Goal: Task Accomplishment & Management: Use online tool/utility

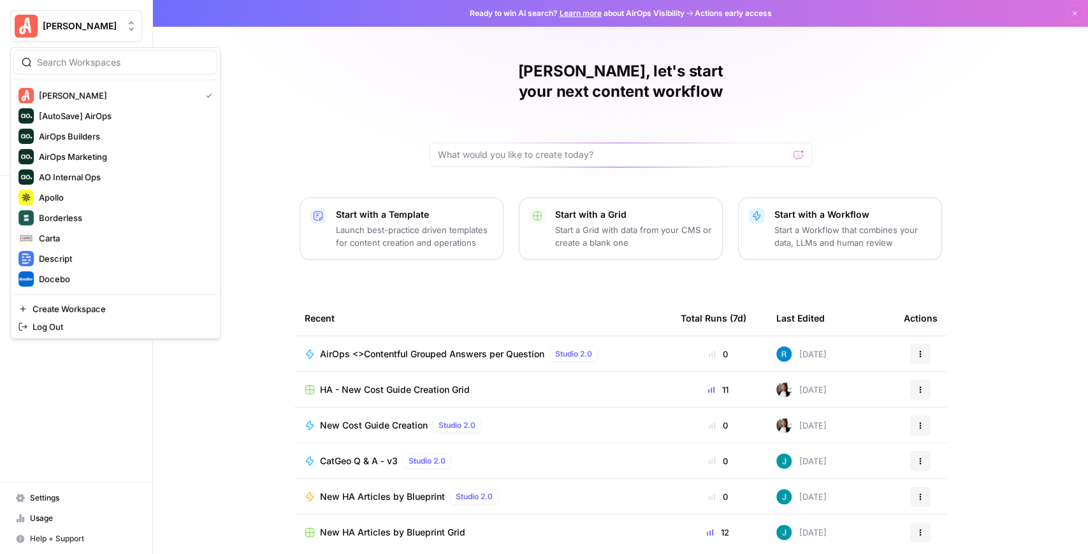
click at [63, 18] on button "Angi" at bounding box center [76, 26] width 132 height 32
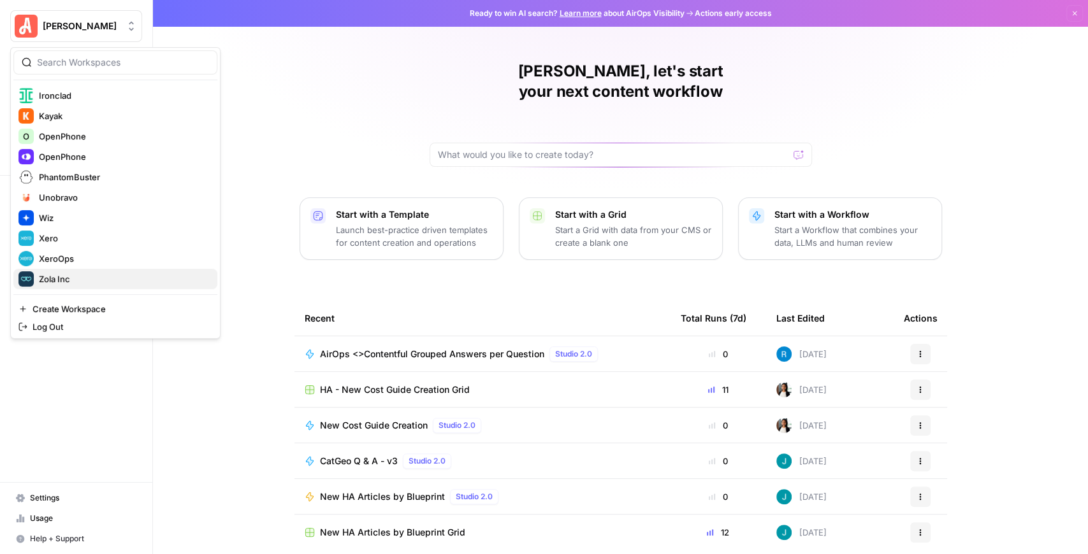
click at [80, 275] on span "Zola Inc" at bounding box center [123, 279] width 168 height 13
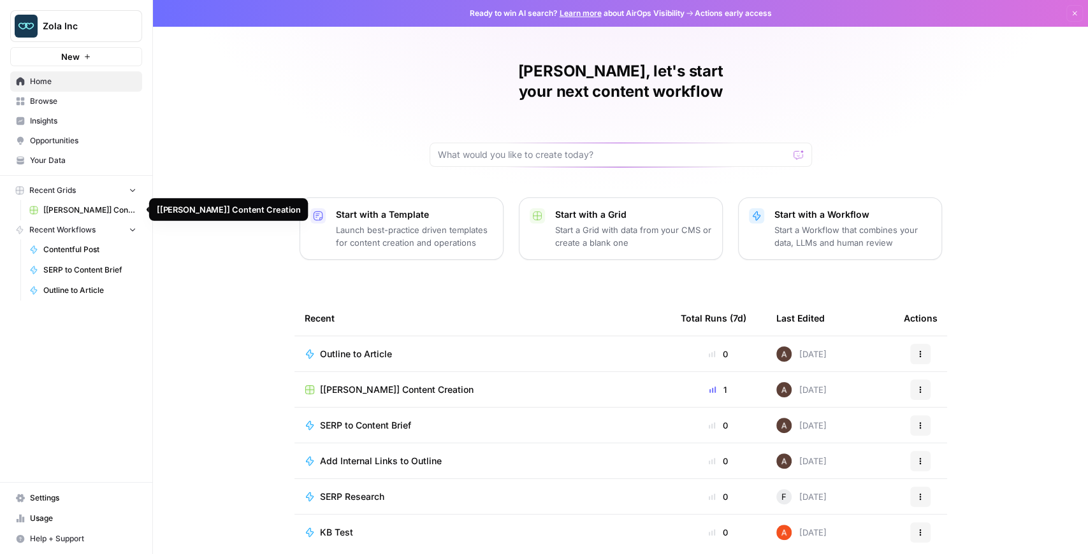
click at [98, 215] on link "[Zola] Content Creation" at bounding box center [83, 210] width 119 height 20
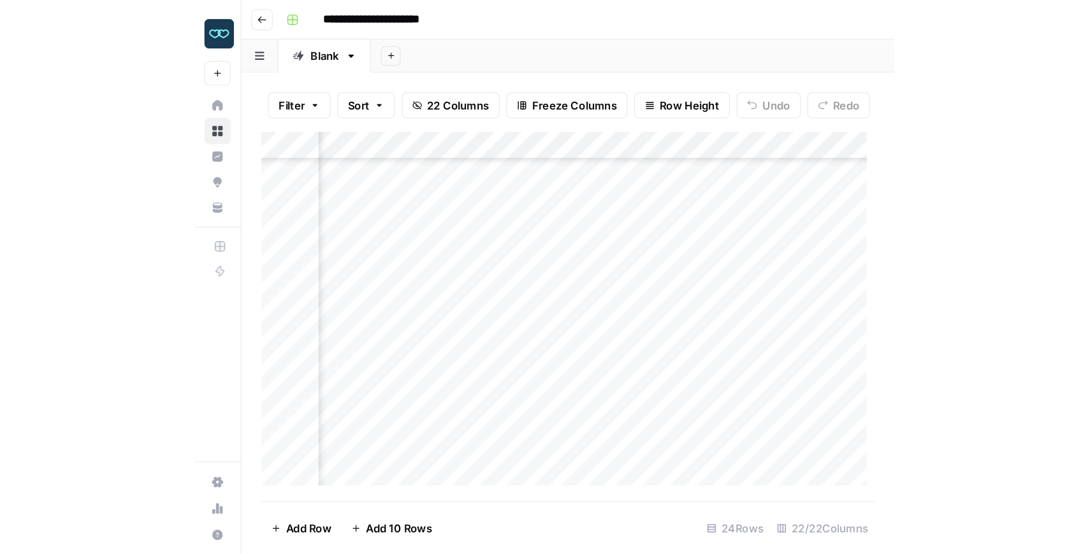
scroll to position [85, 1386]
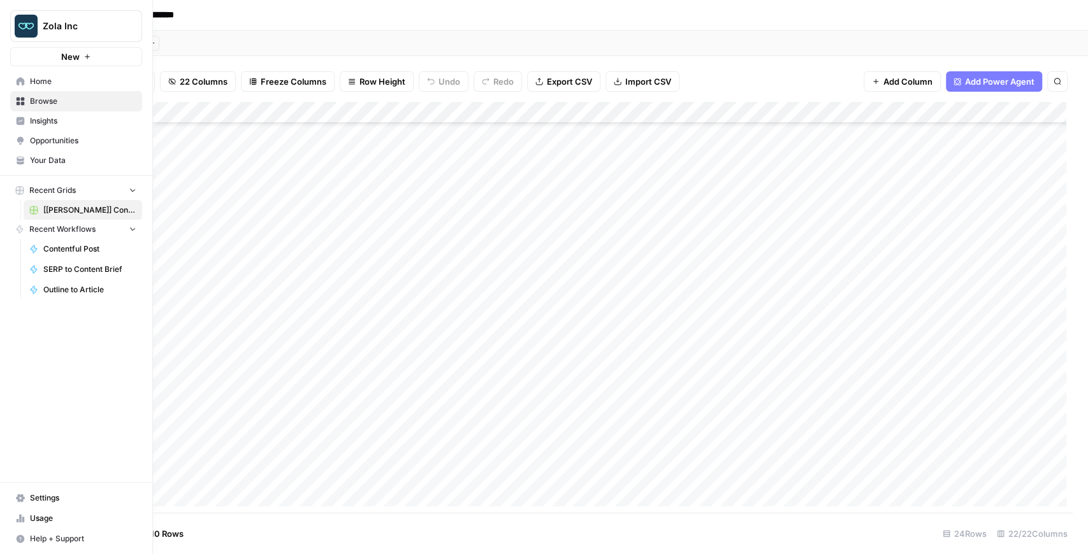
click at [25, 24] on img "Workspace: Zola Inc" at bounding box center [26, 26] width 23 height 23
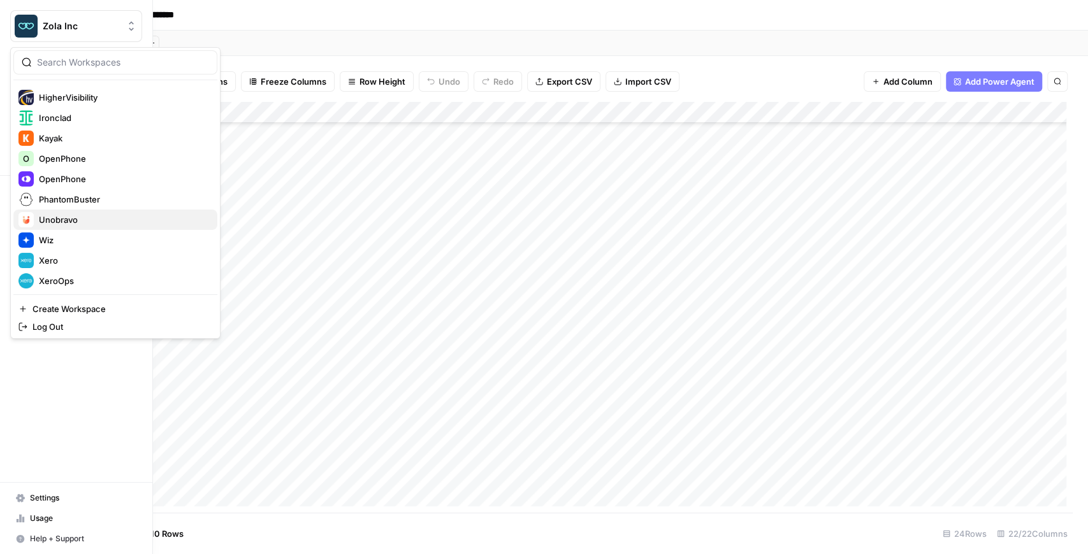
scroll to position [245, 0]
click at [73, 275] on span "XeroOps" at bounding box center [123, 279] width 168 height 13
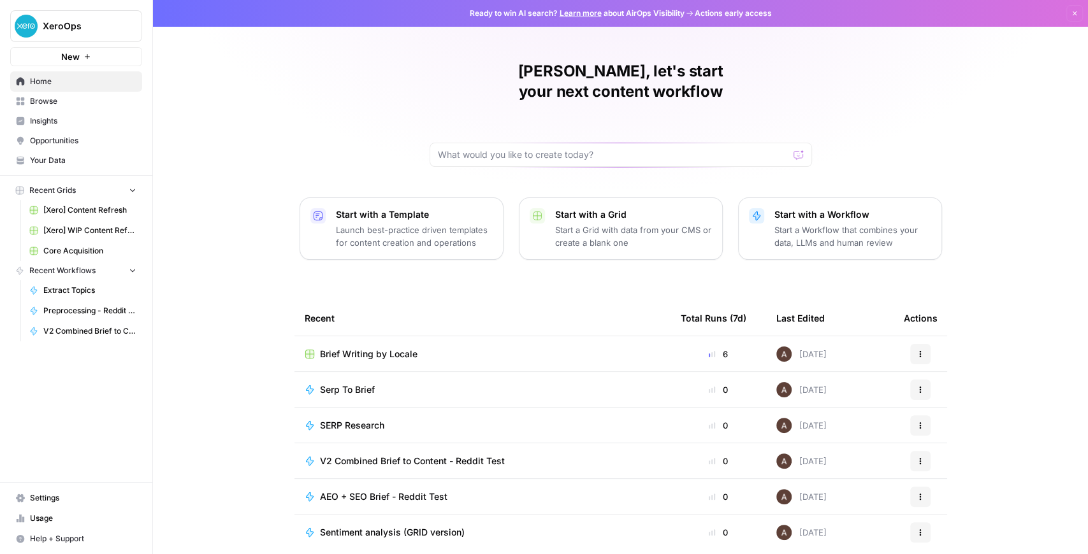
click at [404, 348] on span "Brief Writing by Locale" at bounding box center [369, 354] width 98 height 13
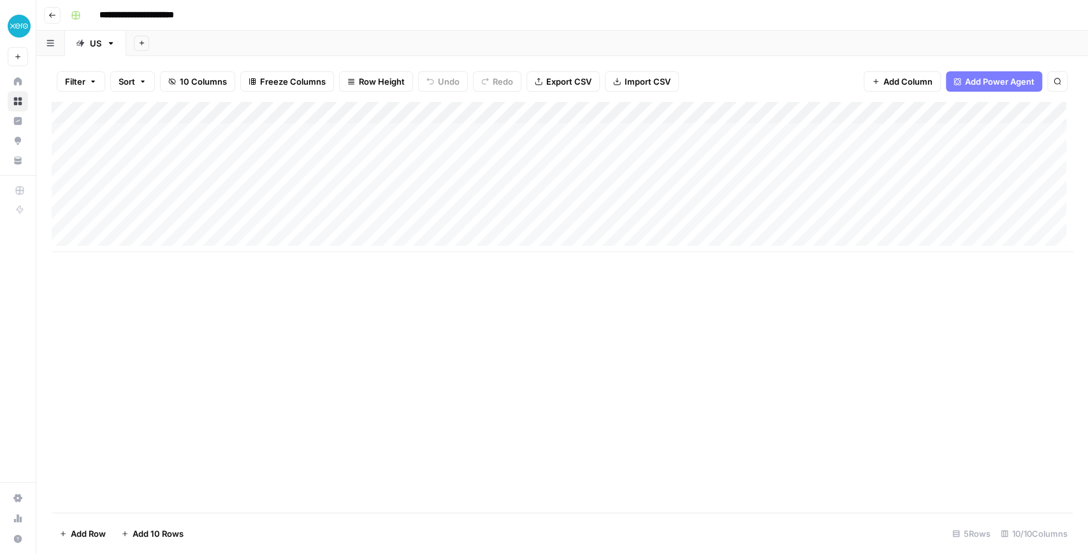
click at [375, 112] on div "Add Column" at bounding box center [562, 177] width 1021 height 150
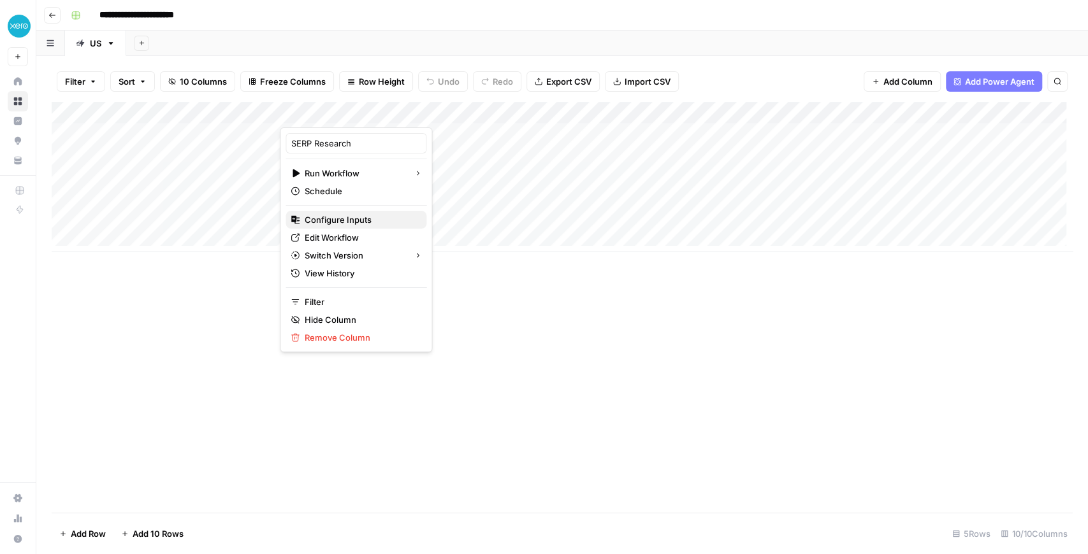
click at [340, 221] on span "Configure Inputs" at bounding box center [361, 220] width 112 height 13
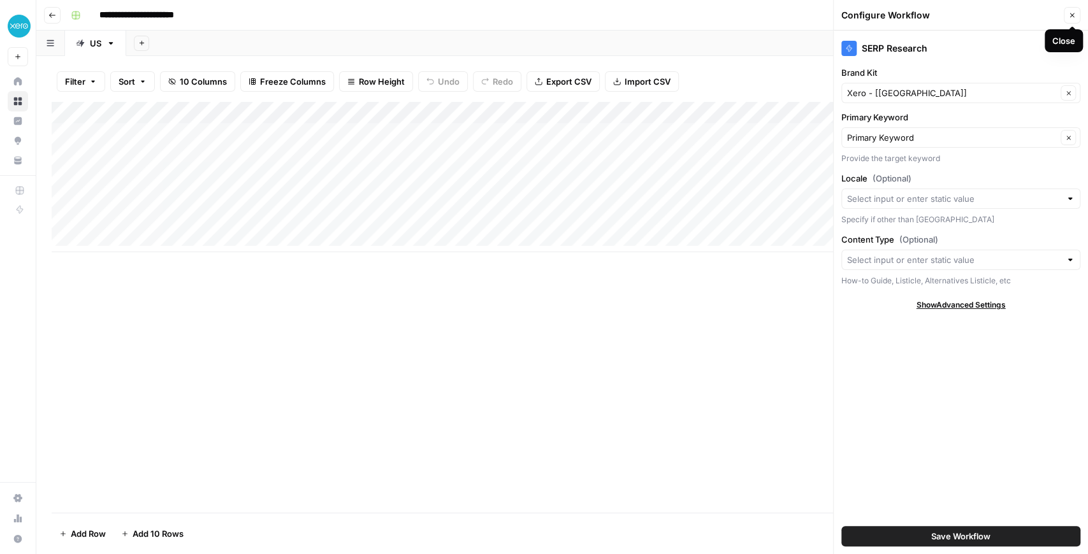
click at [1066, 21] on button "Close" at bounding box center [1072, 15] width 17 height 17
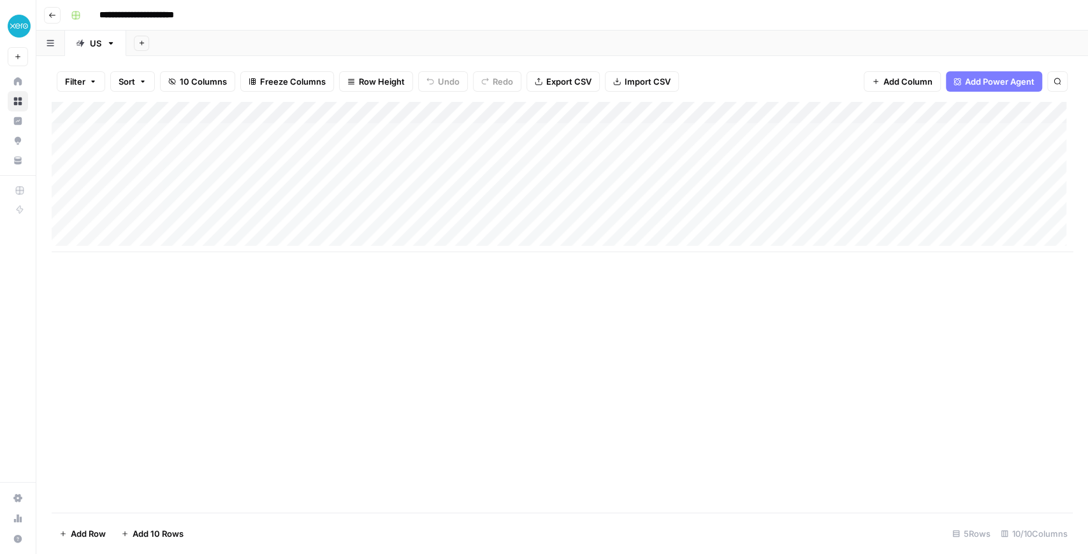
click at [600, 115] on div "Add Column" at bounding box center [562, 177] width 1021 height 150
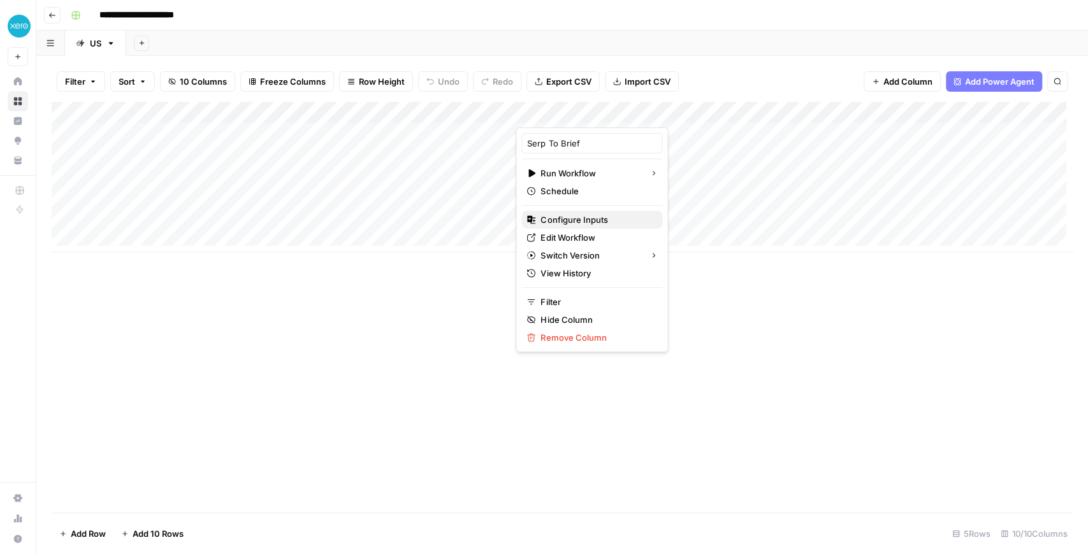
click at [595, 219] on span "Configure Inputs" at bounding box center [596, 220] width 112 height 13
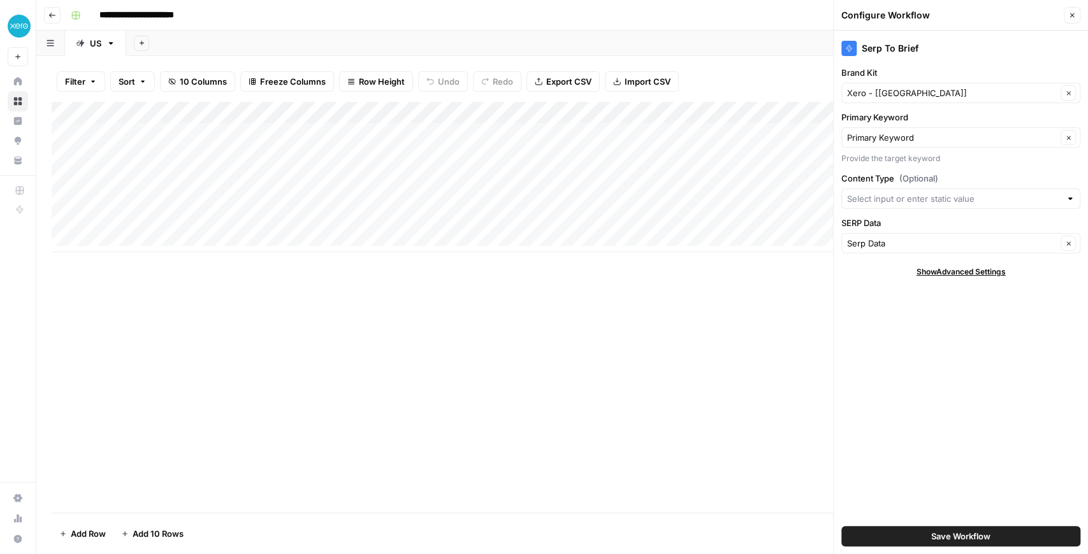
click at [605, 118] on div "Add Column" at bounding box center [562, 177] width 1021 height 150
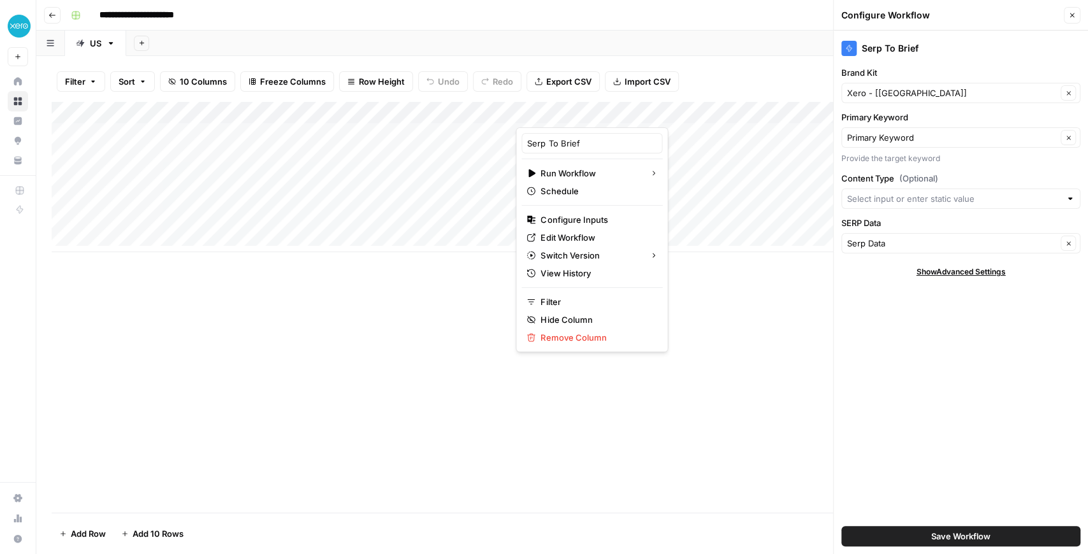
drag, startPoint x: 569, startPoint y: 219, endPoint x: 720, endPoint y: 261, distance: 157.4
click at [720, 261] on body "**********" at bounding box center [544, 277] width 1088 height 554
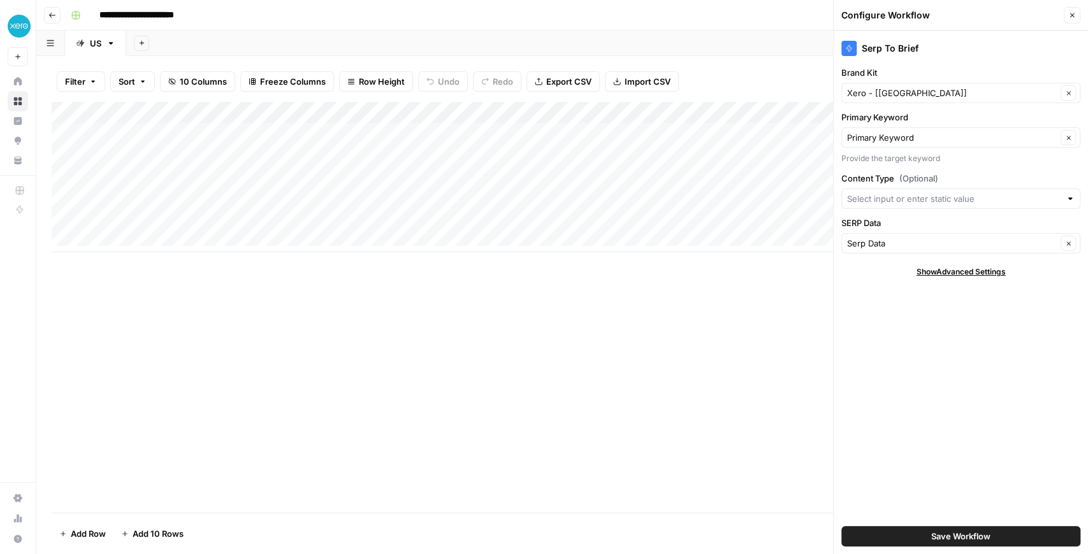
drag, startPoint x: 714, startPoint y: 279, endPoint x: 662, endPoint y: 226, distance: 74.8
click at [714, 279] on div "Add Column" at bounding box center [562, 307] width 1021 height 411
click at [601, 175] on div "Add Column" at bounding box center [562, 177] width 1021 height 150
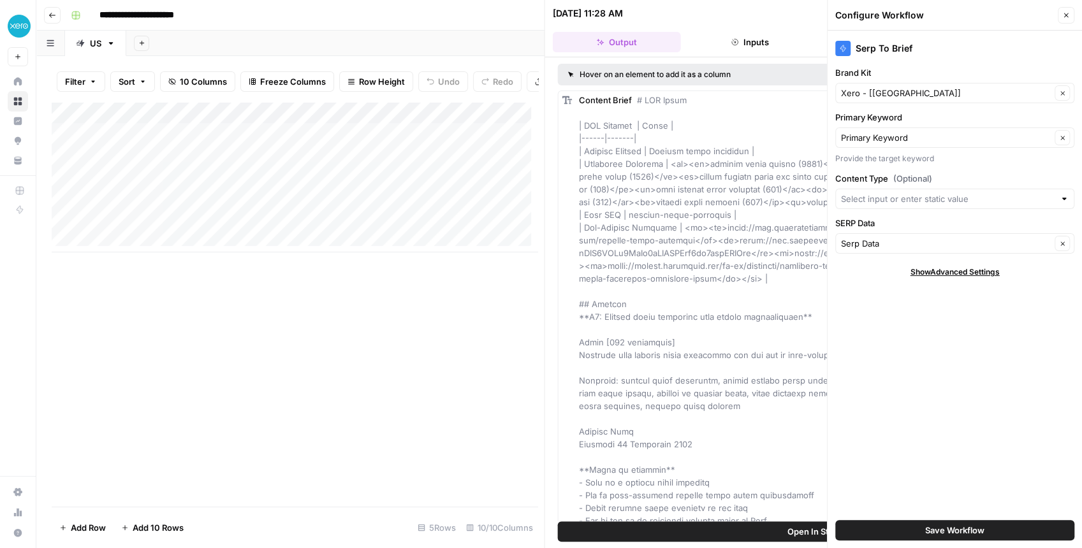
click at [1064, 18] on icon "button" at bounding box center [1066, 15] width 8 height 8
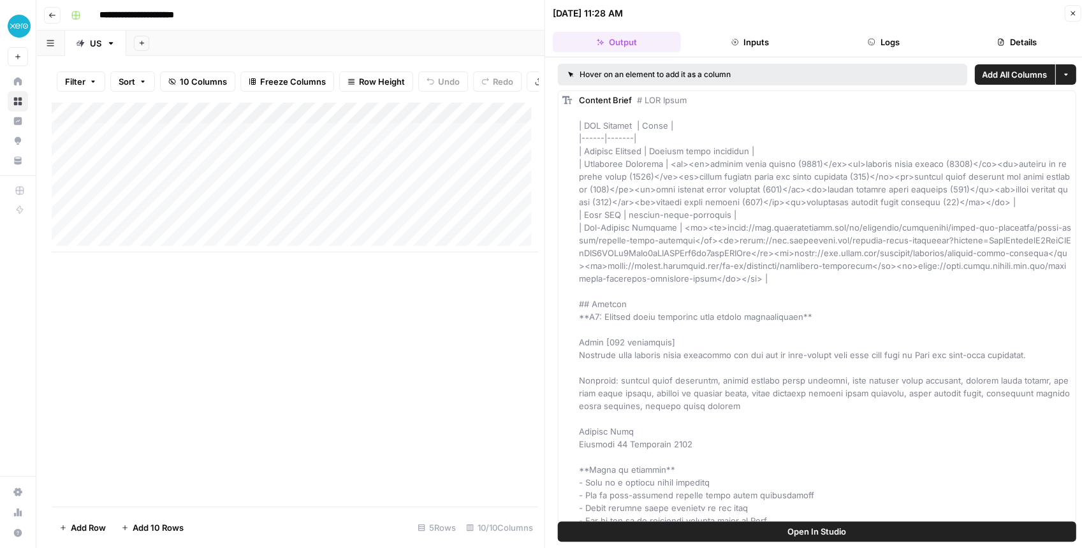
click at [810, 526] on span "Open In Studio" at bounding box center [816, 531] width 59 height 13
click at [1072, 10] on icon "button" at bounding box center [1072, 14] width 8 height 8
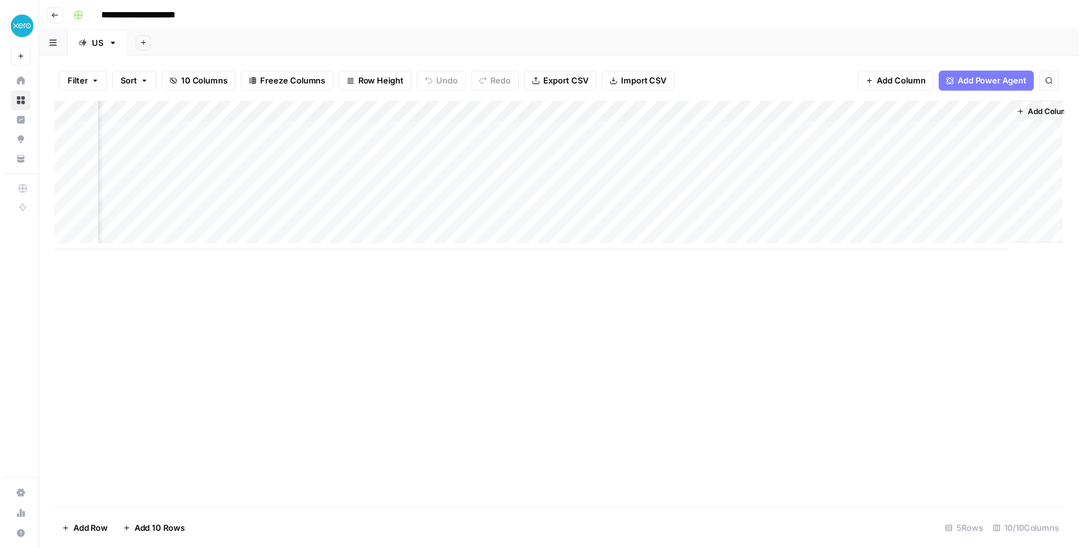
scroll to position [0, 309]
click at [424, 178] on div "Add Column" at bounding box center [562, 177] width 1021 height 150
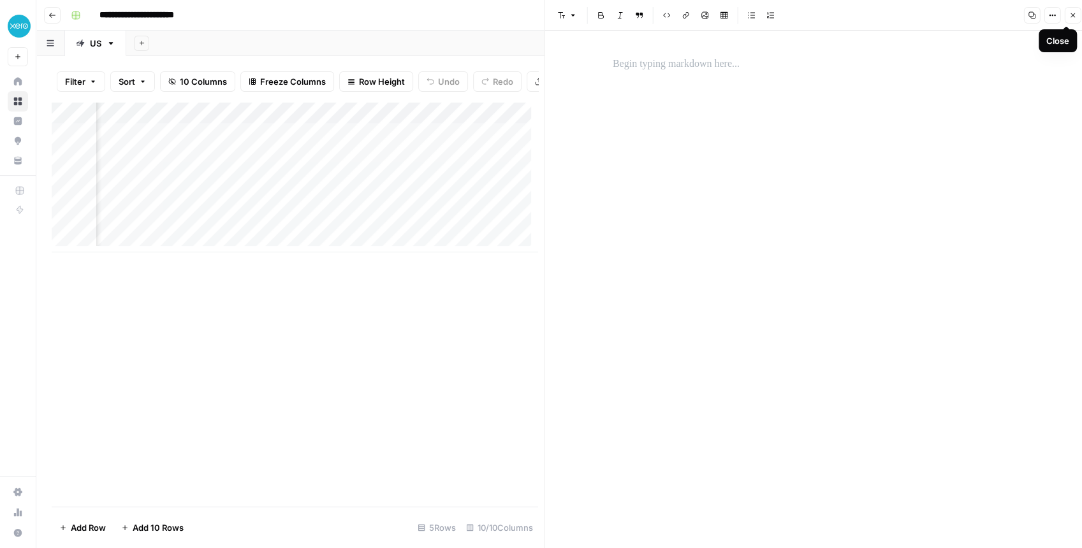
click at [1071, 17] on icon "button" at bounding box center [1072, 15] width 8 height 8
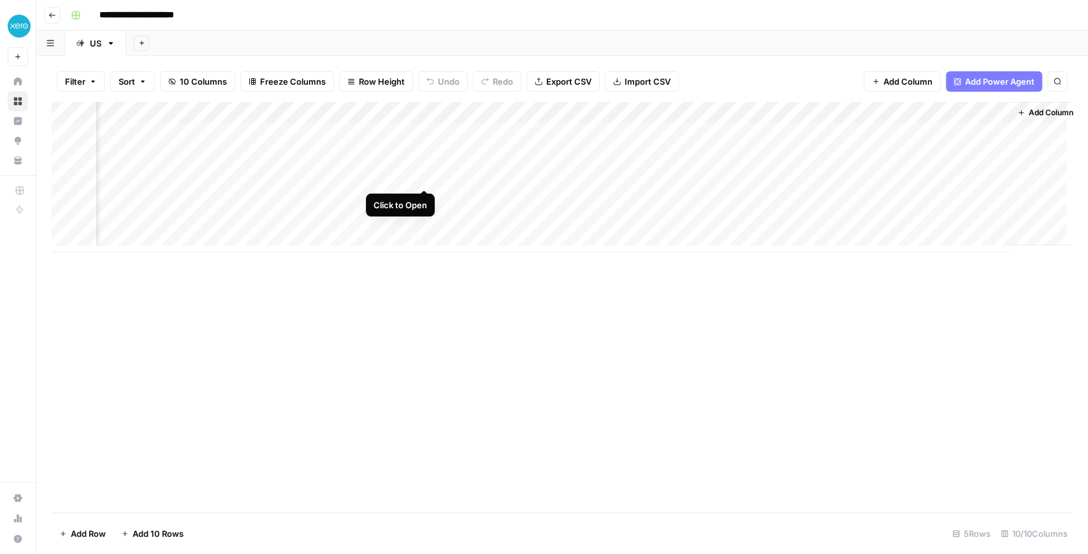
click at [423, 173] on div "Add Column" at bounding box center [562, 177] width 1021 height 150
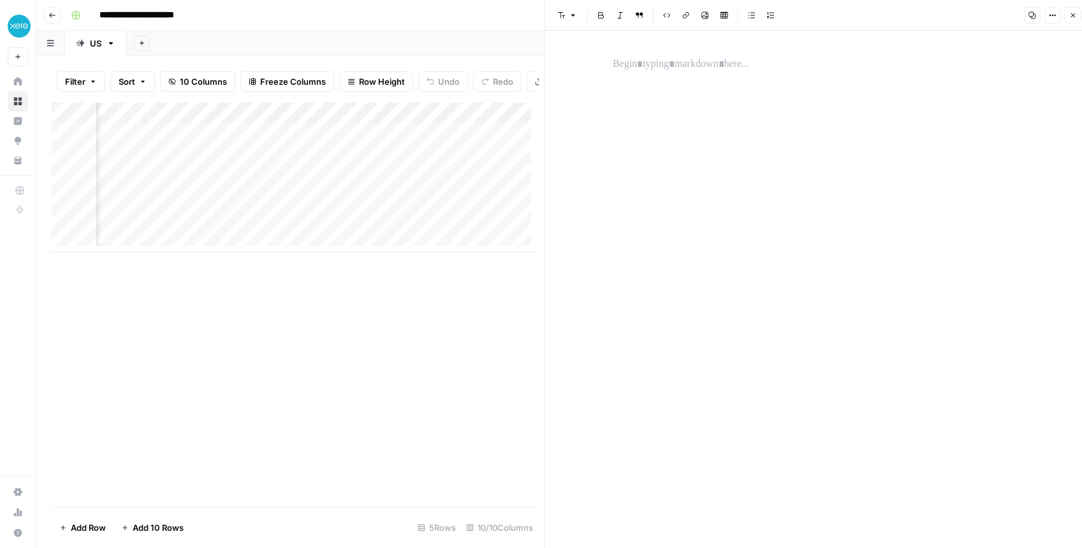
click at [396, 115] on div "Add Column" at bounding box center [295, 177] width 486 height 150
click at [342, 346] on div "Add Column" at bounding box center [295, 304] width 486 height 405
click at [427, 134] on div "Add Column" at bounding box center [295, 177] width 486 height 150
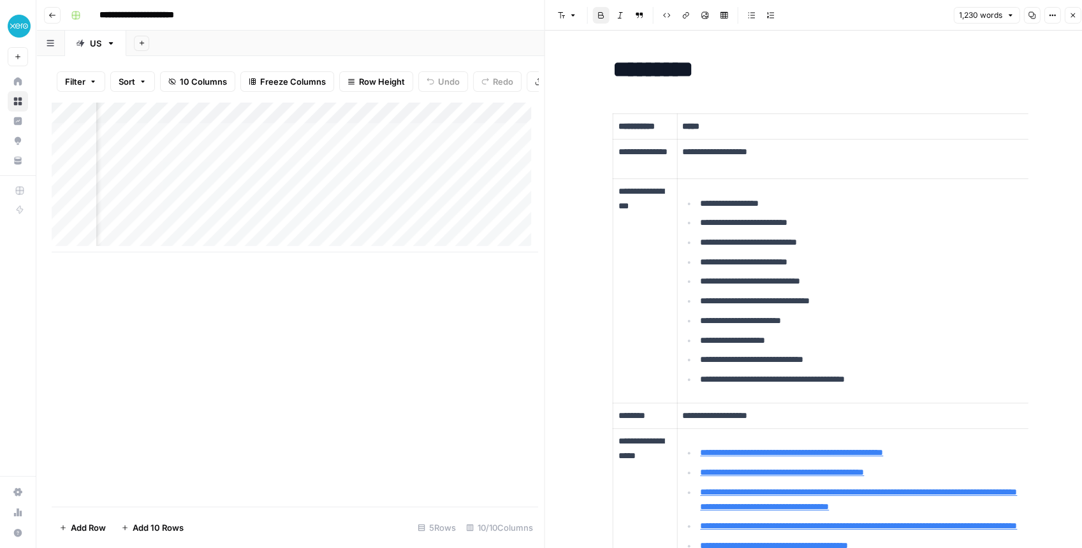
scroll to position [0, 330]
click at [289, 185] on div "Add Column" at bounding box center [295, 177] width 486 height 150
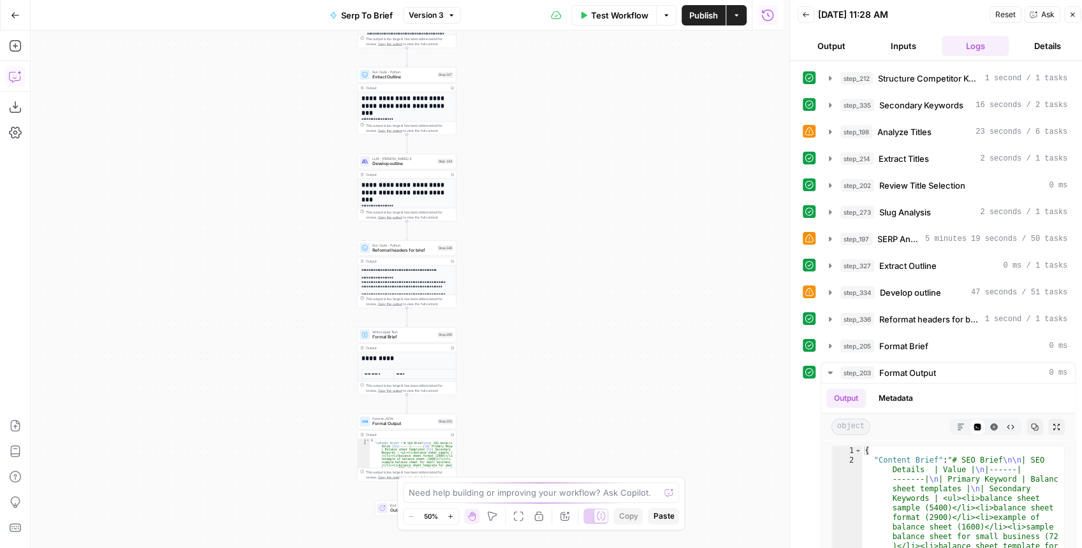
click at [15, 73] on icon "button" at bounding box center [15, 76] width 13 height 13
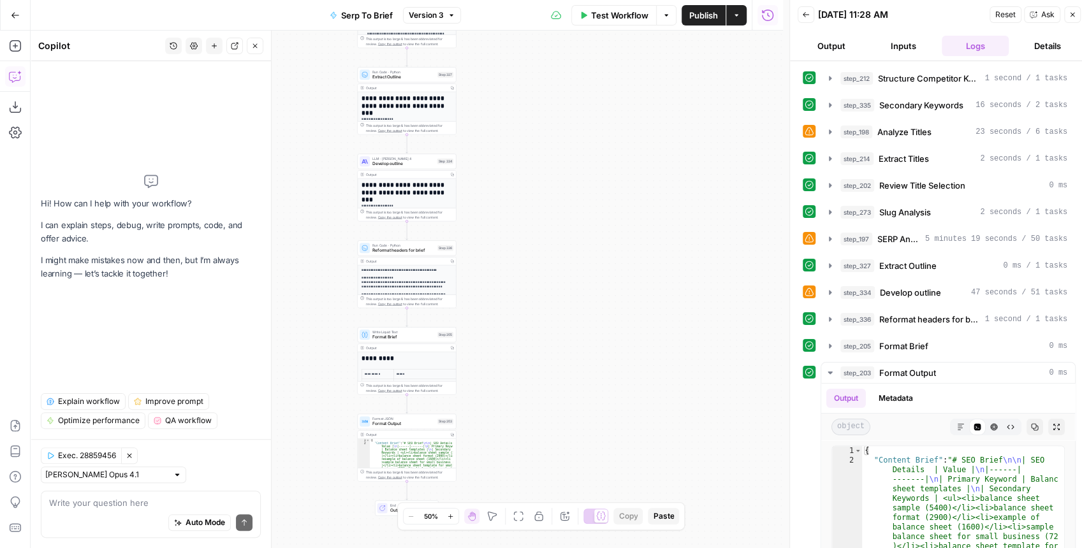
click at [92, 511] on div "Auto Mode Send" at bounding box center [150, 523] width 203 height 28
paste textarea "Project SEO D&I | new content [business growth strategies] Region US Content ty…"
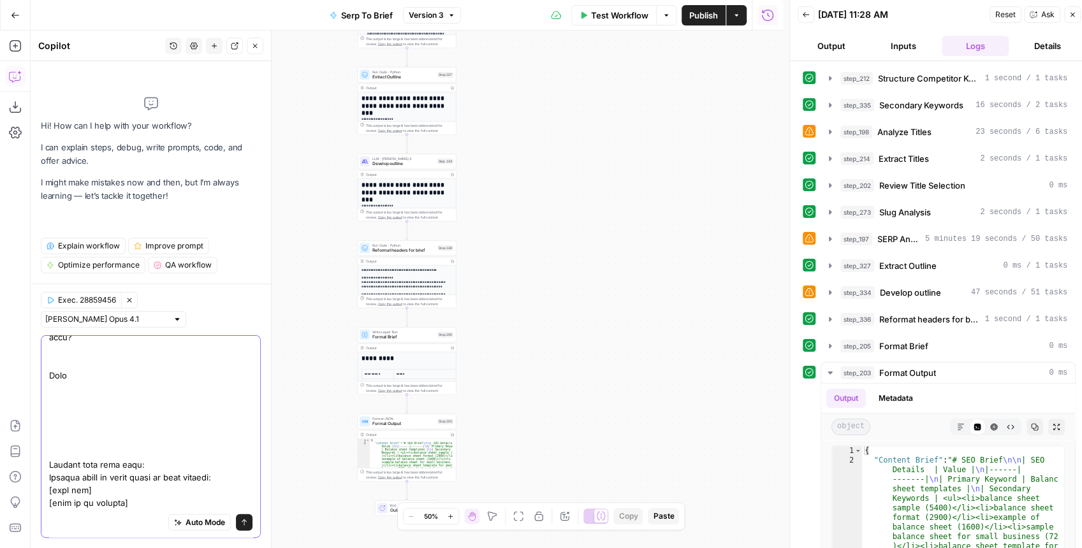
type textarea "We want the brief to come out in this format " Project SEO D&I | new content [b…"
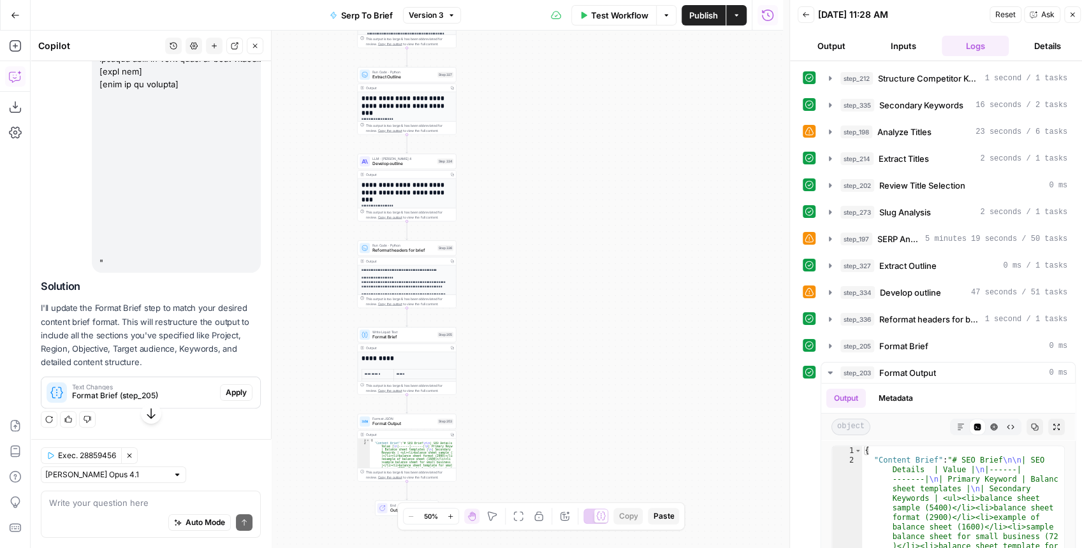
scroll to position [6129, 0]
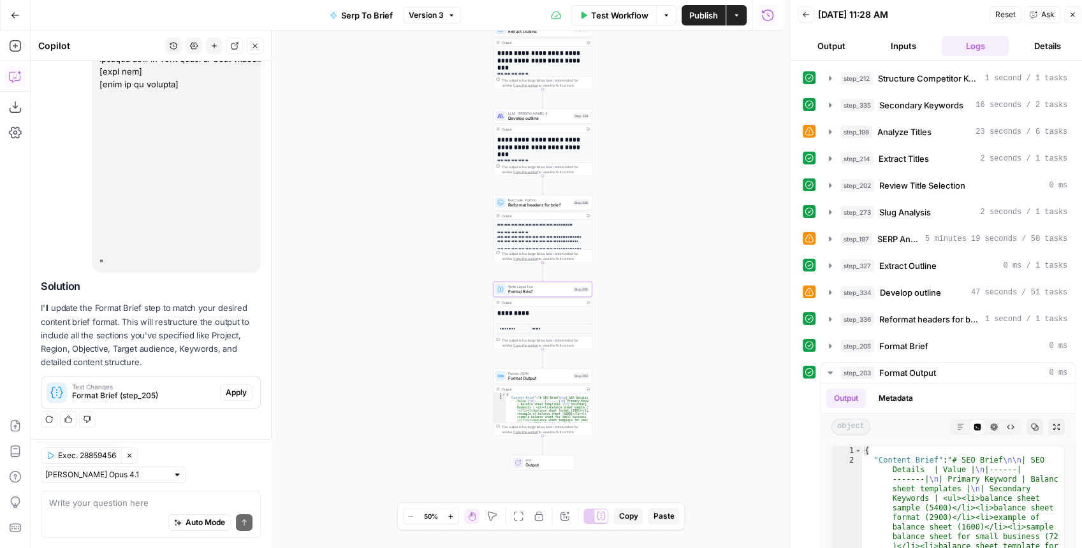
drag, startPoint x: 227, startPoint y: 394, endPoint x: 239, endPoint y: 391, distance: 12.4
click at [227, 394] on span "Apply" at bounding box center [236, 392] width 21 height 11
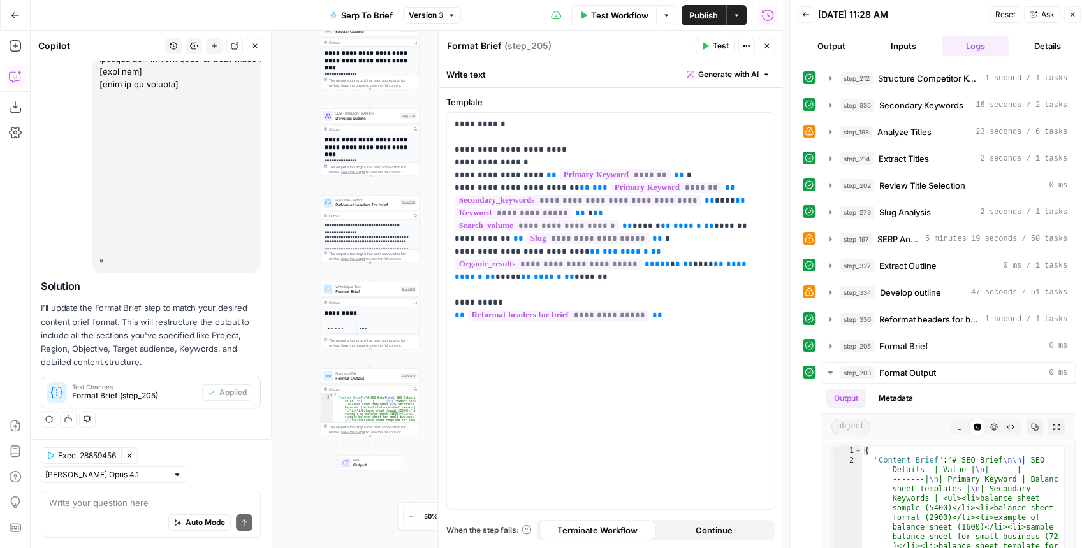
click at [718, 50] on span "Test" at bounding box center [721, 45] width 16 height 11
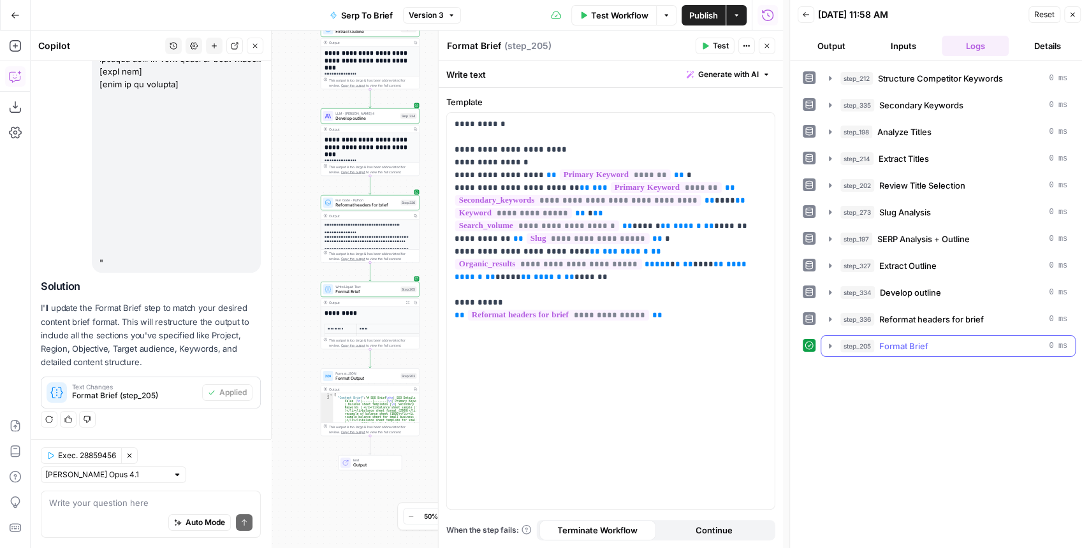
click at [825, 341] on icon "button" at bounding box center [830, 346] width 10 height 10
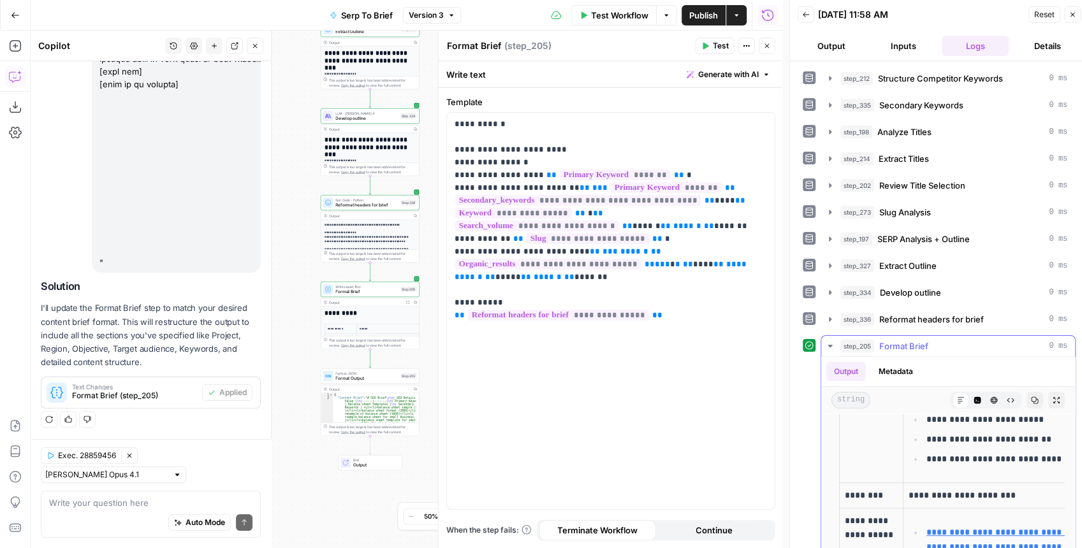
scroll to position [297, 0]
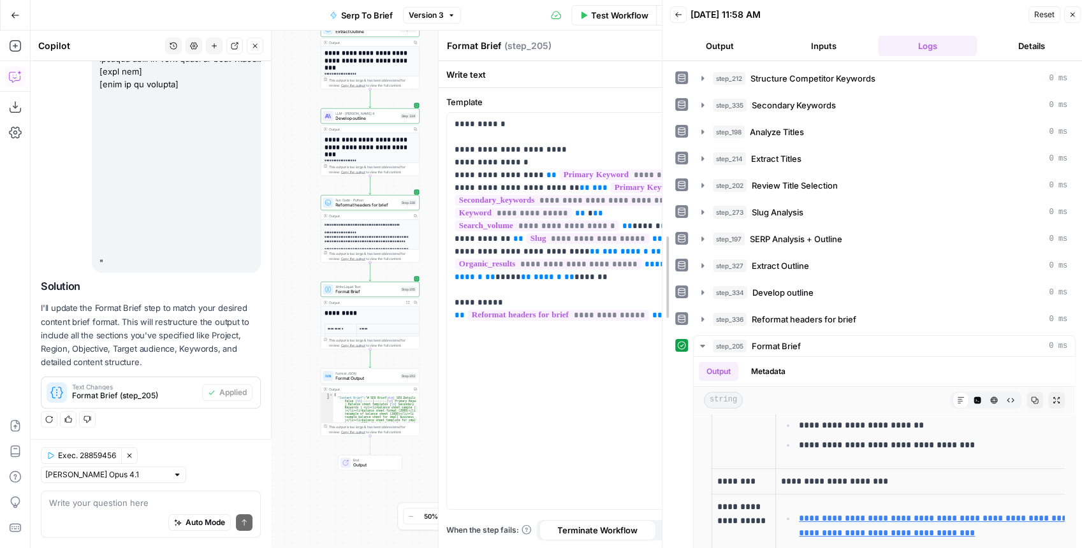
drag, startPoint x: 789, startPoint y: 344, endPoint x: 651, endPoint y: 349, distance: 138.4
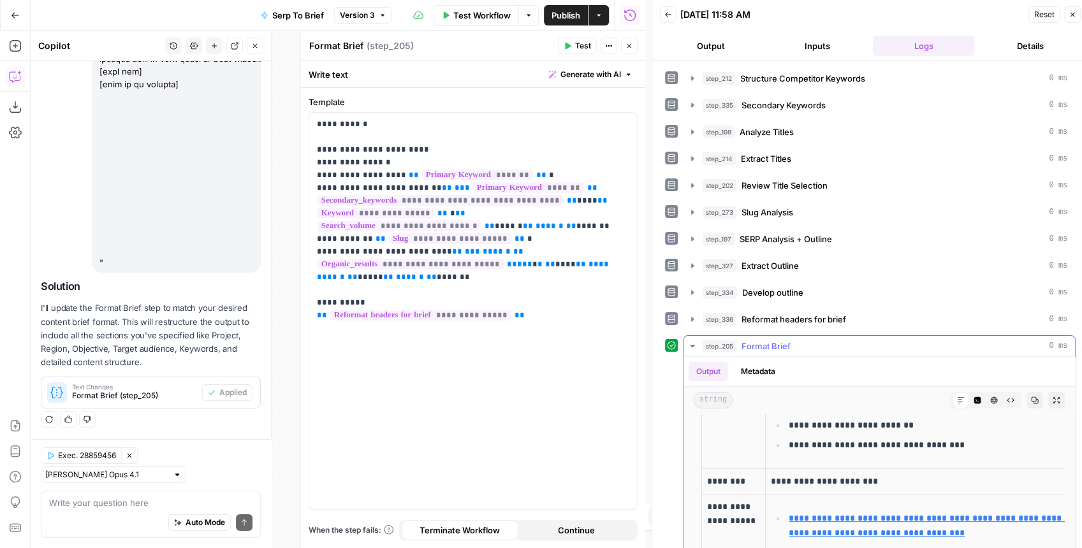
click at [1052, 396] on icon "button" at bounding box center [1056, 400] width 8 height 8
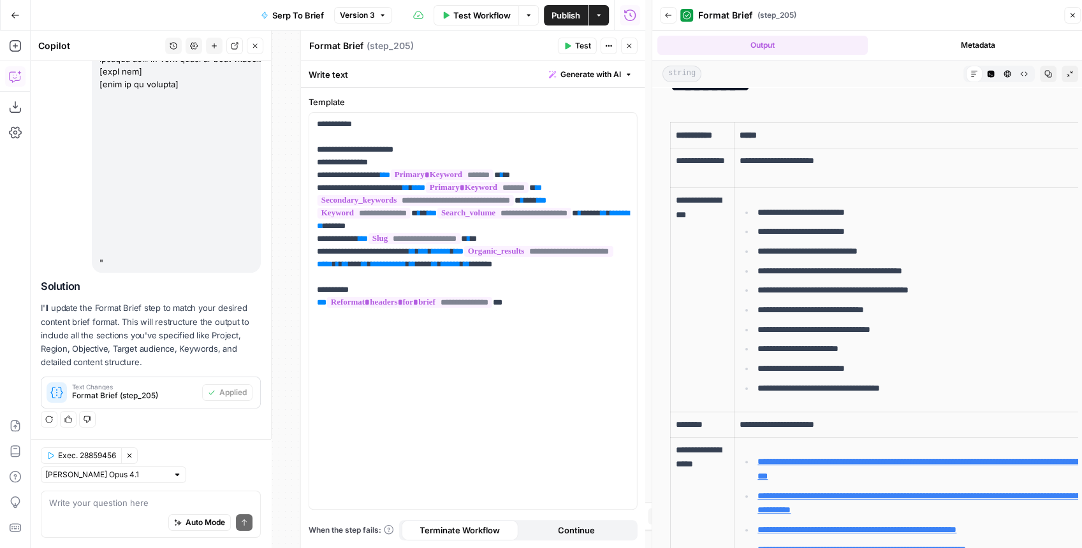
scroll to position [0, 0]
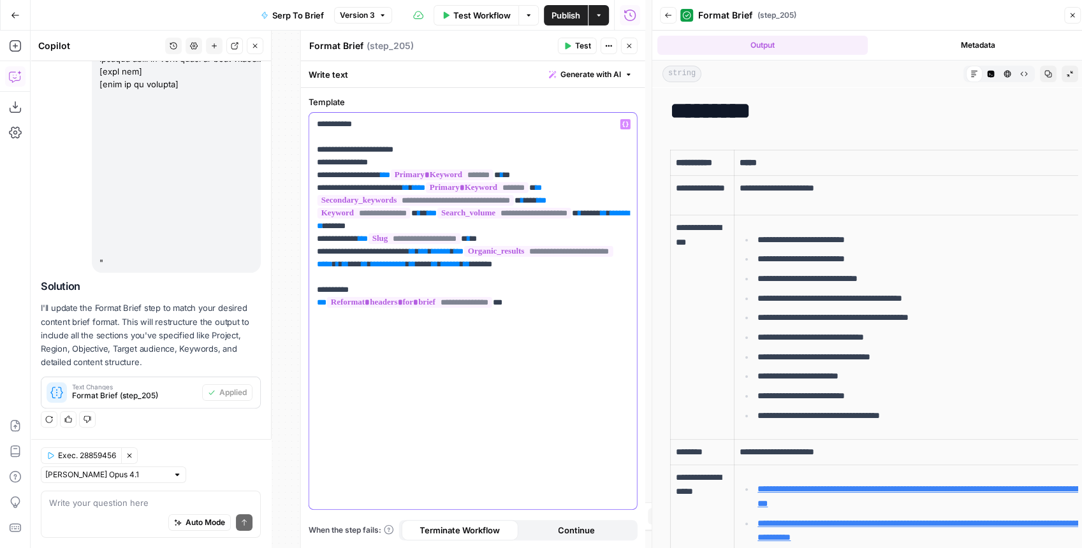
drag, startPoint x: 546, startPoint y: 328, endPoint x: 317, endPoint y: 107, distance: 317.8
click at [317, 107] on div "**********" at bounding box center [472, 303] width 329 height 414
copy p "**********"
click at [1044, 73] on icon "button" at bounding box center [1048, 74] width 8 height 8
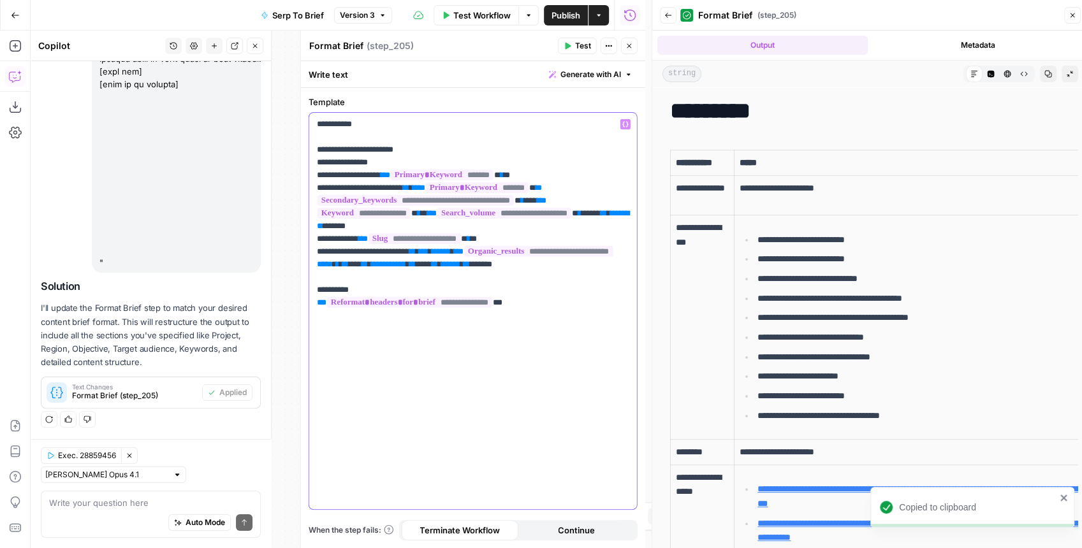
click at [549, 312] on p "**********" at bounding box center [473, 220] width 313 height 204
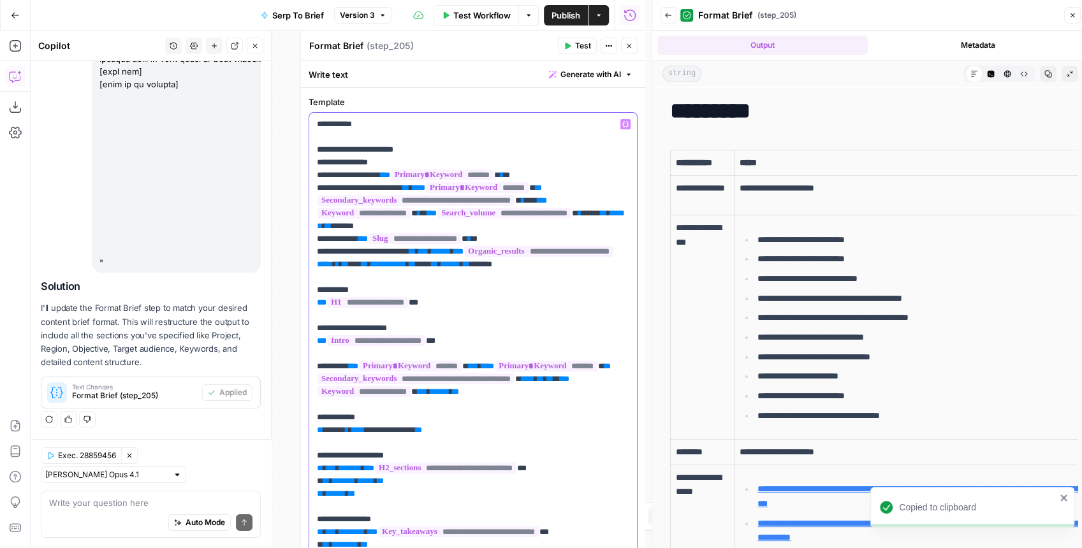
scroll to position [6150, 0]
click at [570, 43] on icon "button" at bounding box center [567, 46] width 8 height 8
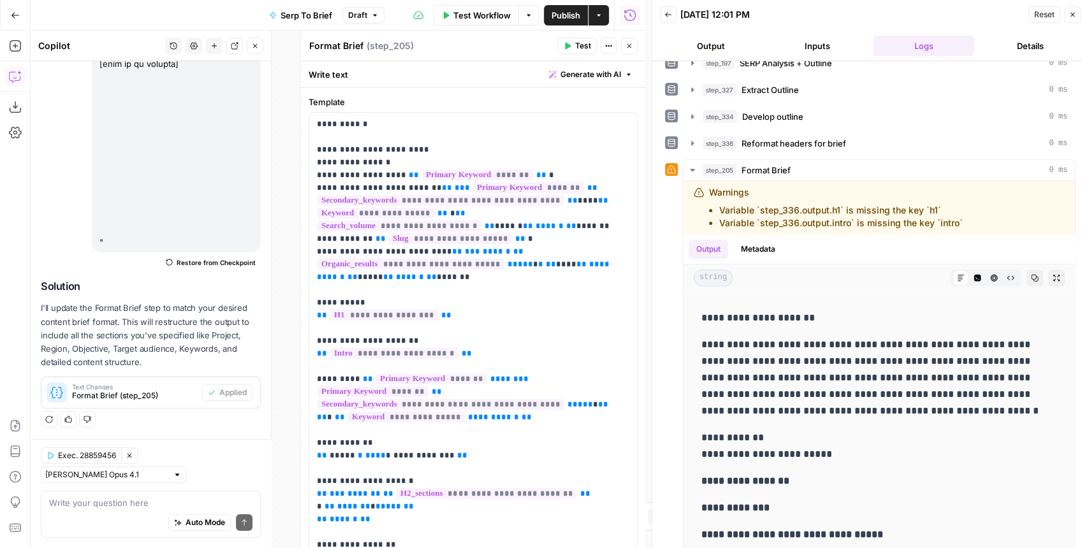
click at [632, 47] on icon "button" at bounding box center [629, 46] width 8 height 8
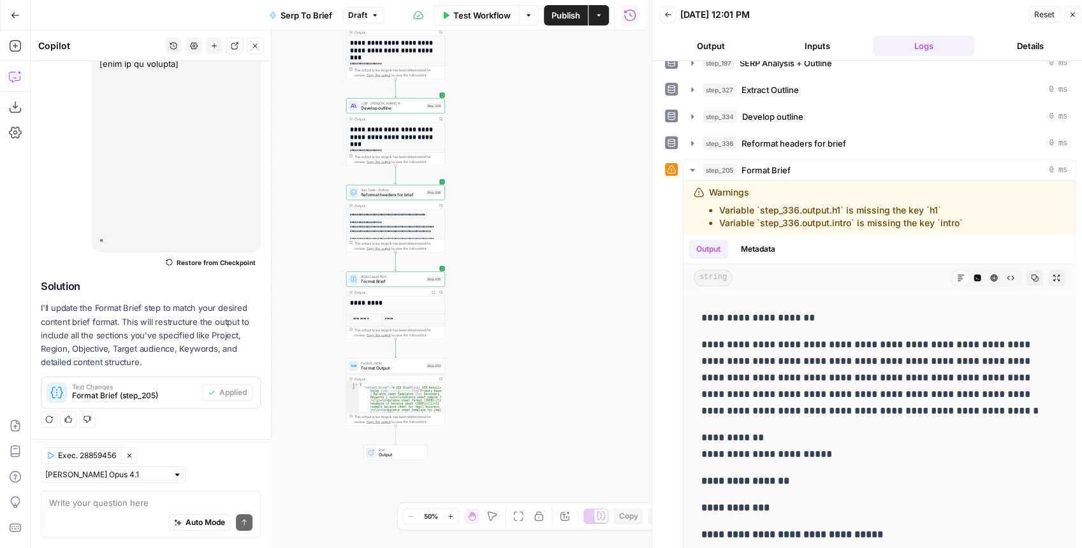
drag, startPoint x: 475, startPoint y: 238, endPoint x: 501, endPoint y: 228, distance: 27.5
click at [501, 228] on div "Workflow Set Inputs Inputs Run Code · JavaScript Structure Competitor Keywords …" at bounding box center [338, 290] width 614 height 518
click at [396, 196] on span "Reformat headers for brief" at bounding box center [392, 195] width 62 height 6
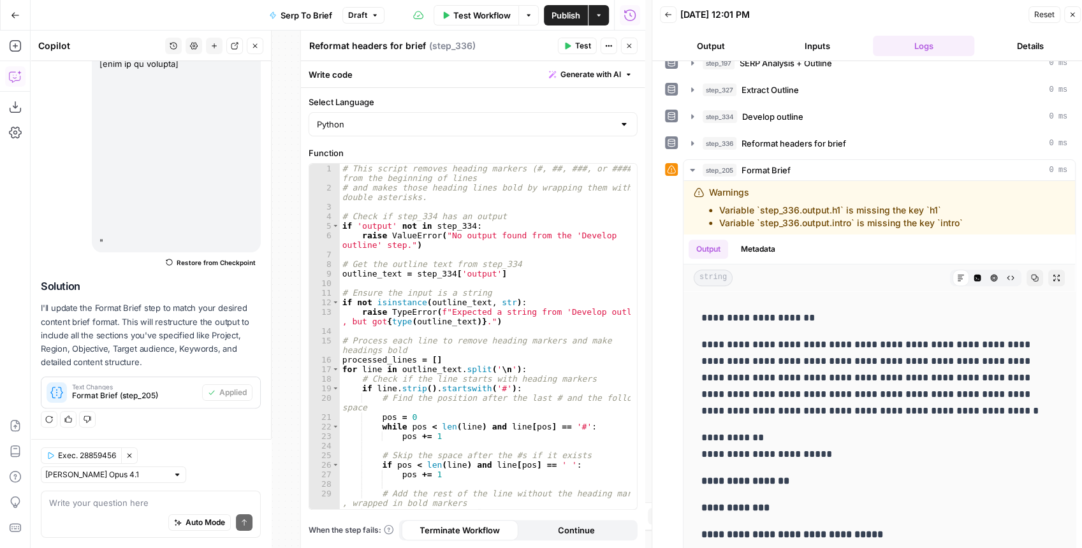
click at [637, 36] on header "Reformat headers for brief Reformat headers for brief ( step_336 ) Test Actions…" at bounding box center [473, 46] width 344 height 31
click at [632, 42] on button "Close" at bounding box center [629, 46] width 17 height 17
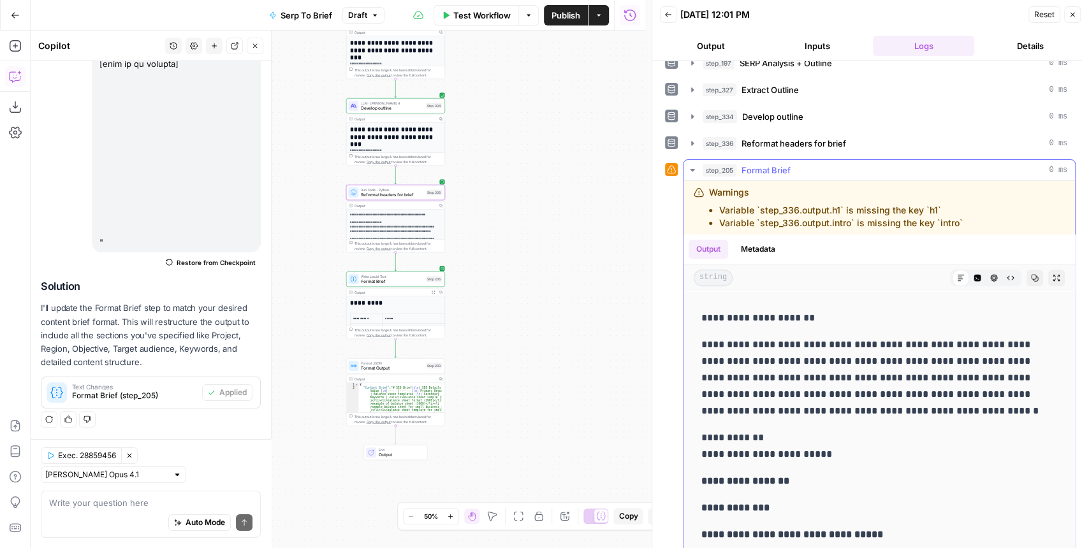
click at [1052, 274] on icon "button" at bounding box center [1056, 278] width 8 height 8
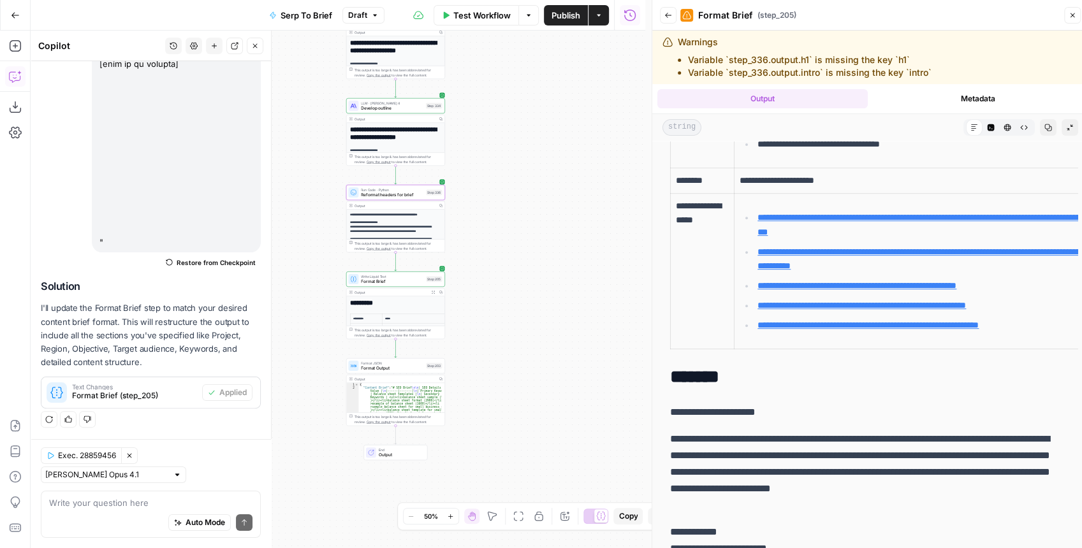
scroll to position [324, 0]
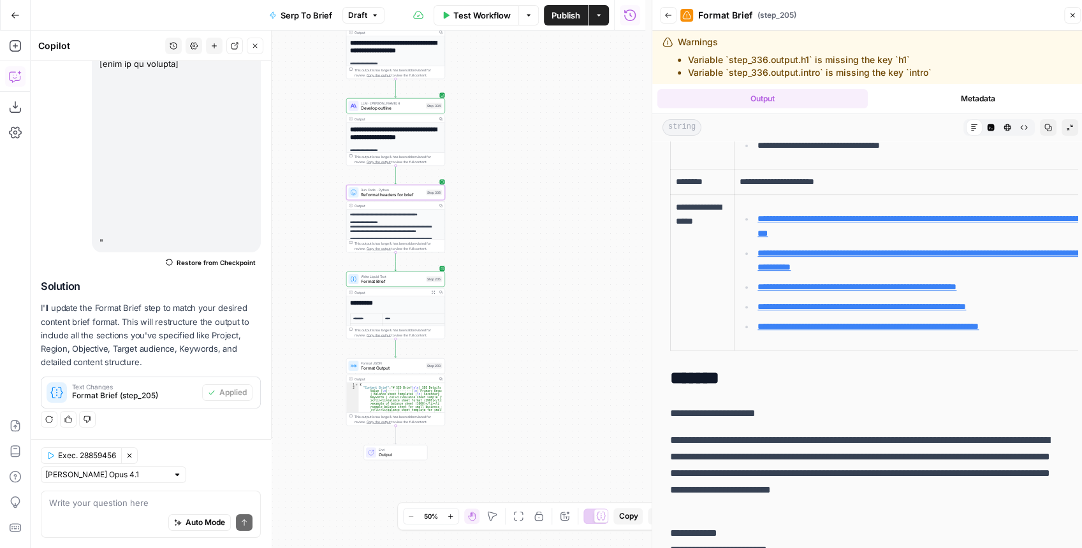
drag, startPoint x: 933, startPoint y: 72, endPoint x: 674, endPoint y: 60, distance: 259.0
click at [674, 60] on div "Warnings Variable `step_336.output.h1` is missing the key `h1` Variable `step_3…" at bounding box center [833, 57] width 342 height 43
copy ul "Variable `step_336.output.h1` is missing the key `h1` Variable `step_336.output…"
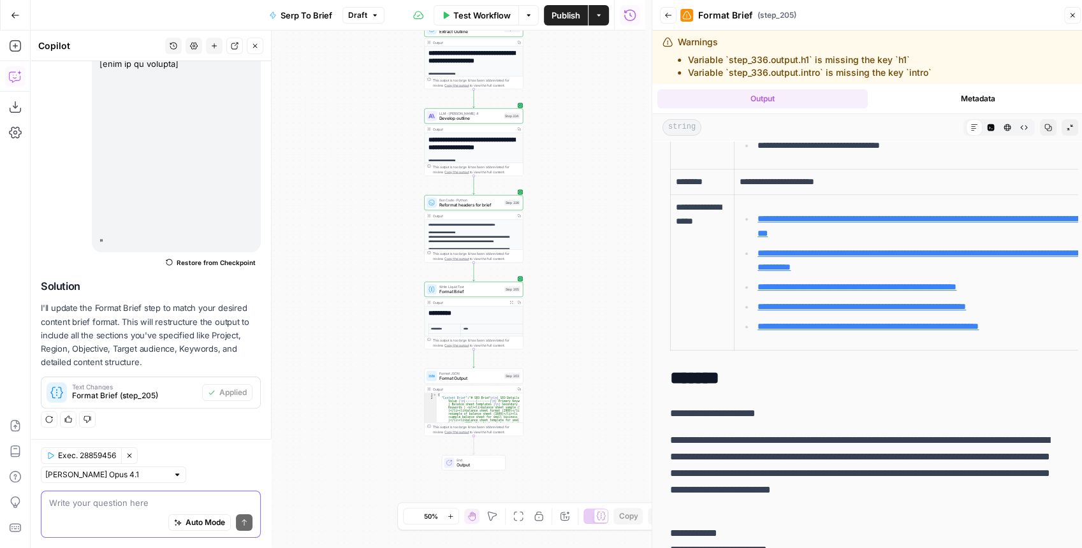
click at [136, 505] on textarea at bounding box center [150, 502] width 203 height 13
paste textarea "Variable `step_336.output.h1` is missing the key `h1` Variable `step_336.output…"
type textarea "Variable `step_336.output.h1` is missing the key `h1` Variable `step_336.output…"
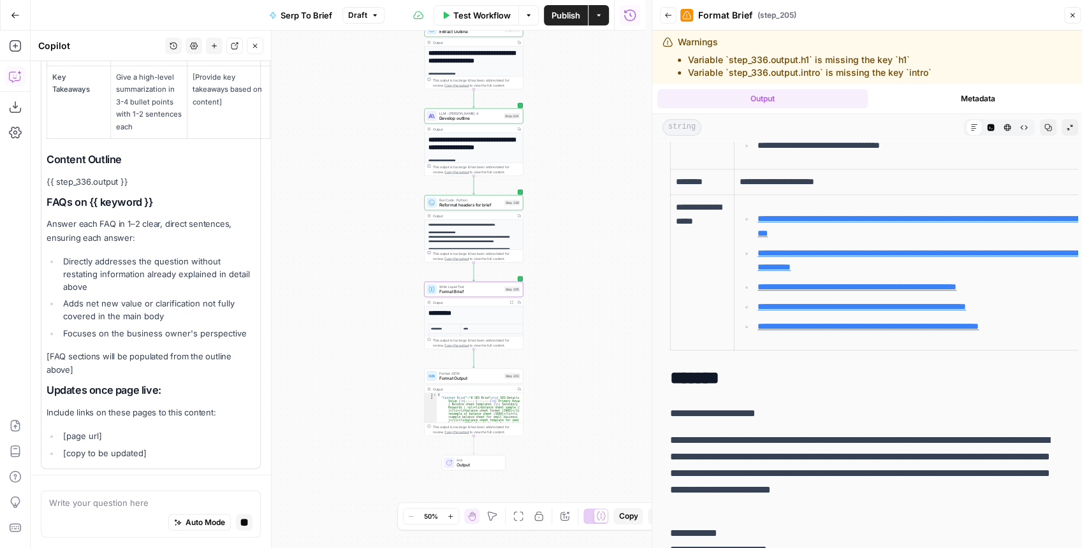
scroll to position [6276, 0]
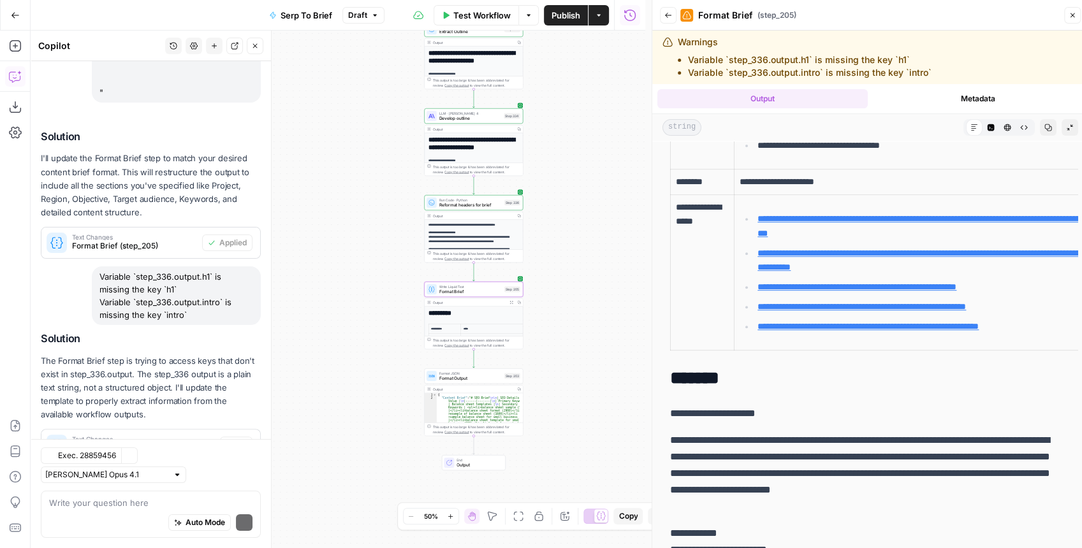
click at [229, 450] on div "Exec. 28859456 Clear Selection Claude Opus 4.1" at bounding box center [151, 465] width 220 height 36
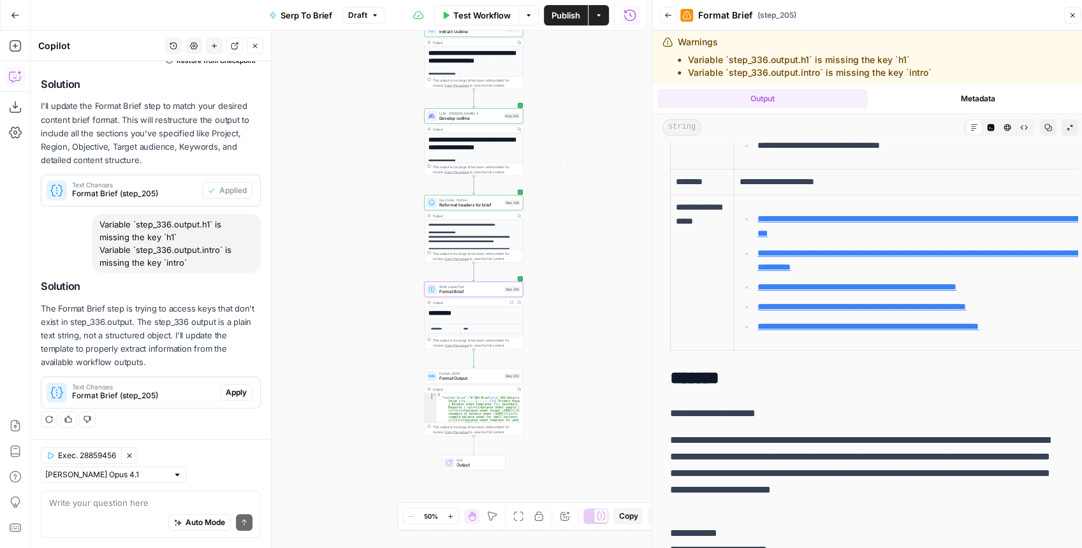
click at [231, 395] on span "Apply" at bounding box center [236, 392] width 21 height 11
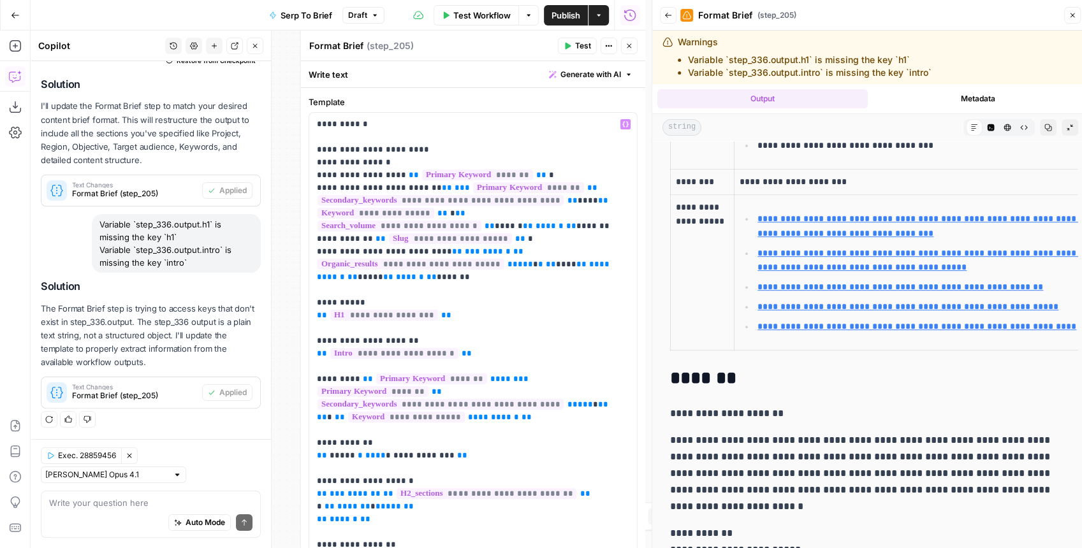
click at [577, 45] on span "Test" at bounding box center [583, 45] width 16 height 11
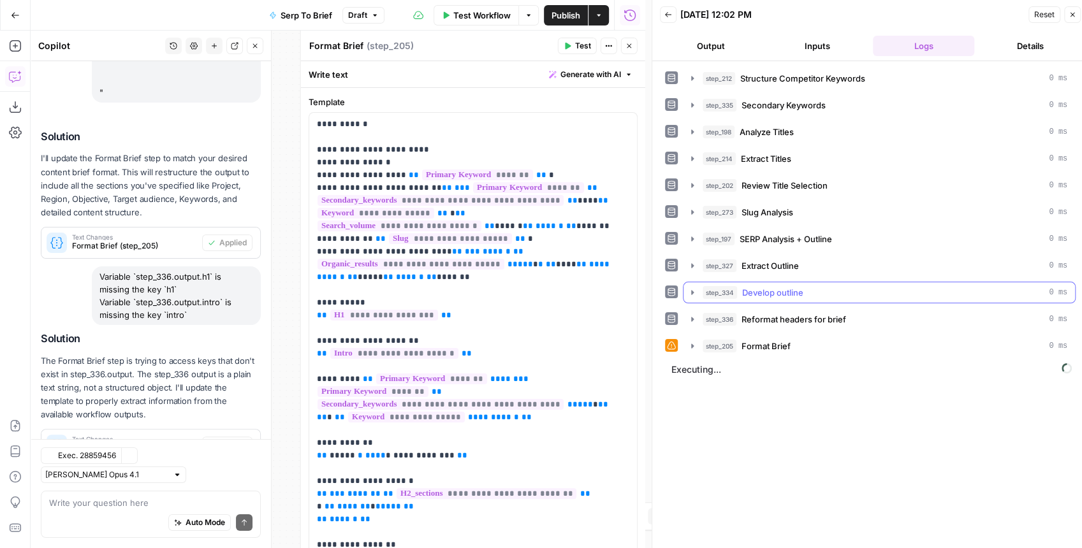
scroll to position [6352, 0]
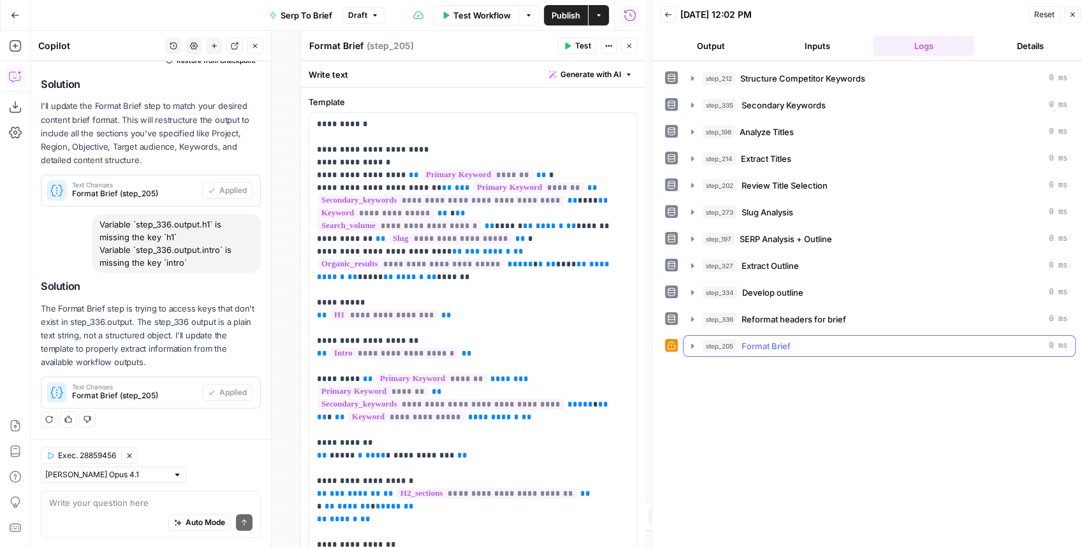
click at [692, 341] on icon "button" at bounding box center [692, 346] width 10 height 10
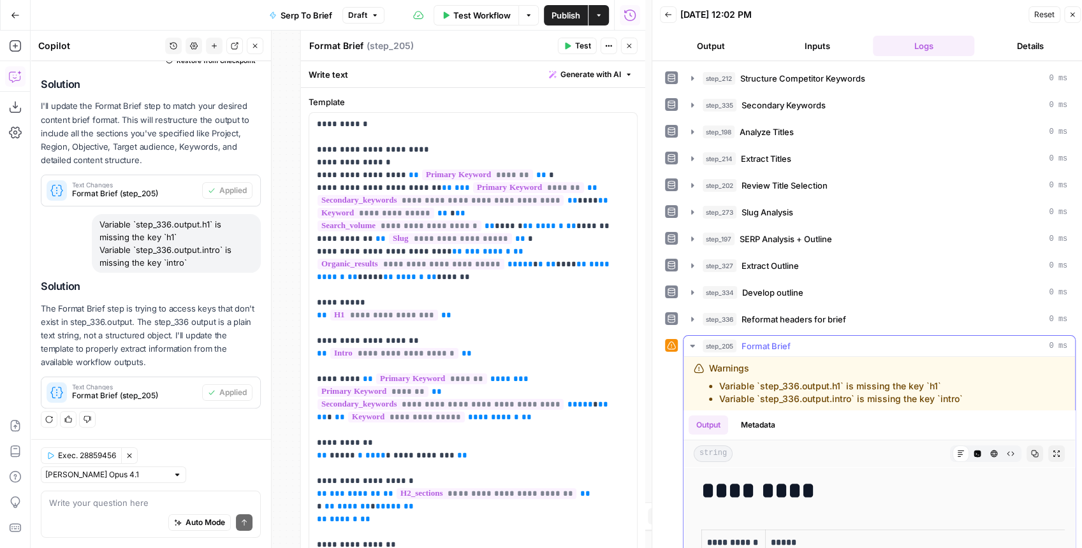
click at [1048, 446] on button "Expand Output" at bounding box center [1056, 454] width 17 height 17
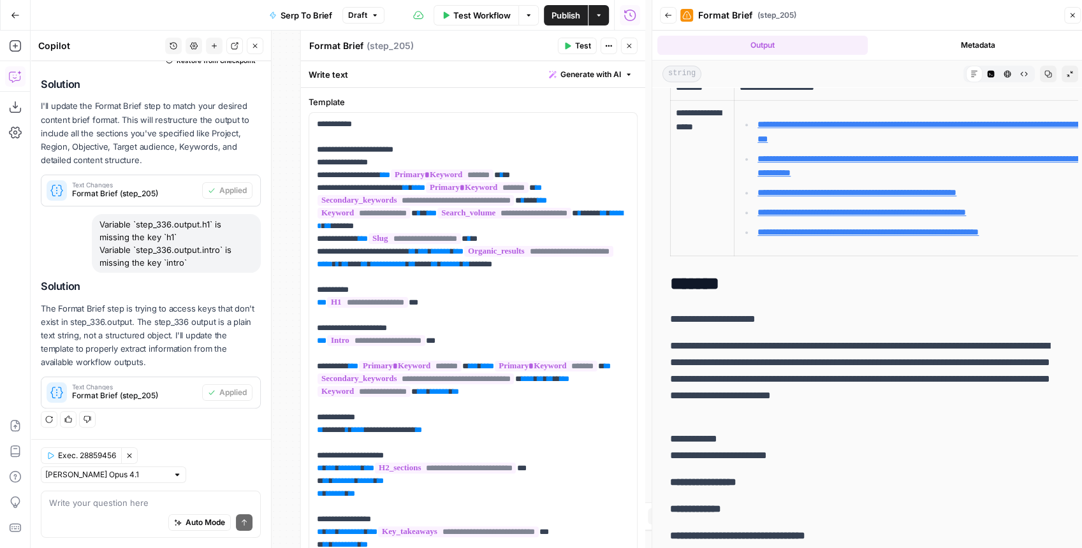
scroll to position [6, 0]
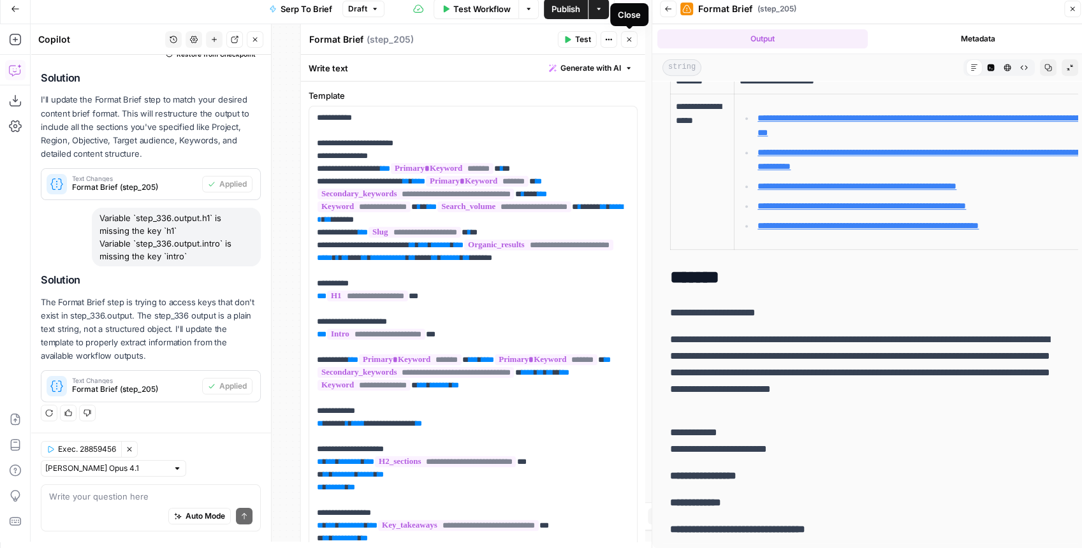
click at [632, 46] on button "Close" at bounding box center [629, 39] width 17 height 17
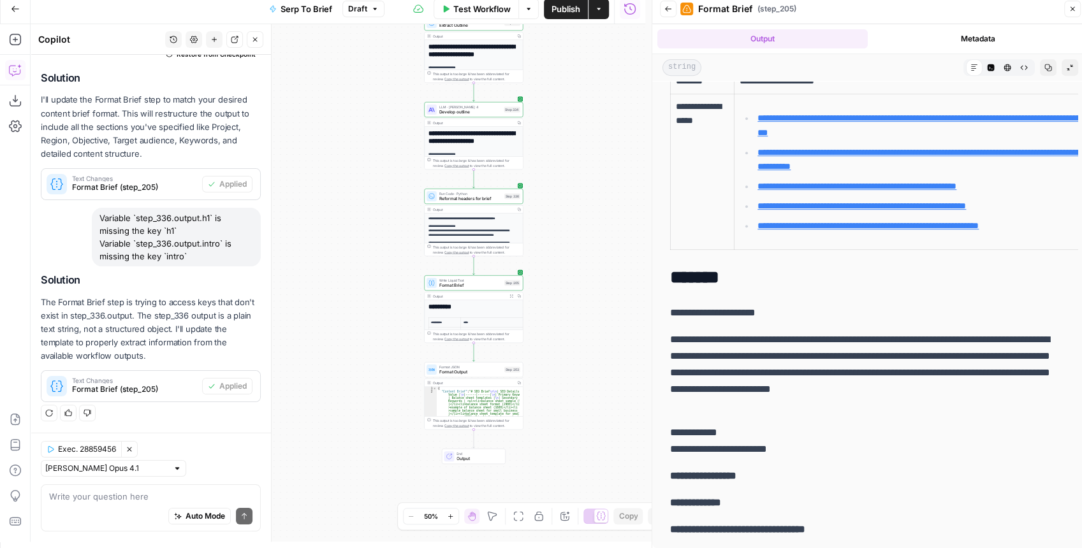
click at [474, 201] on span "Reformat headers for brief" at bounding box center [470, 199] width 62 height 6
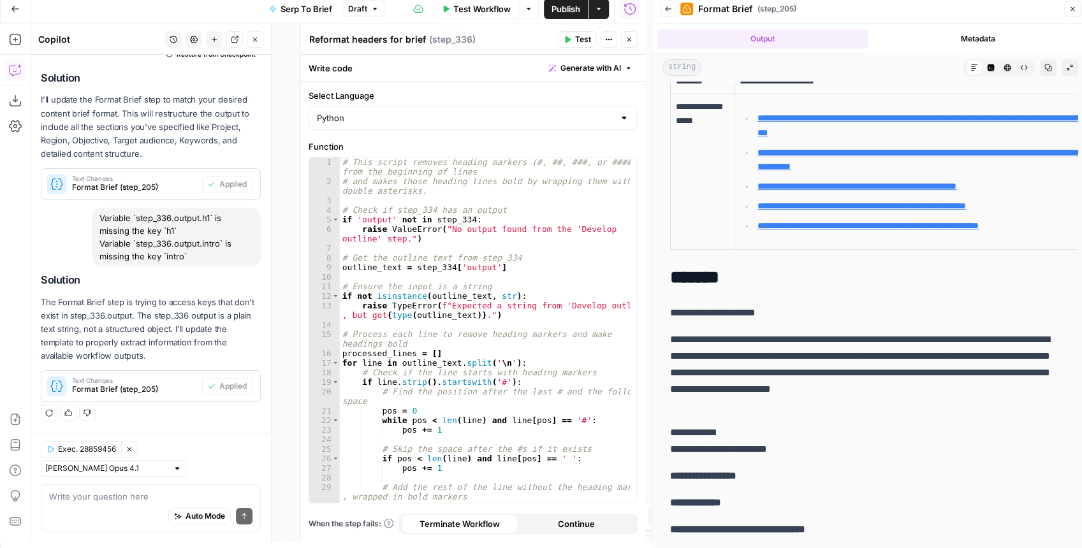
click at [663, 15] on button "Back" at bounding box center [668, 9] width 17 height 17
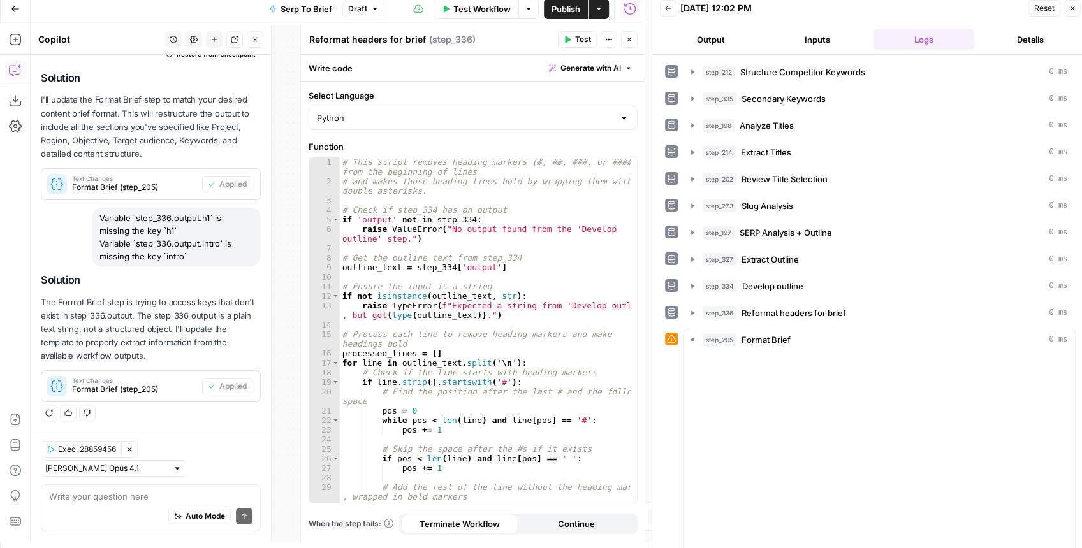
scroll to position [0, 0]
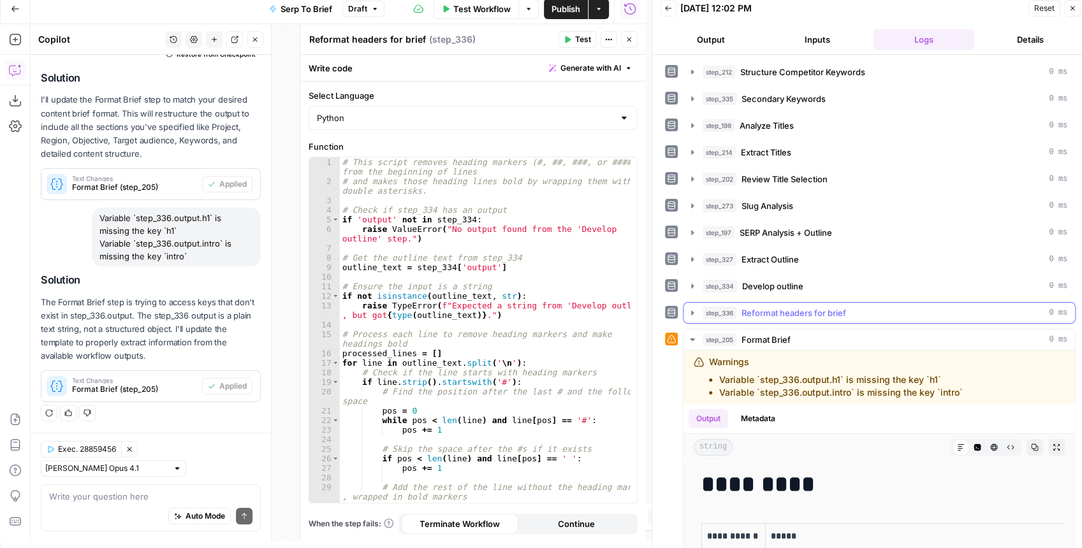
click at [692, 308] on icon "button" at bounding box center [692, 313] width 10 height 10
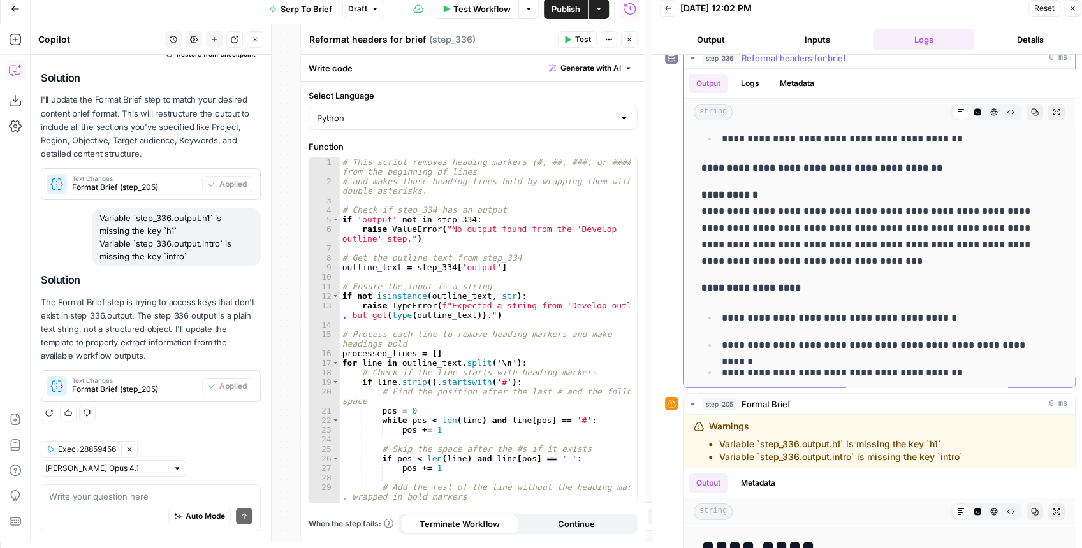
scroll to position [3313, 0]
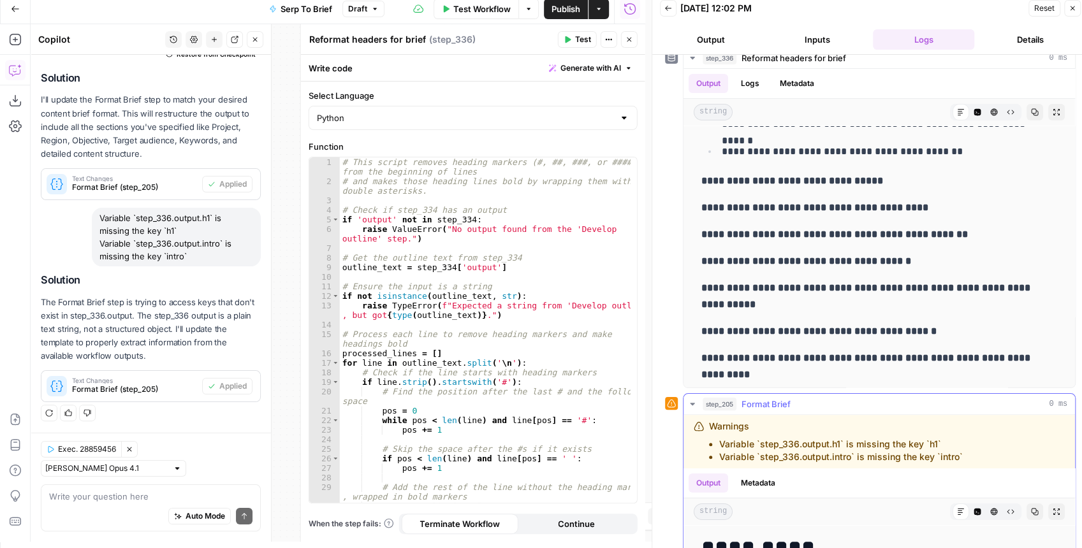
drag, startPoint x: 966, startPoint y: 451, endPoint x: 711, endPoint y: 435, distance: 255.5
click at [711, 435] on div "Warnings Variable `step_336.output.h1` is missing the key `h1` Variable `step_3…" at bounding box center [853, 441] width 320 height 43
click at [623, 41] on button "Close" at bounding box center [629, 39] width 17 height 17
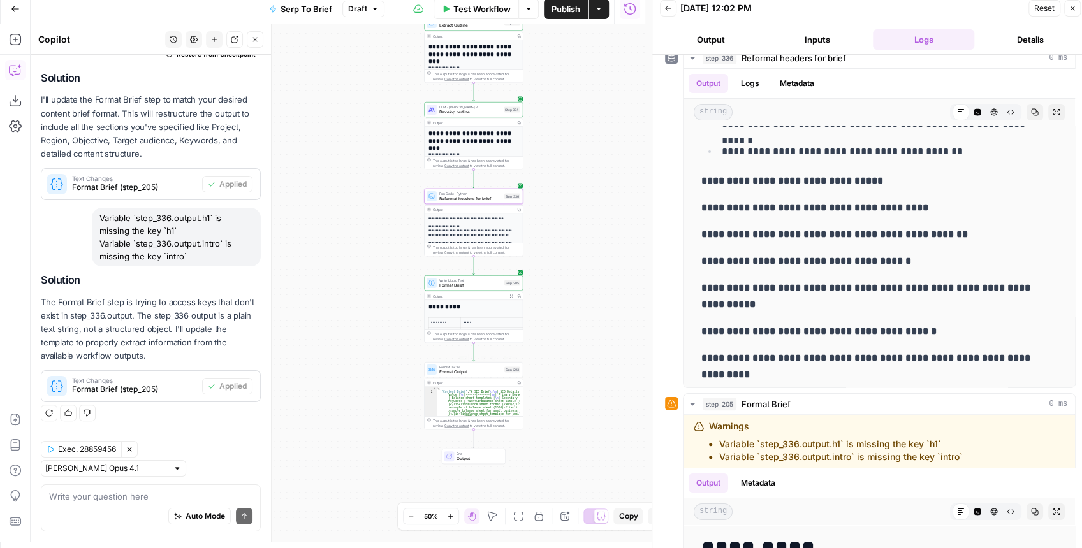
click at [474, 373] on span "Format Output" at bounding box center [470, 372] width 62 height 6
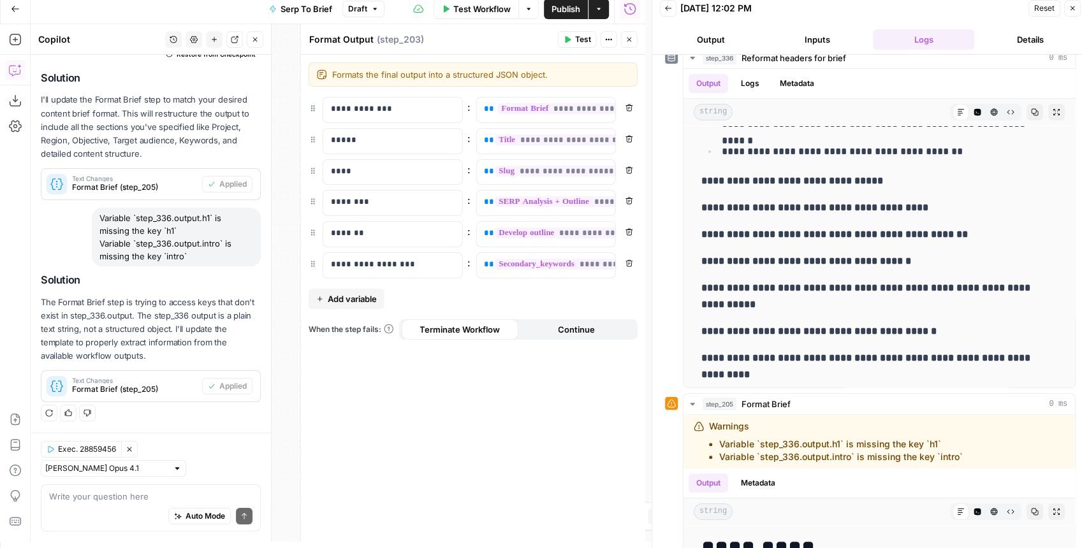
click at [628, 47] on button "Close" at bounding box center [629, 39] width 17 height 17
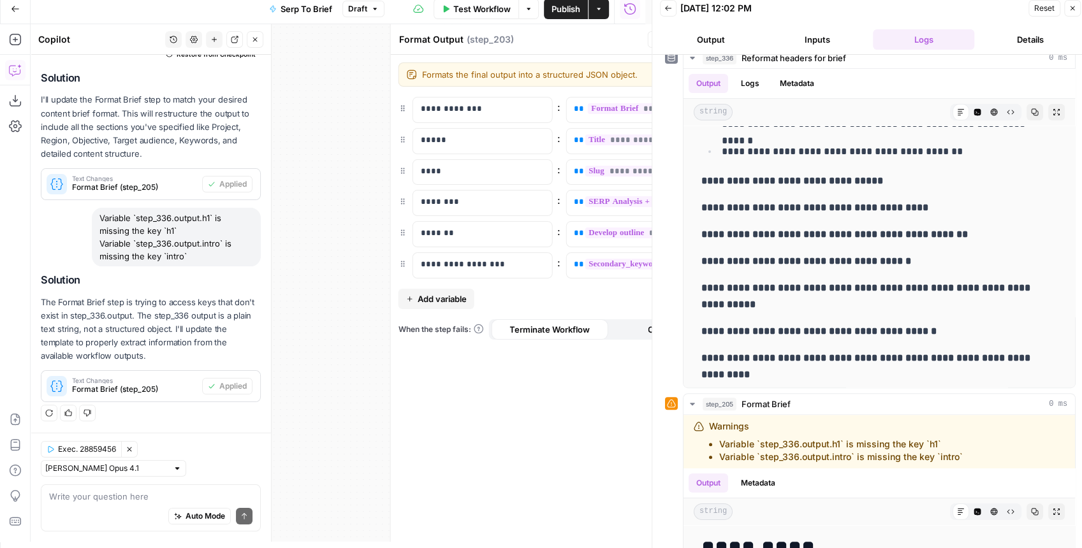
scroll to position [3296, 0]
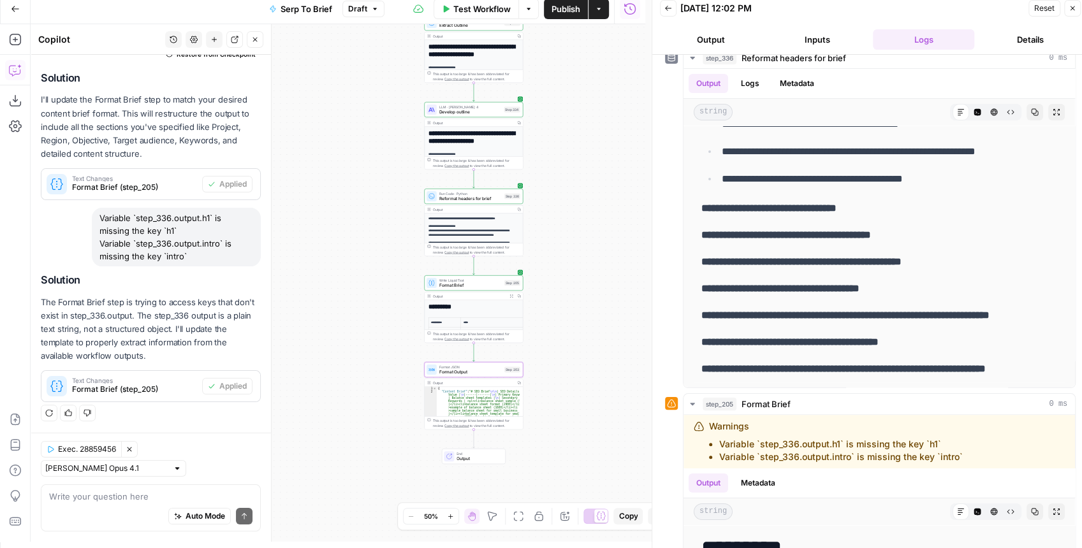
click at [463, 286] on span "Format Brief" at bounding box center [470, 285] width 62 height 6
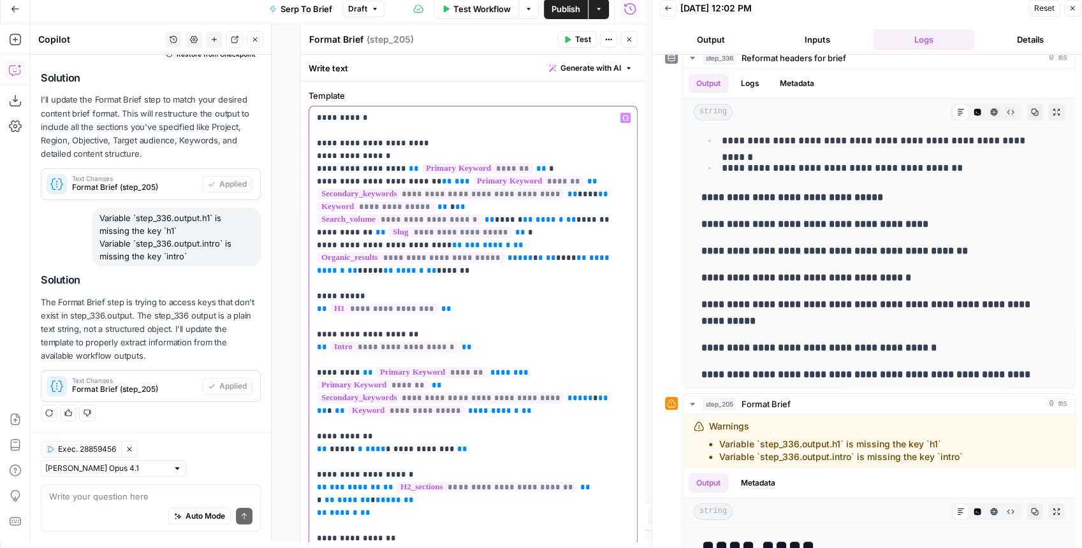
click at [583, 136] on p "**********" at bounding box center [470, 513] width 307 height 803
drag, startPoint x: 983, startPoint y: 459, endPoint x: 704, endPoint y: 419, distance: 282.6
click at [704, 419] on div "Warnings Variable `step_336.output.h1` is missing the key `h1` Variable `step_3…" at bounding box center [878, 442] width 391 height 54
copy div "Warnings Variable `step_336.output.h1` is missing the key `h1` Variable `step_3…"
click at [634, 39] on button "Close" at bounding box center [629, 39] width 17 height 17
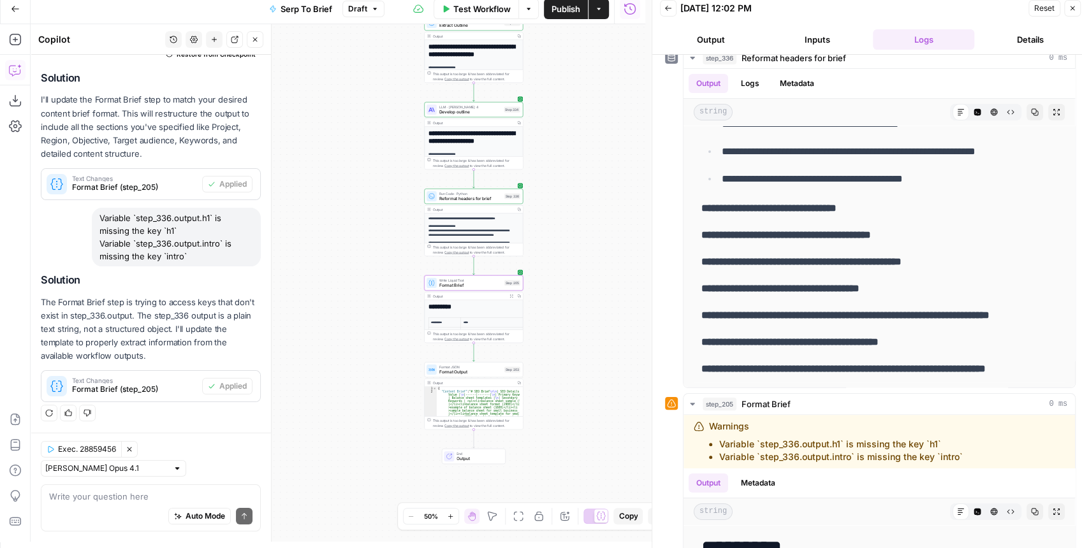
click at [466, 201] on span "Reformat headers for brief" at bounding box center [470, 199] width 62 height 6
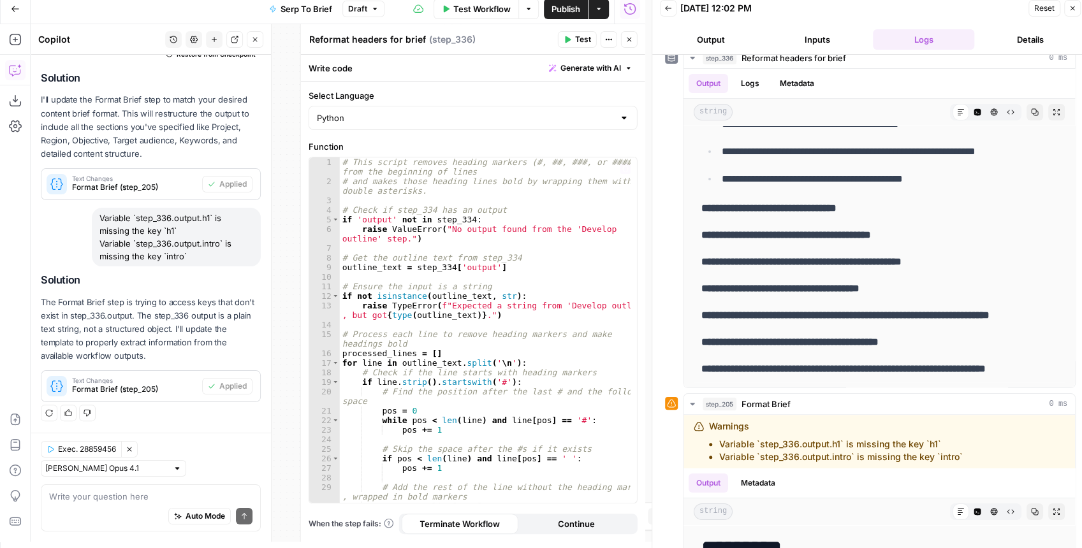
click at [552, 221] on div "# This script removes heading markers (#, ##, ###, or ####) from the beginning …" at bounding box center [485, 344] width 291 height 375
type textarea "**********"
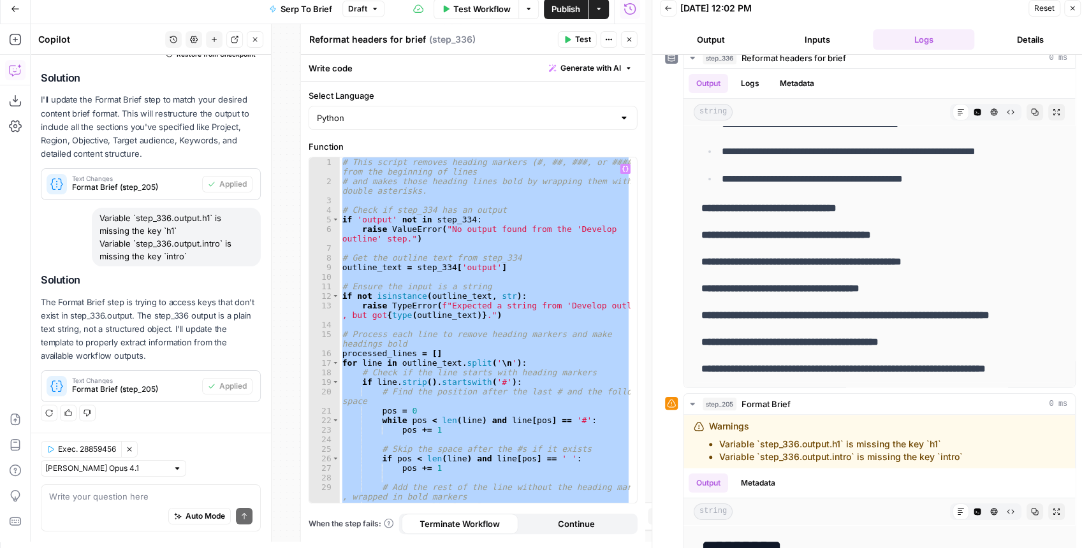
click at [634, 43] on button "Close" at bounding box center [629, 39] width 17 height 17
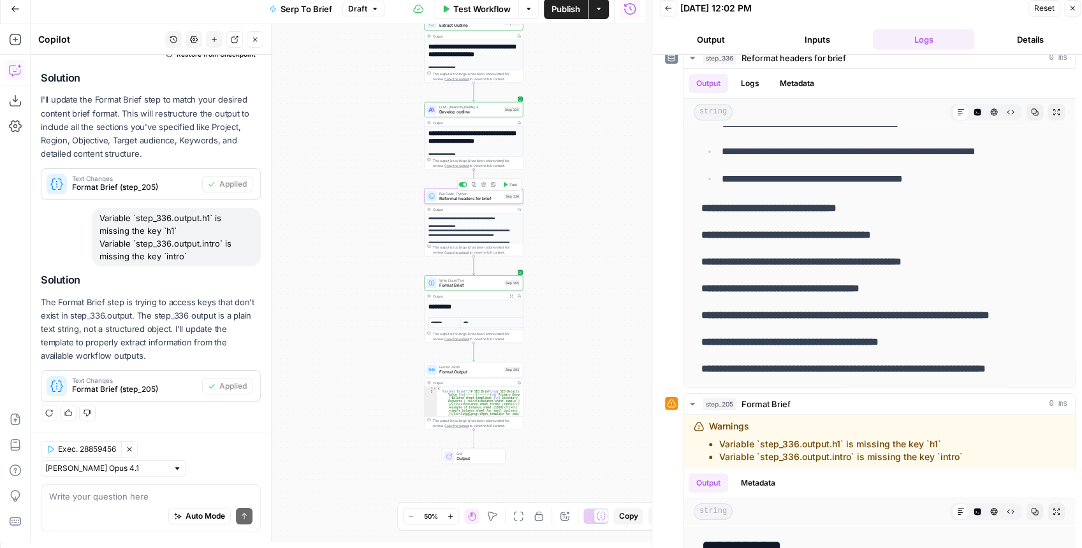
click at [459, 201] on span "Reformat headers for brief" at bounding box center [470, 199] width 62 height 6
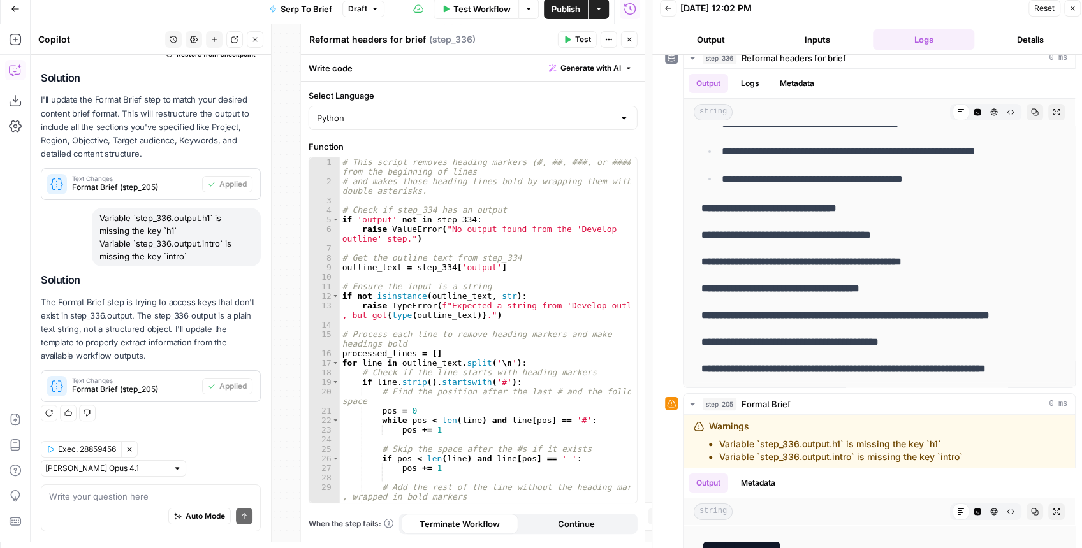
click at [737, 40] on button "Output" at bounding box center [710, 39] width 101 height 20
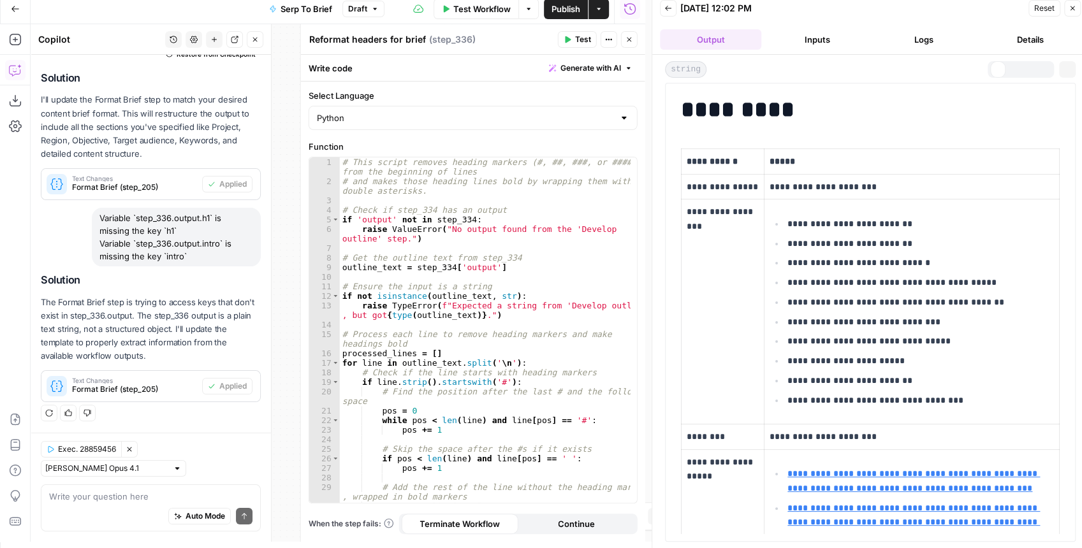
scroll to position [0, 0]
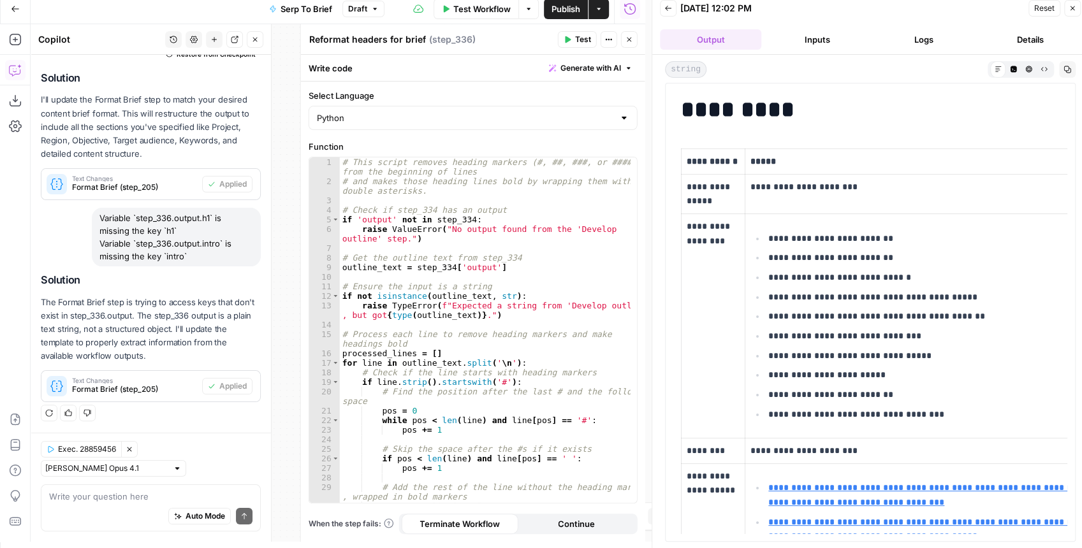
click at [668, 6] on icon "button" at bounding box center [668, 8] width 8 height 8
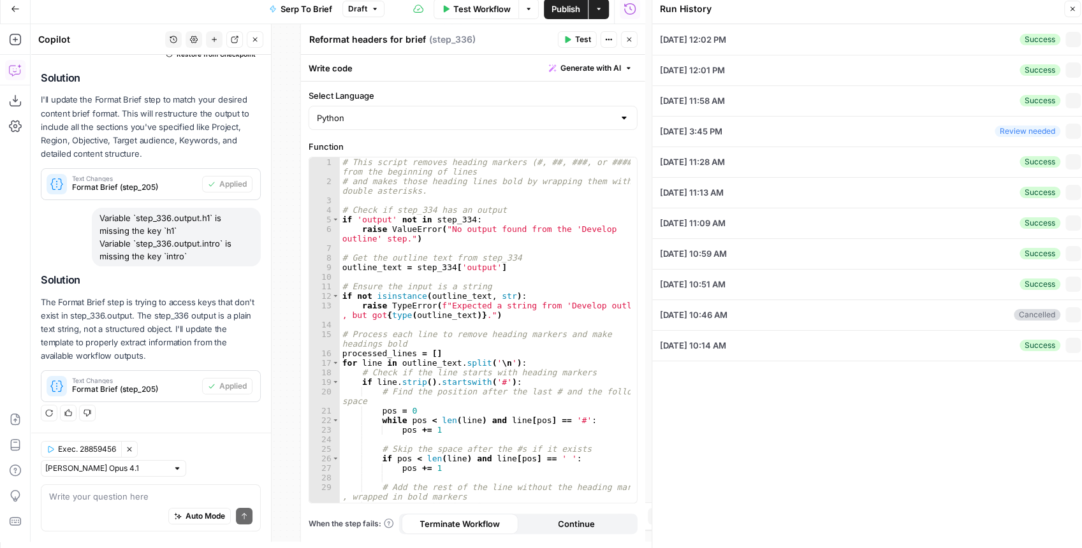
type textarea "{"organic_results":[{"rank":1,"link":"https://www.wolterskluwer.com/en/solution…"
type input "Xero - [[GEOGRAPHIC_DATA]]"
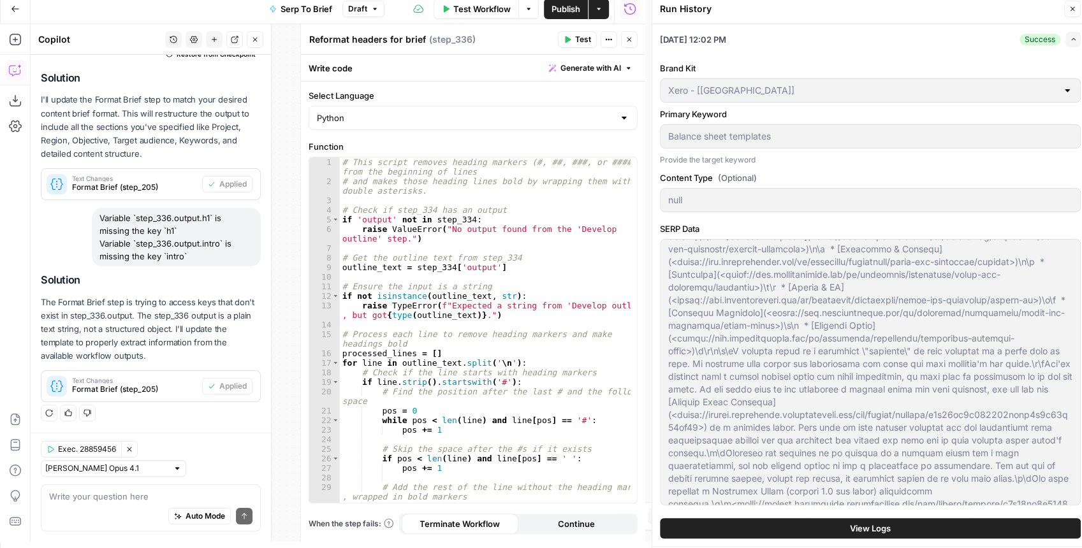
scroll to position [850, 0]
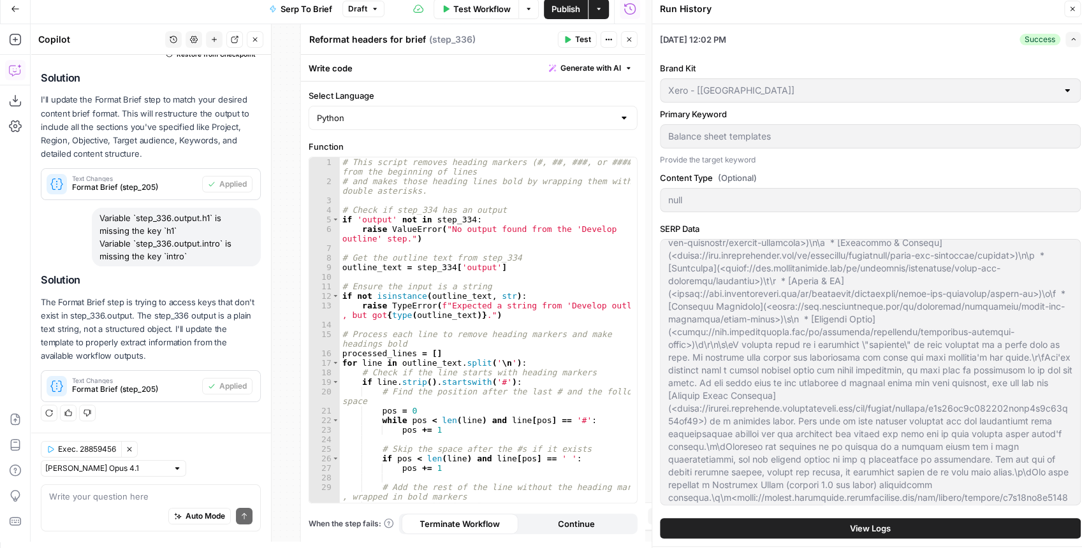
click at [876, 532] on span "View Logs" at bounding box center [870, 528] width 41 height 13
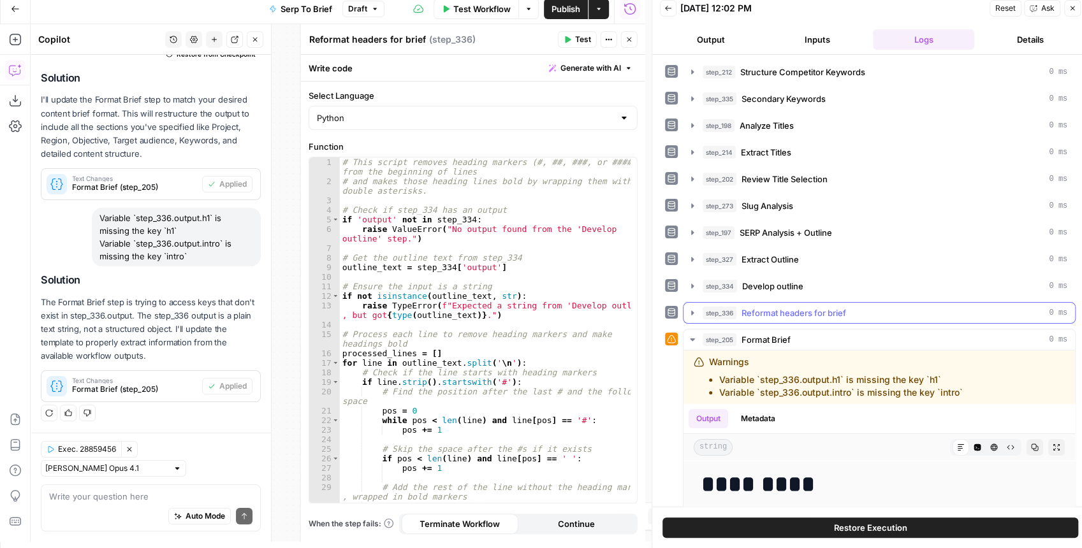
click at [683, 309] on div "step_336 Reformat headers for brief 0 ms" at bounding box center [879, 313] width 393 height 22
click at [687, 309] on icon "button" at bounding box center [692, 313] width 10 height 10
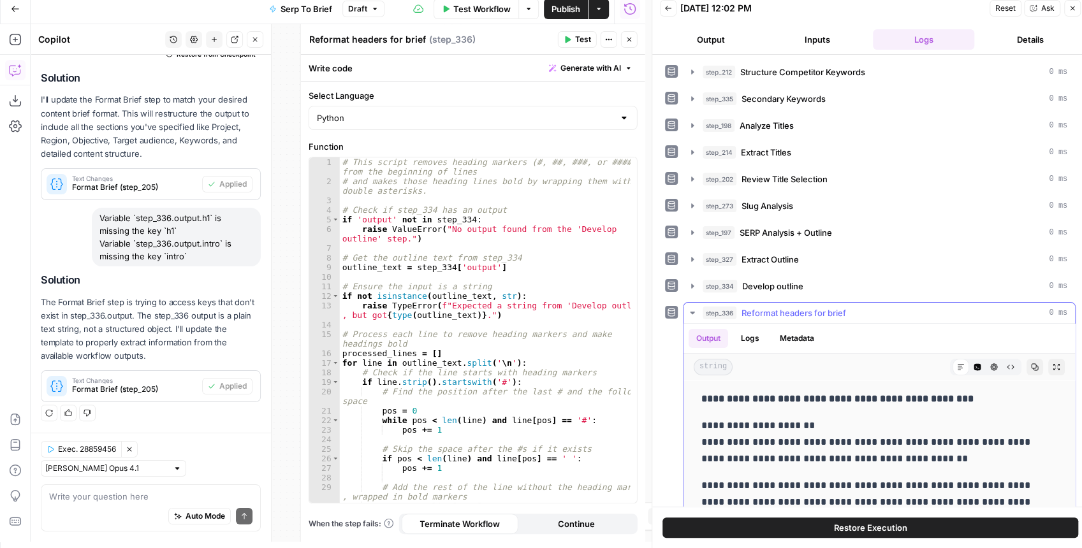
click at [1026, 365] on button "Copy" at bounding box center [1034, 367] width 17 height 17
click at [630, 38] on icon "button" at bounding box center [629, 40] width 4 height 4
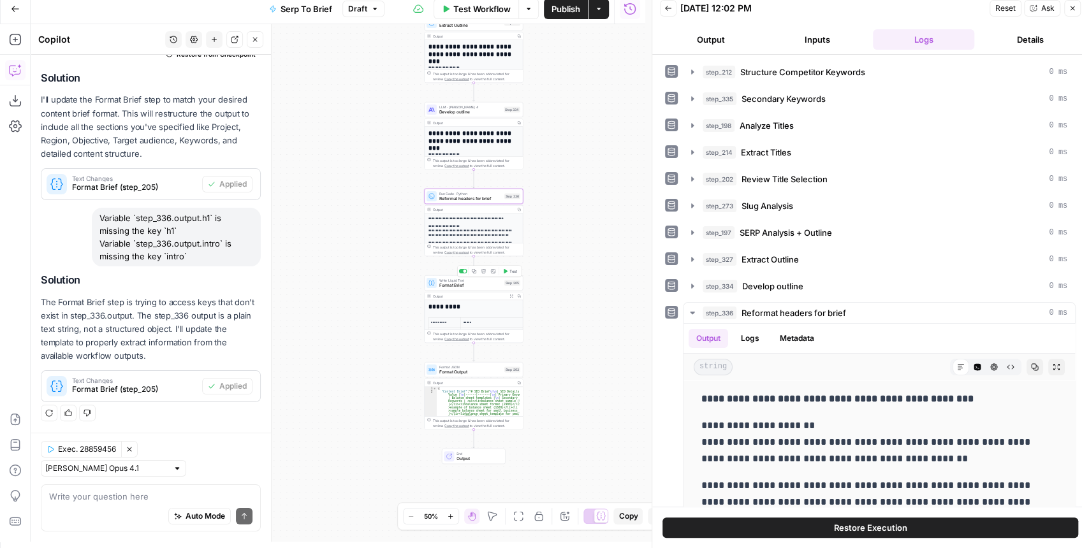
click at [497, 289] on div "Write Liquid Text Format Brief Step 205 Copy step Delete step Add Note Test" at bounding box center [473, 282] width 99 height 15
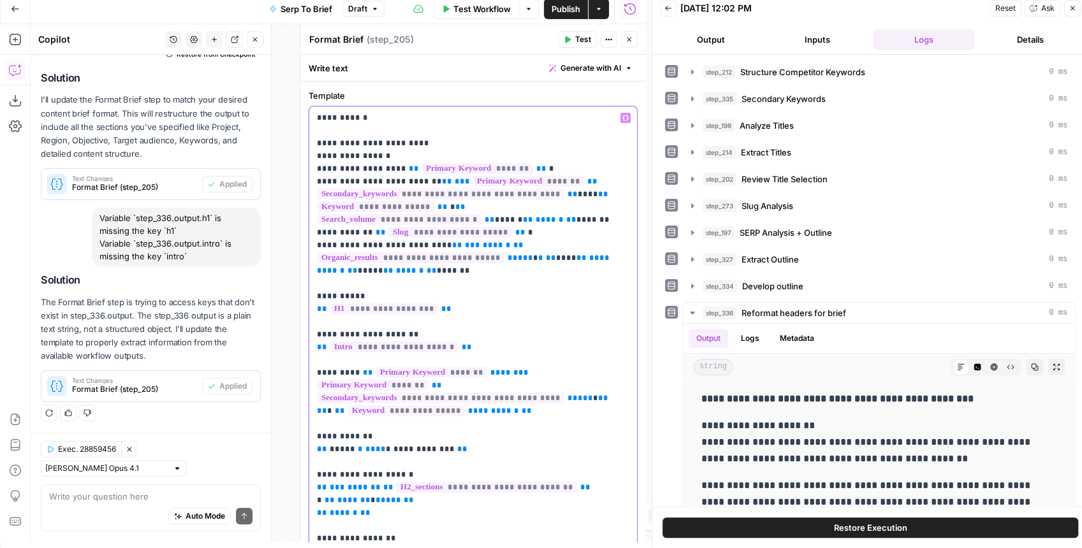
click at [564, 286] on p "**********" at bounding box center [470, 513] width 307 height 803
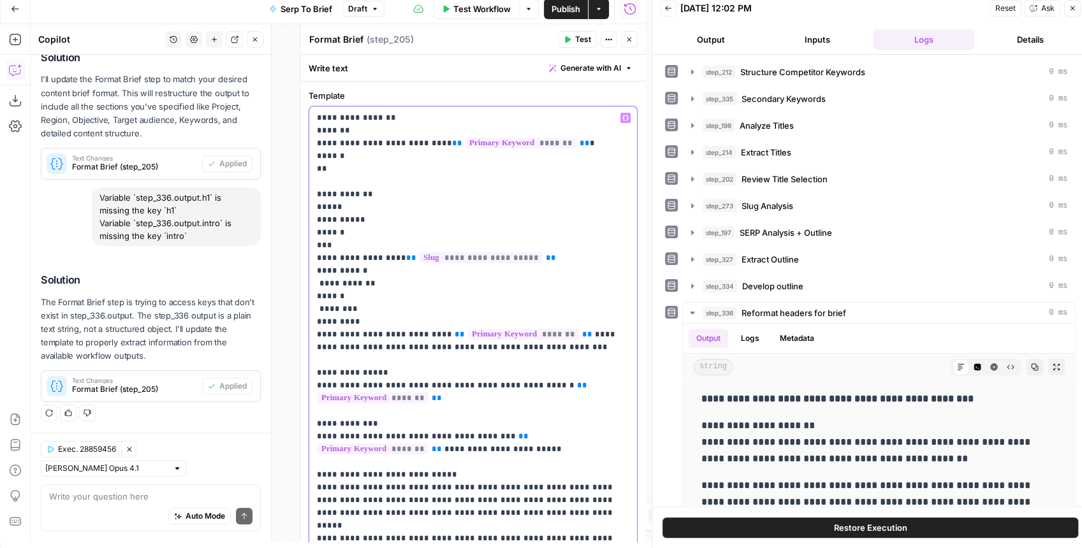
scroll to position [6372, 0]
click at [576, 38] on span "Test" at bounding box center [583, 39] width 16 height 11
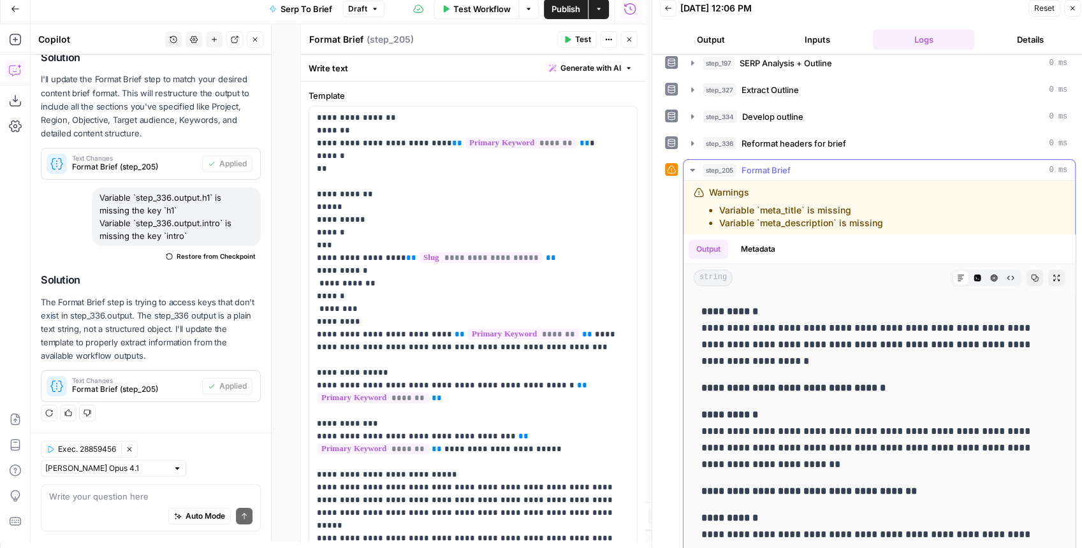
scroll to position [3866, 0]
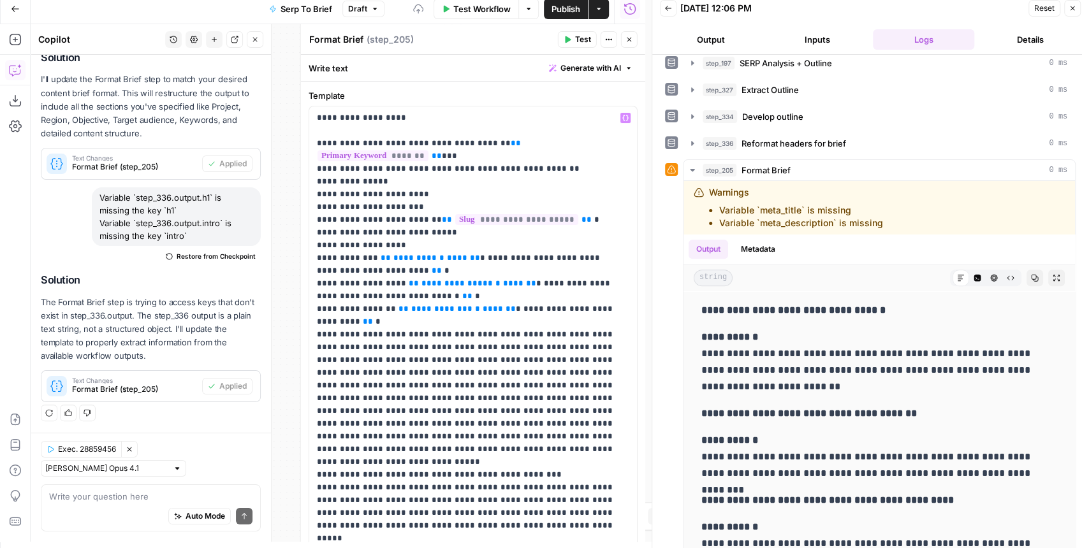
click at [566, 41] on icon "button" at bounding box center [567, 40] width 8 height 8
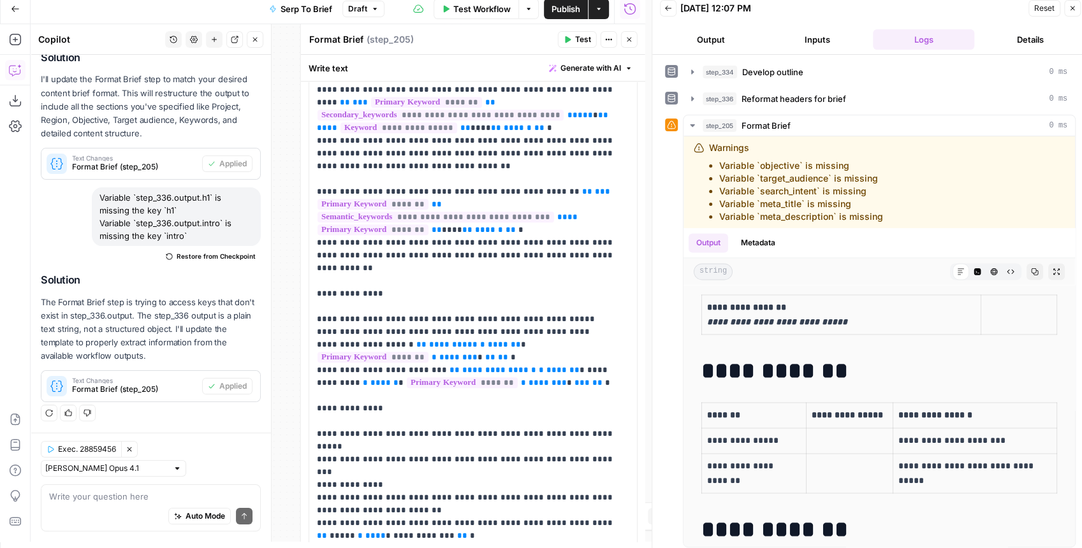
scroll to position [765, 0]
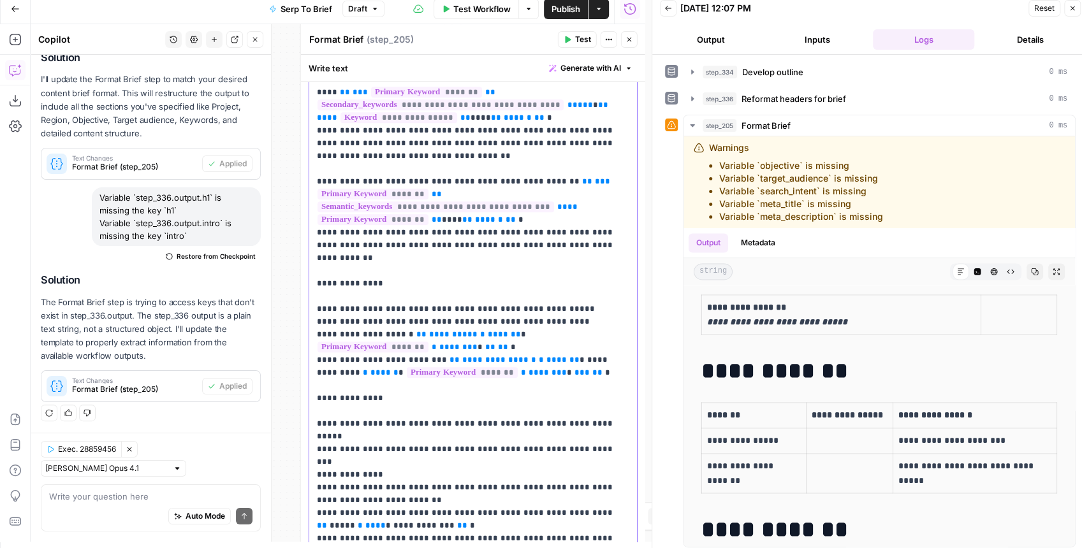
drag, startPoint x: 373, startPoint y: 307, endPoint x: 389, endPoint y: 297, distance: 18.0
click at [389, 297] on p "**********" at bounding box center [470, 73] width 307 height 1453
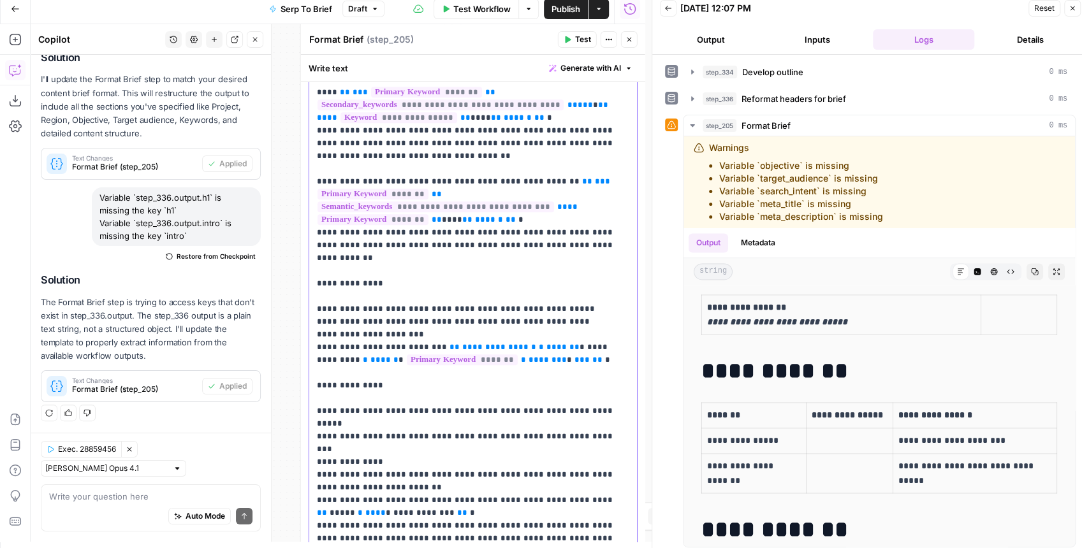
click at [382, 297] on p "**********" at bounding box center [470, 67] width 307 height 1440
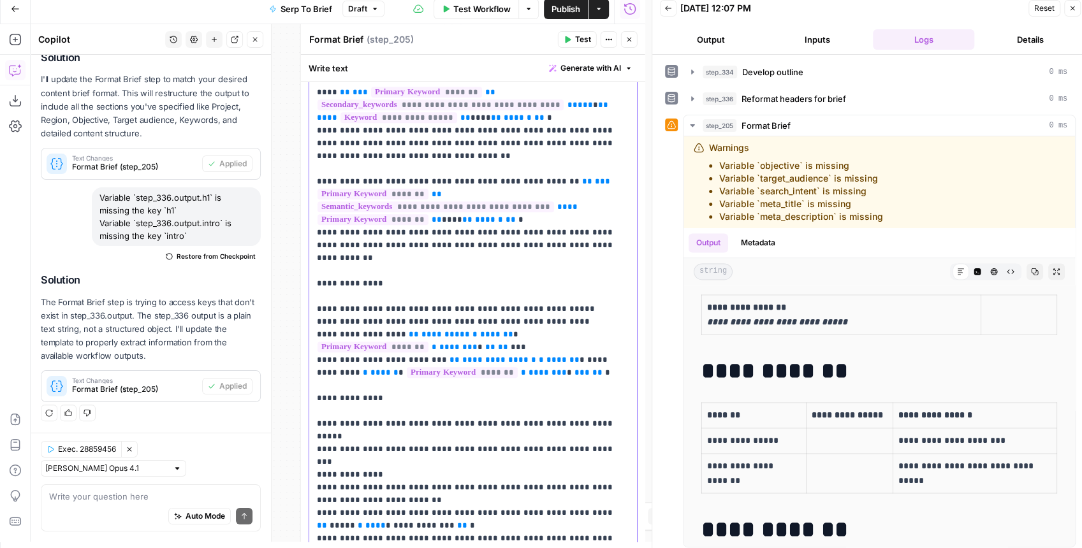
drag, startPoint x: 421, startPoint y: 321, endPoint x: 528, endPoint y: 338, distance: 107.7
click at [528, 338] on p "**********" at bounding box center [470, 73] width 307 height 1453
copy p "**********"
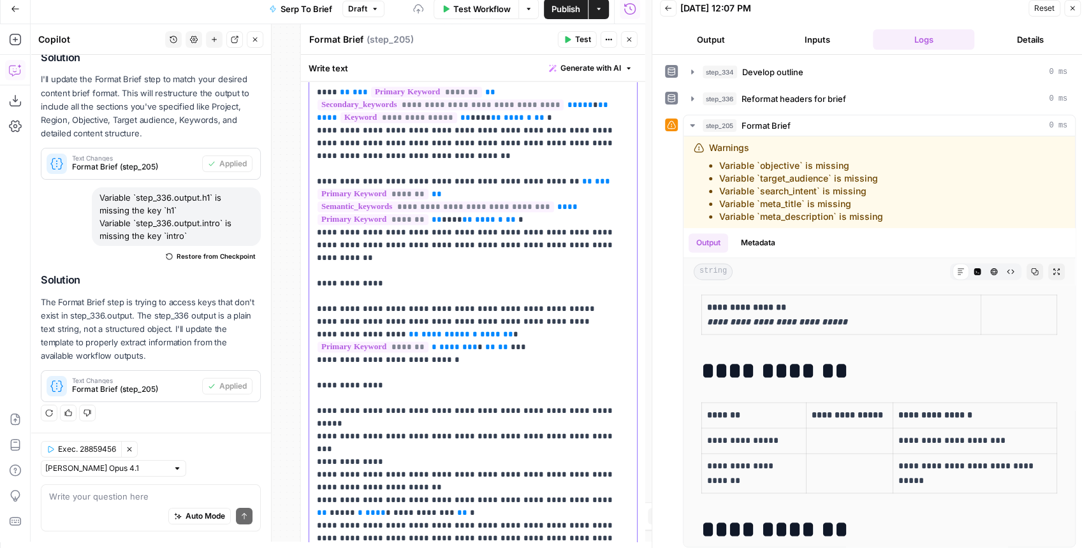
click at [416, 319] on p "**********" at bounding box center [470, 67] width 307 height 1440
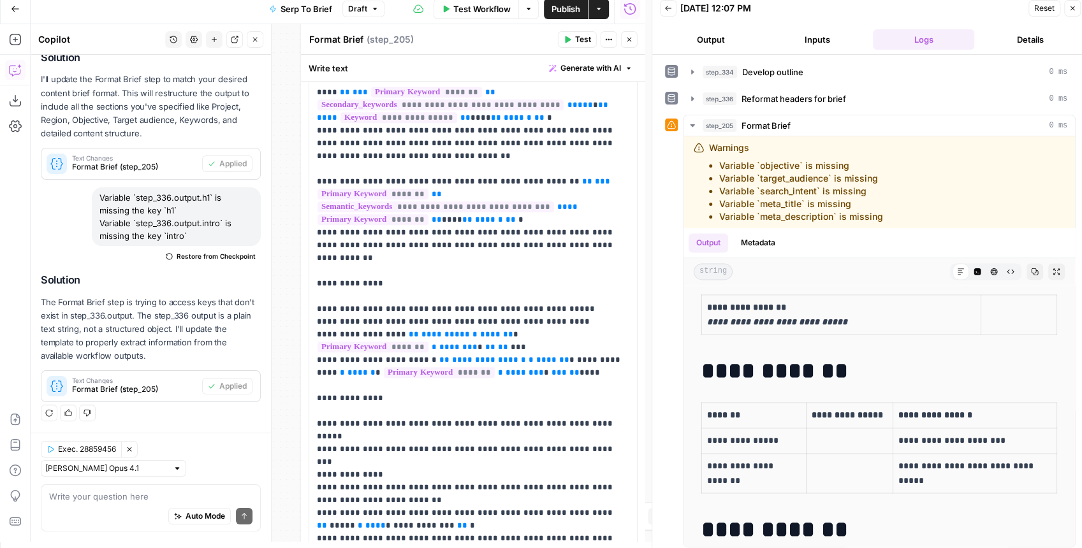
click at [569, 37] on icon "button" at bounding box center [567, 40] width 8 height 8
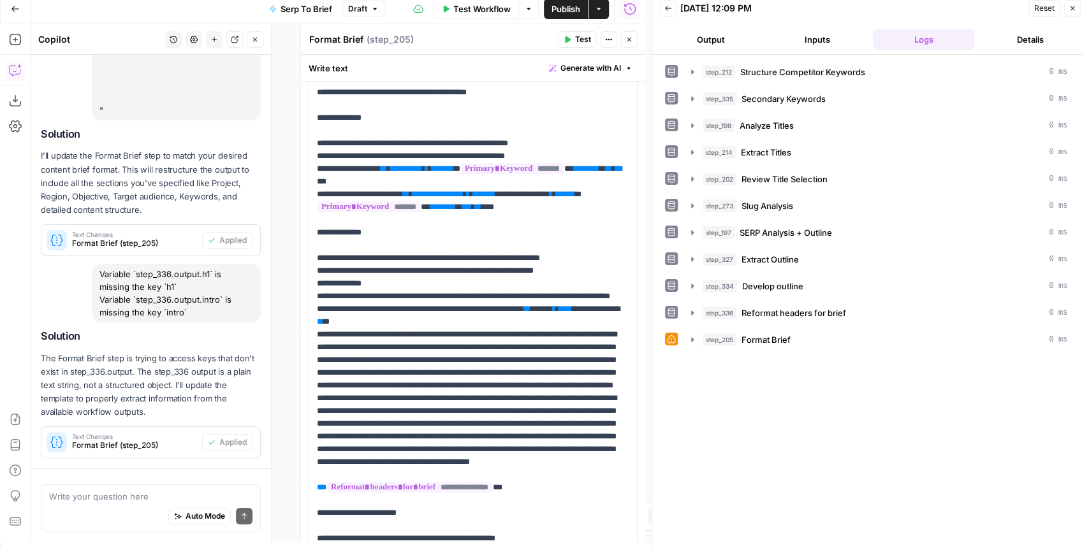
scroll to position [6372, 0]
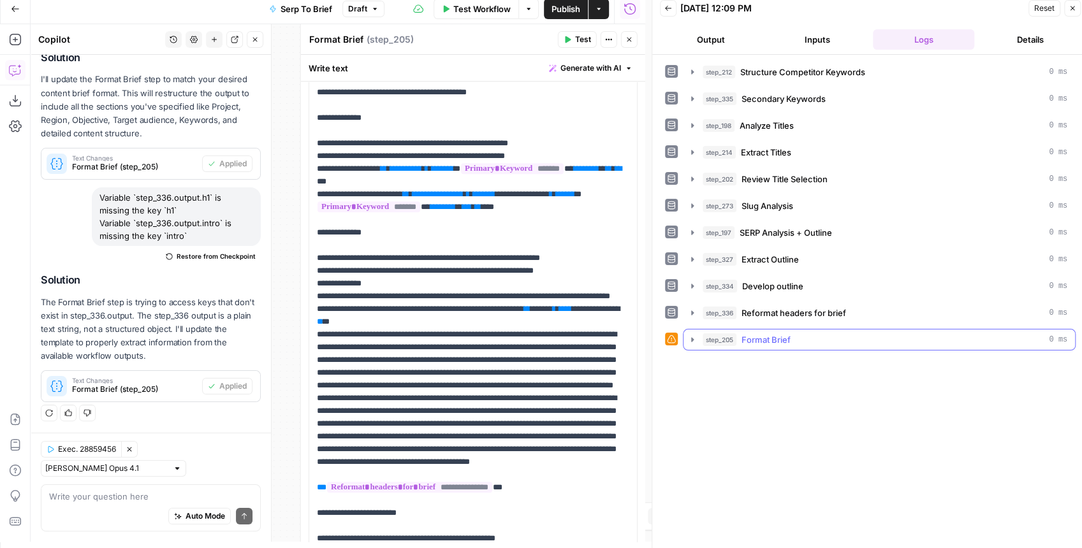
click at [695, 337] on icon "button" at bounding box center [692, 340] width 10 height 10
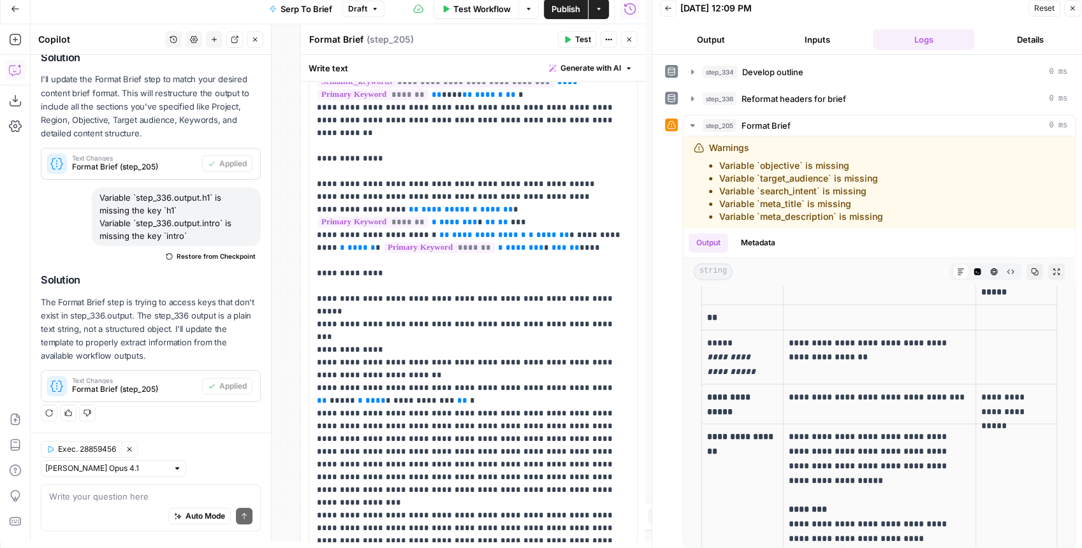
scroll to position [892, 0]
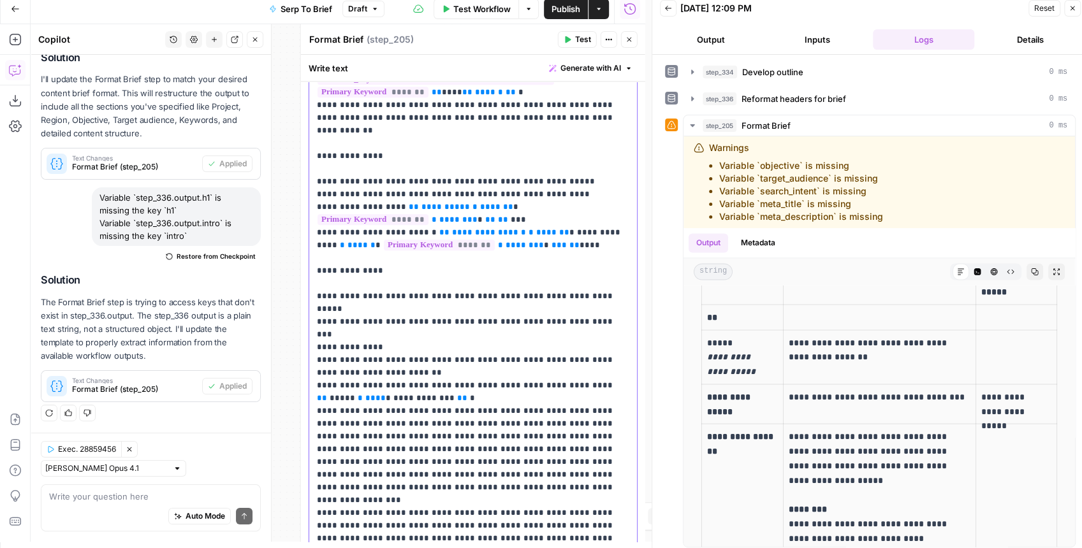
drag, startPoint x: 394, startPoint y: 336, endPoint x: 560, endPoint y: 318, distance: 166.7
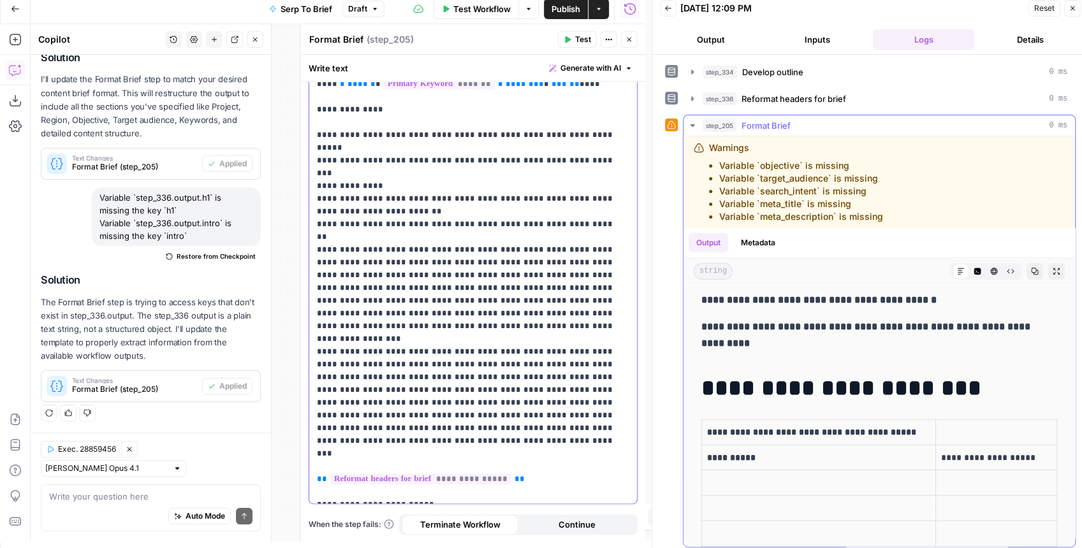
scroll to position [5680, 0]
click at [571, 15] on button "Publish" at bounding box center [566, 9] width 44 height 20
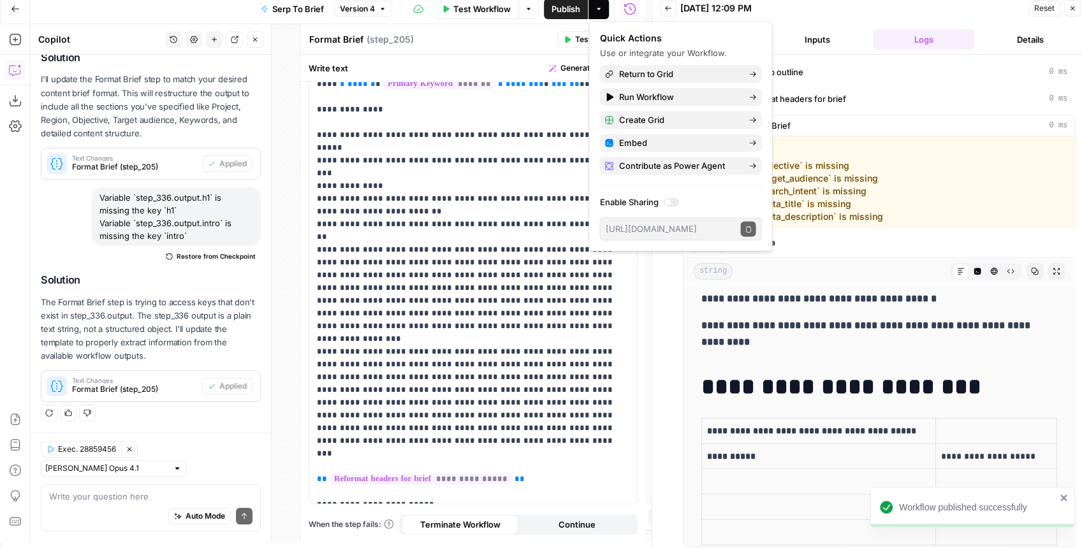
click at [17, 9] on icon "button" at bounding box center [15, 9] width 8 height 6
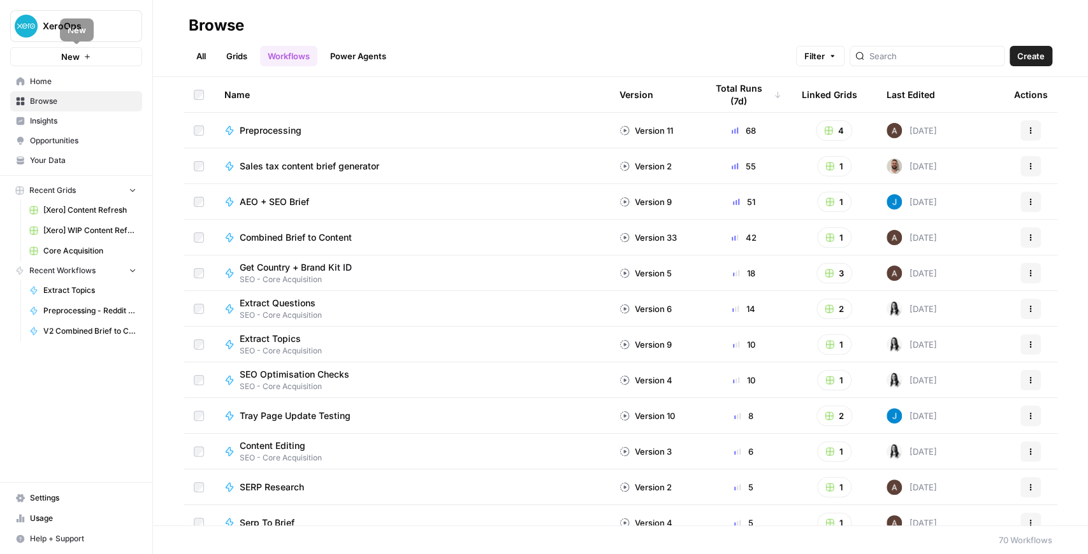
click at [54, 87] on link "Home" at bounding box center [76, 81] width 132 height 20
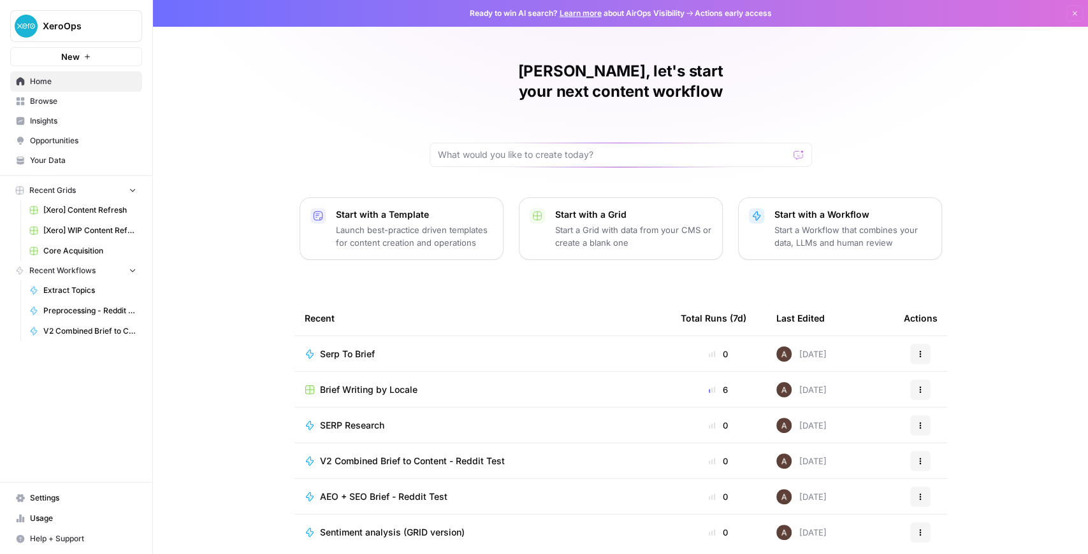
click at [359, 384] on span "Brief Writing by Locale" at bounding box center [369, 390] width 98 height 13
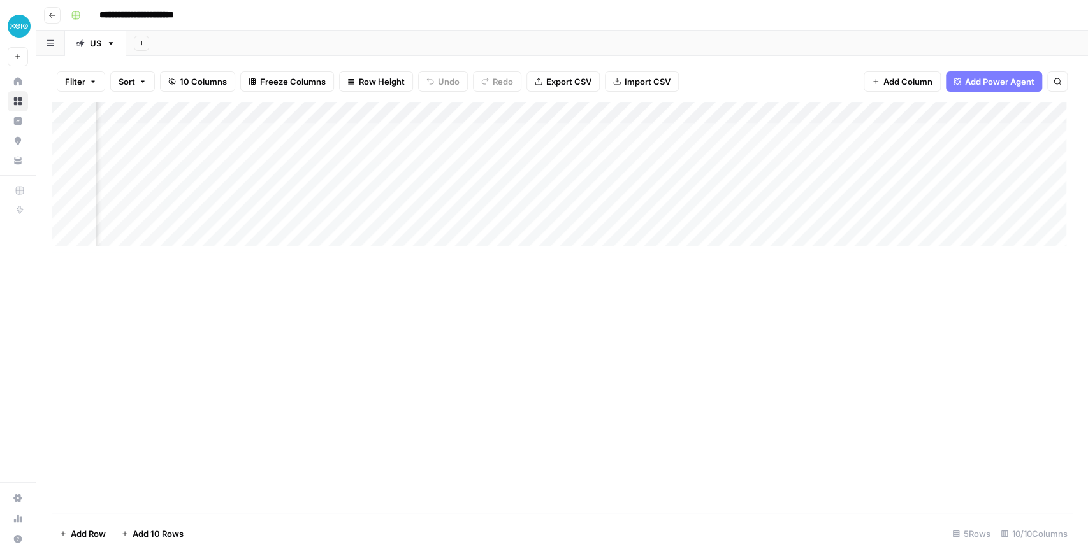
scroll to position [0, 324]
click at [294, 176] on div "Add Column" at bounding box center [562, 177] width 1021 height 150
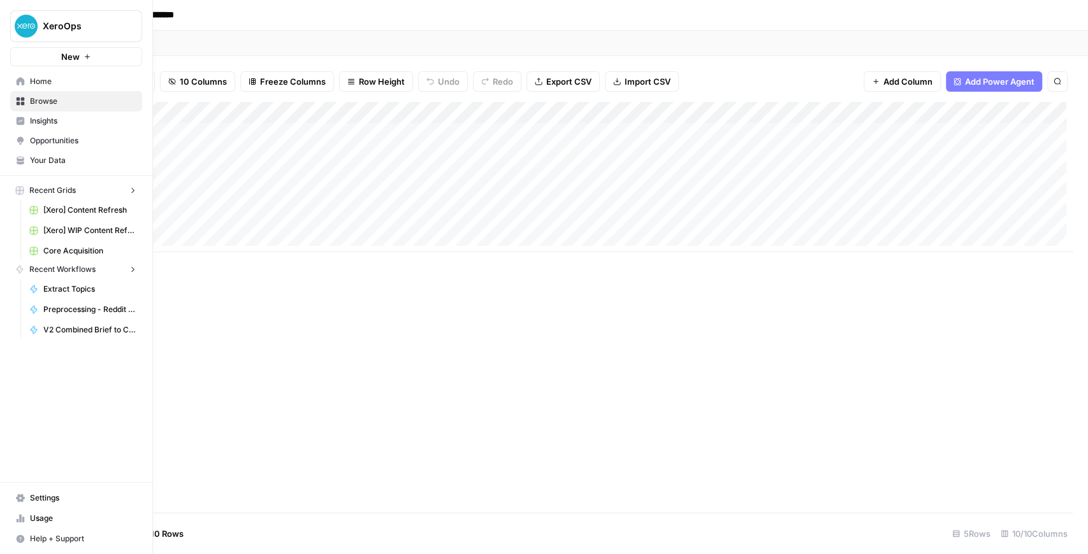
click at [19, 27] on img "Workspace: XeroOps" at bounding box center [26, 26] width 23 height 23
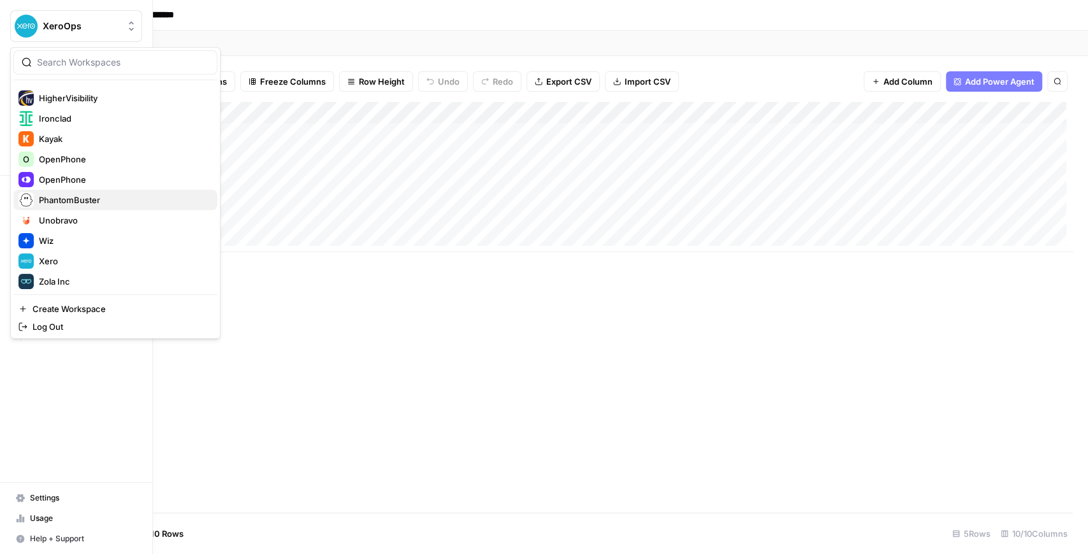
scroll to position [245, 0]
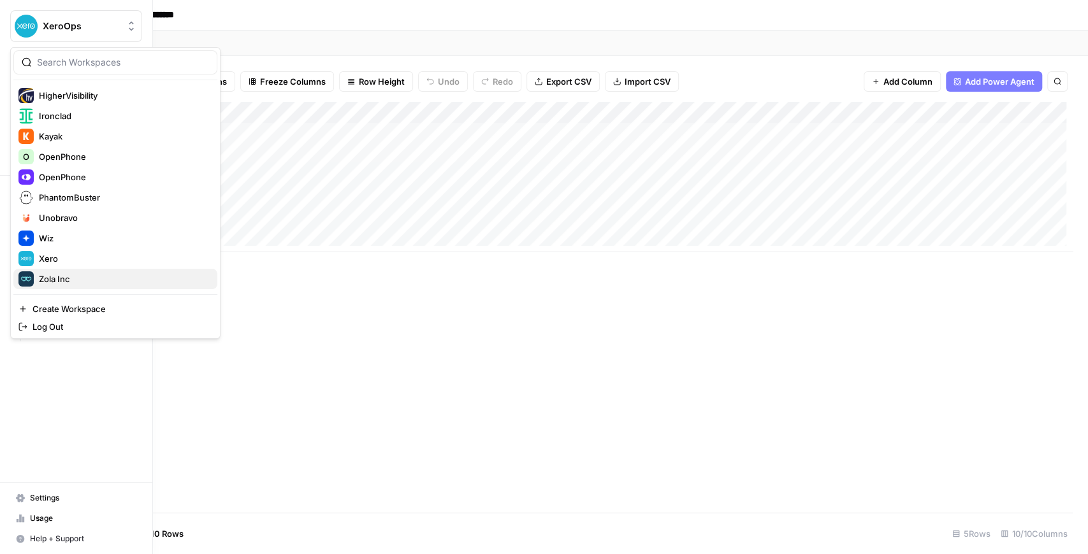
click at [75, 273] on span "Zola Inc" at bounding box center [123, 279] width 168 height 13
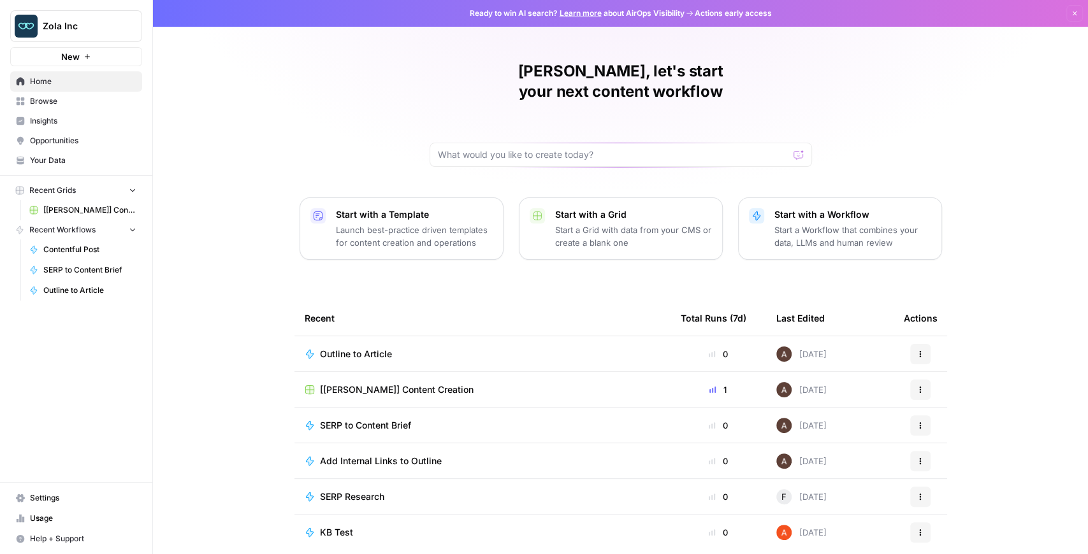
click at [88, 211] on span "[[PERSON_NAME]] Content Creation" at bounding box center [89, 210] width 93 height 11
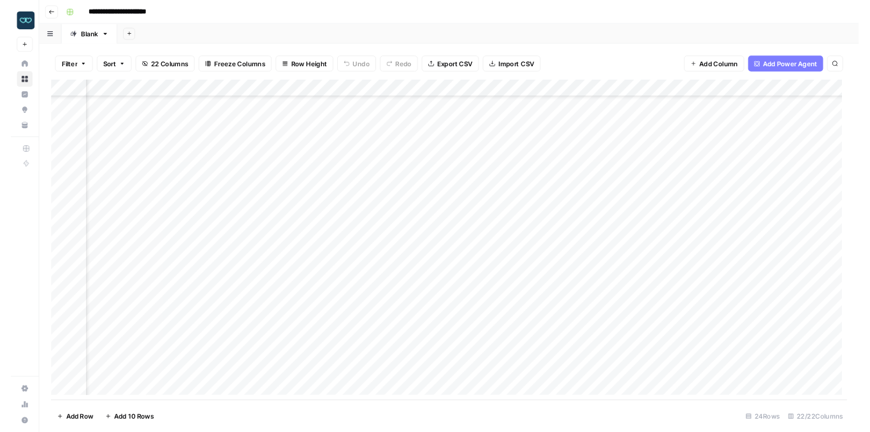
scroll to position [157, 1295]
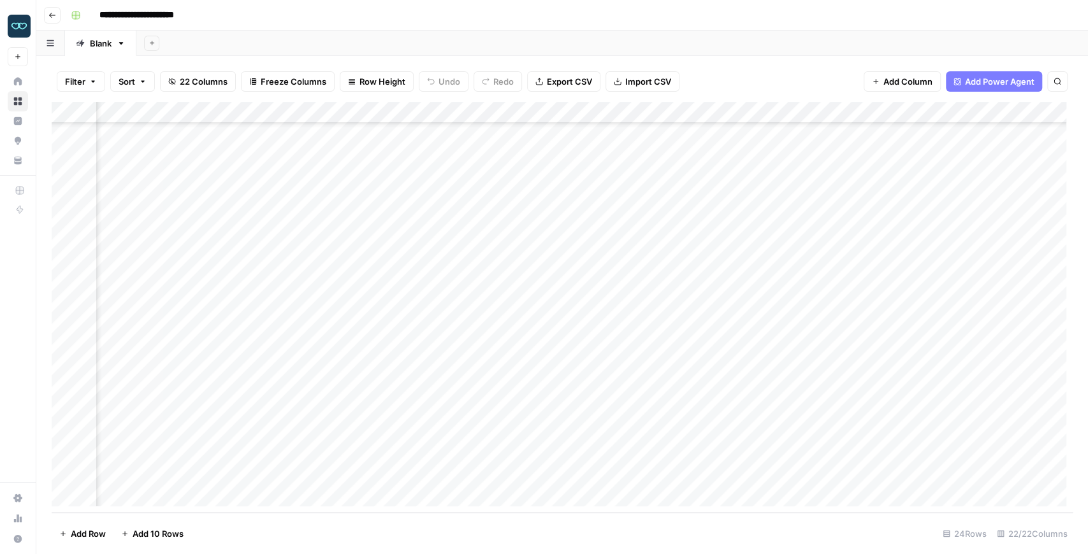
click at [753, 295] on div "Add Column" at bounding box center [562, 307] width 1021 height 411
click at [755, 296] on div "Add Column" at bounding box center [562, 307] width 1021 height 411
click at [720, 342] on div "Add Column" at bounding box center [562, 307] width 1021 height 411
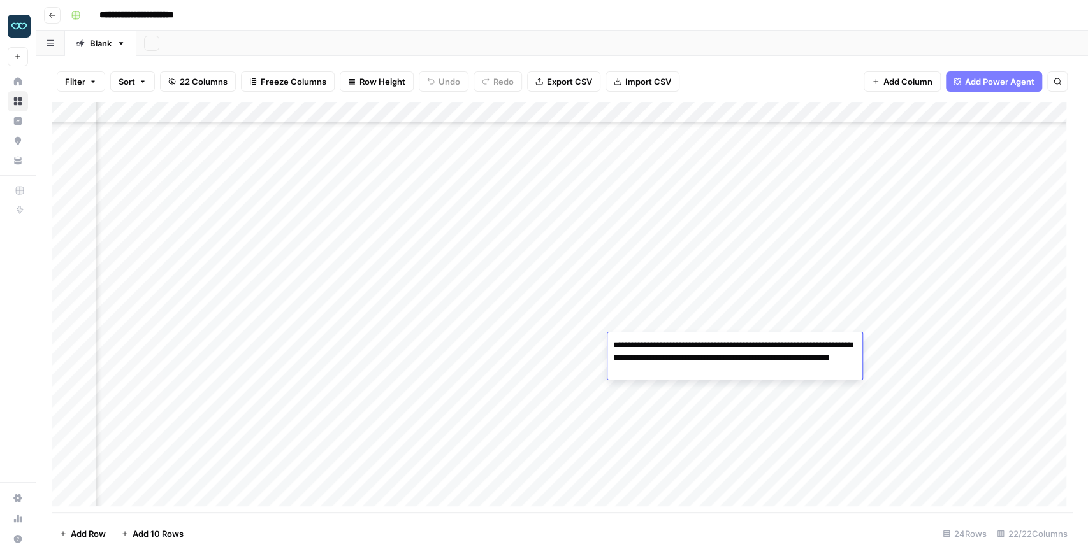
click at [715, 329] on div "Add Column" at bounding box center [562, 307] width 1021 height 411
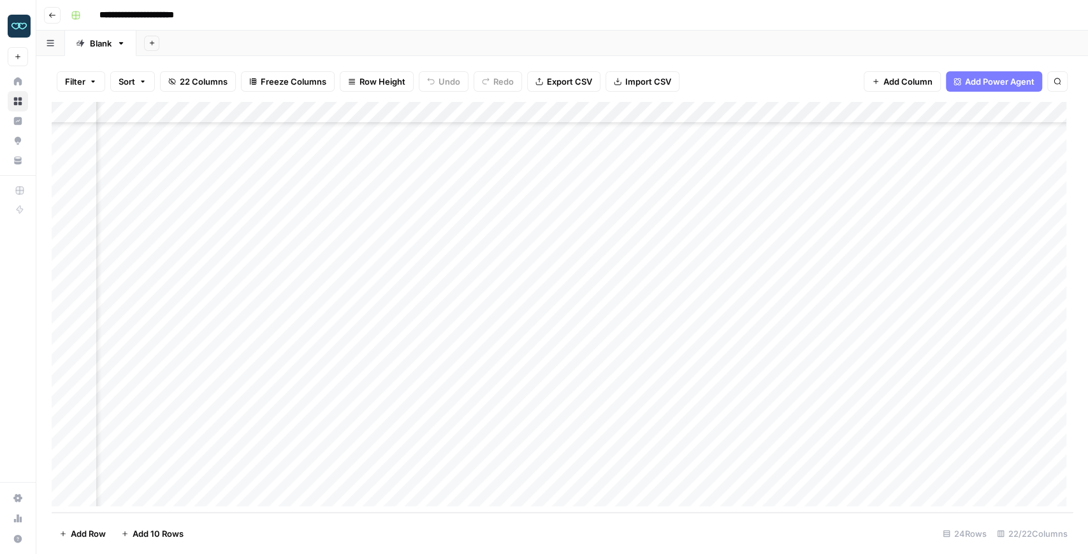
click at [715, 329] on div "Add Column" at bounding box center [562, 307] width 1021 height 411
click at [700, 232] on div "Add Column" at bounding box center [562, 307] width 1021 height 411
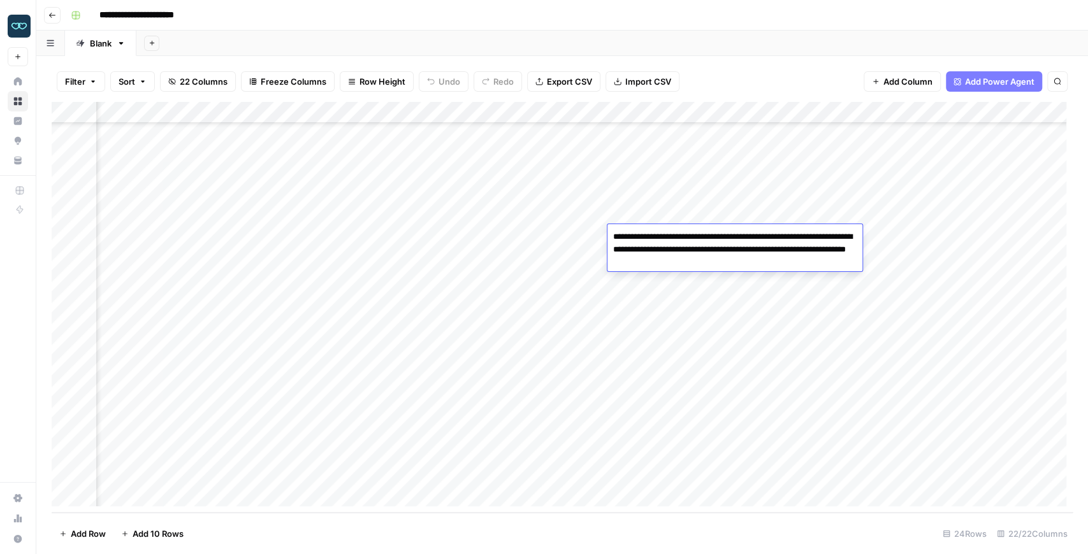
click at [683, 389] on div "Add Column" at bounding box center [562, 307] width 1021 height 411
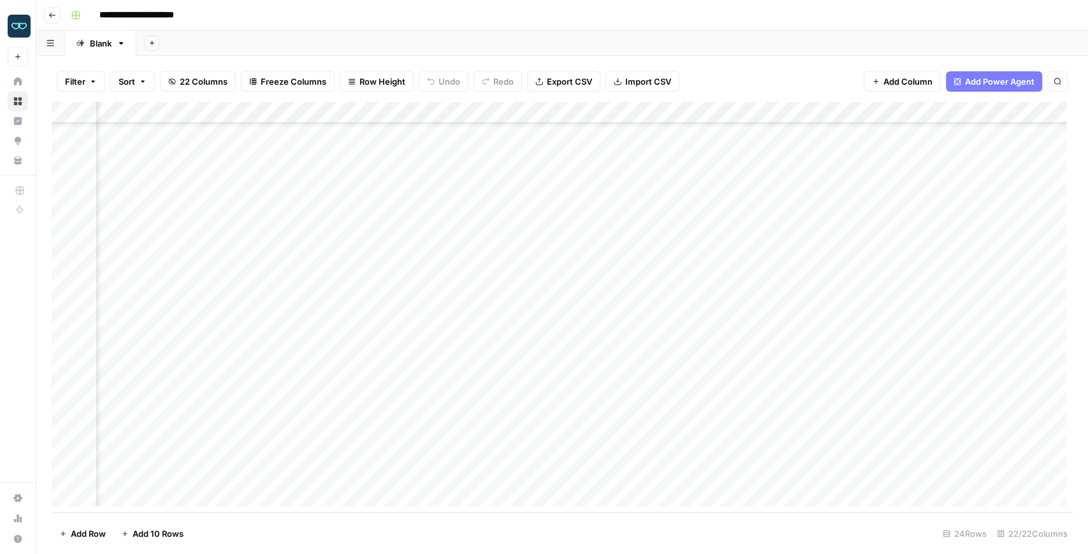
click at [683, 389] on div "Add Column" at bounding box center [562, 307] width 1021 height 411
click at [583, 386] on div "Add Column" at bounding box center [562, 307] width 1021 height 411
drag, startPoint x: 712, startPoint y: 389, endPoint x: 498, endPoint y: 385, distance: 213.5
click at [498, 385] on textarea "**********" at bounding box center [606, 389] width 226 height 18
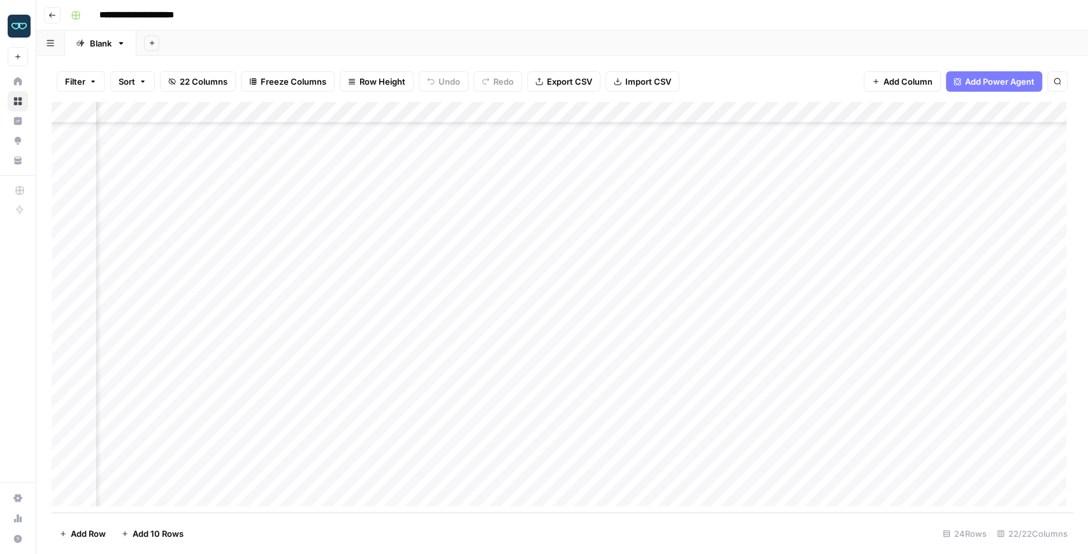
click at [740, 385] on div "Add Column" at bounding box center [562, 307] width 1021 height 411
click at [729, 383] on div "Add Column" at bounding box center [562, 307] width 1021 height 411
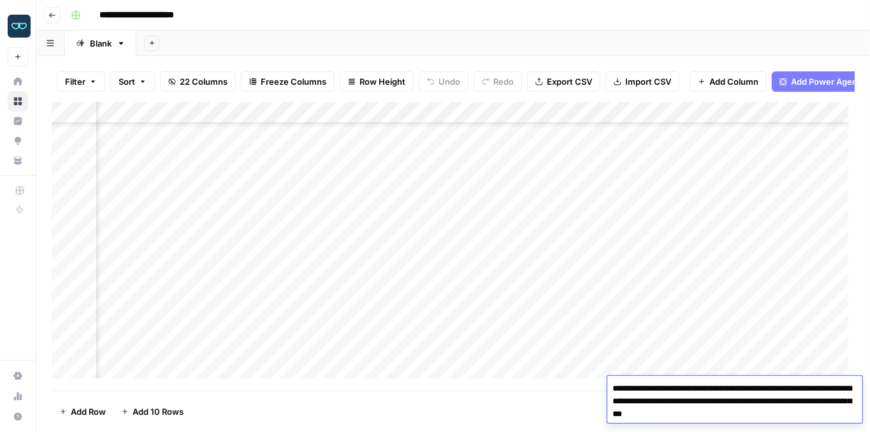
click at [715, 277] on div "Add Column" at bounding box center [453, 243] width 803 height 283
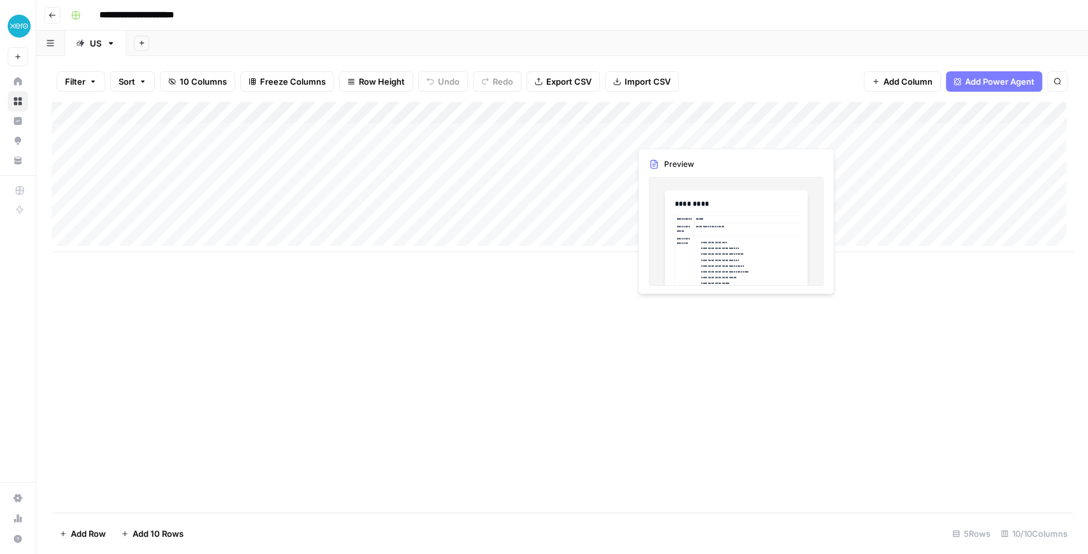
click at [727, 132] on div "Add Column" at bounding box center [562, 177] width 1021 height 150
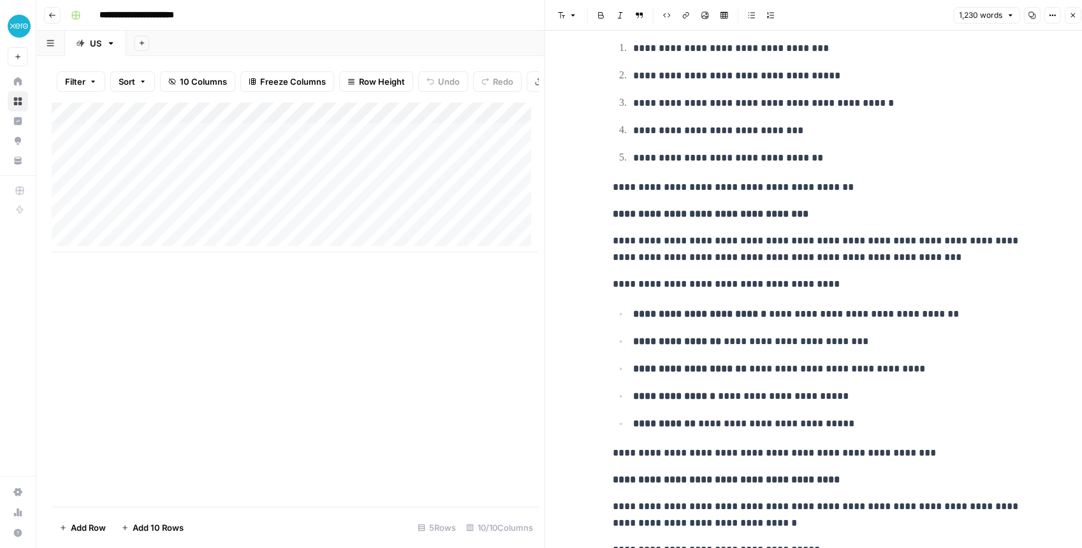
scroll to position [2634, 0]
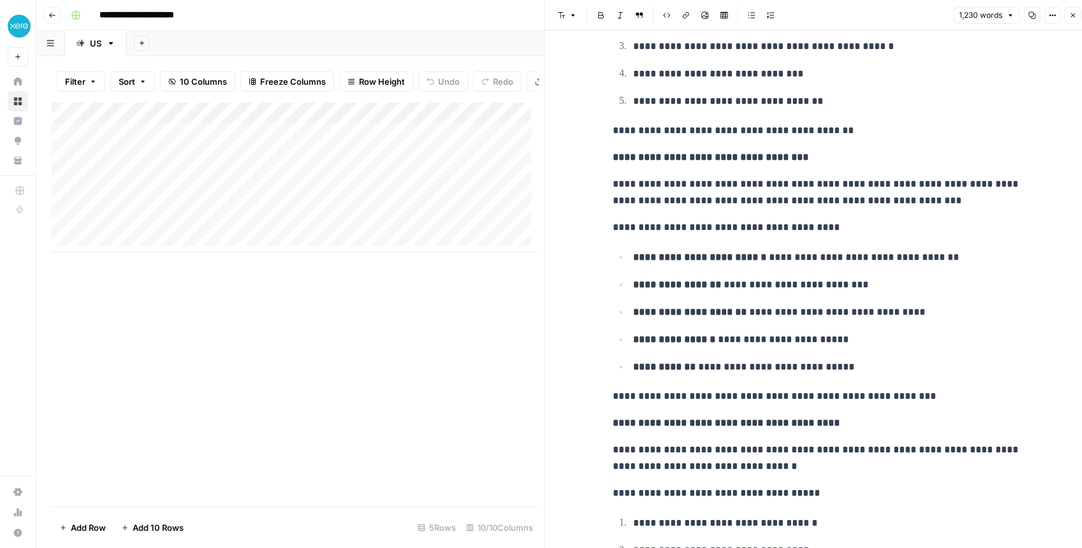
click at [1067, 15] on button "Close" at bounding box center [1072, 15] width 17 height 17
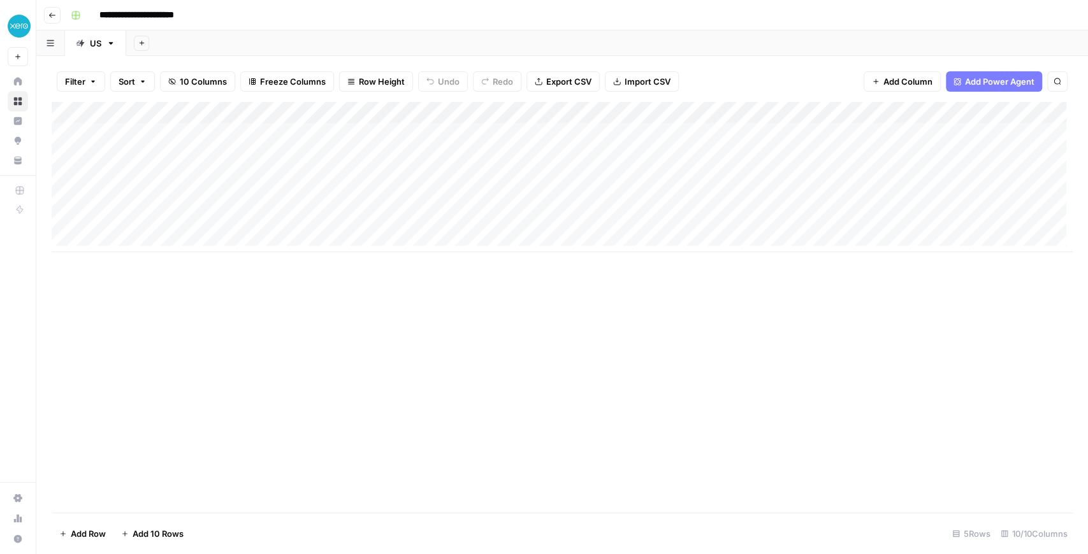
click at [615, 137] on div "Add Column" at bounding box center [562, 177] width 1021 height 150
click at [614, 177] on div "Add Column" at bounding box center [562, 177] width 1021 height 150
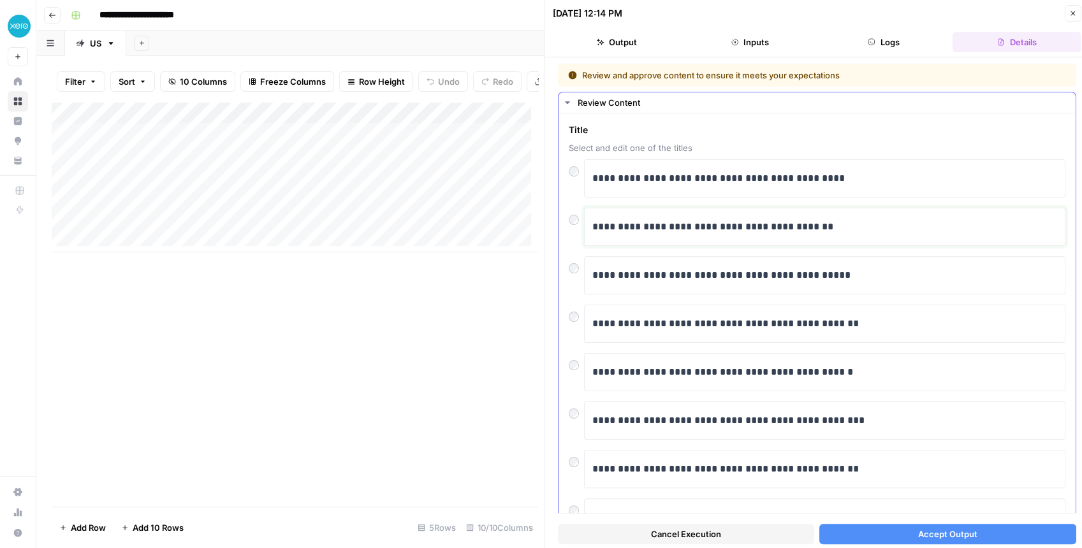
click at [748, 229] on p "**********" at bounding box center [821, 227] width 459 height 17
click at [883, 530] on button "Accept Output" at bounding box center [947, 534] width 256 height 20
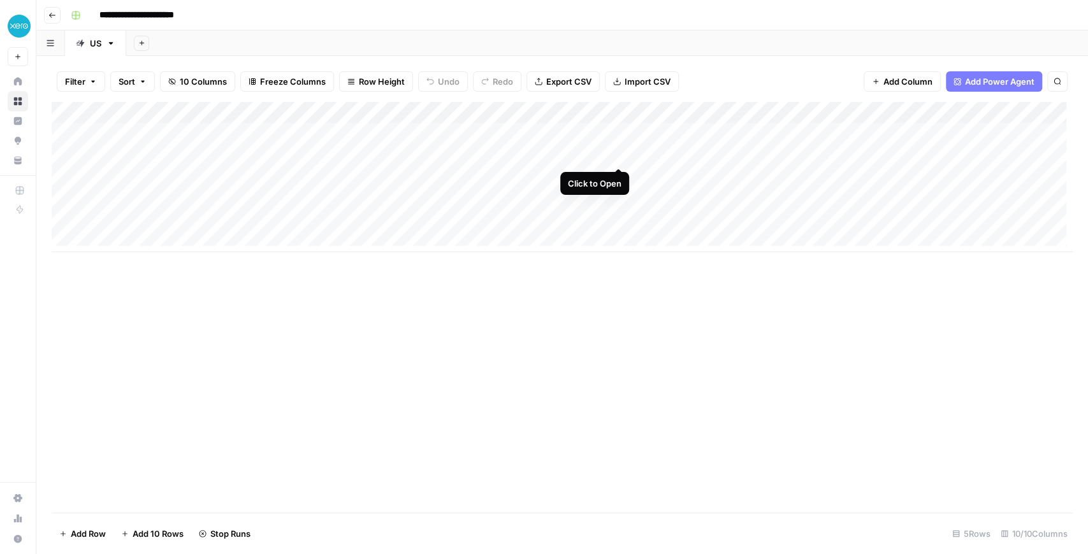
click at [617, 151] on div "Add Column" at bounding box center [562, 177] width 1021 height 150
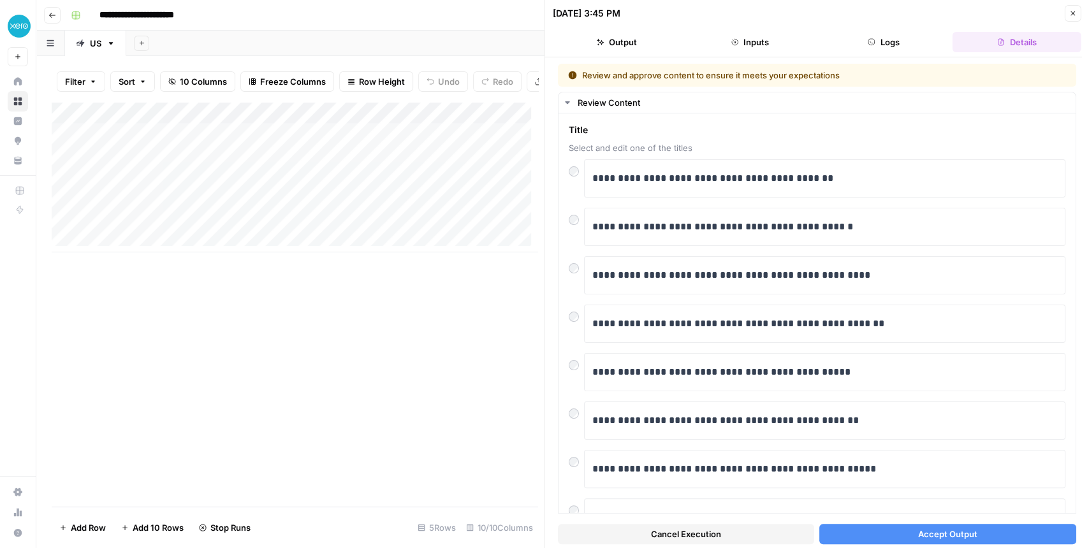
drag, startPoint x: 1069, startPoint y: 20, endPoint x: 1027, endPoint y: 31, distance: 44.1
click at [1069, 20] on button "Close" at bounding box center [1072, 13] width 17 height 17
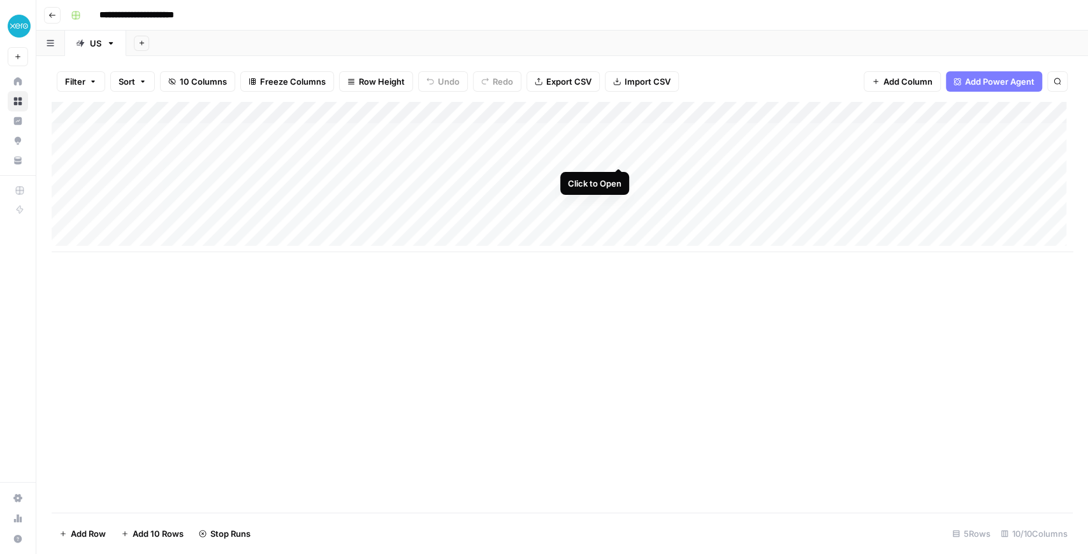
click at [616, 157] on div "Add Column" at bounding box center [562, 177] width 1021 height 150
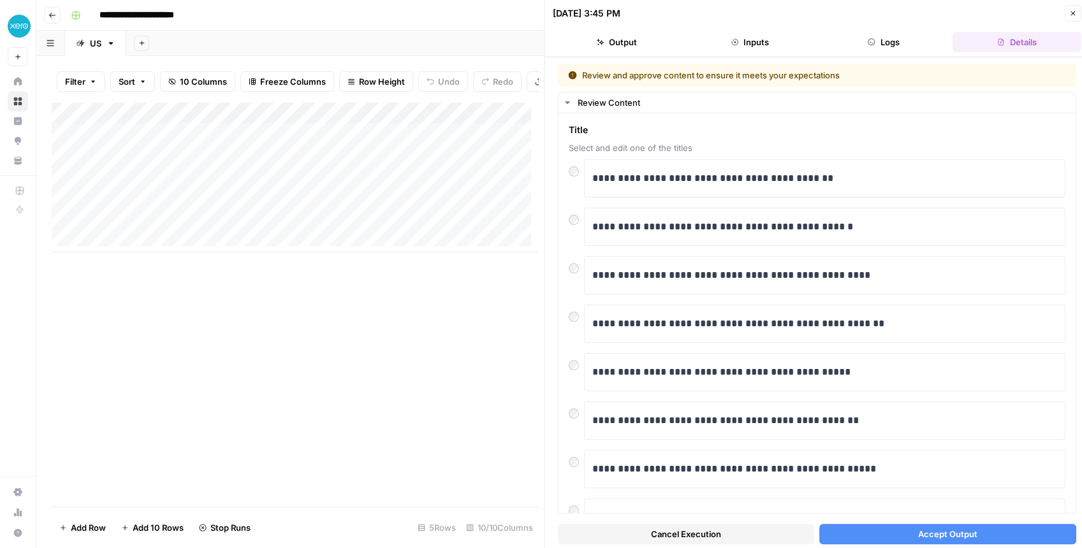
click at [688, 538] on span "Cancel Execution" at bounding box center [686, 534] width 70 height 13
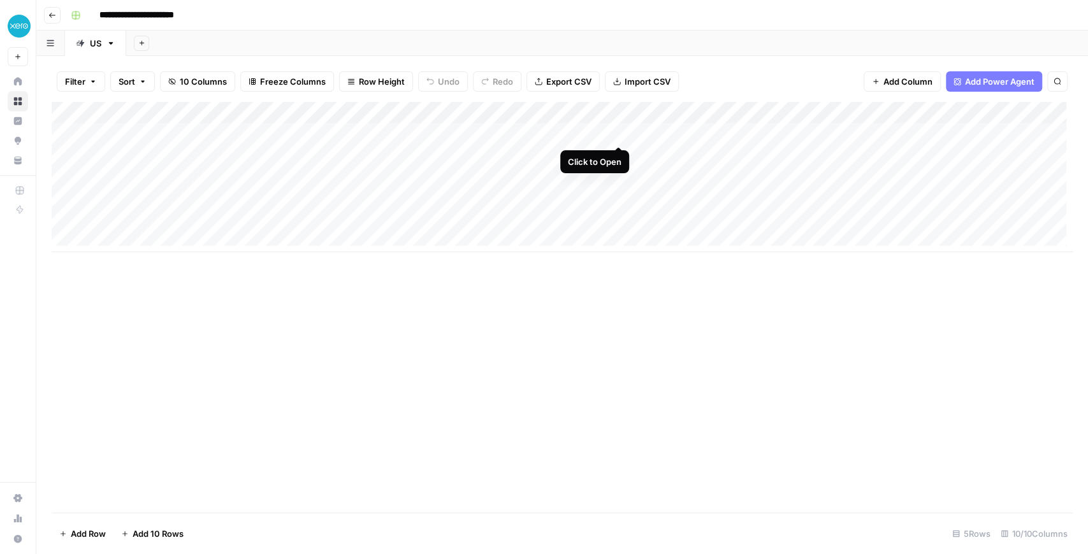
click at [602, 133] on div "Add Column" at bounding box center [562, 177] width 1021 height 150
click at [616, 134] on div "Add Column" at bounding box center [562, 177] width 1021 height 150
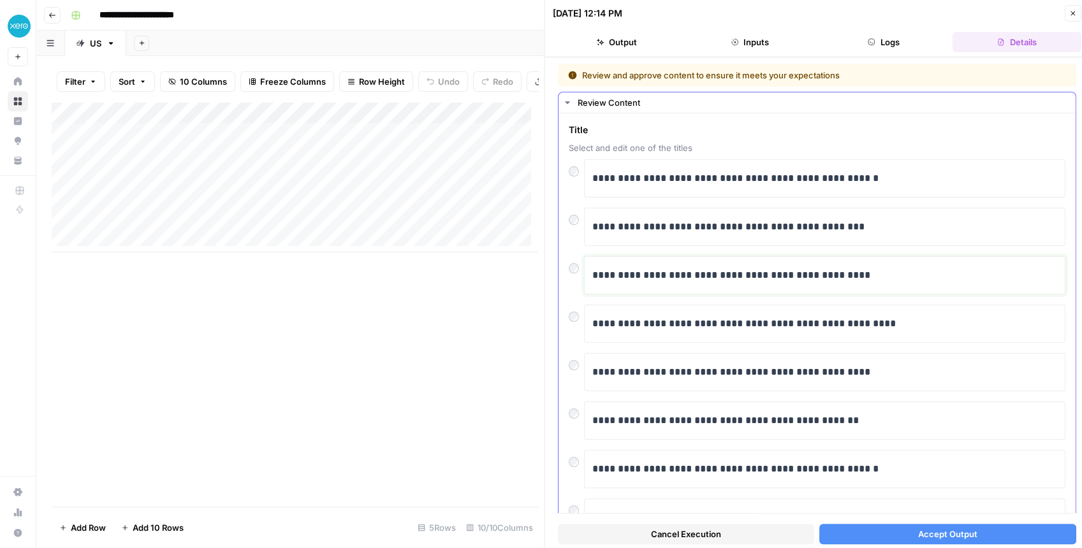
click at [701, 277] on p "**********" at bounding box center [821, 275] width 459 height 17
click at [935, 537] on span "Accept Output" at bounding box center [946, 534] width 59 height 13
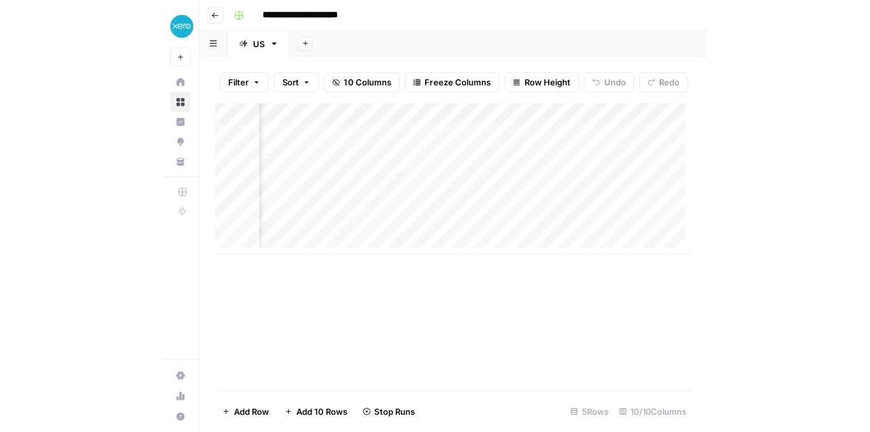
scroll to position [0, 126]
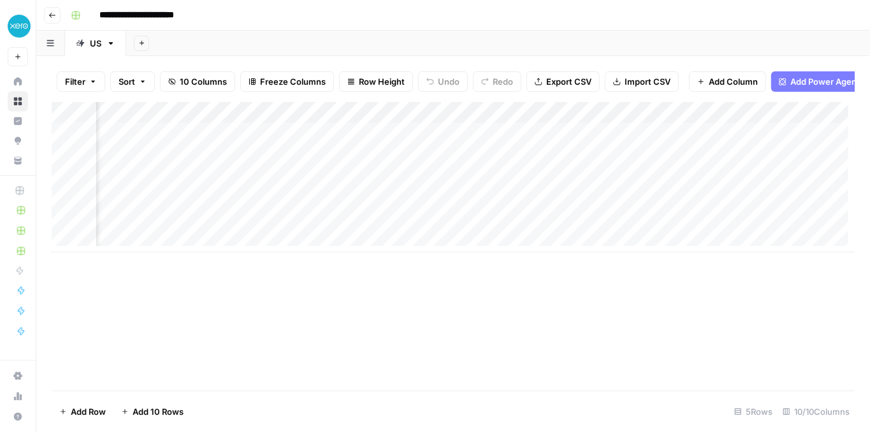
click at [605, 185] on div "Add Column" at bounding box center [453, 177] width 803 height 150
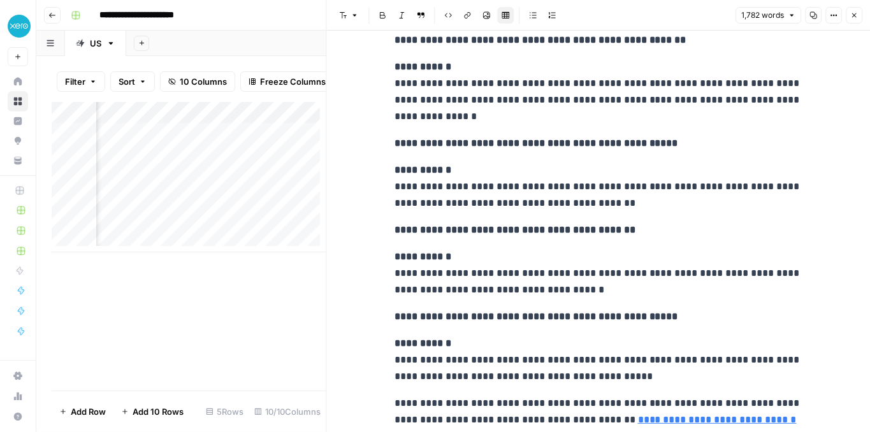
scroll to position [5523, 0]
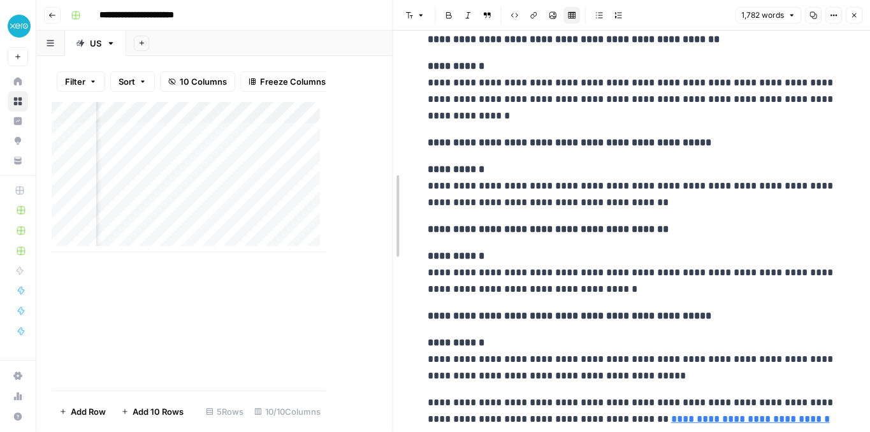
drag, startPoint x: 331, startPoint y: 127, endPoint x: 454, endPoint y: 137, distance: 123.4
click at [851, 22] on button "Close" at bounding box center [854, 15] width 17 height 17
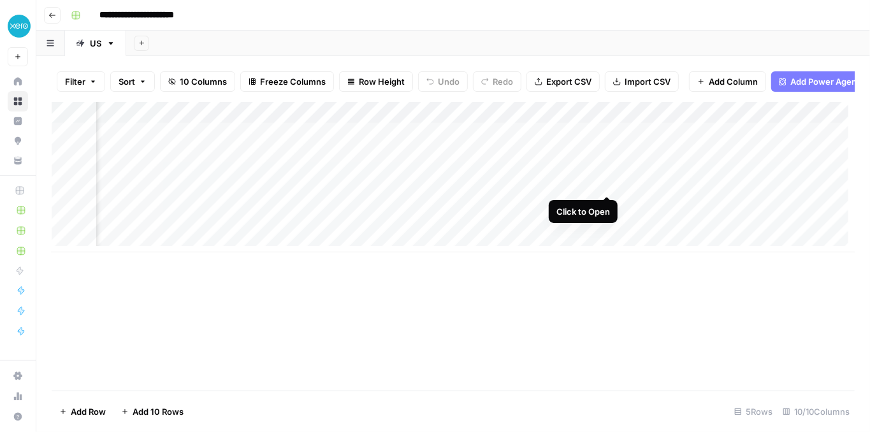
click at [609, 185] on div "Add Column" at bounding box center [453, 177] width 803 height 150
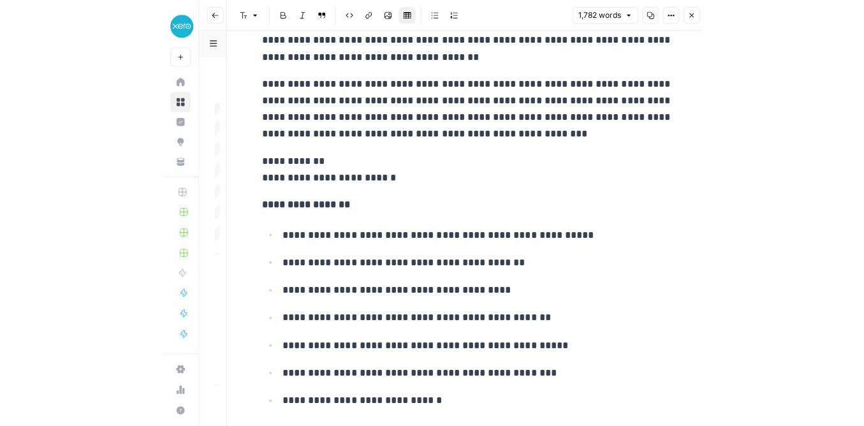
scroll to position [2252, 0]
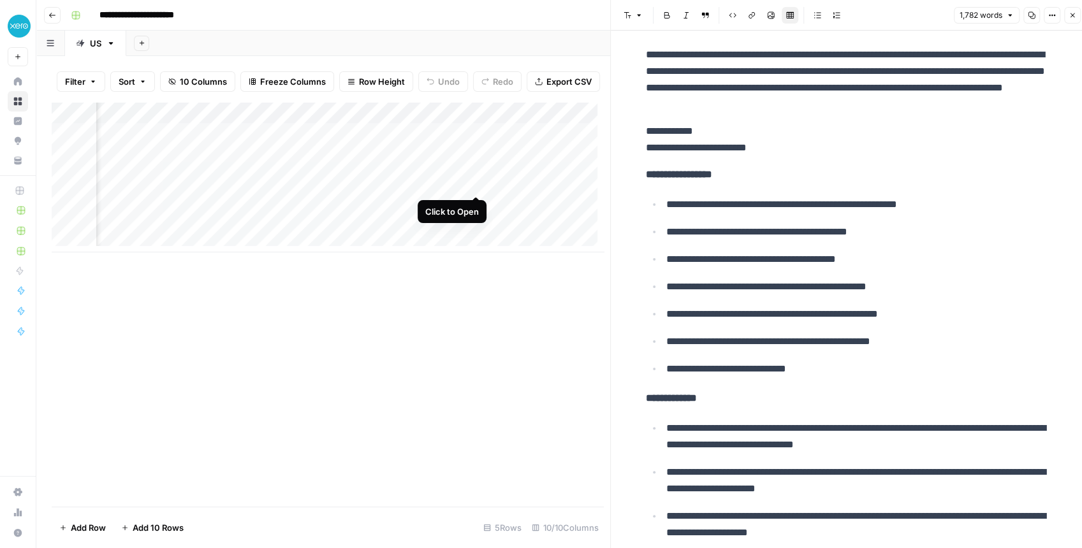
click at [475, 184] on div "Add Column" at bounding box center [328, 177] width 552 height 150
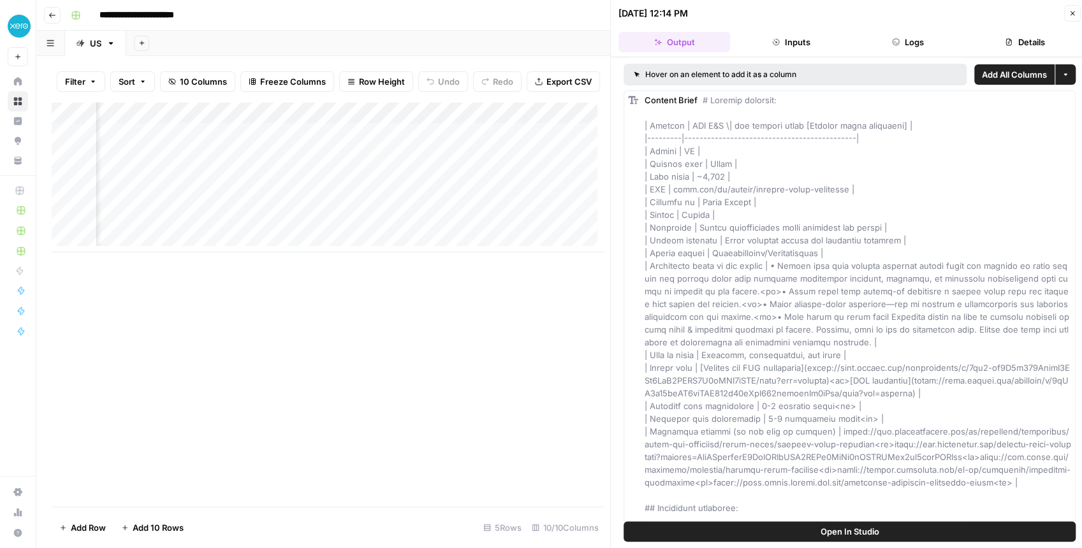
click at [811, 535] on button "Open In Studio" at bounding box center [849, 531] width 452 height 20
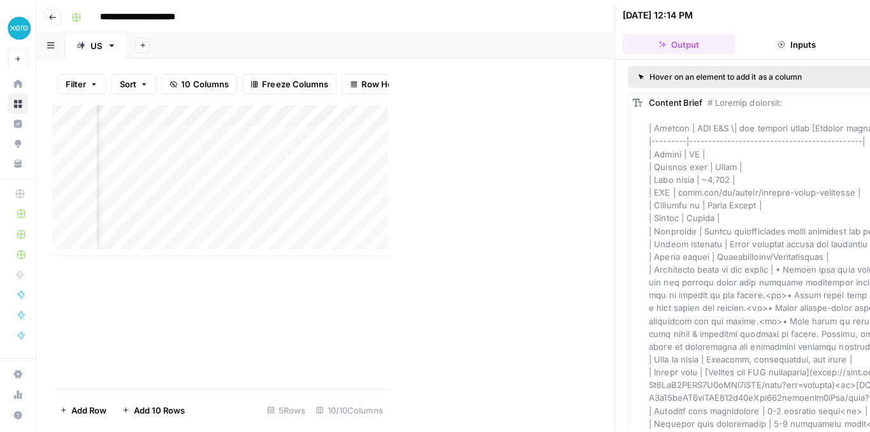
scroll to position [0, 126]
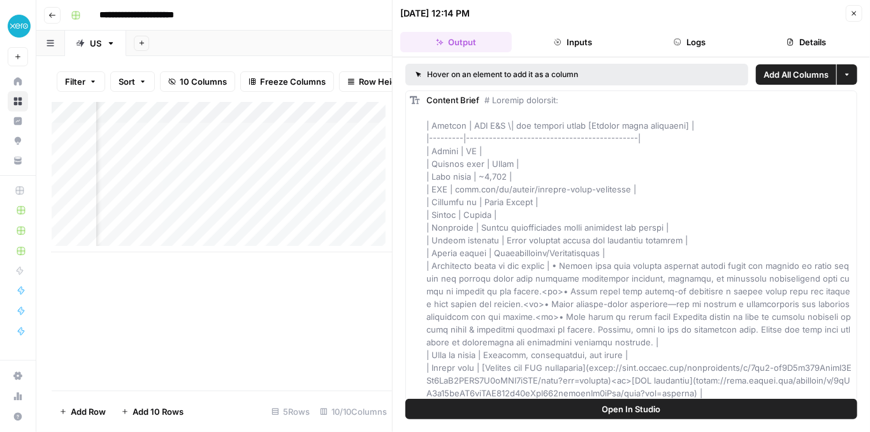
click at [851, 10] on icon "button" at bounding box center [854, 14] width 8 height 8
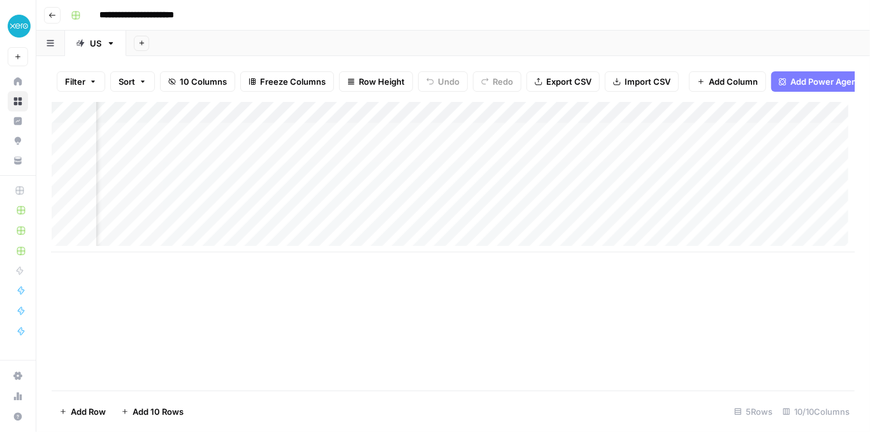
click at [477, 118] on div "Add Column" at bounding box center [453, 177] width 803 height 150
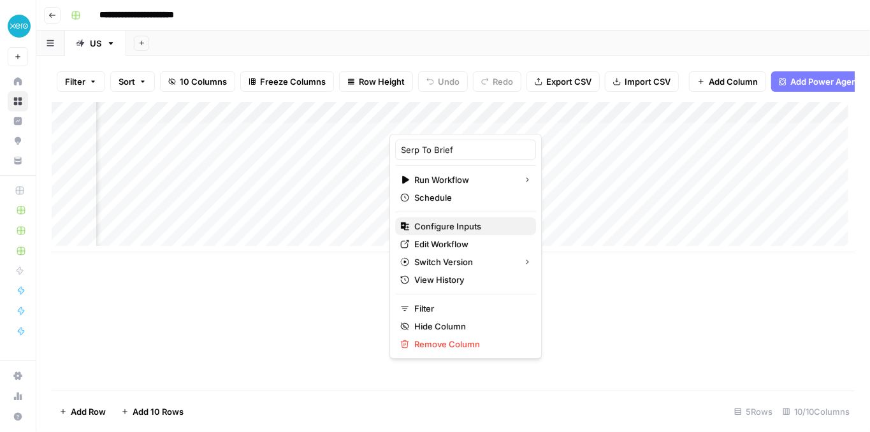
click at [461, 228] on span "Configure Inputs" at bounding box center [470, 226] width 112 height 13
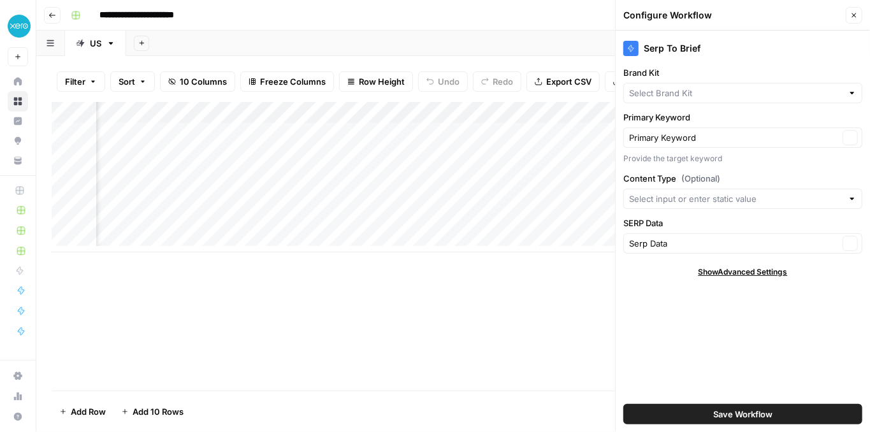
type input "Xero - [[GEOGRAPHIC_DATA]]"
click at [853, 196] on div at bounding box center [852, 198] width 9 height 13
click at [788, 169] on div "Serp To Brief Brand Kit Xero - [US] Clear Primary Keyword Primary Keyword Clear…" at bounding box center [743, 232] width 254 height 402
click at [245, 122] on div "Add Column" at bounding box center [453, 177] width 803 height 150
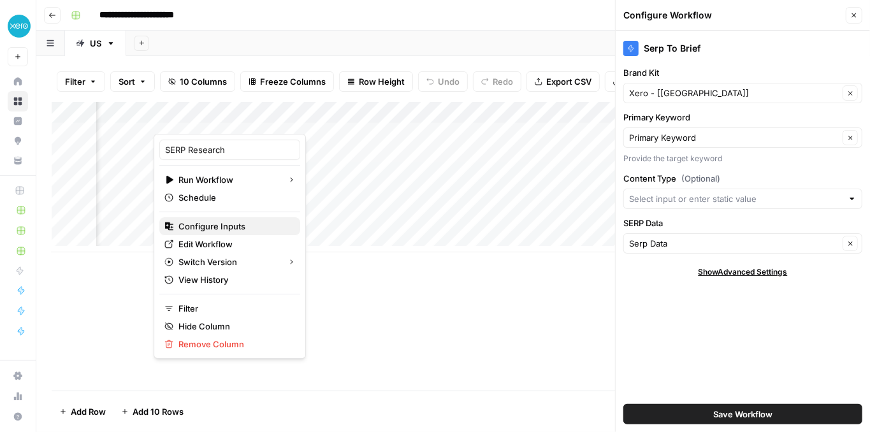
click at [223, 229] on span "Configure Inputs" at bounding box center [234, 226] width 112 height 13
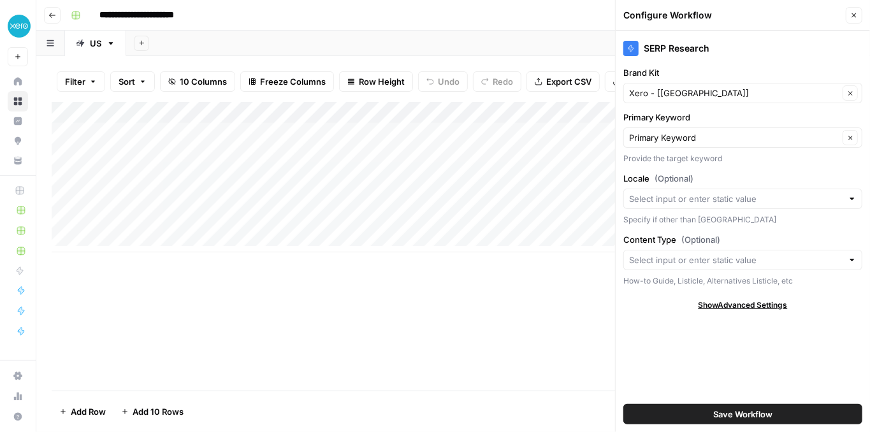
click at [851, 20] on button "Close" at bounding box center [854, 15] width 17 height 17
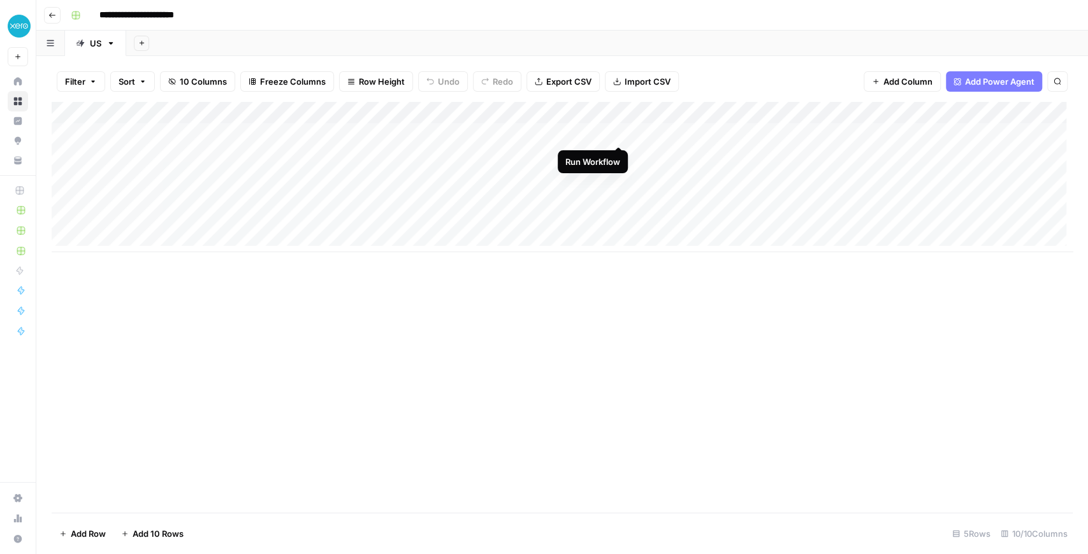
click at [619, 131] on div "Add Column" at bounding box center [562, 177] width 1021 height 150
click at [619, 135] on div "Add Column" at bounding box center [562, 177] width 1021 height 150
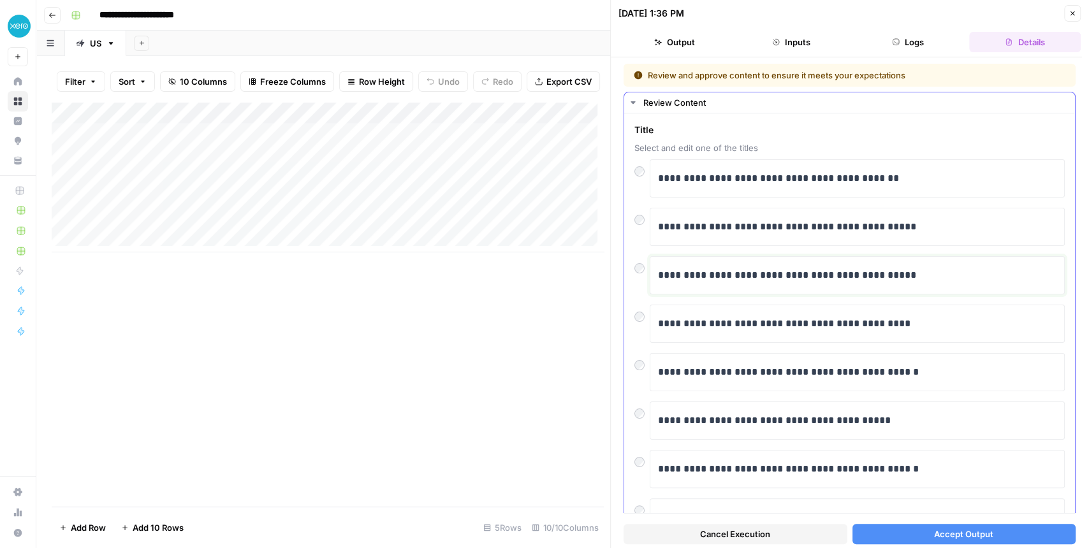
click at [810, 275] on p "**********" at bounding box center [854, 275] width 393 height 17
click at [946, 532] on span "Accept Output" at bounding box center [963, 534] width 59 height 13
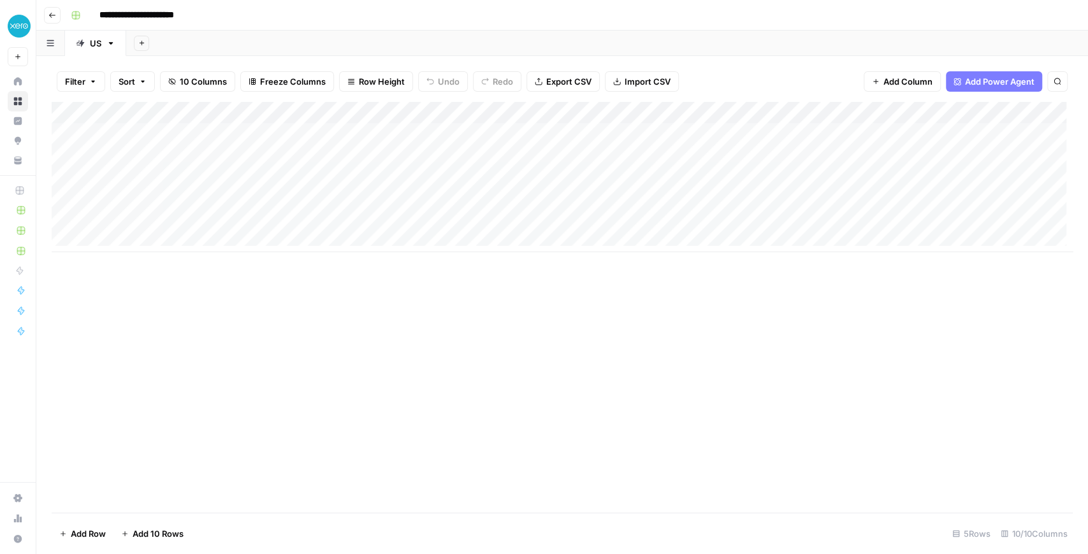
click at [728, 178] on div "Add Column" at bounding box center [562, 177] width 1021 height 150
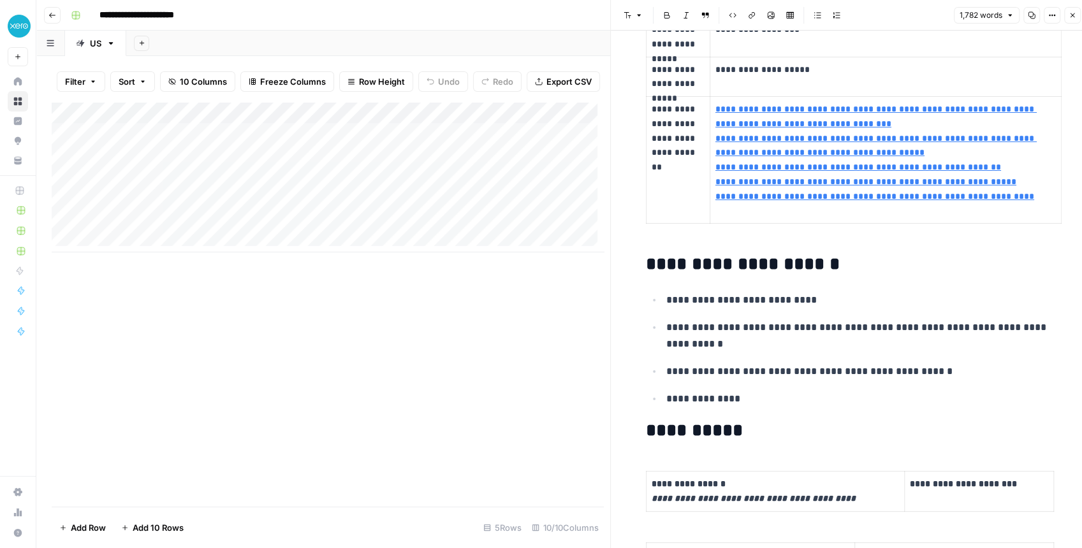
scroll to position [637, 0]
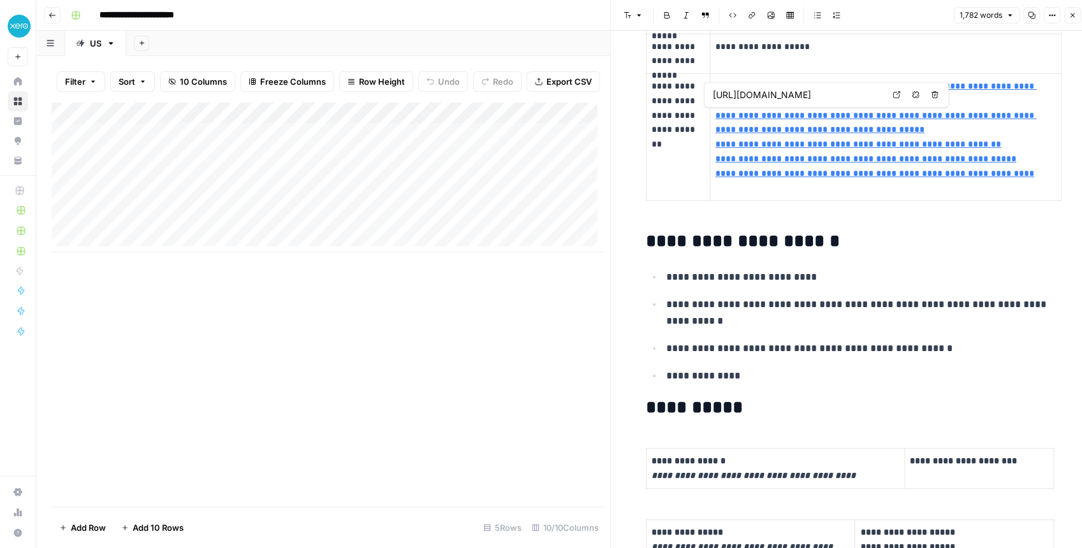
type input "[URL][DOMAIN_NAME]"
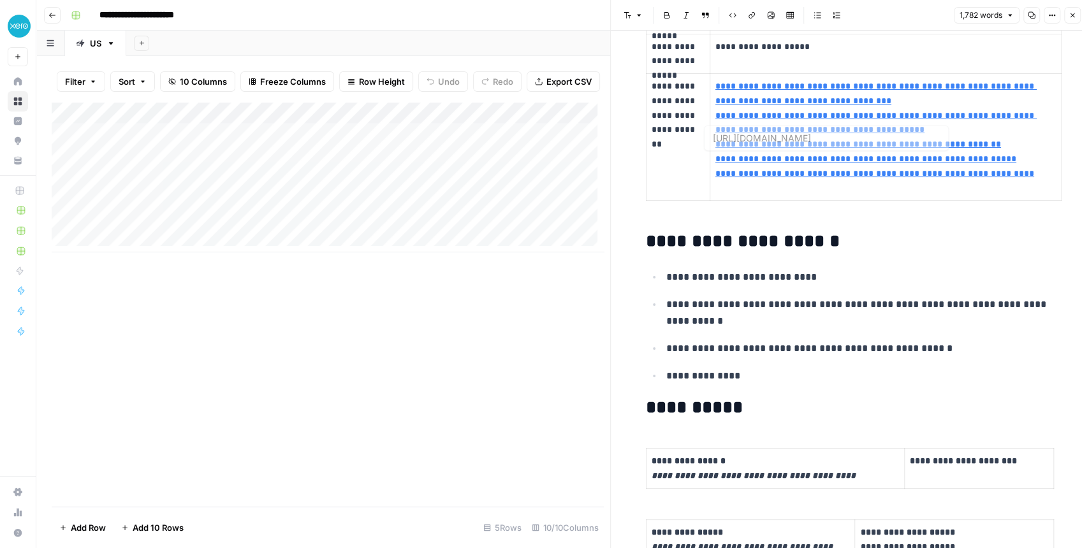
type input "[URL][DOMAIN_NAME]"
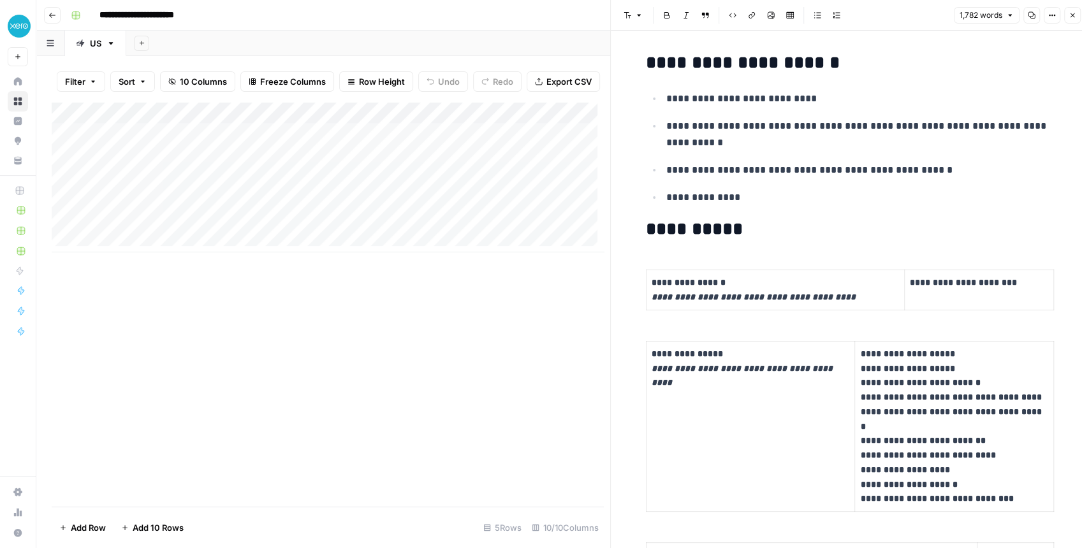
scroll to position [850, 0]
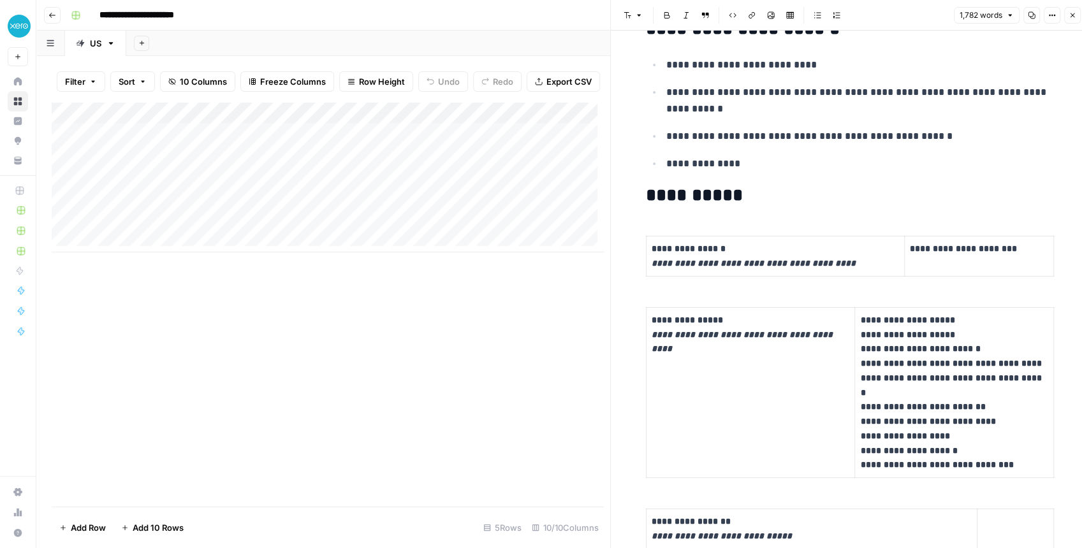
click at [1069, 19] on icon "button" at bounding box center [1072, 15] width 8 height 8
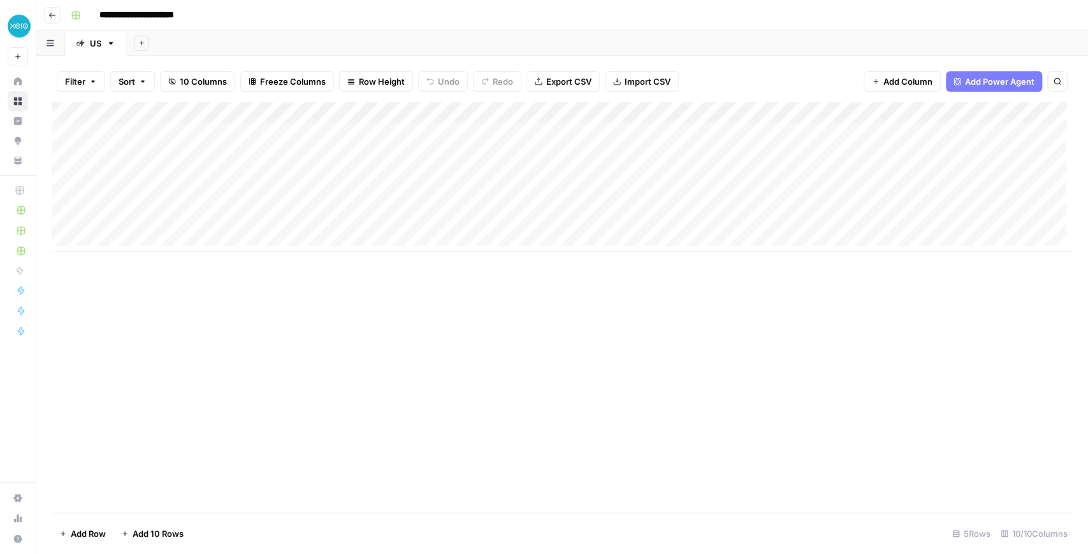
click at [733, 132] on div "Add Column" at bounding box center [562, 177] width 1021 height 150
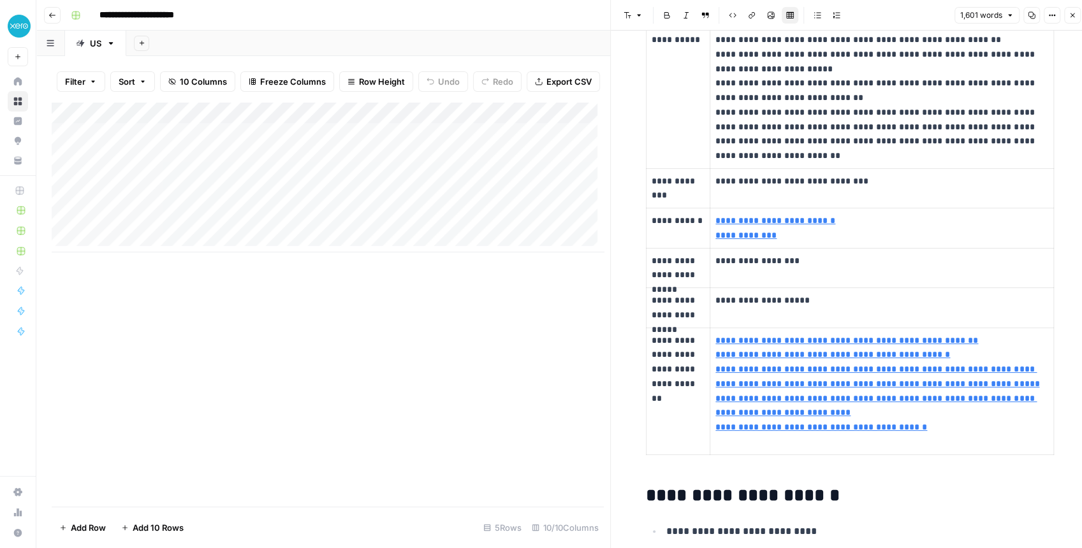
scroll to position [424, 0]
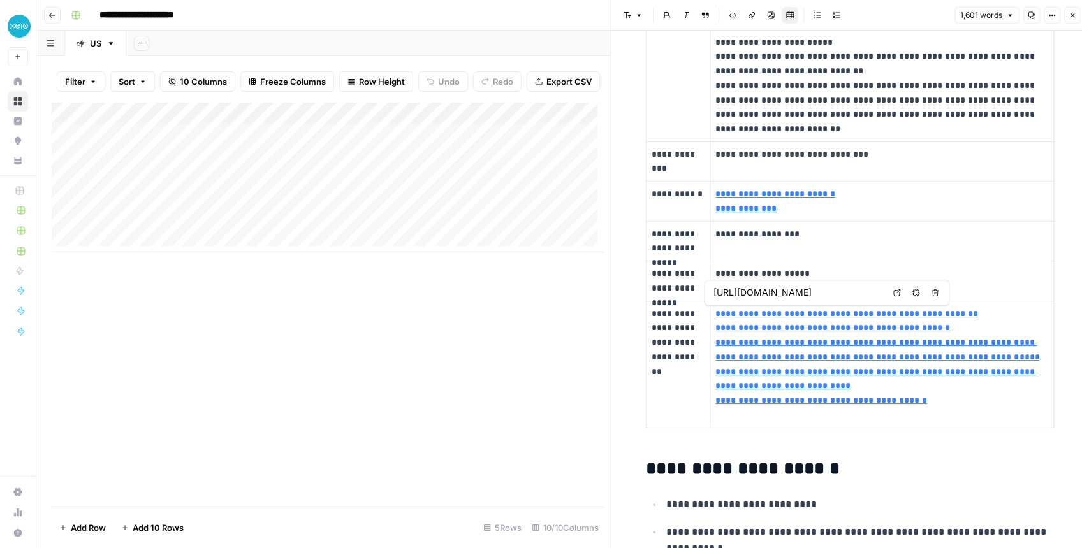
type input "[URL][DOMAIN_NAME]"
click at [895, 171] on icon at bounding box center [896, 173] width 7 height 7
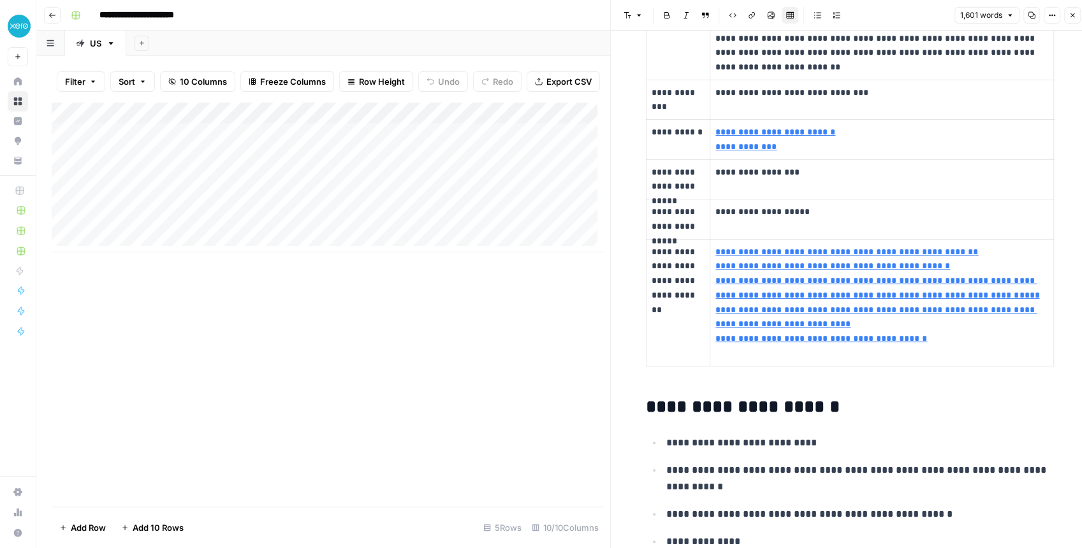
scroll to position [510, 0]
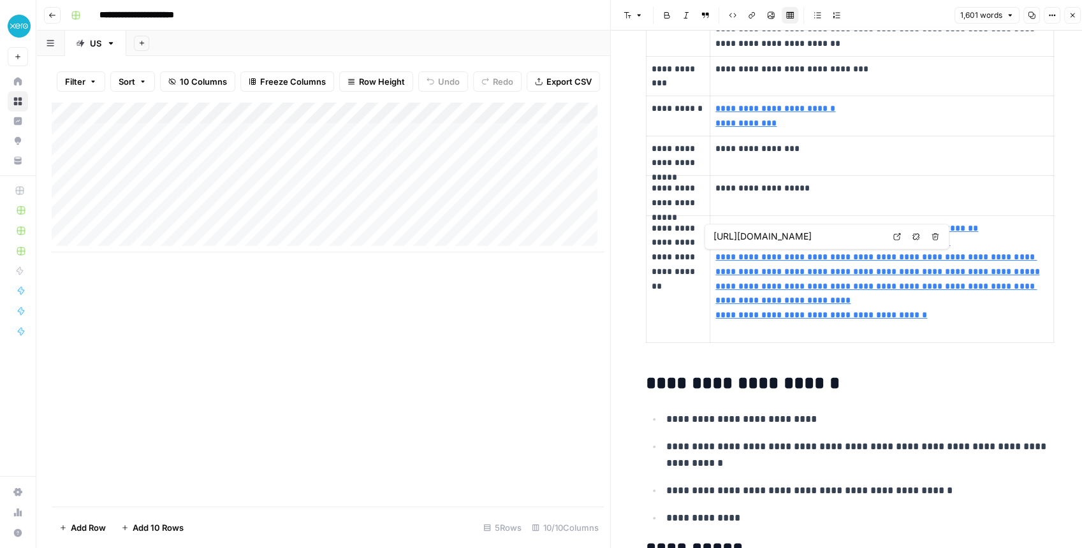
type input "[URL][DOMAIN_NAME]"
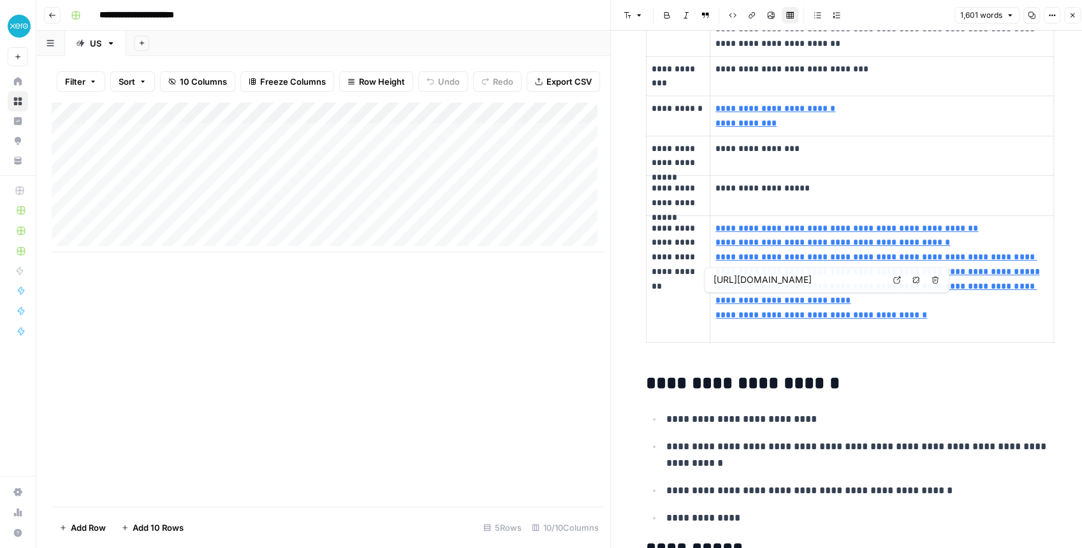
type input "[URL][DOMAIN_NAME]"
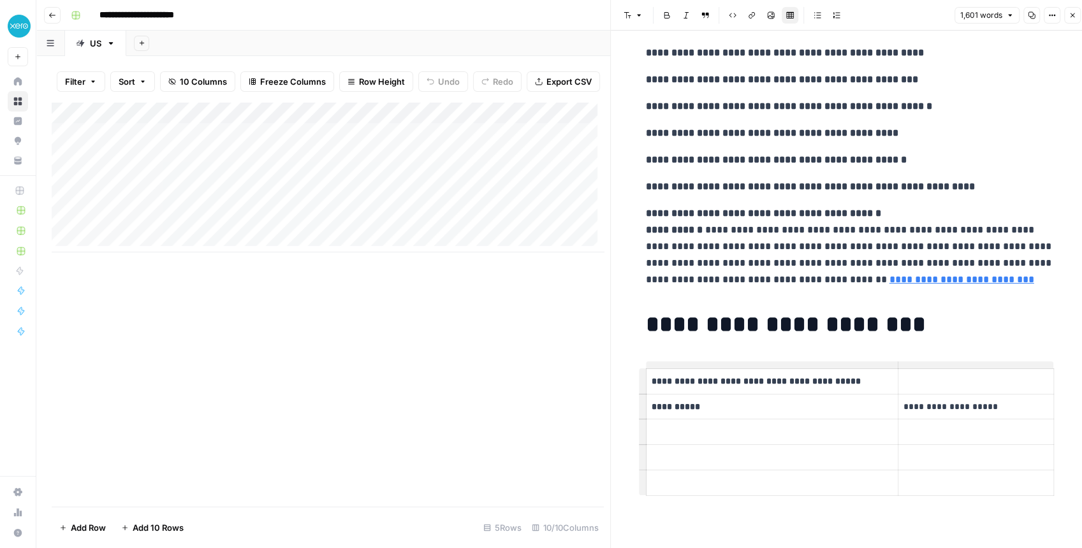
scroll to position [4820, 0]
click at [1066, 18] on button "Close" at bounding box center [1072, 15] width 17 height 17
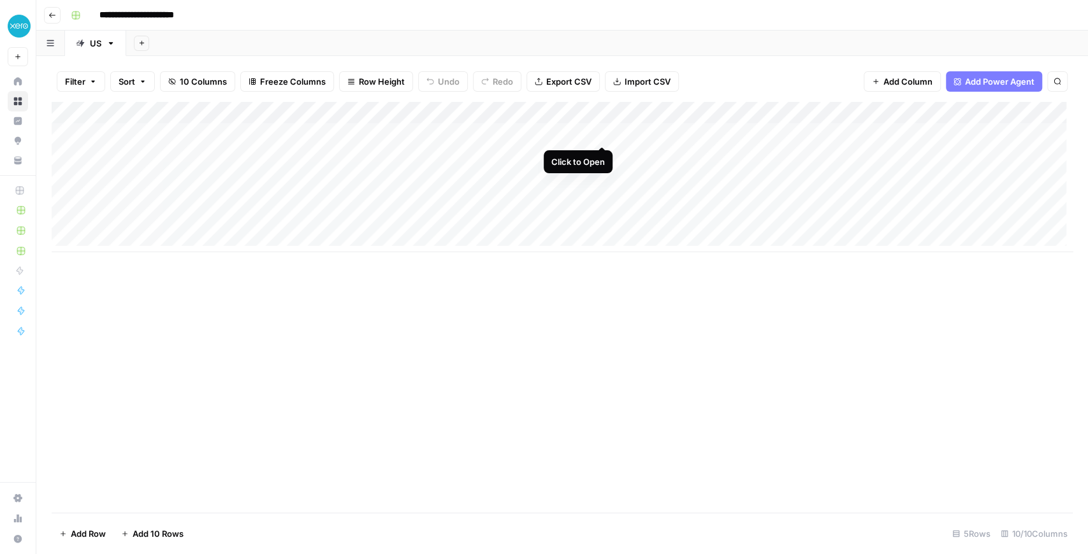
click at [600, 133] on div "Add Column" at bounding box center [562, 177] width 1021 height 150
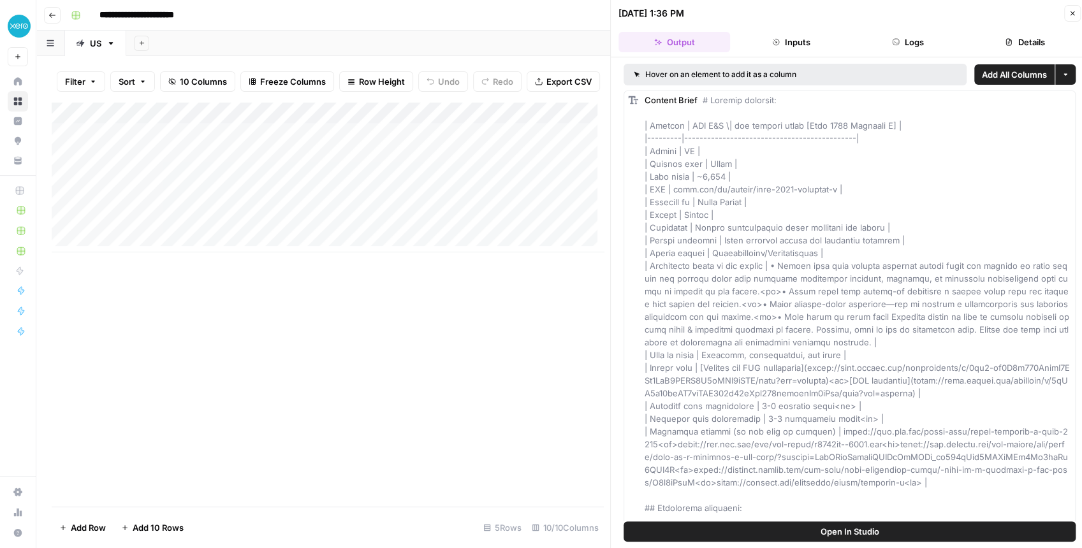
click at [789, 524] on button "Open In Studio" at bounding box center [849, 531] width 452 height 20
click at [401, 183] on div "Add Column" at bounding box center [328, 177] width 552 height 150
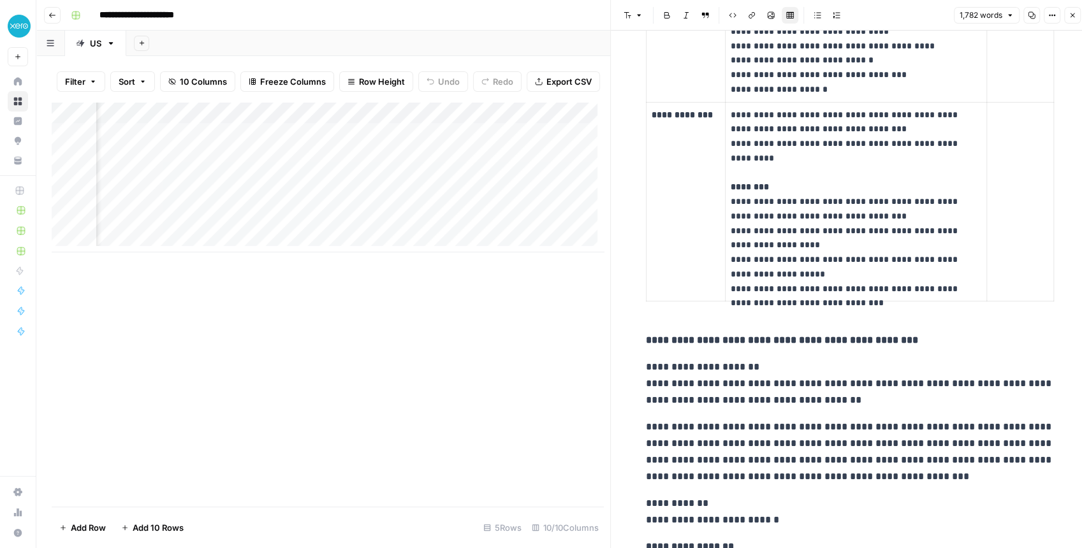
scroll to position [1912, 0]
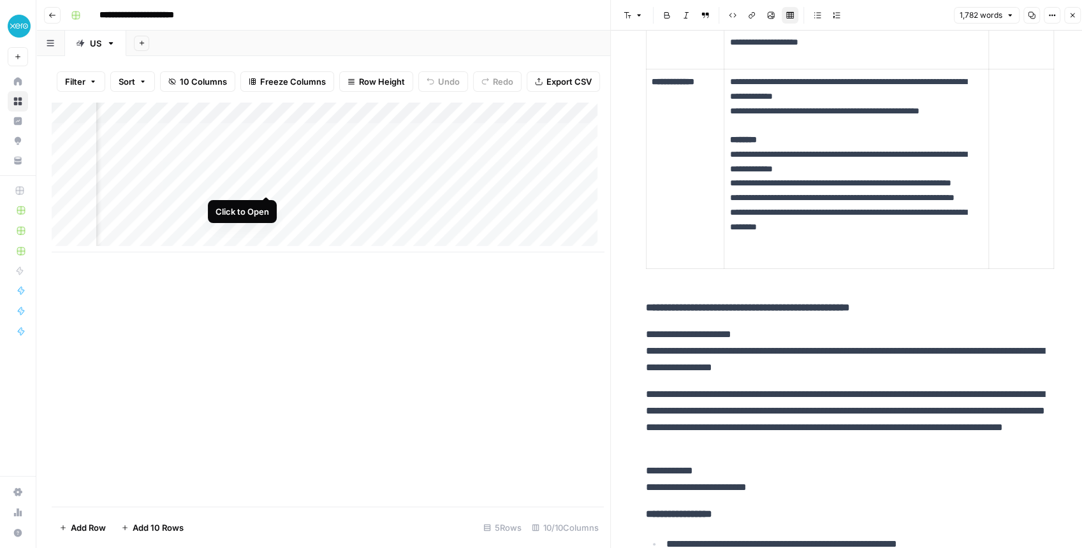
click at [264, 185] on div "Add Column" at bounding box center [328, 177] width 552 height 150
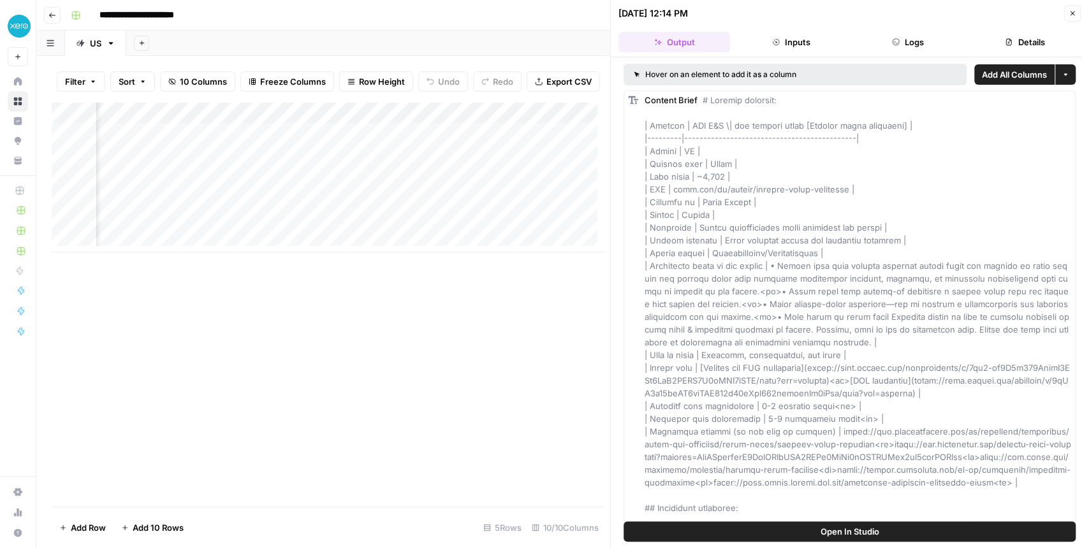
click at [848, 533] on span "Open In Studio" at bounding box center [849, 531] width 59 height 13
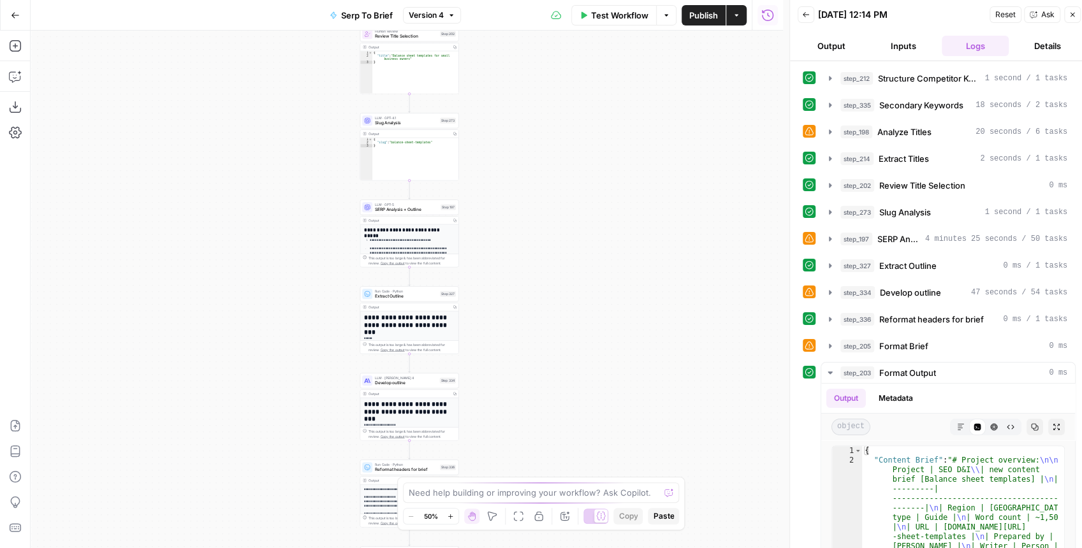
drag, startPoint x: 611, startPoint y: 379, endPoint x: 621, endPoint y: 278, distance: 101.2
click at [614, 279] on div "Workflow Set Inputs Inputs Run Code · JavaScript Structure Competitor Keywords …" at bounding box center [407, 290] width 752 height 518
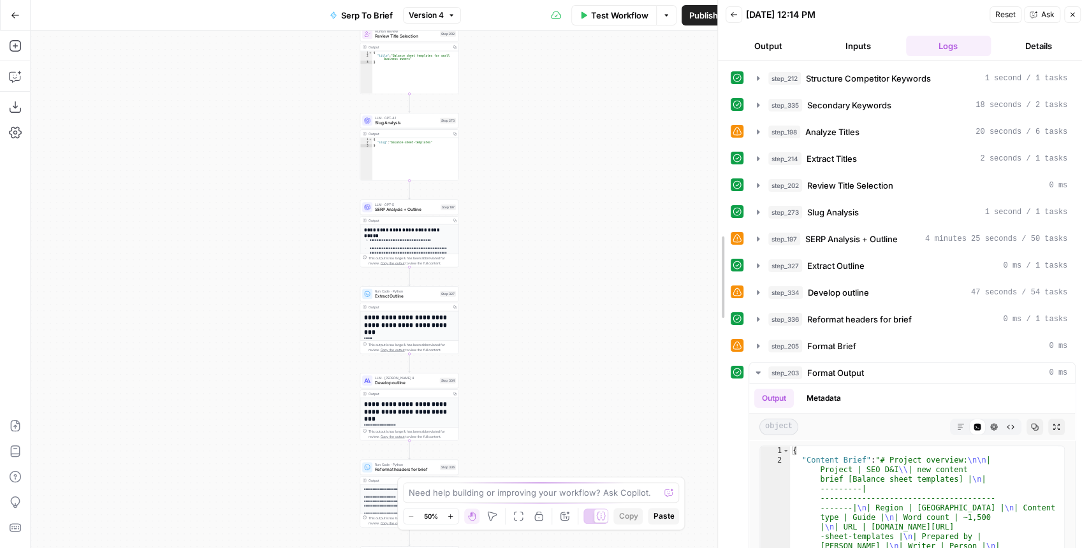
drag, startPoint x: 788, startPoint y: 326, endPoint x: 493, endPoint y: 274, distance: 299.7
click at [493, 273] on body "XeroOps New Home Browse Insights Opportunities Your Data Recent Grids [Xero] Co…" at bounding box center [541, 274] width 1082 height 548
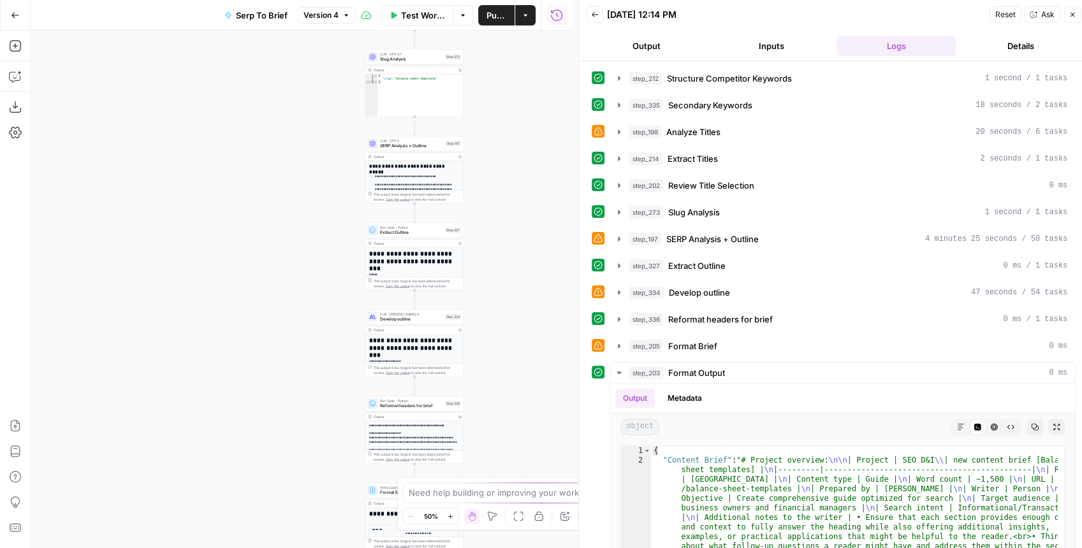
drag, startPoint x: 487, startPoint y: 318, endPoint x: 492, endPoint y: 254, distance: 63.9
click at [492, 254] on div "Workflow Set Inputs Inputs Run Code · JavaScript Structure Competitor Keywords …" at bounding box center [301, 290] width 541 height 518
click at [1052, 423] on icon "button" at bounding box center [1056, 427] width 8 height 8
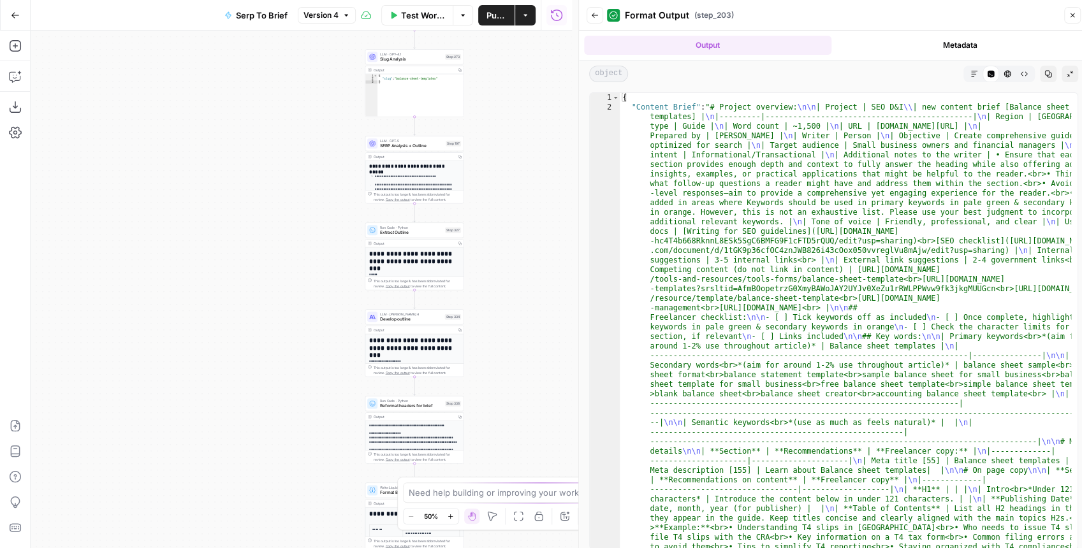
click at [970, 71] on icon "button" at bounding box center [974, 74] width 8 height 8
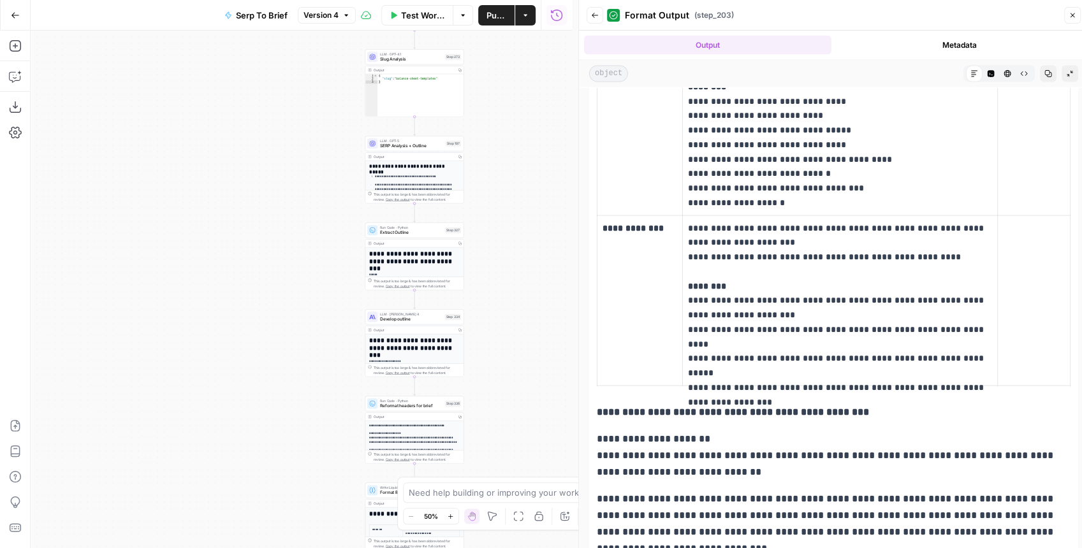
scroll to position [1742, 0]
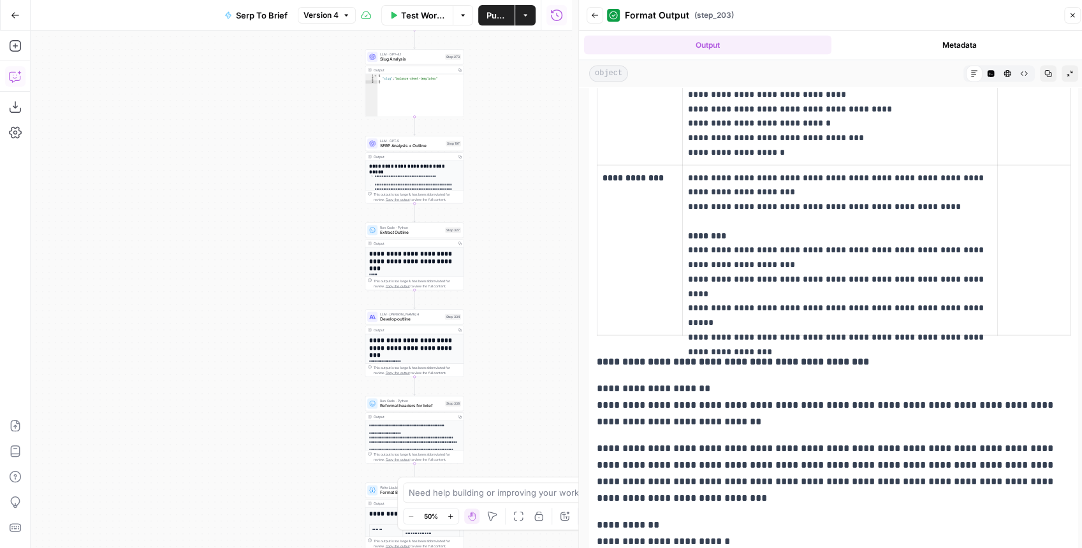
click at [9, 85] on button "Copilot" at bounding box center [15, 76] width 20 height 20
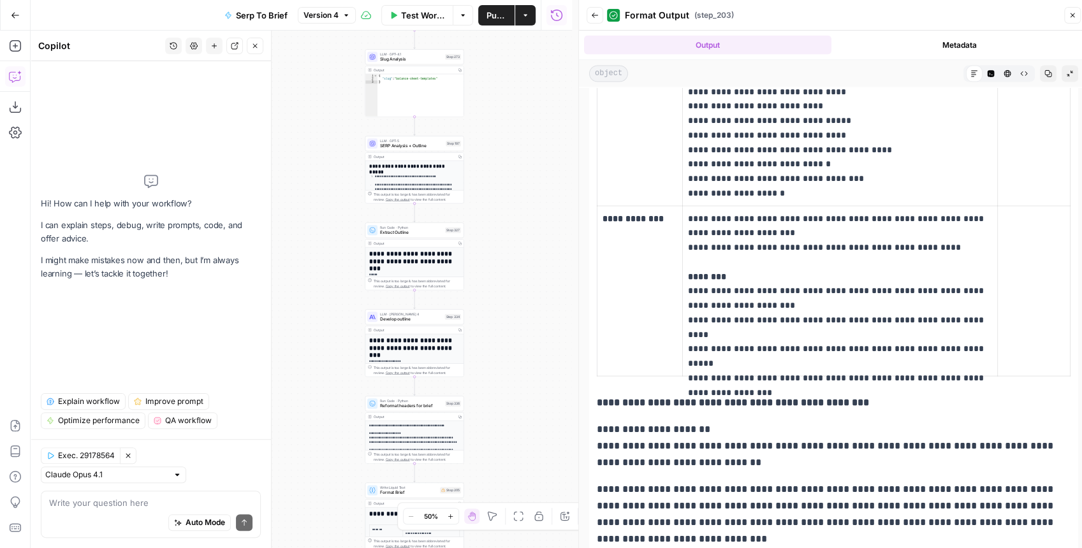
scroll to position [1699, 0]
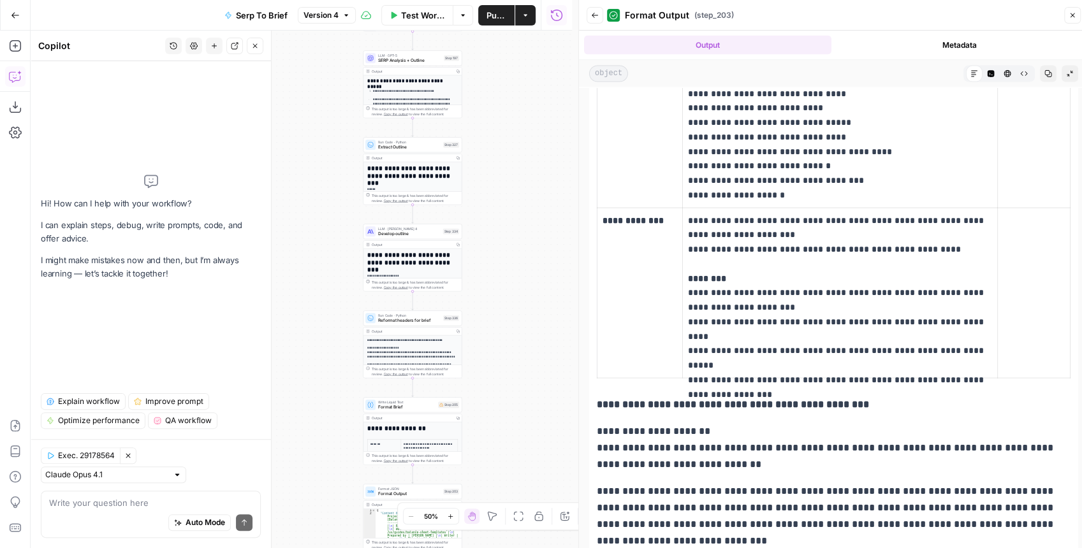
drag, startPoint x: 516, startPoint y: 288, endPoint x: 516, endPoint y: 232, distance: 56.1
click at [516, 233] on div "Workflow Set Inputs Inputs Run Code · JavaScript Structure Competitor Keywords …" at bounding box center [301, 290] width 541 height 518
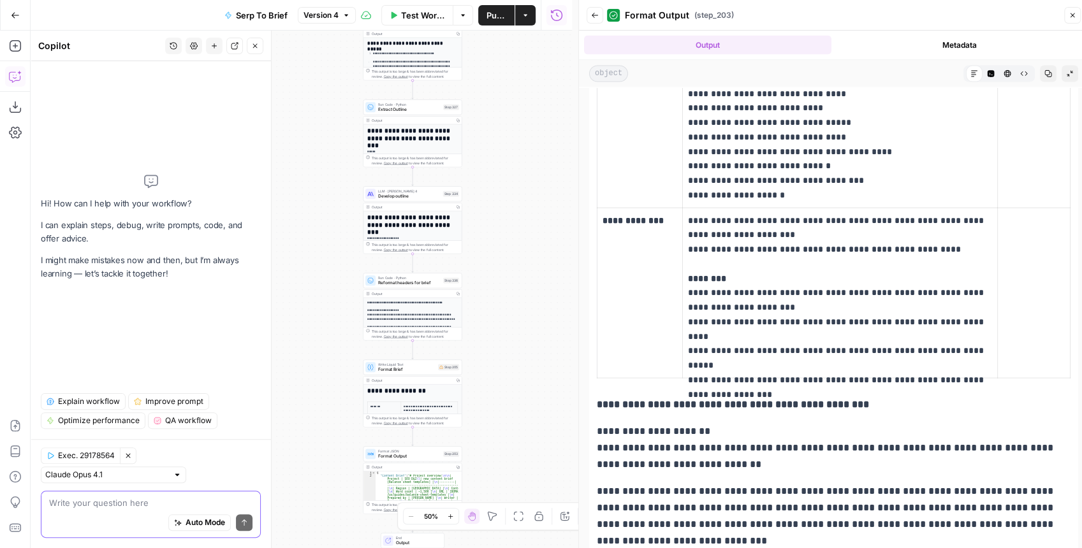
click at [101, 500] on textarea at bounding box center [150, 502] width 203 height 13
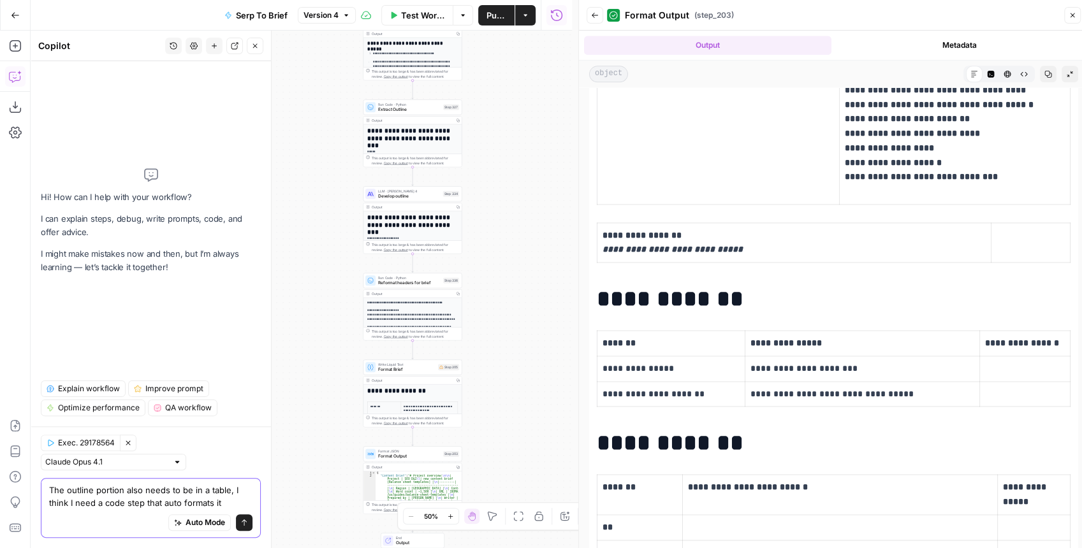
scroll to position [1105, 0]
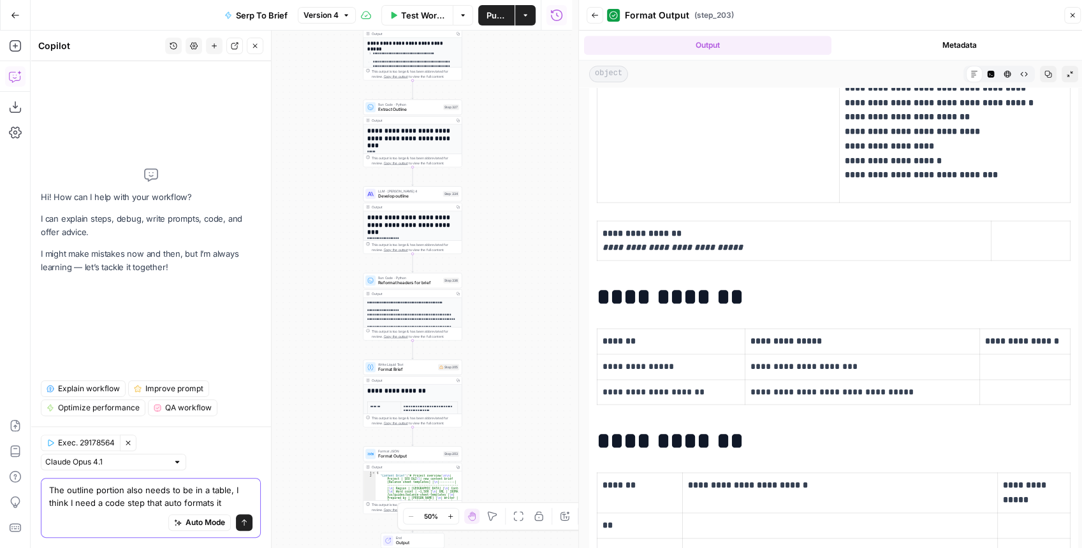
click at [227, 503] on textarea "The outline portion also needs to be in a table, I think I need a code step tha…" at bounding box center [150, 496] width 203 height 25
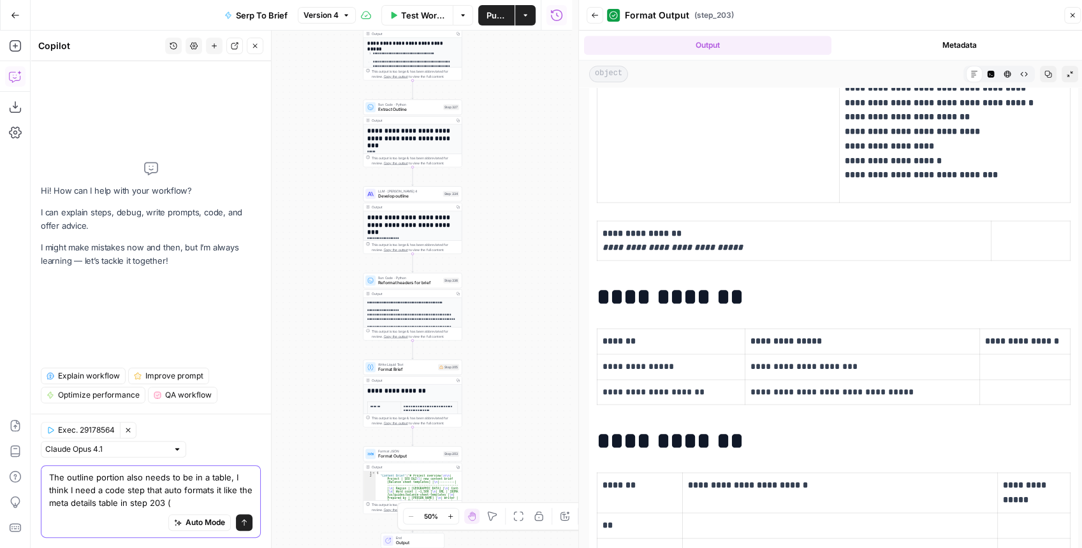
paste textarea "Section Recommendations on content Freelancer copy"
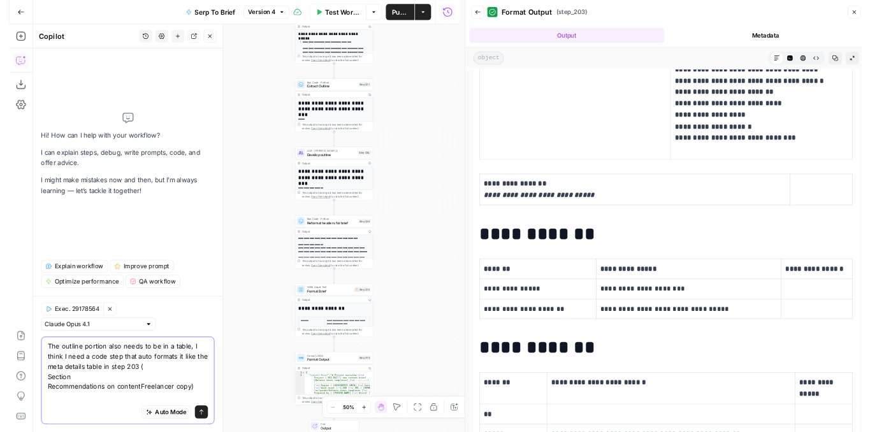
scroll to position [0, 0]
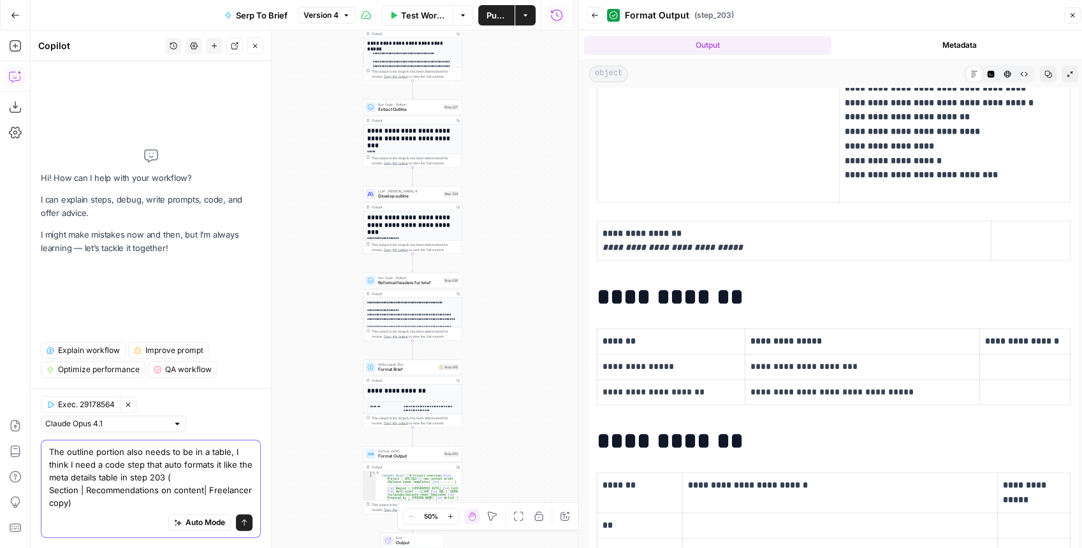
type textarea "The outline portion also needs to be in a table, I think I need a code step tha…"
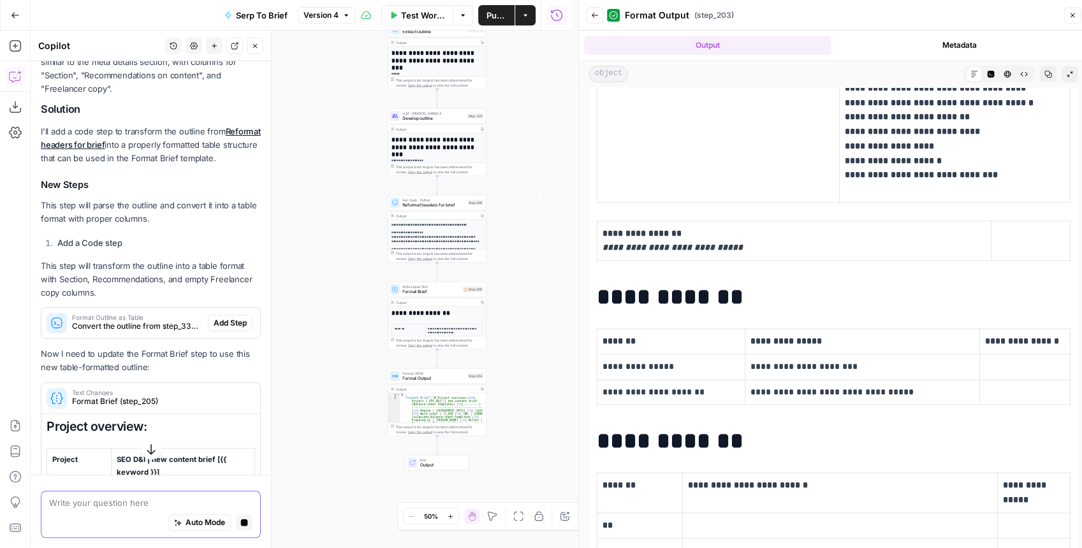
scroll to position [316, 0]
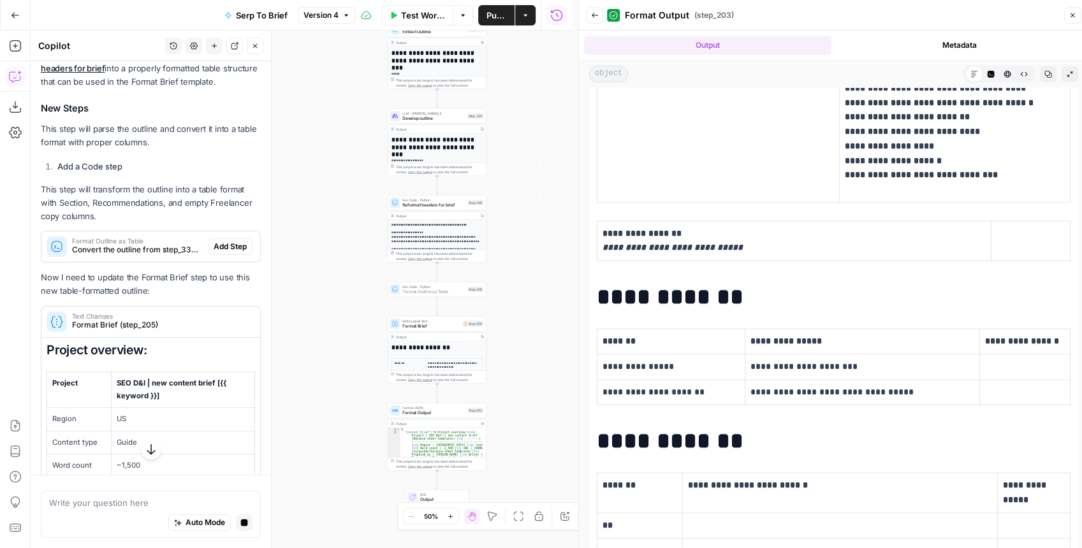
click at [214, 255] on button "Add Step" at bounding box center [230, 246] width 45 height 17
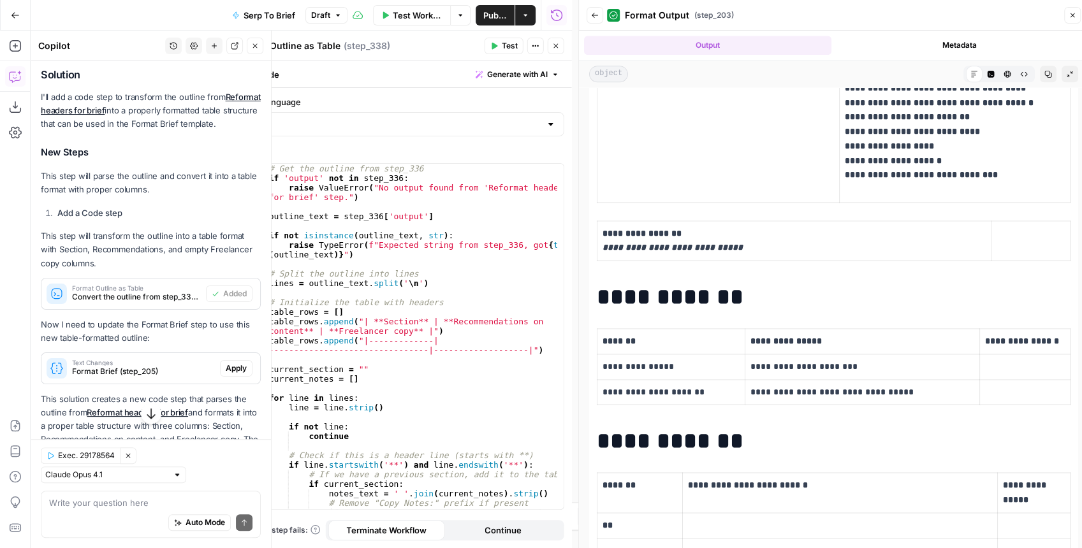
scroll to position [6, 0]
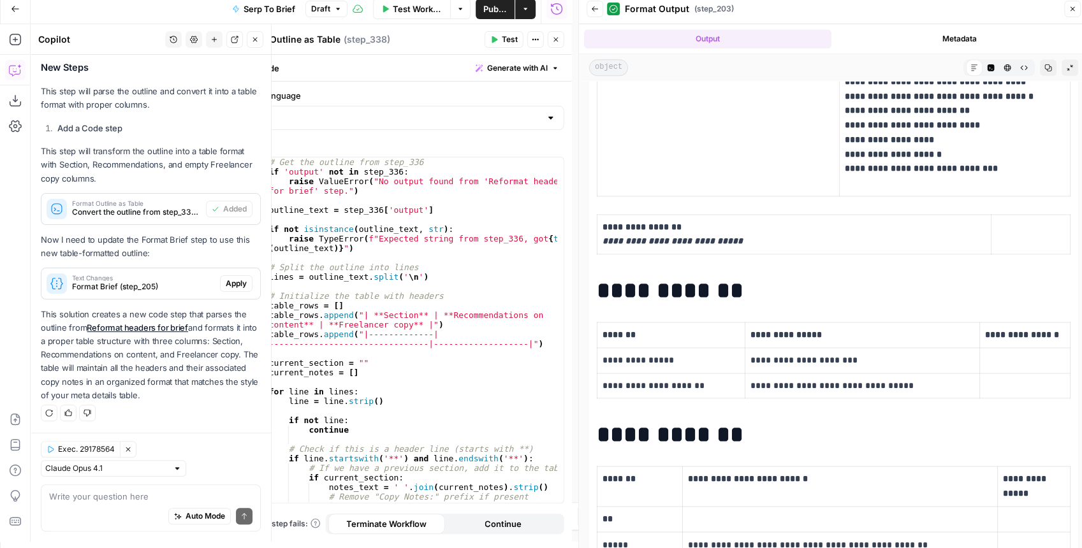
click at [228, 286] on span "Apply" at bounding box center [236, 283] width 21 height 11
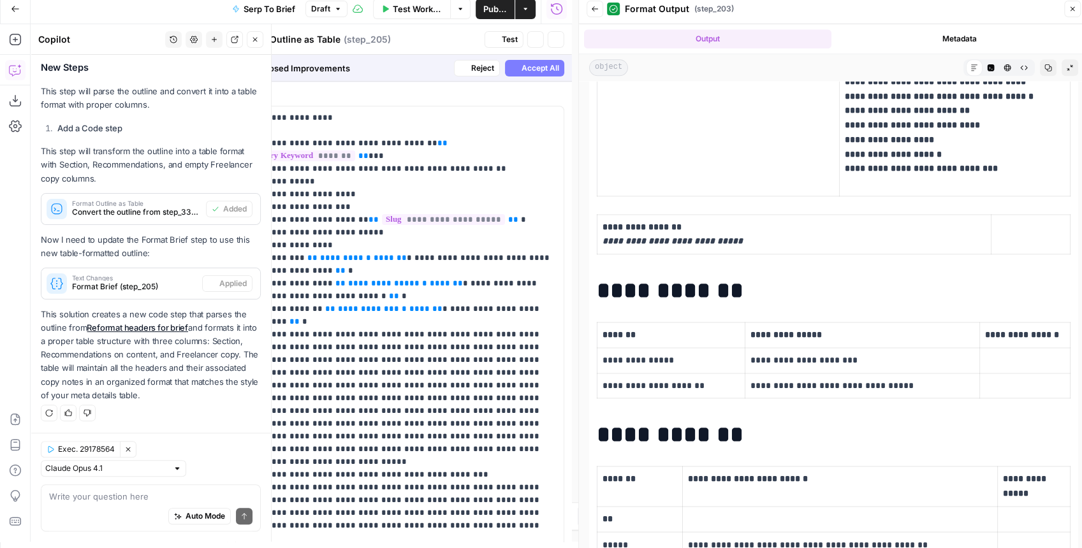
type textarea "Format Brief"
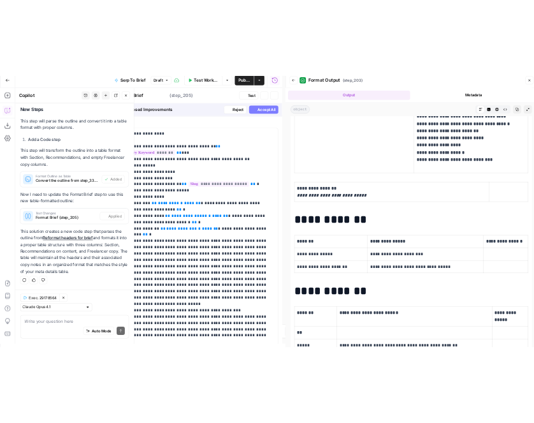
scroll to position [384, 0]
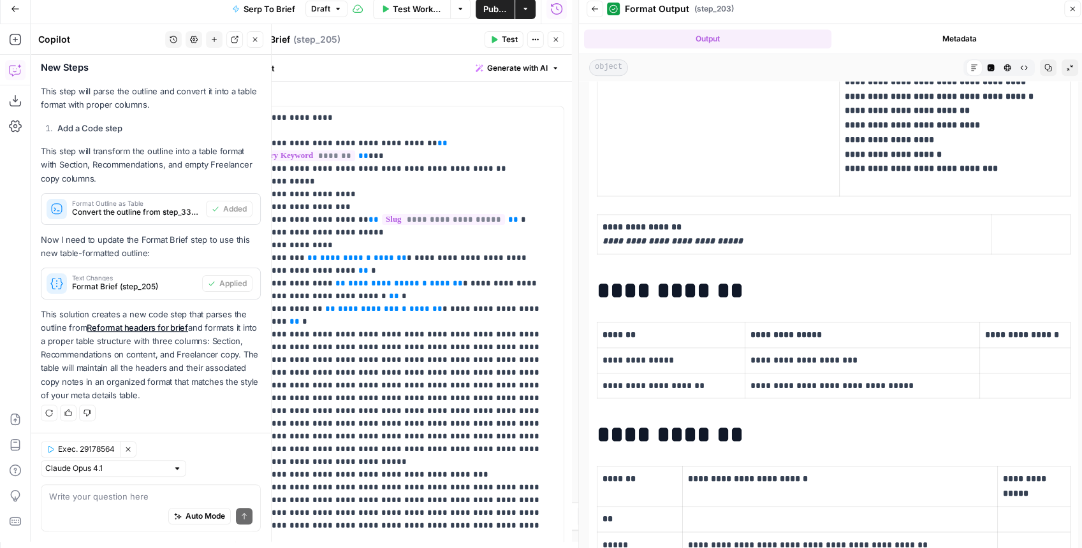
click at [510, 45] on span "Test" at bounding box center [510, 39] width 16 height 11
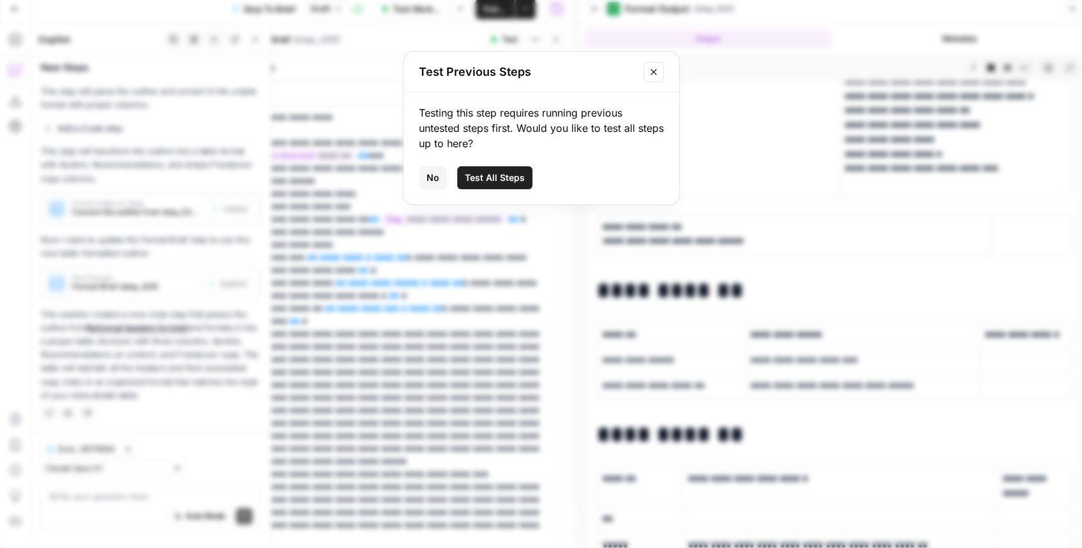
click at [510, 171] on span "Test All Steps" at bounding box center [495, 177] width 60 height 13
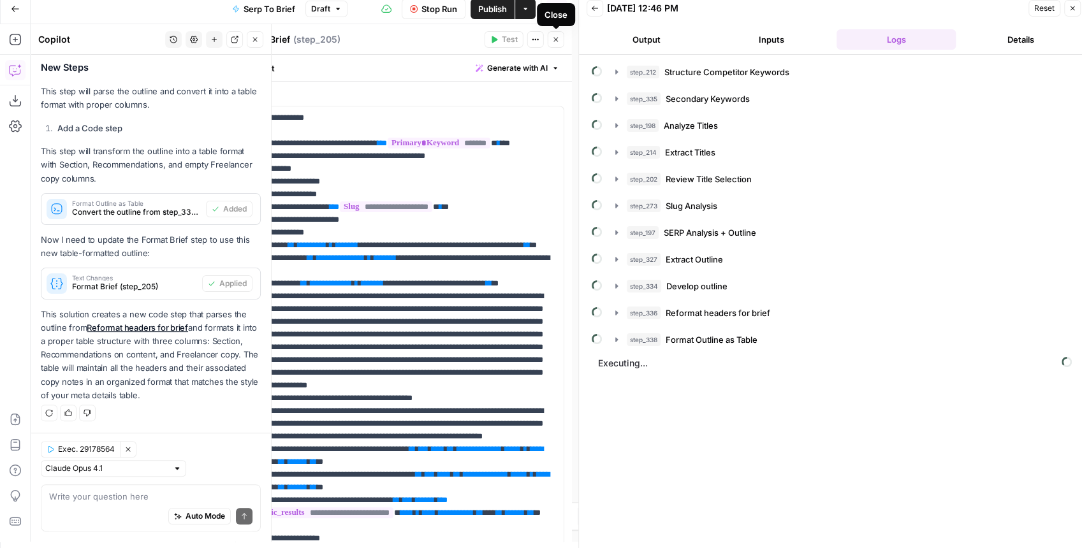
click at [556, 47] on button "Close" at bounding box center [555, 39] width 17 height 17
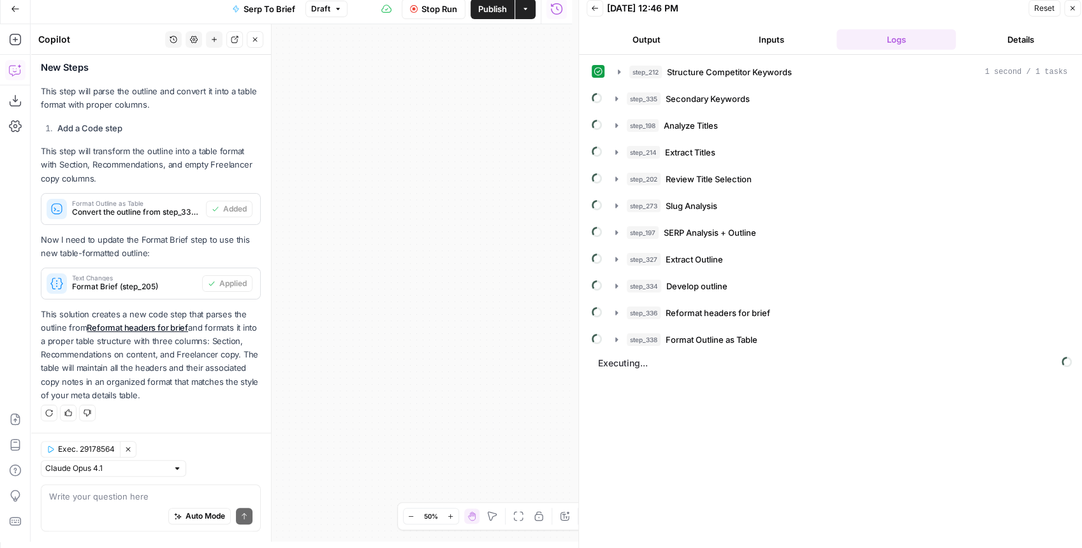
drag, startPoint x: 411, startPoint y: 175, endPoint x: 491, endPoint y: 182, distance: 80.0
click at [547, 184] on div "**********" at bounding box center [301, 283] width 541 height 518
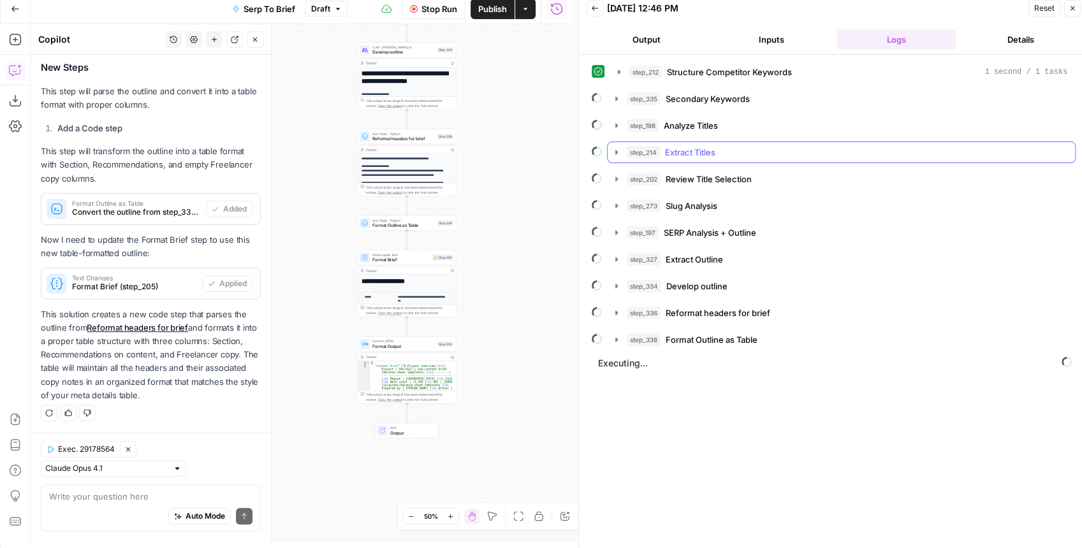
drag, startPoint x: 392, startPoint y: 186, endPoint x: 618, endPoint y: 151, distance: 229.0
click at [618, 151] on body "XeroOps New Home Browse Insights Opportunities Your Data Recent Grids [Xero] Co…" at bounding box center [541, 268] width 1082 height 548
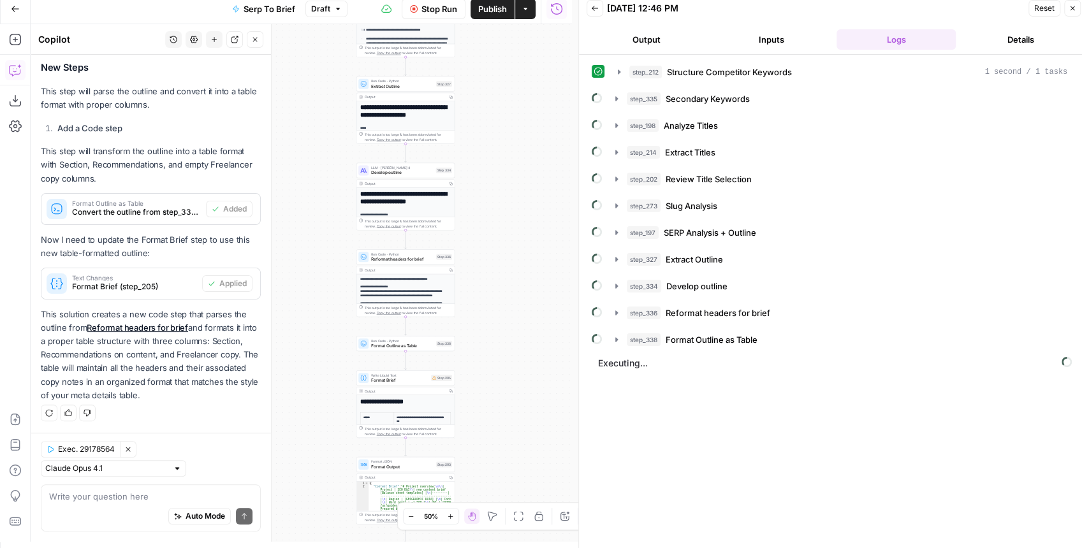
drag, startPoint x: 520, startPoint y: 274, endPoint x: 514, endPoint y: 333, distance: 58.9
click at [514, 345] on div "**********" at bounding box center [301, 283] width 541 height 518
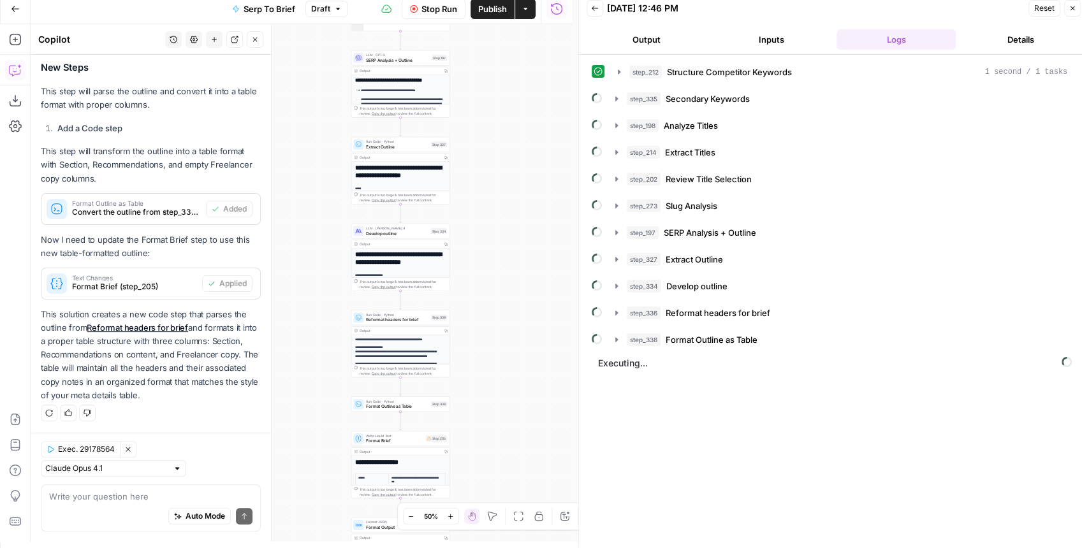
drag, startPoint x: 520, startPoint y: 189, endPoint x: 537, endPoint y: 369, distance: 181.1
click at [537, 369] on div "**********" at bounding box center [301, 283] width 541 height 518
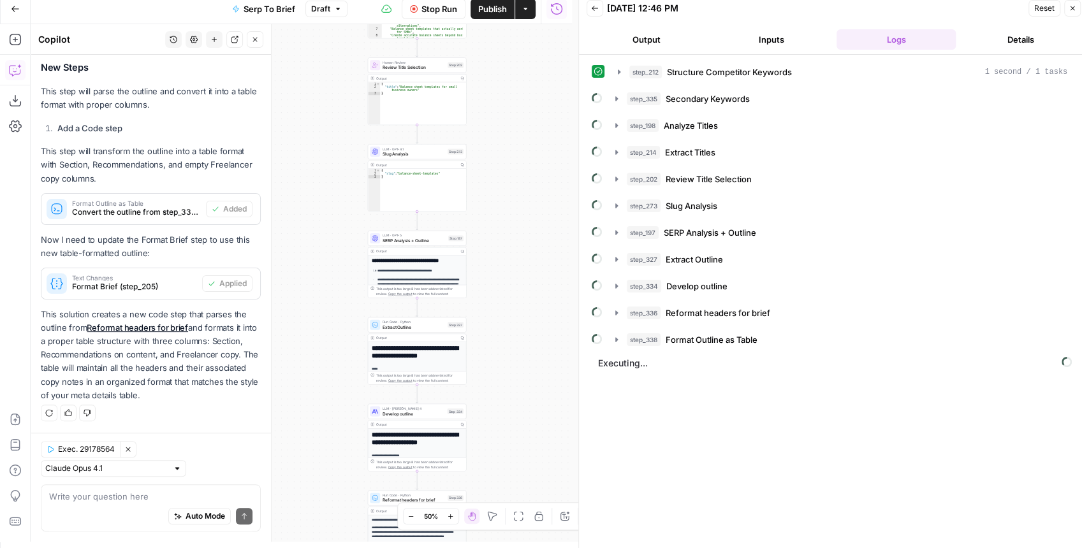
drag, startPoint x: 523, startPoint y: 243, endPoint x: 516, endPoint y: 385, distance: 141.6
click at [516, 385] on div "**********" at bounding box center [301, 283] width 541 height 518
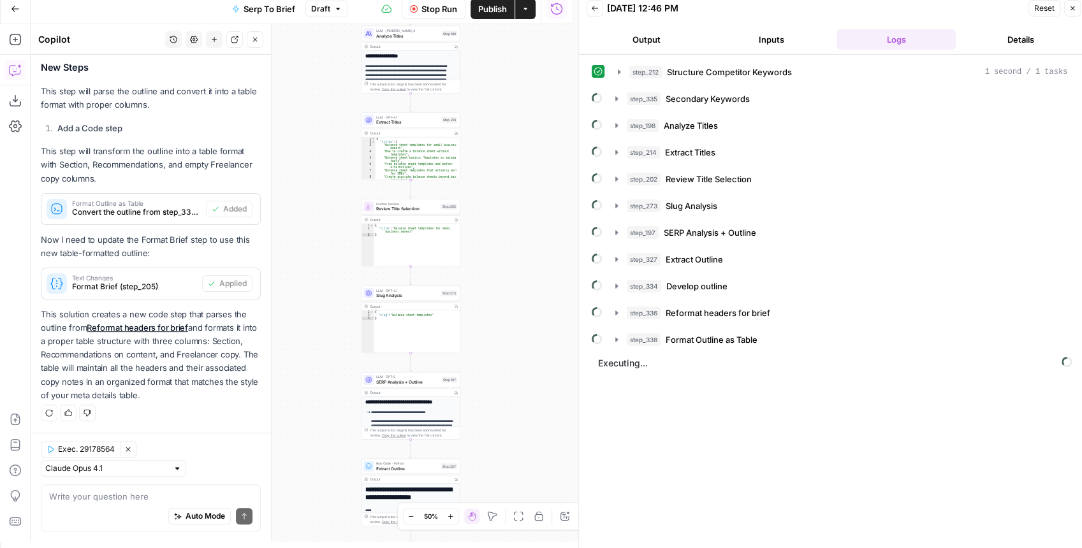
drag, startPoint x: 504, startPoint y: 247, endPoint x: 516, endPoint y: 341, distance: 94.6
click at [516, 341] on div "**********" at bounding box center [301, 283] width 541 height 518
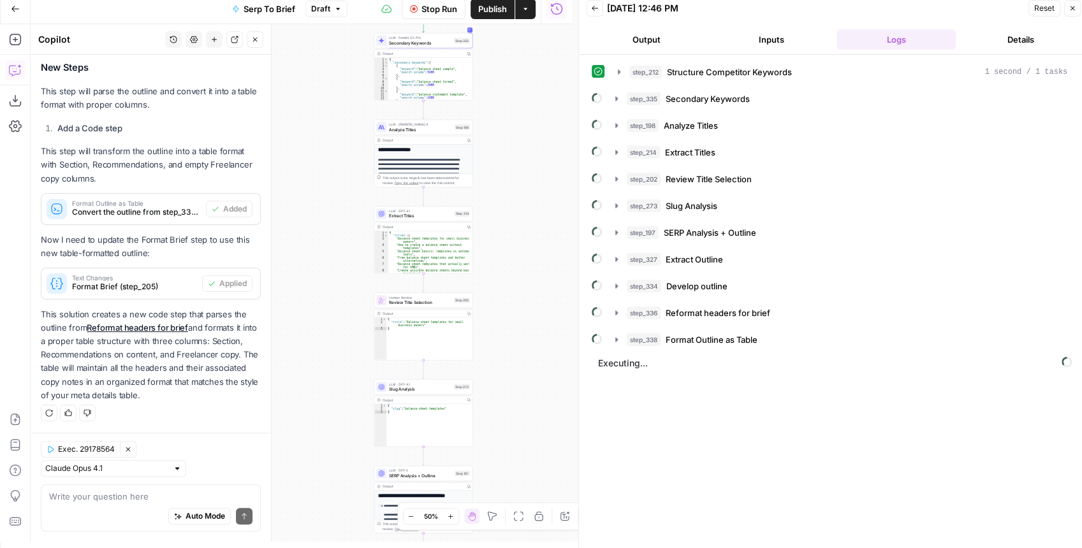
drag, startPoint x: 526, startPoint y: 233, endPoint x: 533, endPoint y: 369, distance: 136.5
click at [533, 368] on div "**********" at bounding box center [301, 283] width 541 height 518
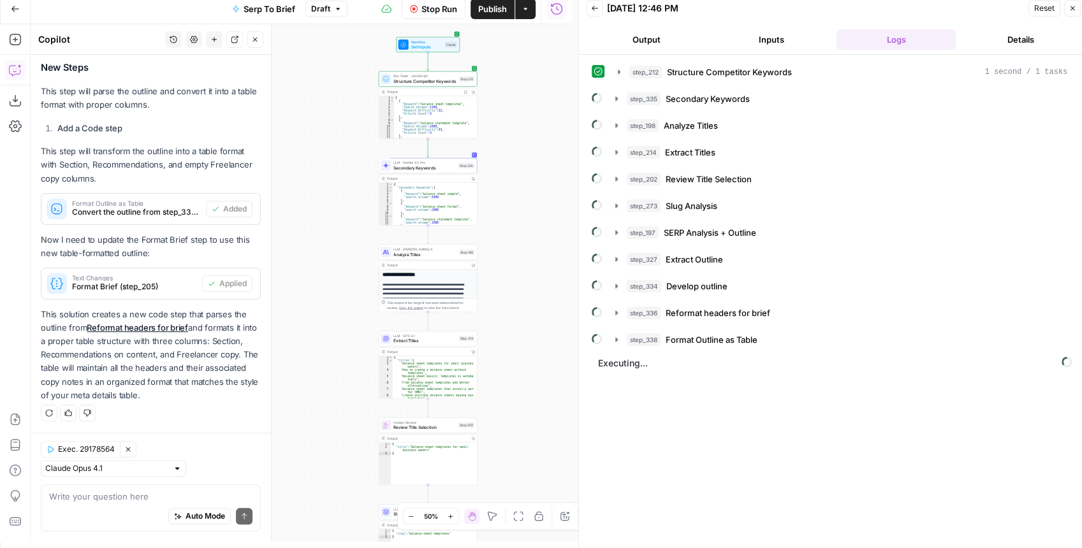
drag, startPoint x: 545, startPoint y: 338, endPoint x: 548, endPoint y: 256, distance: 82.3
click at [547, 259] on div "**********" at bounding box center [301, 283] width 541 height 518
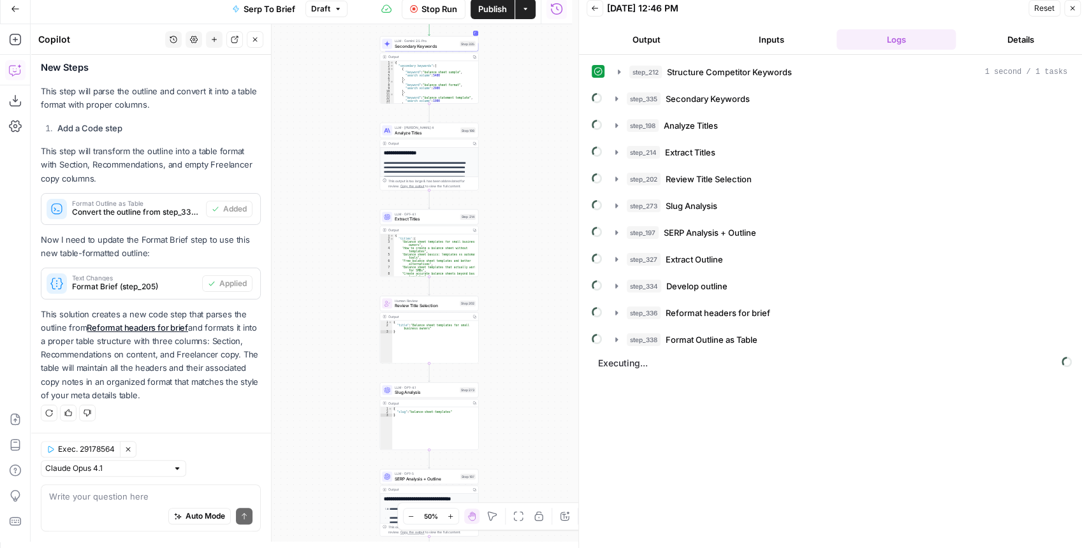
drag, startPoint x: 548, startPoint y: 316, endPoint x: 549, endPoint y: 234, distance: 82.2
click at [549, 234] on div "**********" at bounding box center [301, 283] width 541 height 518
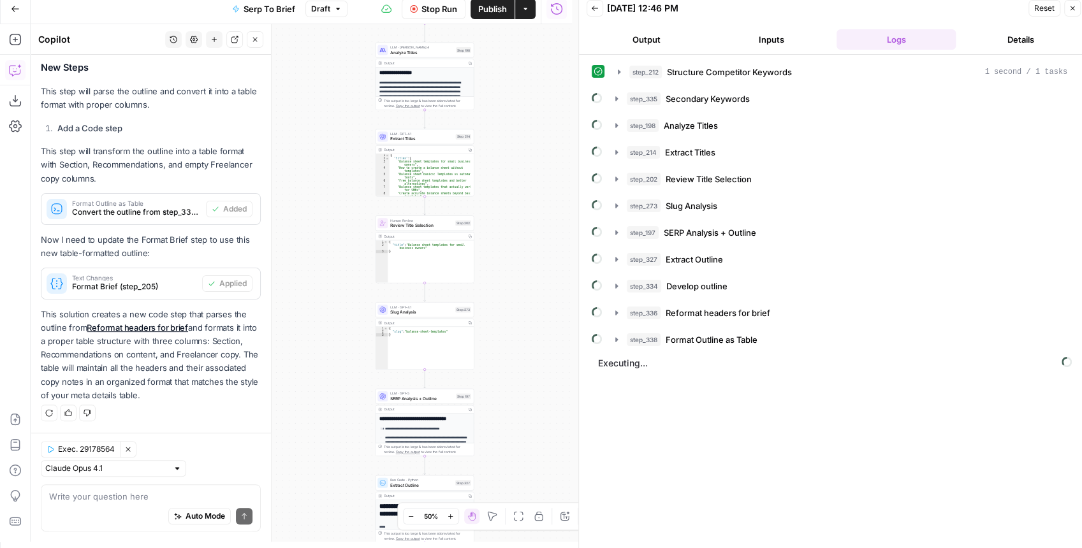
drag, startPoint x: 548, startPoint y: 331, endPoint x: 541, endPoint y: 224, distance: 107.3
click at [541, 224] on div "**********" at bounding box center [301, 283] width 541 height 518
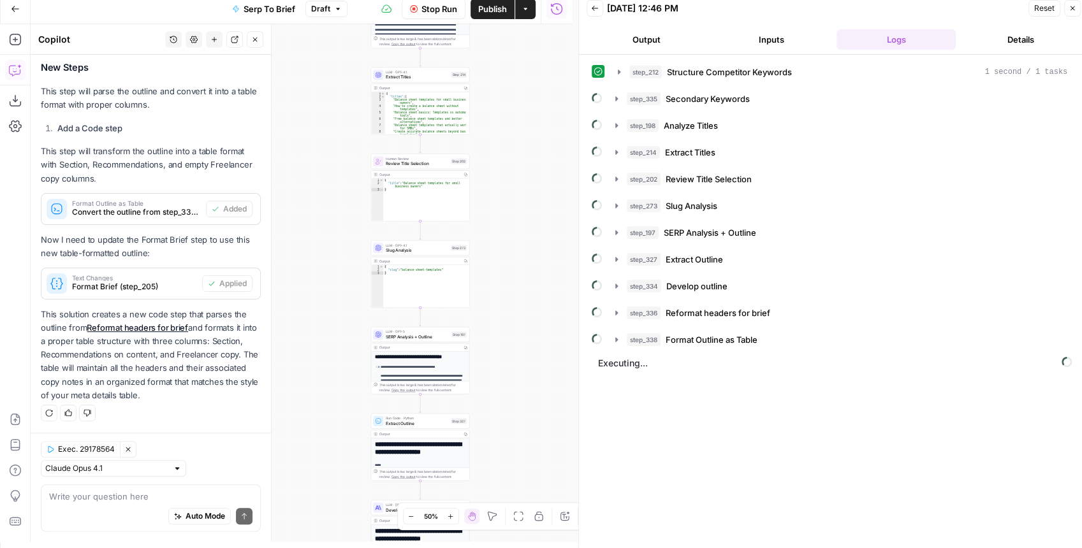
drag, startPoint x: 530, startPoint y: 300, endPoint x: 535, endPoint y: 199, distance: 101.5
click at [535, 199] on div "**********" at bounding box center [301, 283] width 541 height 518
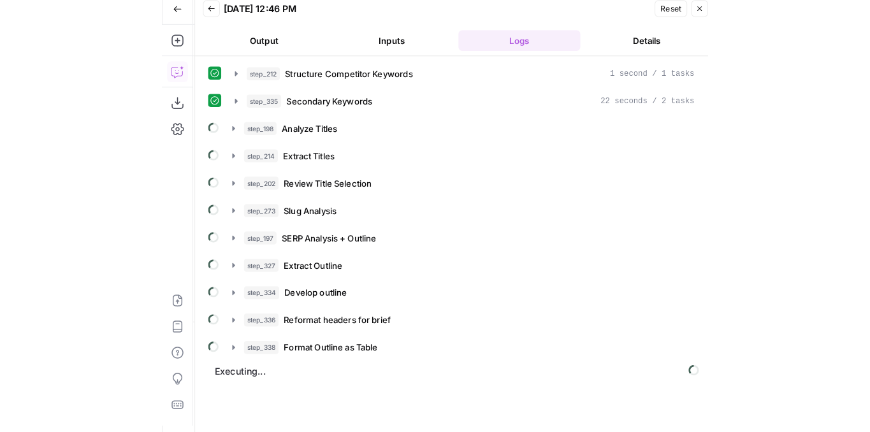
scroll to position [498, 0]
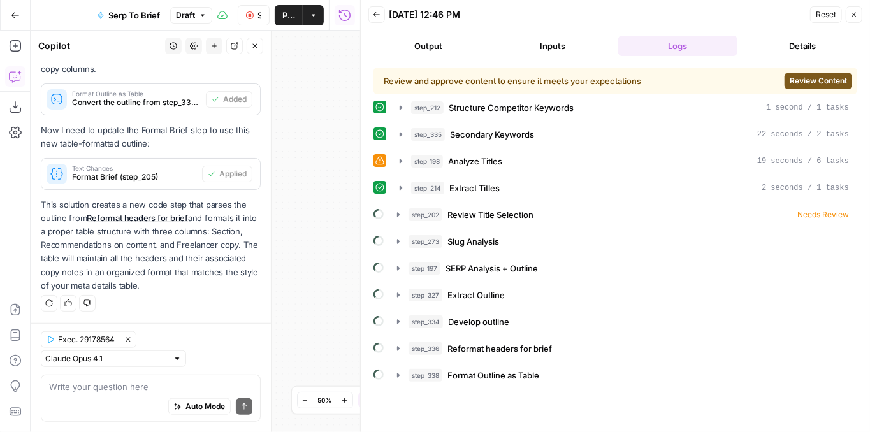
click at [812, 82] on span "Review Content" at bounding box center [818, 80] width 57 height 11
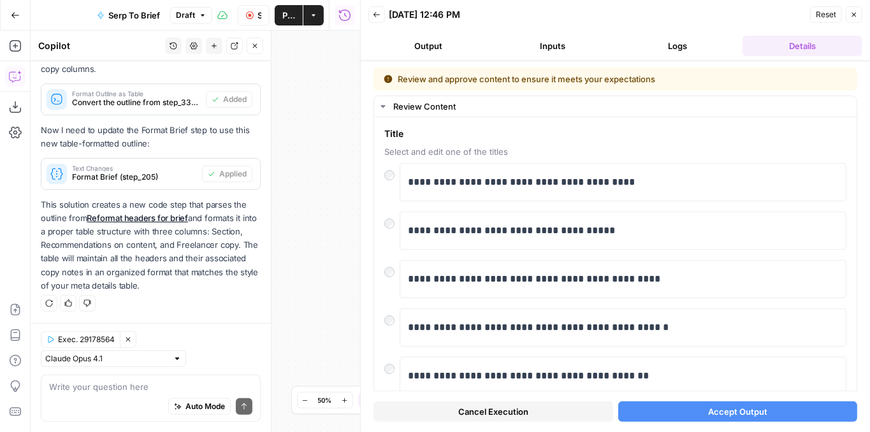
click at [751, 407] on span "Accept Output" at bounding box center [737, 411] width 59 height 13
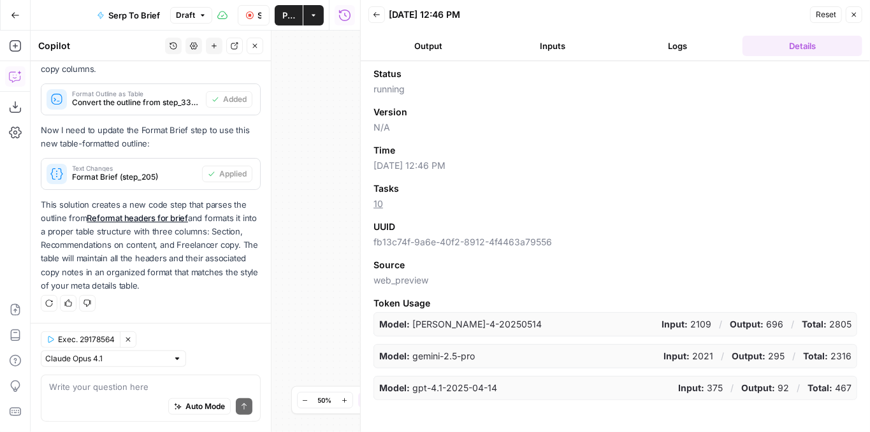
drag, startPoint x: 848, startPoint y: 20, endPoint x: 735, endPoint y: 122, distance: 151.6
click at [848, 20] on button "Close" at bounding box center [854, 14] width 17 height 17
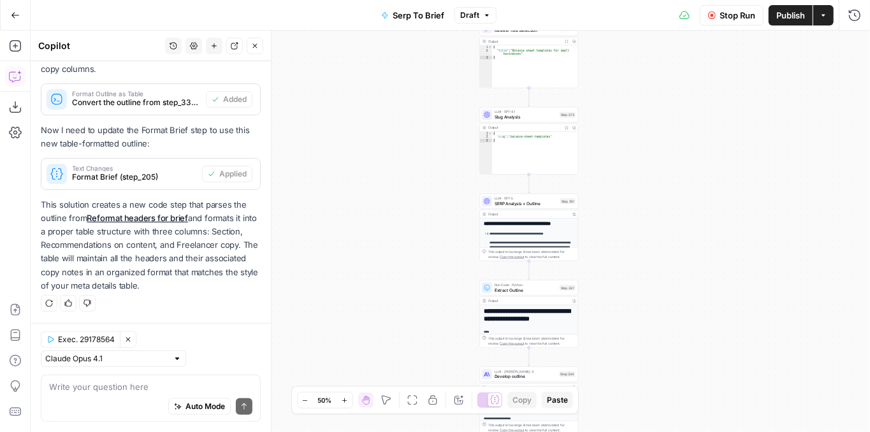
drag, startPoint x: 533, startPoint y: 240, endPoint x: 632, endPoint y: 196, distance: 107.3
click at [632, 196] on div "Workflow Set Inputs Inputs Run Code · JavaScript Structure Competitor Keywords …" at bounding box center [450, 232] width 839 height 402
click at [857, 19] on icon "button" at bounding box center [854, 15] width 13 height 13
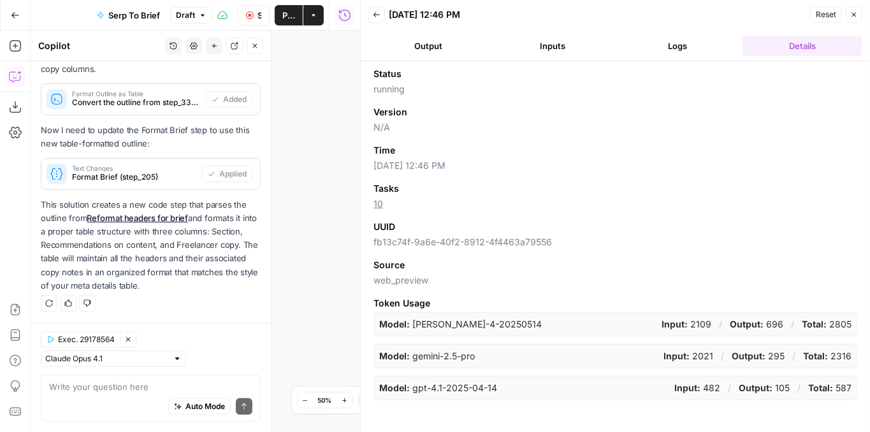
click at [456, 43] on button "Output" at bounding box center [428, 46] width 120 height 20
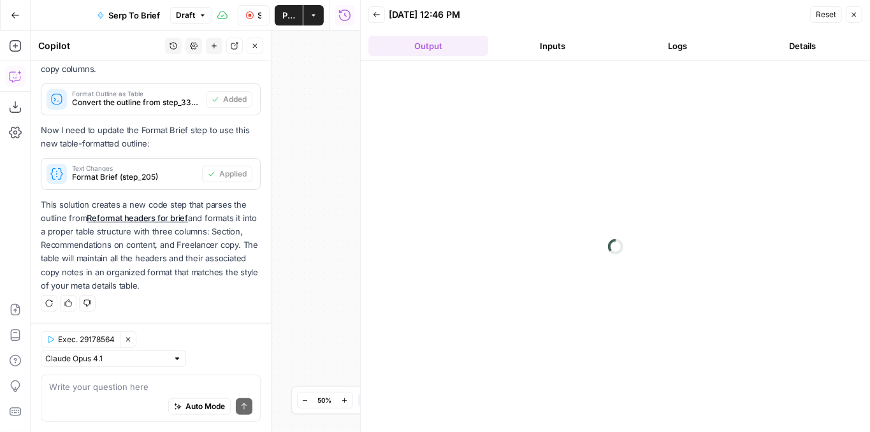
click at [670, 43] on button "Logs" at bounding box center [678, 46] width 120 height 20
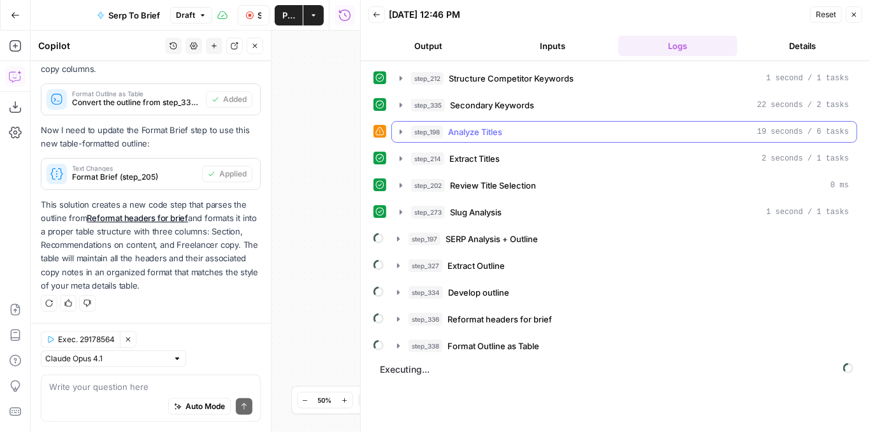
click at [401, 127] on icon "button" at bounding box center [401, 132] width 10 height 10
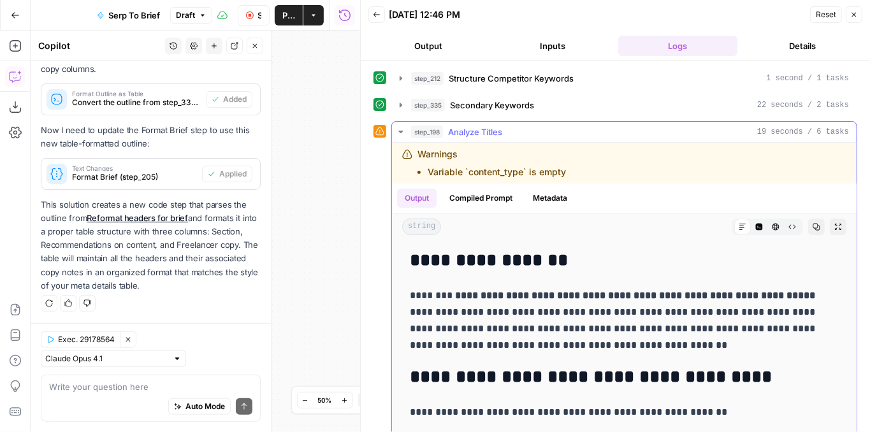
click at [401, 127] on icon "button" at bounding box center [401, 132] width 10 height 10
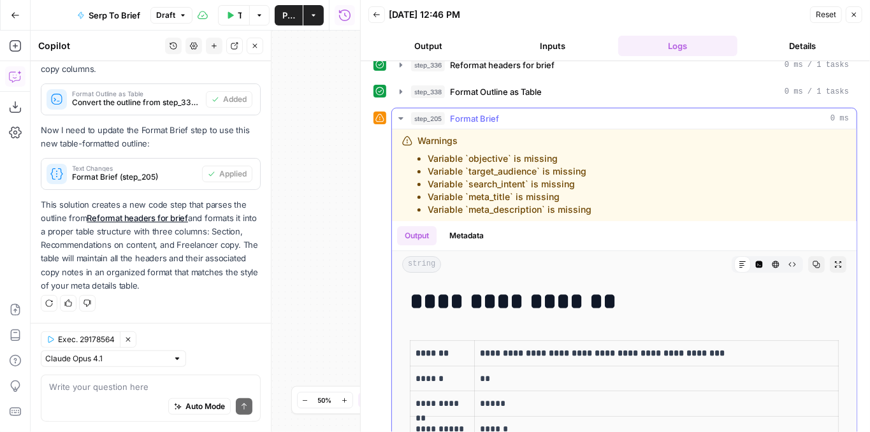
scroll to position [255, 0]
click at [834, 260] on icon "button" at bounding box center [838, 264] width 8 height 8
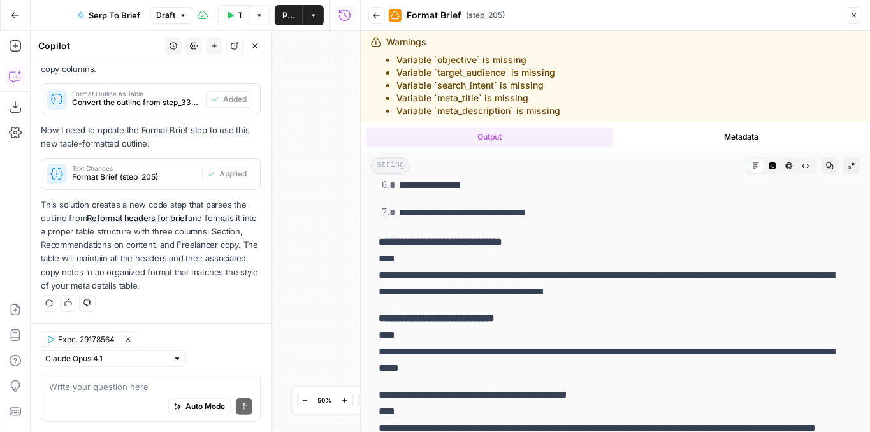
scroll to position [4334, 0]
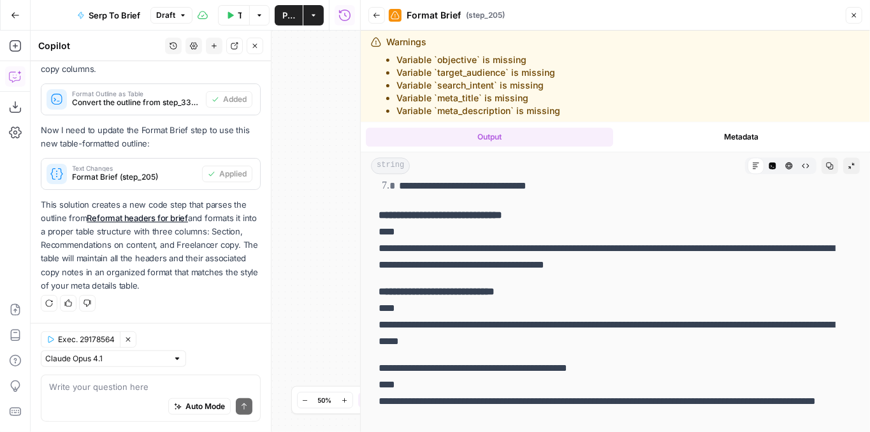
click at [374, 13] on icon "button" at bounding box center [377, 15] width 8 height 8
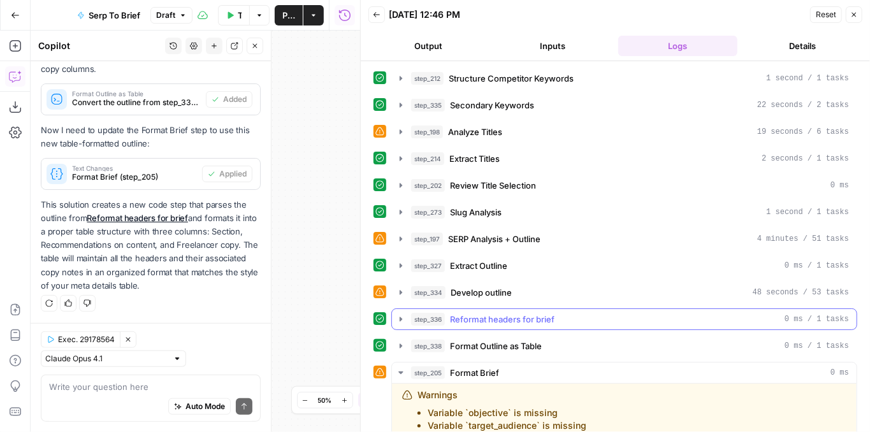
click at [394, 310] on button "step_336 Reformat headers for brief 0 ms / 1 tasks" at bounding box center [624, 319] width 465 height 20
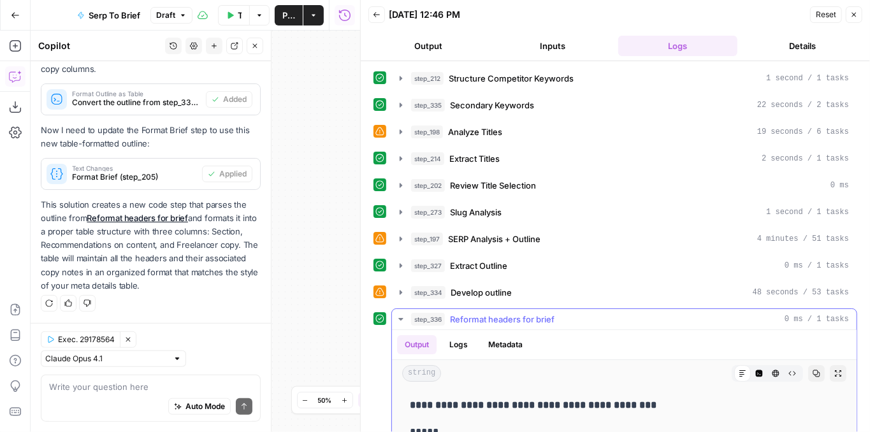
click at [394, 310] on button "step_336 Reformat headers for brief 0 ms / 1 tasks" at bounding box center [624, 319] width 465 height 20
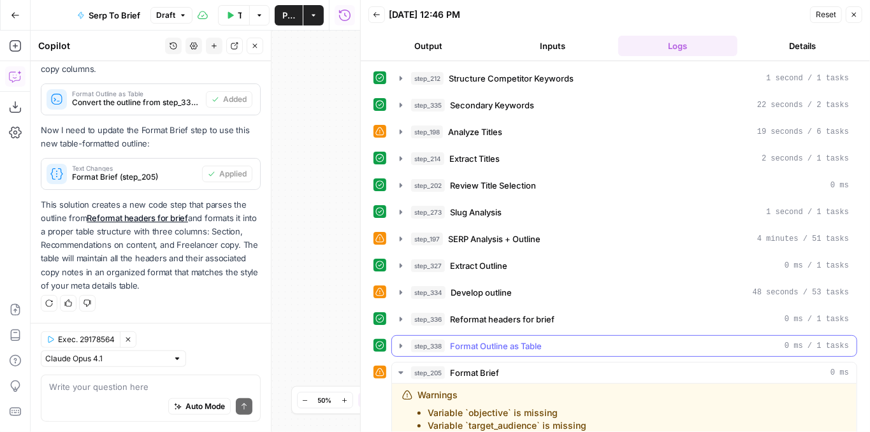
click at [398, 342] on icon "button" at bounding box center [401, 346] width 10 height 10
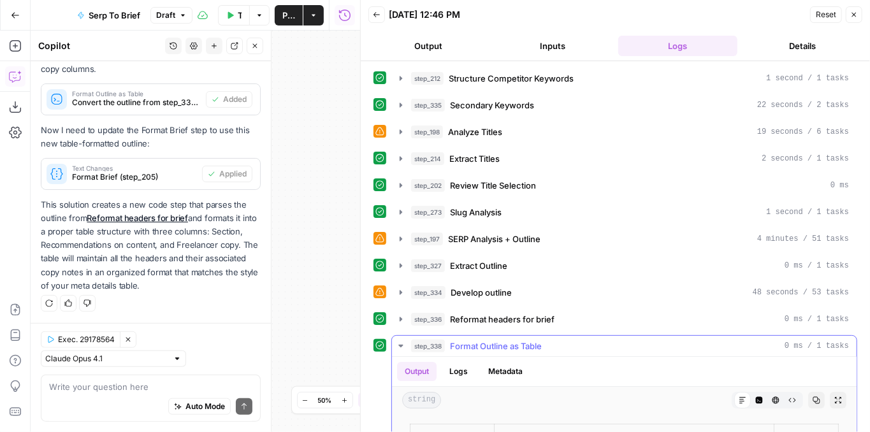
click at [834, 396] on icon "button" at bounding box center [838, 400] width 8 height 8
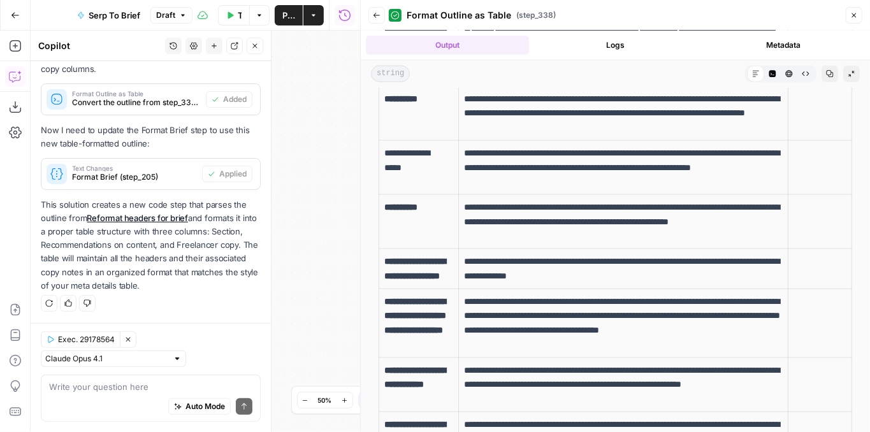
scroll to position [850, 0]
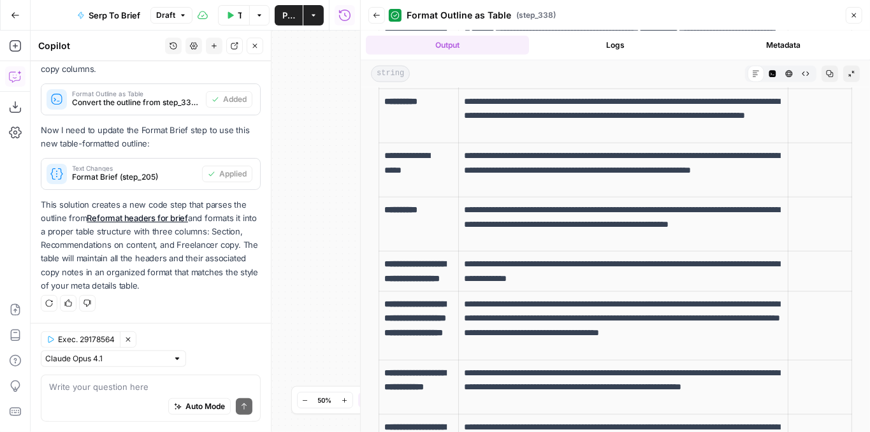
click at [849, 19] on button "Close" at bounding box center [854, 15] width 17 height 17
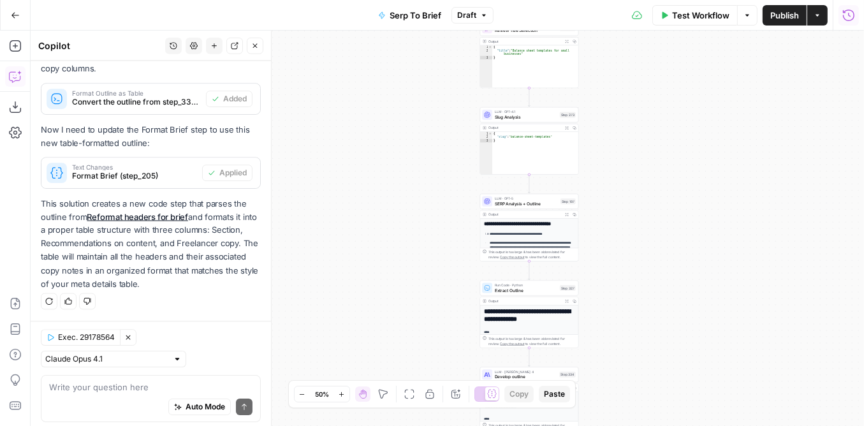
scroll to position [498, 0]
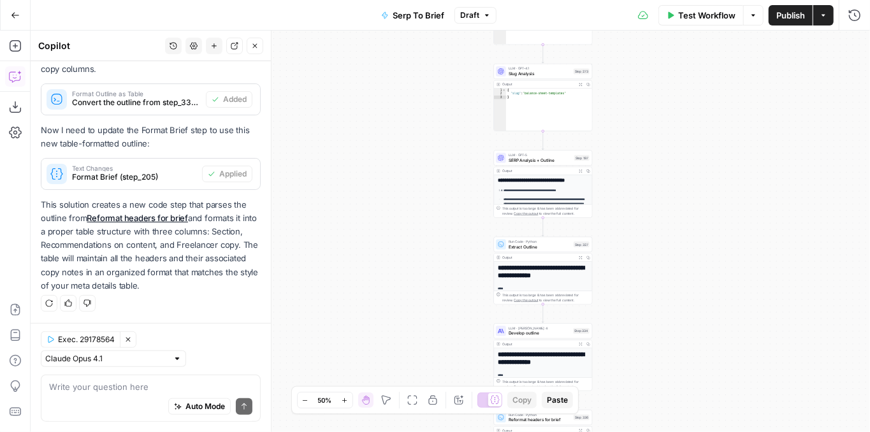
drag, startPoint x: 629, startPoint y: 232, endPoint x: 641, endPoint y: 191, distance: 43.2
click at [641, 191] on div "Workflow Set Inputs Inputs Run Code · JavaScript Structure Competitor Keywords …" at bounding box center [450, 232] width 839 height 402
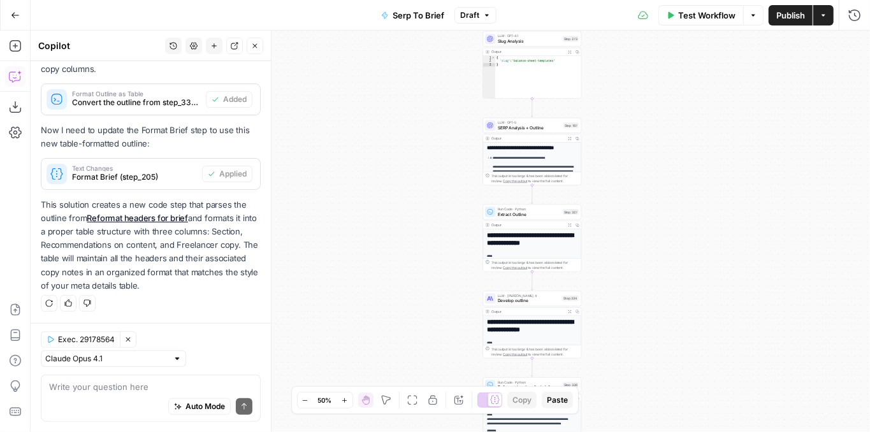
drag, startPoint x: 644, startPoint y: 150, endPoint x: 629, endPoint y: 105, distance: 47.8
click at [629, 105] on div "Workflow Set Inputs Inputs Run Code · JavaScript Structure Competitor Keywords …" at bounding box center [450, 232] width 839 height 402
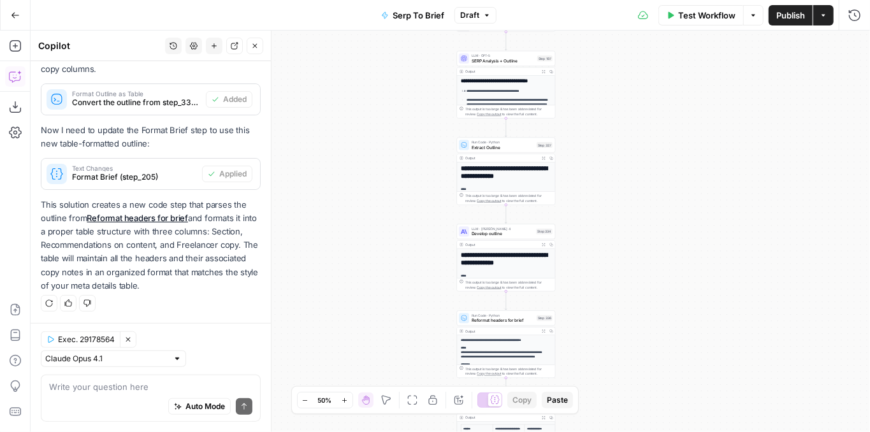
drag, startPoint x: 645, startPoint y: 191, endPoint x: 620, endPoint y: 133, distance: 63.1
click at [620, 133] on div "Workflow Set Inputs Inputs Run Code · JavaScript Structure Competitor Keywords …" at bounding box center [450, 232] width 839 height 402
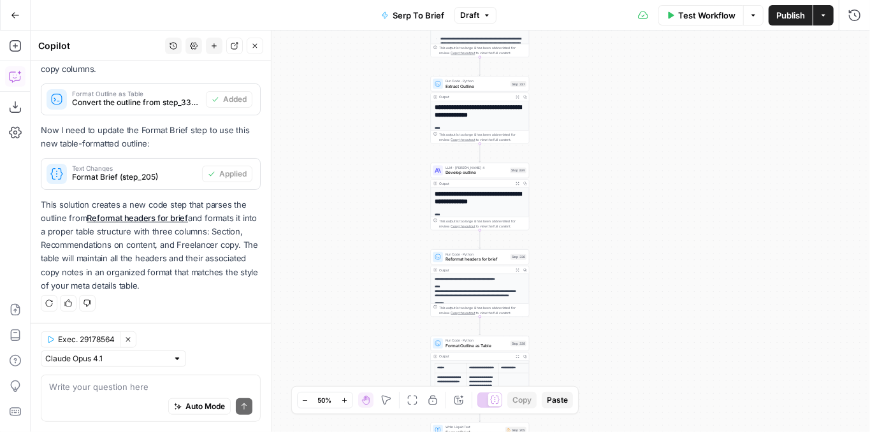
drag, startPoint x: 630, startPoint y: 208, endPoint x: 604, endPoint y: 133, distance: 79.8
click at [604, 134] on div "Workflow Set Inputs Inputs Run Code · JavaScript Structure Competitor Keywords …" at bounding box center [450, 232] width 839 height 402
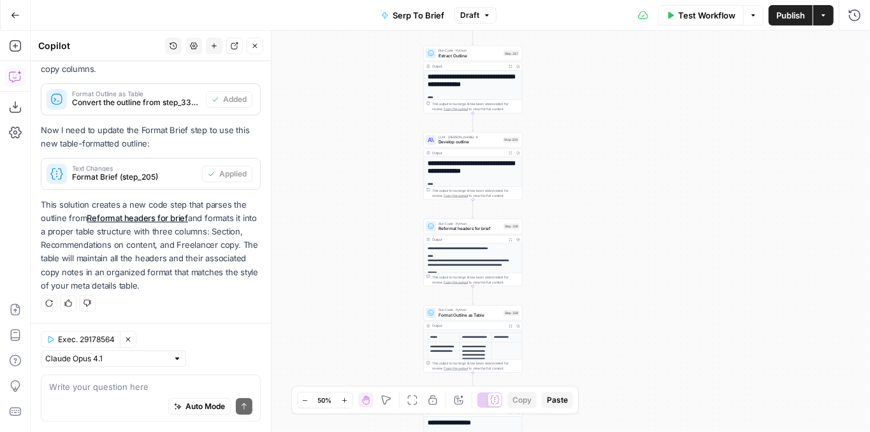
drag, startPoint x: 597, startPoint y: 201, endPoint x: 572, endPoint y: 157, distance: 50.8
click at [579, 151] on div "Workflow Set Inputs Inputs Run Code · JavaScript Structure Competitor Keywords …" at bounding box center [450, 232] width 839 height 402
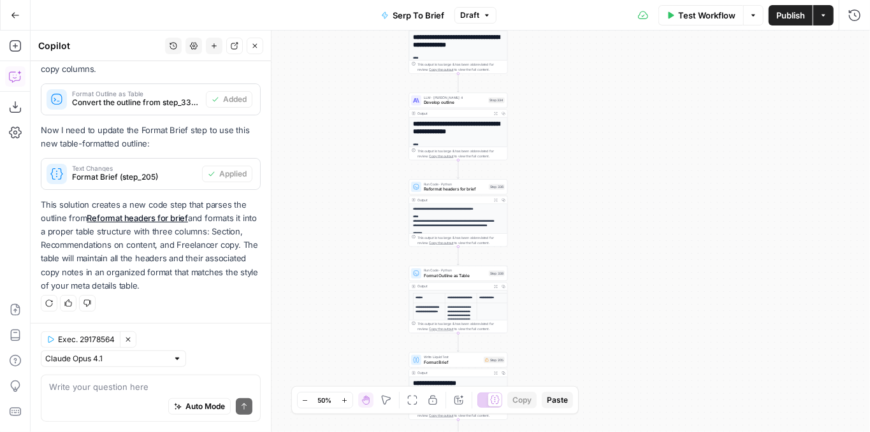
click at [454, 186] on span "Reformat headers for brief" at bounding box center [455, 189] width 62 height 6
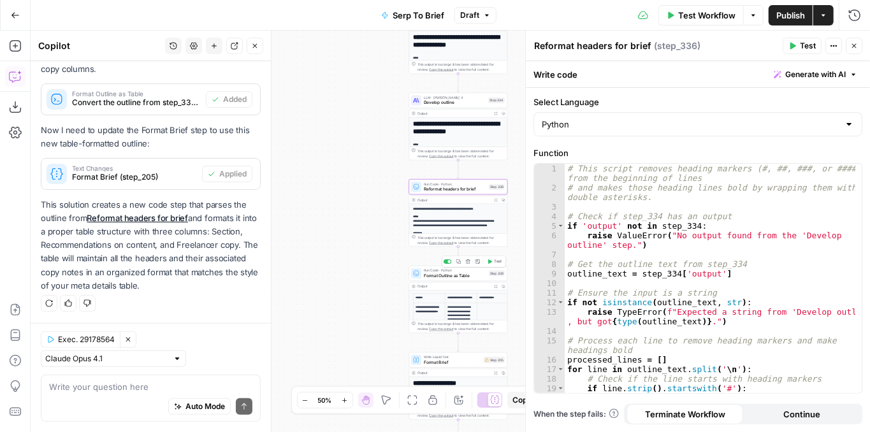
click at [430, 277] on span "Format Outline as Table" at bounding box center [455, 276] width 62 height 6
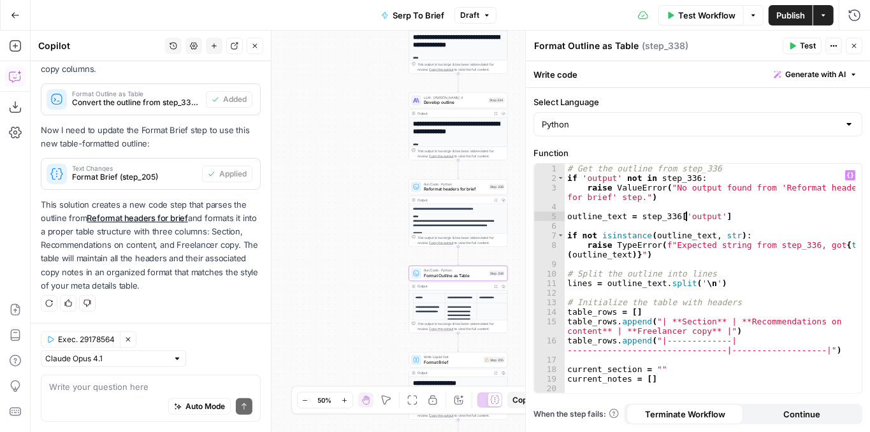
click at [686, 215] on div "# Get the outline from step_336 if 'output' not in step_336 : raise ValueError …" at bounding box center [710, 289] width 291 height 250
type textarea "**********"
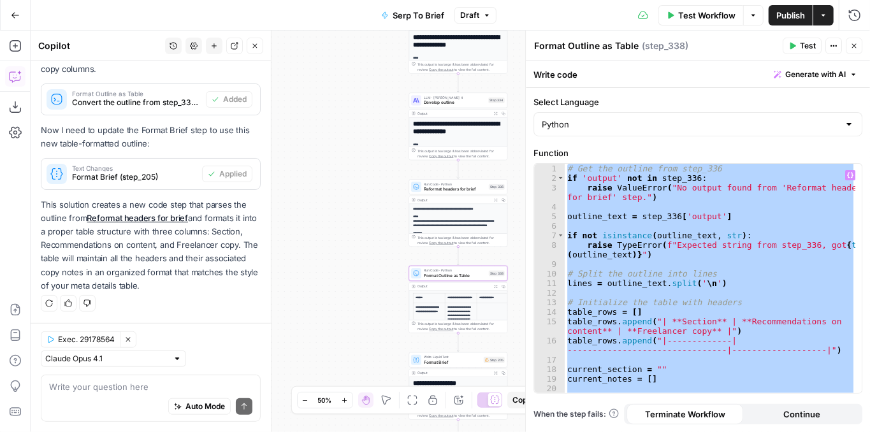
click at [853, 47] on icon "button" at bounding box center [854, 46] width 4 height 4
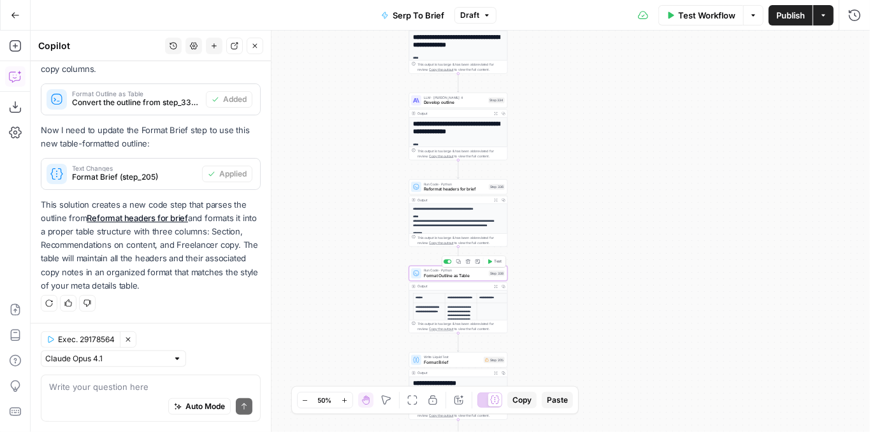
click at [461, 277] on span "Format Outline as Table" at bounding box center [455, 276] width 62 height 6
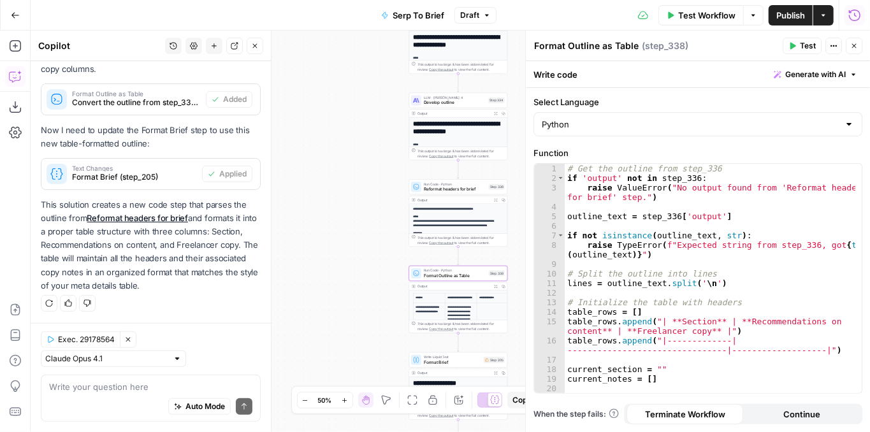
click at [855, 17] on icon "button" at bounding box center [854, 15] width 13 height 13
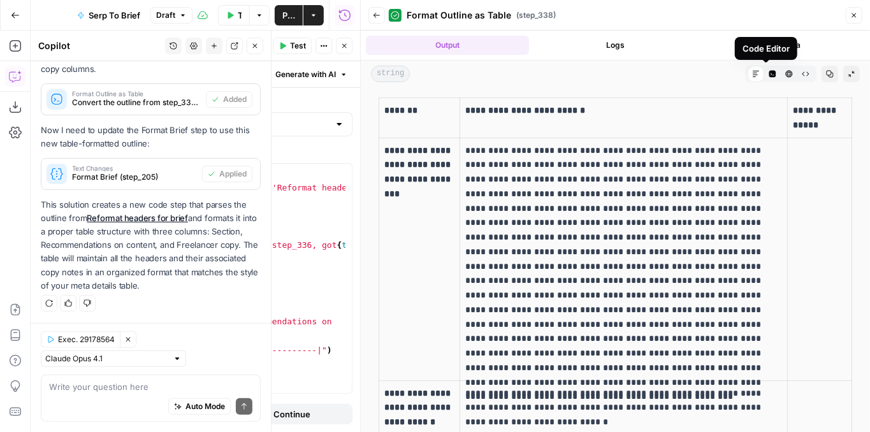
click at [766, 78] on button "Code Editor" at bounding box center [772, 74] width 17 height 17
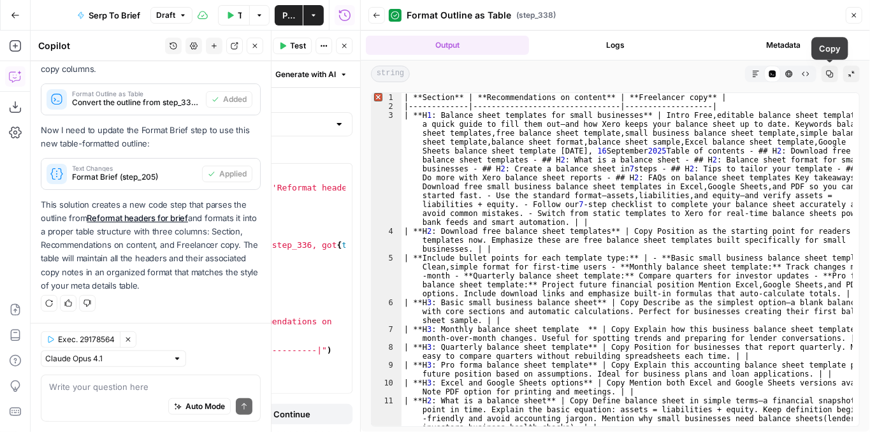
click at [829, 78] on button "Copy" at bounding box center [830, 74] width 17 height 17
click at [374, 15] on icon "button" at bounding box center [376, 15] width 6 height 5
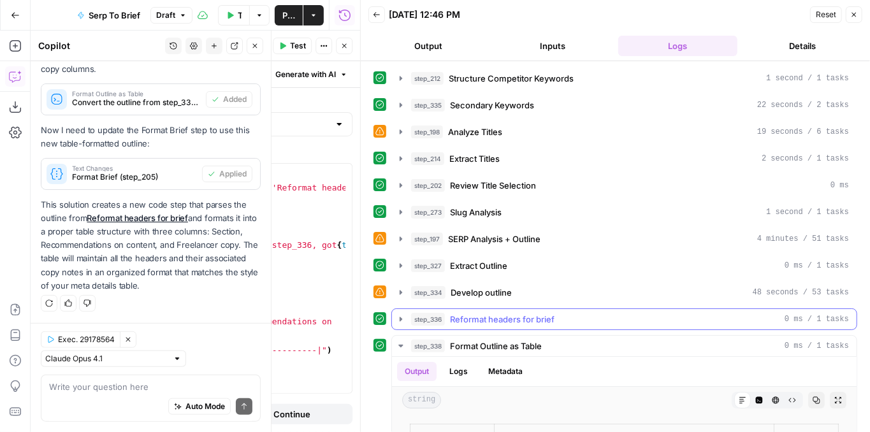
click at [401, 317] on icon "button" at bounding box center [401, 319] width 3 height 4
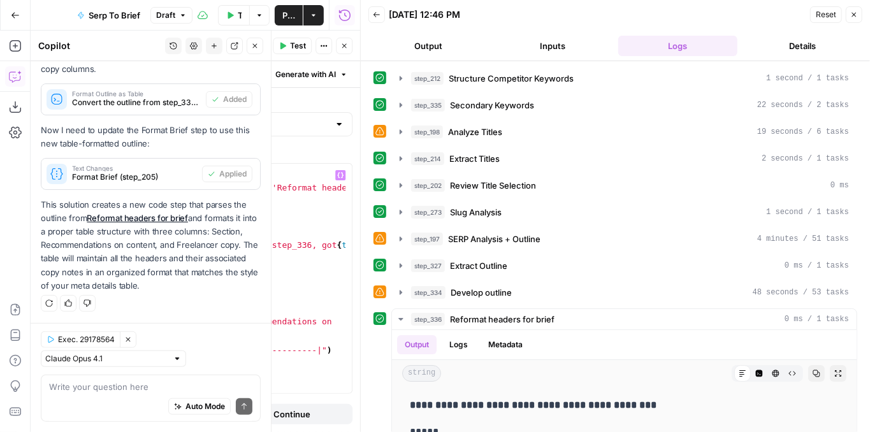
click at [273, 229] on div "# Get the outline from step_336 if 'output' not in step_336 : raise ValueError …" at bounding box center [200, 289] width 291 height 250
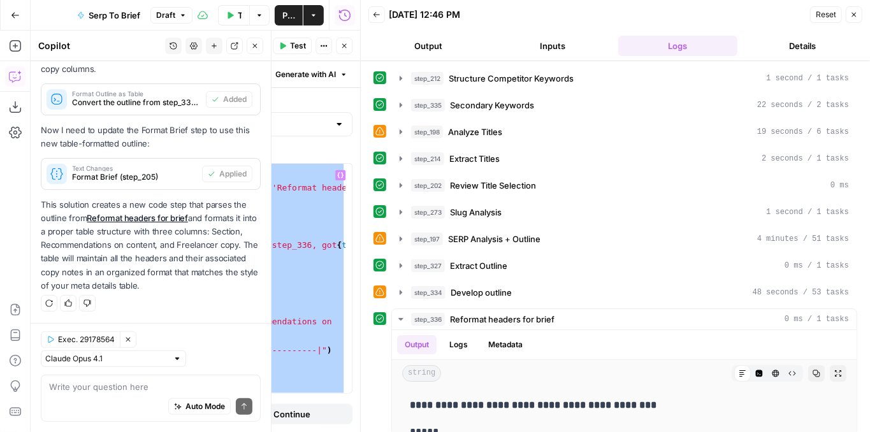
paste textarea
type textarea "**********"
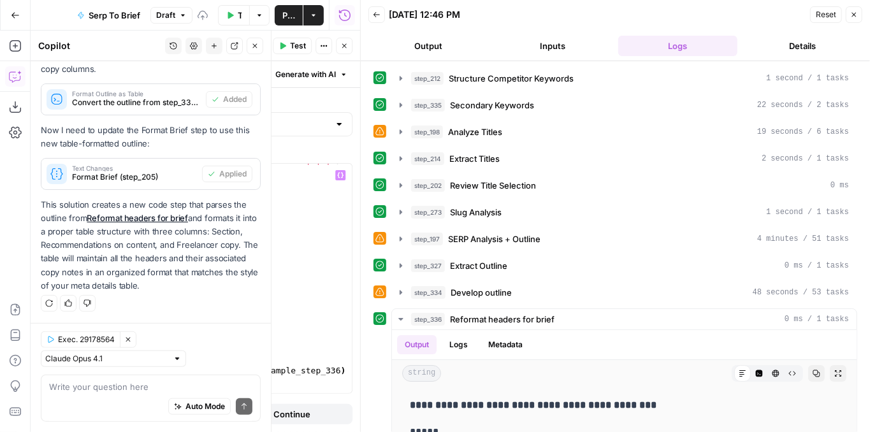
click at [303, 45] on span "Test" at bounding box center [298, 45] width 16 height 11
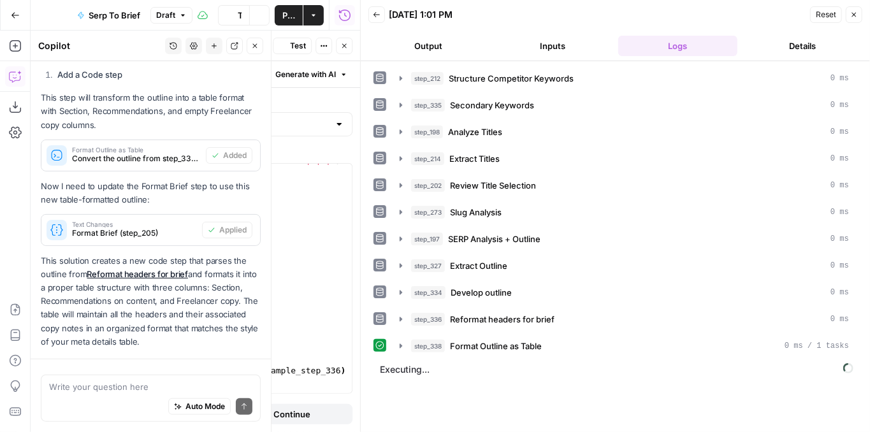
scroll to position [498, 0]
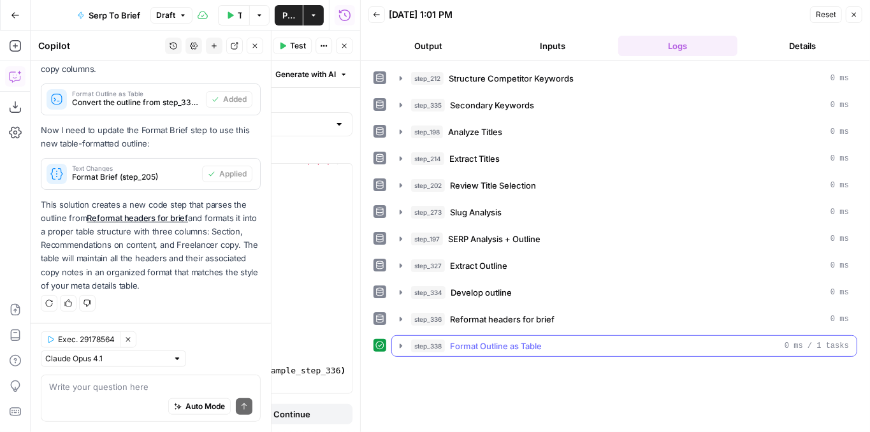
click at [398, 341] on icon "button" at bounding box center [401, 346] width 10 height 10
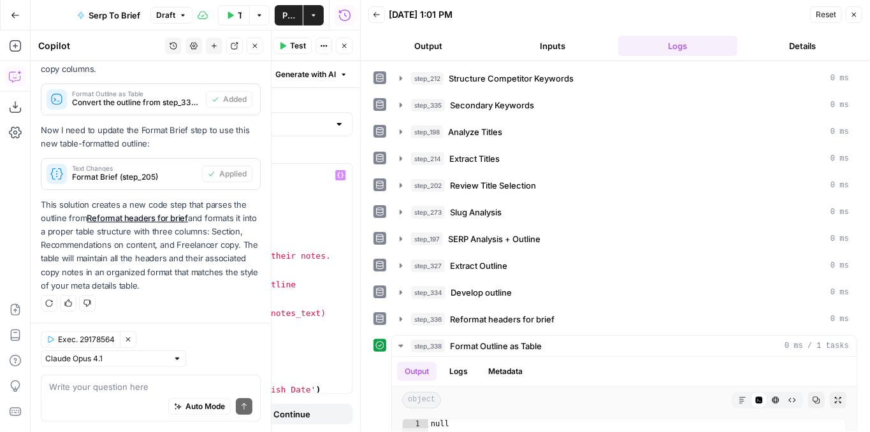
scroll to position [0, 0]
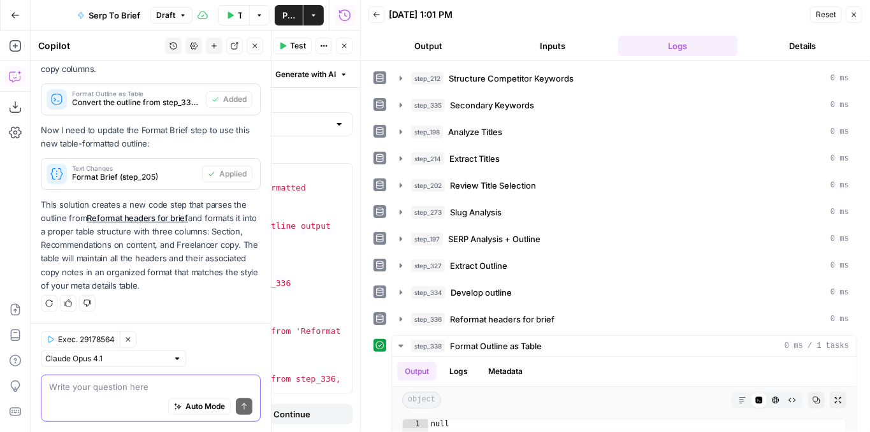
click at [94, 384] on textarea at bounding box center [150, 386] width 203 height 13
click at [118, 394] on div "Auto Mode Send" at bounding box center [150, 407] width 203 height 28
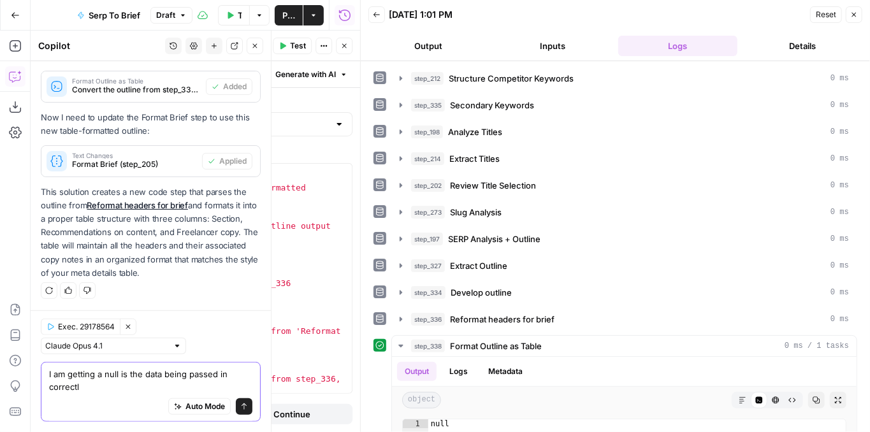
type textarea "I am getting a null is the data being passed in correctly"
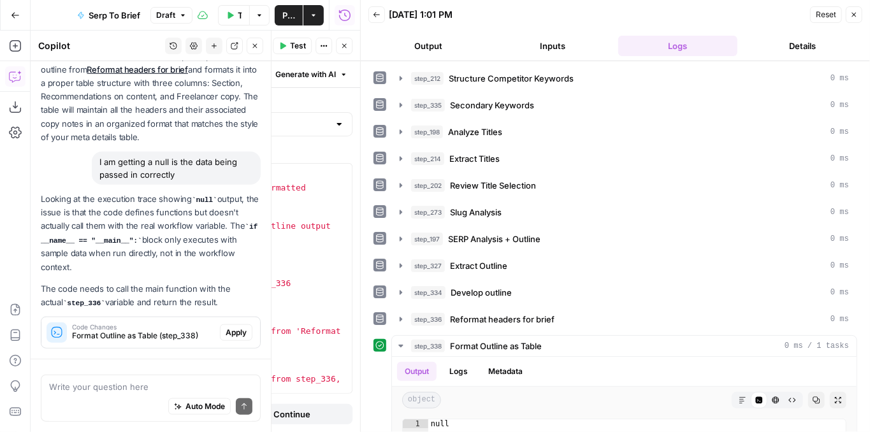
scroll to position [702, 0]
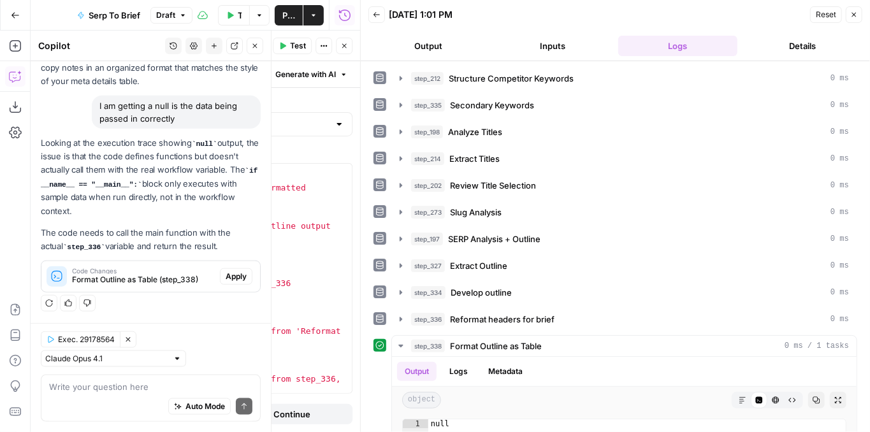
click at [220, 277] on button "Apply" at bounding box center [236, 276] width 33 height 17
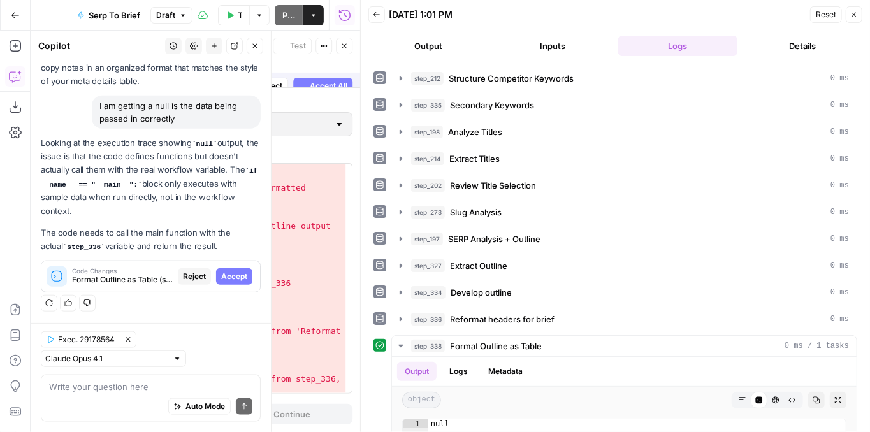
scroll to position [681, 0]
click at [324, 75] on span "Accept All" at bounding box center [329, 74] width 38 height 11
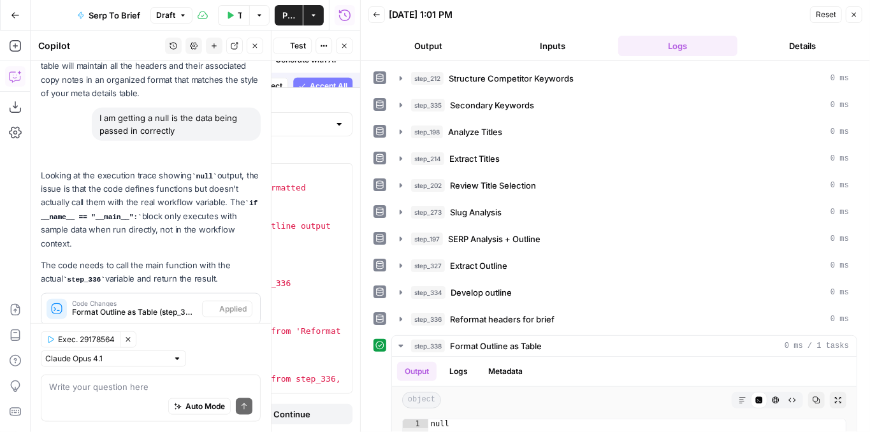
scroll to position [722, 0]
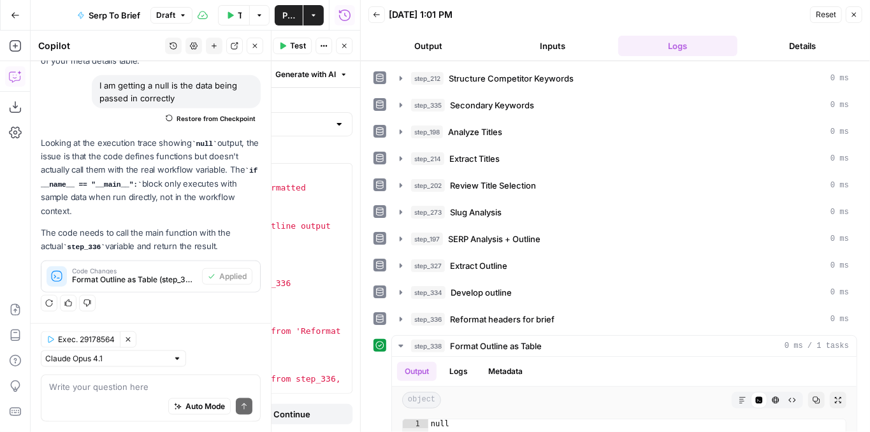
click at [289, 47] on button "Test" at bounding box center [292, 46] width 39 height 17
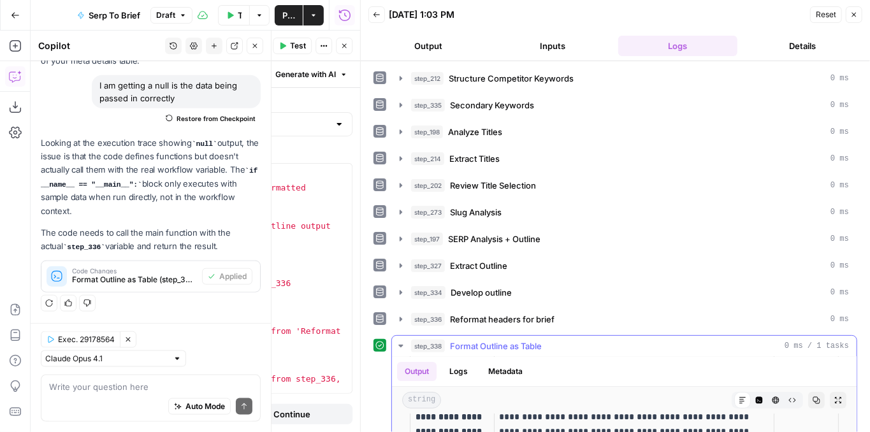
scroll to position [127, 0]
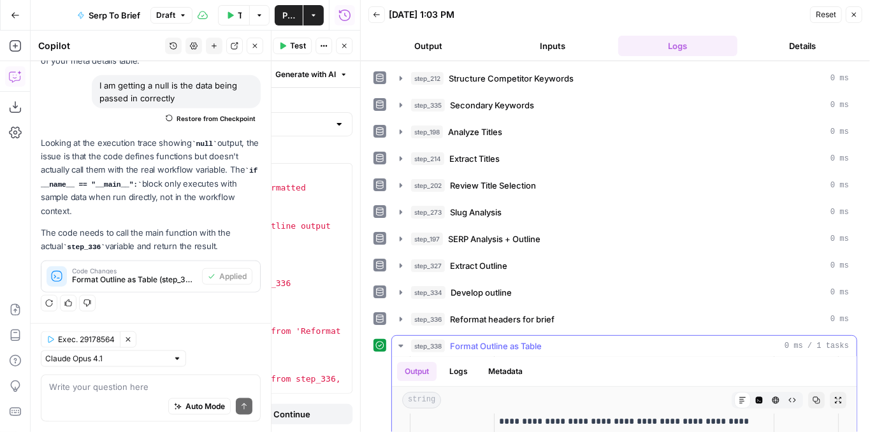
click at [834, 396] on icon "button" at bounding box center [838, 400] width 8 height 8
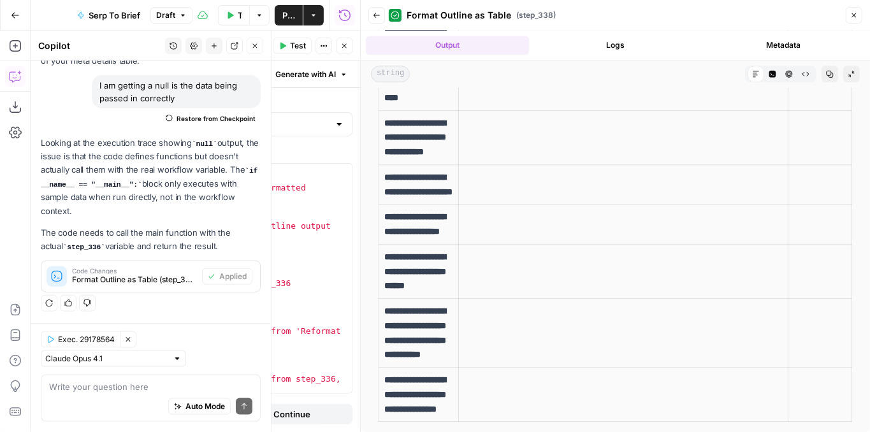
scroll to position [2340, 0]
click at [298, 200] on div "def format_outline_to_table ( step_336 ) : """ Convert an outline from step_336…" at bounding box center [202, 289] width 287 height 250
type textarea "**********"
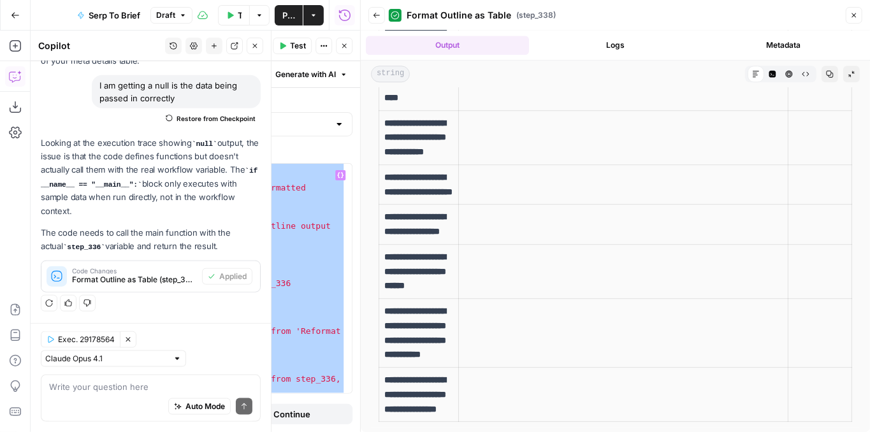
click at [294, 235] on div "def format_outline_to_table ( step_336 ) : """ Convert an outline from step_336…" at bounding box center [202, 278] width 287 height 229
paste textarea
type textarea "**********"
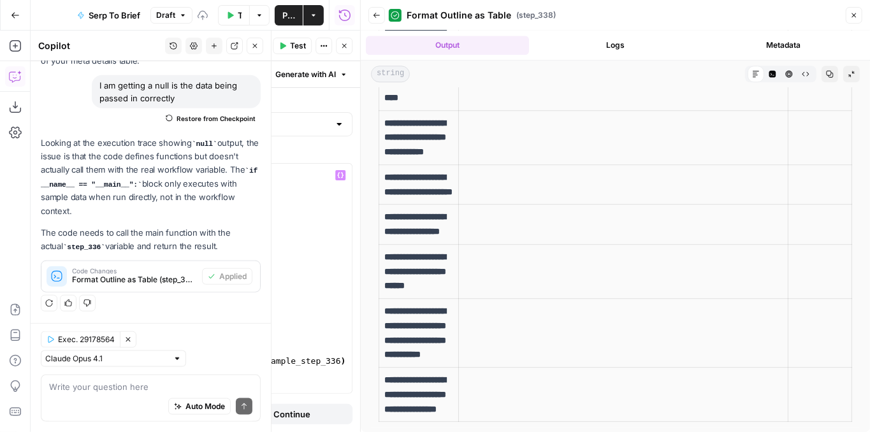
click at [293, 50] on span "Test" at bounding box center [298, 45] width 16 height 11
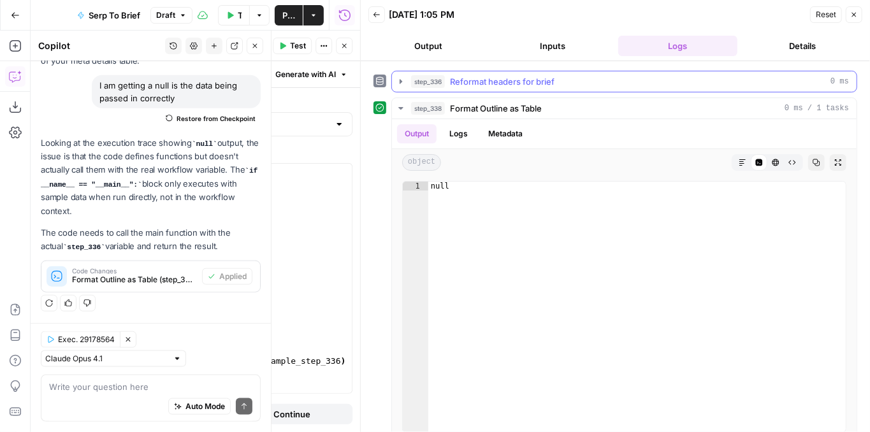
scroll to position [242, 0]
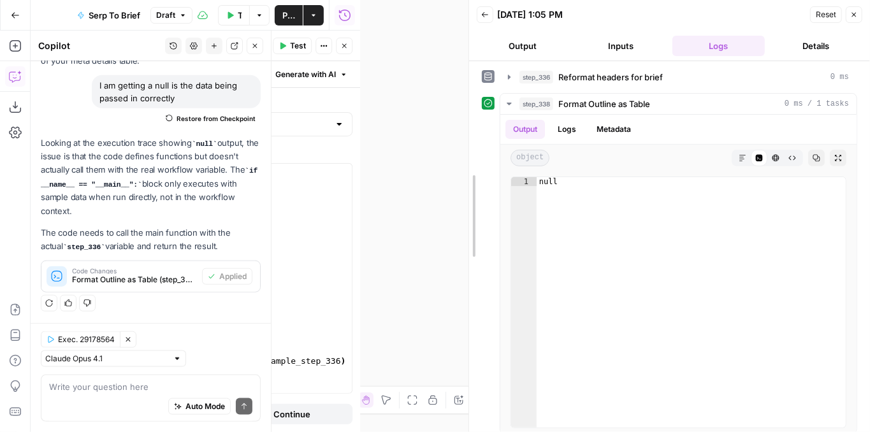
drag, startPoint x: 365, startPoint y: 205, endPoint x: 557, endPoint y: 201, distance: 191.9
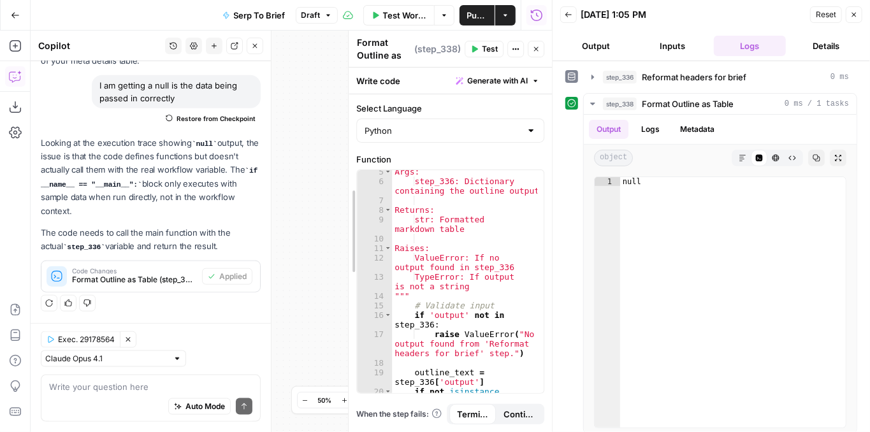
scroll to position [69, 0]
drag, startPoint x: 213, startPoint y: 215, endPoint x: 355, endPoint y: 221, distance: 142.2
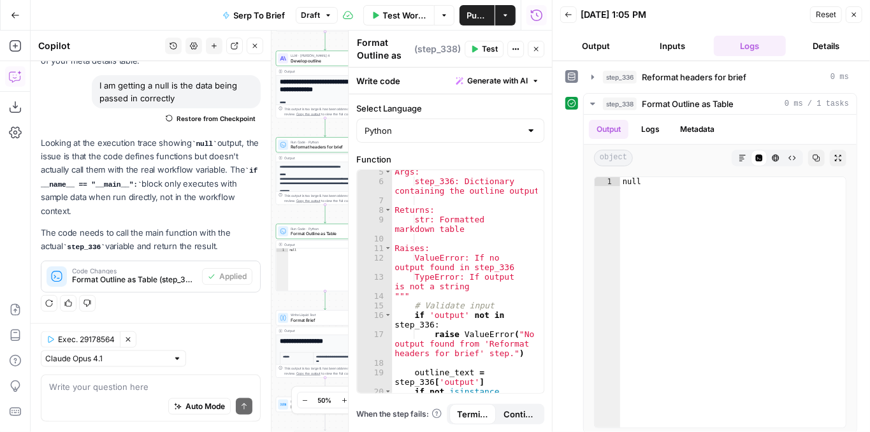
click at [118, 394] on div "Auto Mode Send" at bounding box center [150, 407] width 203 height 28
type textarea "why is it null now"
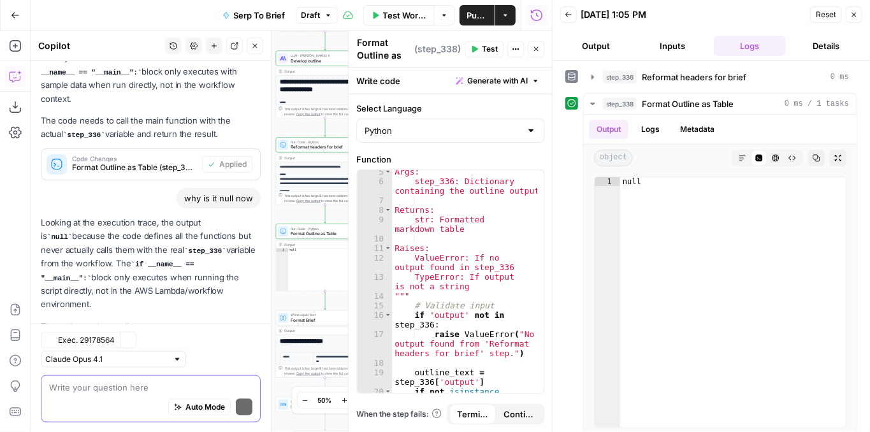
scroll to position [926, 0]
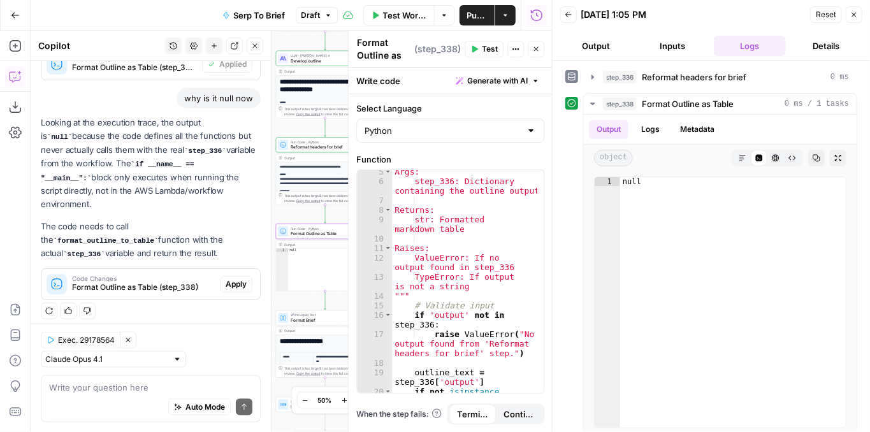
click at [226, 279] on span "Apply" at bounding box center [236, 284] width 21 height 11
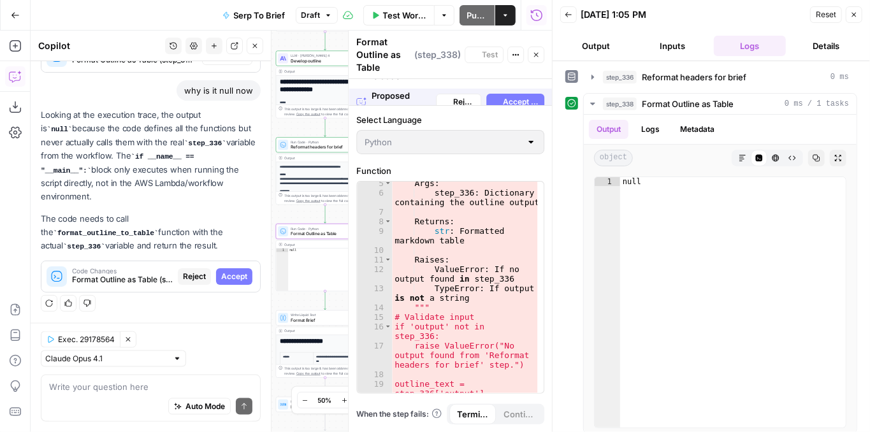
scroll to position [885, 0]
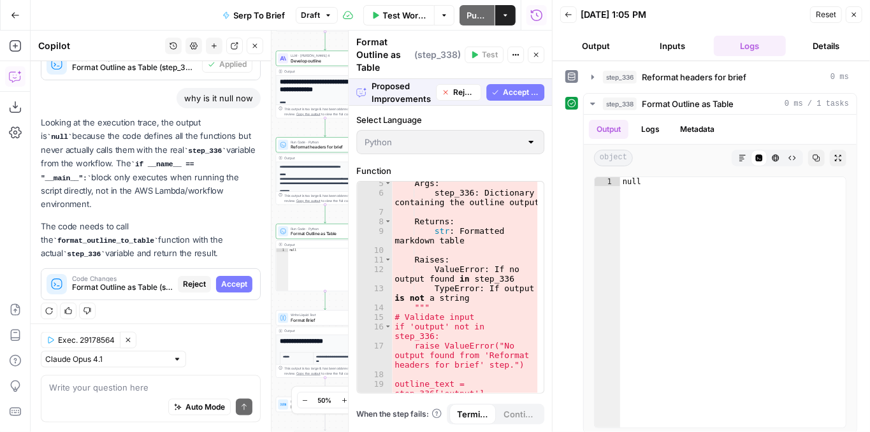
click at [528, 88] on span "Accept All" at bounding box center [521, 92] width 36 height 11
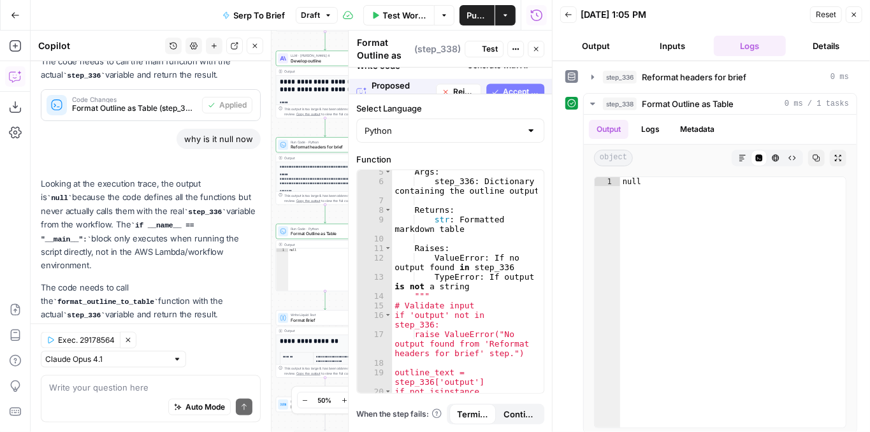
scroll to position [946, 0]
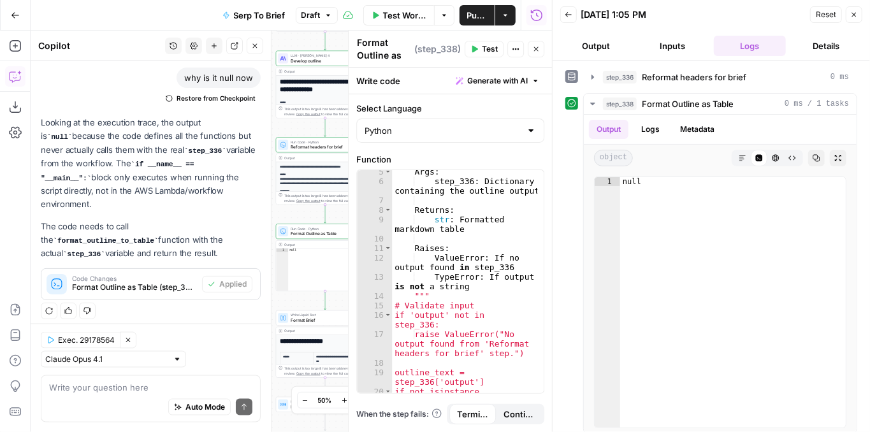
click at [491, 51] on span "Test" at bounding box center [490, 48] width 16 height 11
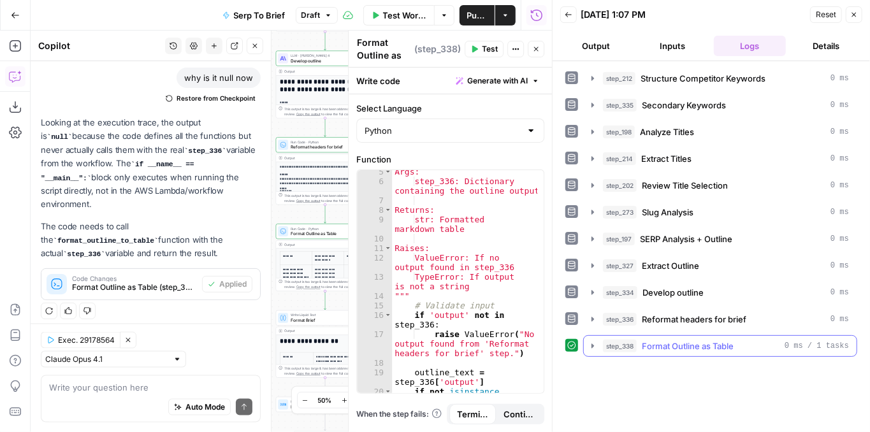
click at [590, 341] on icon "button" at bounding box center [593, 346] width 10 height 10
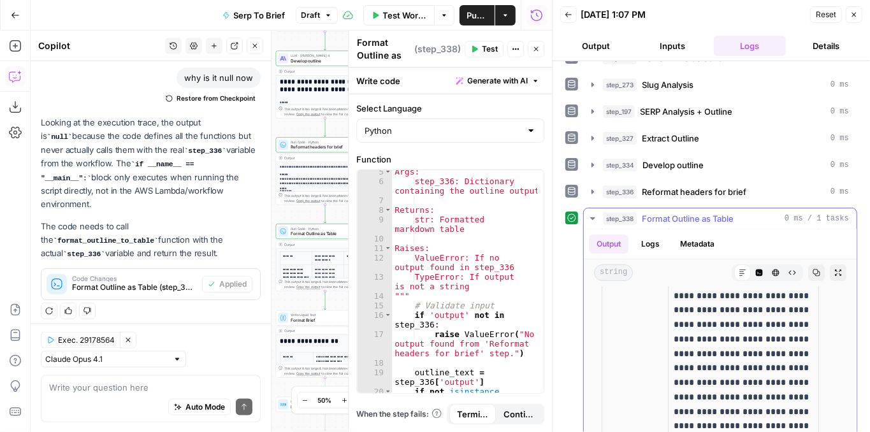
scroll to position [194, 0]
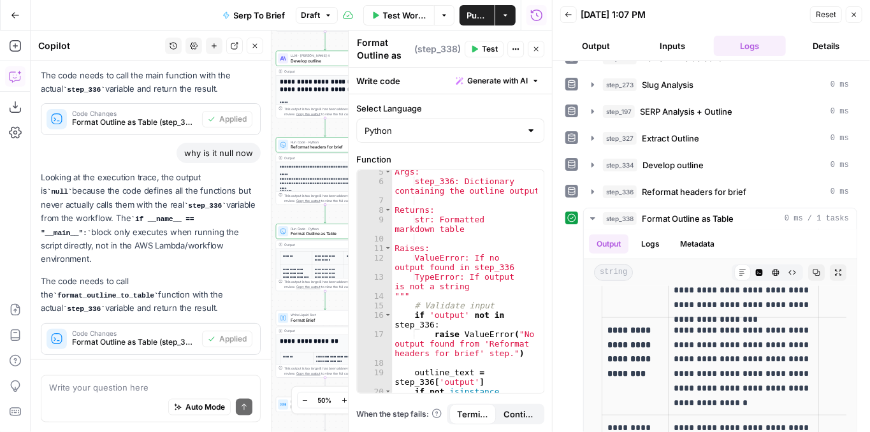
scroll to position [946, 0]
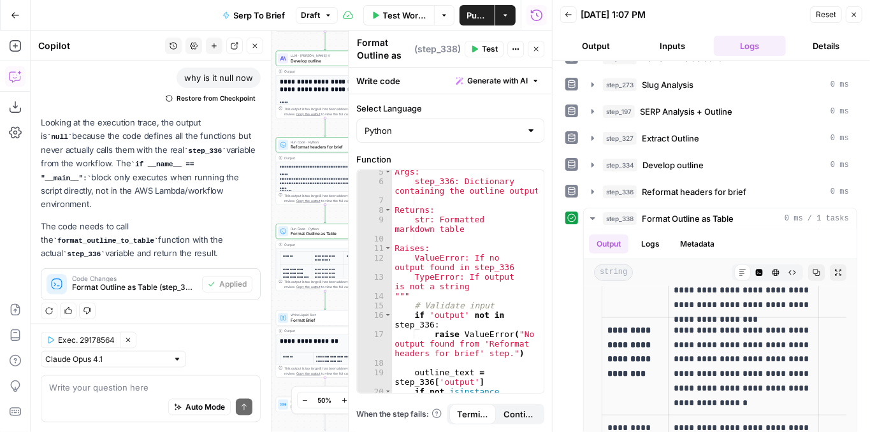
click at [490, 48] on span "Test" at bounding box center [490, 48] width 16 height 11
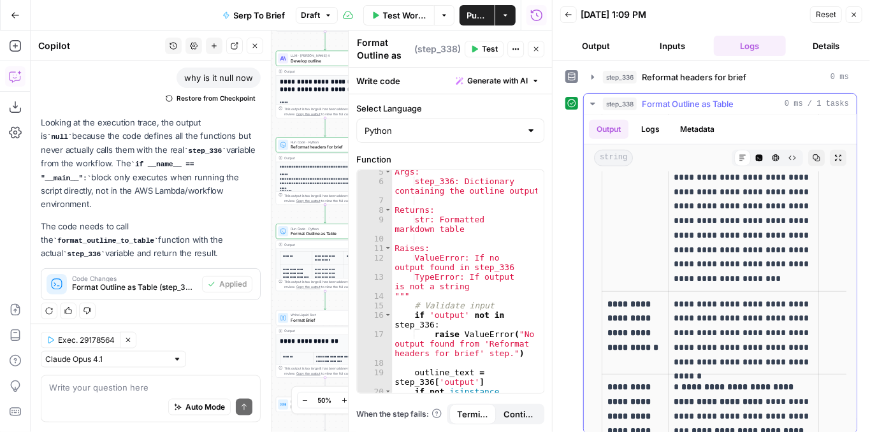
scroll to position [510, 0]
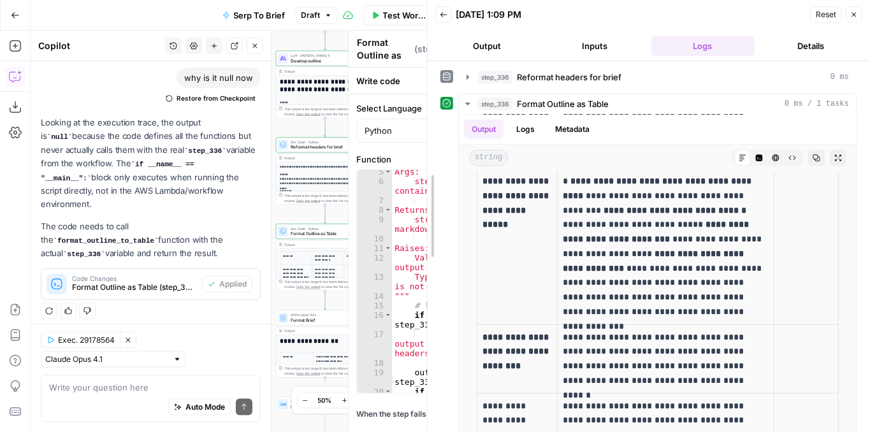
drag, startPoint x: 550, startPoint y: 173, endPoint x: 425, endPoint y: 182, distance: 125.2
click at [425, 182] on div at bounding box center [427, 216] width 13 height 432
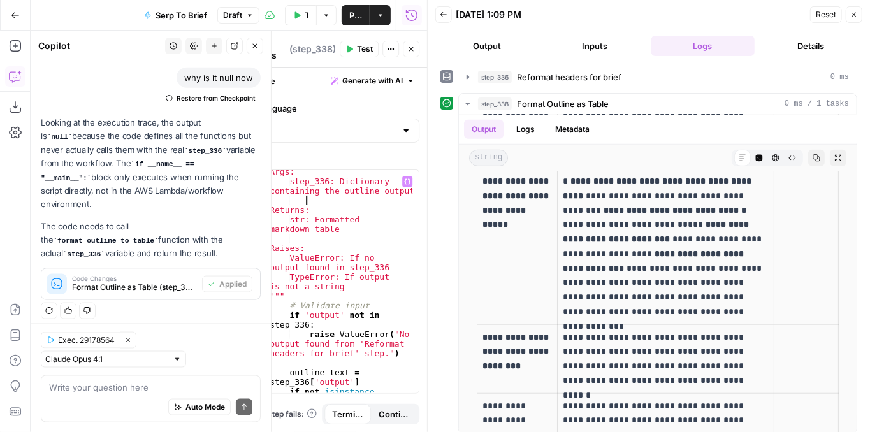
click at [307, 196] on div "Args: step_336: Dictionary containing the outline output Returns: str: Formatte…" at bounding box center [340, 294] width 146 height 254
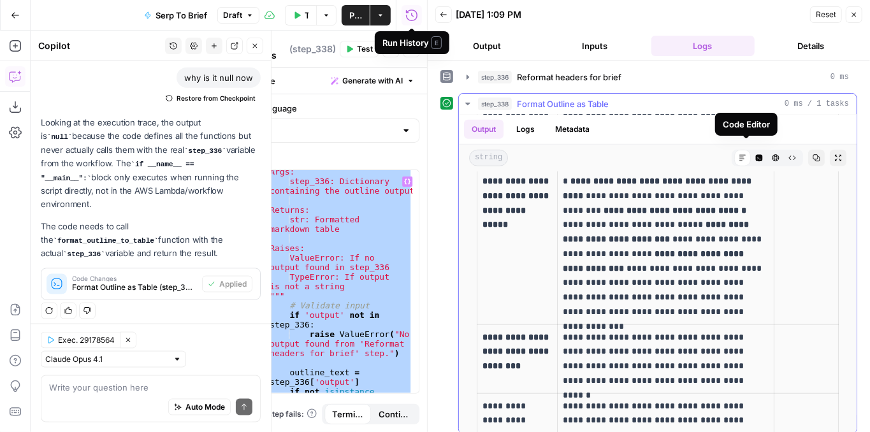
click at [756, 155] on icon "button" at bounding box center [759, 158] width 7 height 7
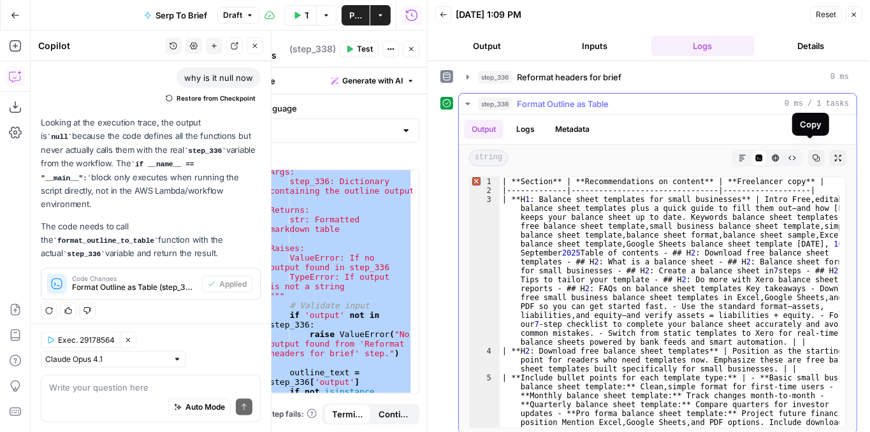
click at [813, 155] on icon "button" at bounding box center [816, 158] width 7 height 7
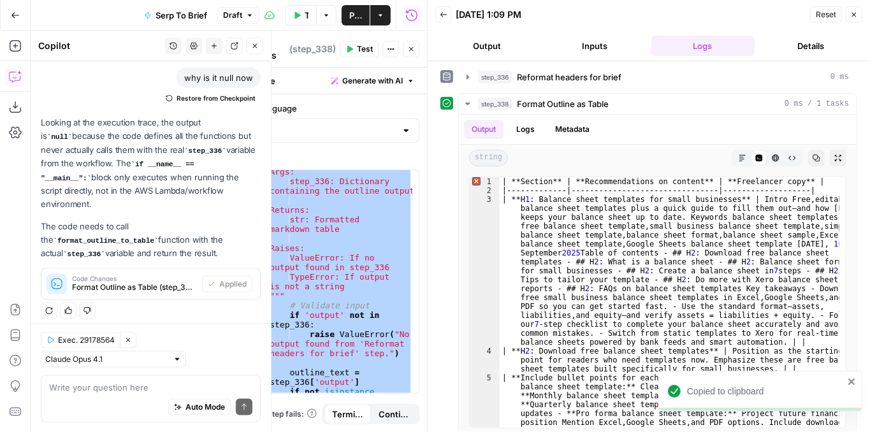
click at [384, 207] on div "Args: step_336: Dictionary containing the outline output Returns: str: Formatte…" at bounding box center [339, 281] width 145 height 223
paste textarea
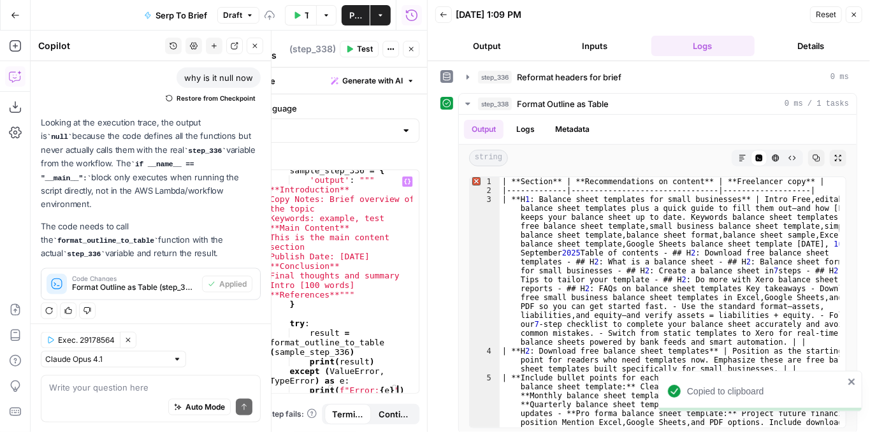
click at [363, 51] on span "Test" at bounding box center [365, 48] width 16 height 11
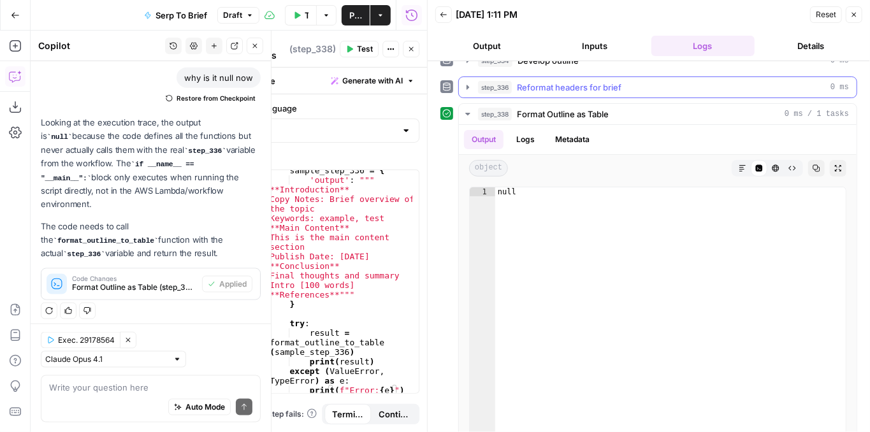
scroll to position [242, 0]
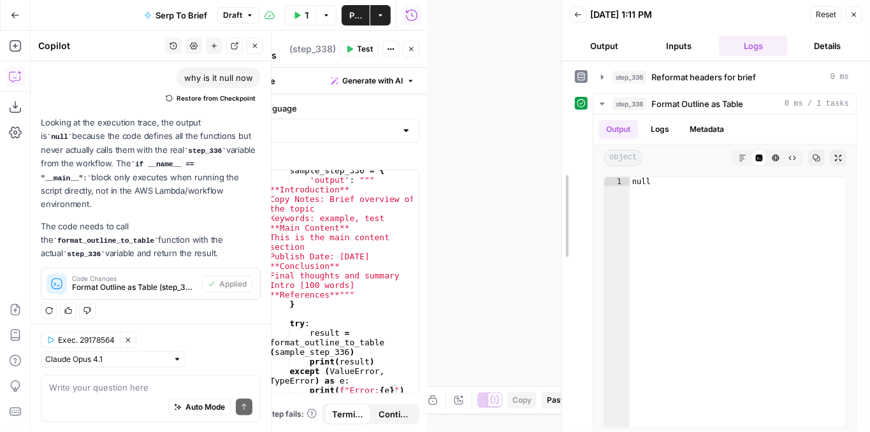
drag, startPoint x: 424, startPoint y: 222, endPoint x: 567, endPoint y: 216, distance: 142.9
click at [560, 214] on div at bounding box center [562, 216] width 13 height 432
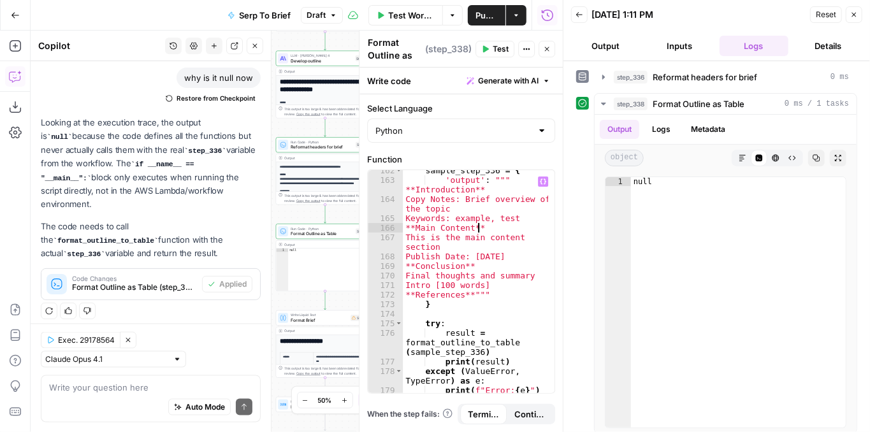
click at [500, 226] on div "sample_step_336 = { 'output' : """ **Introduction** Copy Notes: Brief overview …" at bounding box center [476, 288] width 146 height 244
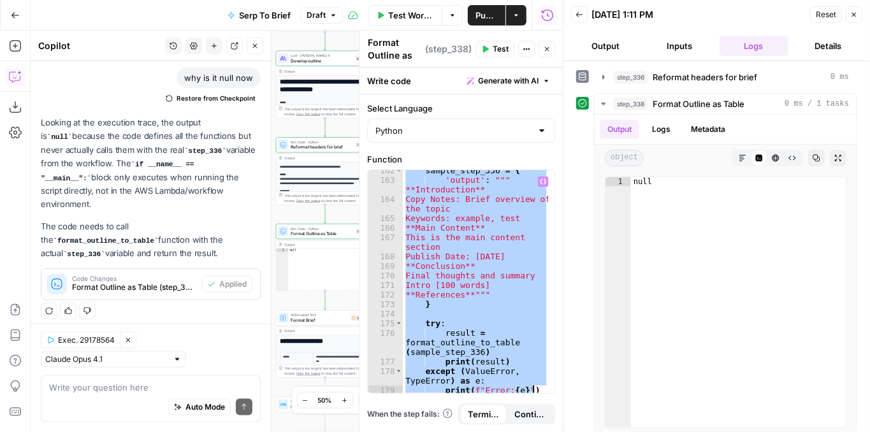
paste textarea
type textarea "**********"
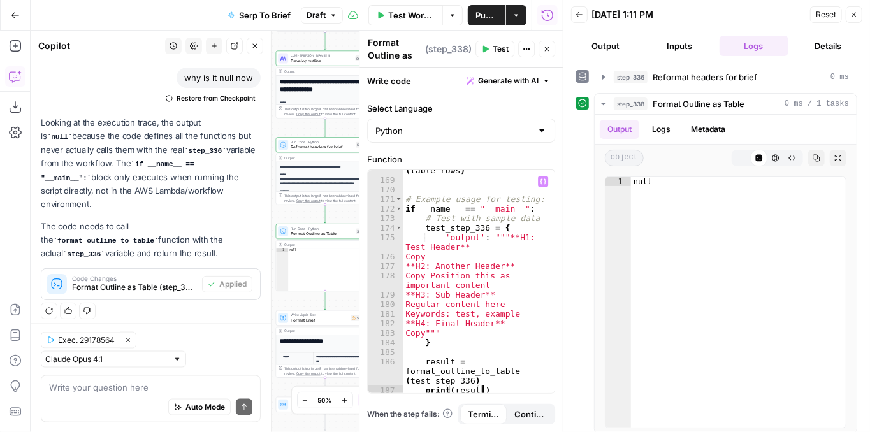
click at [484, 53] on button "Test" at bounding box center [494, 49] width 39 height 17
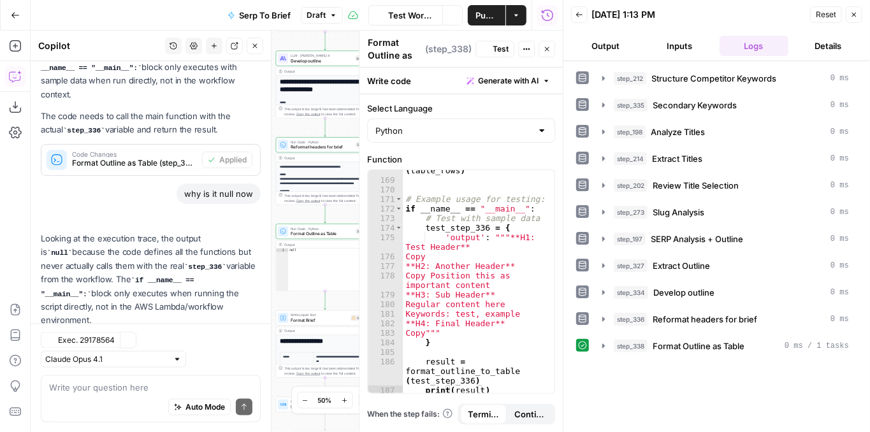
scroll to position [946, 0]
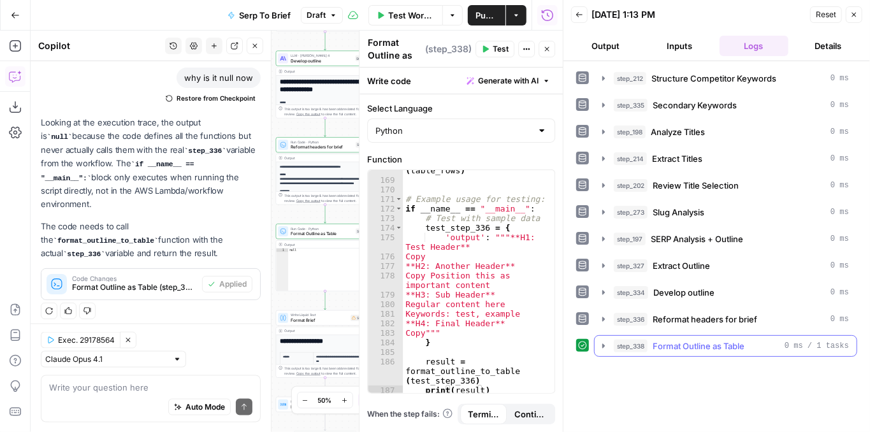
click at [602, 341] on icon "button" at bounding box center [603, 346] width 10 height 10
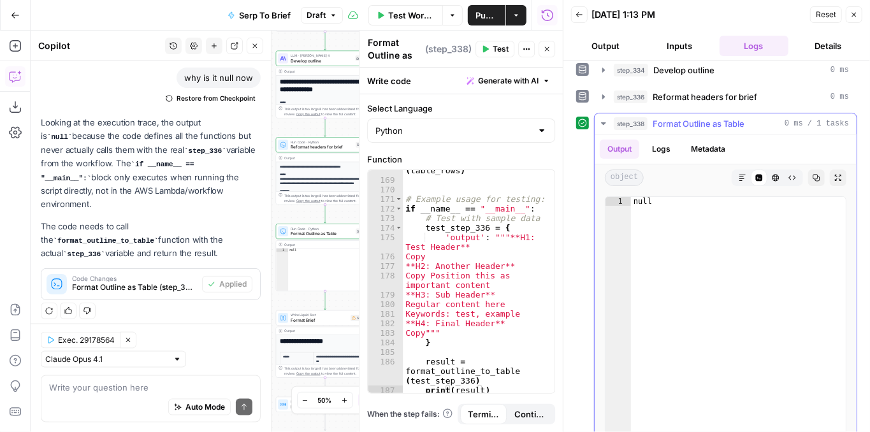
scroll to position [242, 0]
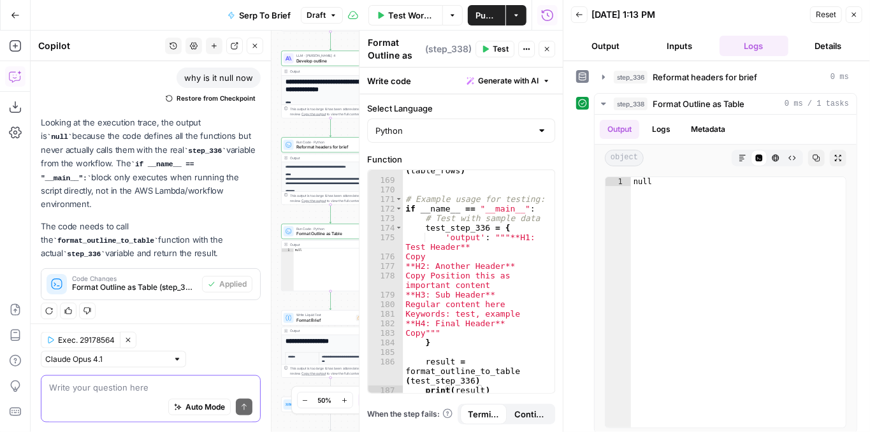
click at [128, 390] on textarea at bounding box center [150, 386] width 203 height 13
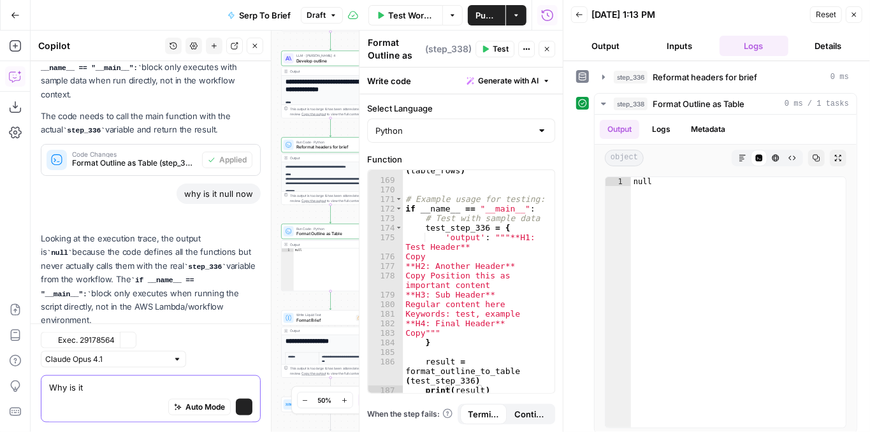
scroll to position [946, 0]
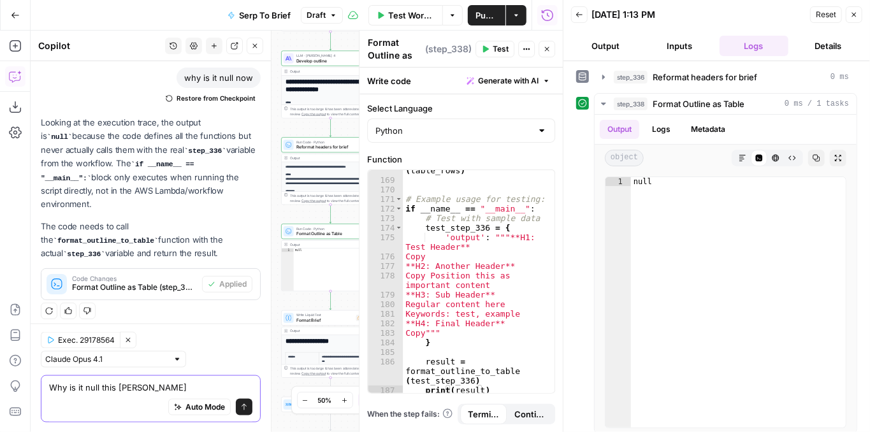
type textarea "Why is it null this time"
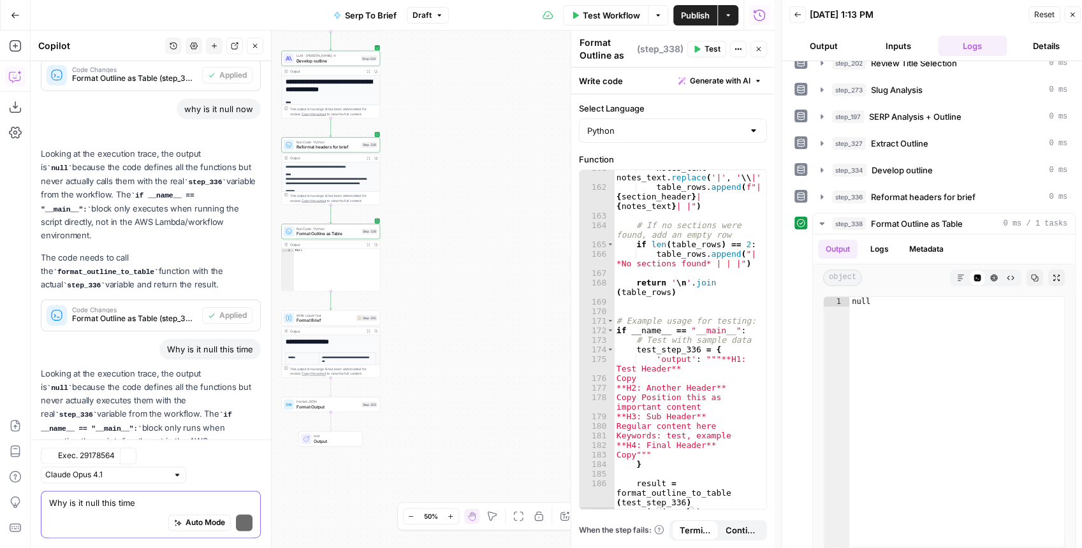
scroll to position [1036, 0]
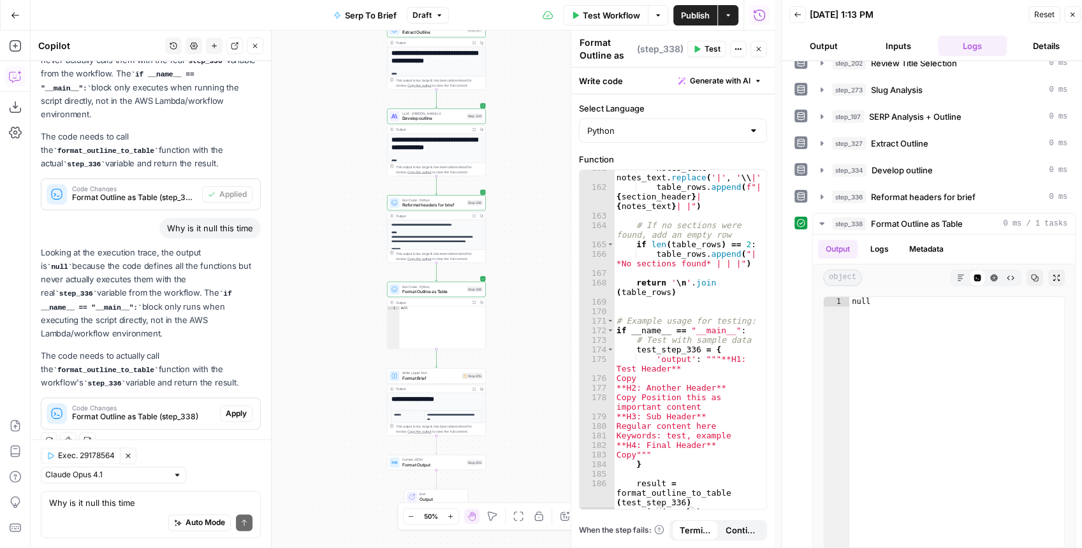
drag, startPoint x: 192, startPoint y: 364, endPoint x: 41, endPoint y: 245, distance: 192.5
click at [41, 246] on div "Looking at the execution trace, the output is null because the code defines all…" at bounding box center [151, 338] width 220 height 184
copy div "Looking at the execution trace, the output is null because the code defines all…"
click at [576, 277] on div "**********" at bounding box center [672, 290] width 204 height 518
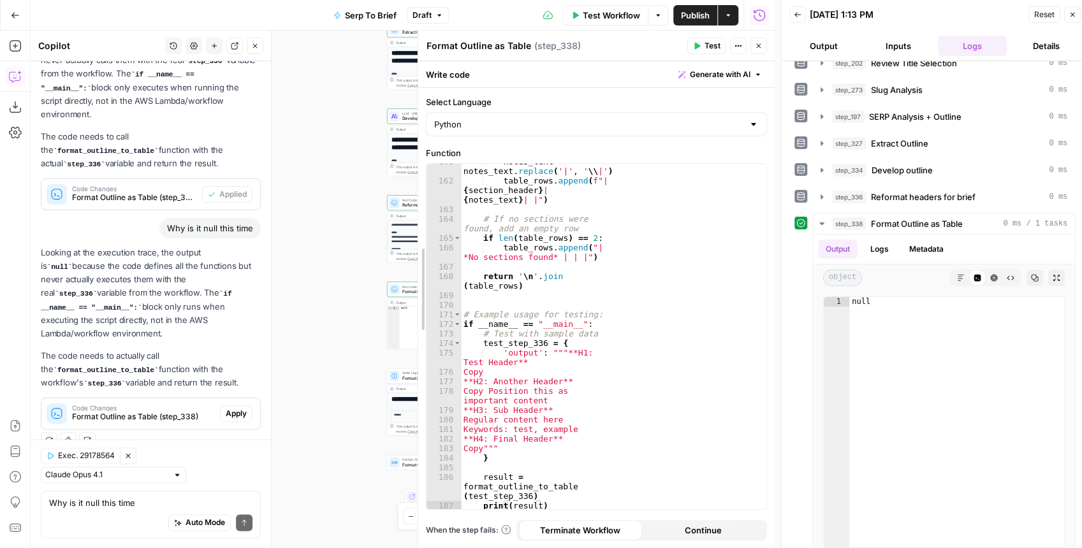
drag, startPoint x: 572, startPoint y: 277, endPoint x: 394, endPoint y: 271, distance: 177.9
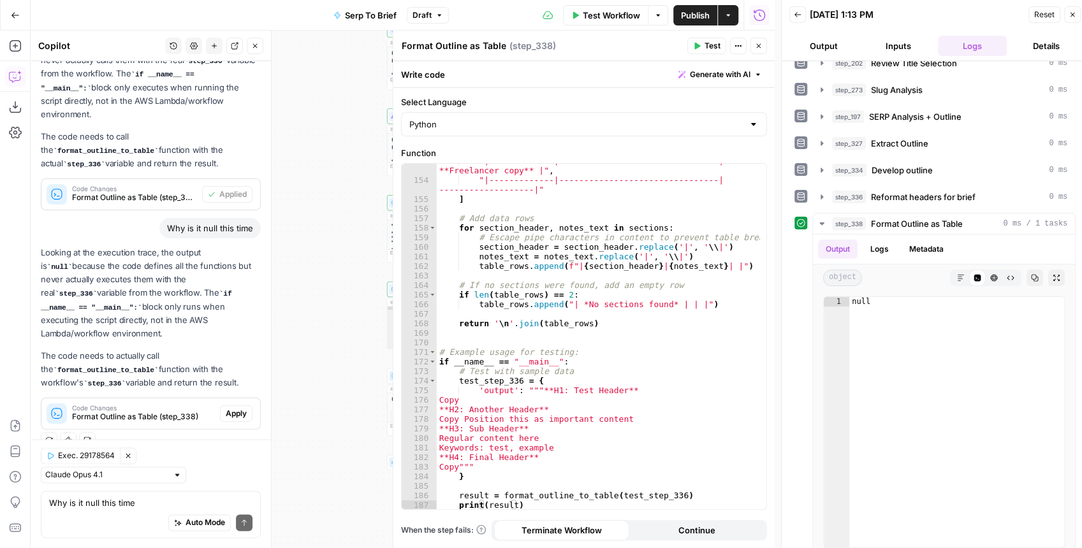
scroll to position [1546, 0]
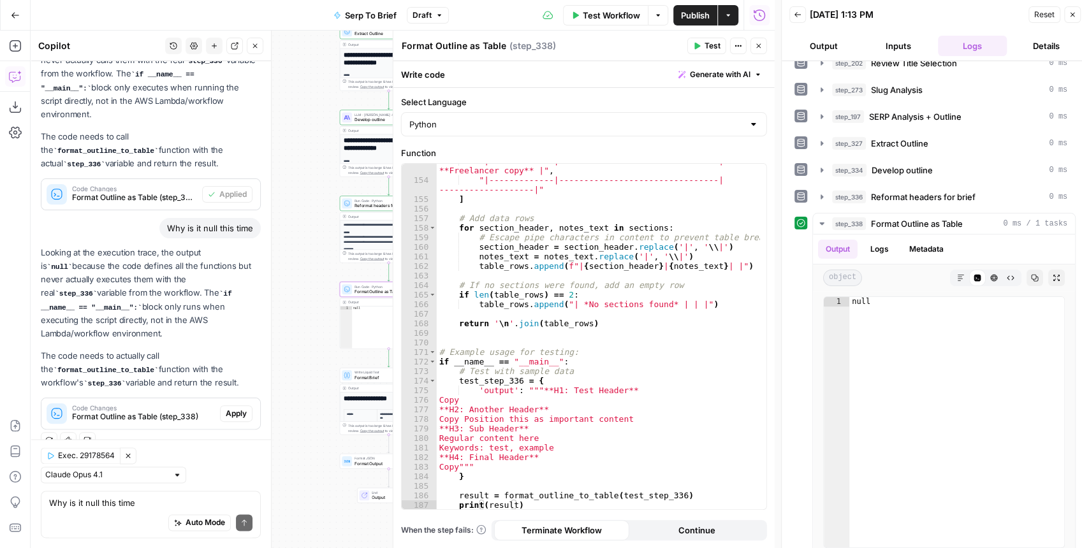
click at [228, 408] on span "Apply" at bounding box center [236, 413] width 21 height 11
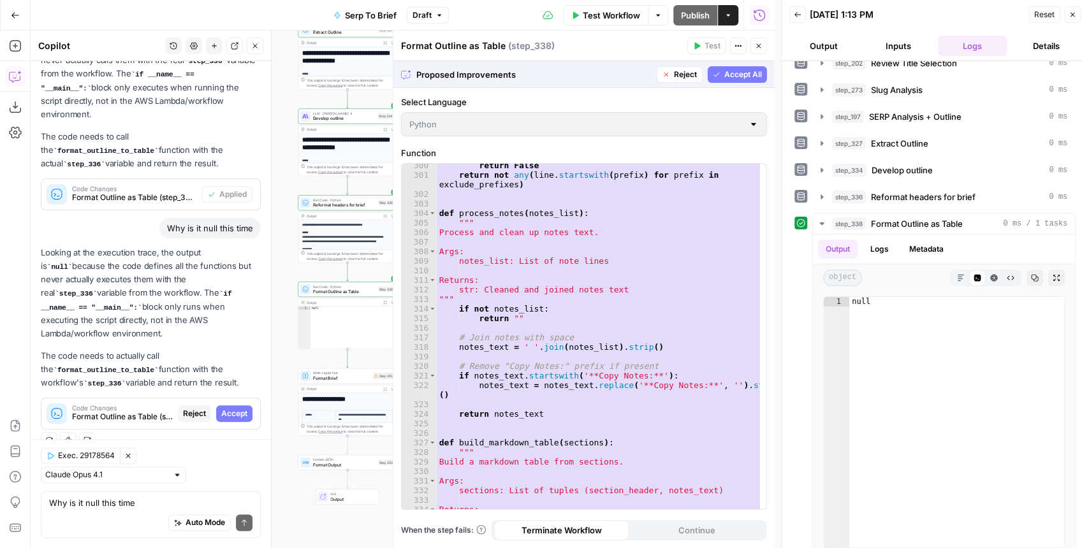
scroll to position [3305, 0]
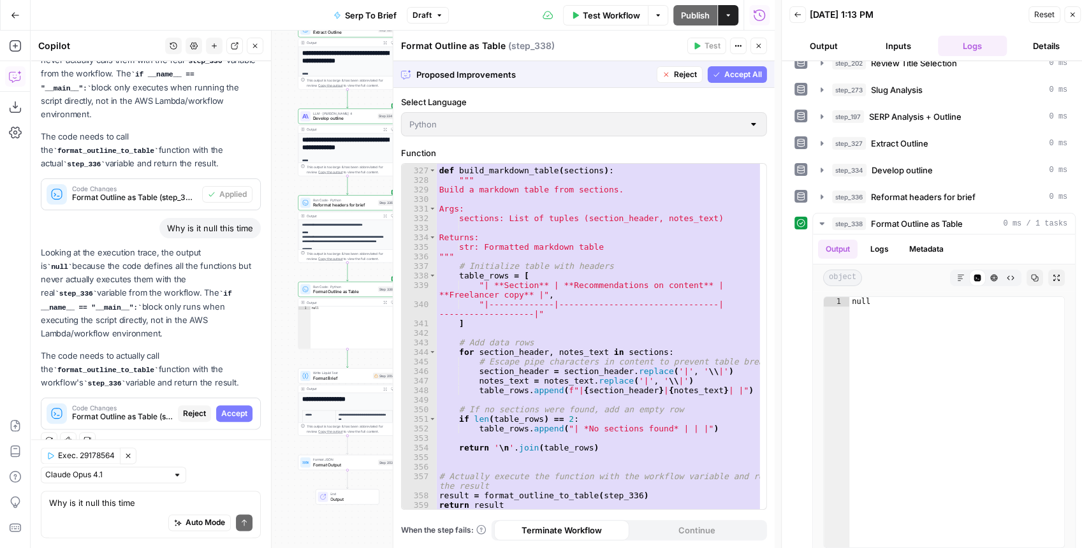
click at [746, 73] on span "Accept All" at bounding box center [743, 74] width 38 height 11
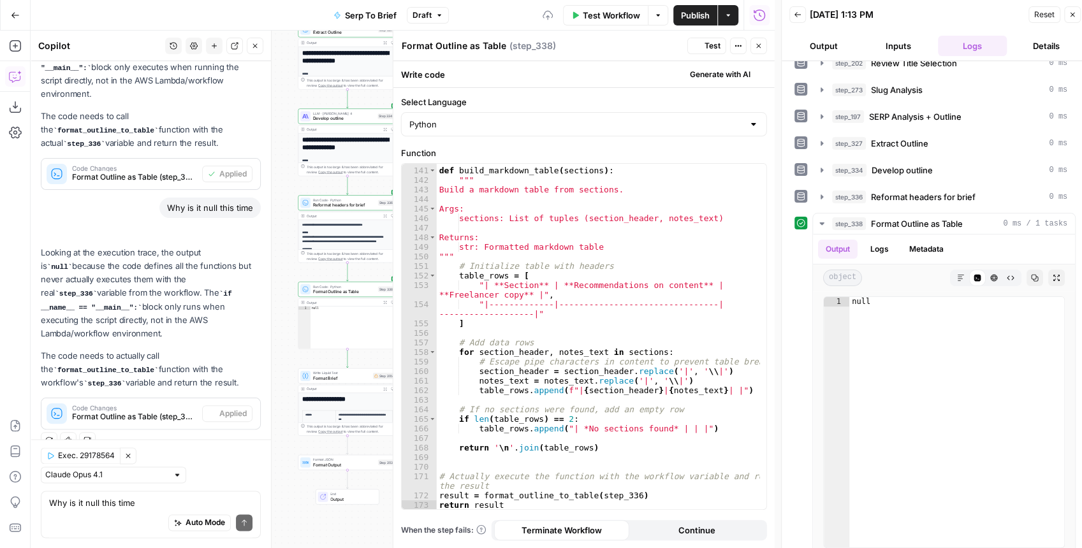
scroll to position [1423, 0]
click at [704, 50] on button "Test" at bounding box center [706, 46] width 39 height 17
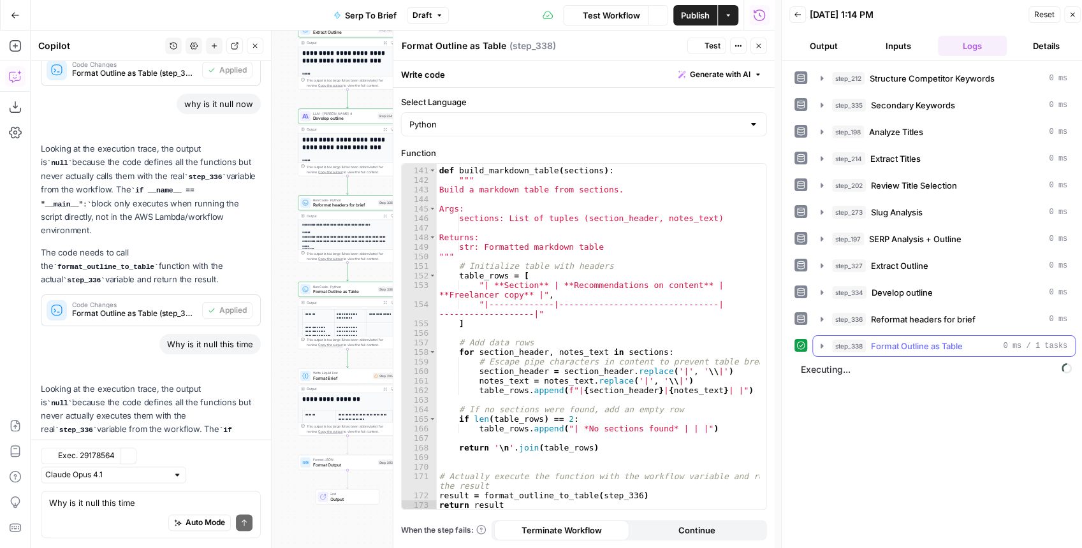
scroll to position [1057, 0]
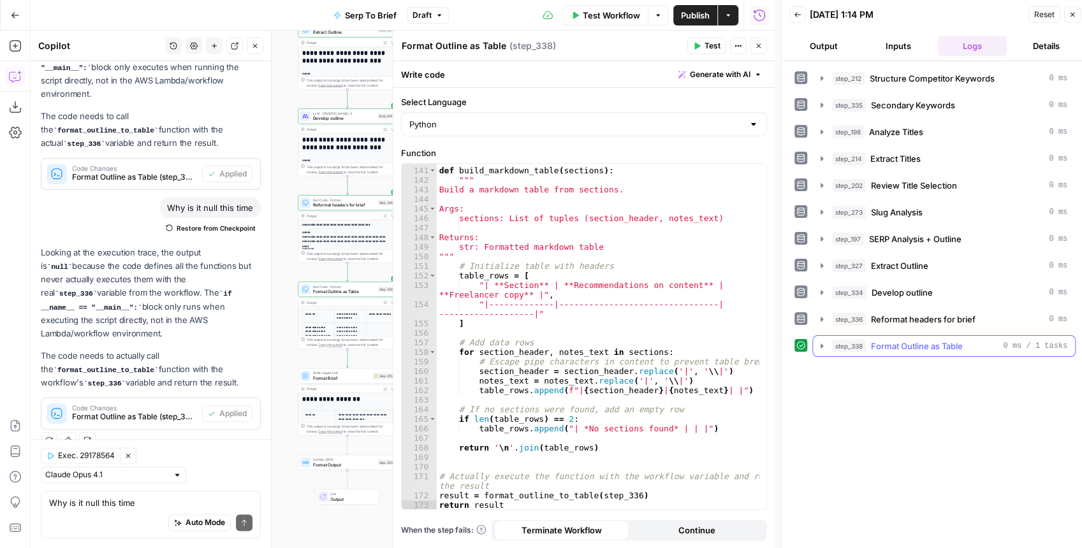
click at [821, 344] on icon "button" at bounding box center [821, 346] width 3 height 4
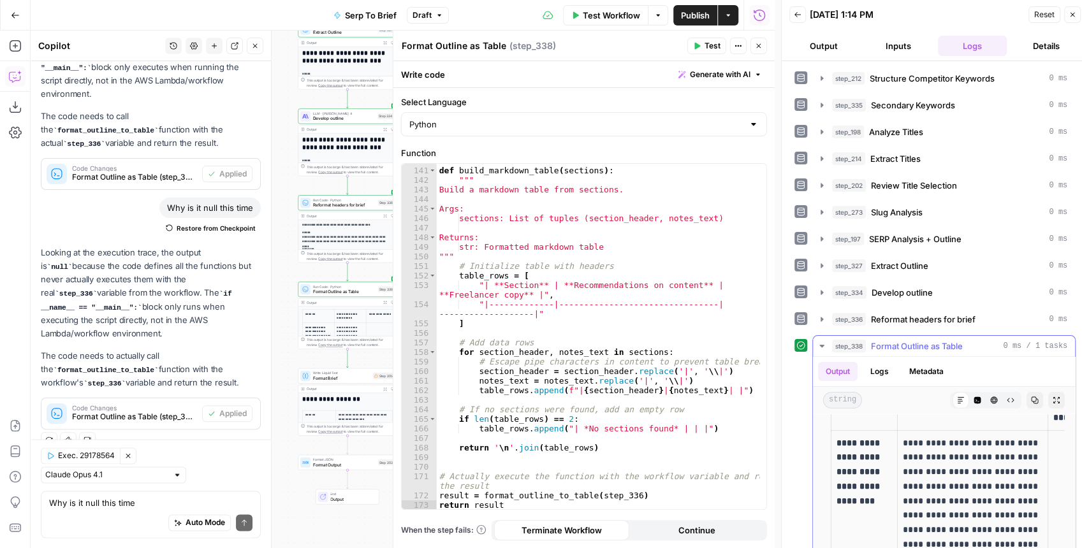
scroll to position [0, 0]
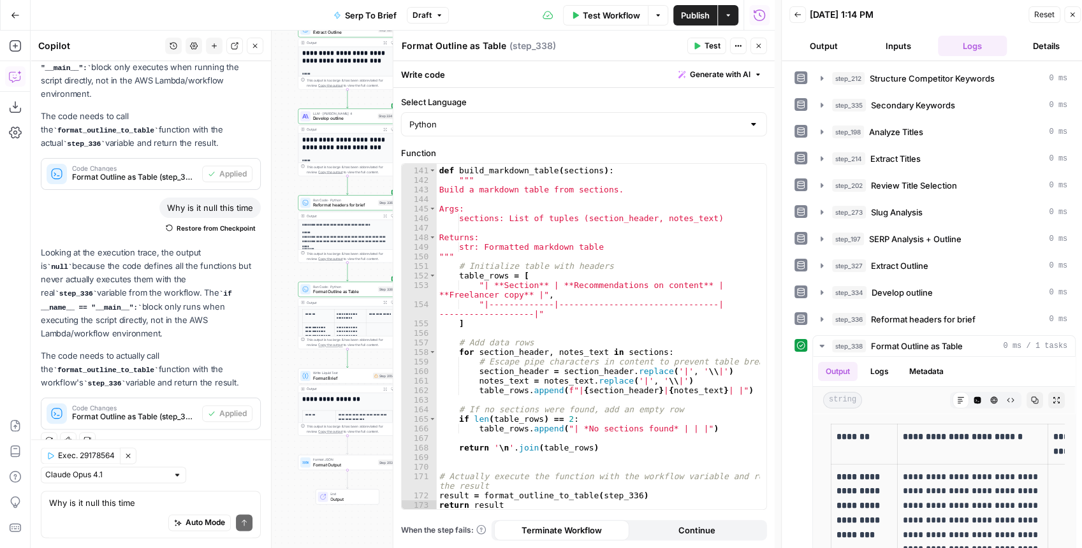
drag, startPoint x: 191, startPoint y: 363, endPoint x: 38, endPoint y: 244, distance: 193.0
copy div "Looking at the execution trace, the output is null because the code defines all…"
click at [607, 228] on div "def build_markdown_table ( sections ) : """ Build a markdown table from section…" at bounding box center [599, 338] width 324 height 365
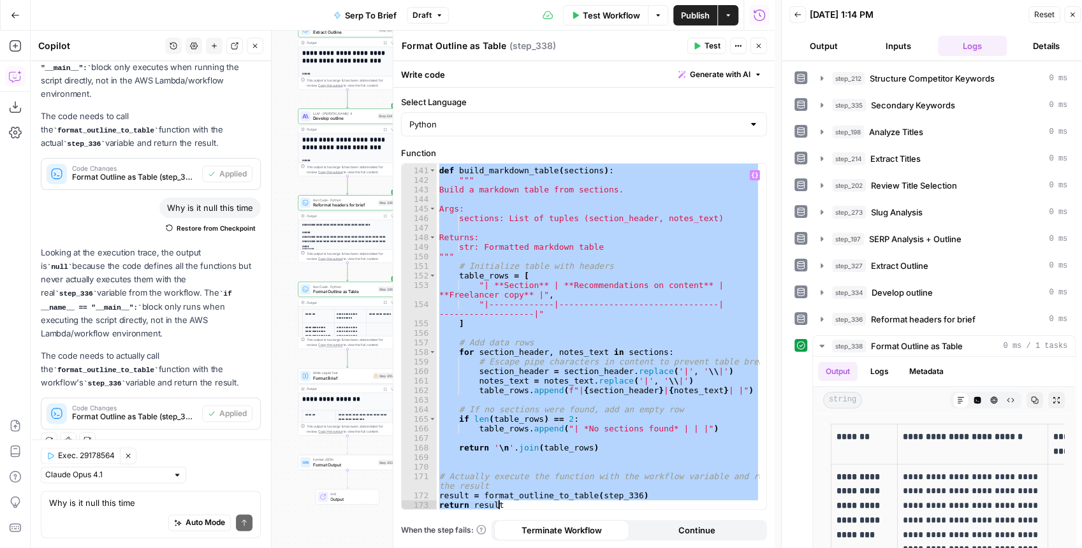
paste textarea
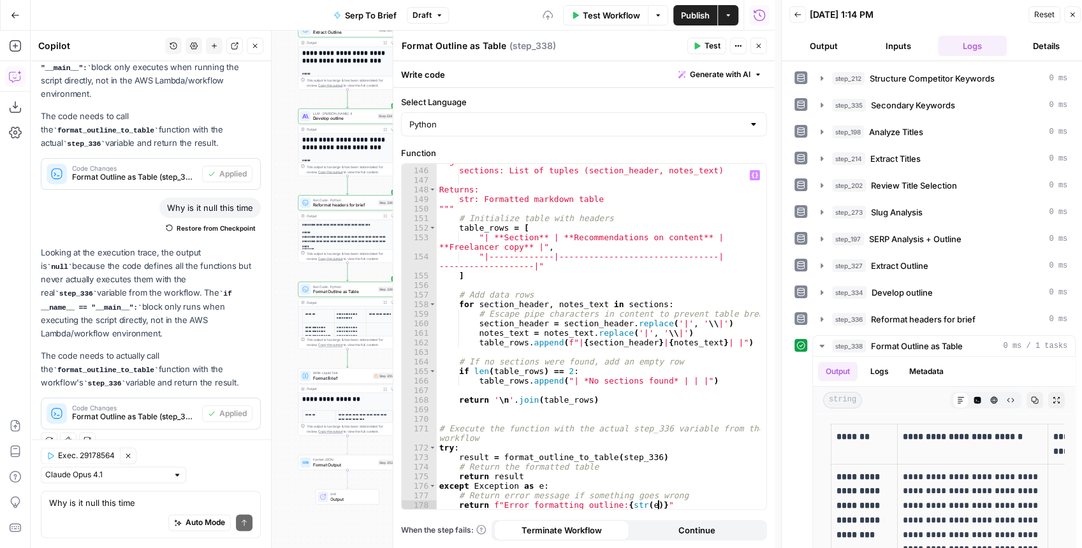
scroll to position [6, 0]
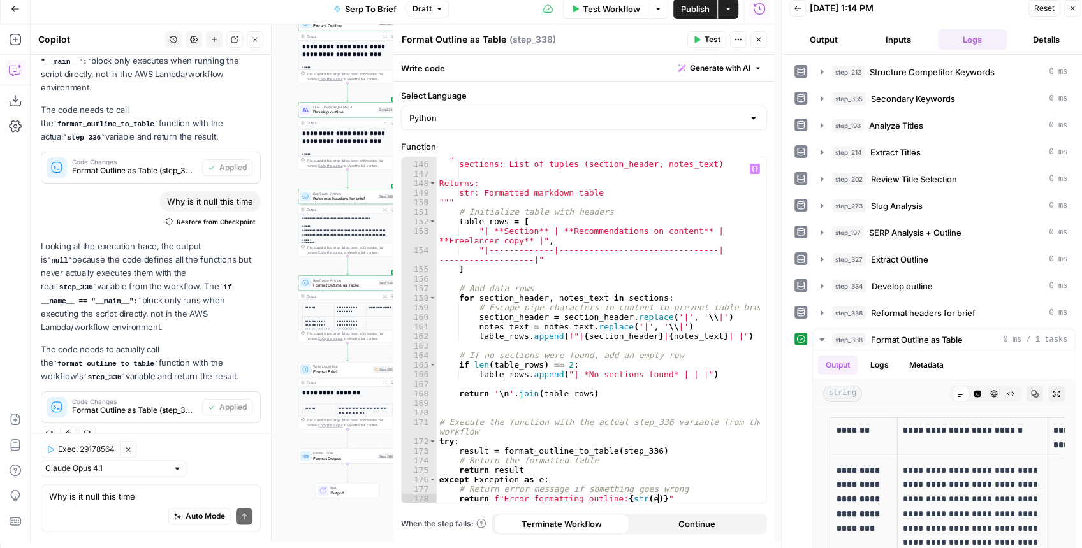
click at [700, 38] on icon "button" at bounding box center [697, 40] width 8 height 8
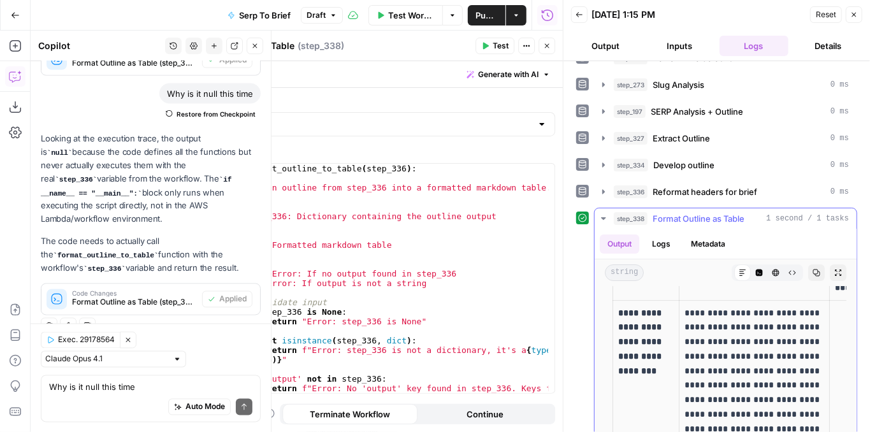
scroll to position [0, 0]
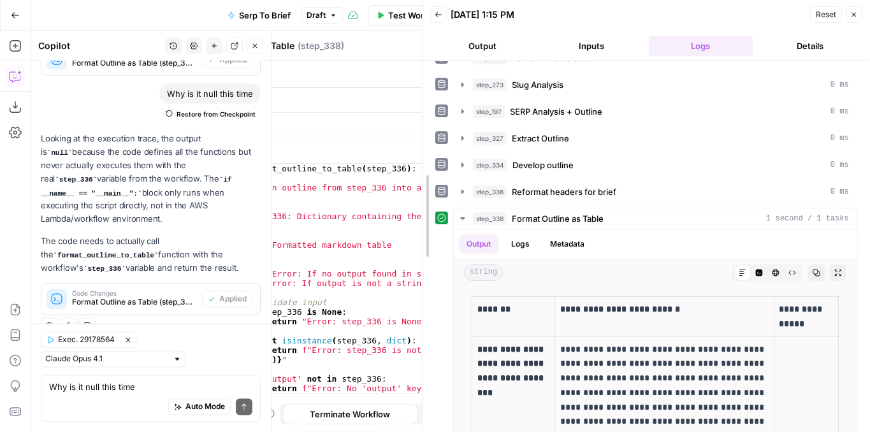
drag, startPoint x: 561, startPoint y: 210, endPoint x: 421, endPoint y: 215, distance: 140.9
click at [421, 215] on div at bounding box center [422, 216] width 13 height 432
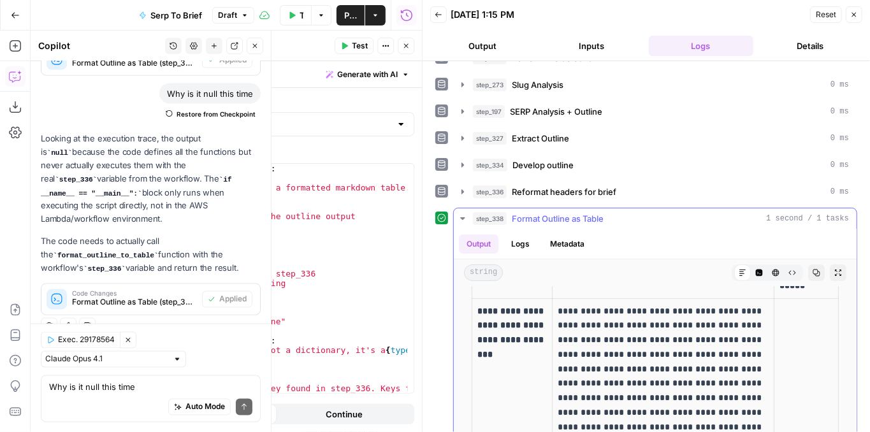
scroll to position [42, 0]
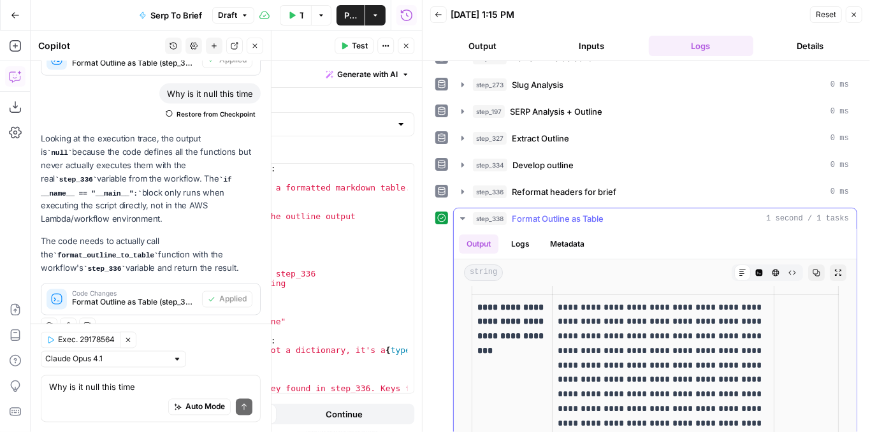
click at [751, 267] on button "Code Editor" at bounding box center [759, 272] width 17 height 17
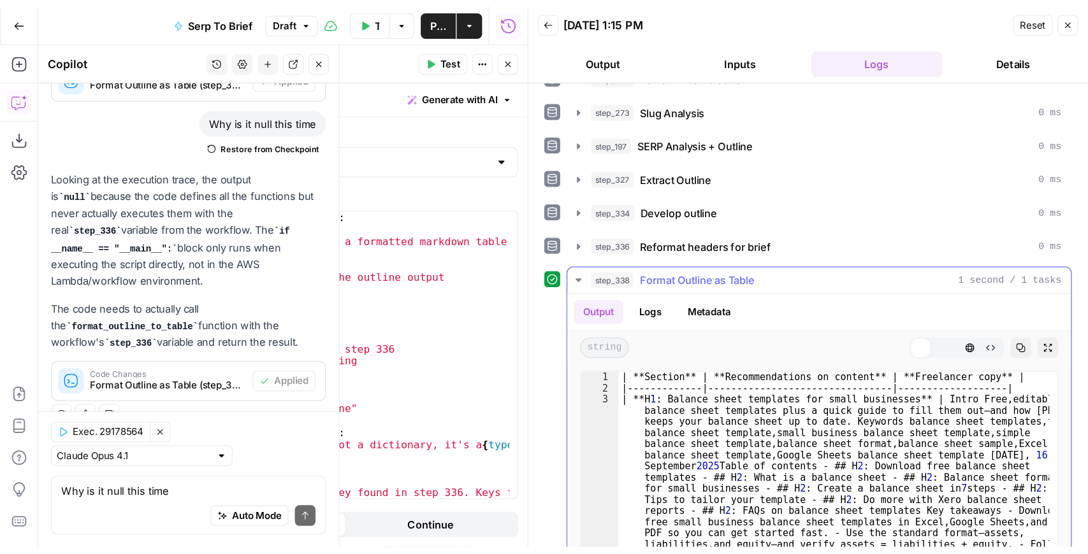
scroll to position [0, 0]
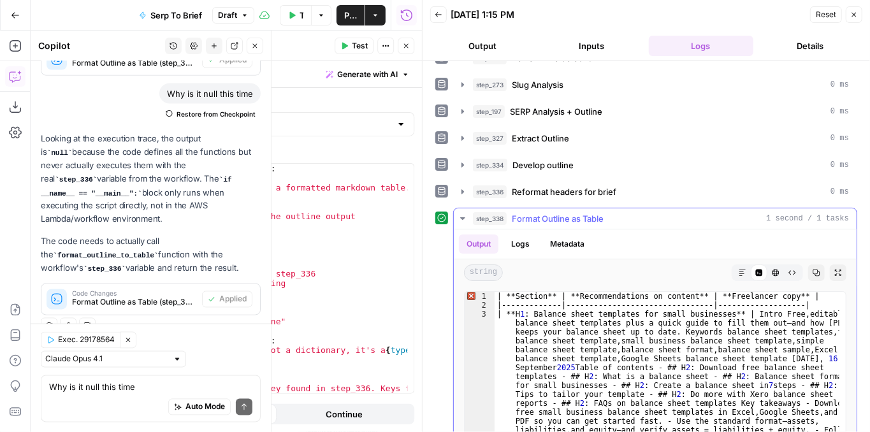
click at [813, 269] on icon "button" at bounding box center [817, 273] width 8 height 8
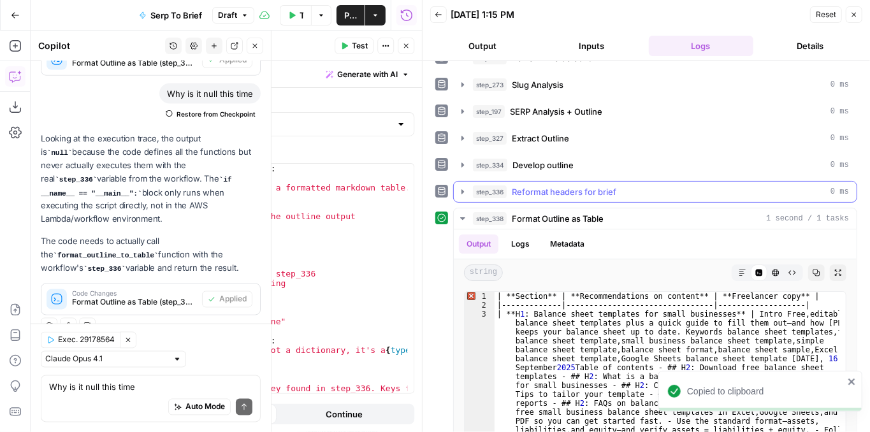
click at [459, 187] on icon "button" at bounding box center [463, 192] width 10 height 10
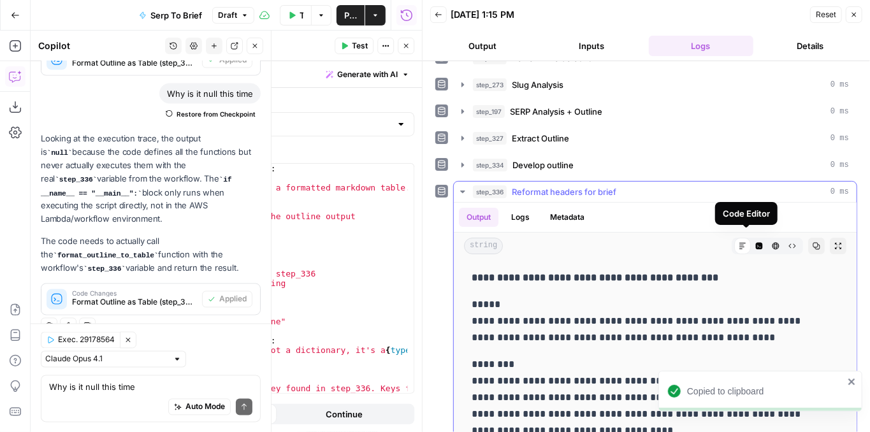
click at [751, 240] on button "Code Editor" at bounding box center [759, 246] width 17 height 17
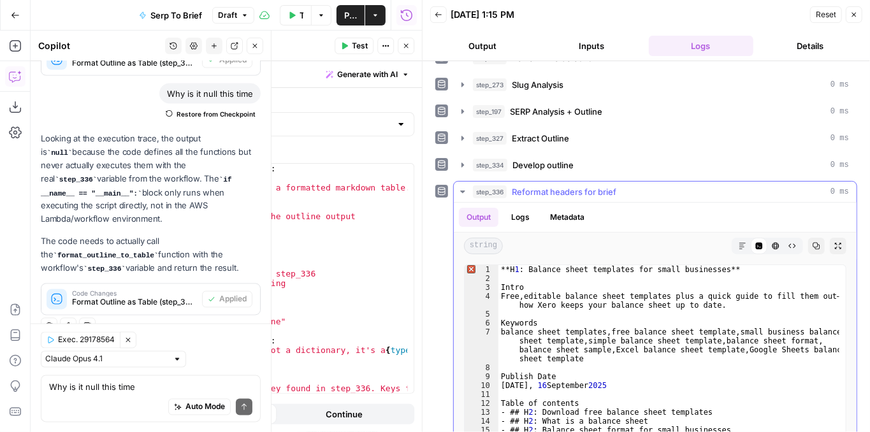
click at [813, 242] on icon "button" at bounding box center [817, 246] width 8 height 8
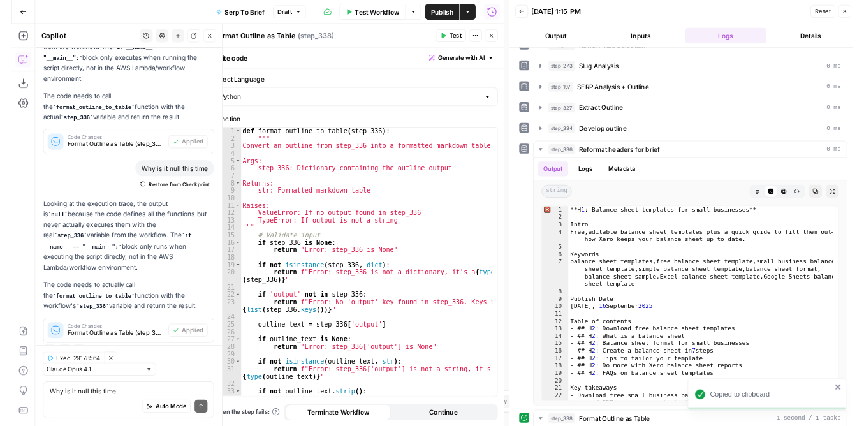
scroll to position [1057, 0]
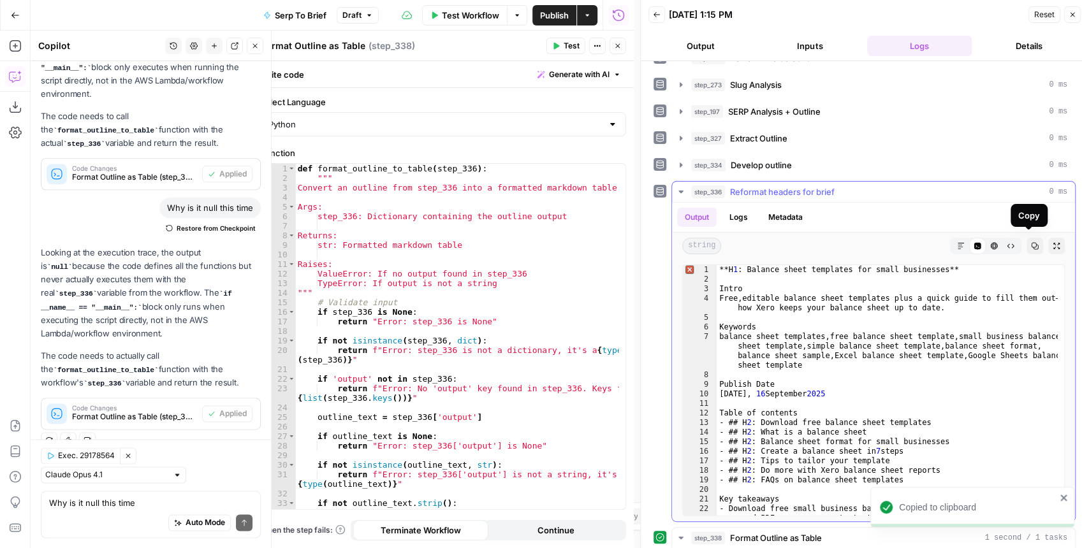
click at [869, 243] on icon "button" at bounding box center [1035, 246] width 8 height 8
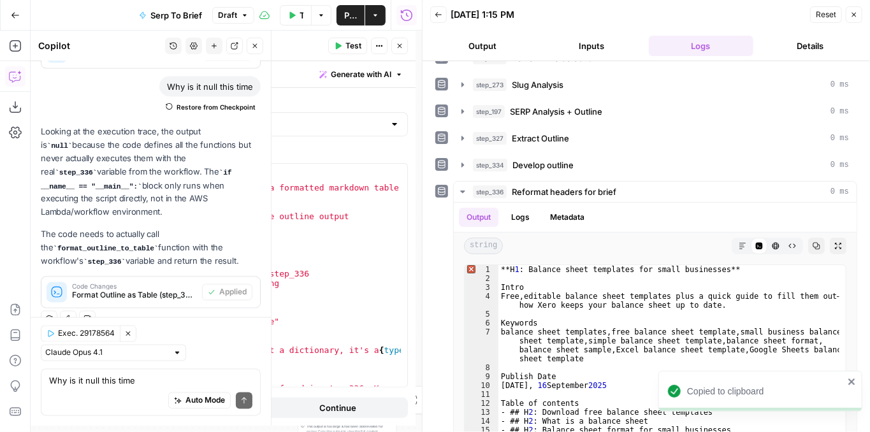
scroll to position [1171, 0]
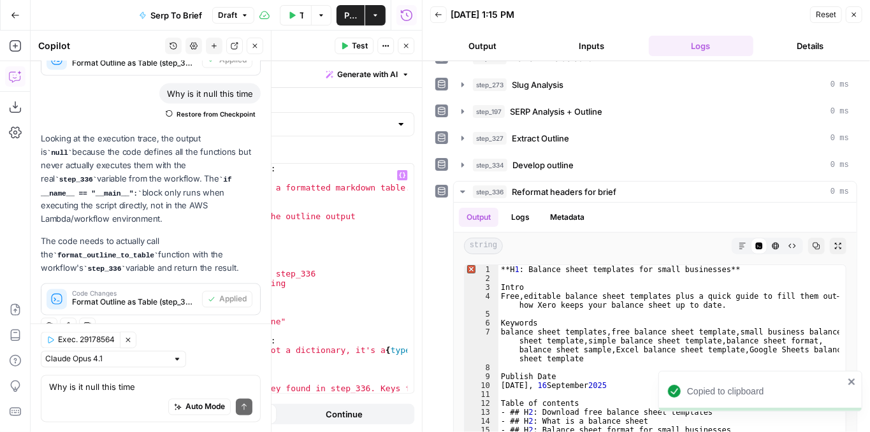
click at [338, 238] on div "def format_outline_to_table ( step_336 ) : """ Convert an outline from step_336…" at bounding box center [246, 289] width 324 height 250
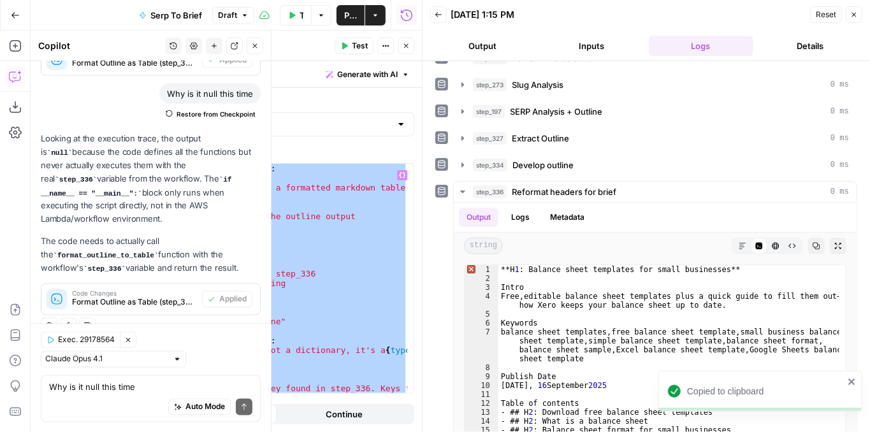
paste textarea
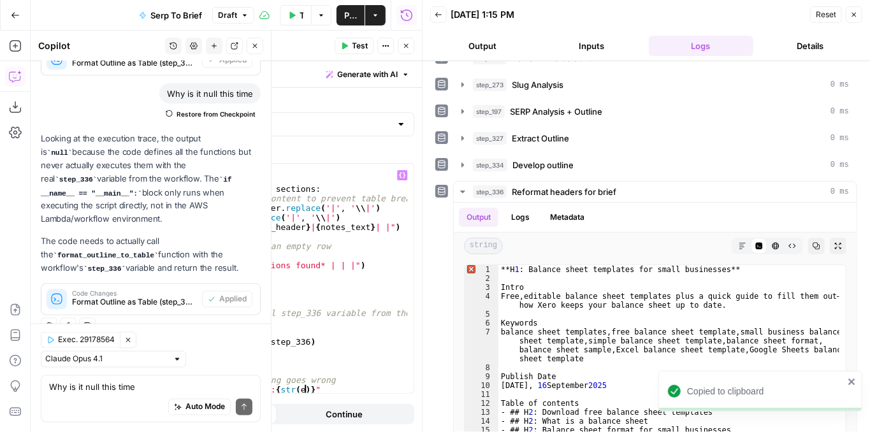
scroll to position [2283, 0]
click at [354, 42] on span "Test" at bounding box center [360, 45] width 16 height 11
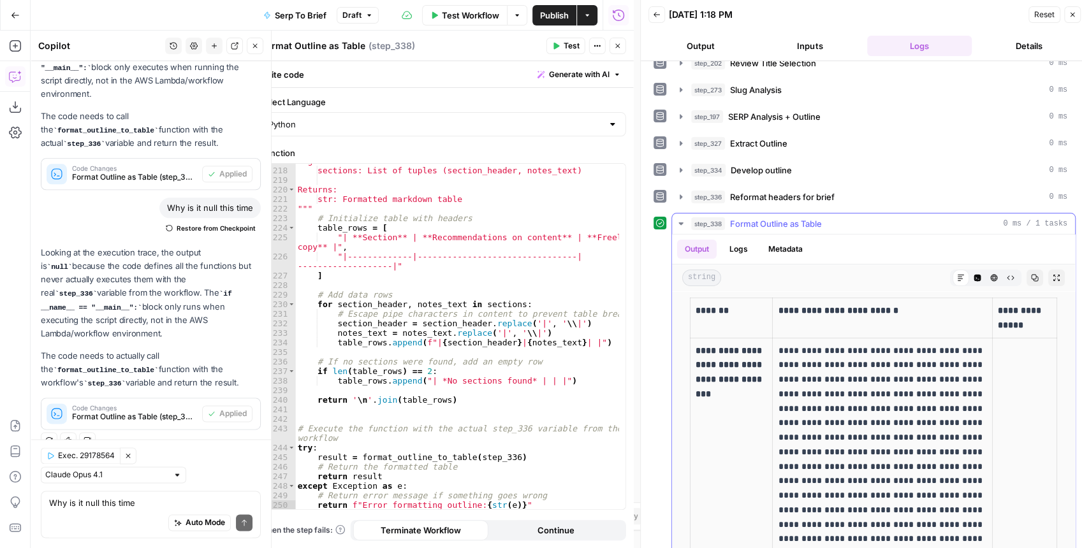
scroll to position [0, 0]
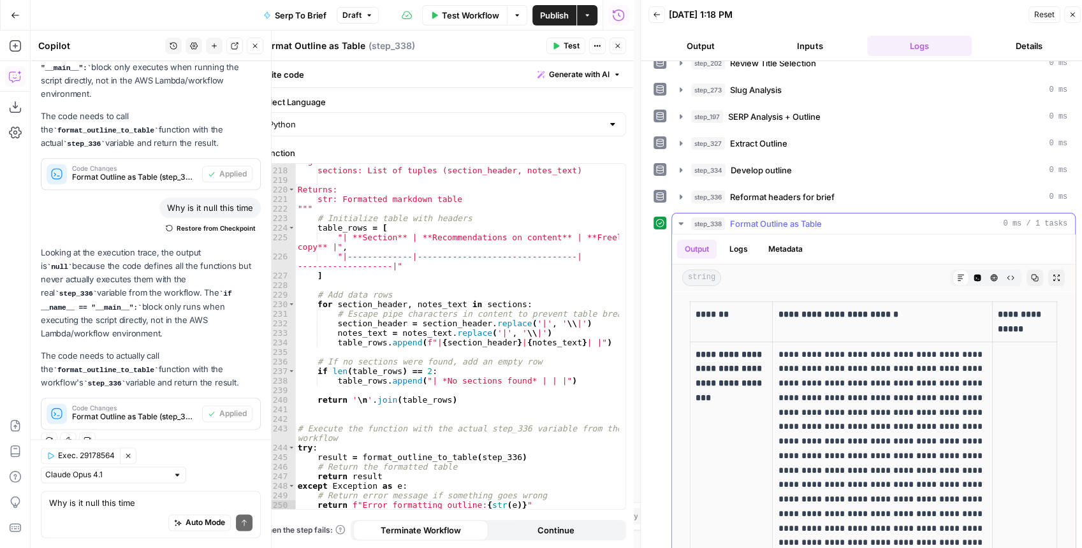
click at [869, 275] on icon "button" at bounding box center [1034, 278] width 7 height 7
click at [869, 275] on icon "button" at bounding box center [977, 278] width 7 height 7
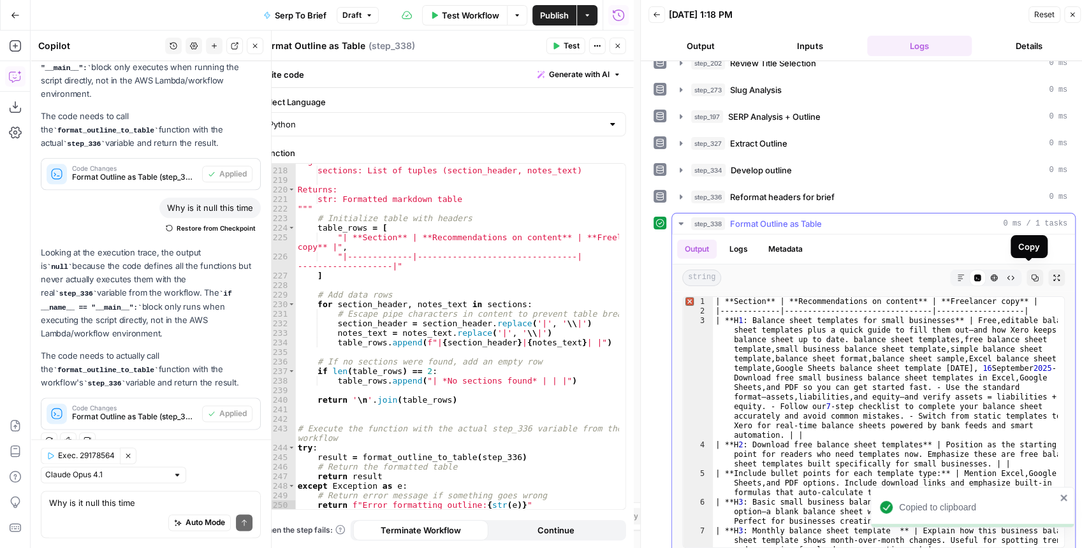
click at [869, 274] on icon "button" at bounding box center [1035, 278] width 8 height 8
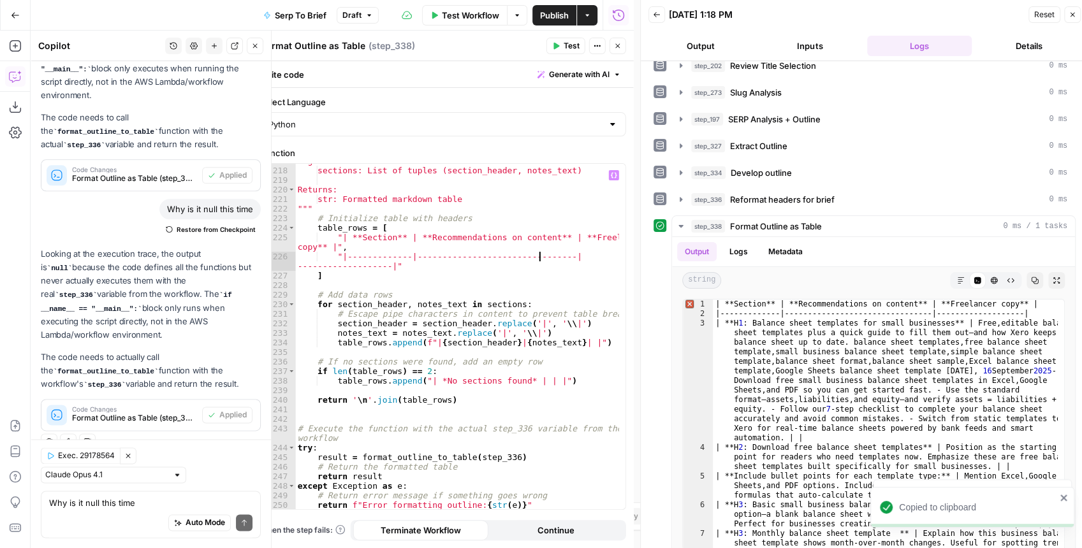
click at [539, 256] on div "Args: sections: List of tuples (section_header, notes_text) Returns: str: Forma…" at bounding box center [457, 338] width 324 height 365
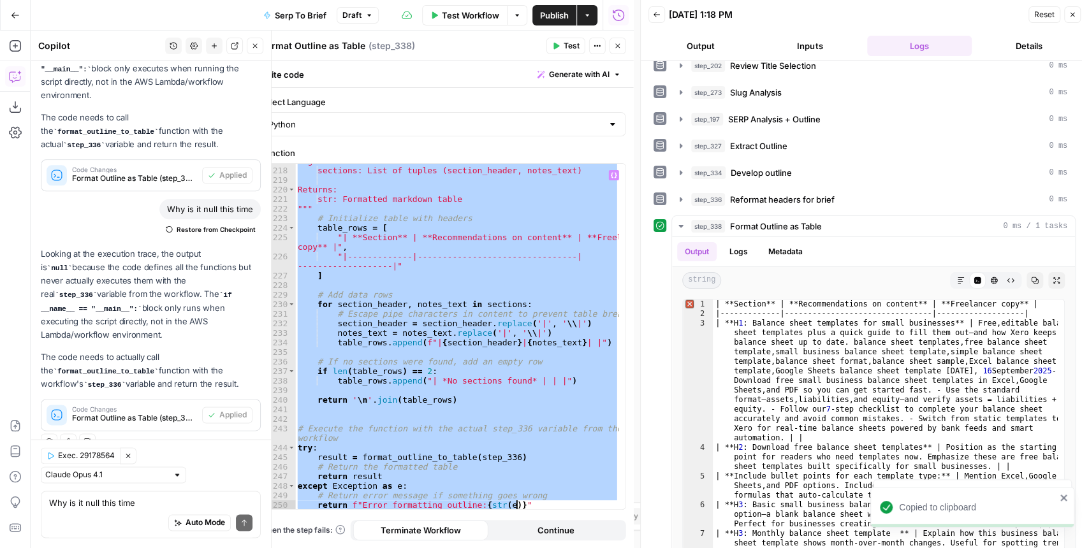
paste textarea
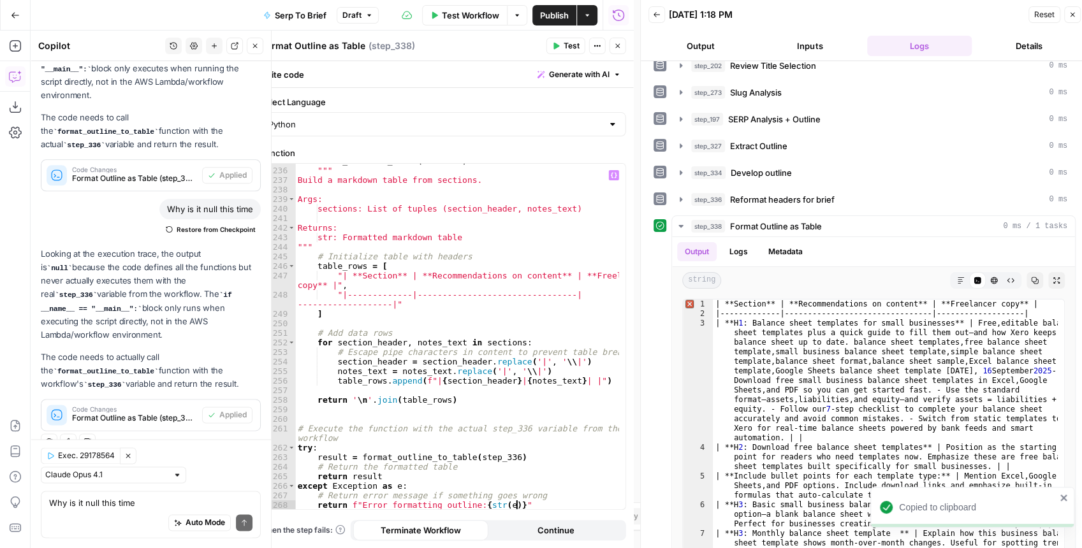
scroll to position [1057, 0]
click at [569, 48] on span "Test" at bounding box center [571, 45] width 16 height 11
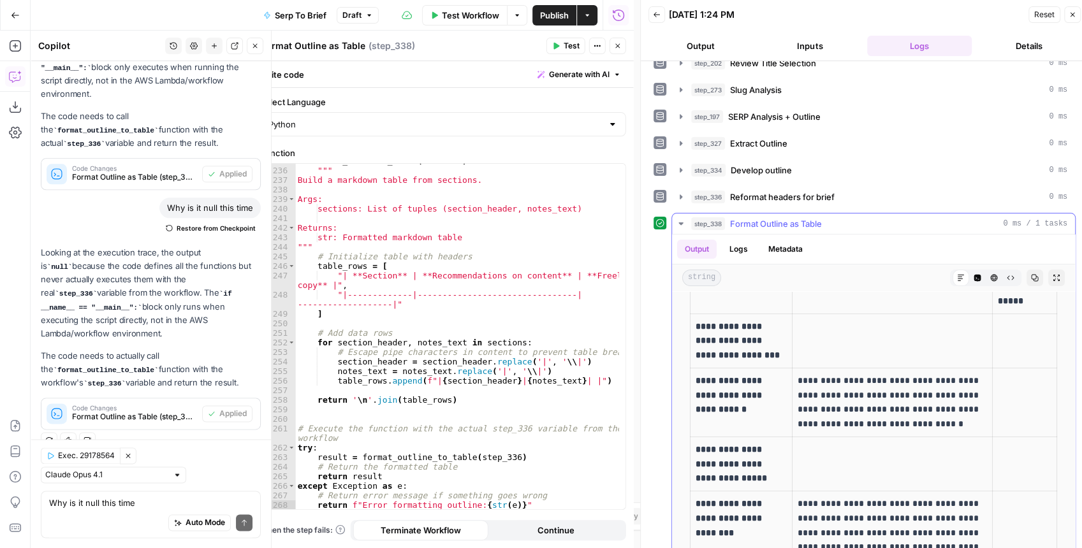
scroll to position [0, 0]
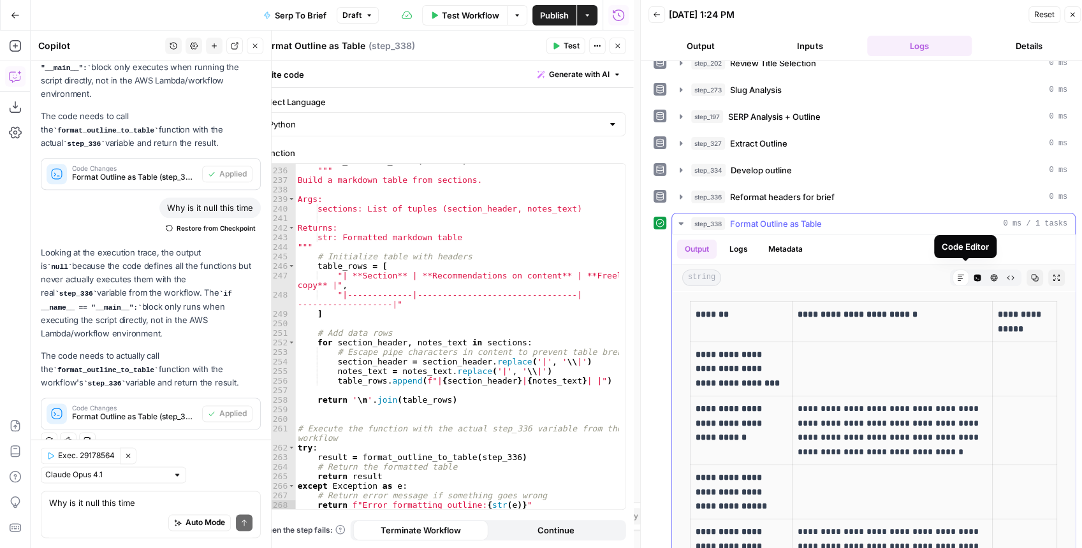
click at [869, 275] on icon "button" at bounding box center [977, 278] width 7 height 7
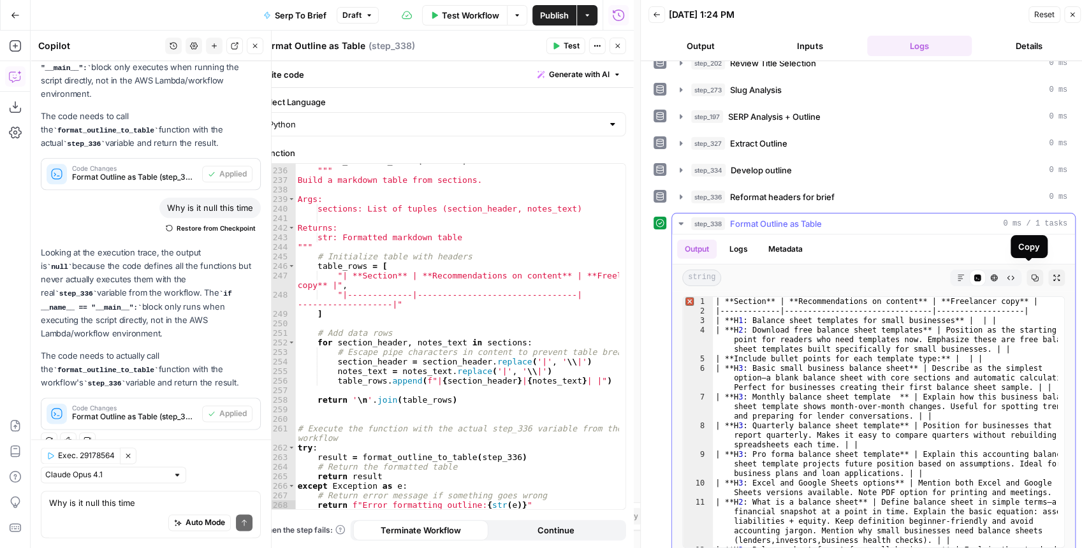
click at [869, 273] on button "Copy" at bounding box center [1034, 278] width 17 height 17
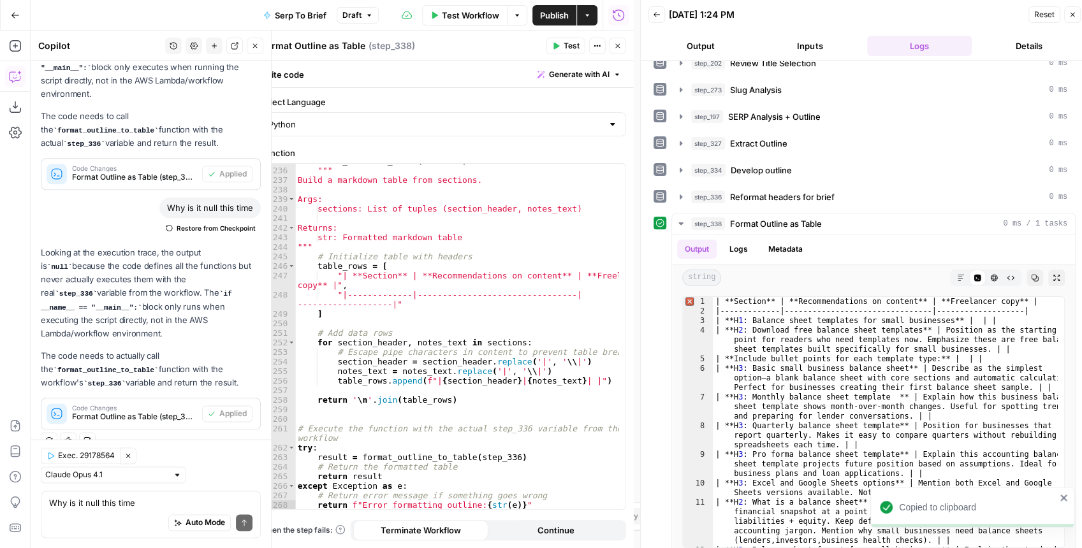
click at [471, 277] on div "def build_markdown_table ( sections ) : """ Build a markdown table from section…" at bounding box center [457, 338] width 324 height 365
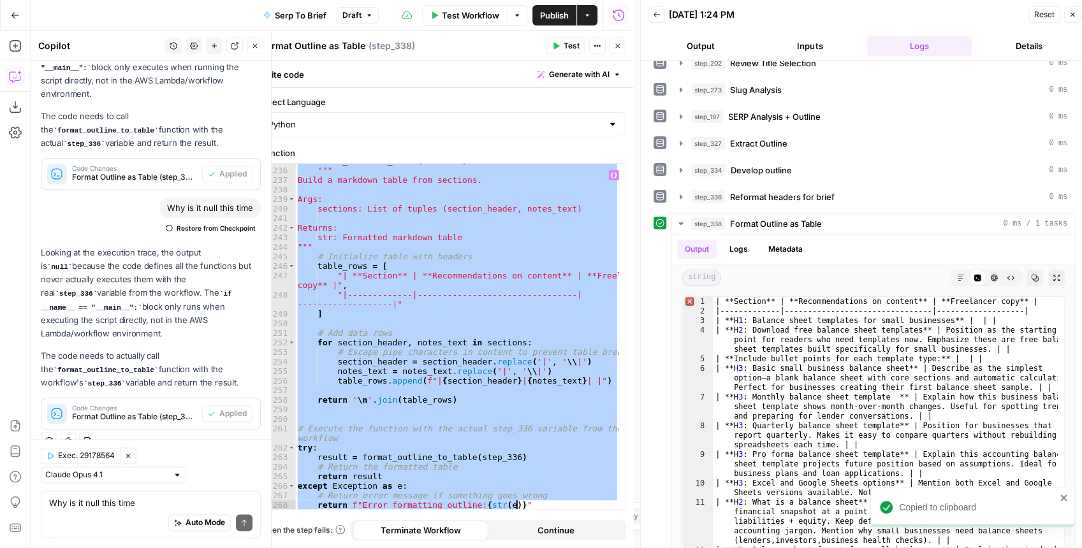
paste textarea
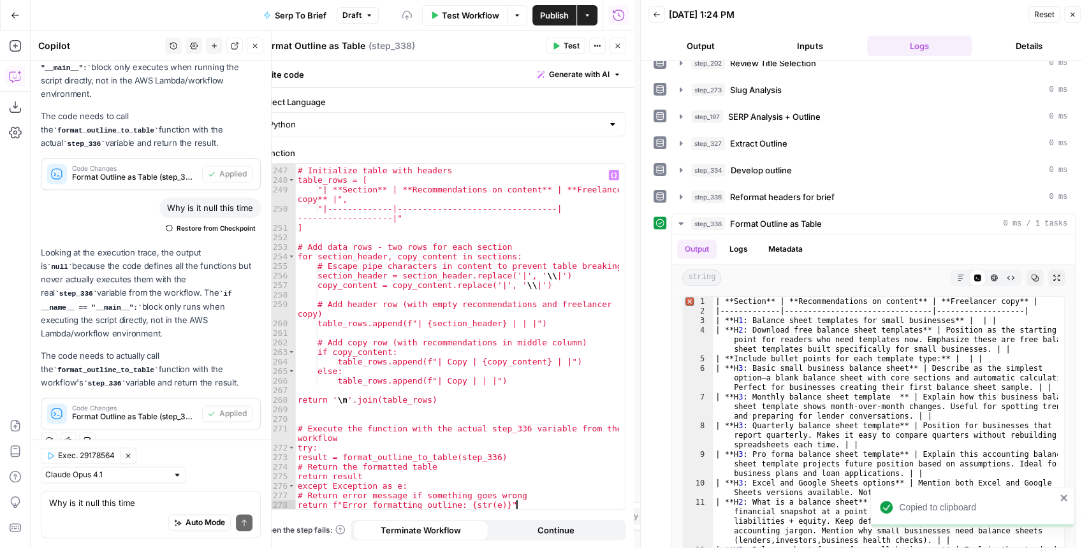
click at [561, 51] on button "Test" at bounding box center [565, 46] width 39 height 17
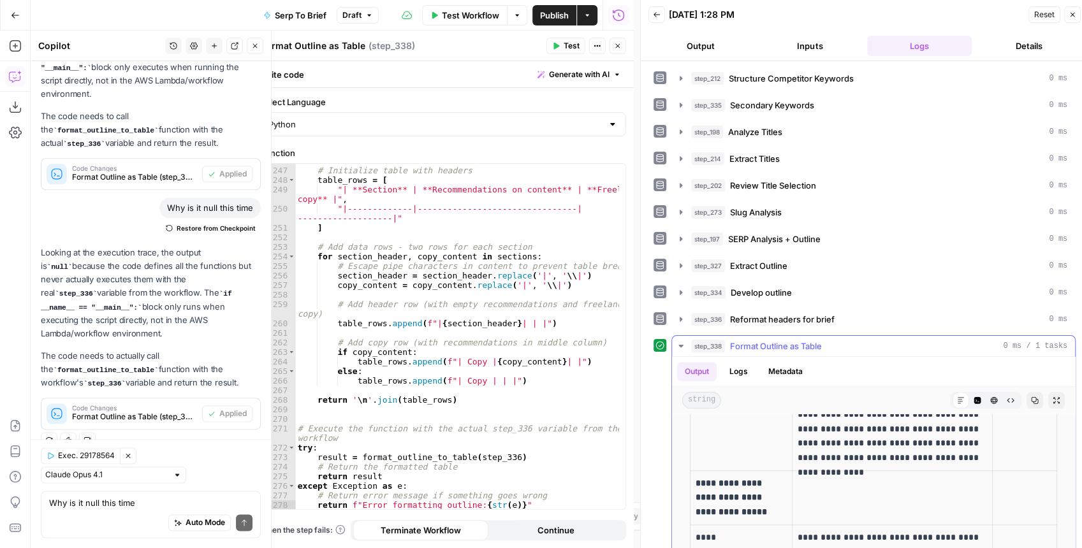
scroll to position [1020, 0]
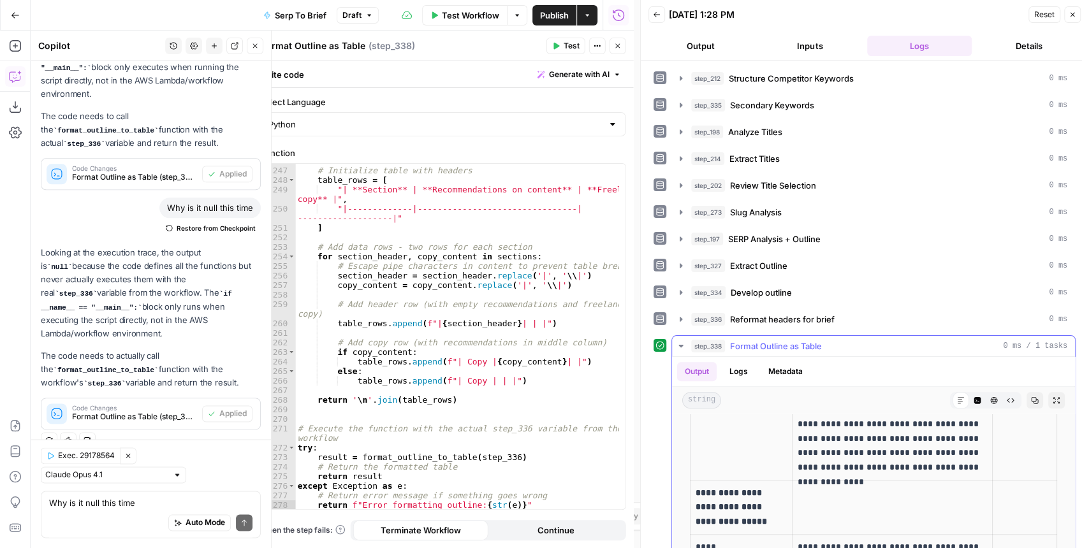
click at [869, 396] on icon "button" at bounding box center [1056, 400] width 8 height 8
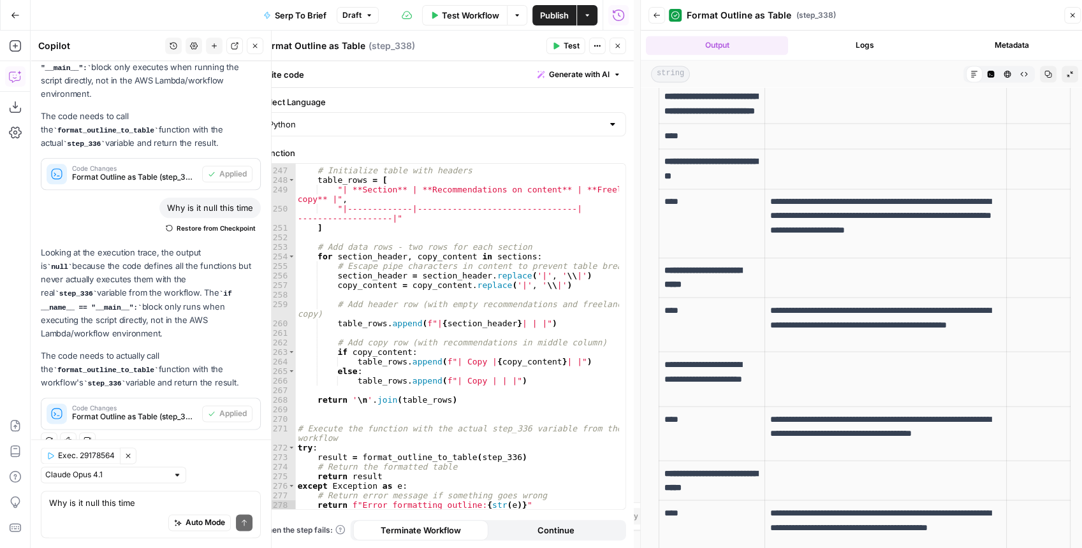
scroll to position [1402, 0]
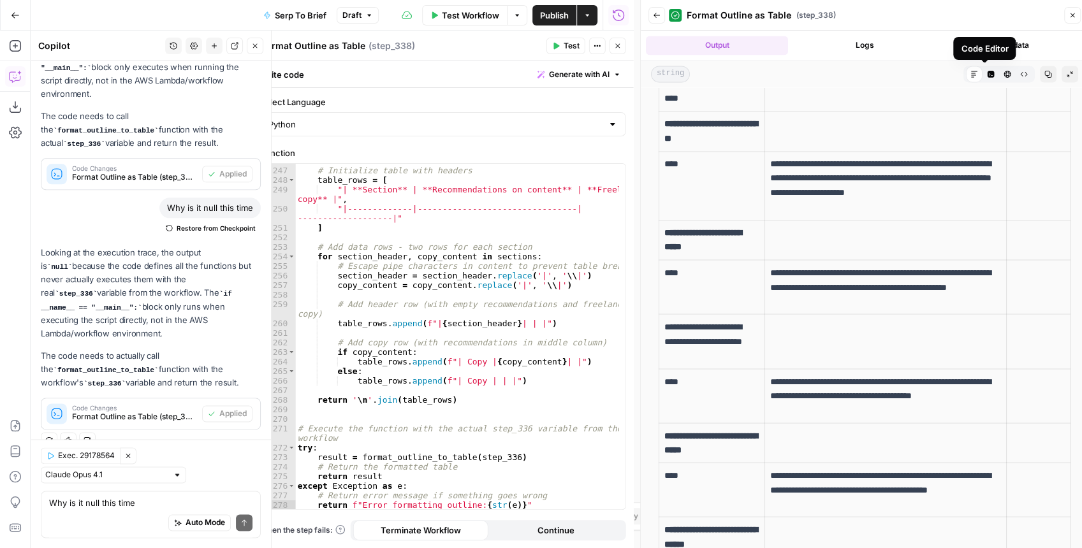
click at [869, 74] on button "Code Editor" at bounding box center [990, 74] width 17 height 17
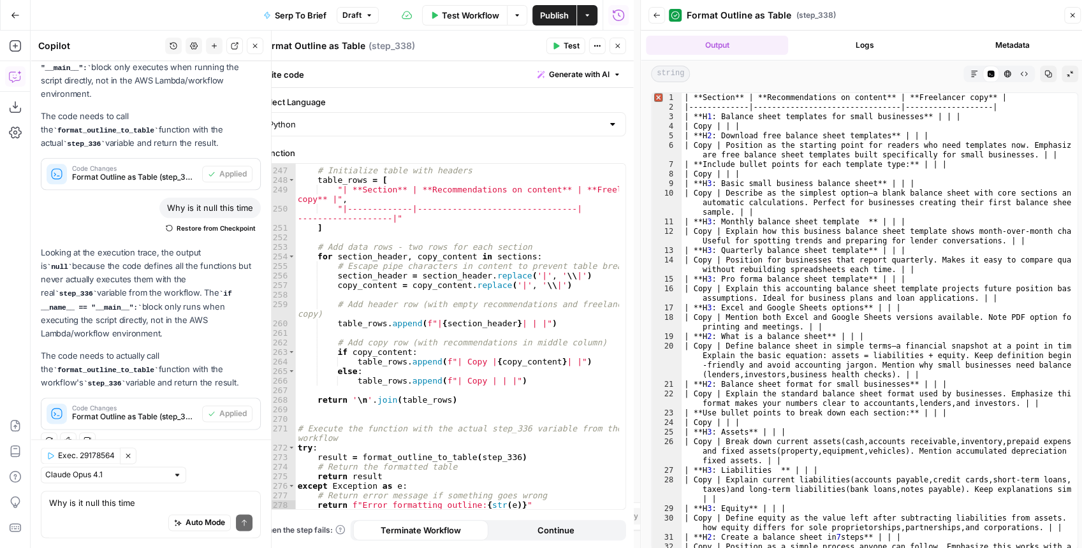
click at [869, 77] on icon "button" at bounding box center [1048, 74] width 8 height 8
click at [869, 74] on icon "button" at bounding box center [974, 74] width 8 height 8
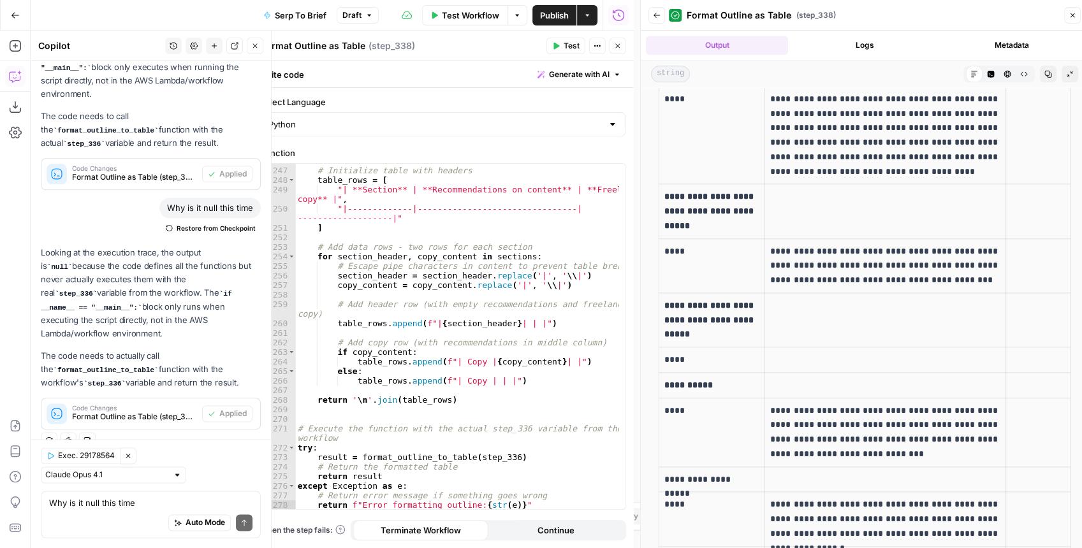
scroll to position [850, 0]
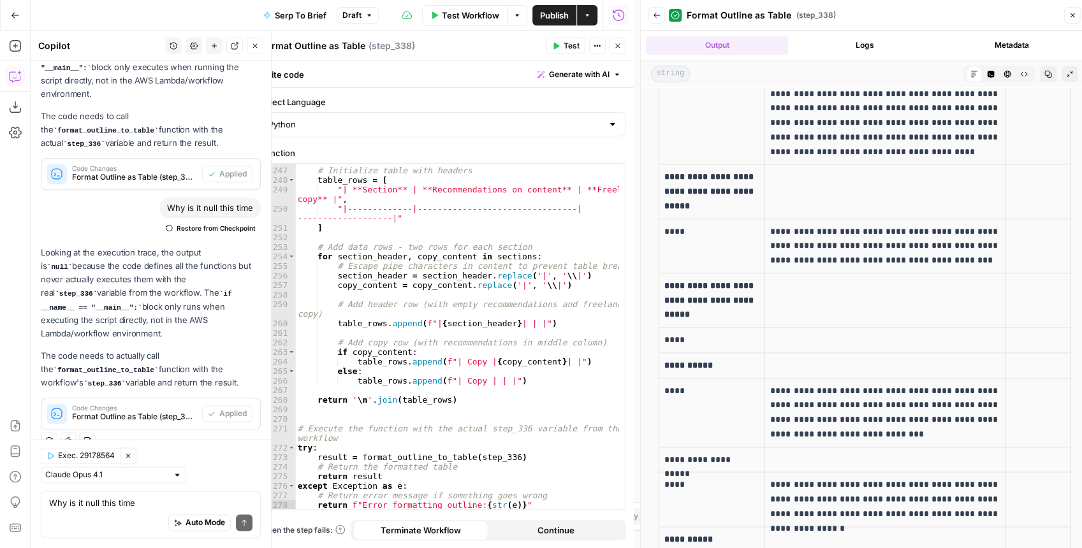
drag, startPoint x: 703, startPoint y: 368, endPoint x: 662, endPoint y: 332, distance: 55.1
click at [662, 327] on td "**********" at bounding box center [712, 300] width 106 height 54
copy strong "**********"
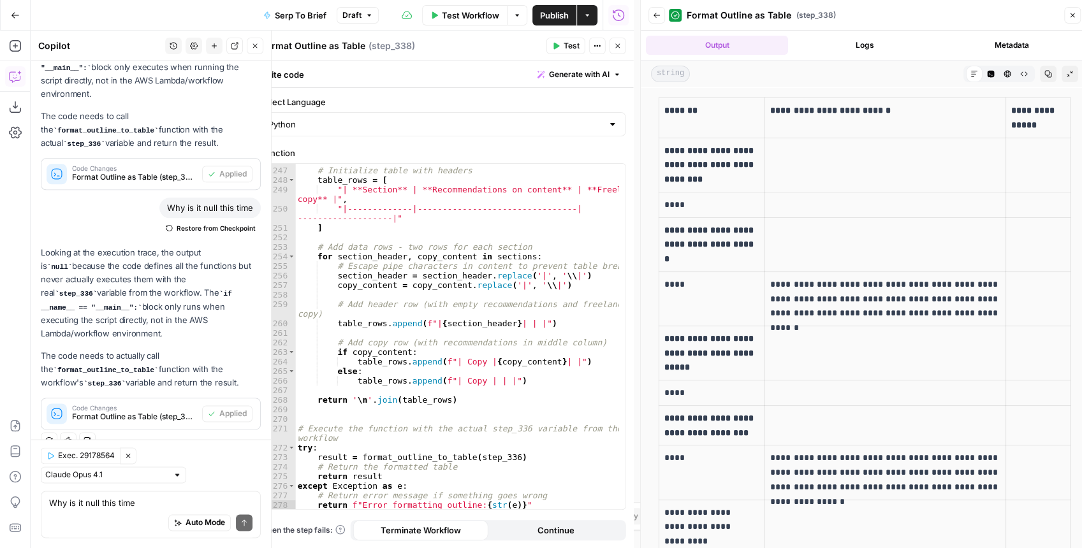
scroll to position [0, 0]
click at [523, 208] on div """" # Initialize table with headers table_rows = [ "| **Section** | **Recommend…" at bounding box center [457, 338] width 324 height 365
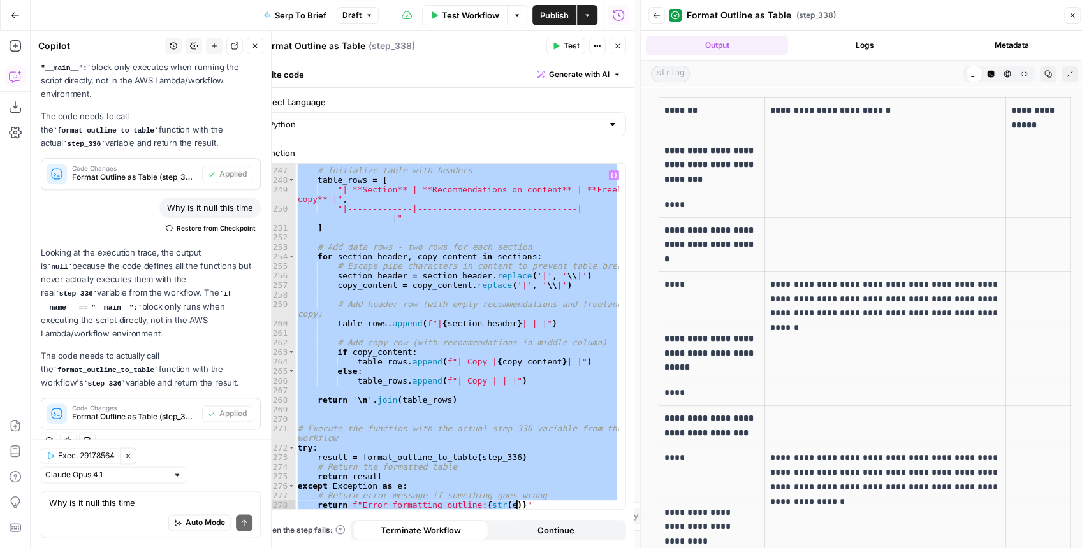
paste textarea
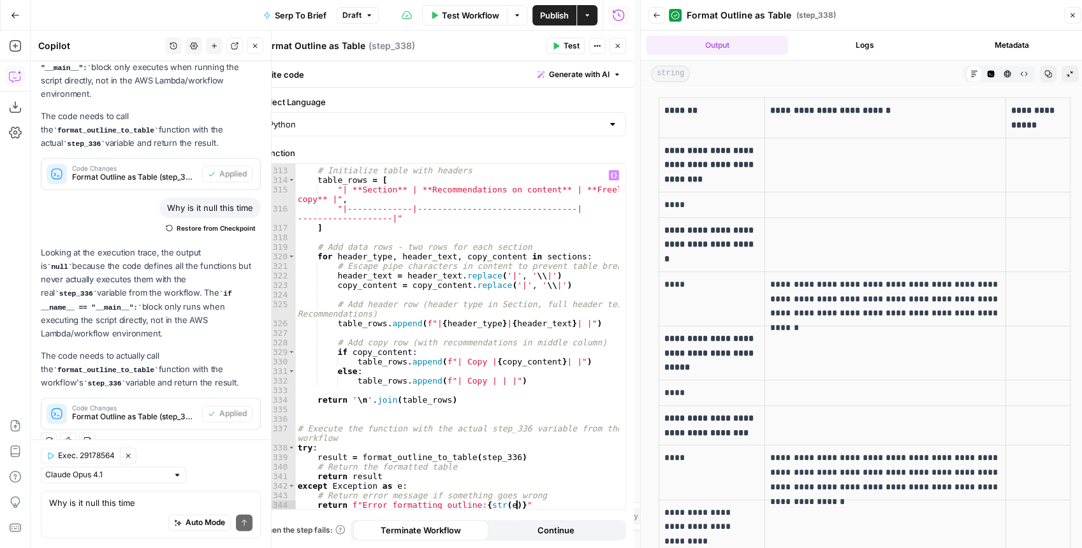
click at [564, 51] on span "Test" at bounding box center [571, 45] width 16 height 11
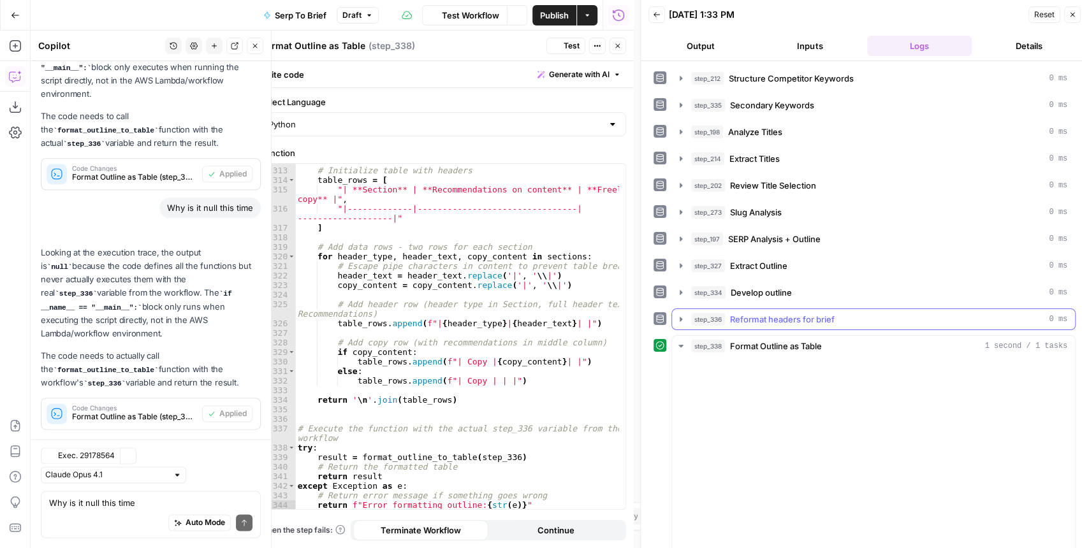
scroll to position [1057, 0]
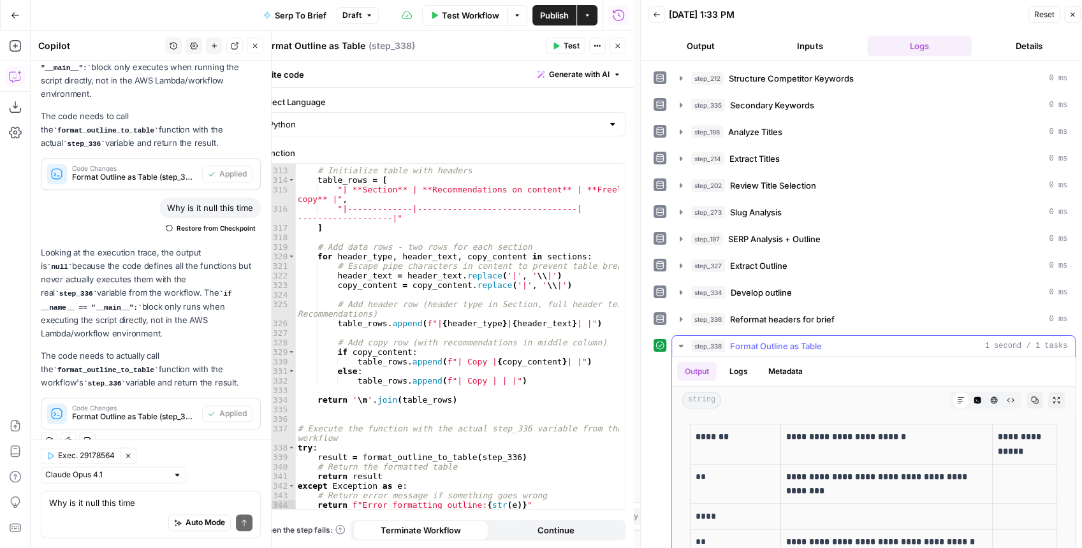
click at [869, 393] on button "Expand Output" at bounding box center [1056, 400] width 17 height 17
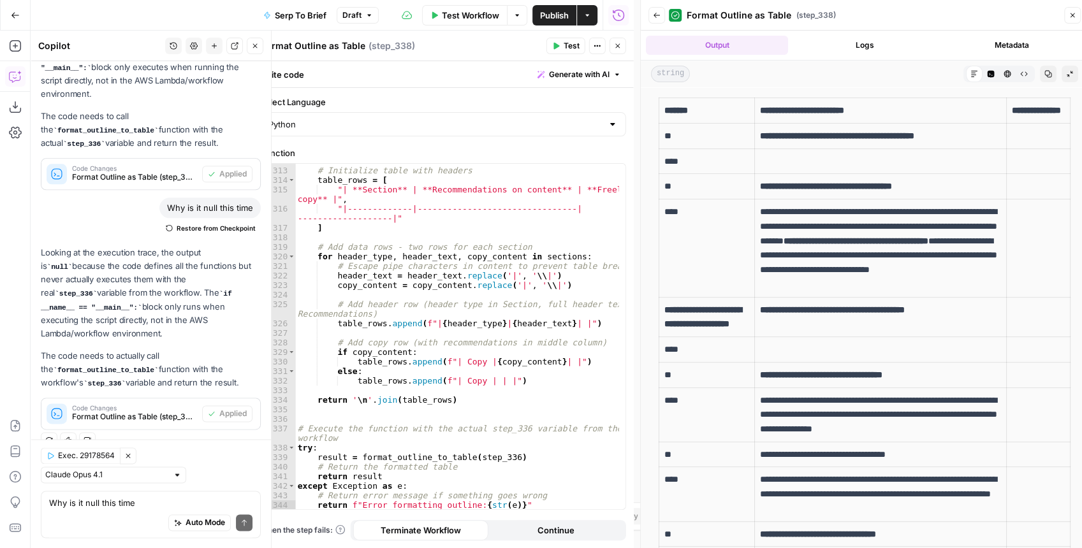
click at [869, 73] on icon "button" at bounding box center [1048, 74] width 8 height 8
click at [869, 78] on button "Code Editor" at bounding box center [990, 74] width 17 height 17
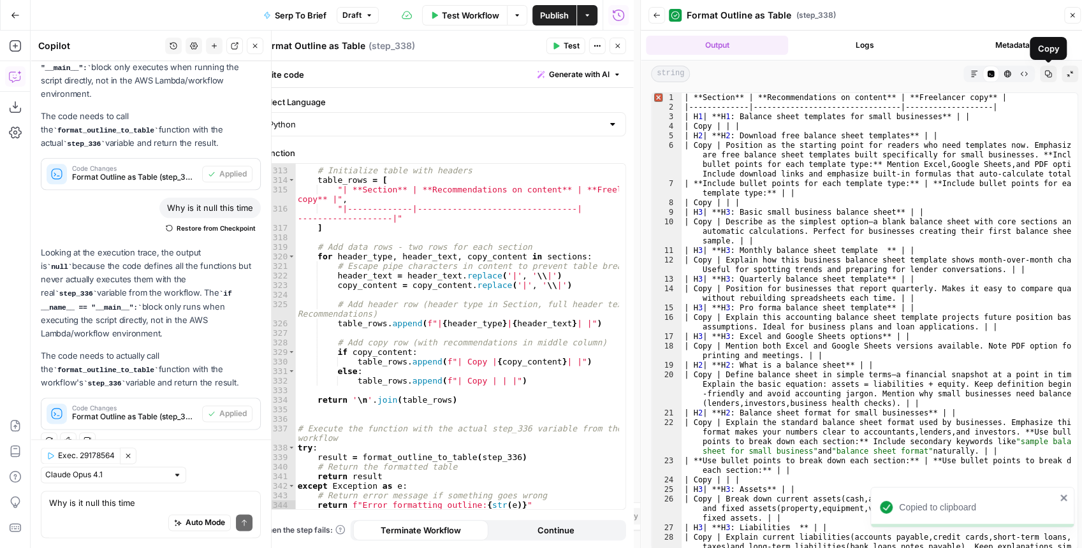
click at [869, 76] on button "Copy" at bounding box center [1048, 74] width 17 height 17
click at [477, 218] on div """" # Initialize table with headers table_rows = [ "| **Section** | **Recommend…" at bounding box center [457, 338] width 324 height 365
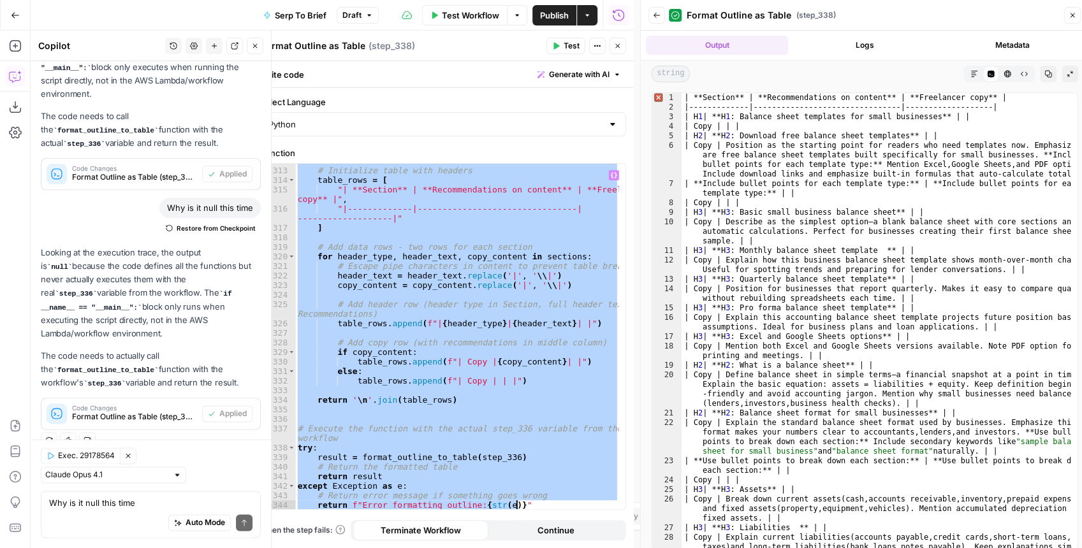
paste textarea
type textarea "**********"
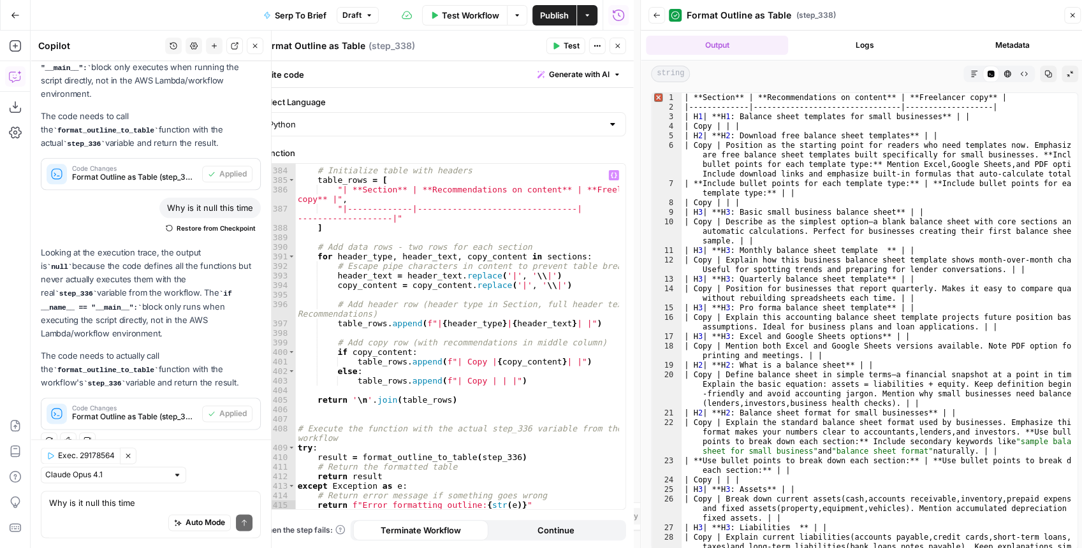
click at [561, 47] on button "Test" at bounding box center [565, 46] width 39 height 17
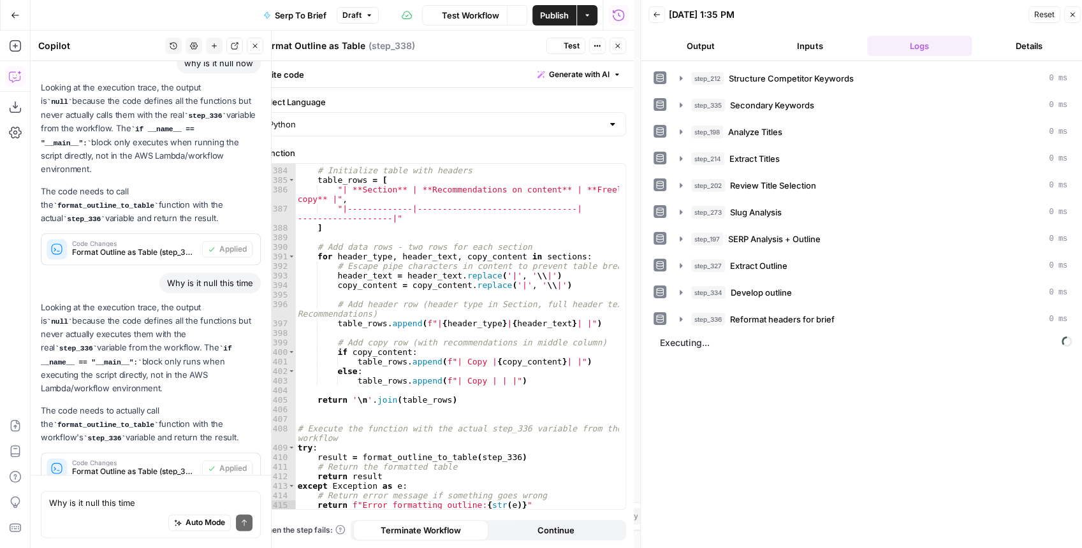
scroll to position [1057, 0]
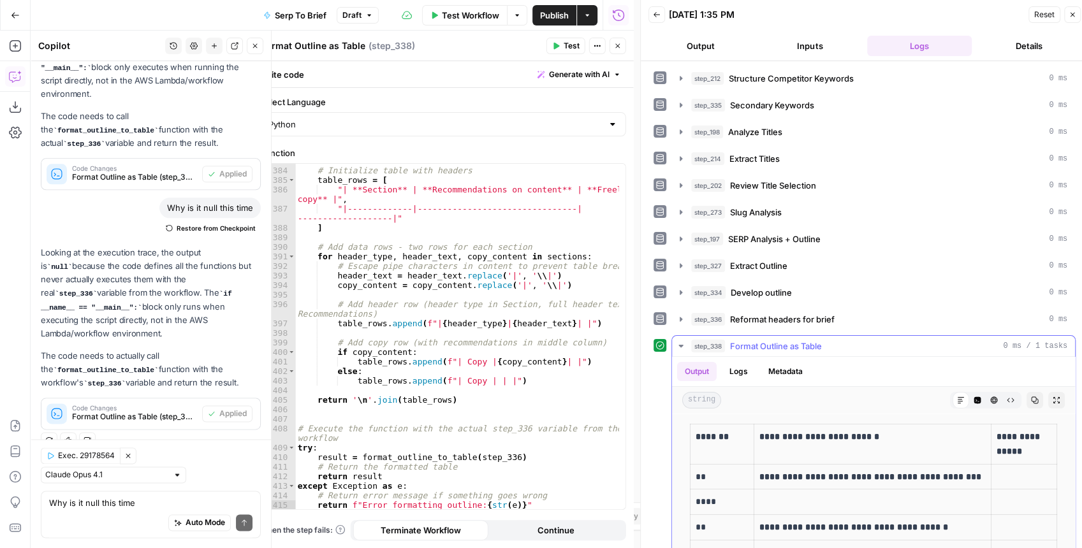
click at [869, 392] on button "Expand Output" at bounding box center [1056, 400] width 17 height 17
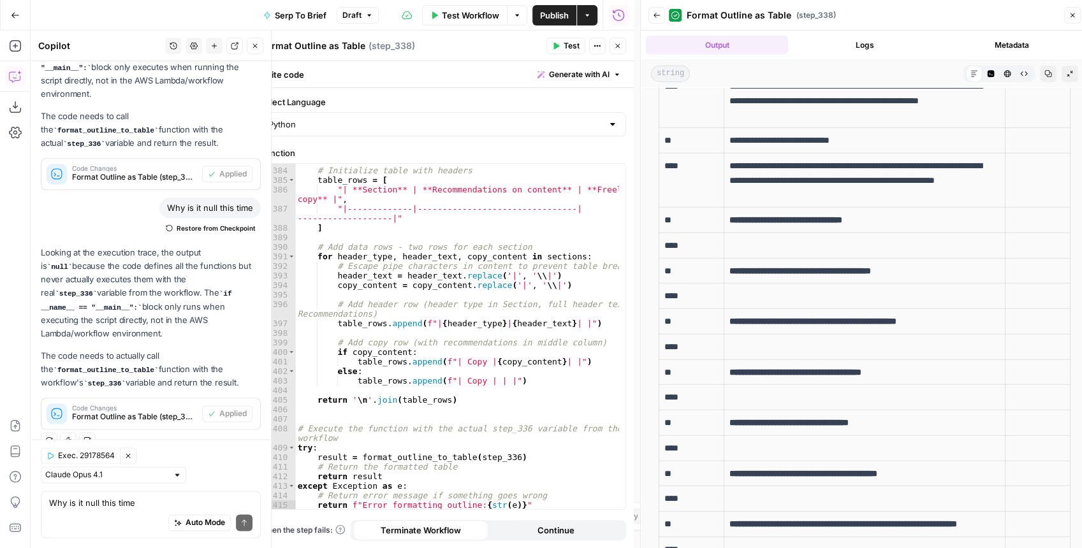
scroll to position [2129, 0]
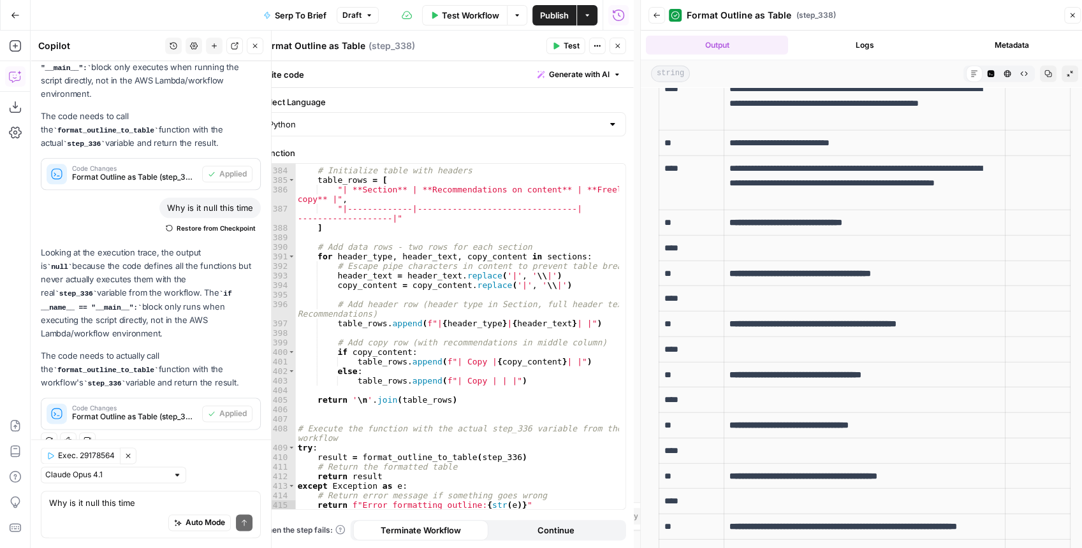
click at [547, 14] on span "Publish" at bounding box center [554, 15] width 29 height 13
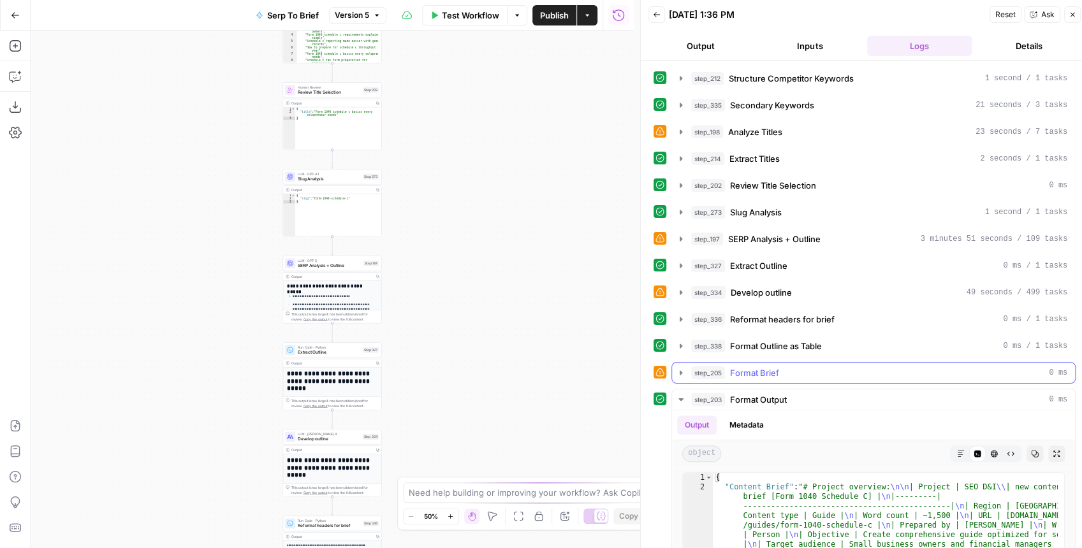
click at [678, 371] on icon "button" at bounding box center [681, 373] width 10 height 10
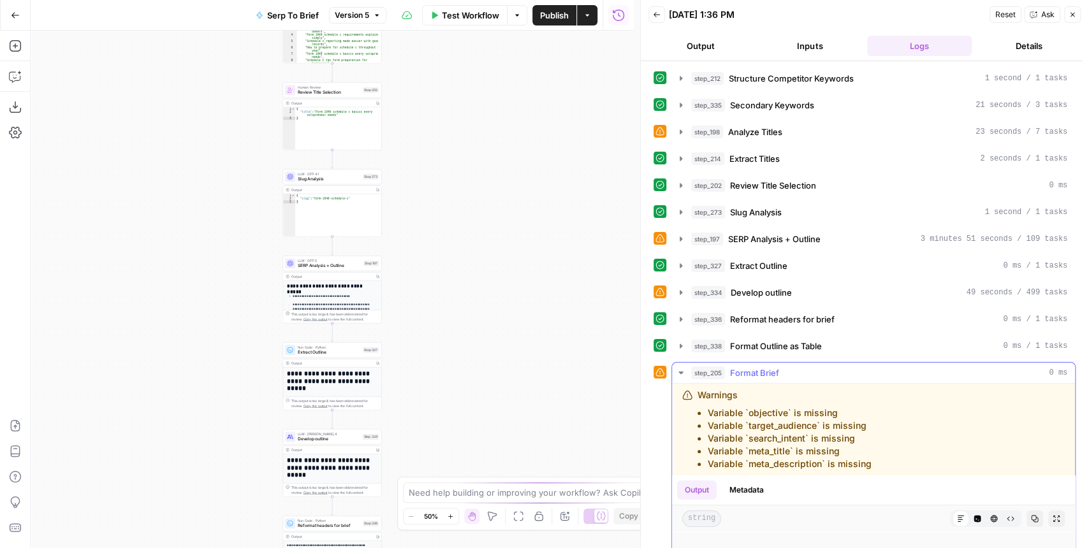
click at [677, 370] on icon "button" at bounding box center [681, 373] width 10 height 10
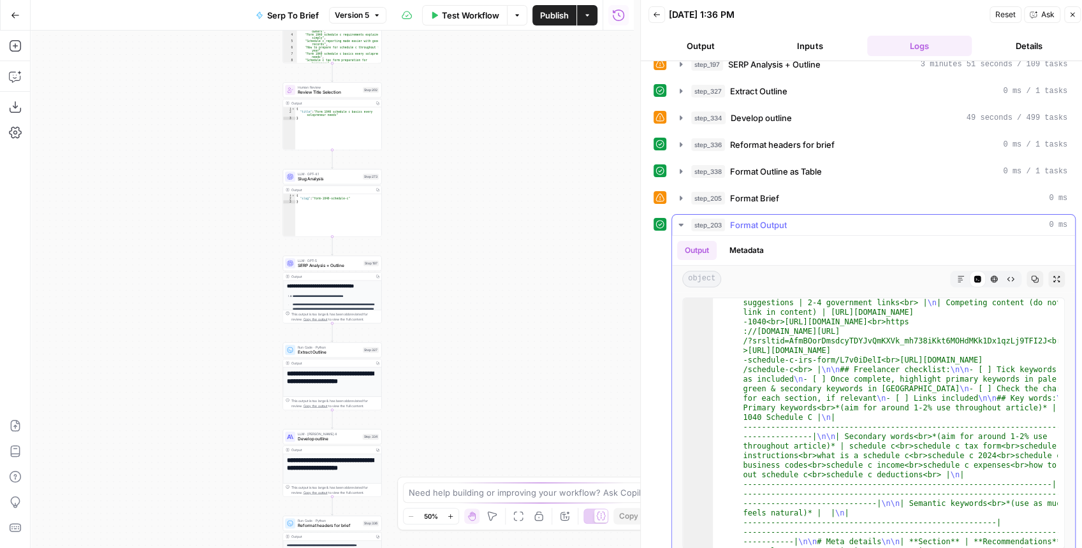
scroll to position [255, 0]
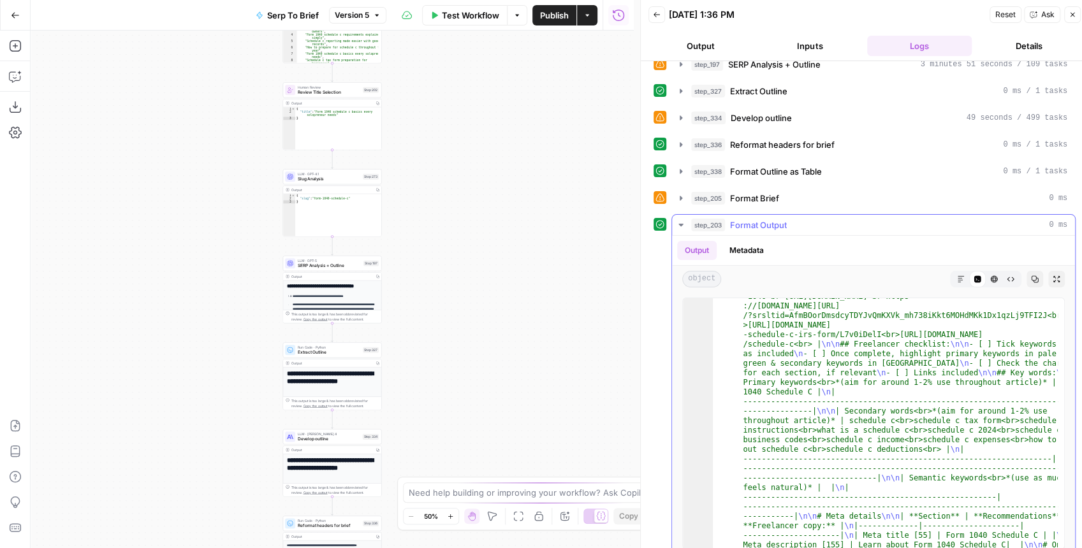
click at [1052, 277] on button "Expand Output" at bounding box center [1056, 279] width 17 height 17
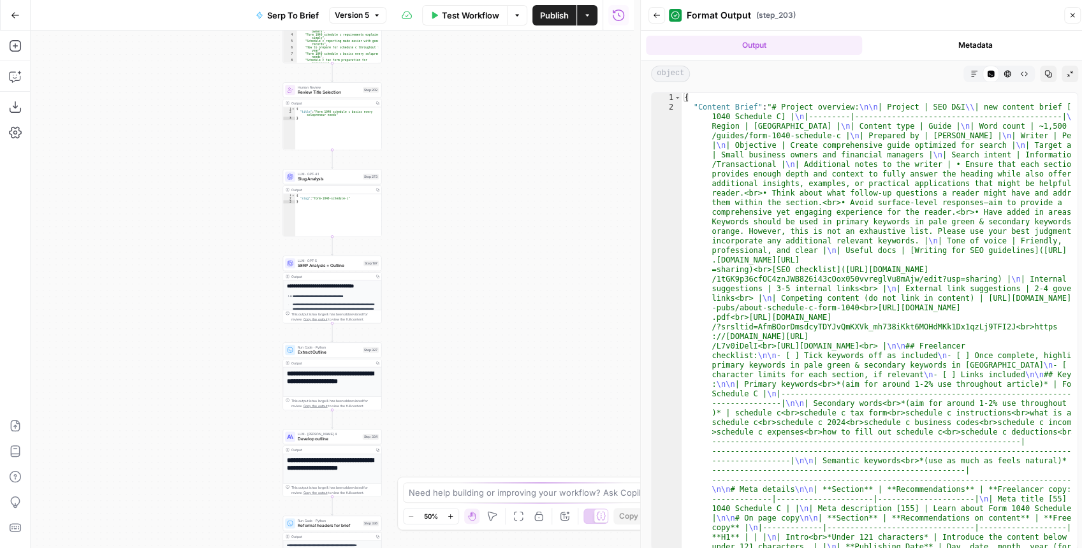
click at [968, 70] on button "Markdown" at bounding box center [974, 74] width 17 height 17
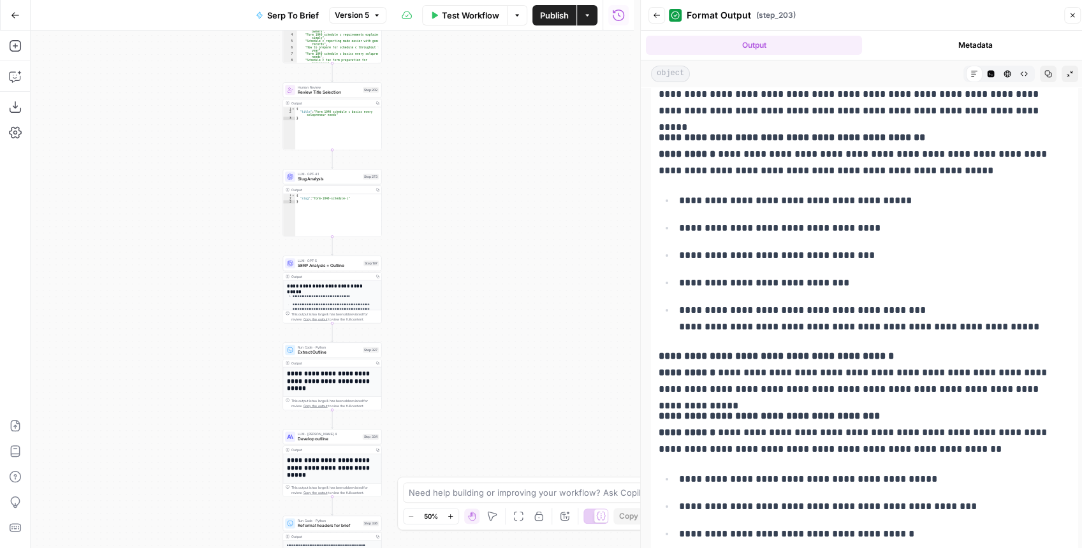
scroll to position [3017, 0]
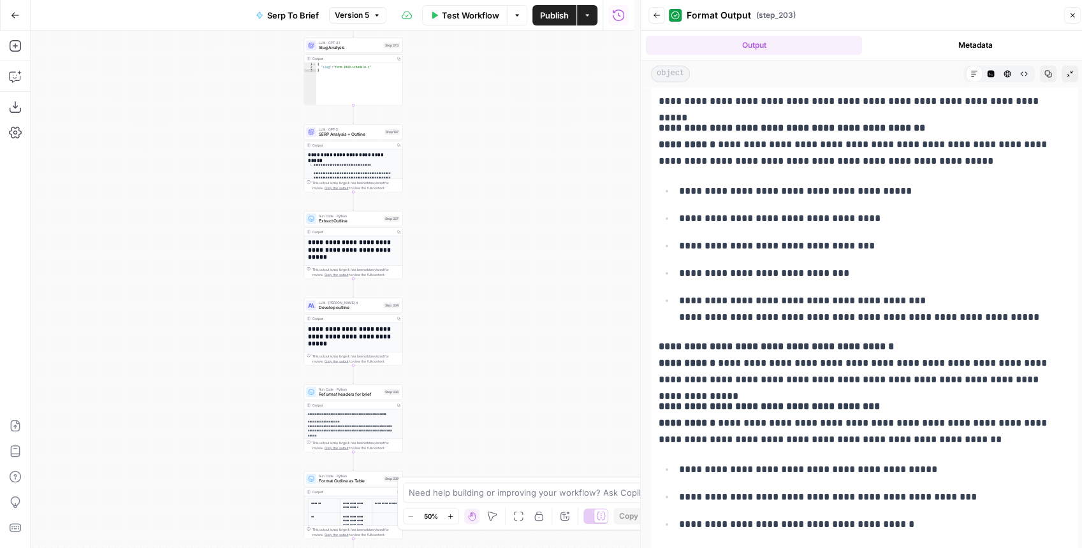
drag, startPoint x: 495, startPoint y: 363, endPoint x: 535, endPoint y: 127, distance: 239.8
click at [535, 116] on div "Workflow Set Inputs Inputs Run Code · JavaScript Structure Competitor Keywords …" at bounding box center [332, 290] width 603 height 518
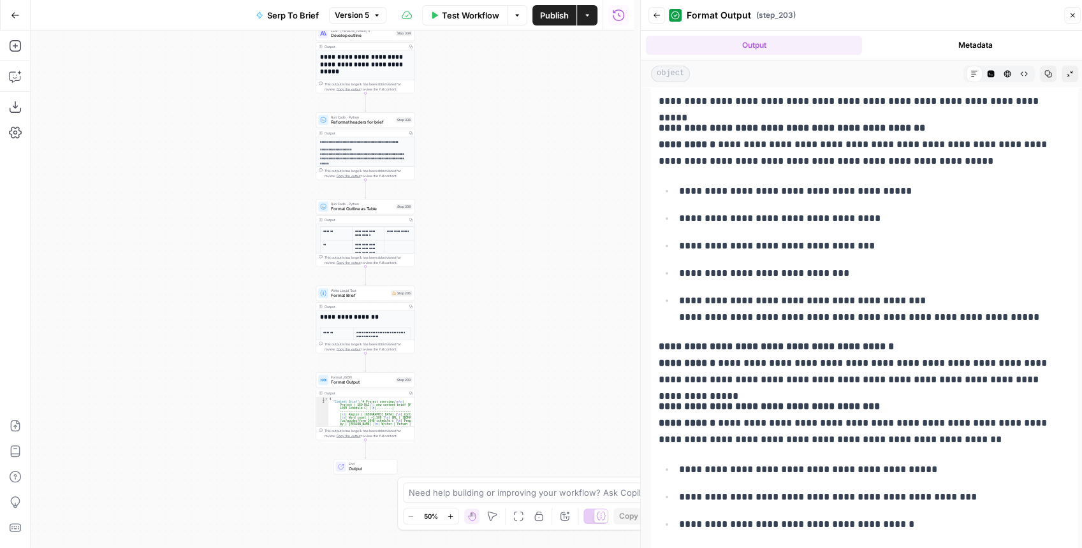
drag, startPoint x: 510, startPoint y: 293, endPoint x: 502, endPoint y: 121, distance: 171.6
click at [502, 123] on div "Workflow Set Inputs Inputs Run Code · JavaScript Structure Competitor Keywords …" at bounding box center [332, 290] width 603 height 518
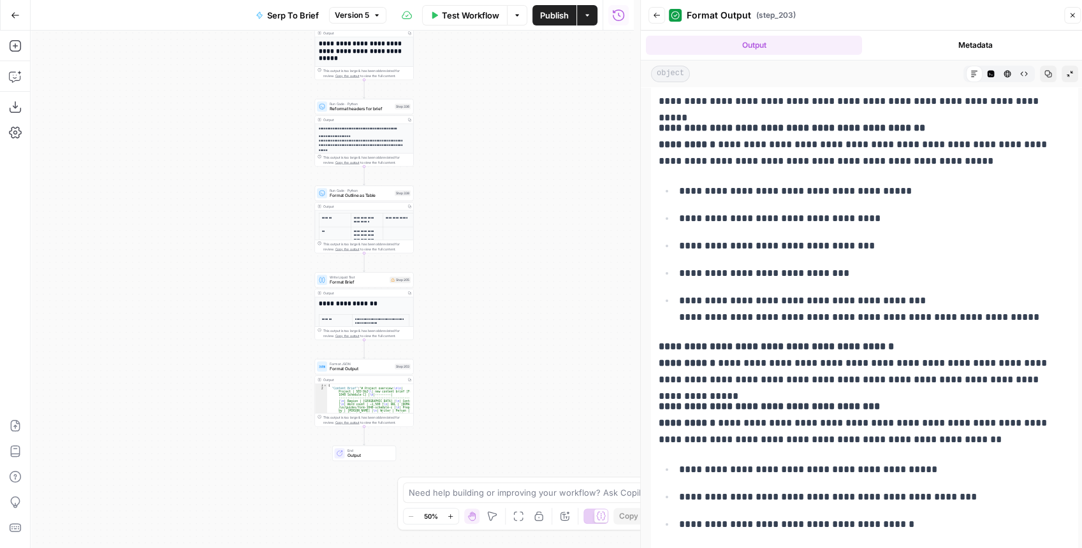
drag, startPoint x: 511, startPoint y: 233, endPoint x: 524, endPoint y: 173, distance: 61.9
click at [524, 173] on div "Workflow Set Inputs Inputs Run Code · JavaScript Structure Competitor Keywords …" at bounding box center [332, 290] width 603 height 518
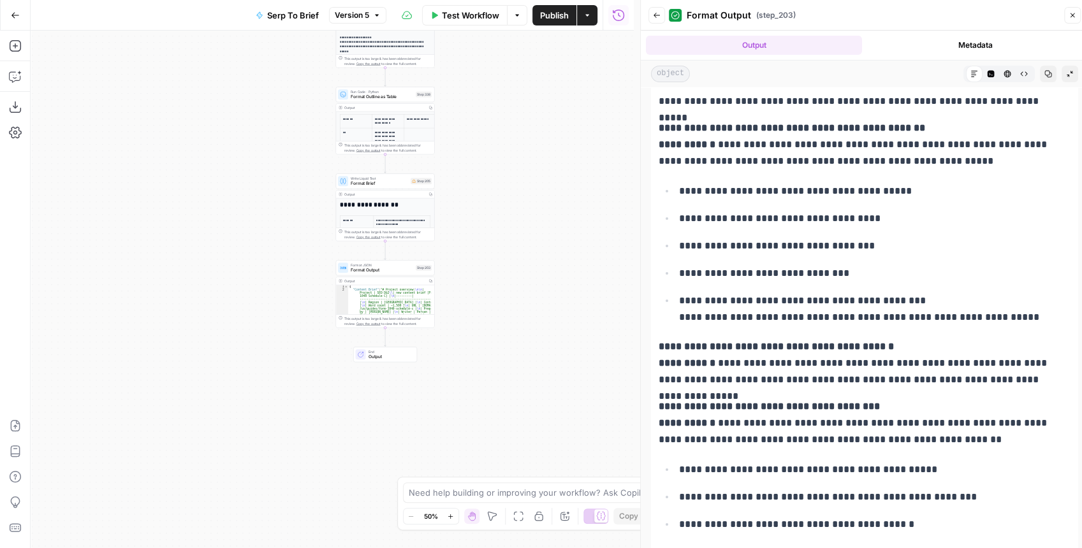
drag, startPoint x: 495, startPoint y: 235, endPoint x: 495, endPoint y: 245, distance: 10.2
click at [495, 245] on div "Workflow Set Inputs Inputs Run Code · JavaScript Structure Competitor Keywords …" at bounding box center [332, 290] width 603 height 518
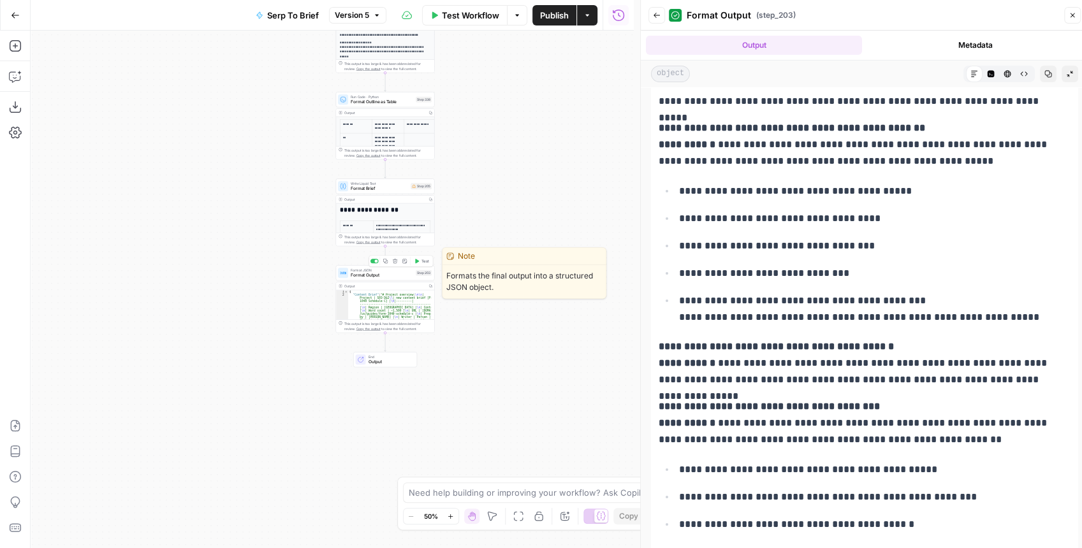
click at [383, 278] on div "Format JSON Format Output Step 203 Copy step Delete step Edit Note Test" at bounding box center [385, 272] width 99 height 15
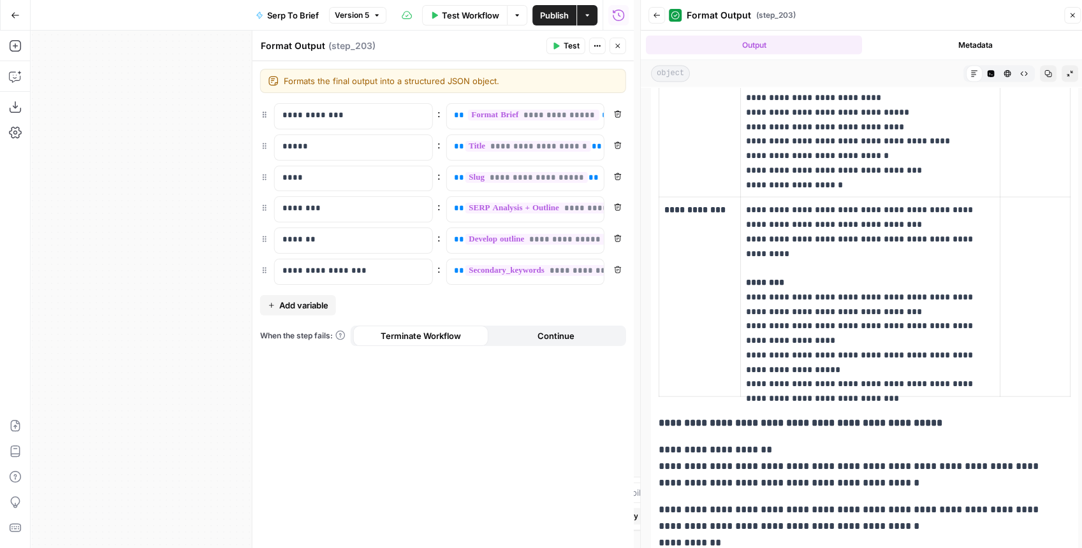
scroll to position [1869, 0]
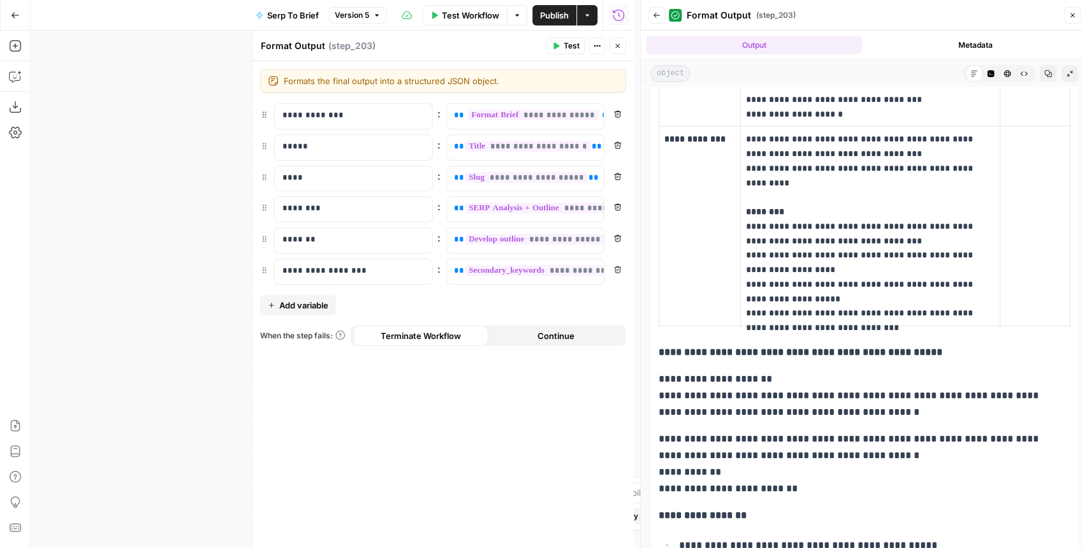
click at [611, 50] on button "Close" at bounding box center [617, 46] width 17 height 17
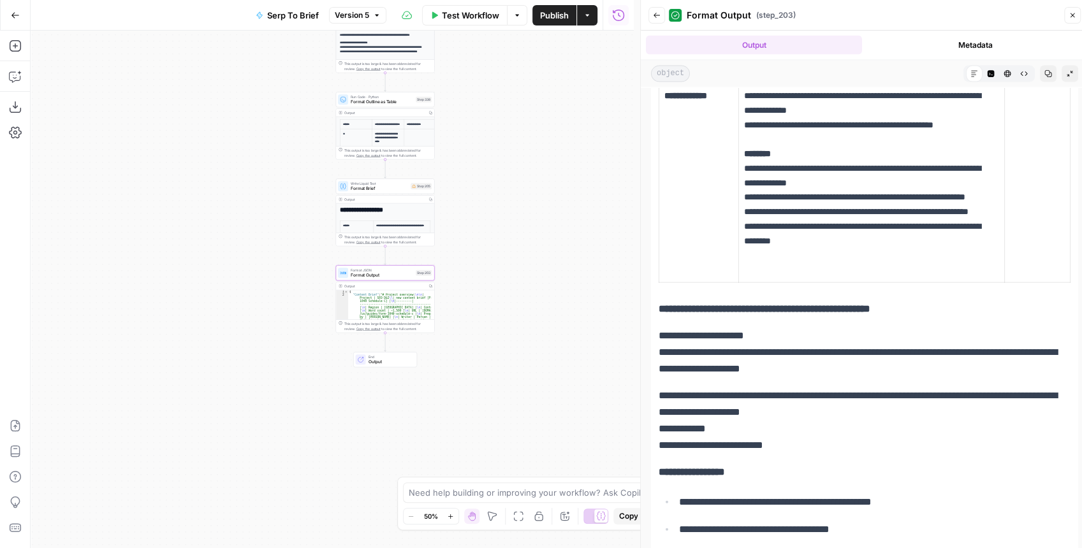
click at [655, 20] on button "Back" at bounding box center [656, 15] width 17 height 17
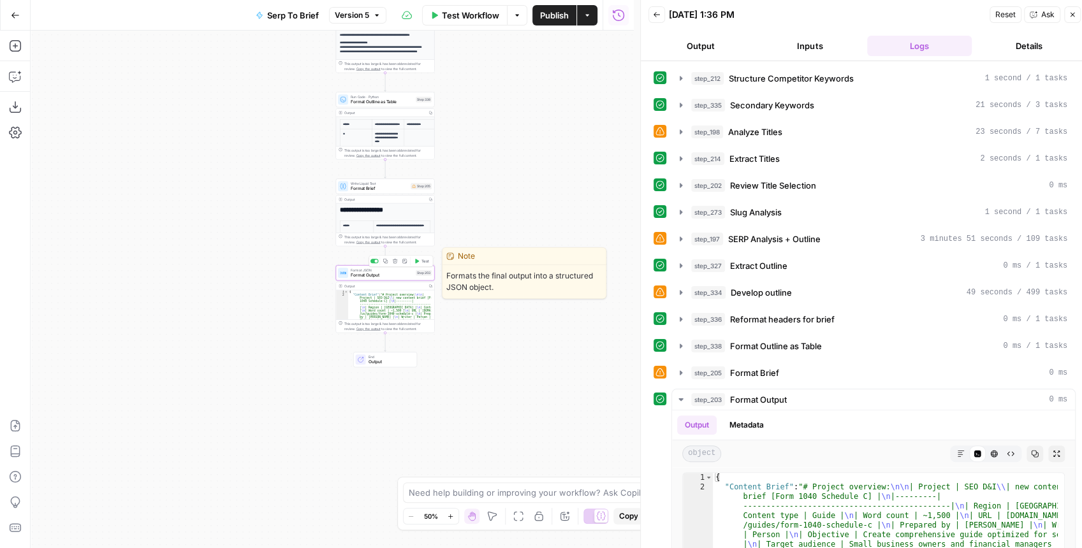
click at [398, 277] on span "Format Output" at bounding box center [382, 275] width 62 height 6
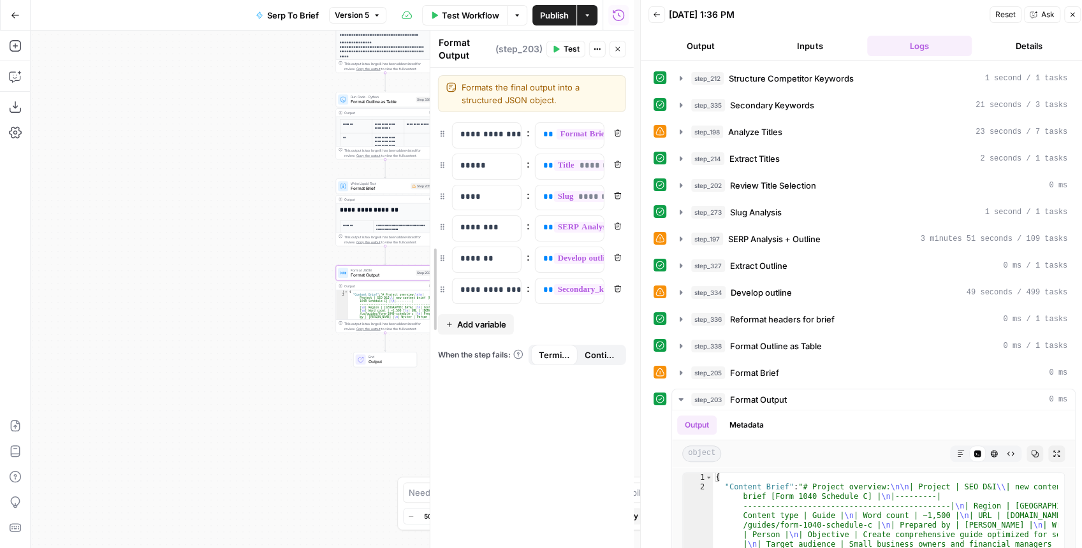
drag, startPoint x: 256, startPoint y: 182, endPoint x: 414, endPoint y: 188, distance: 158.8
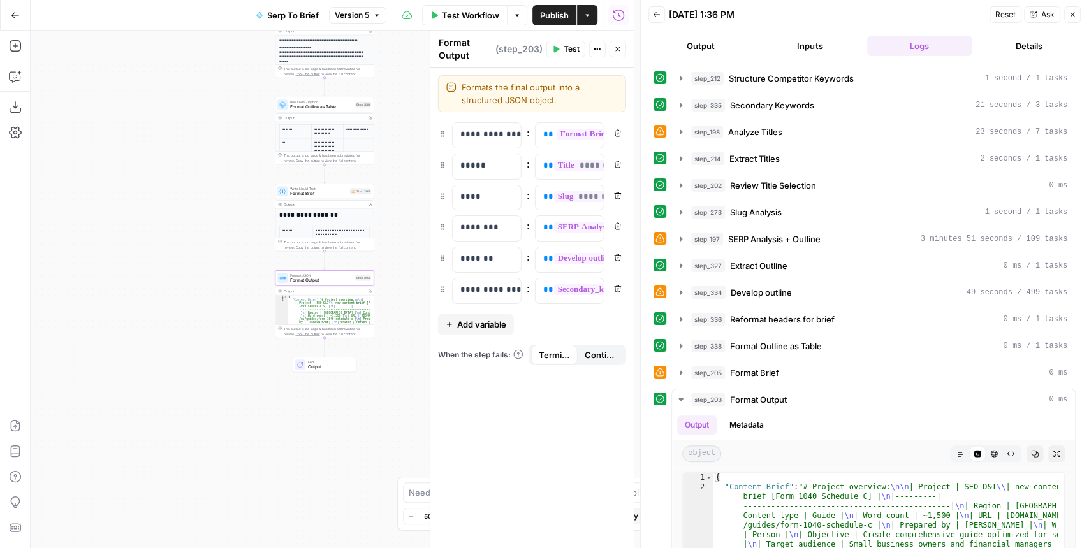
drag, startPoint x: 293, startPoint y: 203, endPoint x: 229, endPoint y: 209, distance: 64.1
click at [229, 209] on div "Workflow Set Inputs Inputs Run Code · JavaScript Structure Competitor Keywords …" at bounding box center [332, 290] width 603 height 518
click at [685, 368] on button "step_205 Format Brief 0 ms" at bounding box center [873, 373] width 403 height 20
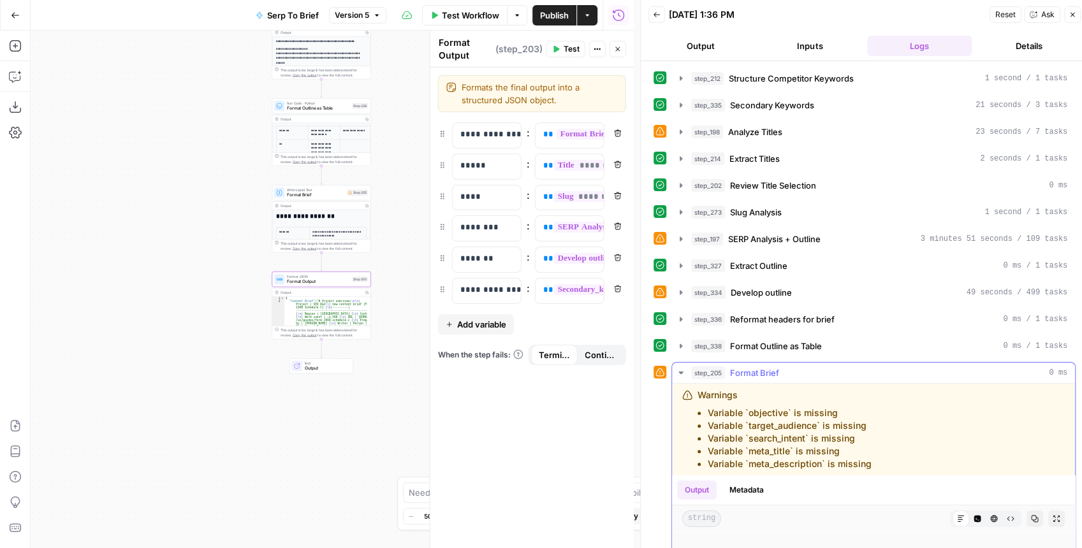
click at [1052, 515] on icon "button" at bounding box center [1056, 519] width 8 height 8
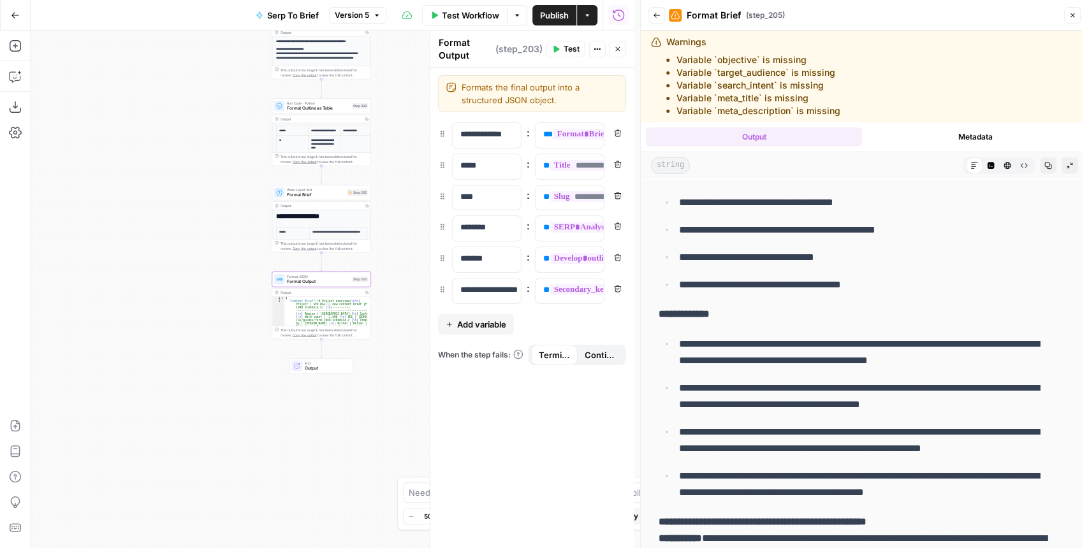
scroll to position [2096, 0]
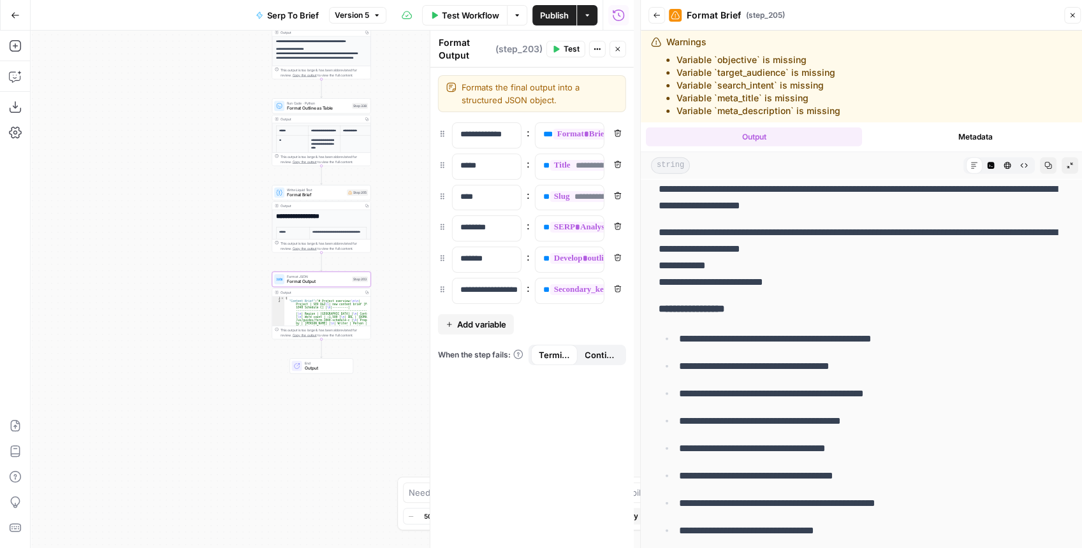
click at [570, 45] on span "Test" at bounding box center [571, 48] width 16 height 11
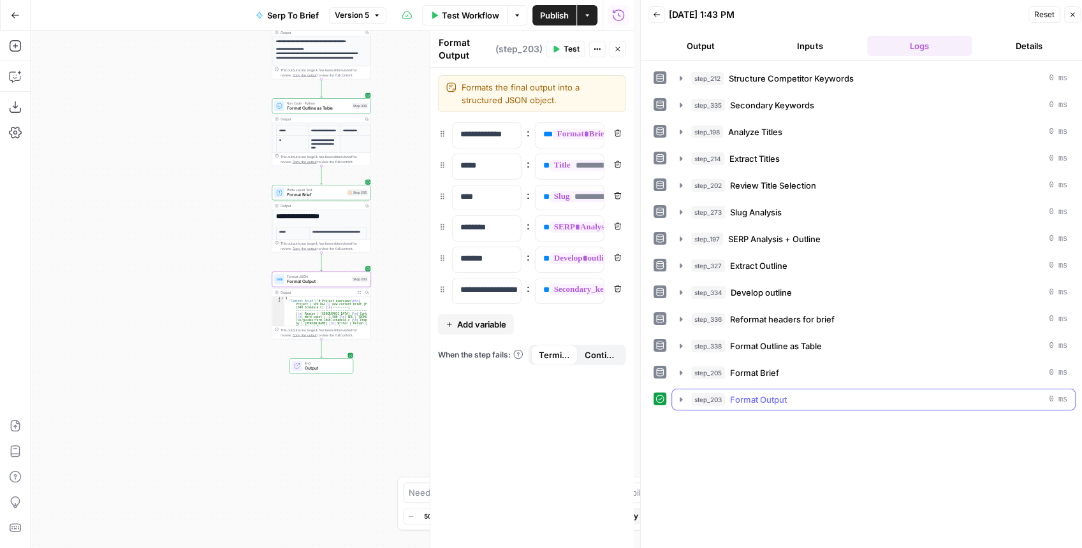
click at [679, 395] on icon "button" at bounding box center [681, 400] width 10 height 10
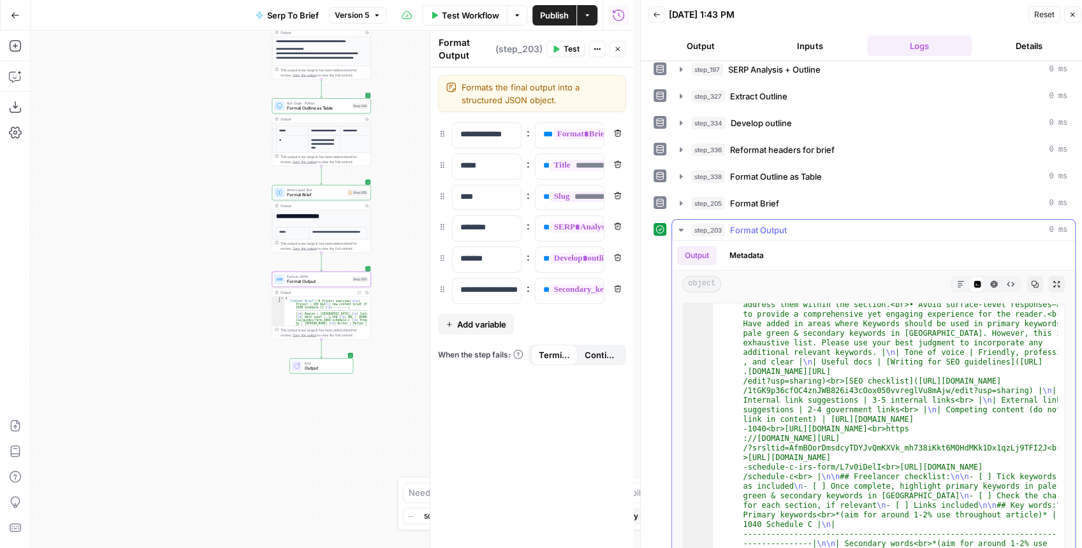
scroll to position [306, 0]
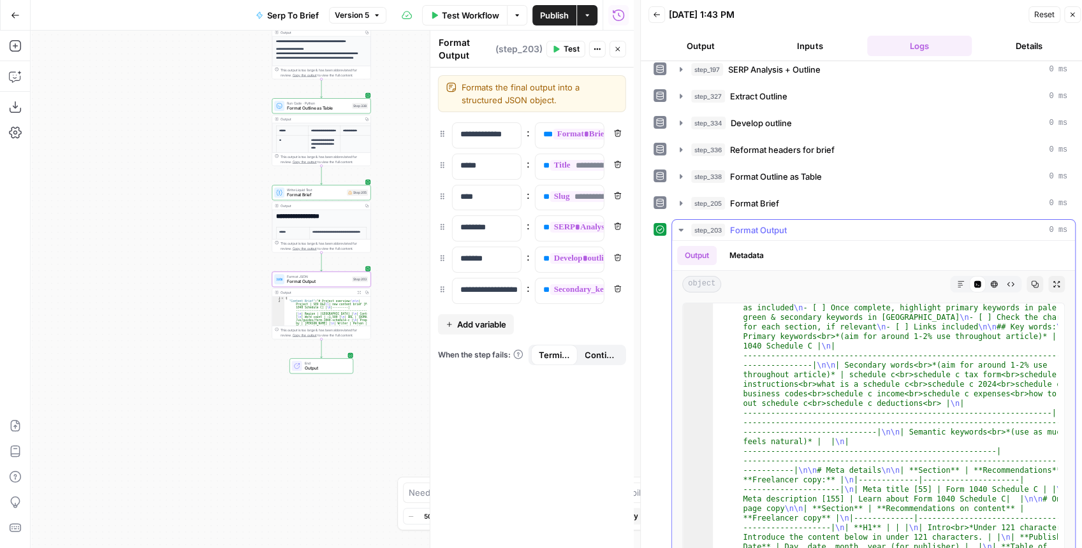
click at [1052, 280] on icon "button" at bounding box center [1056, 284] width 8 height 8
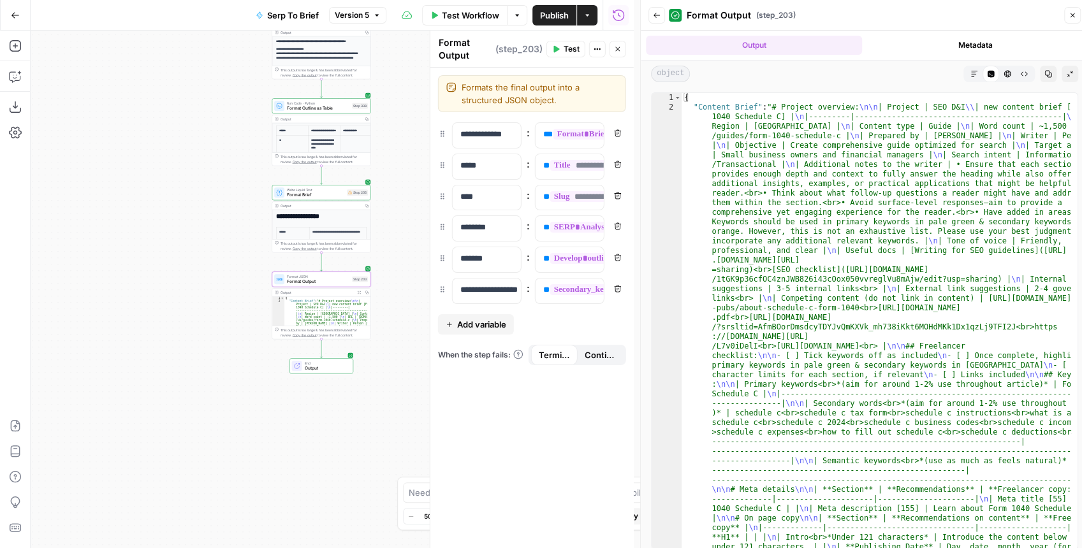
click at [973, 70] on icon "button" at bounding box center [974, 74] width 8 height 8
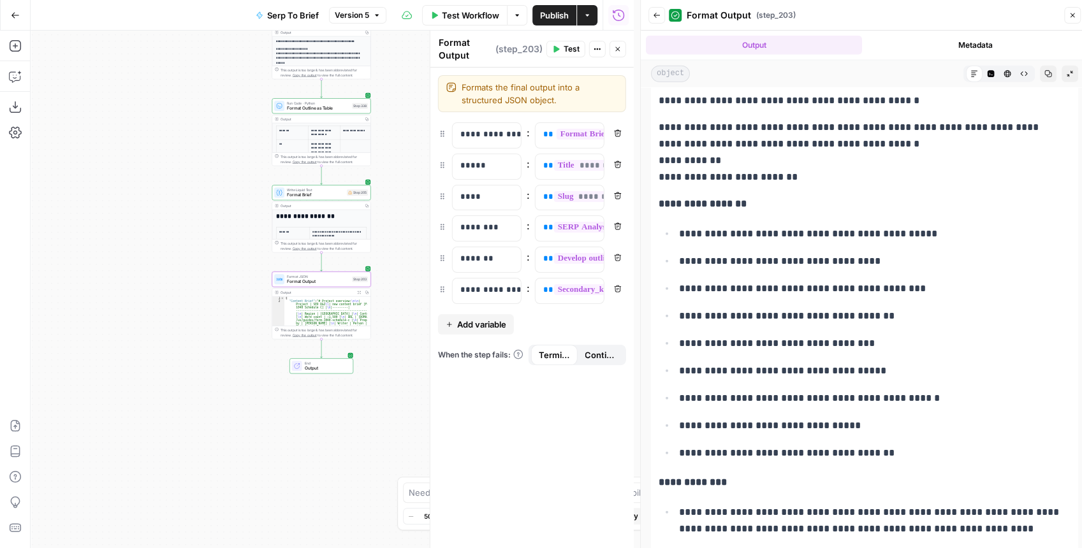
scroll to position [2209, 0]
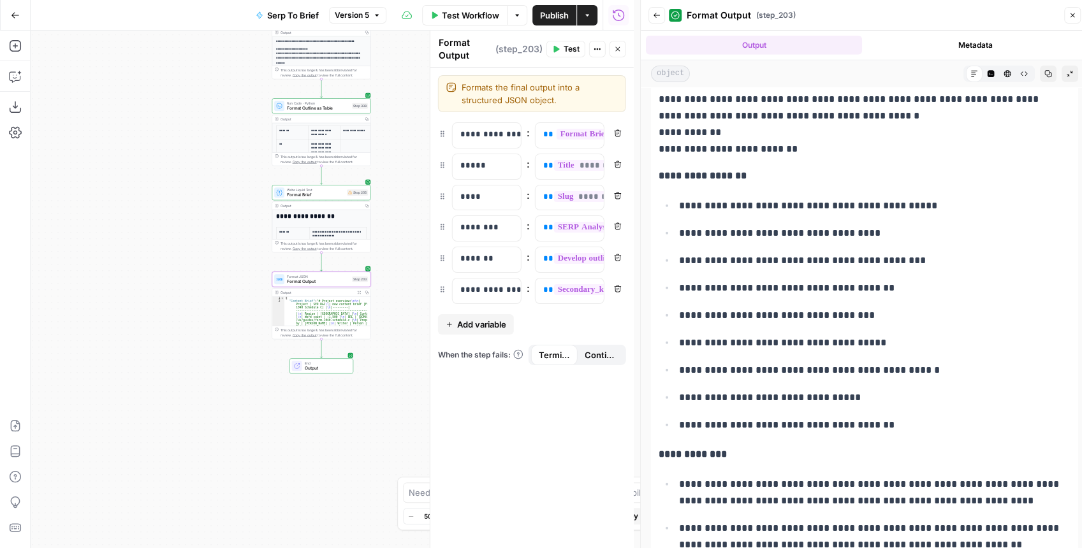
click at [297, 196] on span "Format Brief" at bounding box center [315, 195] width 57 height 6
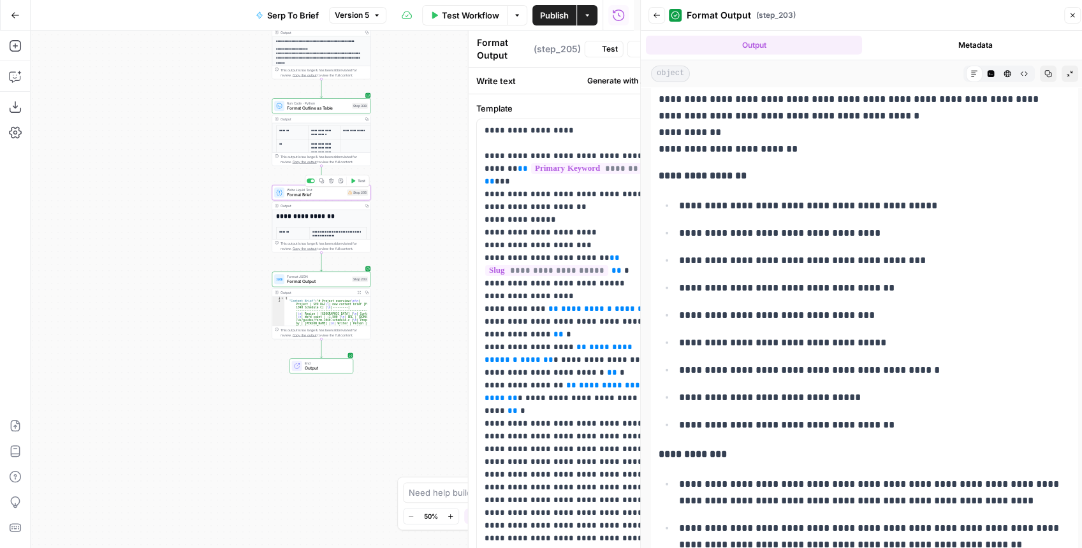
type textarea "Format Brief"
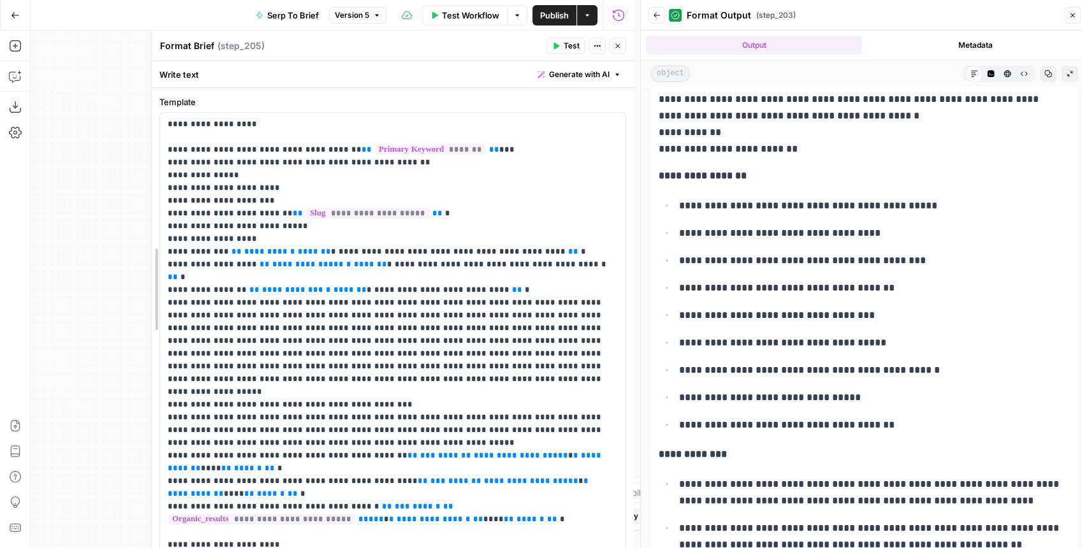
drag, startPoint x: 435, startPoint y: 221, endPoint x: 157, endPoint y: 231, distance: 278.7
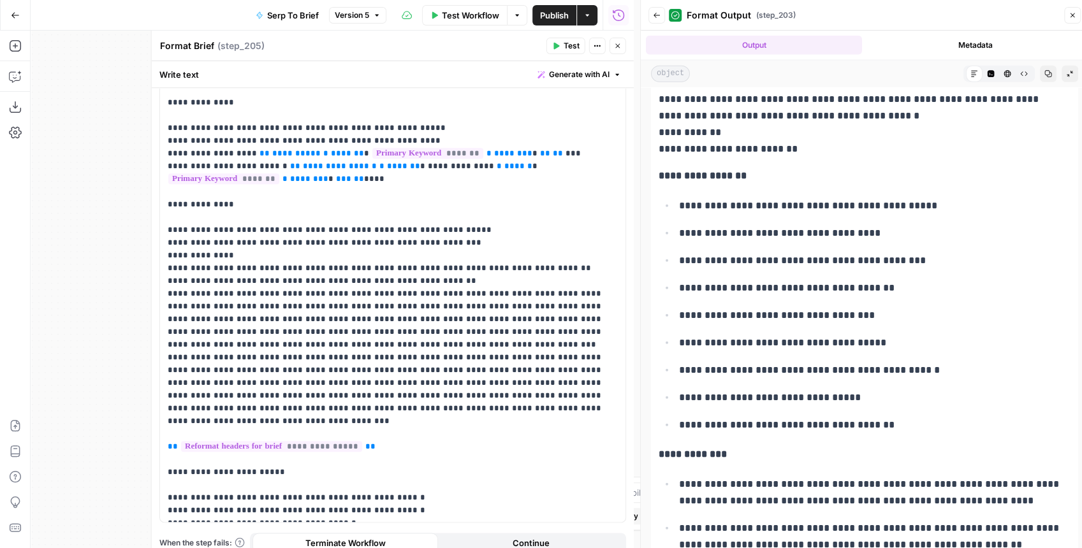
scroll to position [773, 0]
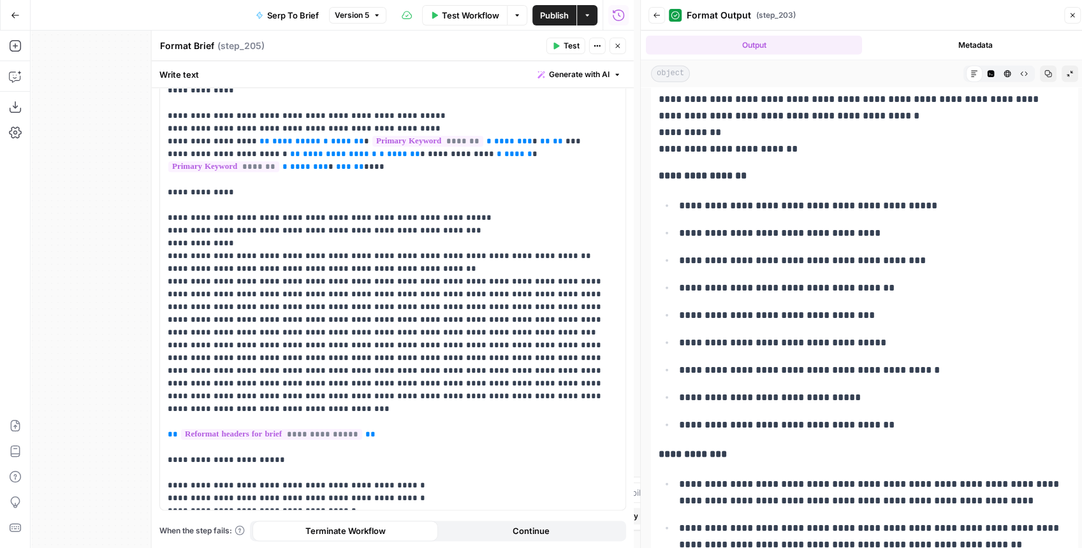
click at [616, 47] on icon "button" at bounding box center [617, 46] width 4 height 4
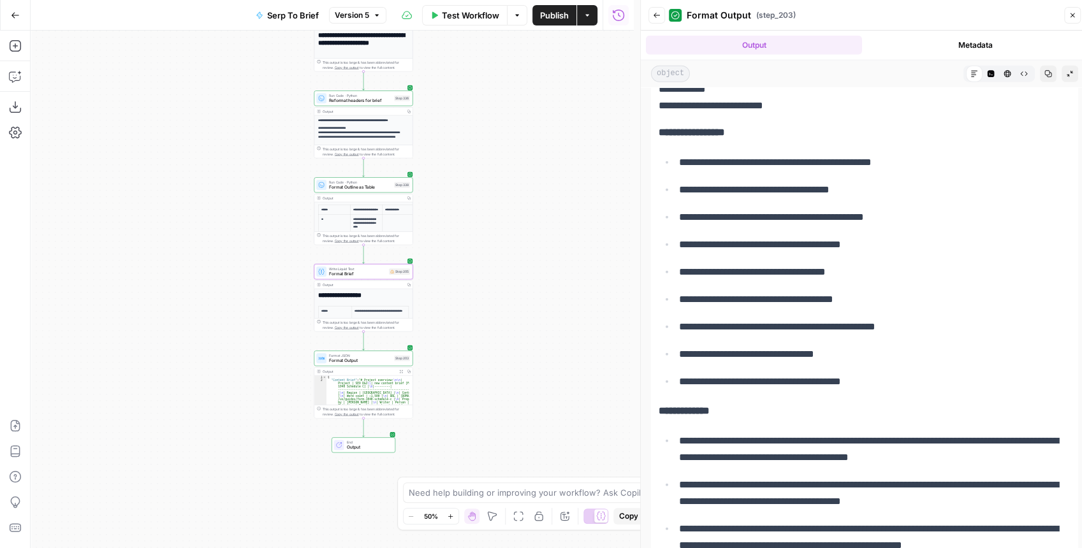
drag, startPoint x: 500, startPoint y: 130, endPoint x: 561, endPoint y: 245, distance: 130.0
click at [561, 245] on div "Workflow Set Inputs Inputs Run Code · JavaScript Structure Competitor Keywords …" at bounding box center [332, 290] width 603 height 518
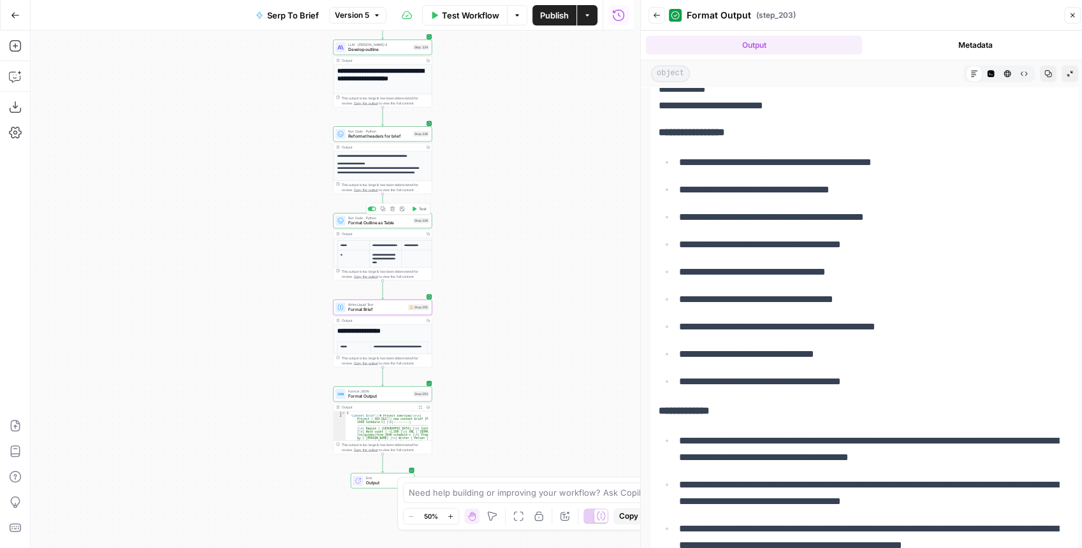
click at [415, 212] on button "Test" at bounding box center [419, 209] width 20 height 8
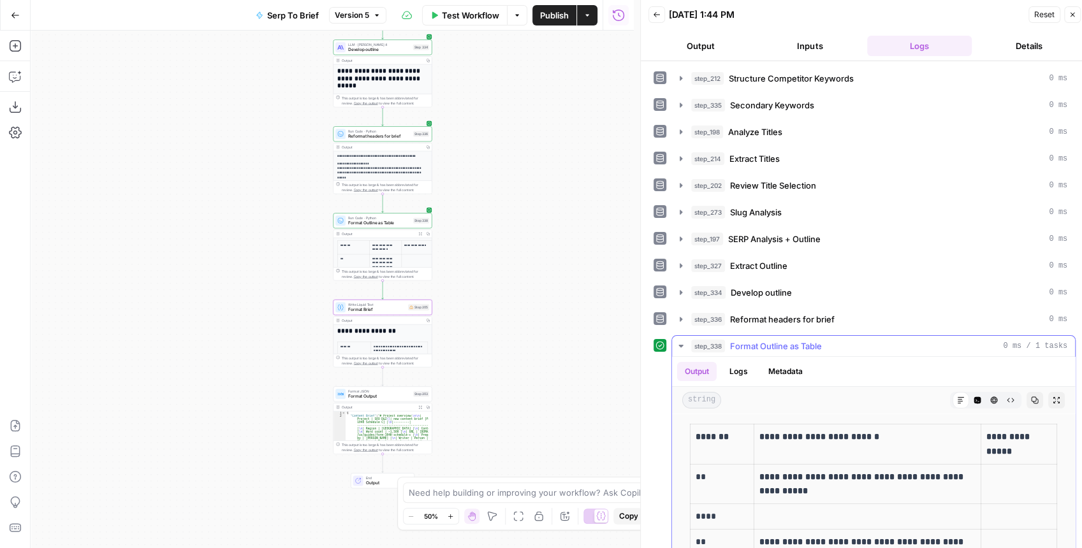
click at [1052, 396] on icon "button" at bounding box center [1056, 400] width 8 height 8
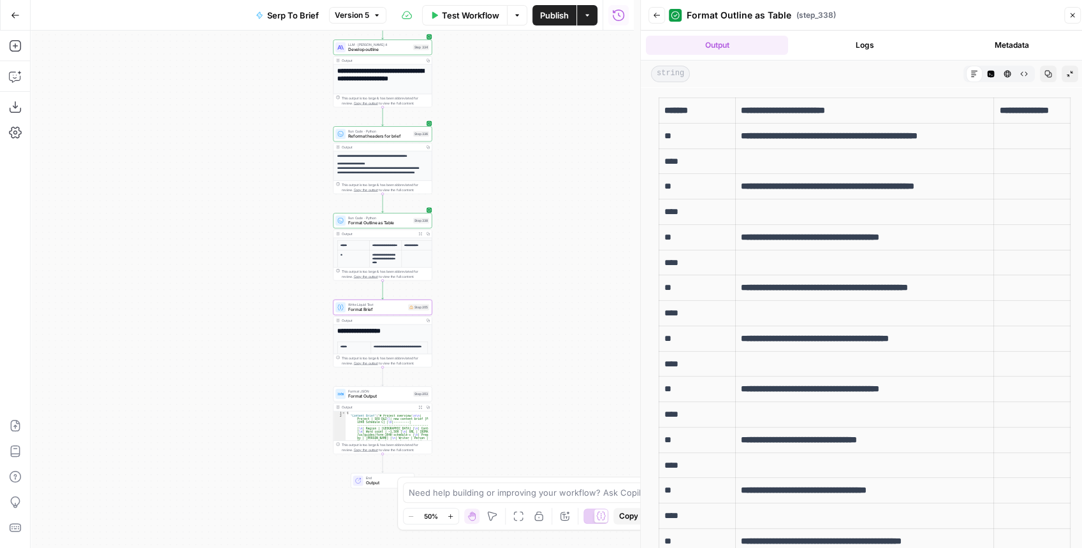
click at [393, 310] on span "Format Brief" at bounding box center [376, 310] width 57 height 6
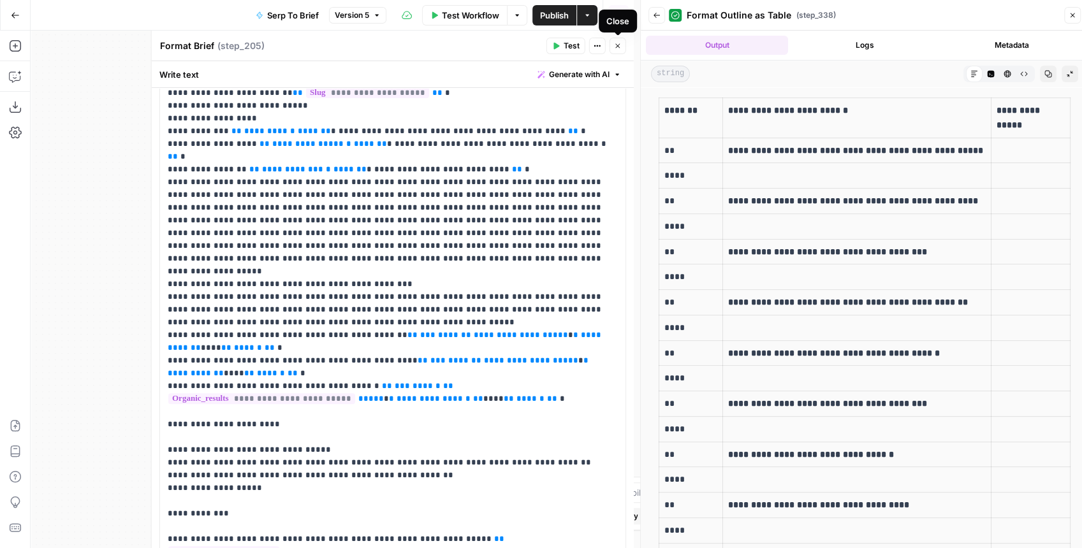
scroll to position [170, 0]
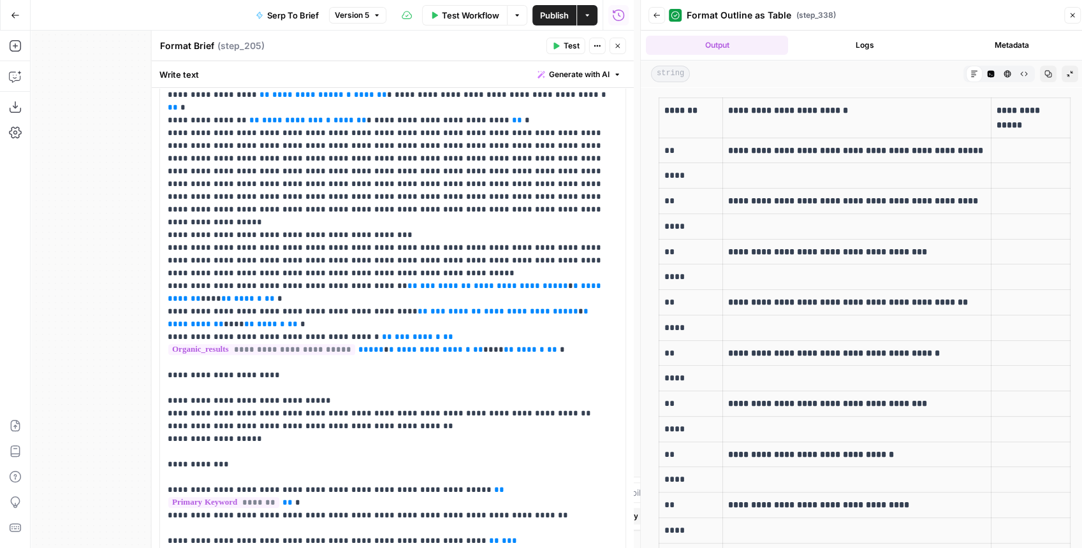
click at [611, 50] on button "Close" at bounding box center [617, 46] width 17 height 17
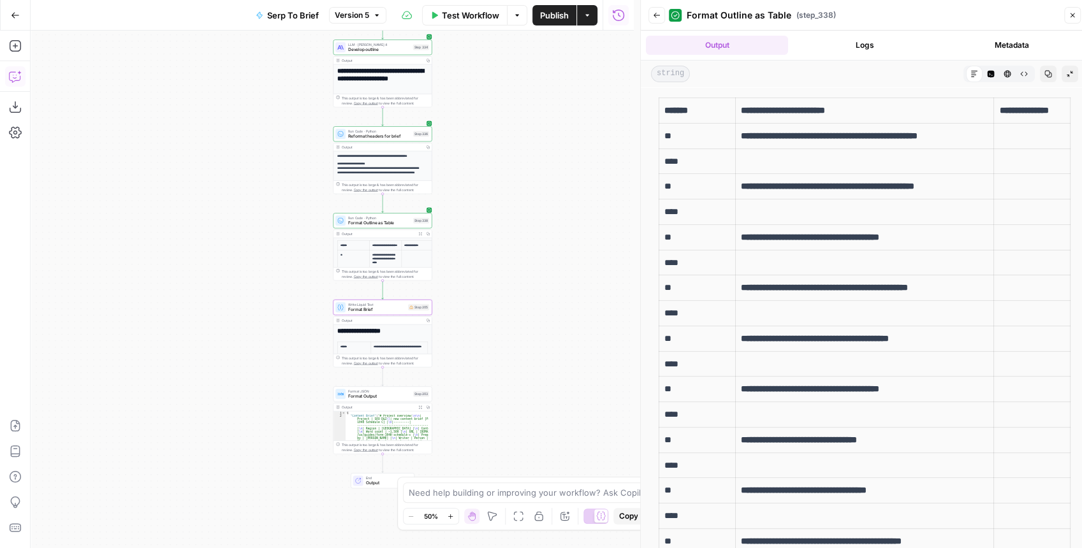
click at [13, 78] on icon "button" at bounding box center [15, 76] width 13 height 13
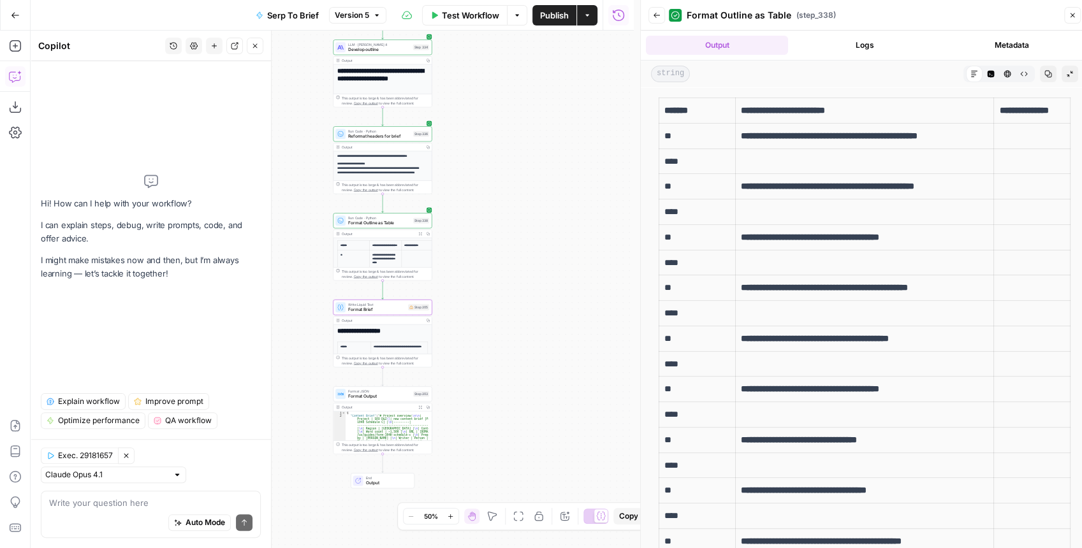
click at [47, 501] on div "Write your question here Auto Mode Send" at bounding box center [151, 514] width 220 height 47
type textarea "Step 205 needs to take step 338"
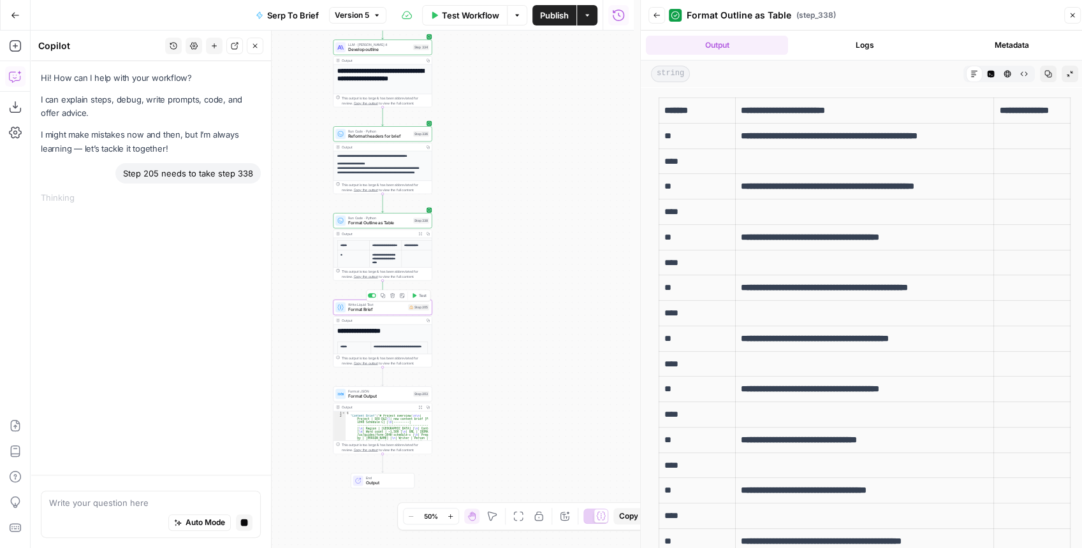
click at [395, 313] on div "Write Liquid Text Format Brief Step 205 Copy step Delete step Add Note Test" at bounding box center [382, 307] width 99 height 15
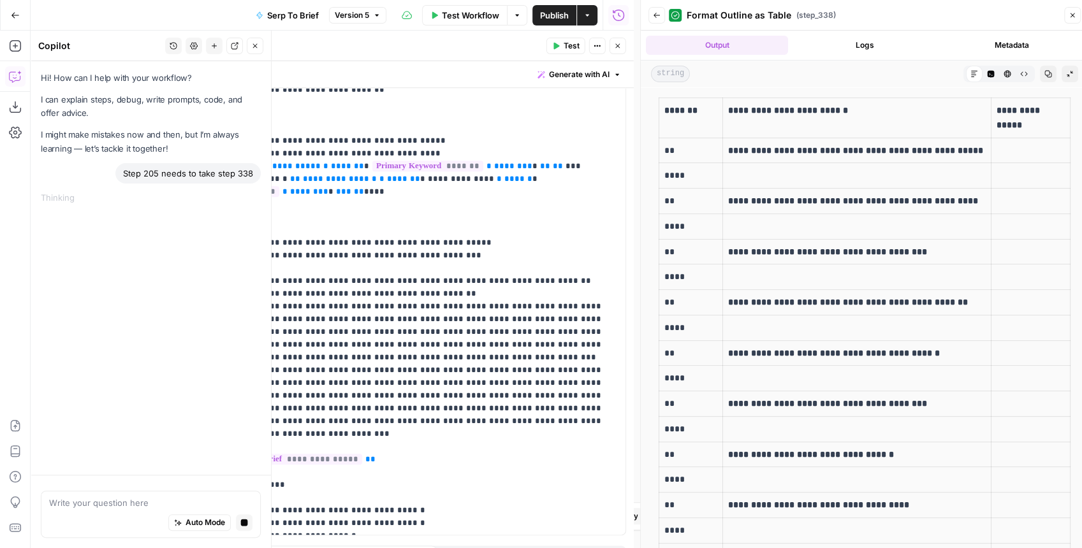
scroll to position [773, 0]
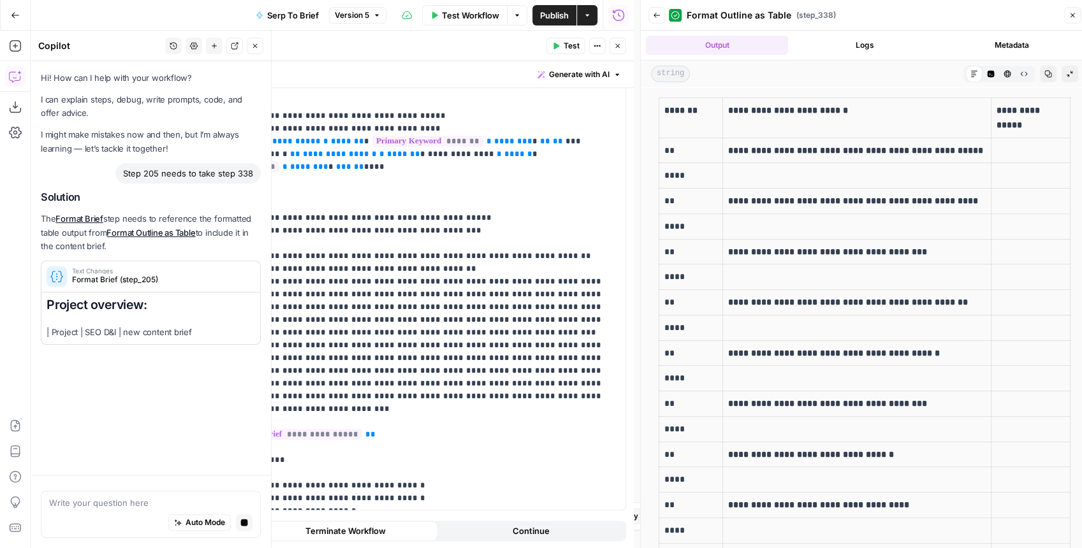
click at [614, 51] on button "Close" at bounding box center [617, 46] width 17 height 17
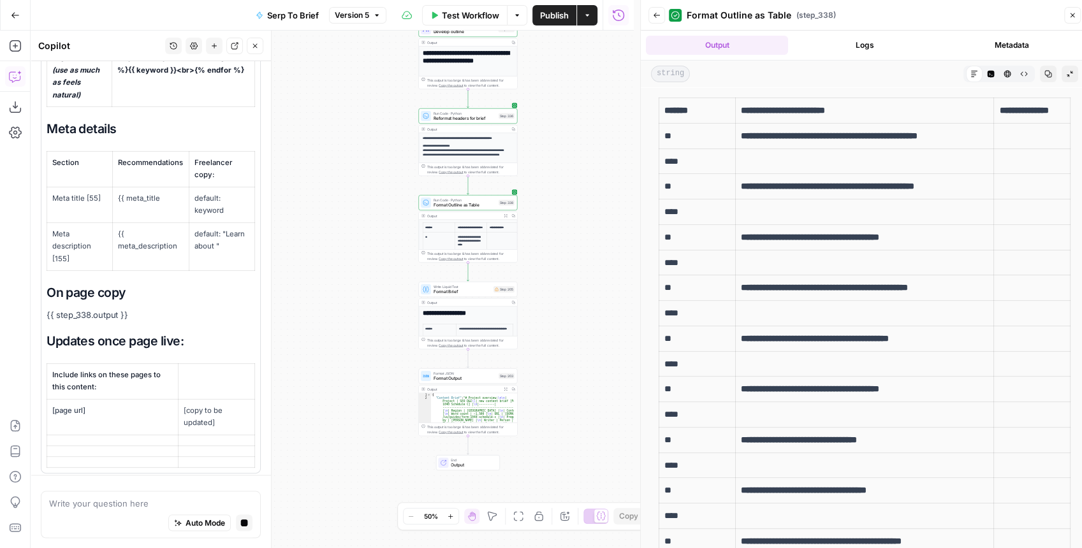
scroll to position [0, 0]
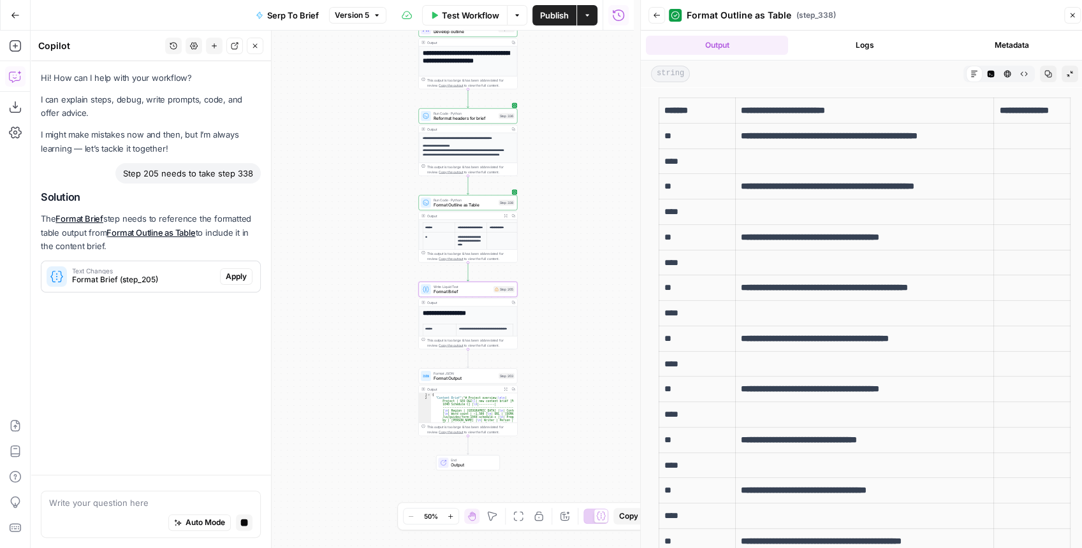
click at [235, 279] on span "Apply" at bounding box center [236, 276] width 21 height 11
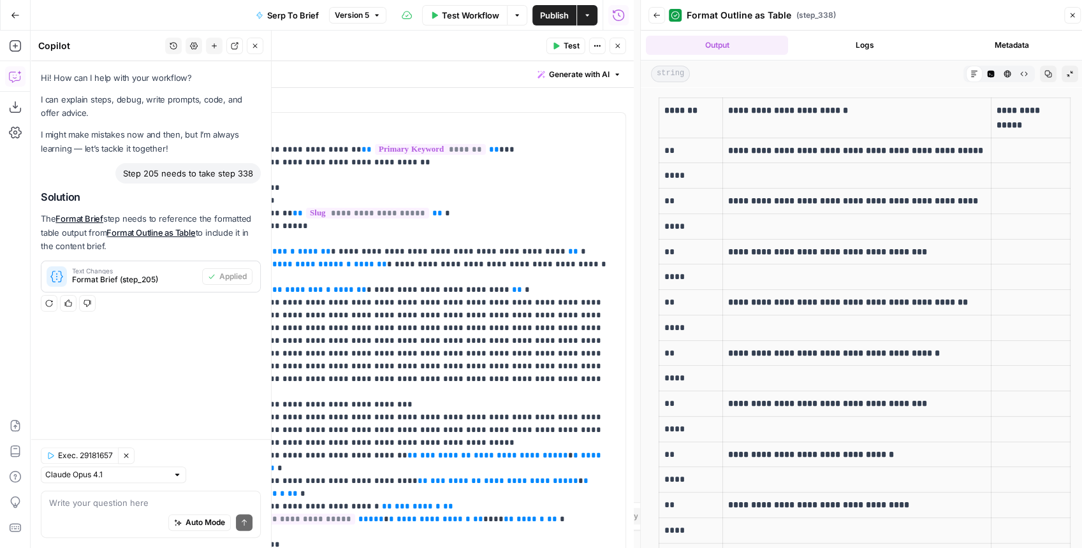
click at [579, 48] on span "Test" at bounding box center [571, 45] width 16 height 11
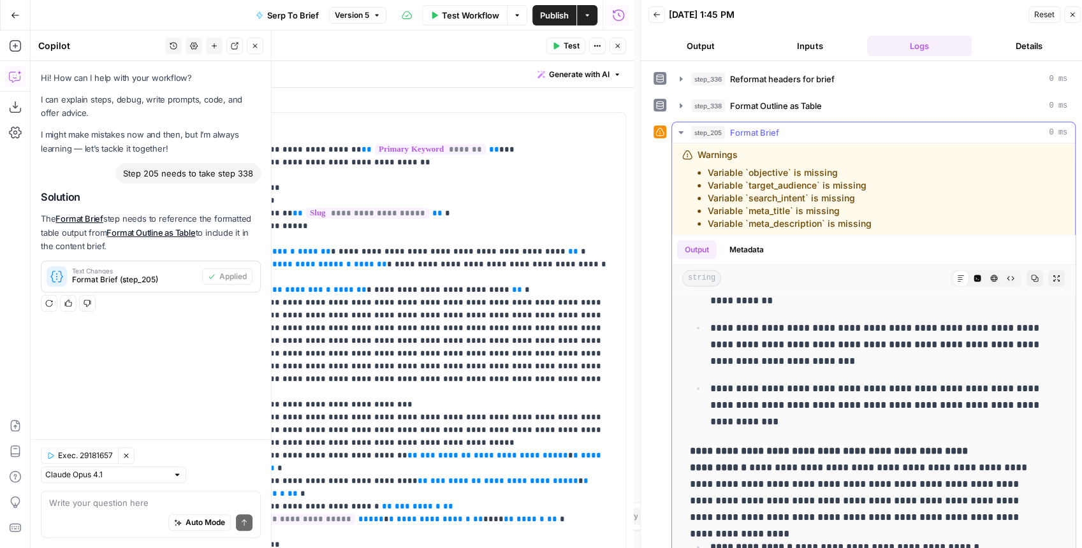
scroll to position [2682, 0]
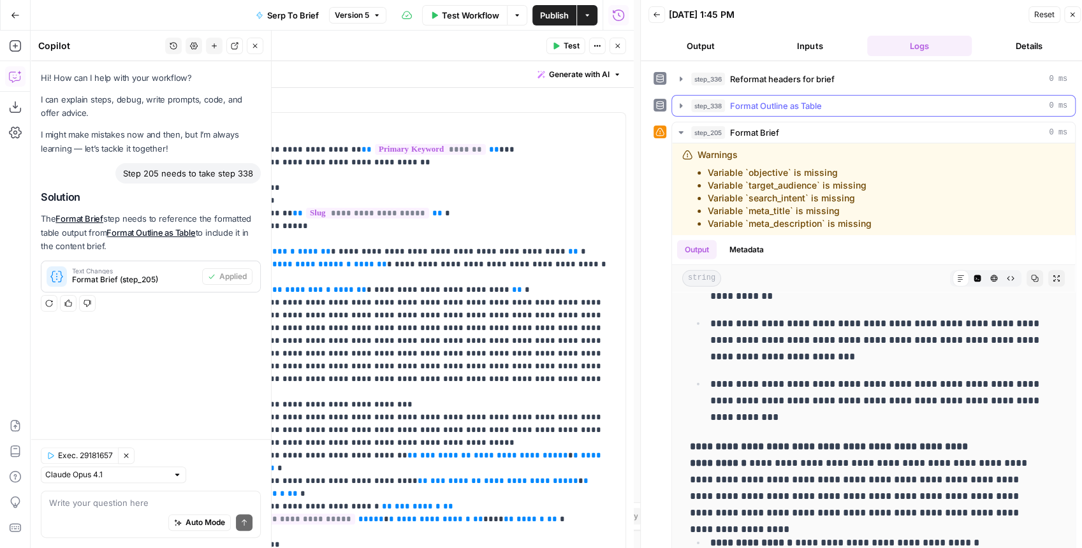
click at [677, 101] on icon "button" at bounding box center [681, 106] width 10 height 10
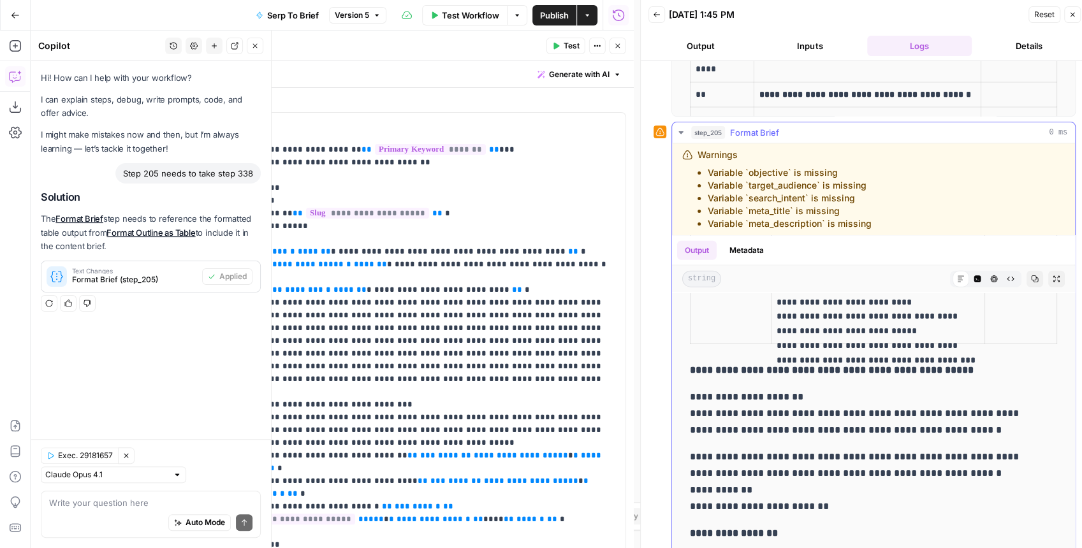
scroll to position [2045, 0]
click at [106, 514] on div "Auto Mode Send" at bounding box center [150, 523] width 203 height 28
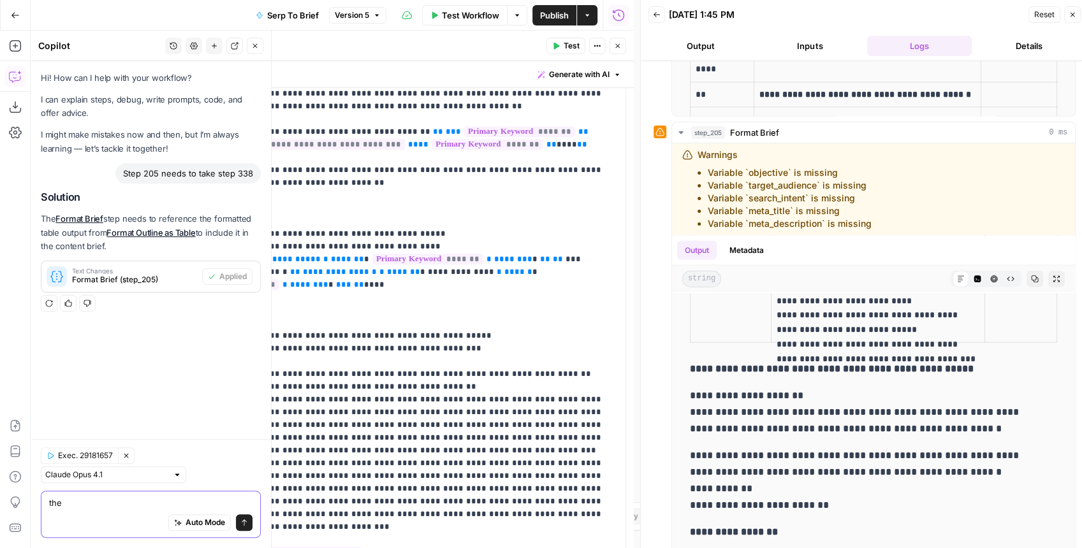
scroll to position [679, 0]
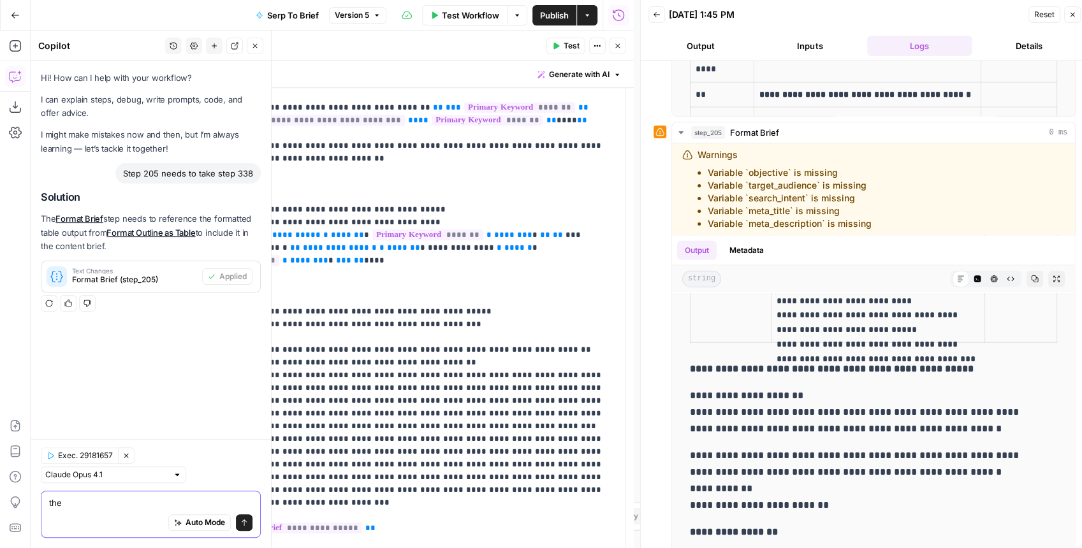
click at [96, 507] on textarea "the" at bounding box center [150, 502] width 203 height 13
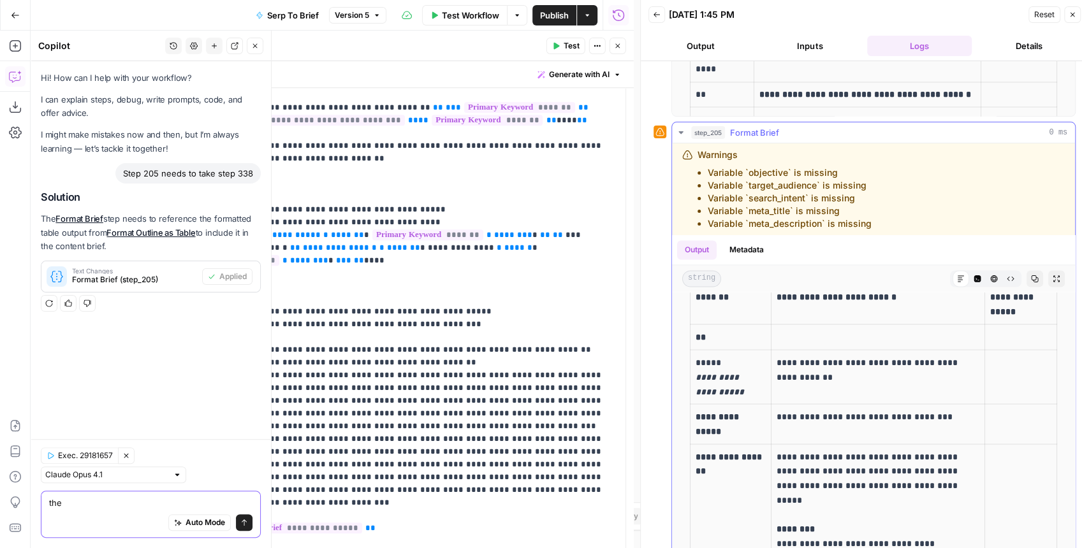
scroll to position [1535, 0]
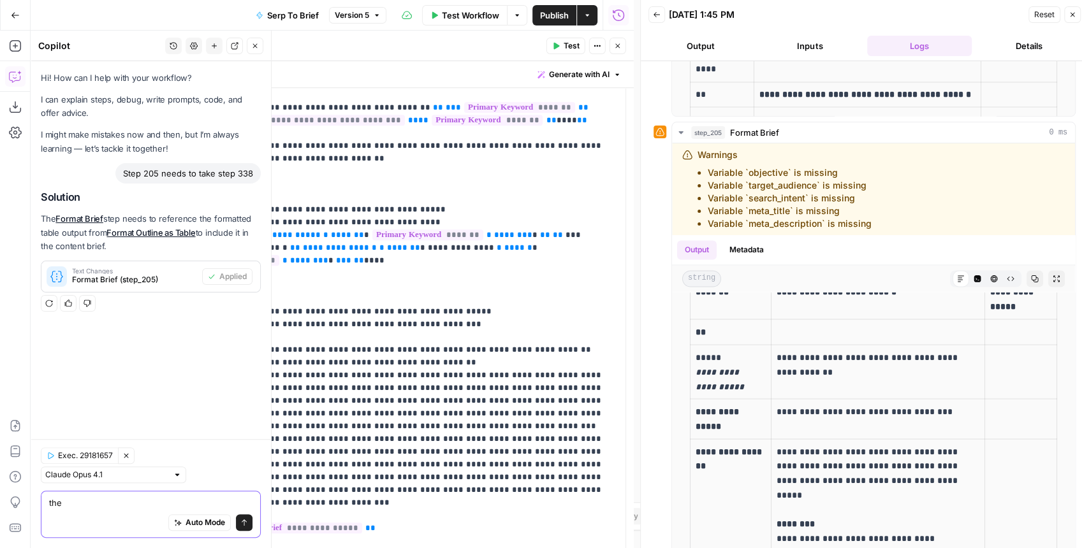
type textarea "the"
drag, startPoint x: 379, startPoint y: 479, endPoint x: 162, endPoint y: 477, distance: 216.7
click at [162, 477] on div "**********" at bounding box center [392, 18] width 465 height 1170
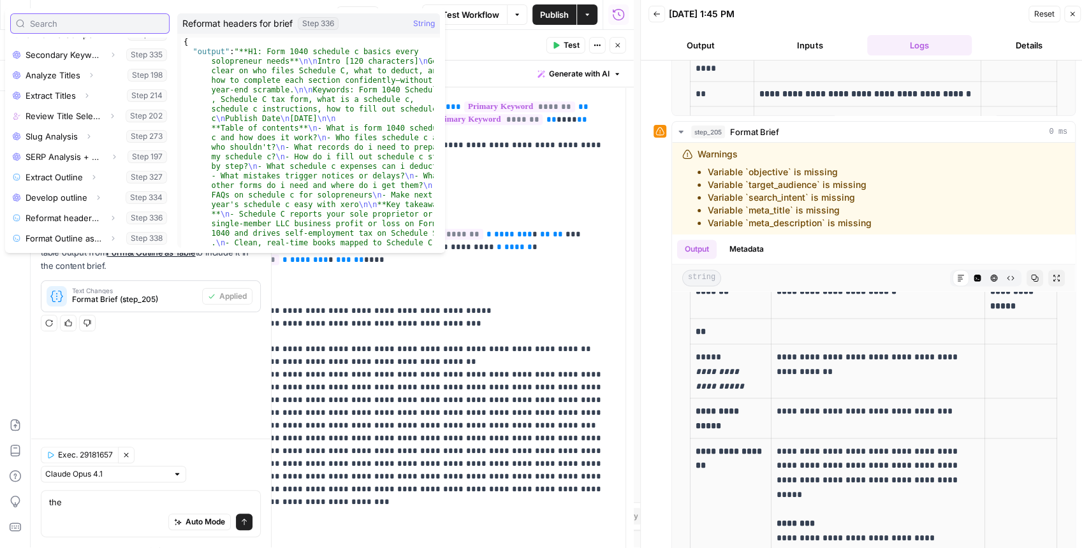
scroll to position [6, 0]
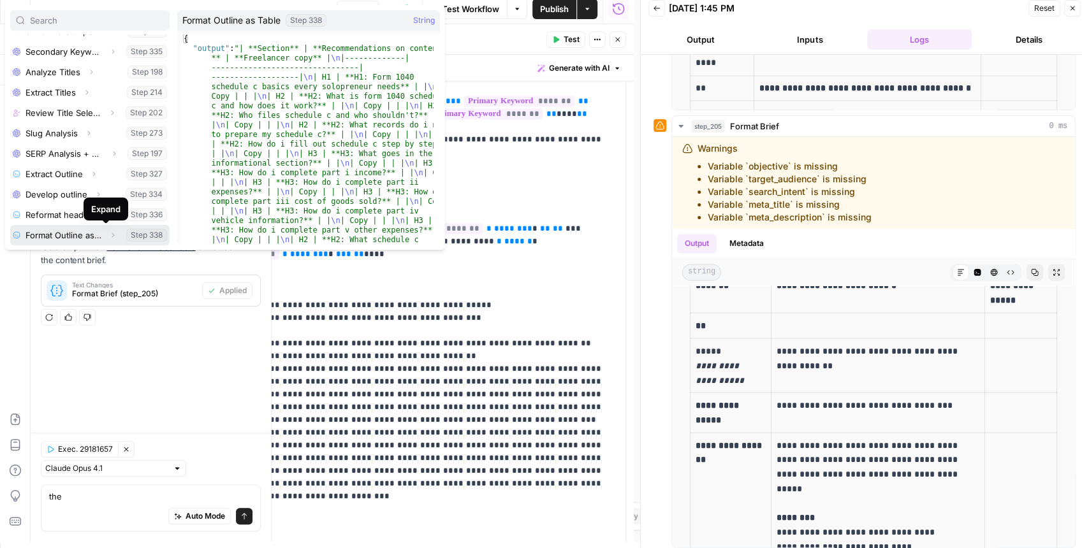
click at [109, 233] on icon "button" at bounding box center [113, 235] width 8 height 8
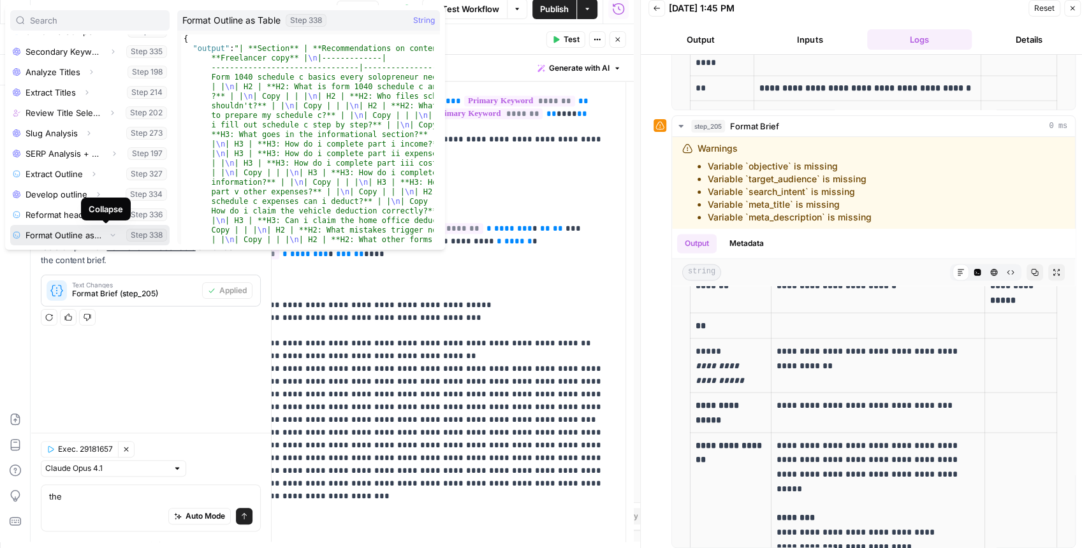
scroll to position [156, 0]
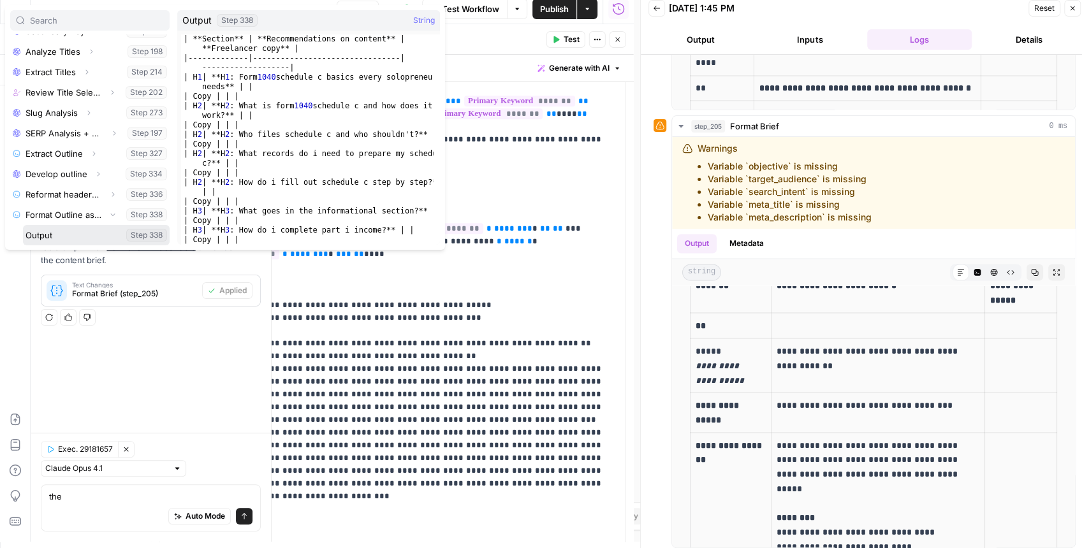
click at [36, 238] on button "Select variable Output" at bounding box center [96, 235] width 147 height 20
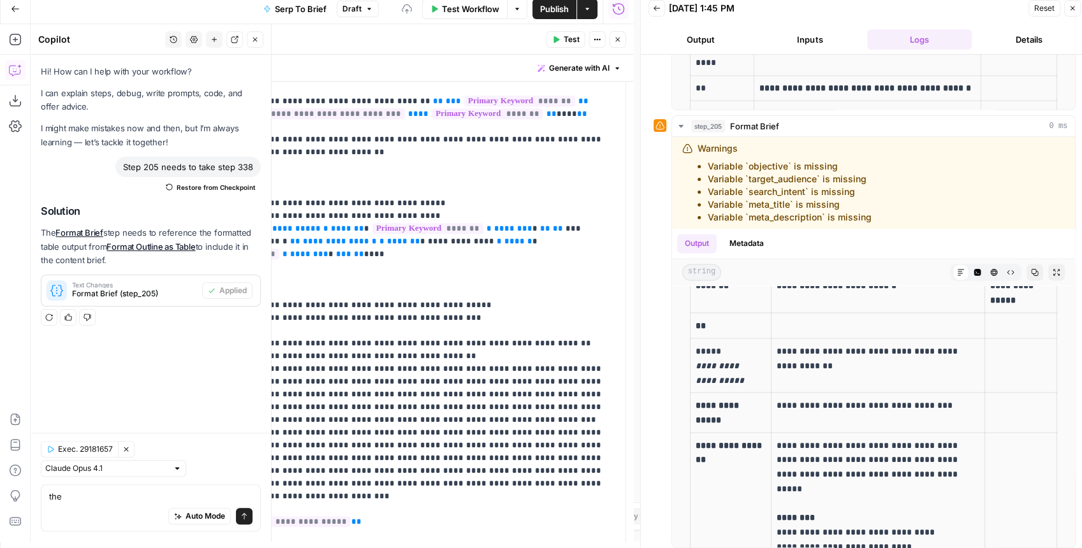
click at [563, 41] on button "Test" at bounding box center [565, 39] width 39 height 17
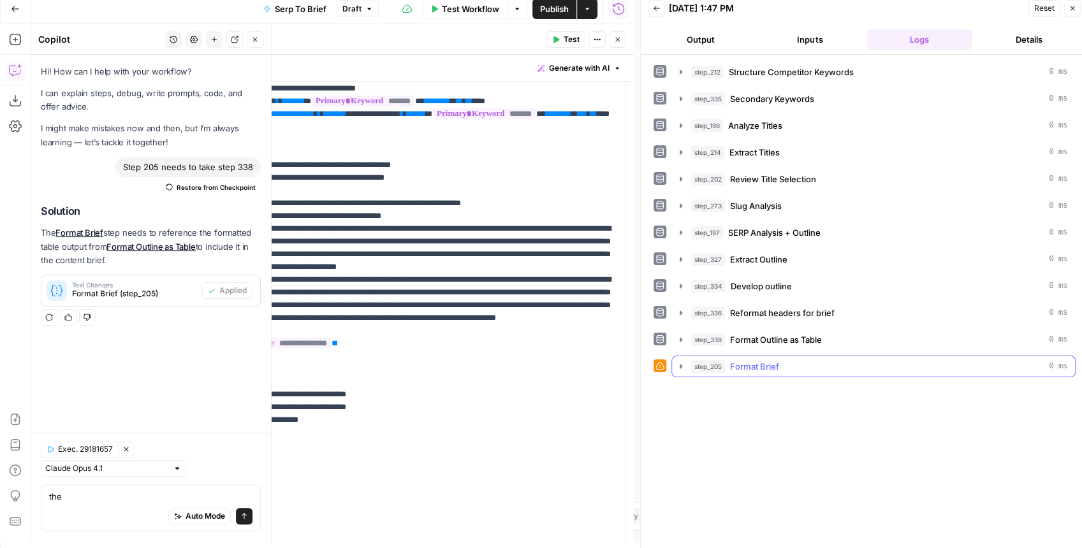
click at [684, 361] on icon "button" at bounding box center [681, 366] width 10 height 10
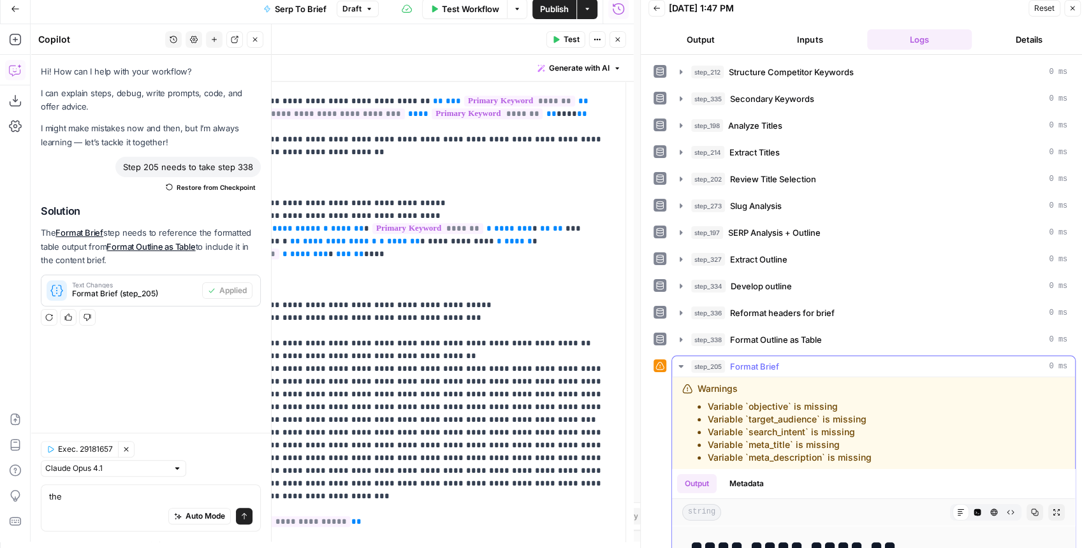
click at [1052, 509] on icon "button" at bounding box center [1056, 513] width 8 height 8
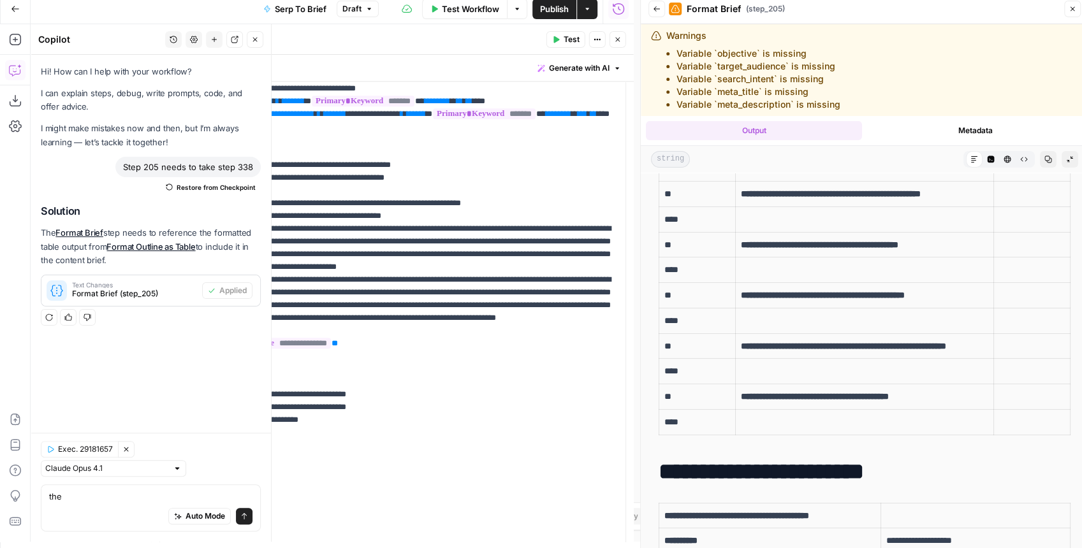
scroll to position [3202, 0]
click at [621, 36] on icon "button" at bounding box center [618, 40] width 8 height 8
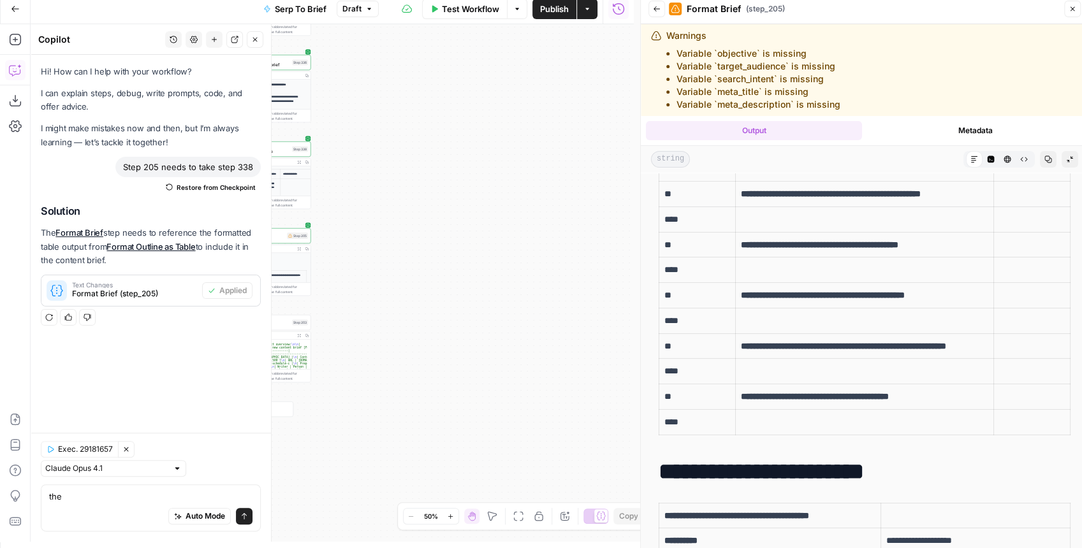
drag, startPoint x: 363, startPoint y: 223, endPoint x: 572, endPoint y: 176, distance: 214.9
click at [572, 176] on div "Workflow Set Inputs Inputs Run Code · JavaScript Structure Competitor Keywords …" at bounding box center [332, 283] width 603 height 518
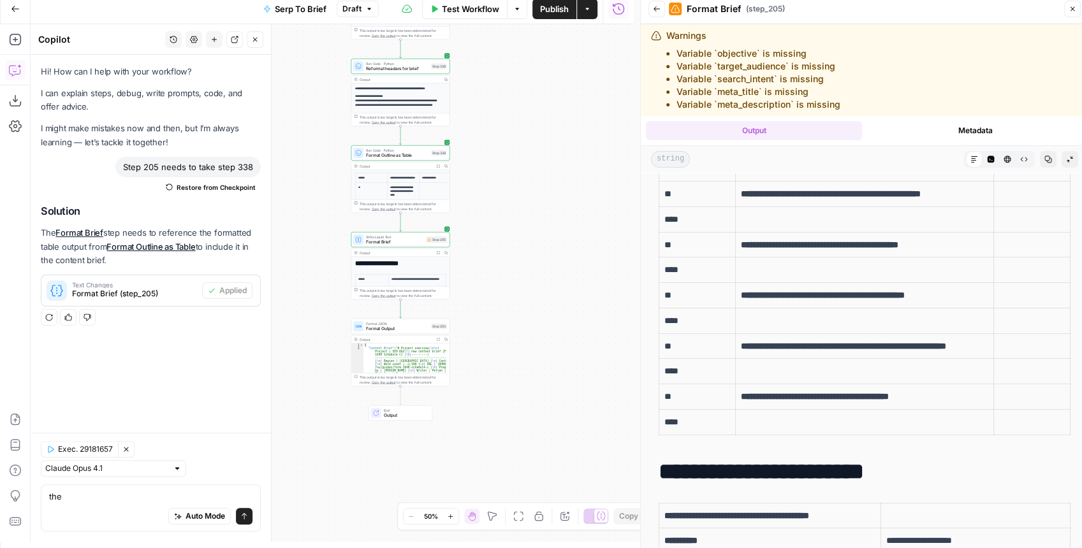
drag, startPoint x: 381, startPoint y: 227, endPoint x: 514, endPoint y: 264, distance: 137.6
click at [514, 264] on div "Workflow Set Inputs Inputs Run Code · JavaScript Structure Competitor Keywords …" at bounding box center [332, 283] width 603 height 518
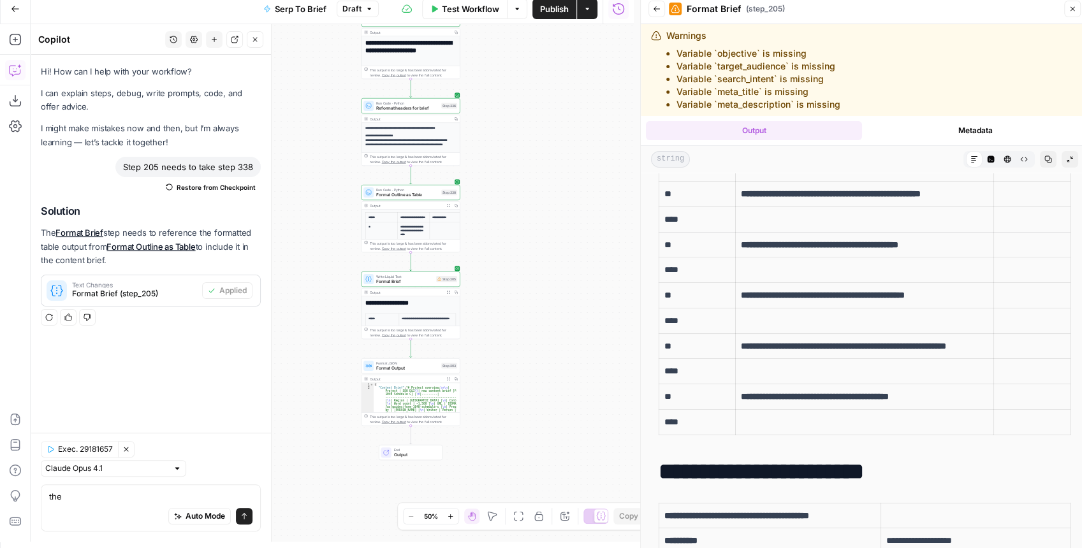
drag, startPoint x: 523, startPoint y: 186, endPoint x: 498, endPoint y: 238, distance: 57.6
click at [498, 238] on div "Workflow Set Inputs Inputs Run Code · JavaScript Structure Competitor Keywords …" at bounding box center [332, 283] width 603 height 518
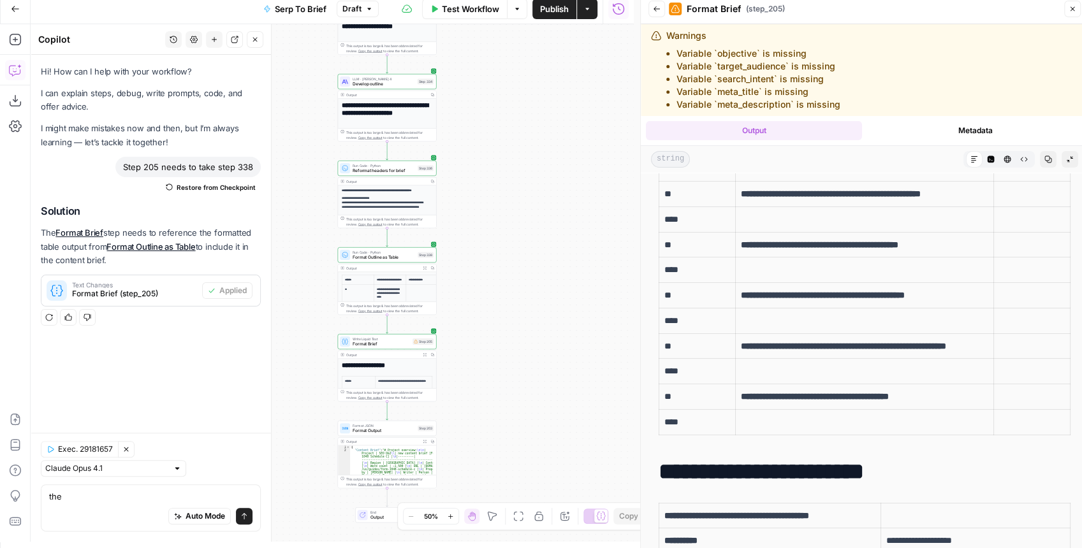
drag, startPoint x: 507, startPoint y: 147, endPoint x: 493, endPoint y: 208, distance: 62.8
click at [493, 208] on div "Workflow Set Inputs Inputs Run Code · JavaScript Structure Competitor Keywords …" at bounding box center [332, 283] width 603 height 518
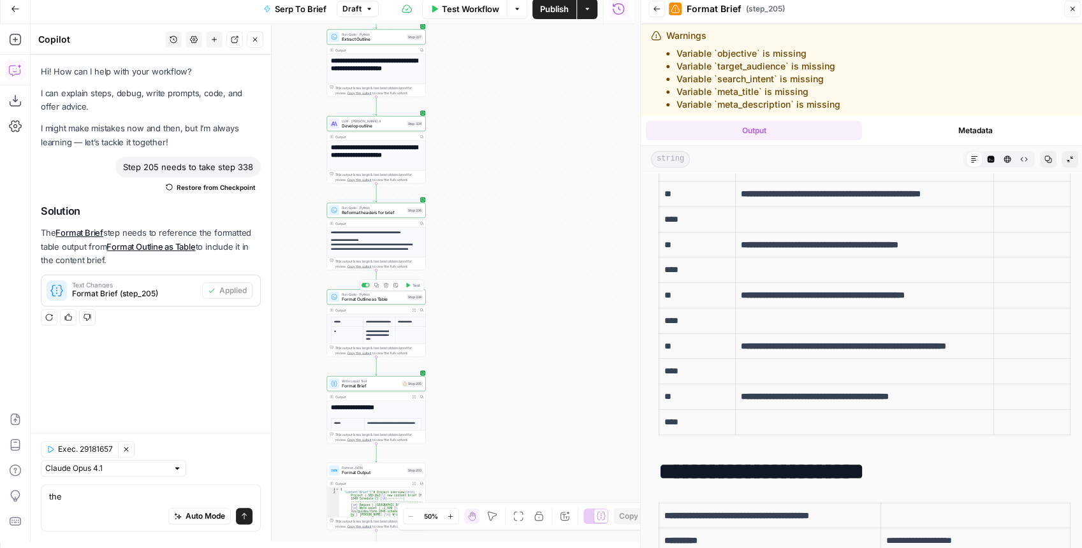
click at [394, 298] on span "Format Outline as Table" at bounding box center [373, 299] width 62 height 6
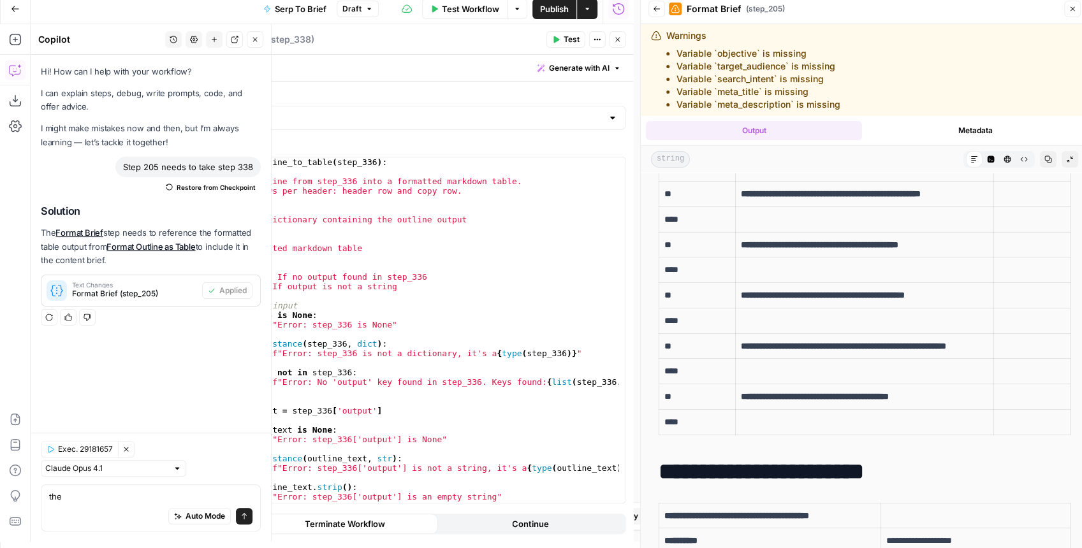
click at [622, 40] on button "Close" at bounding box center [617, 39] width 17 height 17
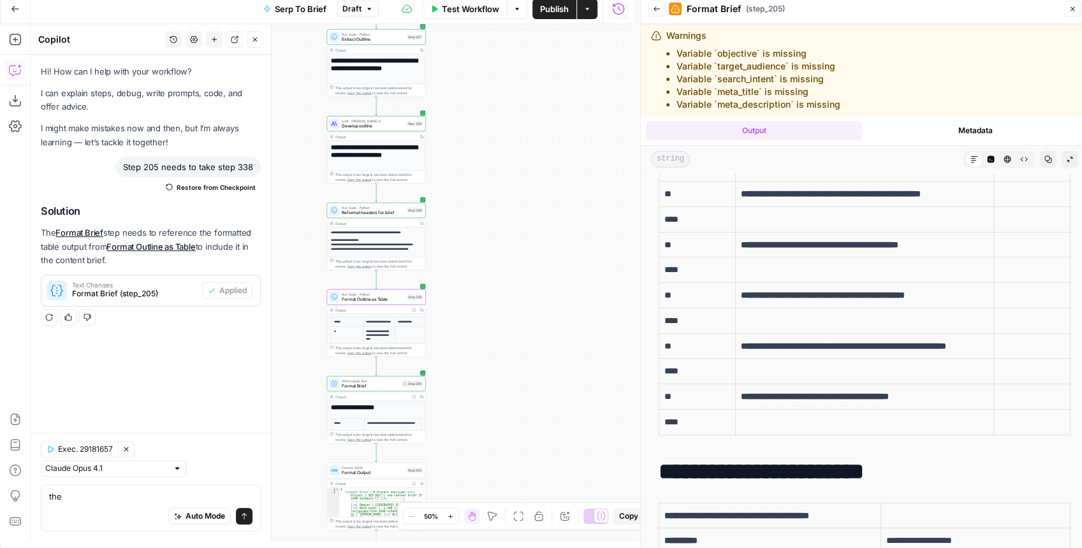
click at [656, 13] on button "Back" at bounding box center [656, 9] width 17 height 17
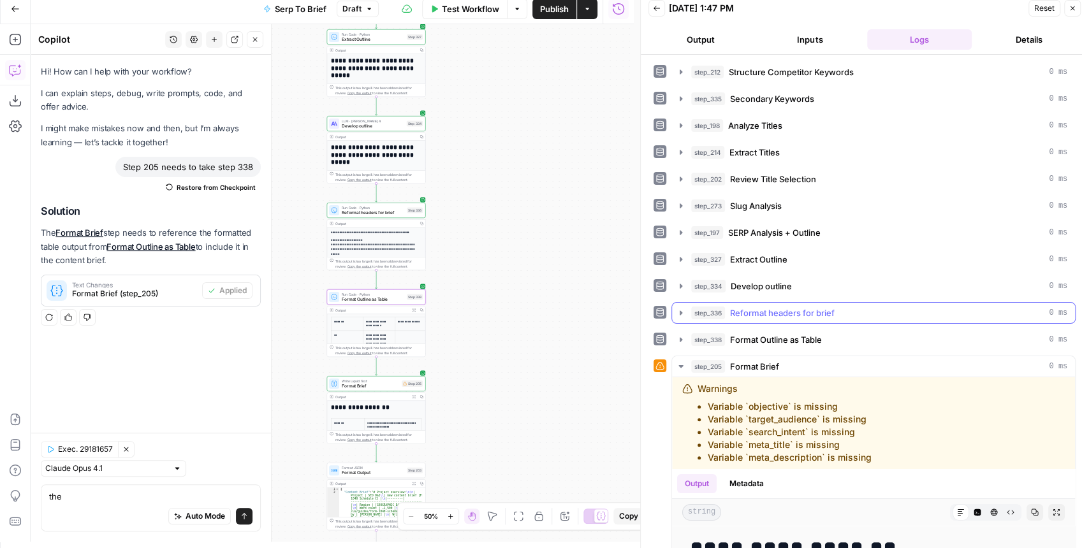
click at [676, 308] on icon "button" at bounding box center [681, 313] width 10 height 10
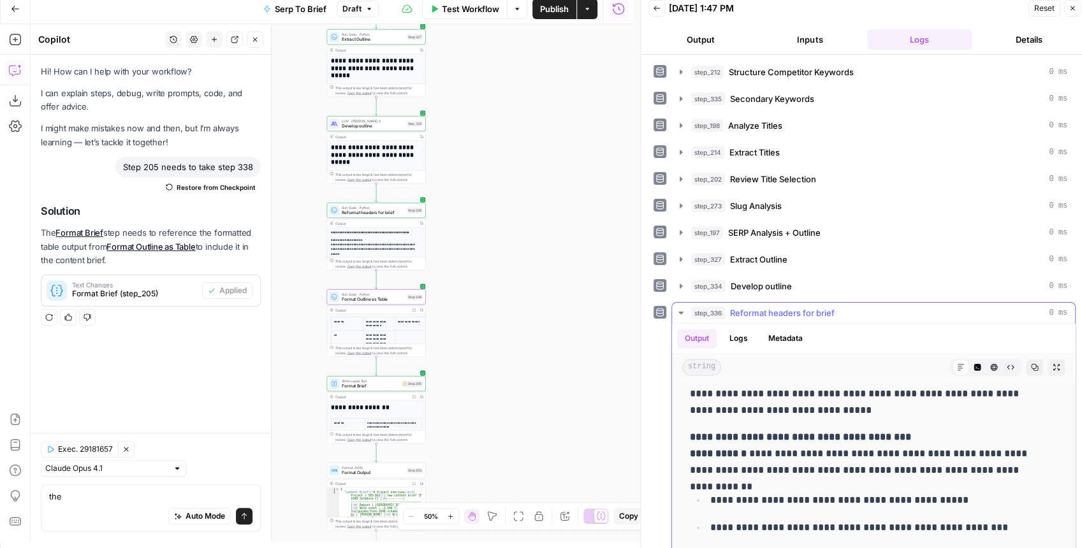
scroll to position [1275, 0]
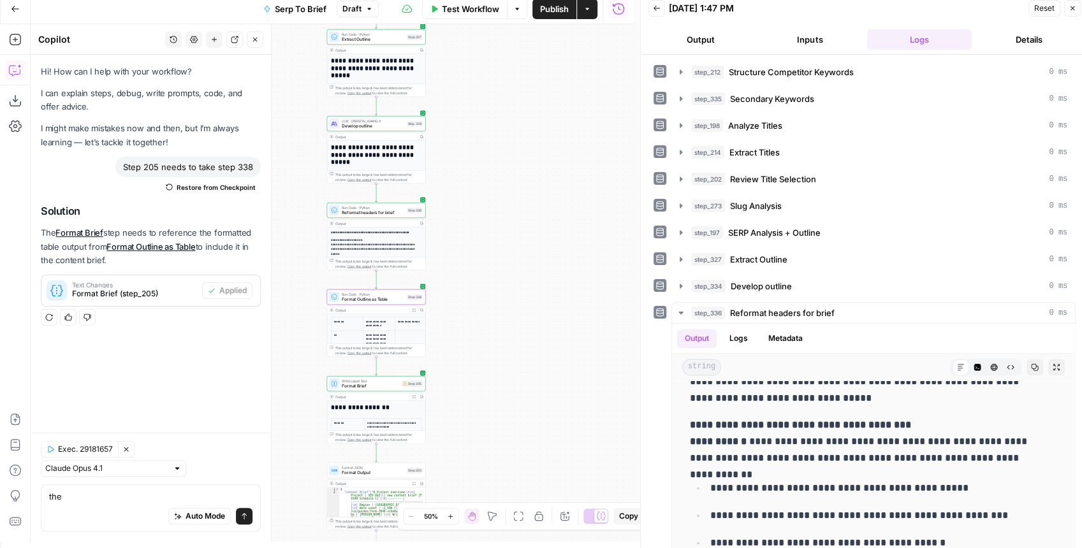
click at [550, 10] on span "Publish" at bounding box center [554, 9] width 29 height 13
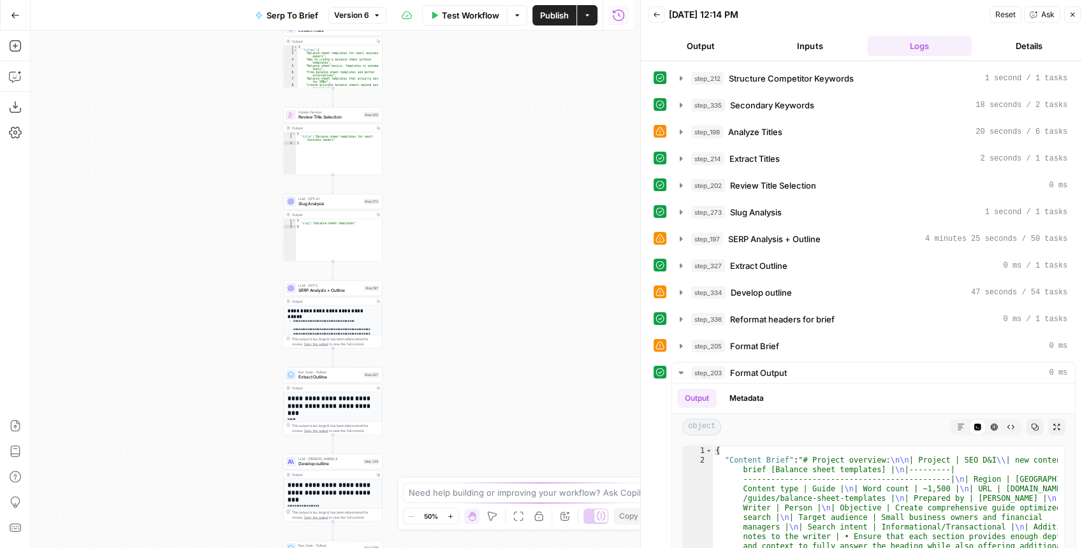
drag, startPoint x: 460, startPoint y: 363, endPoint x: 553, endPoint y: 114, distance: 265.8
click at [549, 117] on div "Workflow Set Inputs Inputs Run Code · JavaScript Structure Competitor Keywords …" at bounding box center [332, 290] width 603 height 518
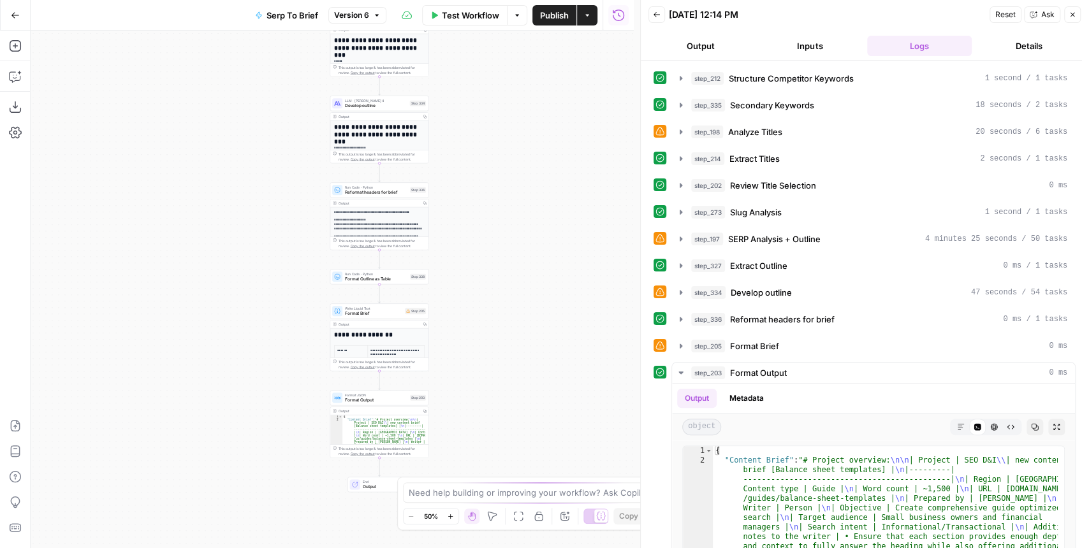
drag, startPoint x: 539, startPoint y: 278, endPoint x: 500, endPoint y: 170, distance: 114.7
click at [496, 166] on div "Workflow Set Inputs Inputs Run Code · JavaScript Structure Competitor Keywords …" at bounding box center [332, 290] width 603 height 518
click at [375, 276] on span "Format Outline as Table" at bounding box center [375, 276] width 62 height 6
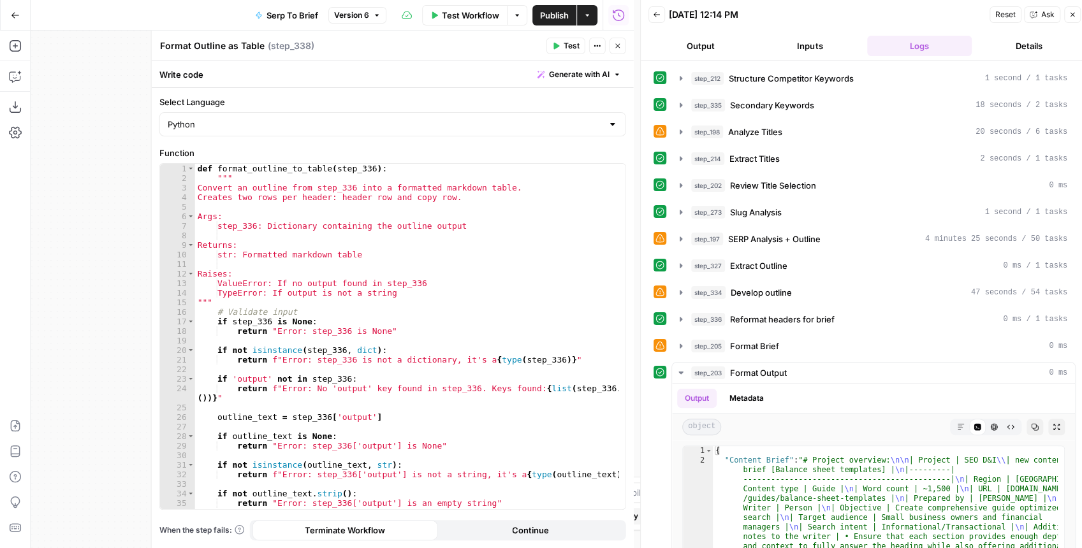
click at [576, 45] on span "Test" at bounding box center [571, 45] width 16 height 11
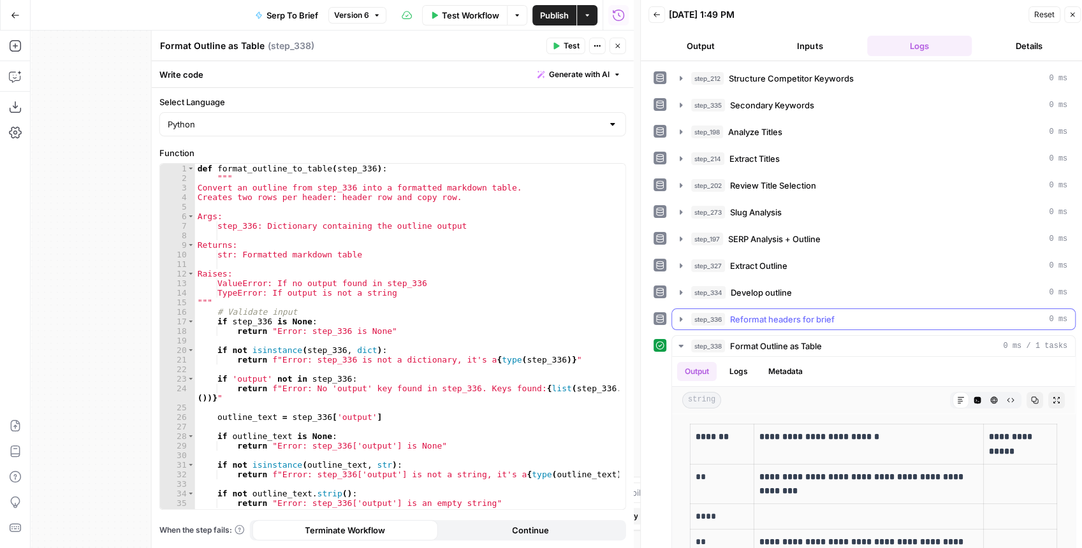
click at [683, 314] on icon "button" at bounding box center [681, 319] width 10 height 10
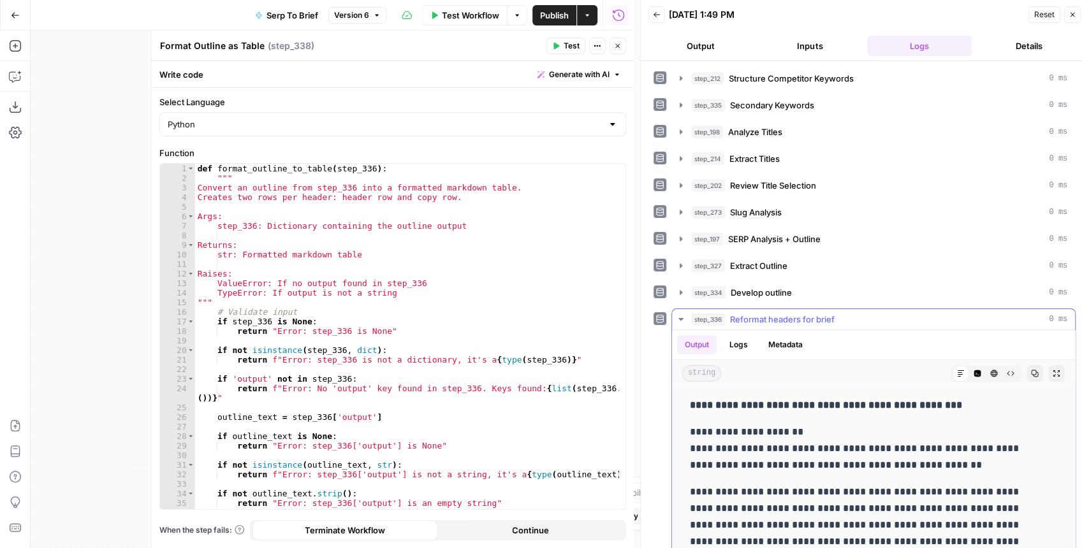
click at [683, 314] on icon "button" at bounding box center [681, 319] width 10 height 10
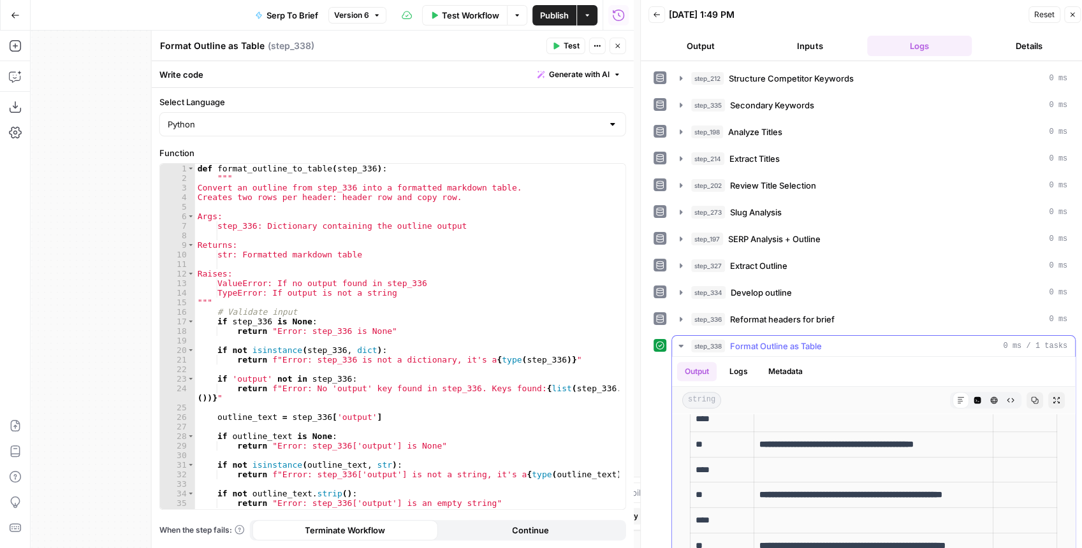
scroll to position [424, 0]
click at [618, 49] on icon "button" at bounding box center [618, 46] width 8 height 8
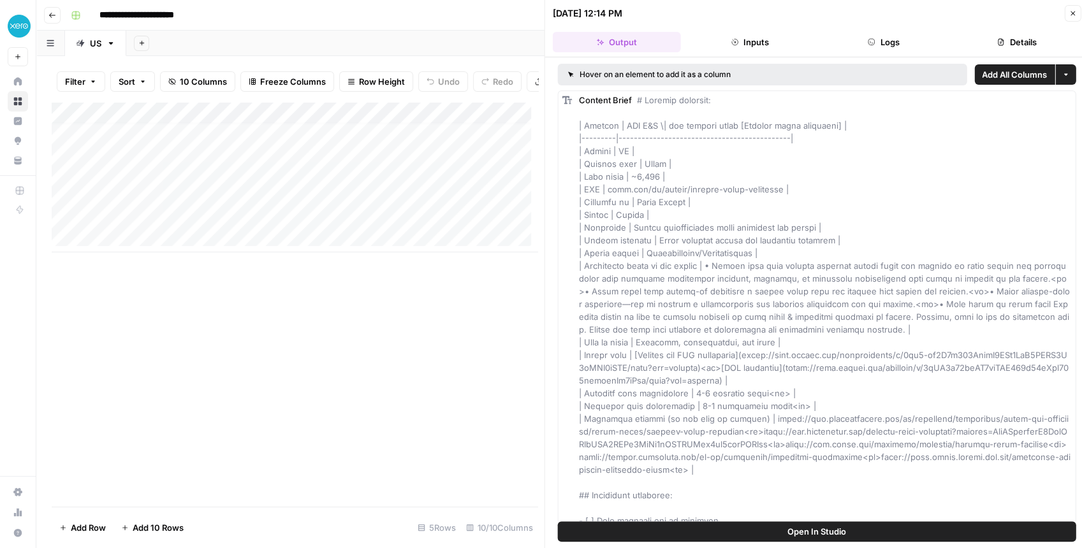
scroll to position [6, 0]
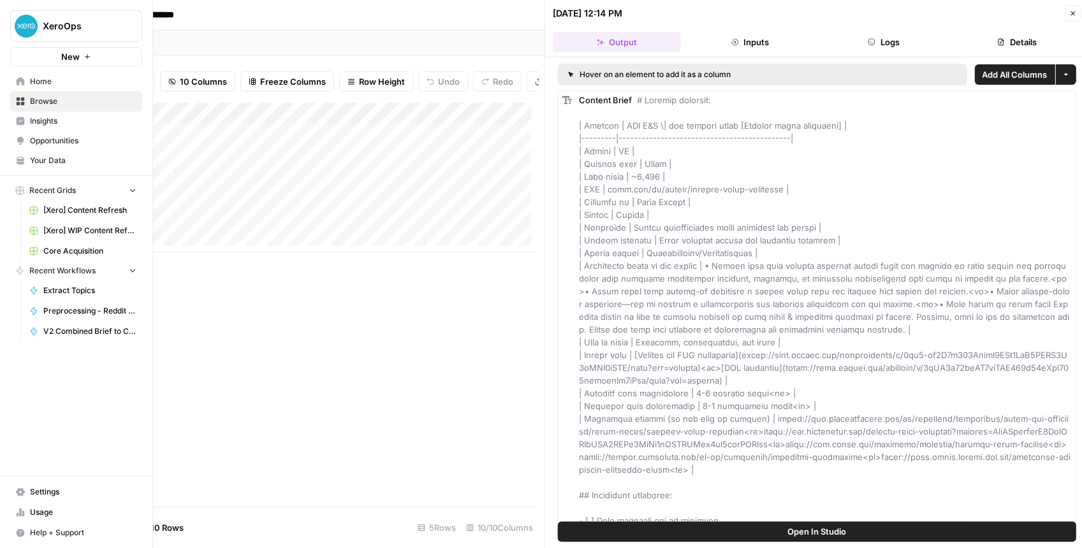
click at [69, 30] on span "XeroOps" at bounding box center [81, 26] width 77 height 13
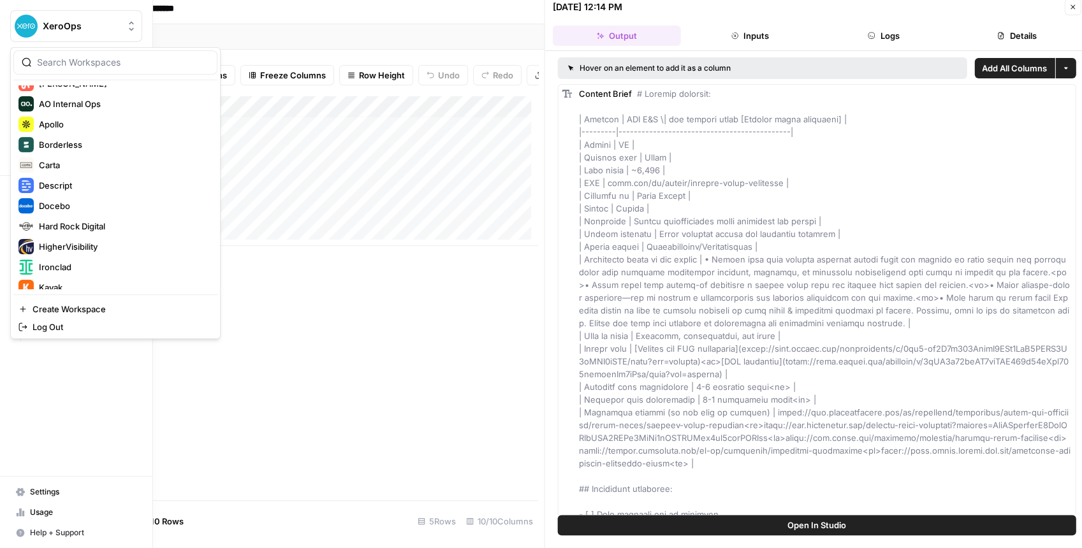
scroll to position [117, 0]
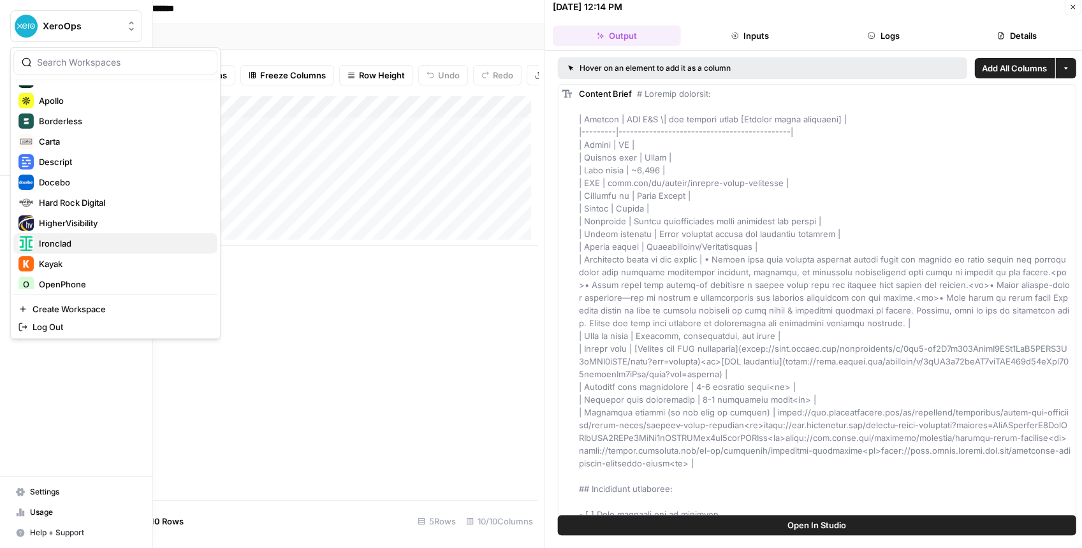
click at [72, 242] on span "Ironclad" at bounding box center [123, 243] width 168 height 13
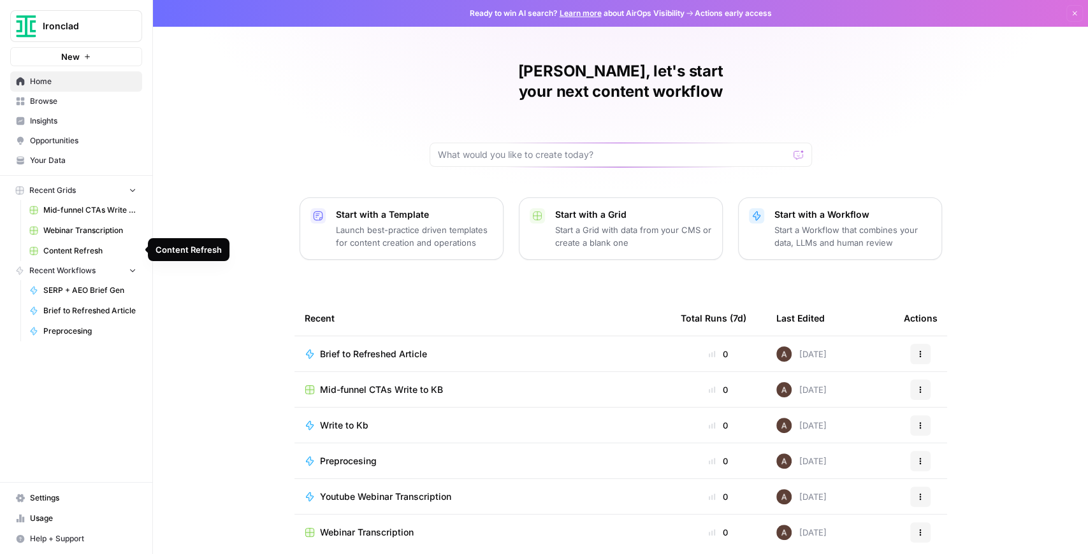
click at [120, 241] on link "Content Refresh" at bounding box center [83, 251] width 119 height 20
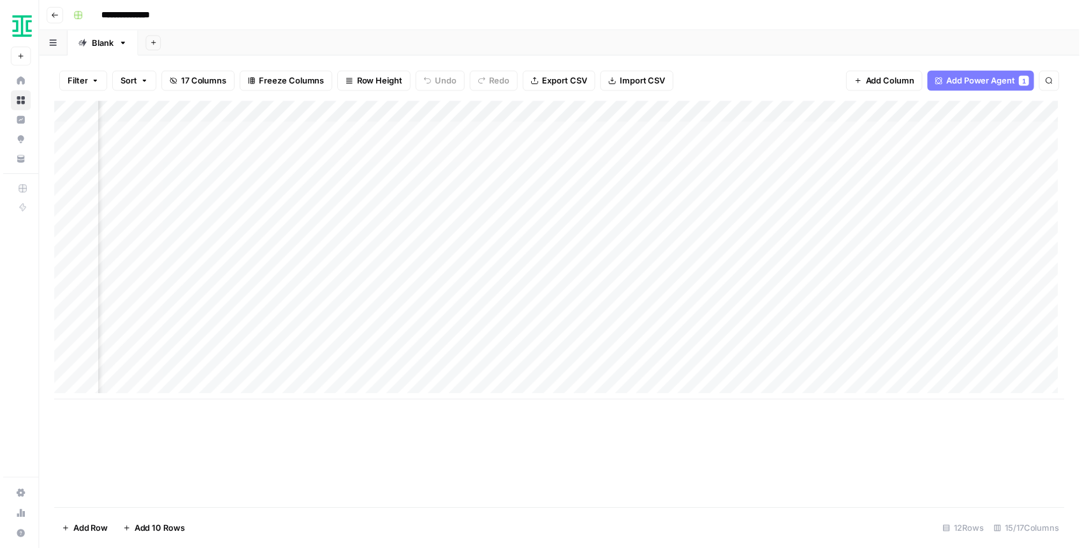
scroll to position [0, 1126]
click at [774, 243] on div "Add Column" at bounding box center [562, 253] width 1021 height 302
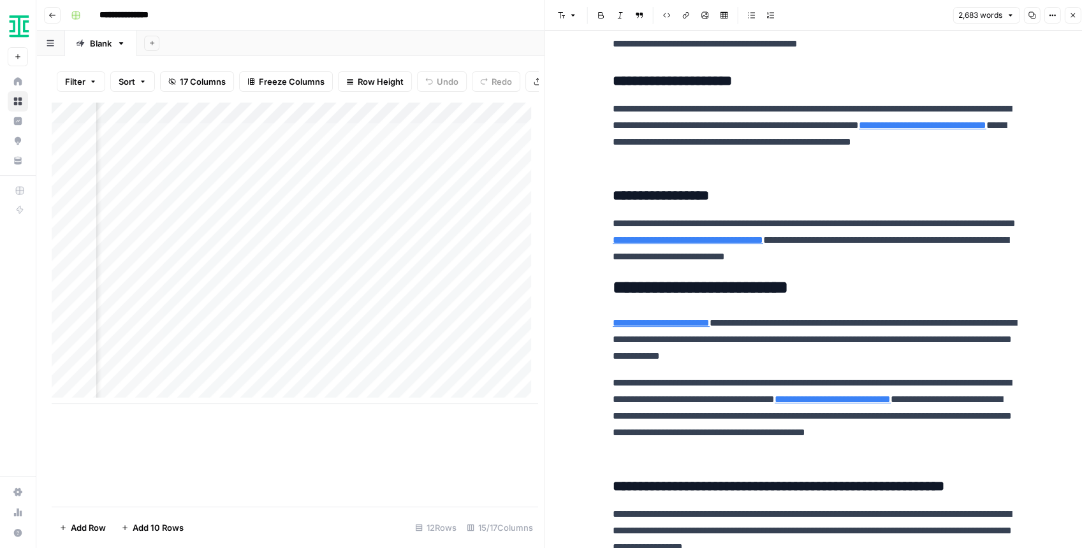
scroll to position [1317, 0]
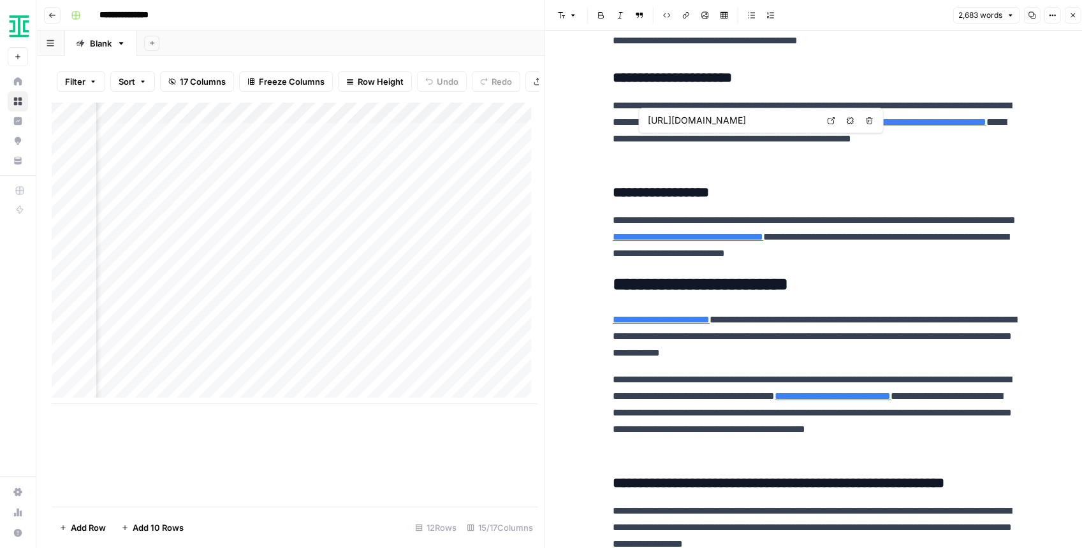
type input "https://ironcladapp.com/journal/webinars/drive-transformation-revenue-by-aligni…"
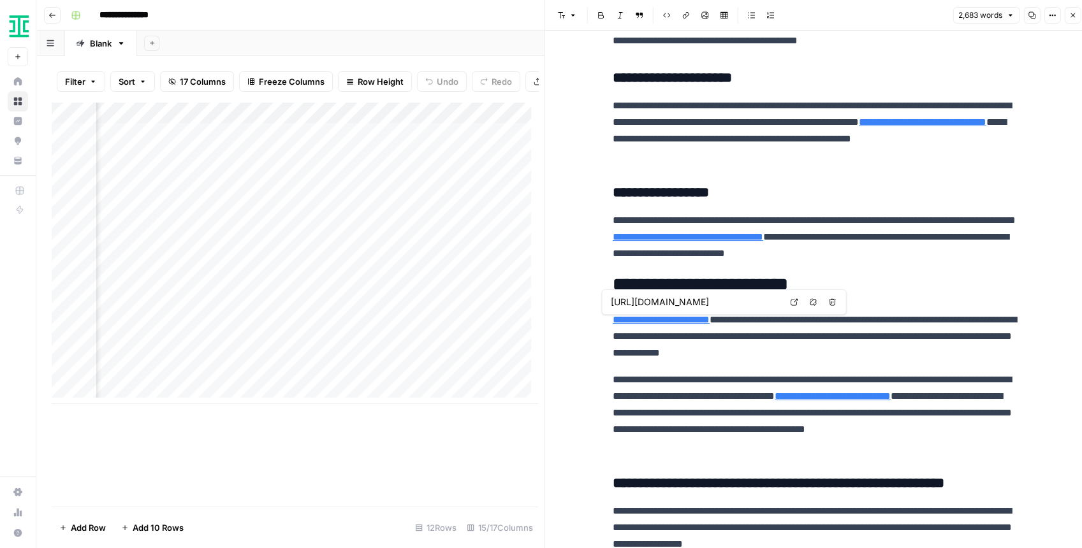
type input "https://www.acc.com/sites/default/files/2020-05/ACCLegalOps_Report20_FINAL.pdf"
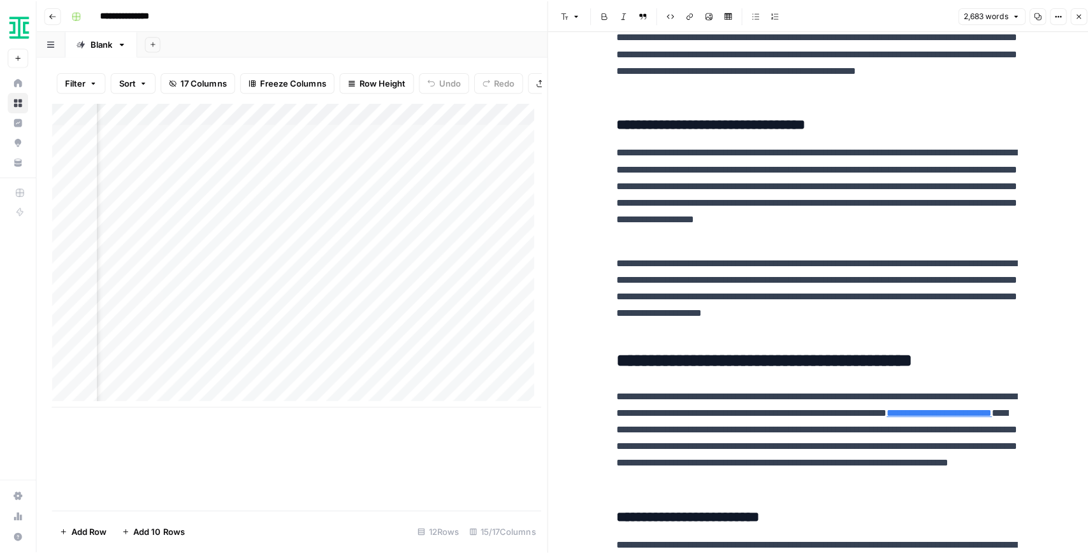
scroll to position [2591, 0]
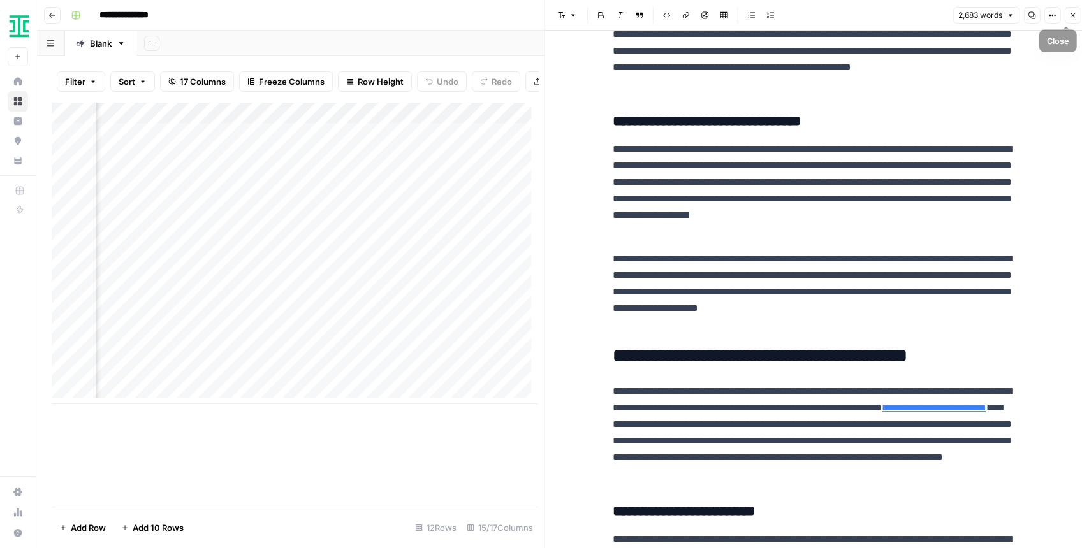
click at [1077, 16] on button "Close" at bounding box center [1072, 15] width 17 height 17
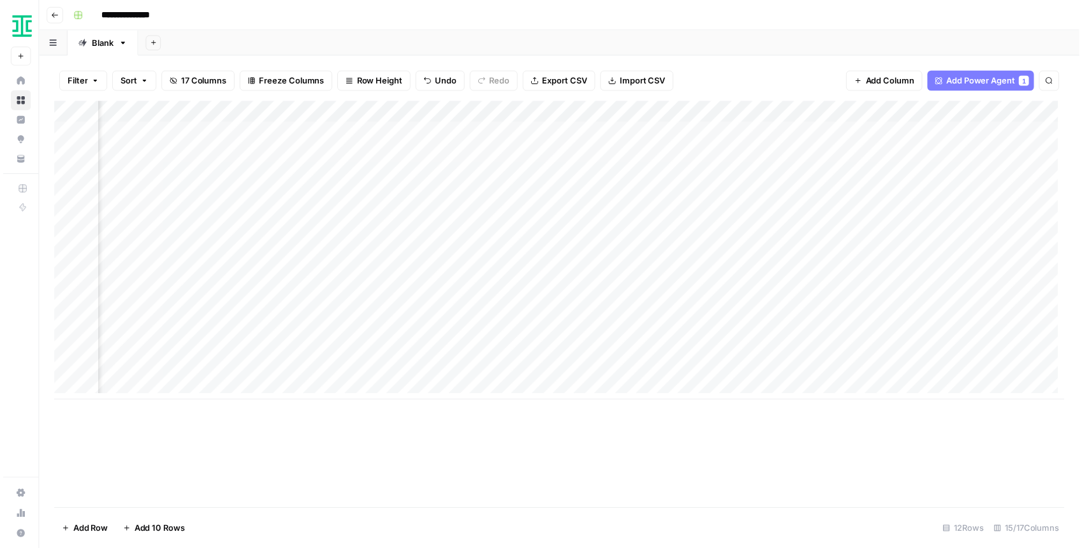
scroll to position [0, 1169]
click at [734, 243] on div "Add Column" at bounding box center [562, 253] width 1021 height 302
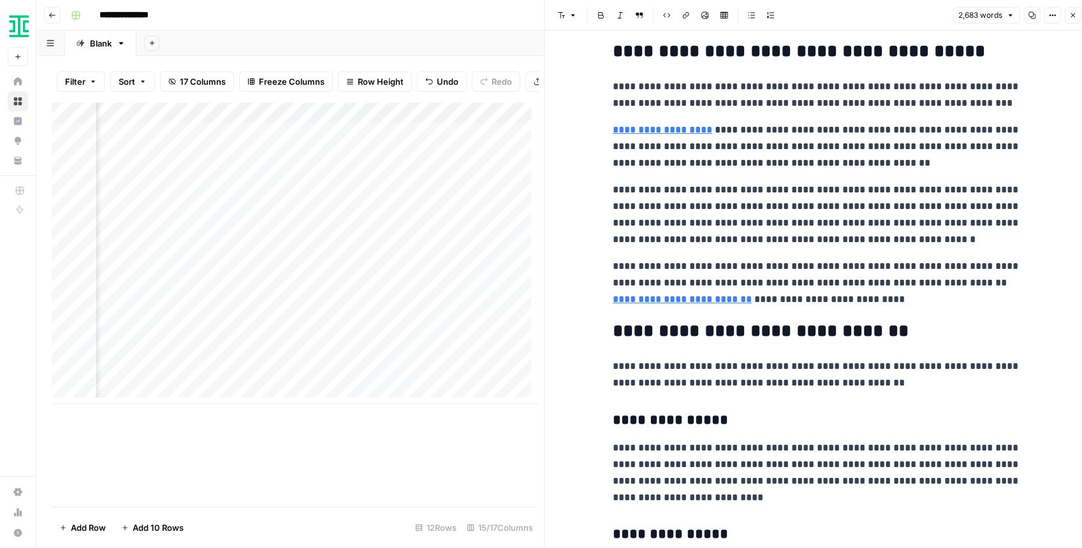
scroll to position [765, 0]
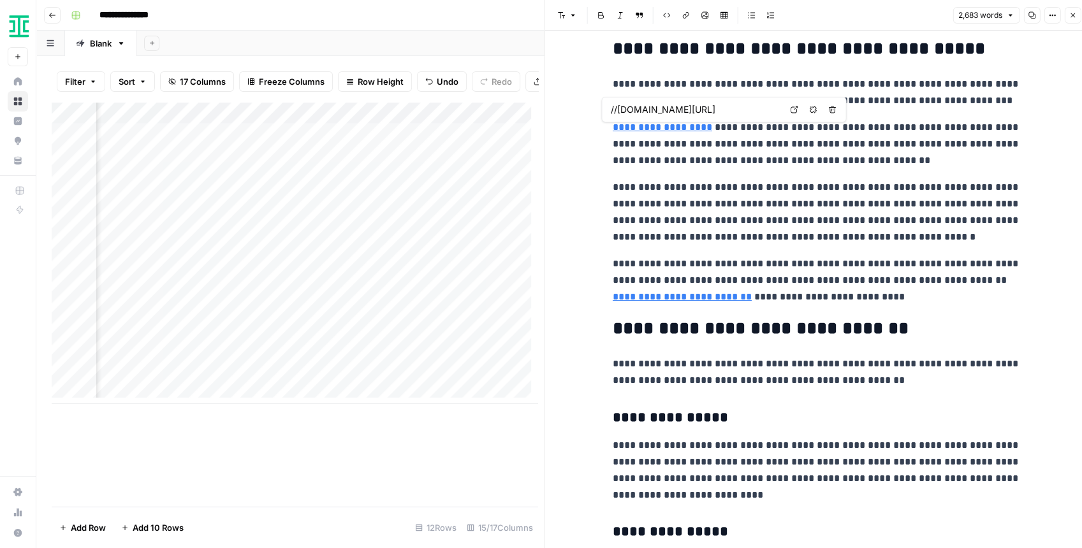
type input "https://www.mckinsey.com/capabilities/operations/our-insights/operations-blog/m…"
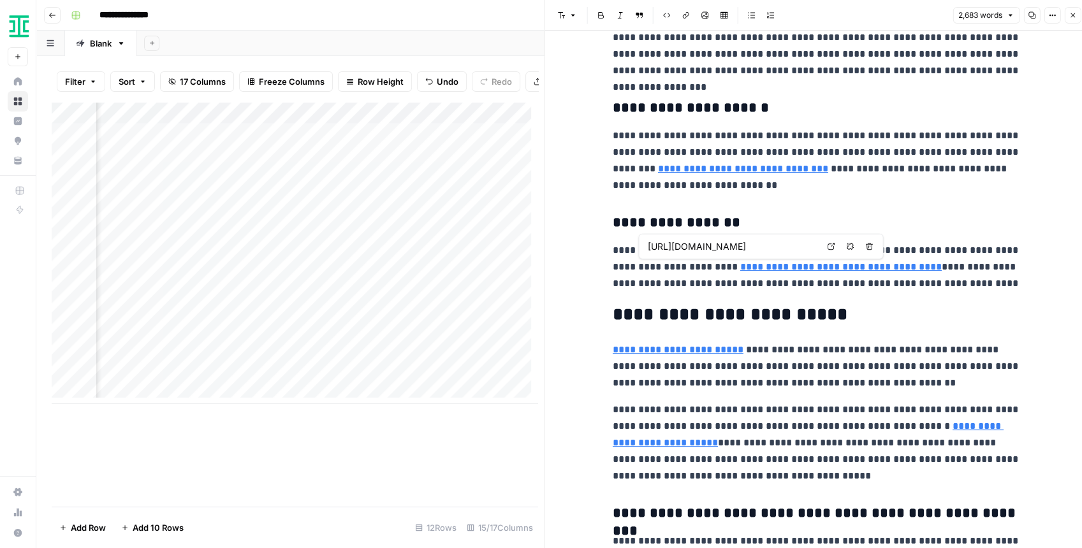
scroll to position [1317, 0]
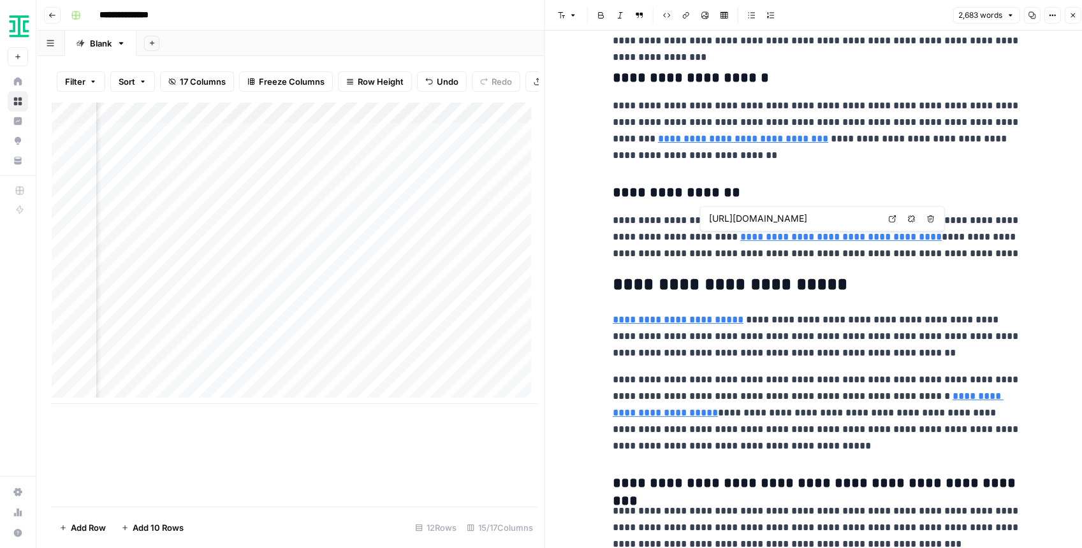
type input "https://www.businesswire.com/news/home/20190122005621/en/Leveraging-Contract-Ma…"
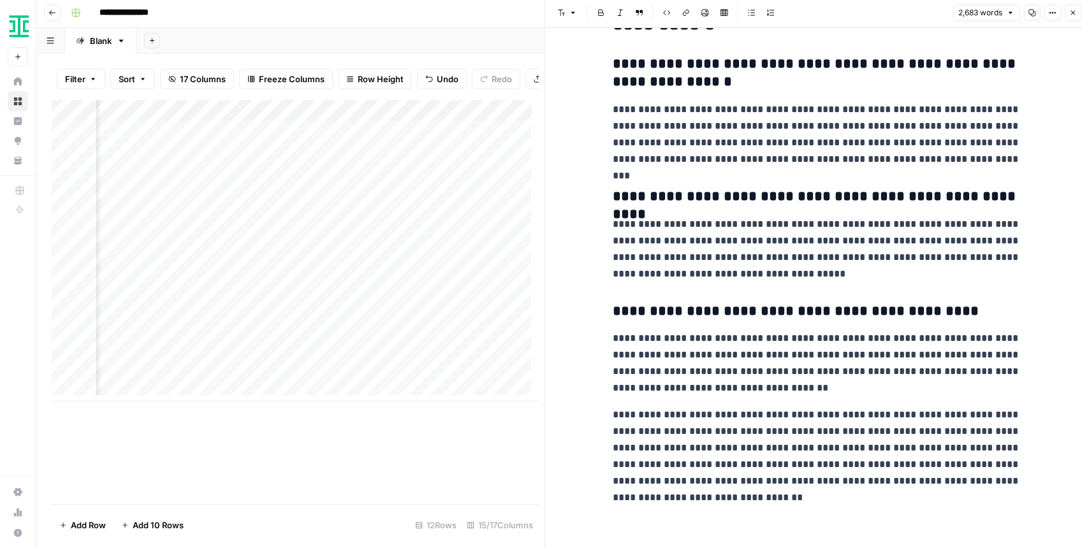
scroll to position [6, 0]
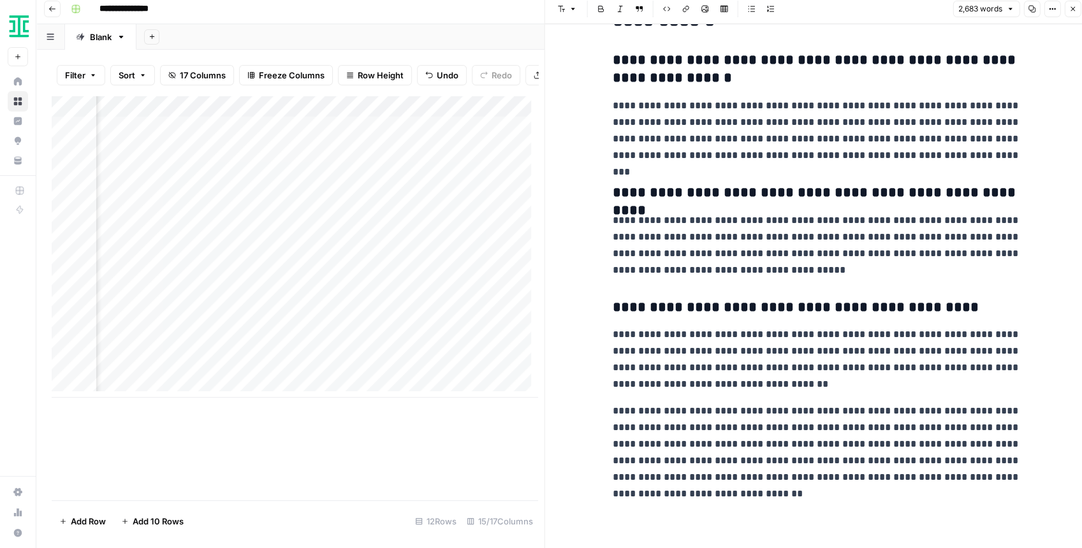
click at [1068, 11] on button "Close" at bounding box center [1072, 9] width 17 height 17
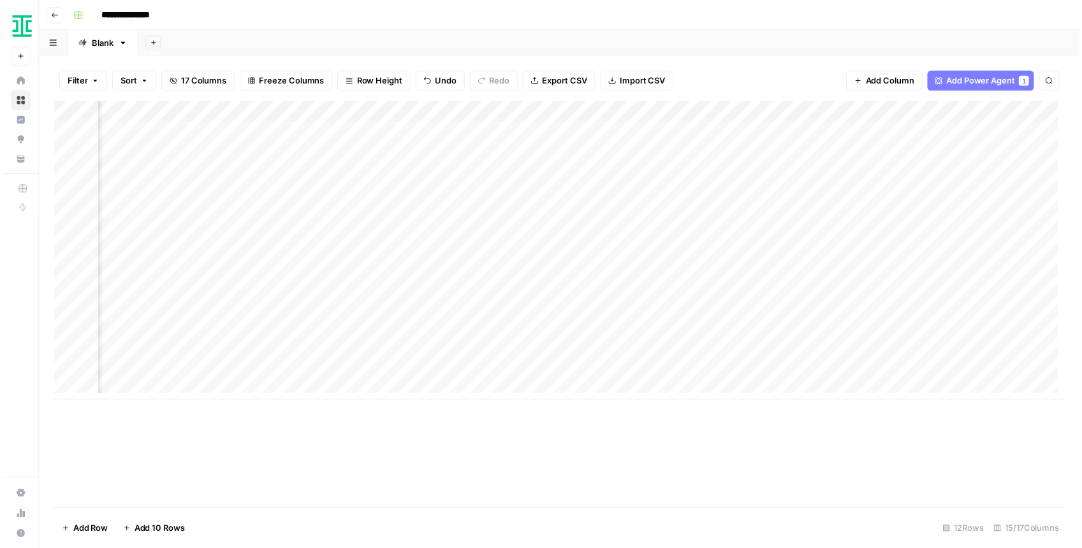
scroll to position [0, 1046]
click at [858, 240] on div "Add Column" at bounding box center [562, 253] width 1021 height 302
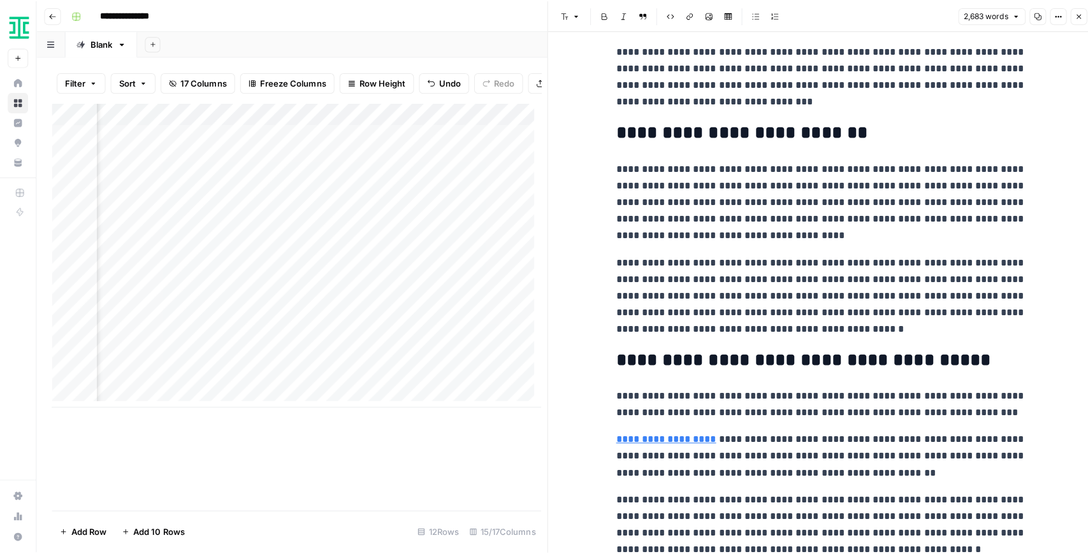
scroll to position [467, 0]
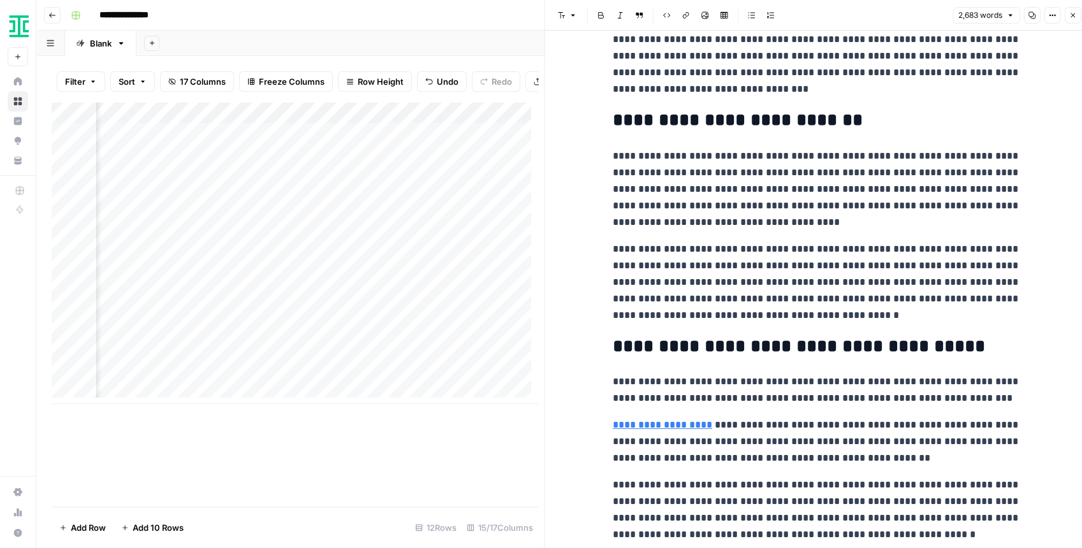
click at [790, 217] on p "**********" at bounding box center [816, 189] width 408 height 83
type input "L"
click at [1010, 22] on icon "button" at bounding box center [1009, 20] width 6 height 6
click at [1071, 22] on button "Close" at bounding box center [1072, 15] width 17 height 17
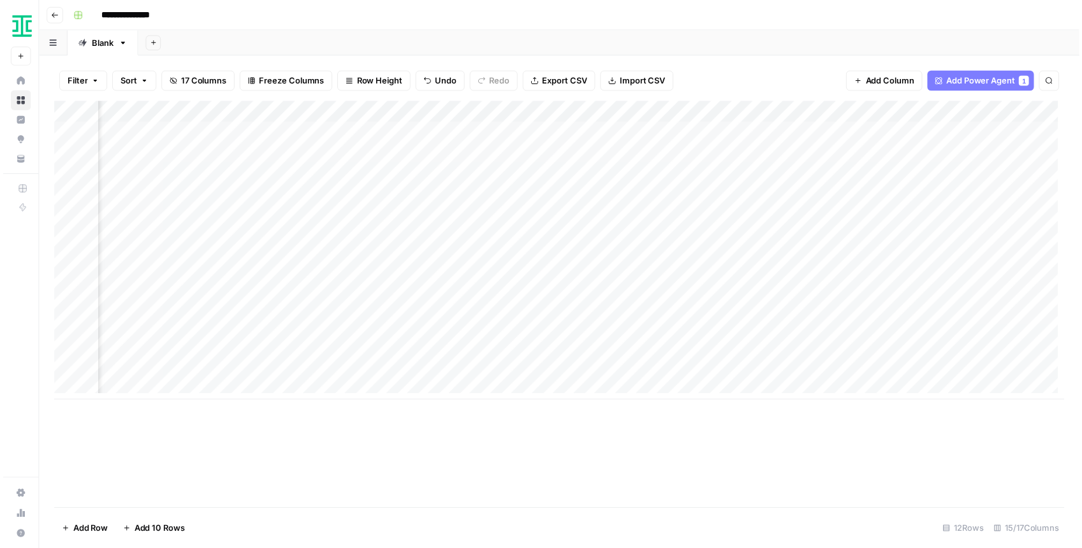
scroll to position [0, 1169]
click at [734, 240] on div "Add Column" at bounding box center [562, 253] width 1021 height 302
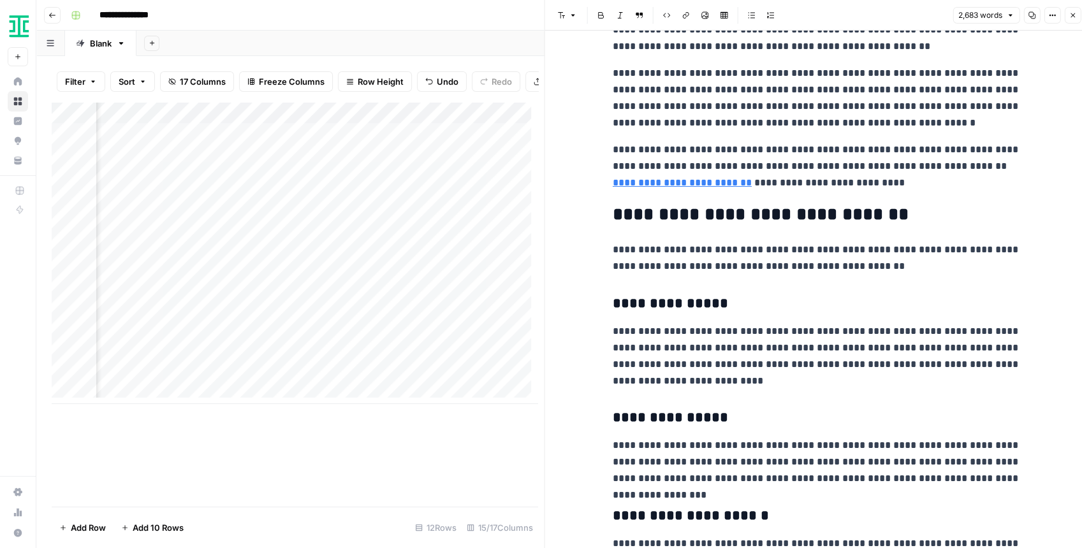
scroll to position [892, 0]
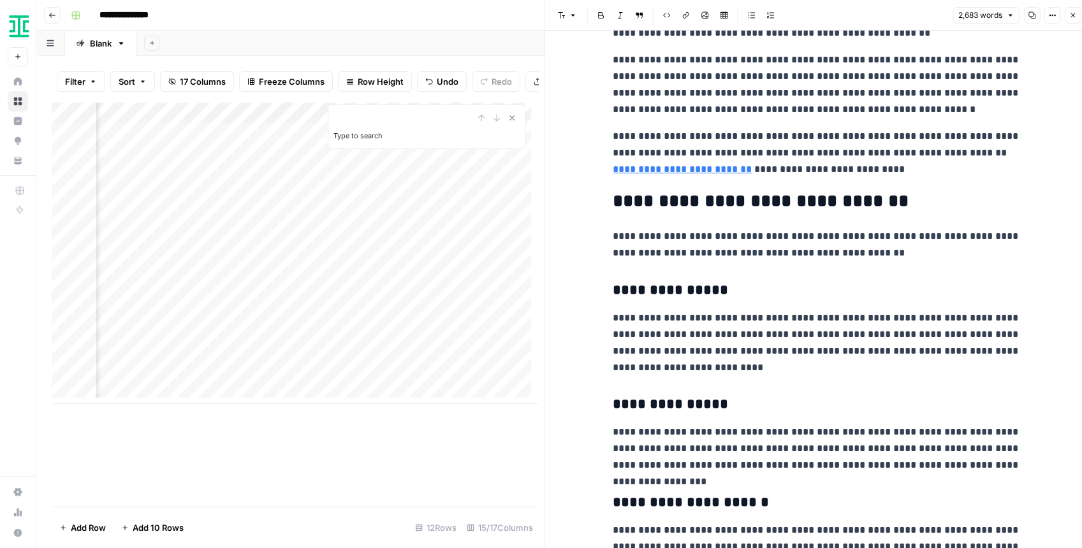
click at [939, 208] on h2 "**********" at bounding box center [816, 201] width 408 height 20
type input "L"
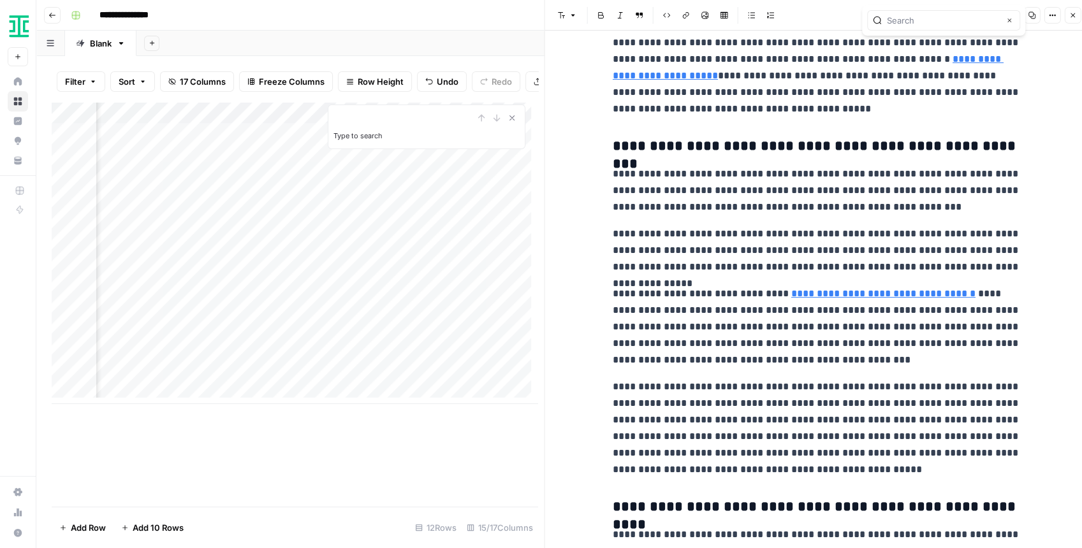
scroll to position [1444, 0]
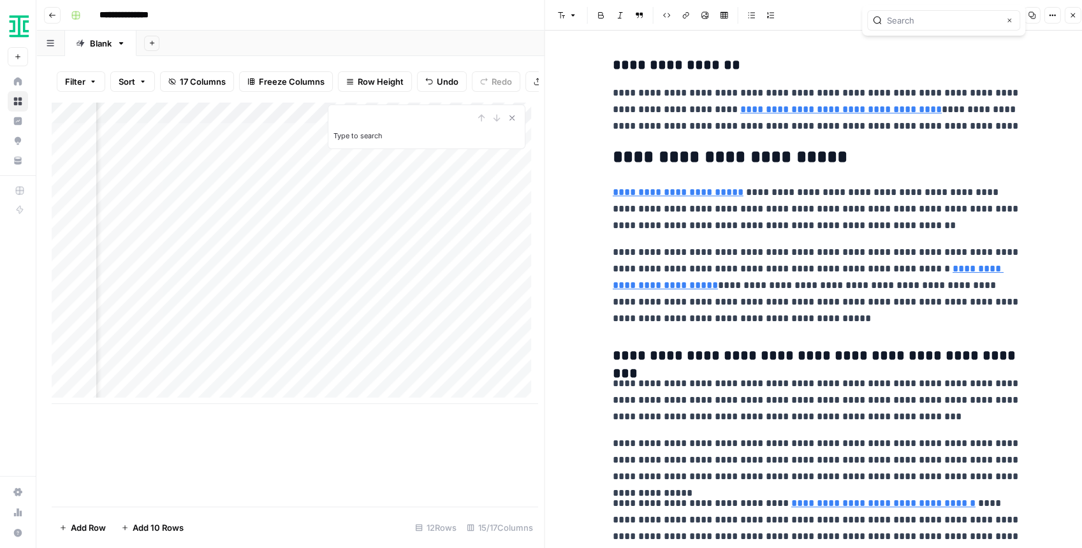
type input "https://ironcladapp.com/journal/webinars/drive-transformation-revenue-by-aligni…"
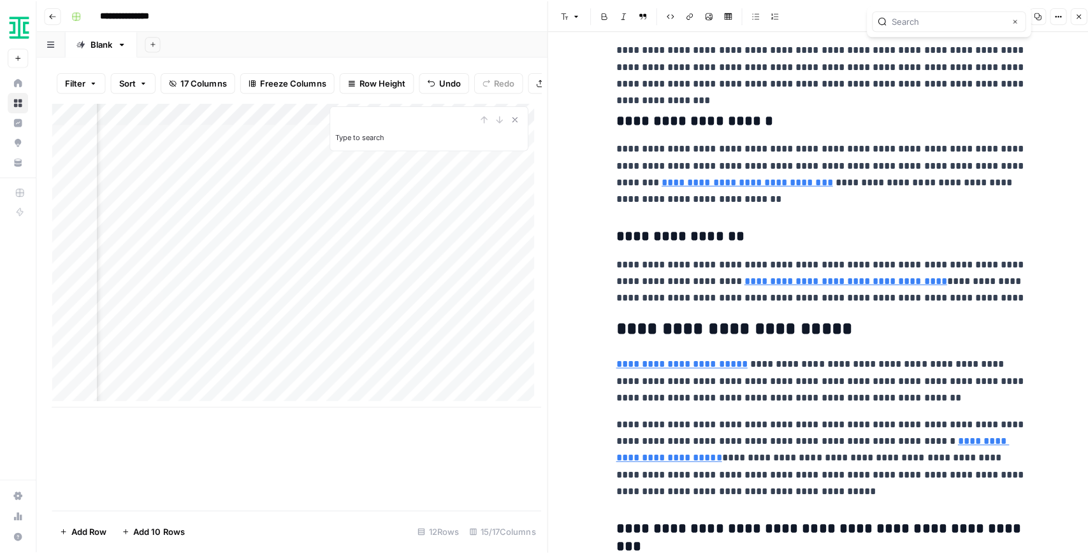
scroll to position [1275, 0]
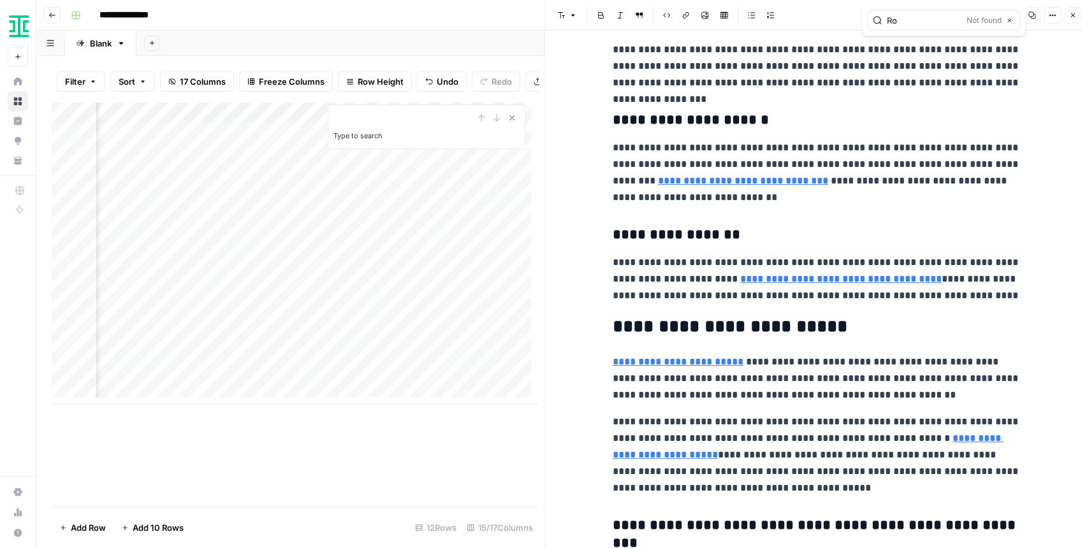
type input "R"
click at [1068, 20] on button "Close" at bounding box center [1072, 15] width 17 height 17
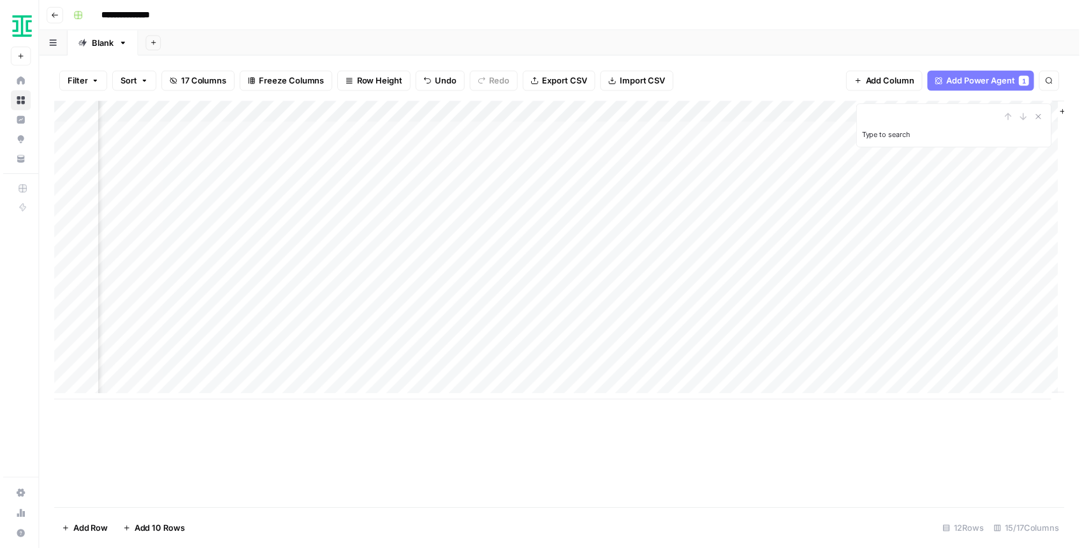
scroll to position [0, 1169]
click at [734, 261] on div "Add Column" at bounding box center [562, 253] width 1021 height 302
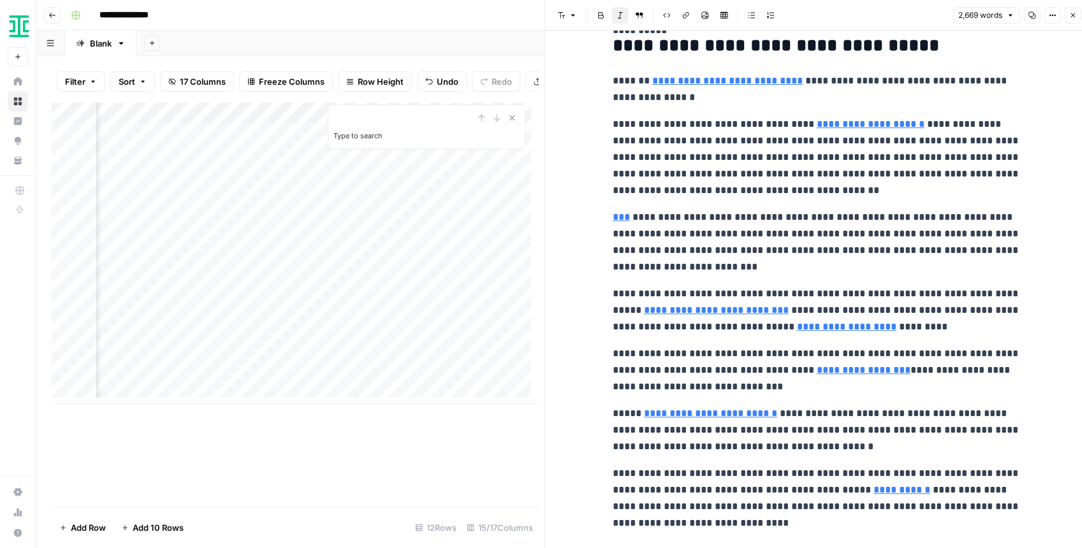
scroll to position [2719, 0]
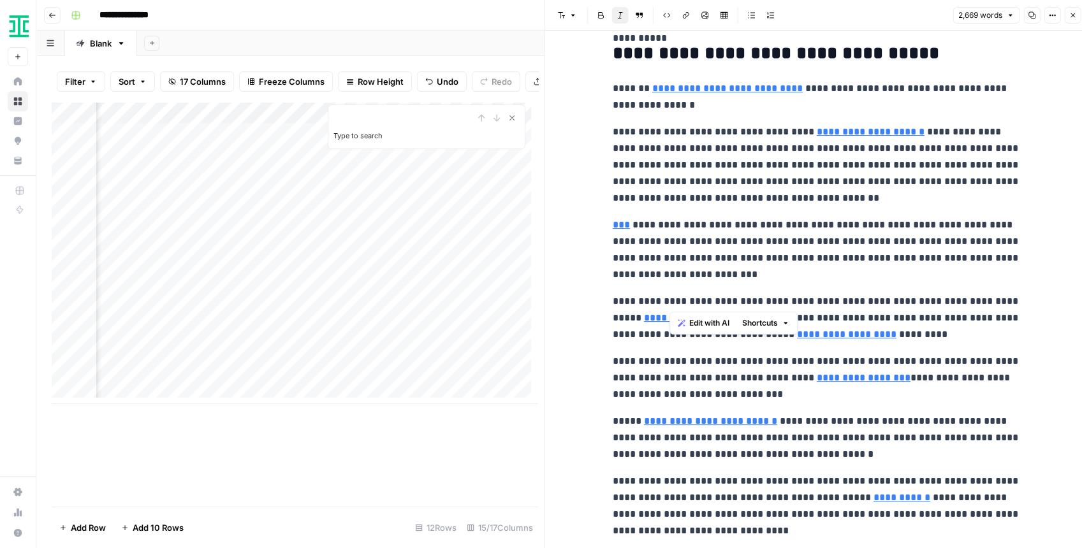
drag, startPoint x: 690, startPoint y: 301, endPoint x: 815, endPoint y: 298, distance: 124.9
click at [812, 299] on p "**********" at bounding box center [816, 318] width 408 height 50
click at [953, 296] on p "**********" at bounding box center [816, 318] width 408 height 50
type input "https://ironcladapp.com/lp/how-loreal-accelerates-brand-ambassador-contracts-wi…"
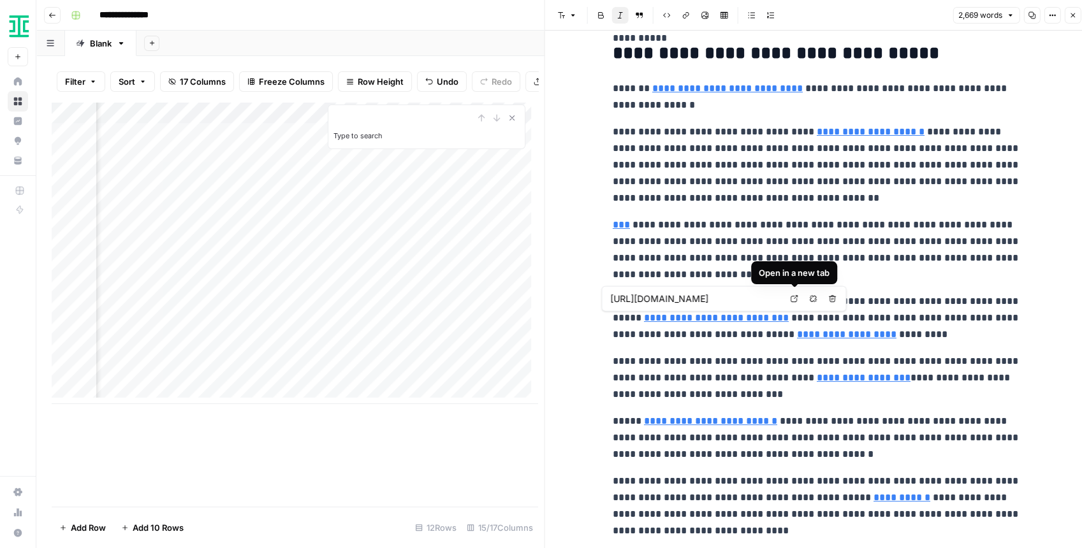
click at [789, 300] on link "Open in a new tab" at bounding box center [793, 299] width 17 height 17
click at [846, 303] on p "**********" at bounding box center [816, 318] width 408 height 50
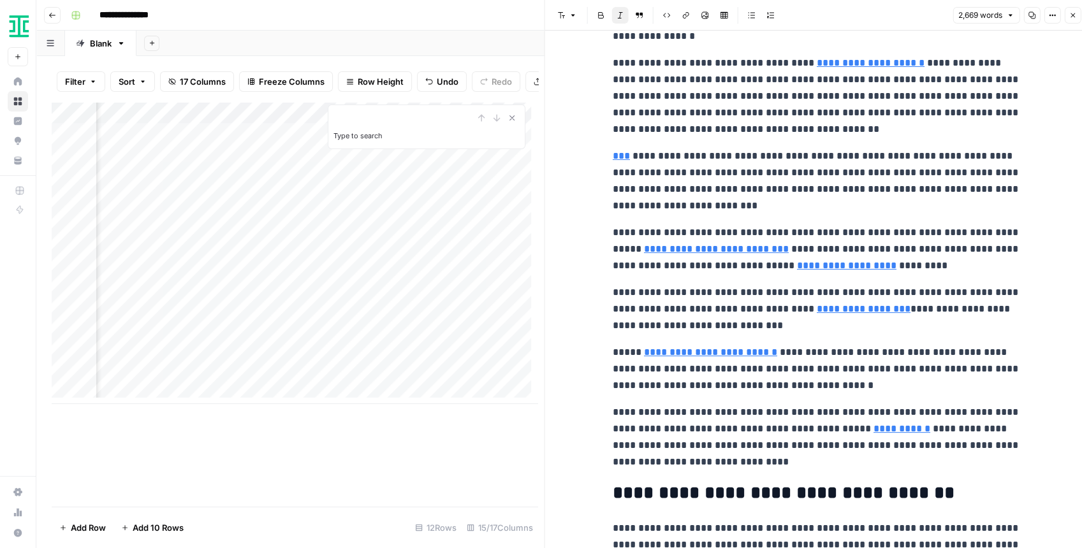
scroll to position [2804, 0]
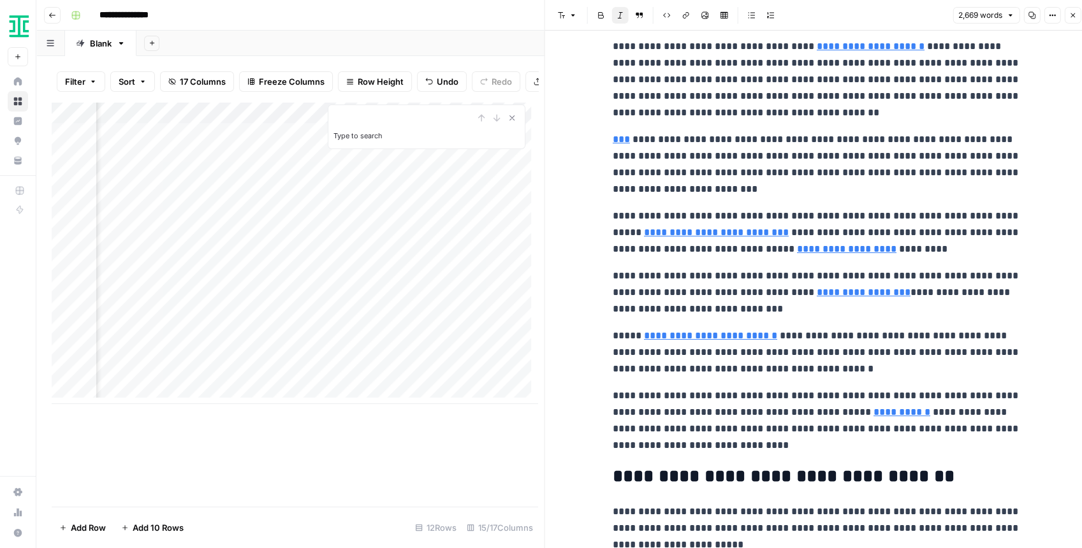
click at [693, 275] on p "**********" at bounding box center [816, 293] width 408 height 50
click at [414, 266] on div "Add Column" at bounding box center [295, 253] width 486 height 302
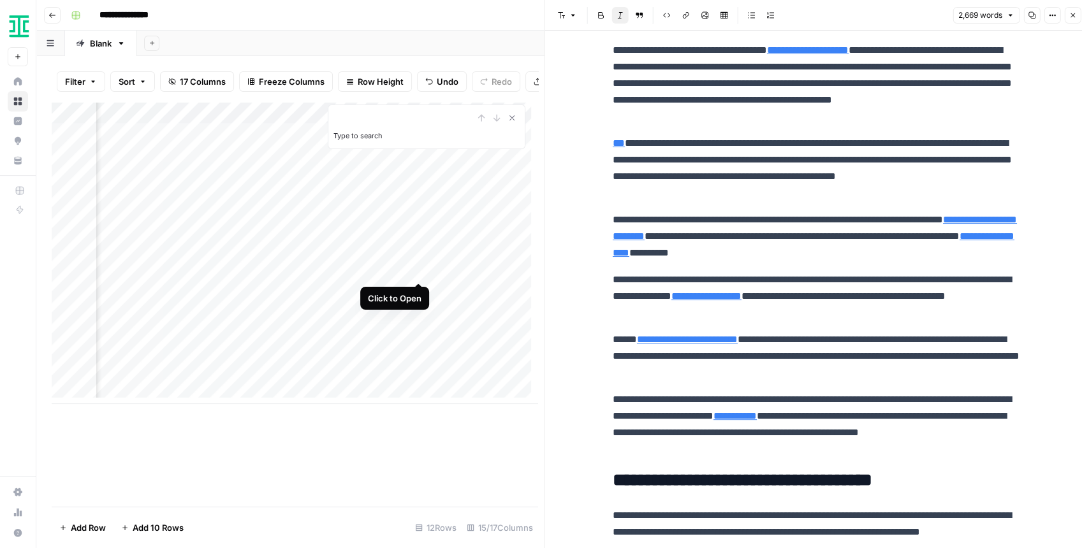
click at [414, 273] on div "Add Column" at bounding box center [295, 253] width 486 height 302
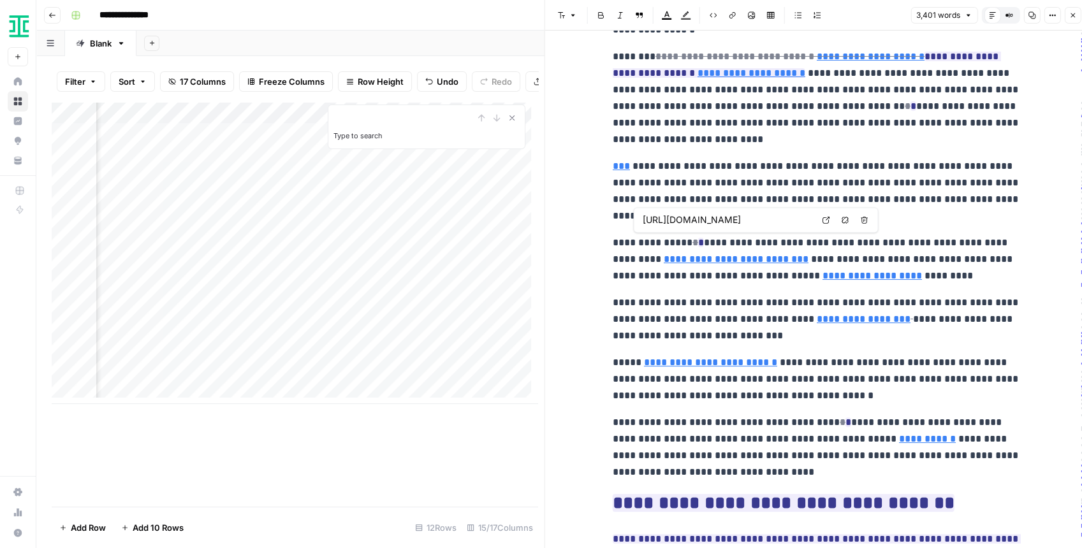
scroll to position [3569, 0]
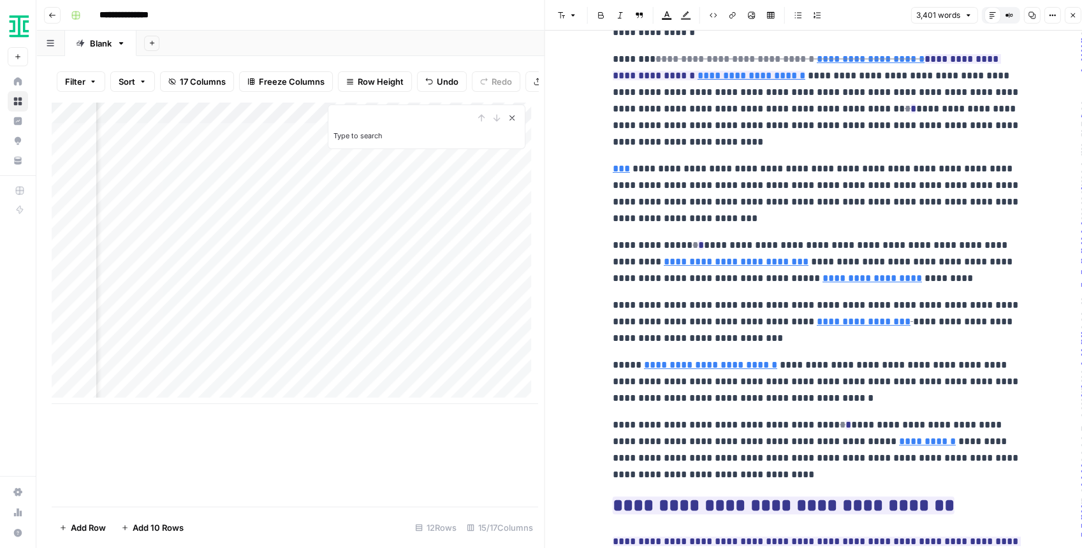
click at [514, 123] on icon "Close Search" at bounding box center [512, 118] width 10 height 10
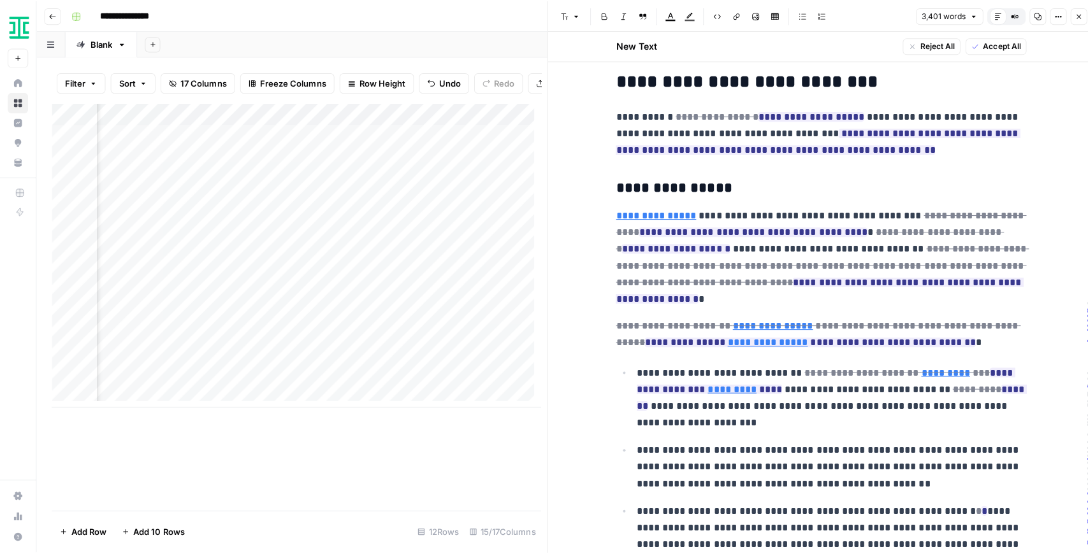
scroll to position [1049, 0]
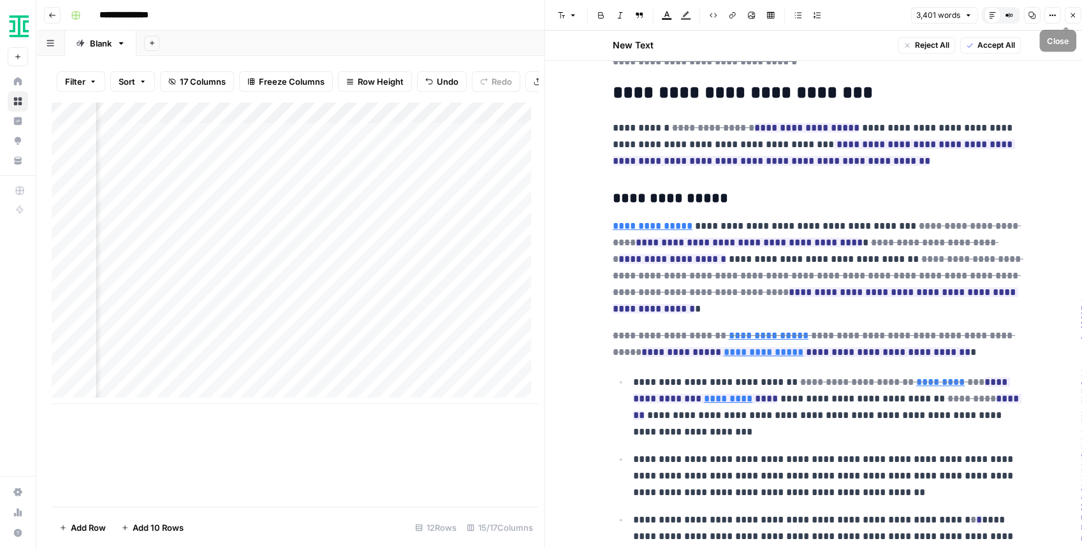
click at [1066, 13] on button "Close" at bounding box center [1072, 15] width 17 height 17
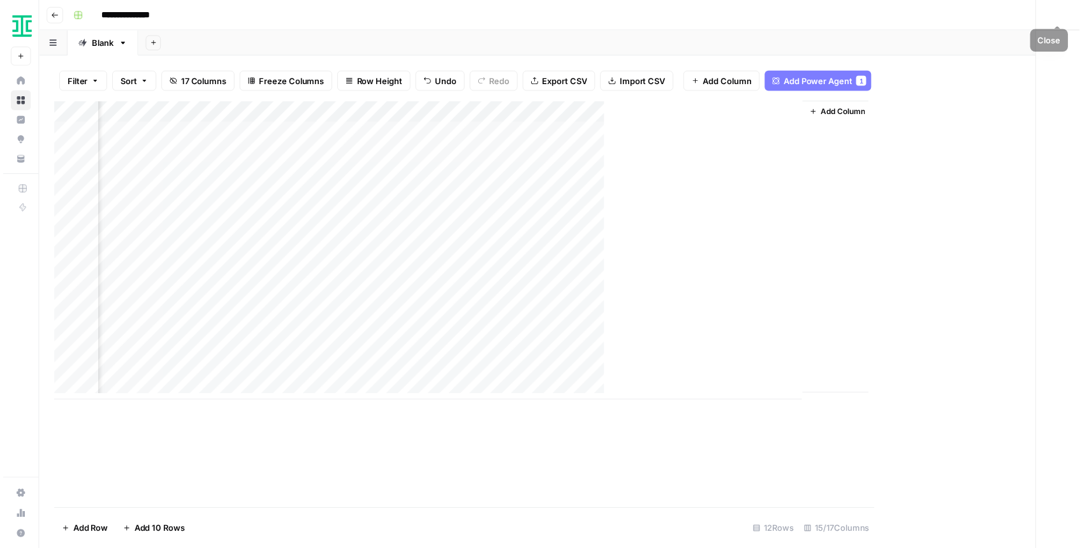
scroll to position [0, 1154]
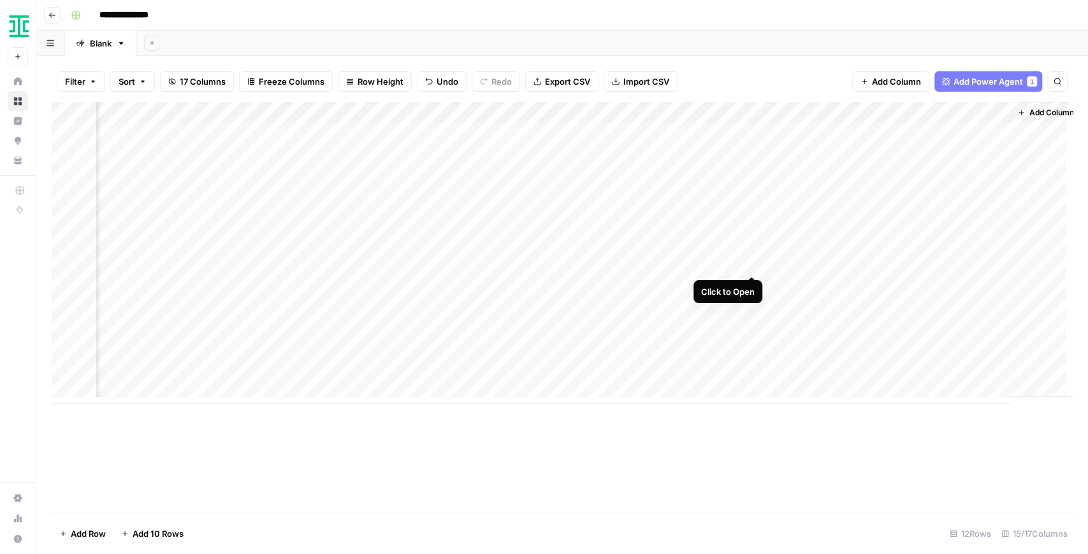
click at [751, 264] on div "Add Column" at bounding box center [562, 253] width 1021 height 302
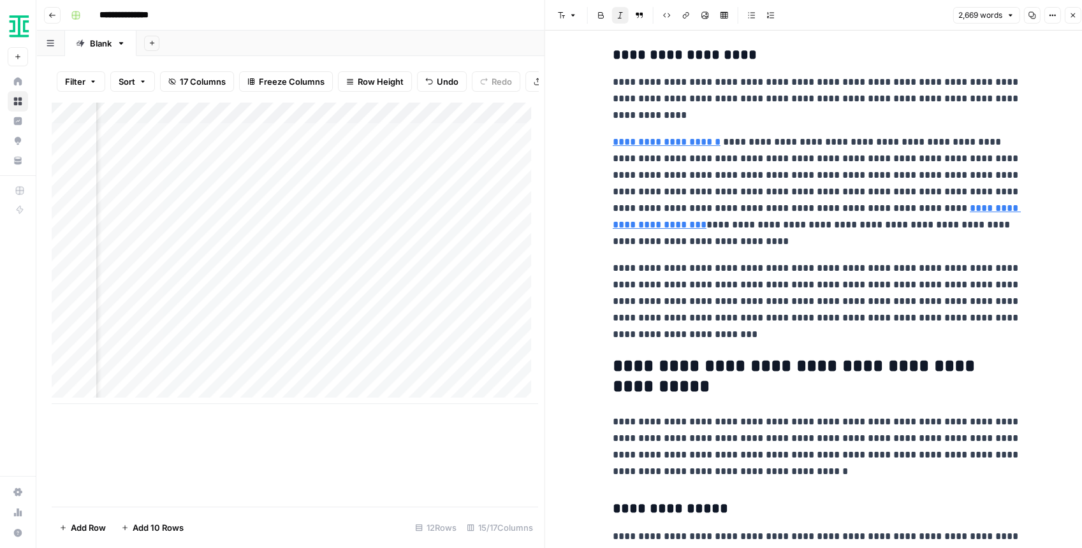
scroll to position [1699, 0]
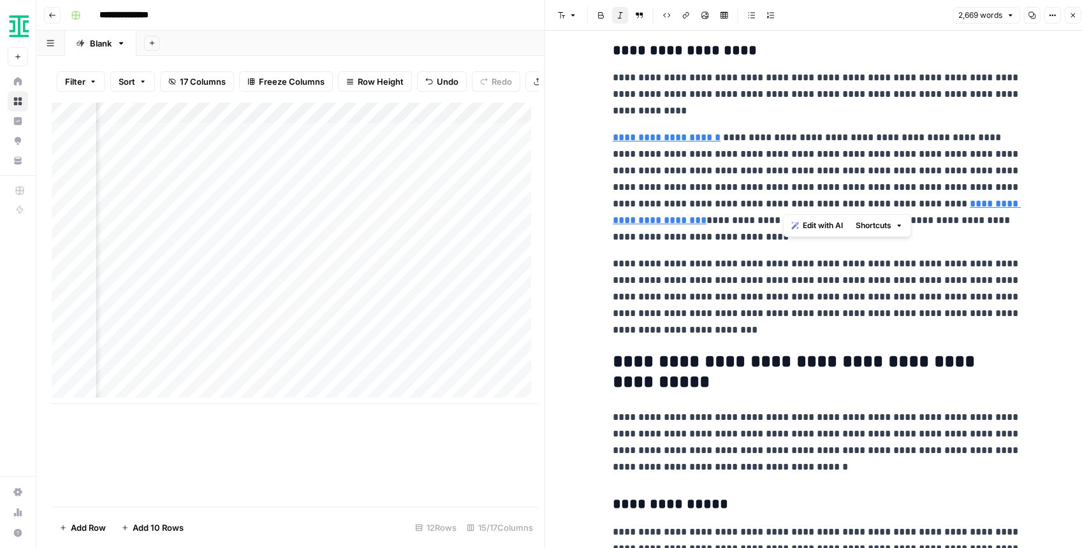
drag, startPoint x: 787, startPoint y: 201, endPoint x: 831, endPoint y: 199, distance: 44.1
click at [831, 199] on p "**********" at bounding box center [816, 187] width 408 height 116
click at [817, 198] on p "**********" at bounding box center [816, 187] width 408 height 116
drag, startPoint x: 762, startPoint y: 200, endPoint x: 818, endPoint y: 195, distance: 56.3
click at [818, 195] on p "**********" at bounding box center [816, 187] width 408 height 116
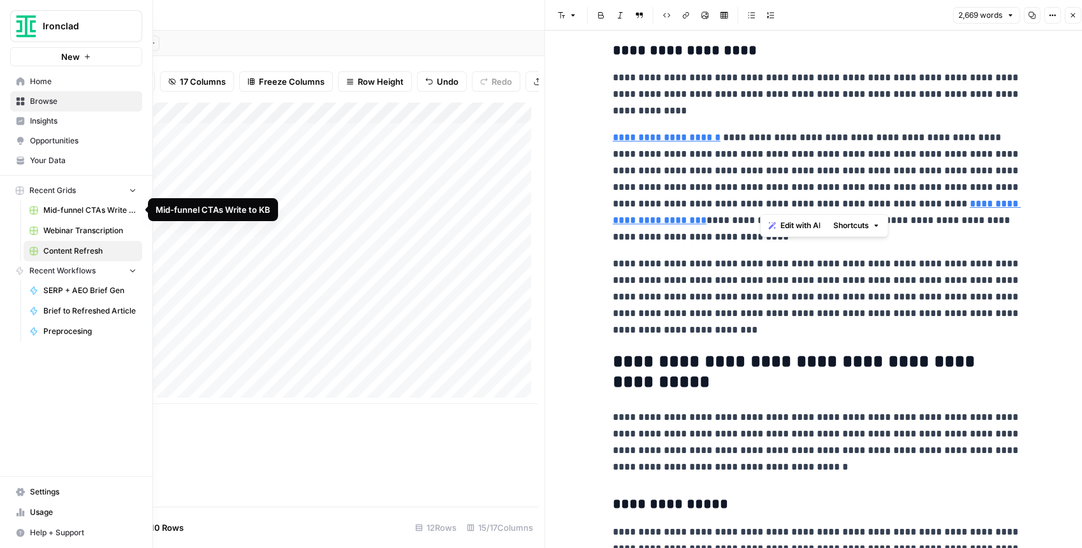
click at [98, 226] on span "Webinar Transcription" at bounding box center [89, 230] width 93 height 11
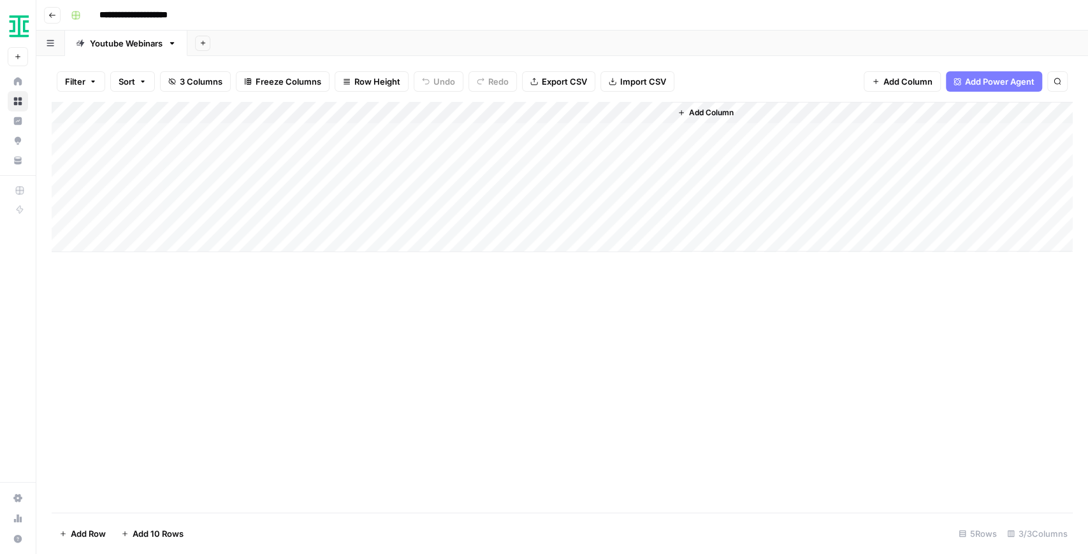
click at [641, 153] on div "Add Column" at bounding box center [562, 177] width 1021 height 150
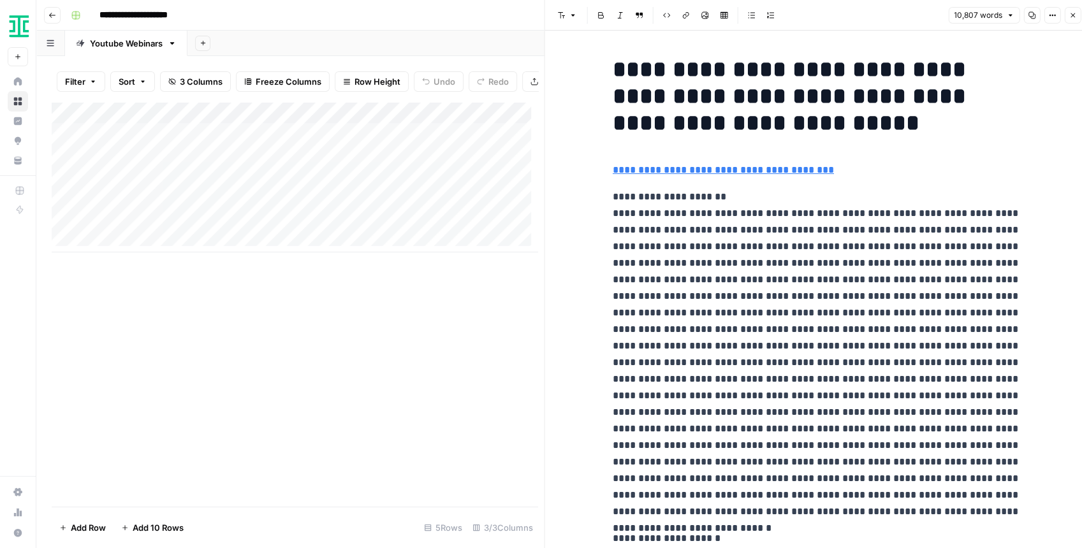
click at [1068, 15] on icon "button" at bounding box center [1072, 15] width 8 height 8
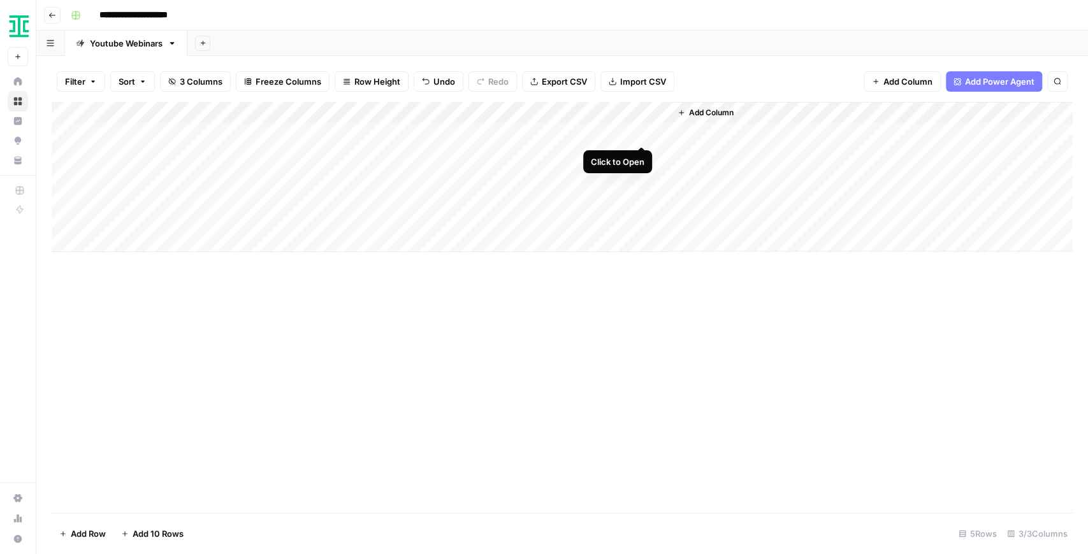
click at [641, 134] on div "Add Column" at bounding box center [562, 177] width 1021 height 150
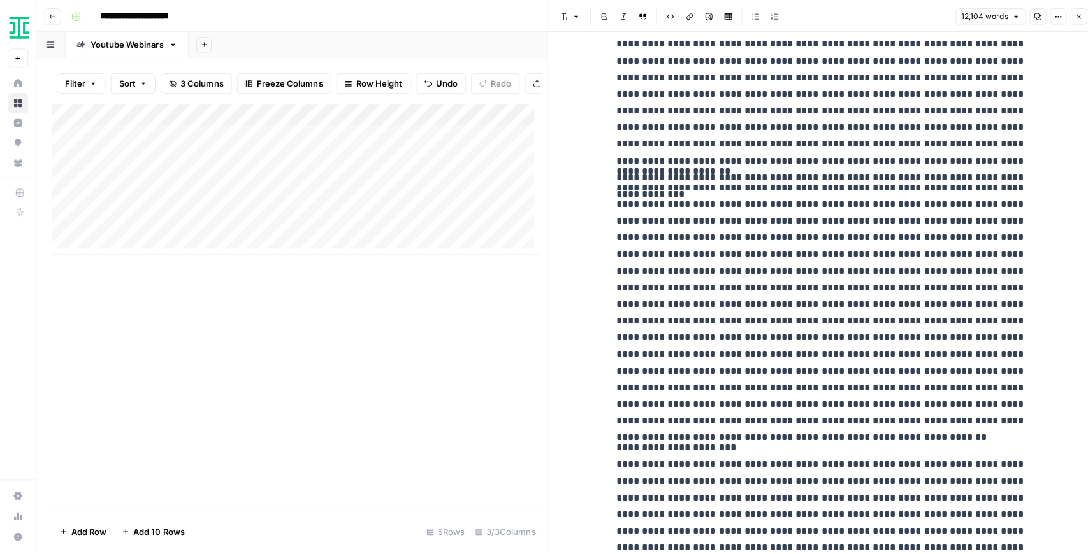
scroll to position [5013, 0]
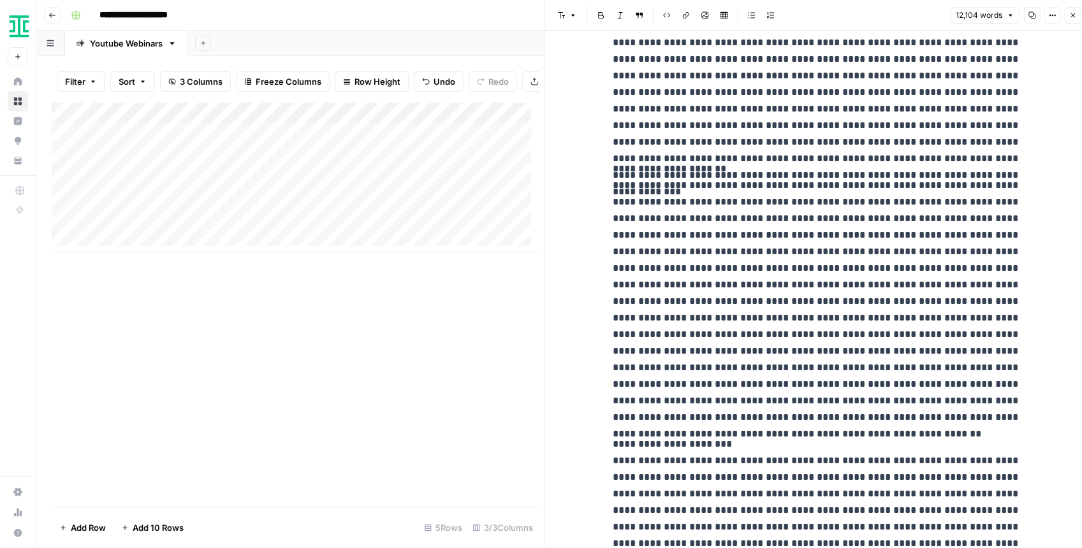
click at [1068, 15] on button "Close" at bounding box center [1072, 15] width 17 height 17
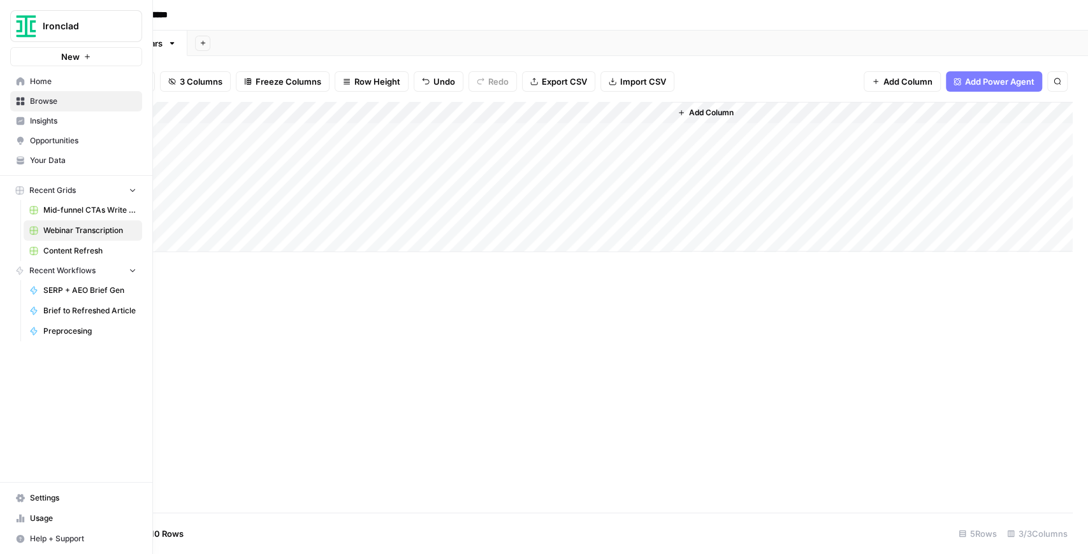
click at [48, 156] on span "Your Data" at bounding box center [83, 160] width 106 height 11
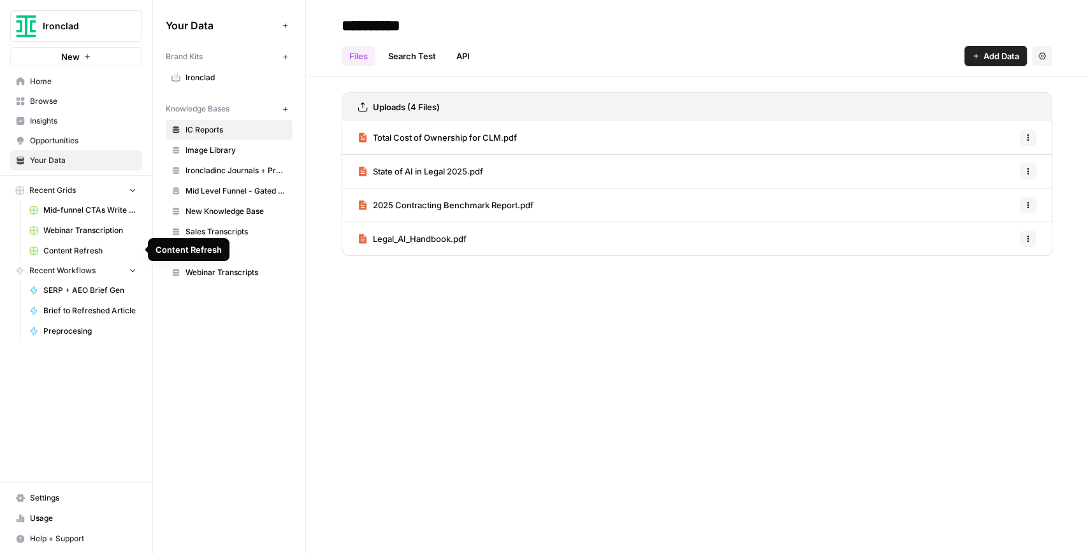
click at [79, 254] on span "Content Refresh" at bounding box center [89, 250] width 93 height 11
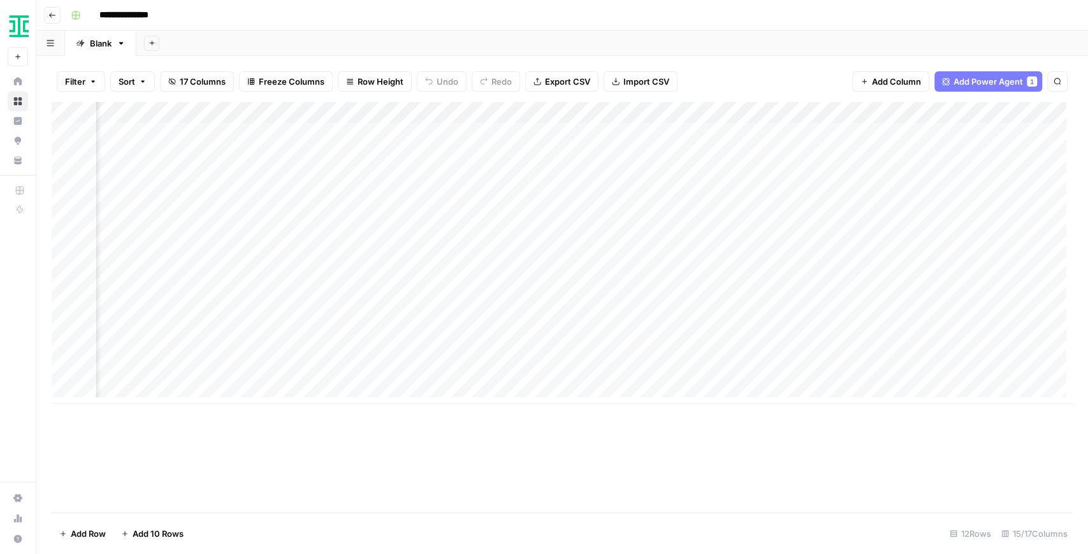
scroll to position [0, 971]
click at [706, 112] on div "Add Column" at bounding box center [562, 253] width 1021 height 302
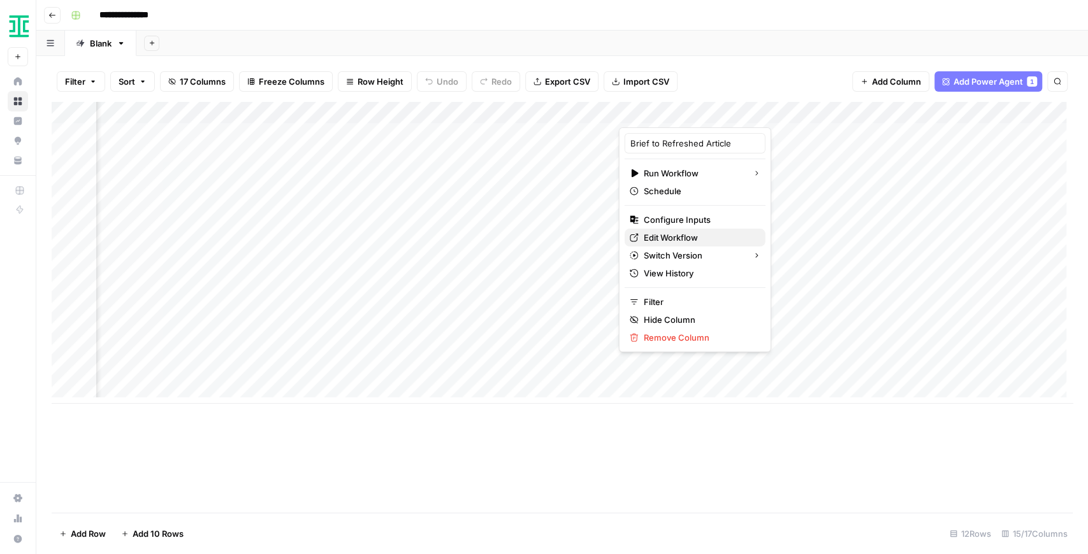
click at [677, 233] on span "Edit Workflow" at bounding box center [700, 237] width 112 height 13
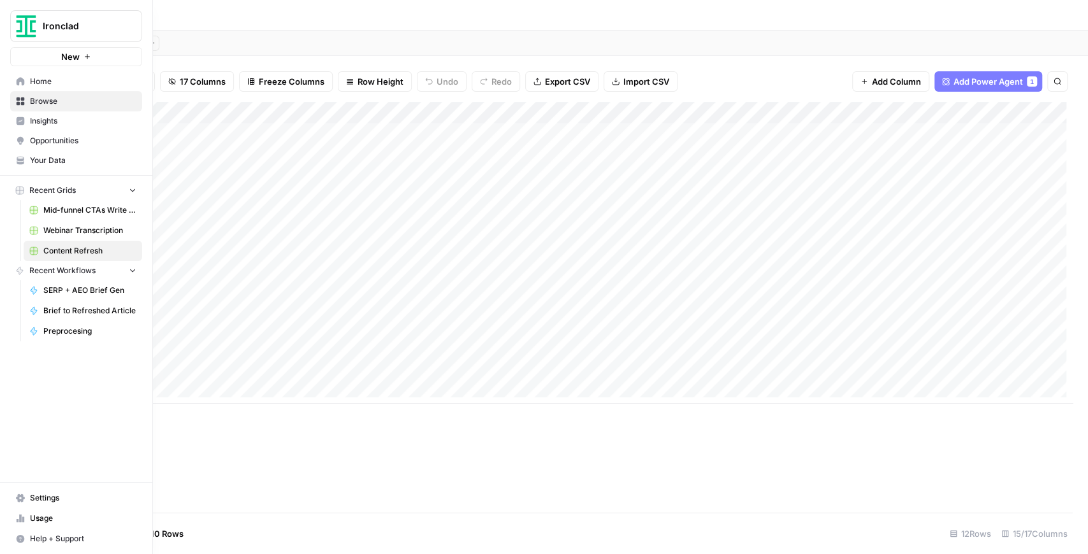
click at [69, 158] on span "Your Data" at bounding box center [83, 160] width 106 height 11
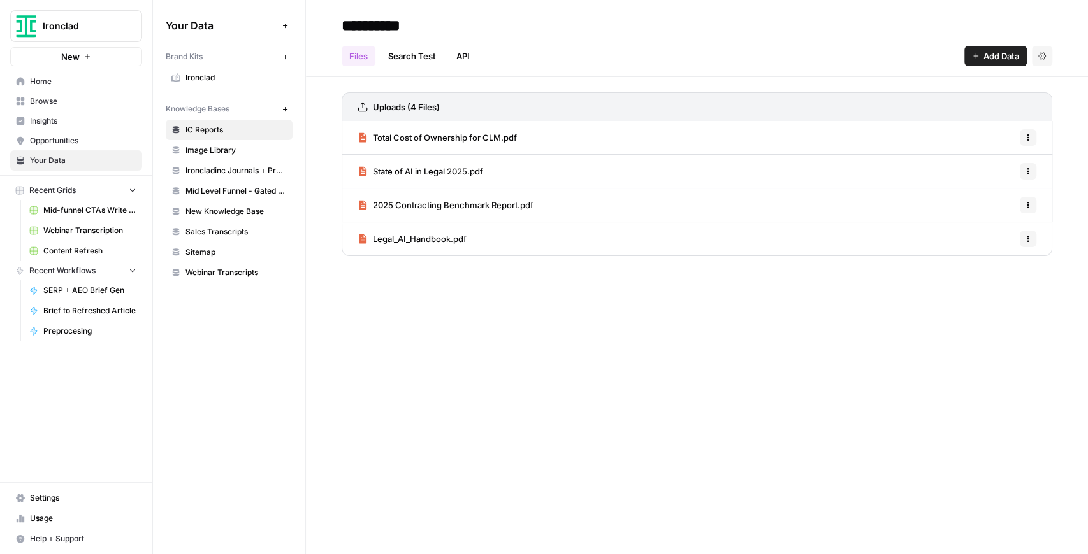
click at [444, 135] on span "Total Cost of Ownership for CLM.pdf" at bounding box center [445, 137] width 144 height 13
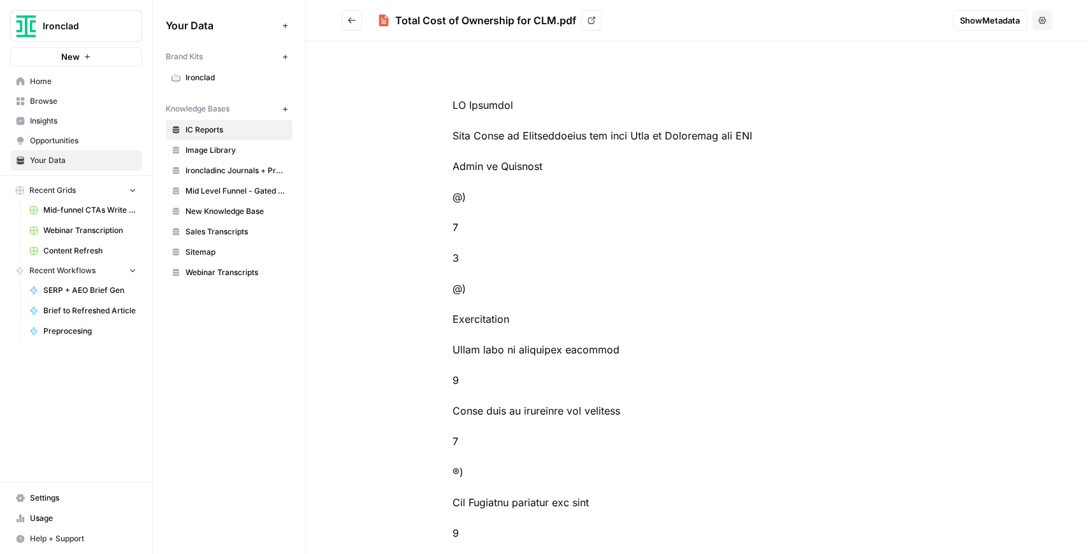
drag, startPoint x: 446, startPoint y: 129, endPoint x: 754, endPoint y: 140, distance: 308.0
click at [352, 18] on icon "Go back" at bounding box center [351, 20] width 9 height 9
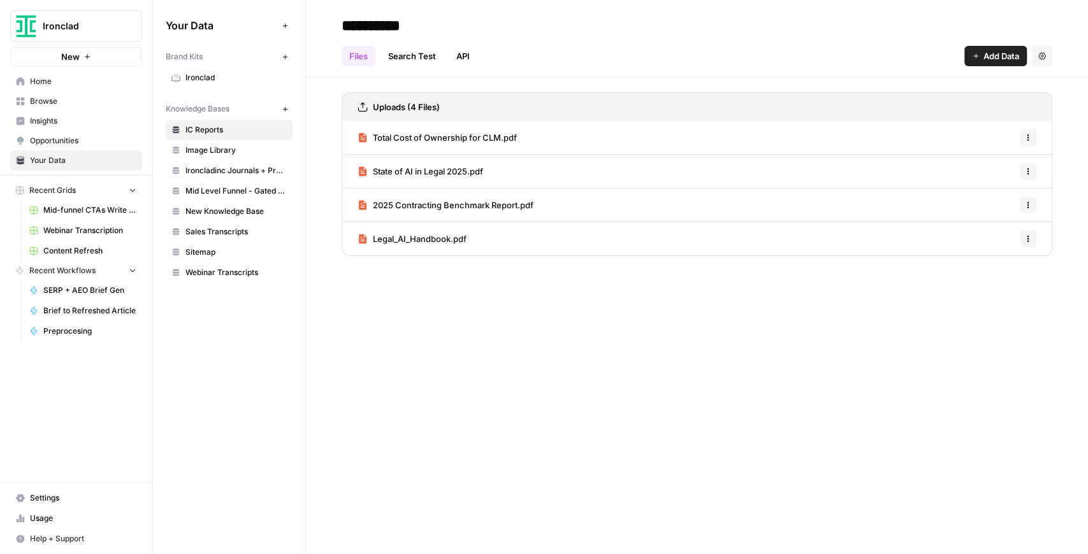
click at [463, 203] on span "2025 Contracting Benchmark Report.pdf" at bounding box center [453, 205] width 161 height 13
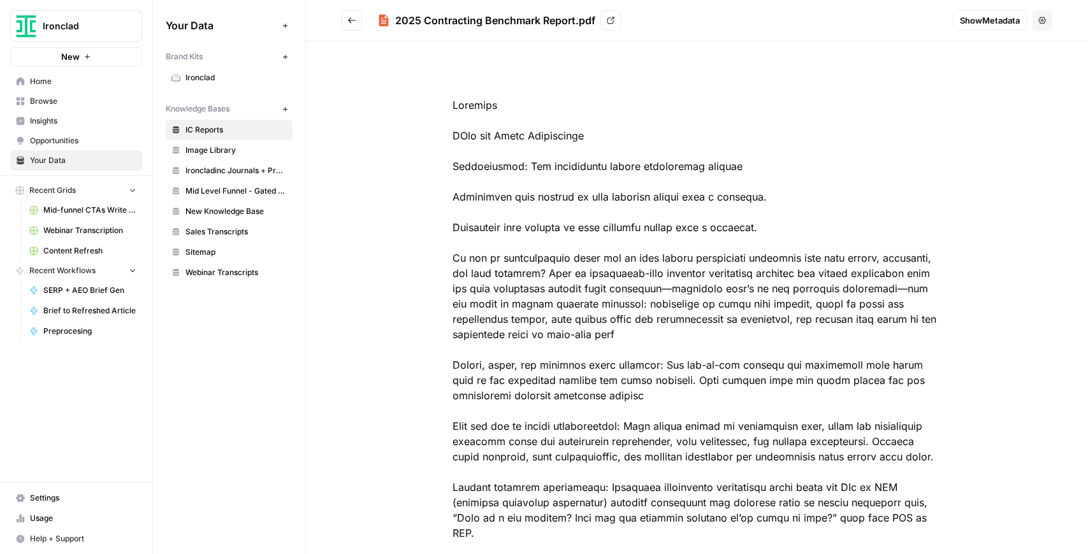
drag, startPoint x: 574, startPoint y: 133, endPoint x: 630, endPoint y: 136, distance: 56.2
click at [84, 246] on span "Content Refresh" at bounding box center [89, 250] width 93 height 11
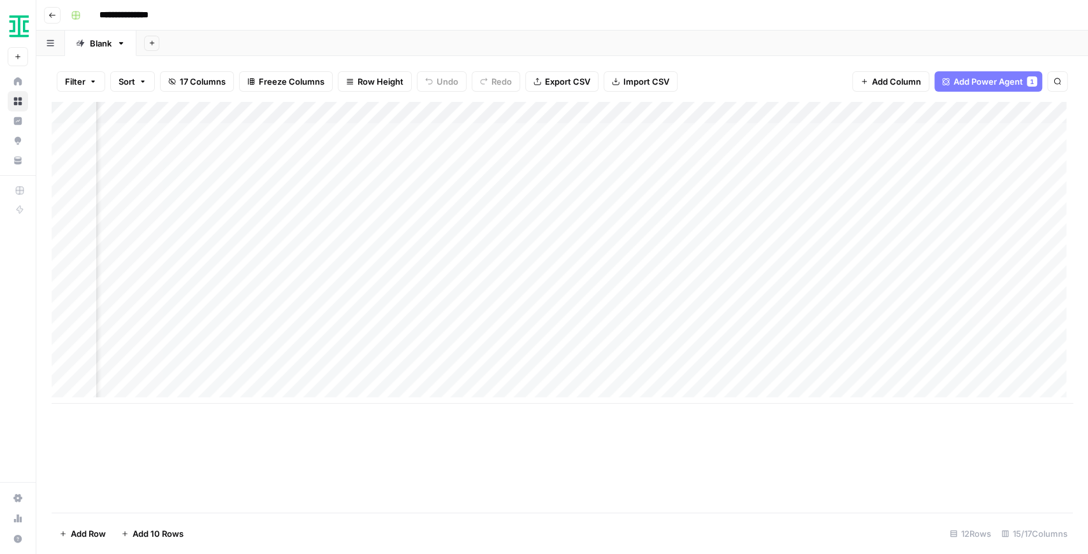
scroll to position [0, 1112]
click at [563, 242] on div "Add Column" at bounding box center [562, 253] width 1021 height 302
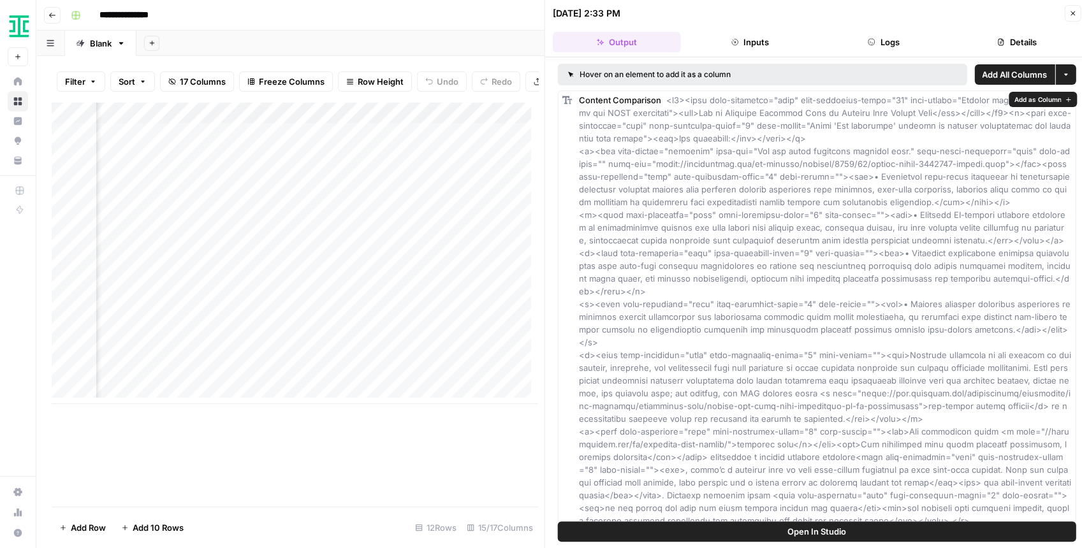
click at [822, 528] on span "Open In Studio" at bounding box center [816, 531] width 59 height 13
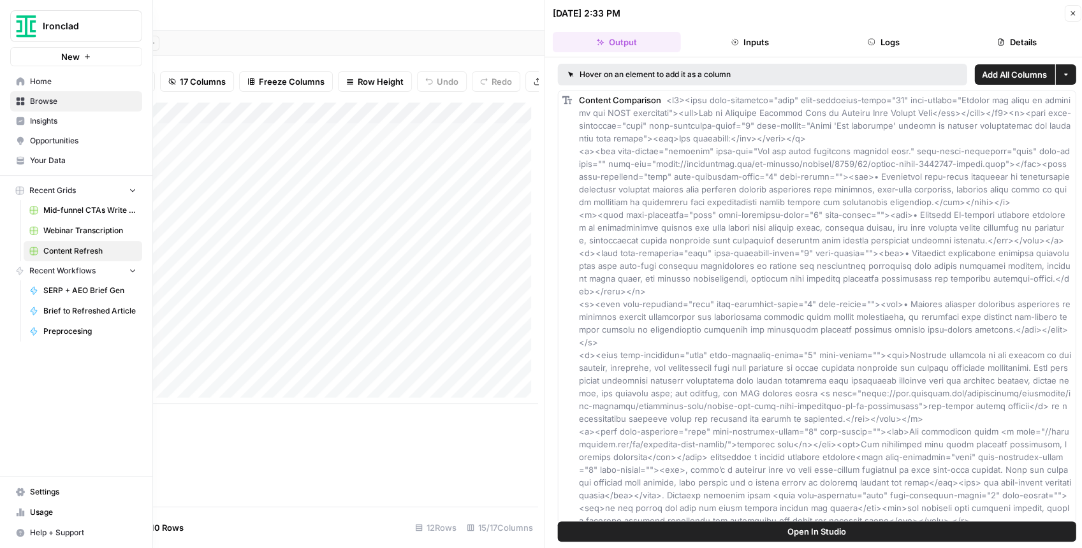
click at [61, 127] on link "Insights" at bounding box center [76, 121] width 132 height 20
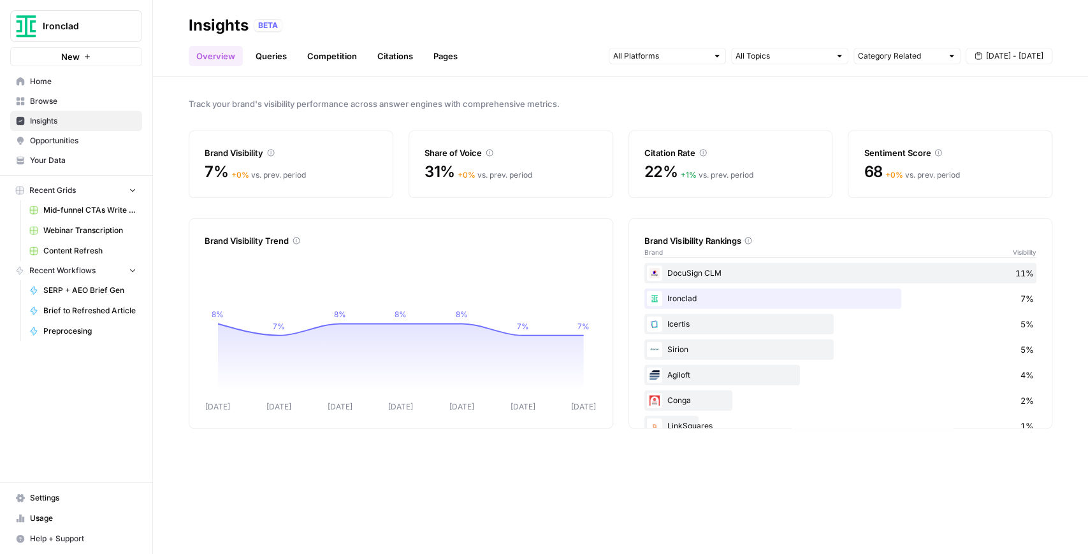
click at [290, 56] on ul "Overview Queries Competition Citations Pages" at bounding box center [327, 56] width 277 height 20
click at [286, 55] on link "Queries" at bounding box center [271, 56] width 47 height 20
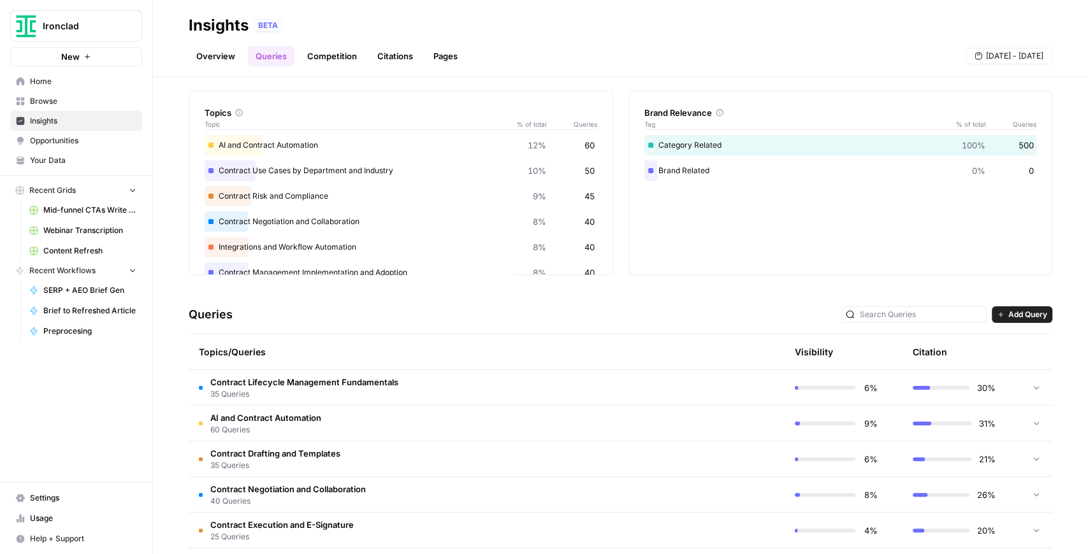
scroll to position [42, 0]
click at [1031, 391] on div at bounding box center [1036, 385] width 11 height 35
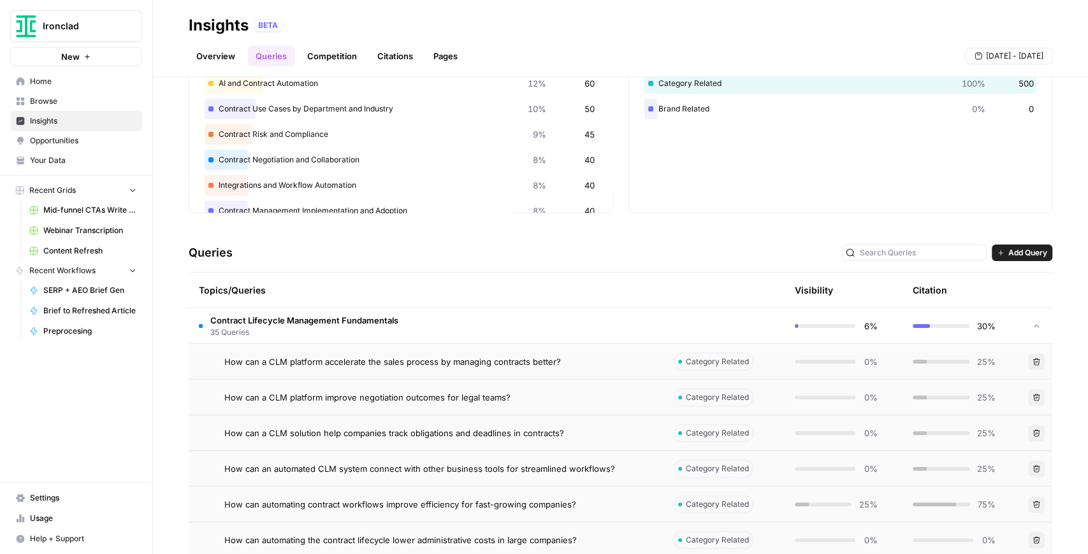
scroll to position [127, 0]
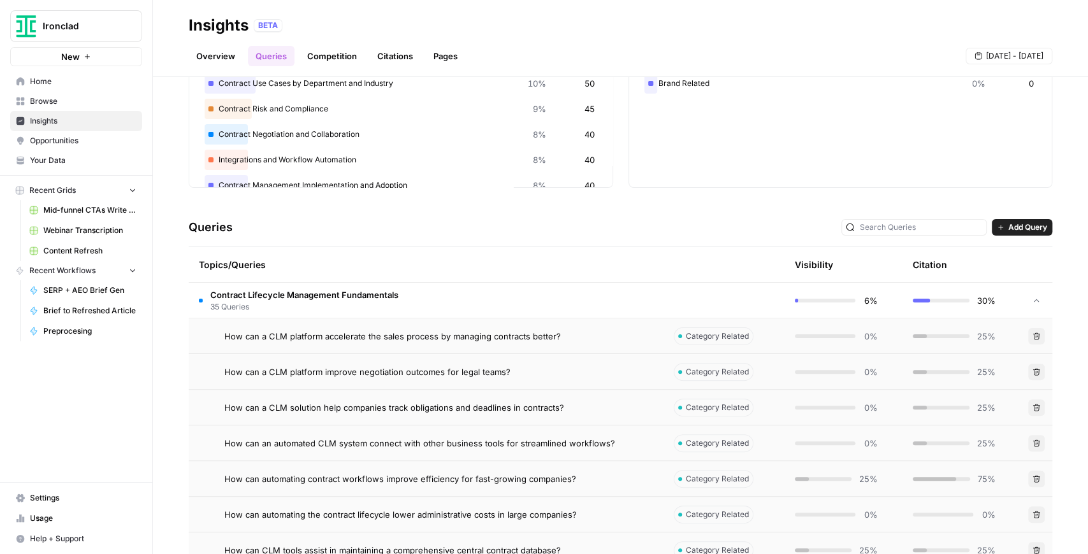
click at [402, 342] on span "How can a CLM platform accelerate the sales process by managing contracts bette…" at bounding box center [392, 336] width 337 height 13
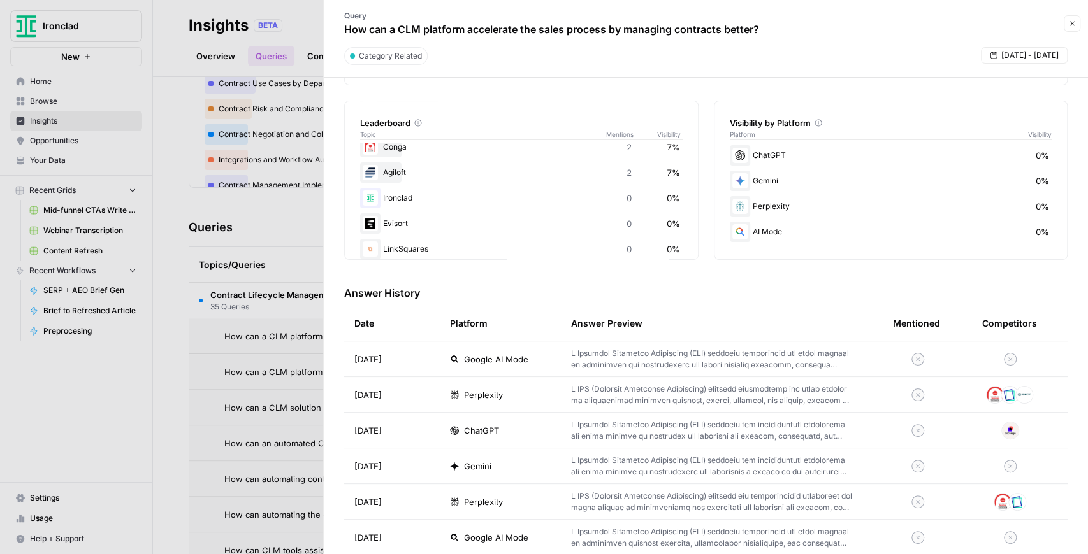
scroll to position [212, 0]
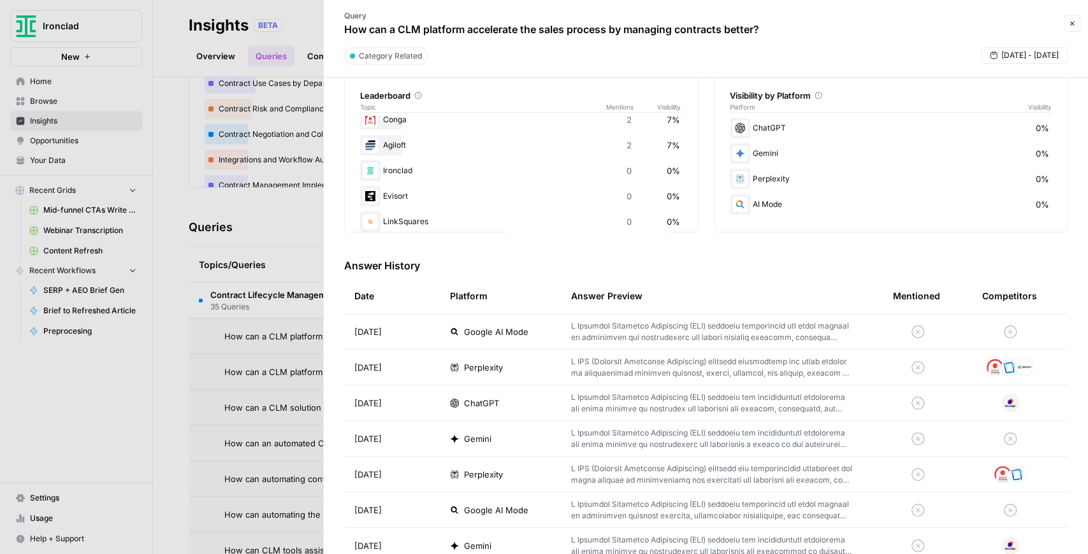
click at [618, 366] on p at bounding box center [711, 367] width 281 height 23
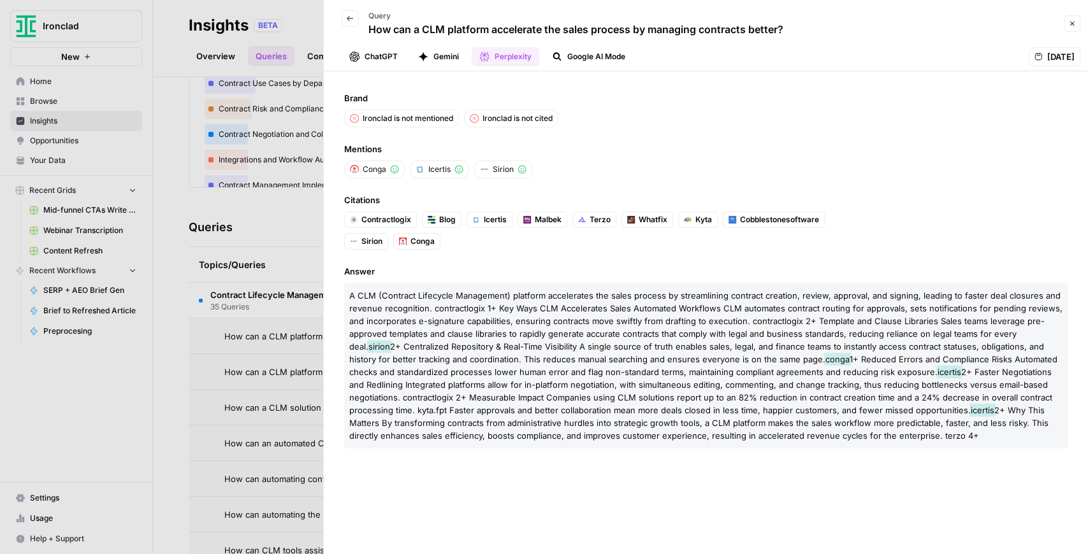
click at [352, 21] on icon "button" at bounding box center [350, 19] width 8 height 8
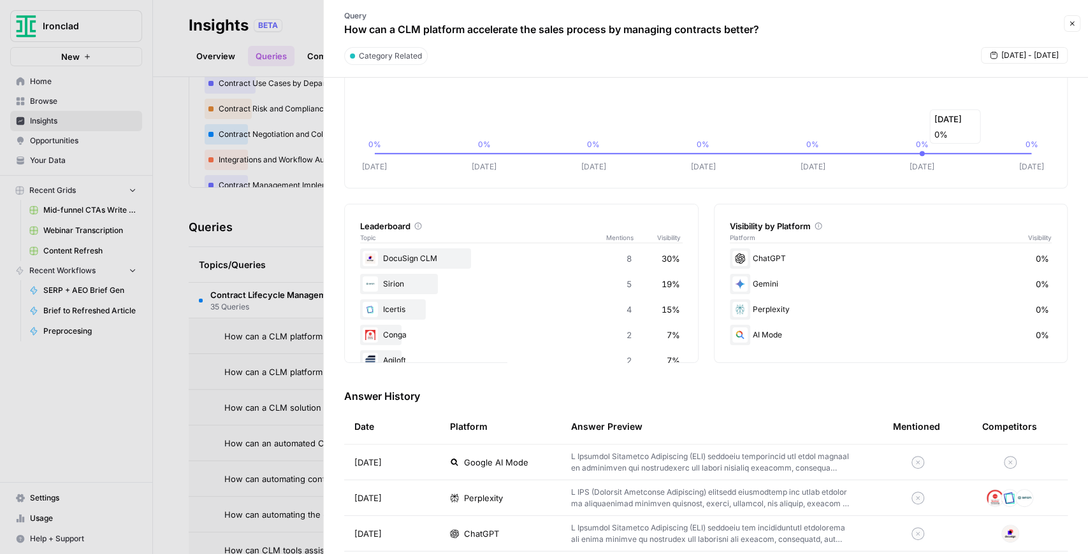
scroll to position [127, 0]
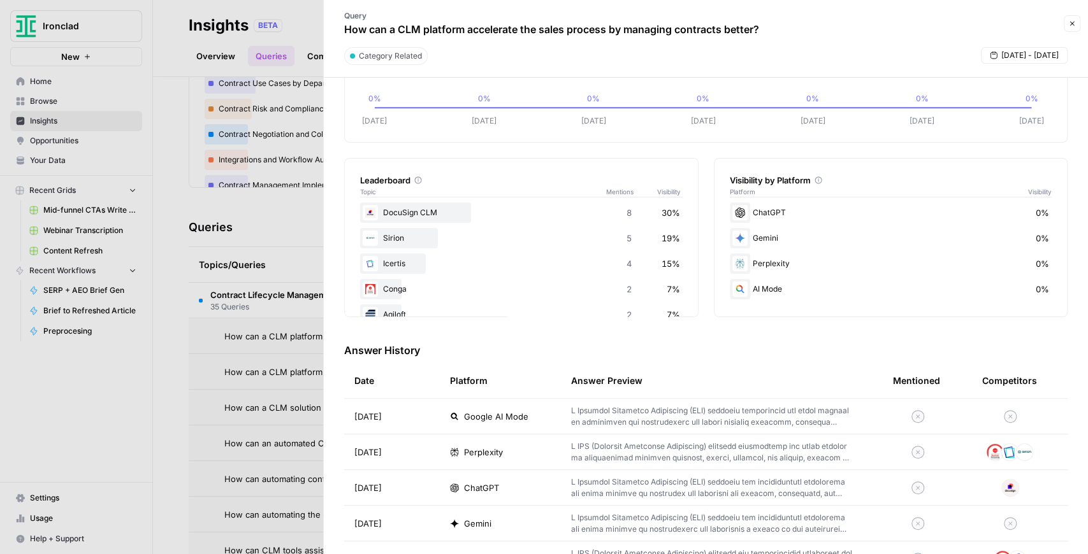
click at [1075, 22] on button "Close" at bounding box center [1072, 23] width 17 height 17
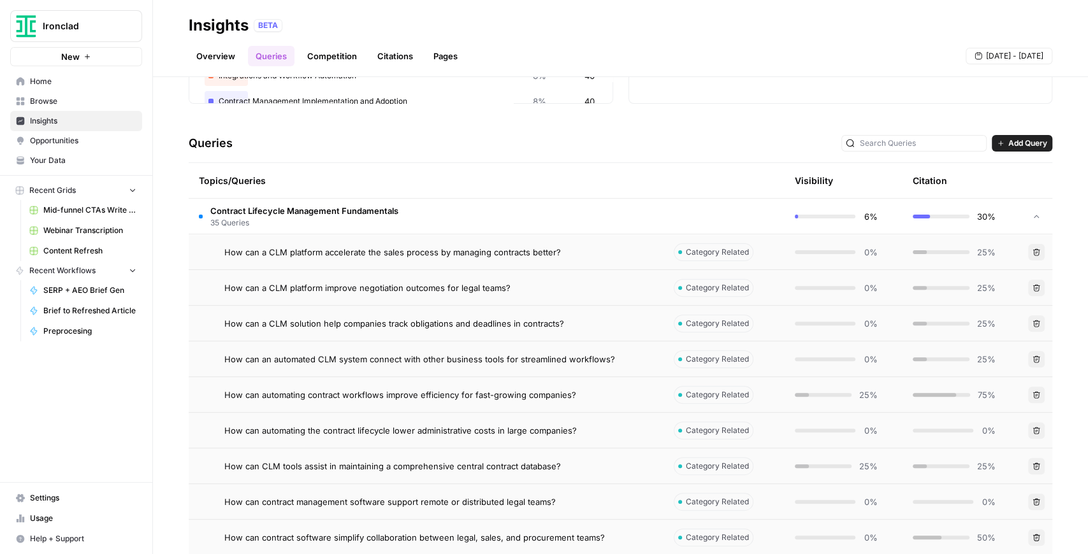
scroll to position [212, 0]
click at [437, 395] on span "How can automating contract workflows improve efficiency for fast-growing compa…" at bounding box center [400, 394] width 352 height 13
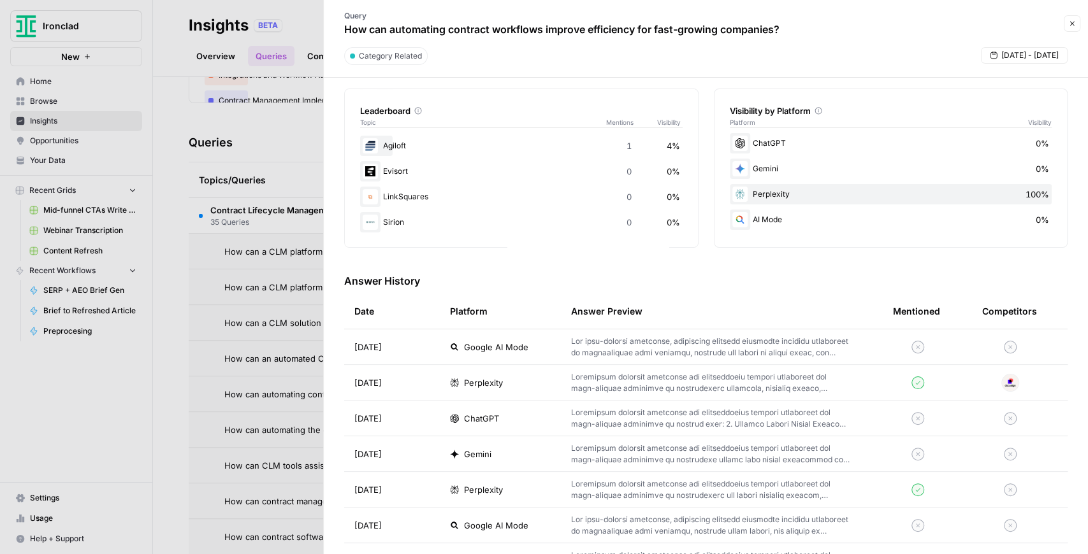
scroll to position [212, 0]
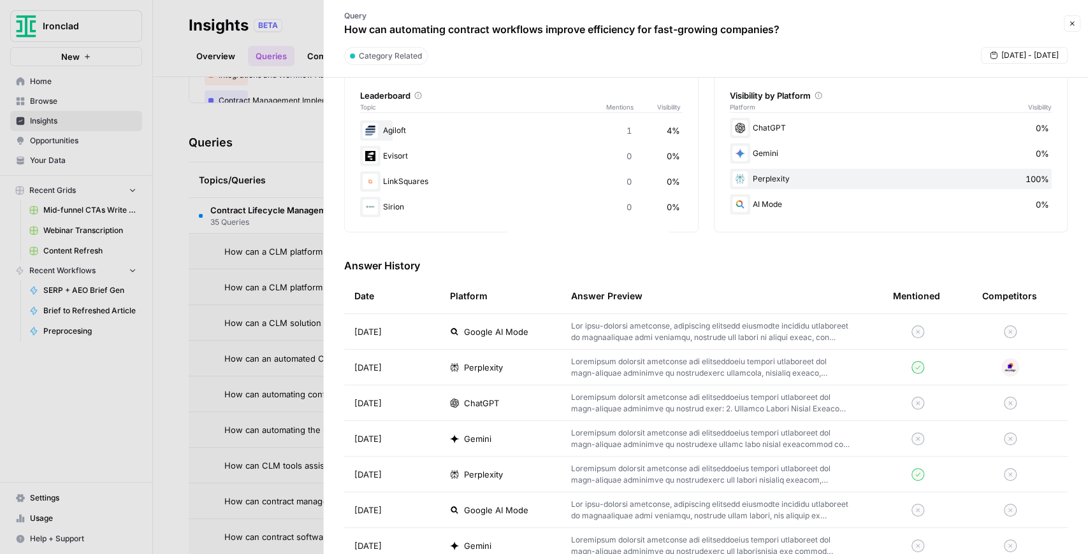
click at [651, 371] on p at bounding box center [711, 367] width 281 height 23
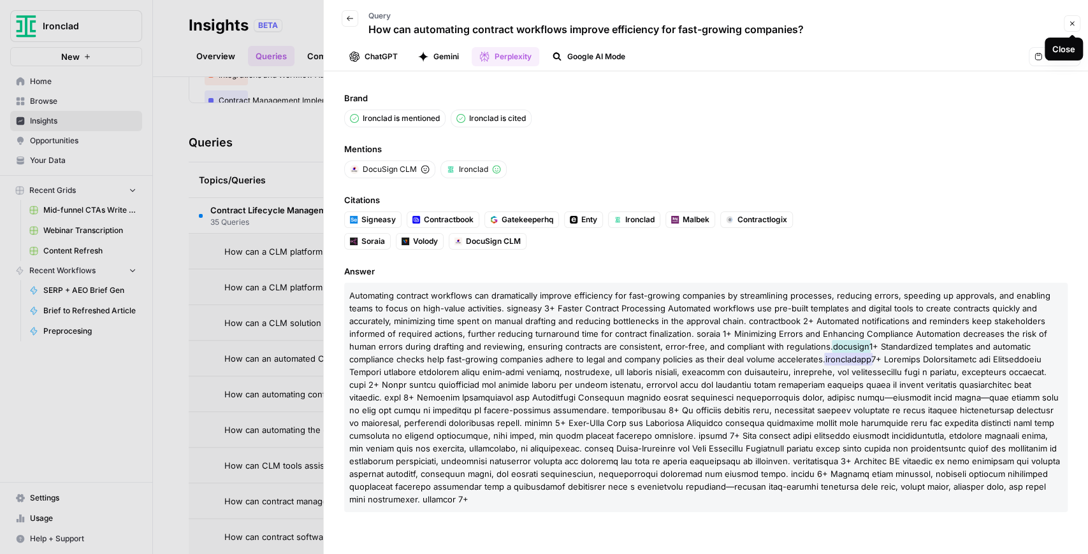
click at [1069, 23] on icon "button" at bounding box center [1072, 24] width 8 height 8
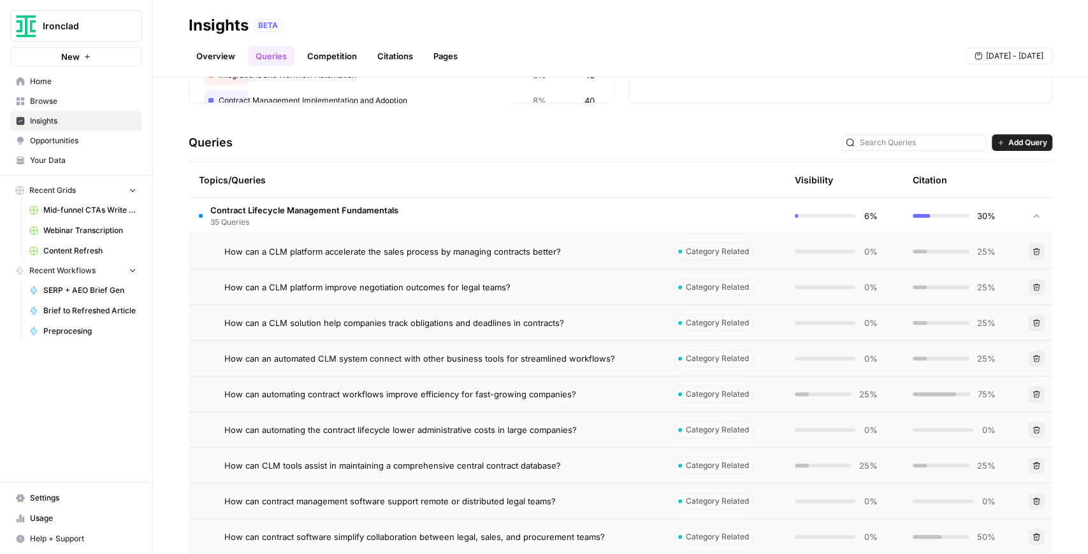
click at [512, 253] on span "How can a CLM platform accelerate the sales process by managing contracts bette…" at bounding box center [392, 251] width 337 height 13
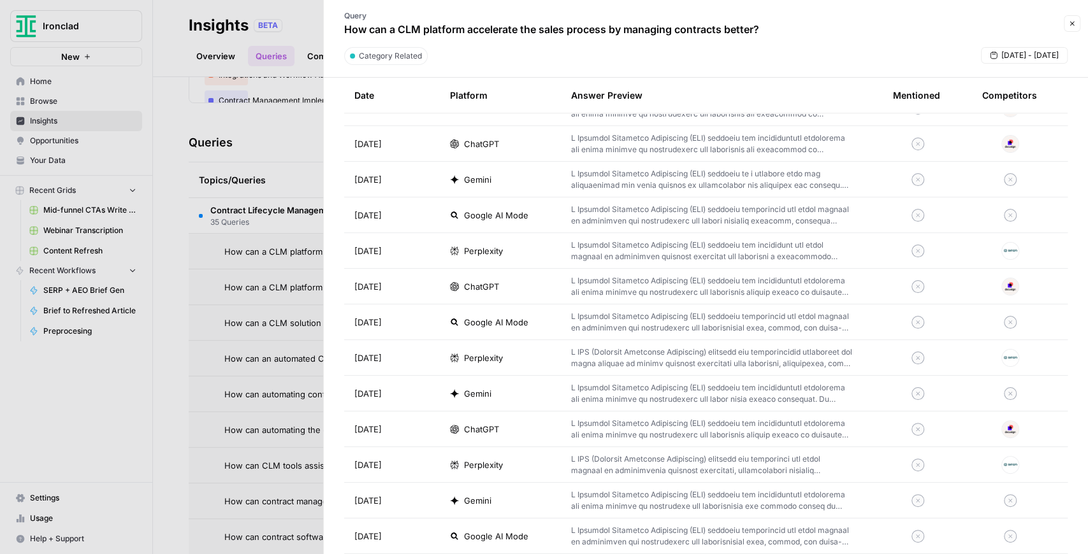
scroll to position [1062, 0]
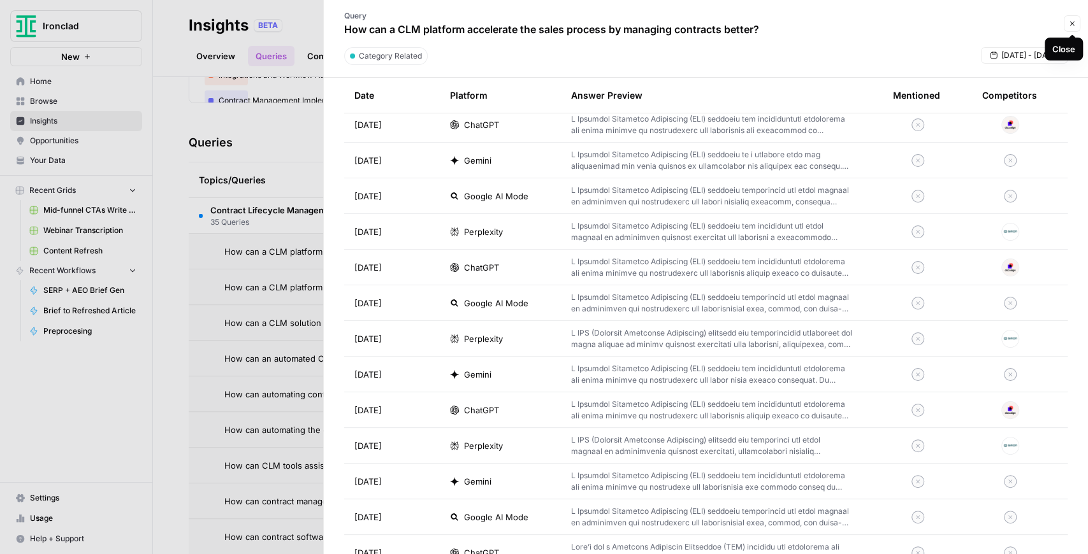
click at [1069, 27] on button "Close" at bounding box center [1072, 23] width 17 height 17
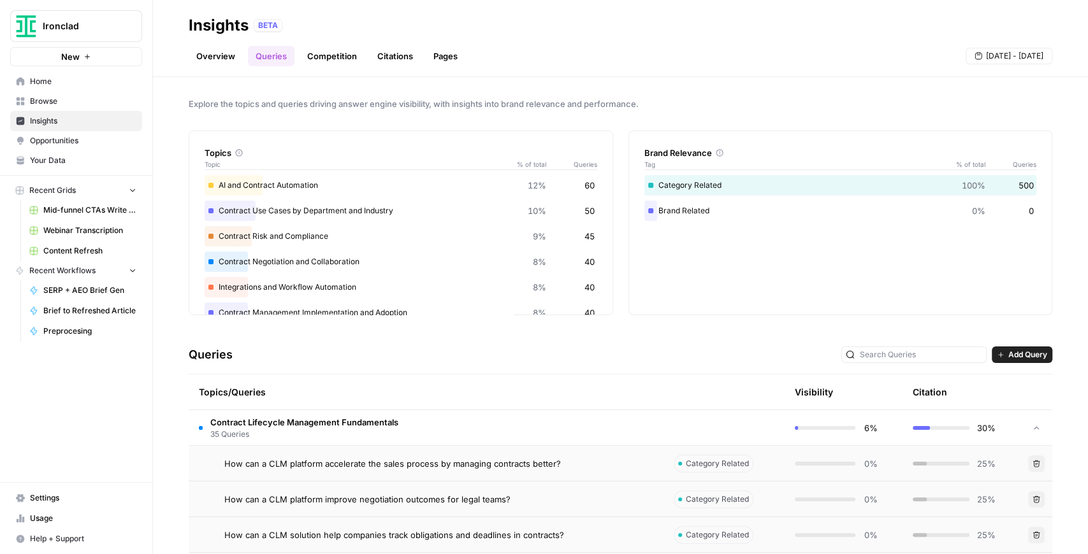
click at [321, 58] on link "Competition" at bounding box center [332, 56] width 65 height 20
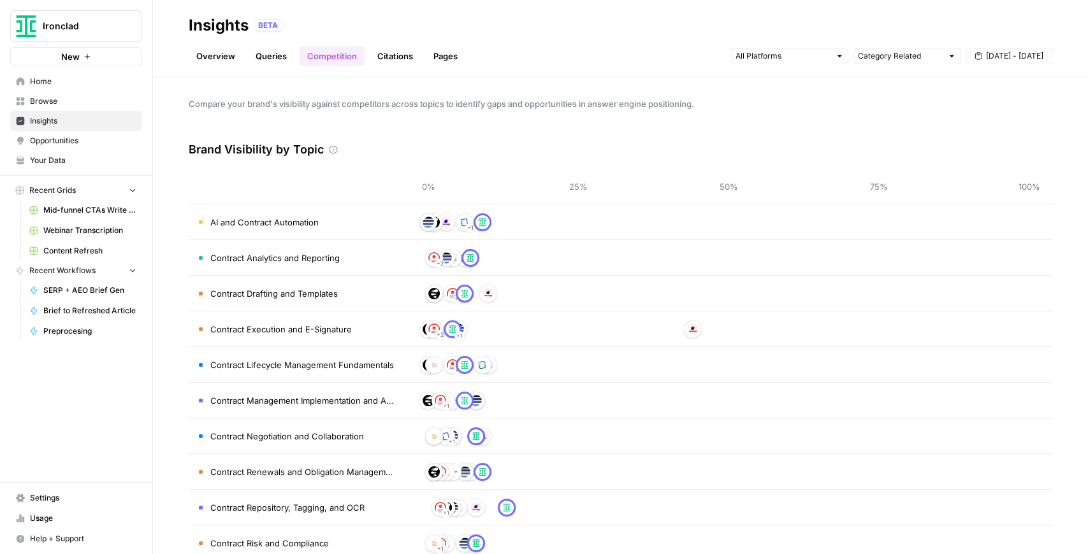
click at [274, 48] on link "Queries" at bounding box center [271, 56] width 47 height 20
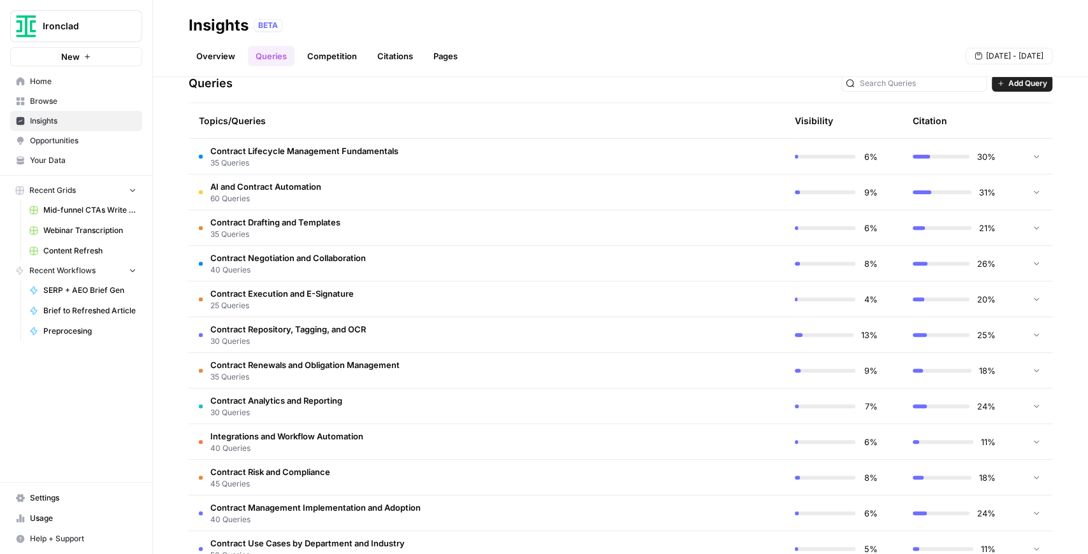
scroll to position [297, 0]
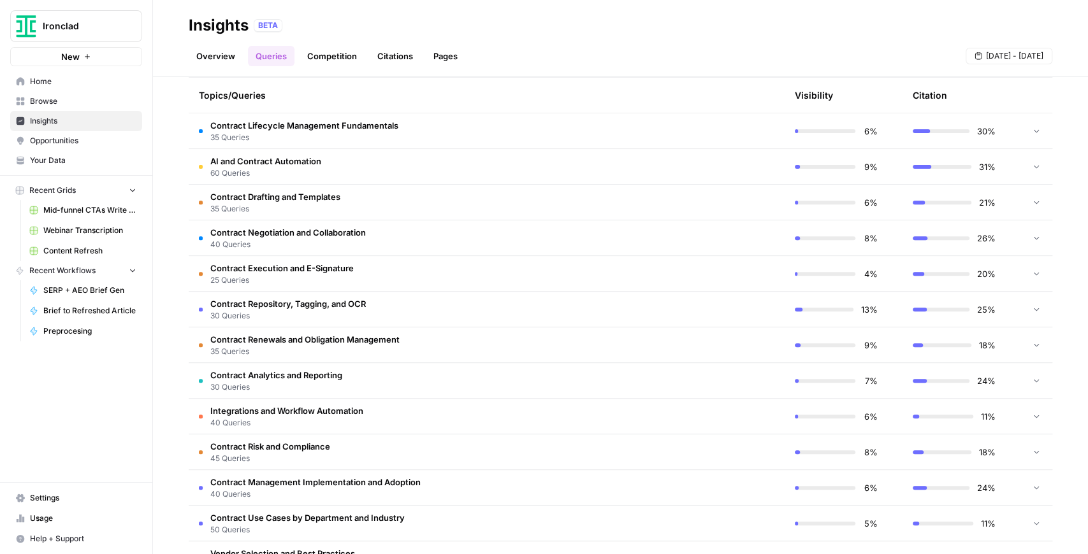
click at [1037, 166] on td at bounding box center [1036, 166] width 32 height 35
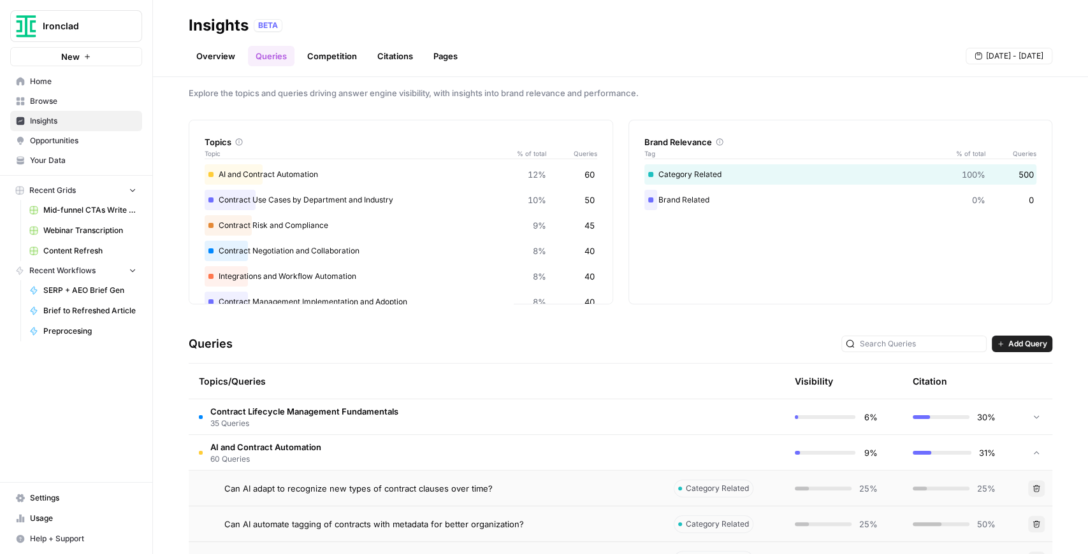
scroll to position [0, 0]
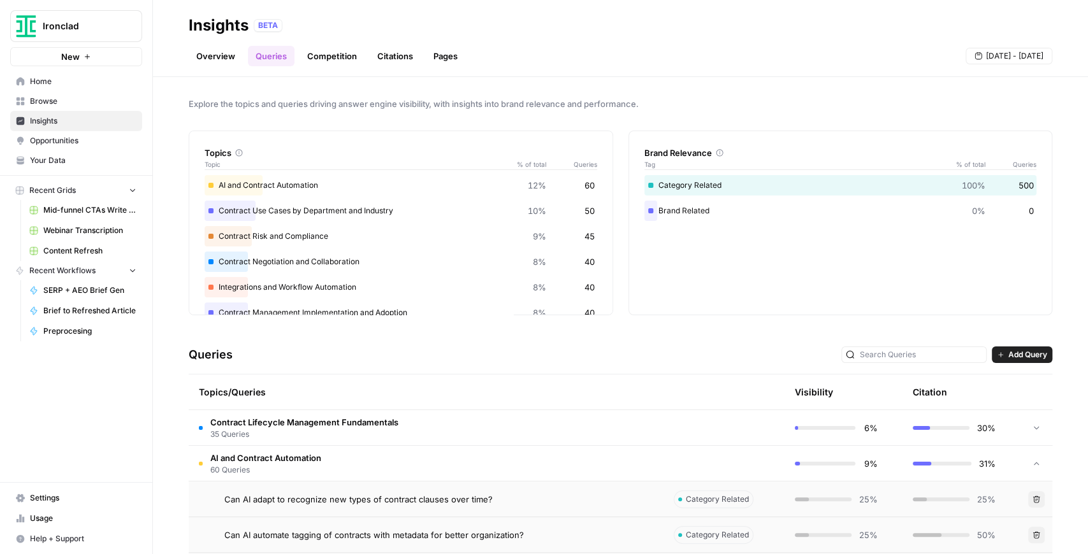
click at [1032, 461] on icon at bounding box center [1036, 464] width 9 height 9
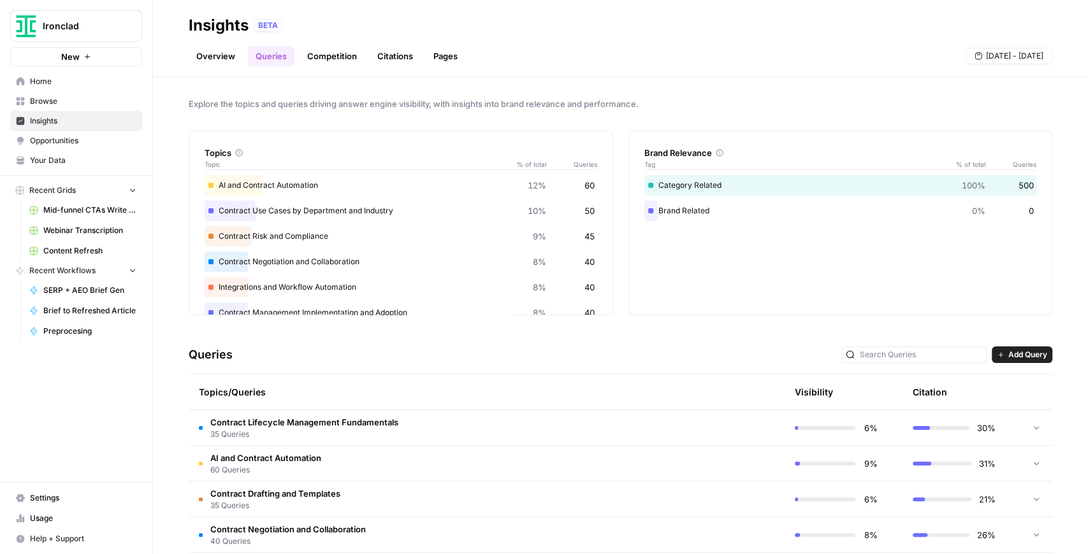
click at [333, 55] on link "Competition" at bounding box center [332, 56] width 65 height 20
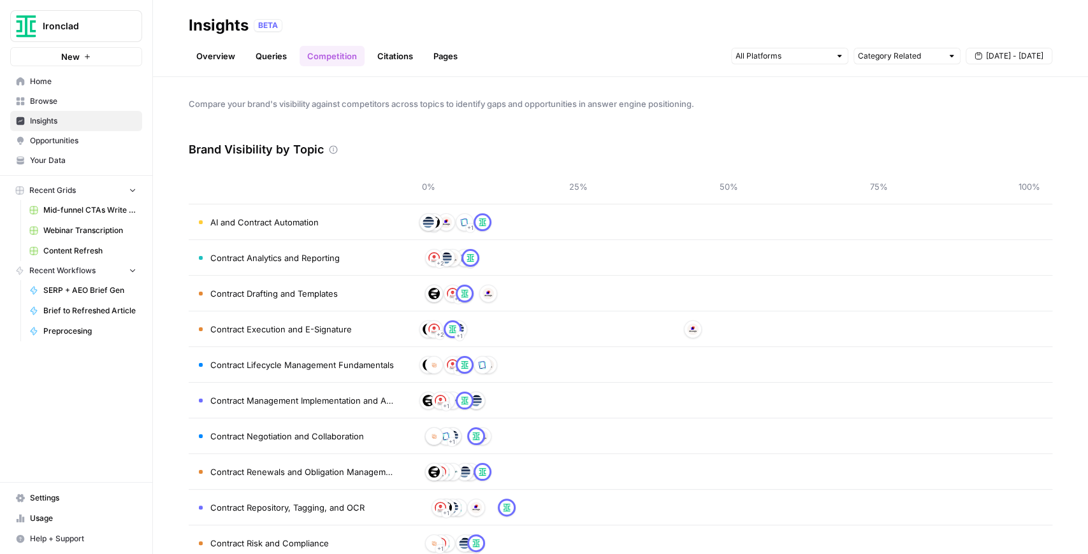
click at [382, 59] on link "Citations" at bounding box center [395, 56] width 51 height 20
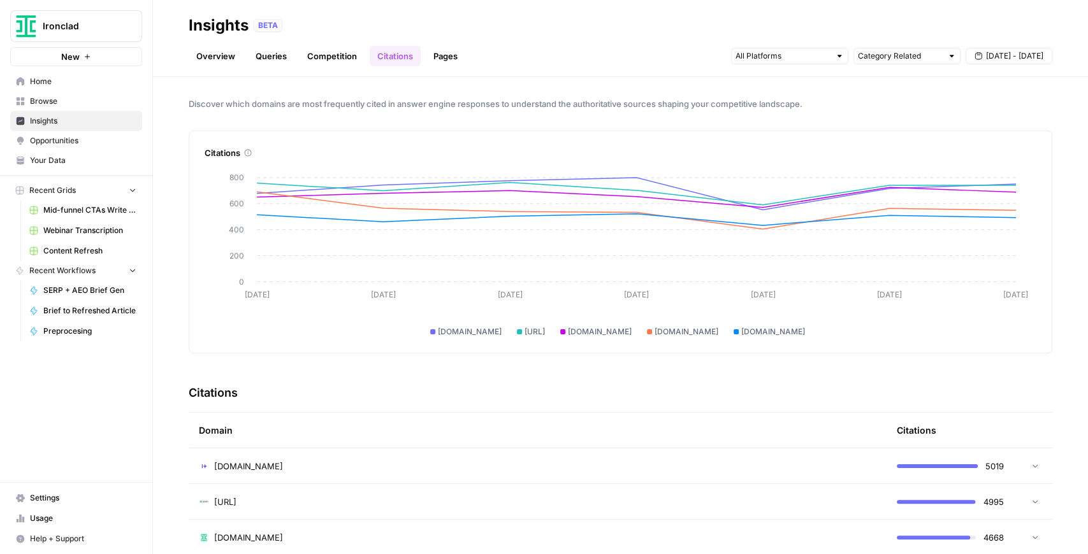
click at [73, 144] on span "Opportunities" at bounding box center [83, 140] width 106 height 11
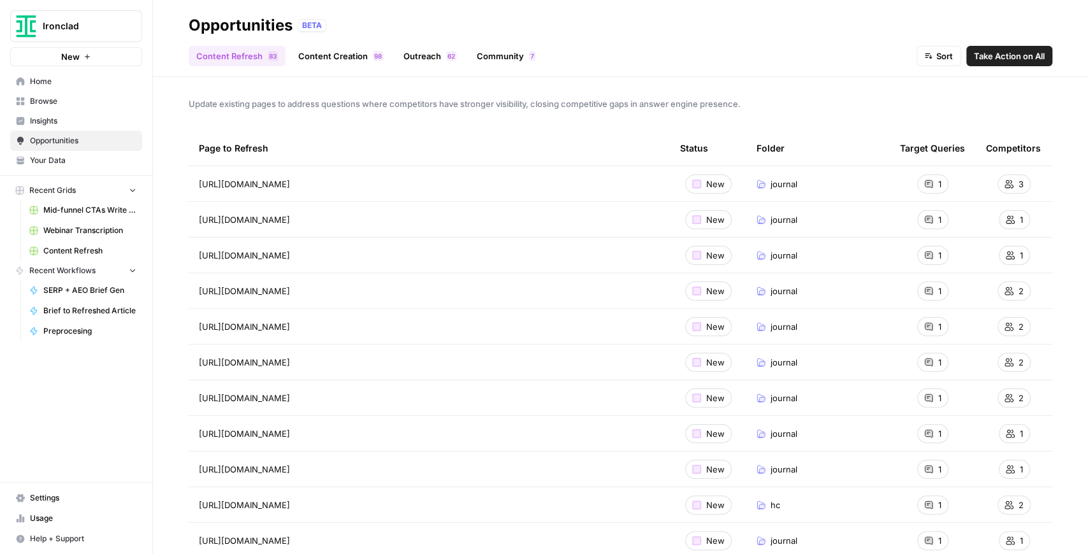
click at [346, 61] on link "Content Creation 8 9" at bounding box center [341, 56] width 100 height 20
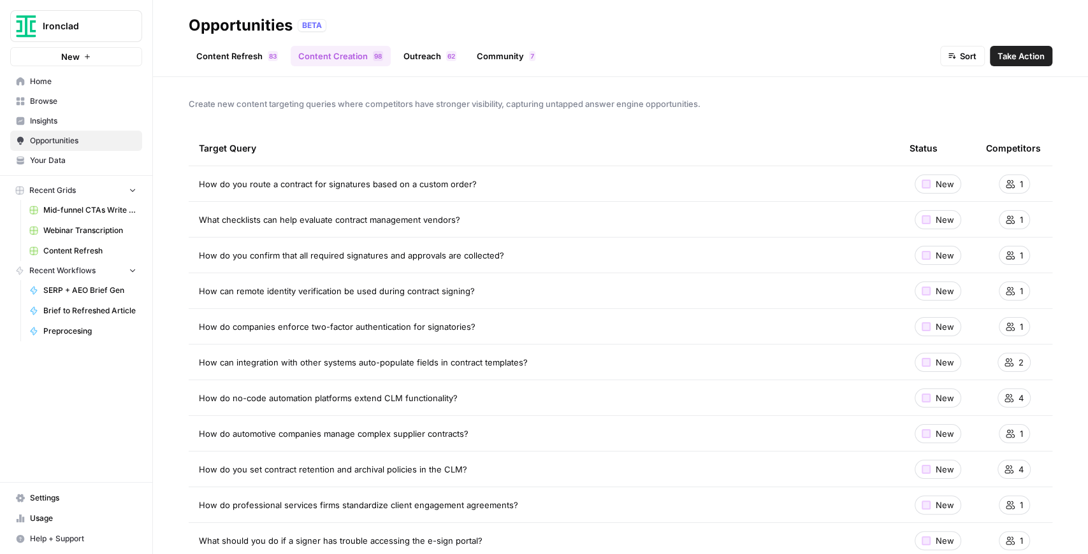
click at [252, 56] on link "Content Refresh 3 8" at bounding box center [237, 56] width 97 height 20
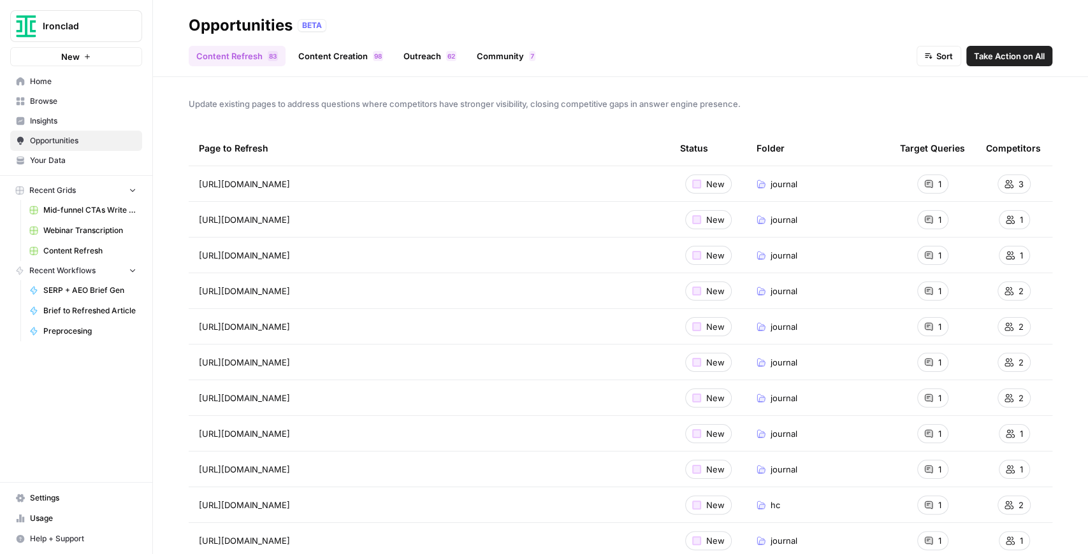
click at [363, 53] on link "Content Creation 8 9" at bounding box center [341, 56] width 100 height 20
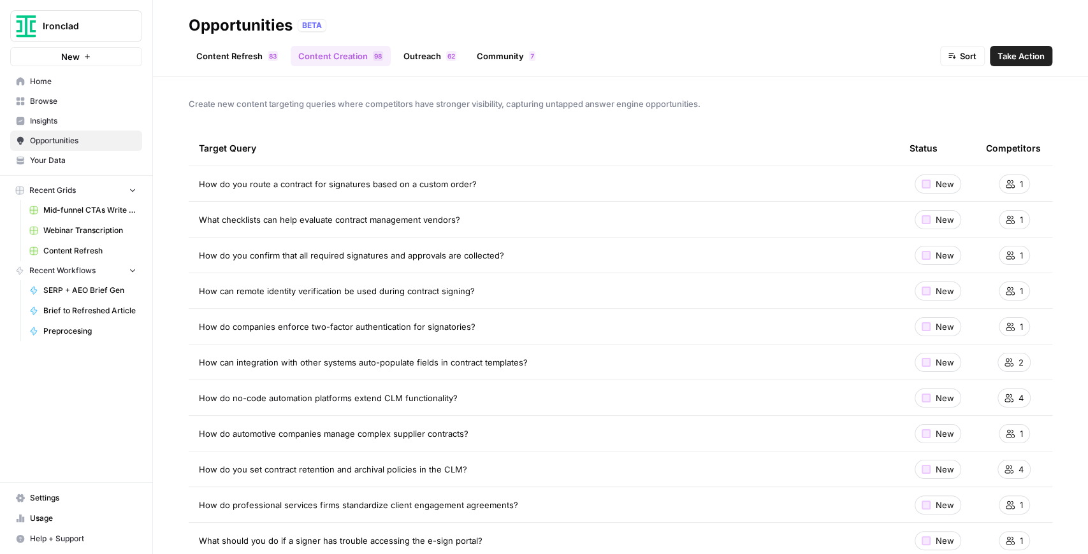
click at [265, 58] on link "Content Refresh 3 8" at bounding box center [237, 56] width 97 height 20
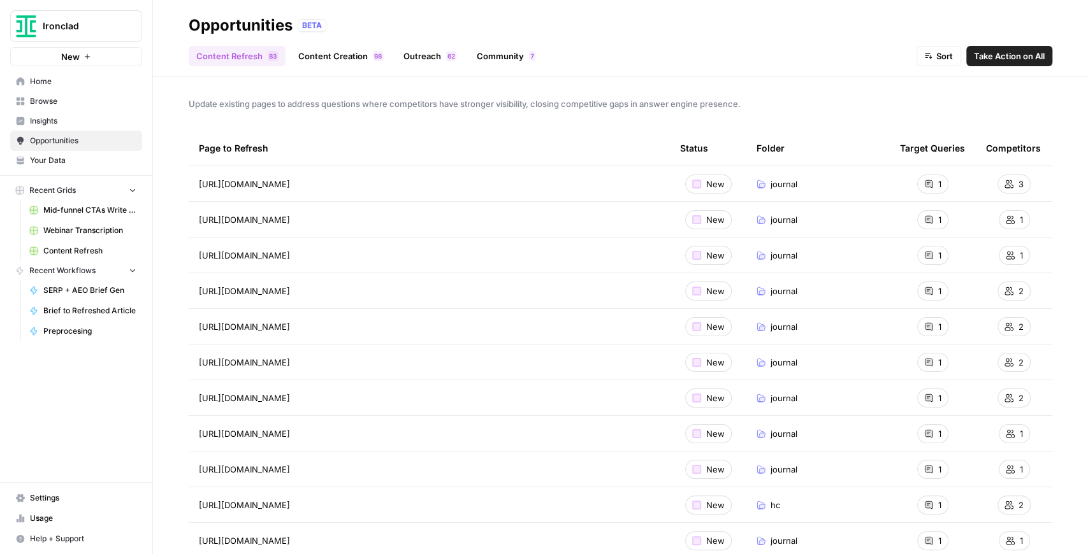
click at [418, 57] on link "Outreach 2 6" at bounding box center [430, 56] width 68 height 20
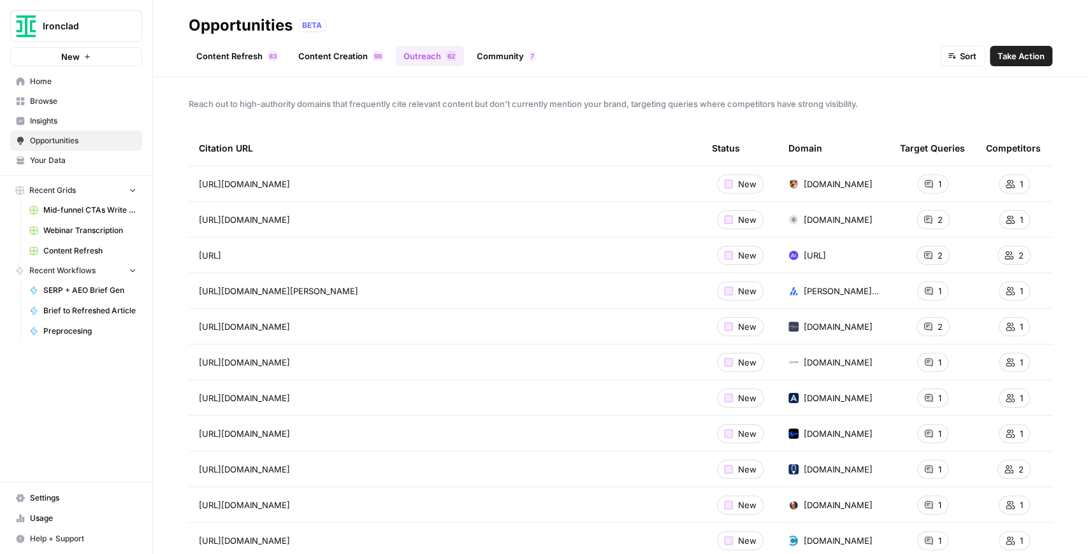
click at [509, 61] on link "Community 7" at bounding box center [506, 56] width 74 height 20
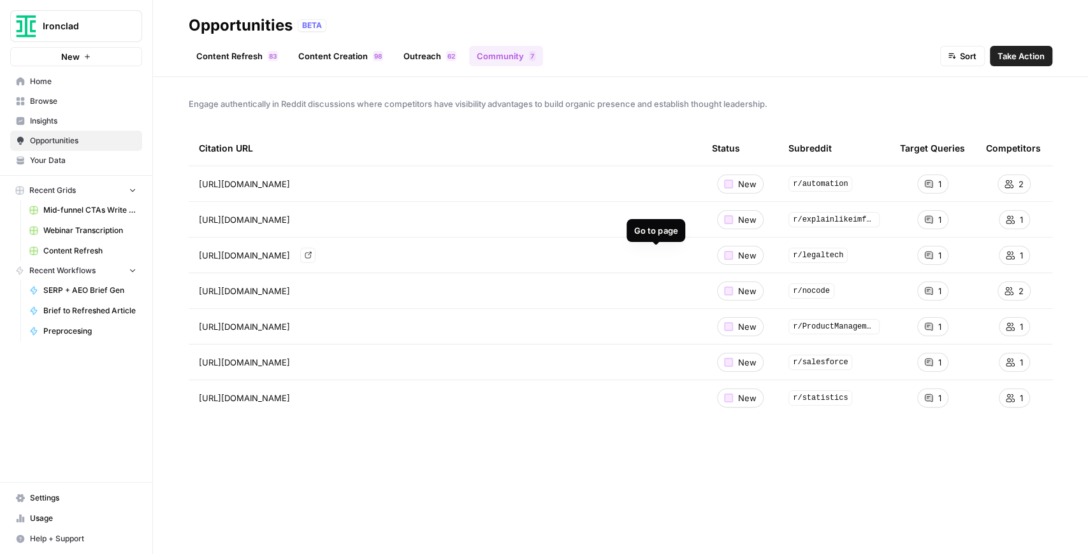
click at [312, 254] on icon "Go to page https://www.reddit.com/r/legaltech/comments/1mj819c/using_both_clm_a…" at bounding box center [308, 255] width 7 height 7
click at [895, 500] on div "Citation URL Status Subreddit Target Queries Competitors https://www.reddit.com…" at bounding box center [621, 332] width 864 height 403
click at [234, 64] on link "Content Refresh 3 8" at bounding box center [237, 56] width 97 height 20
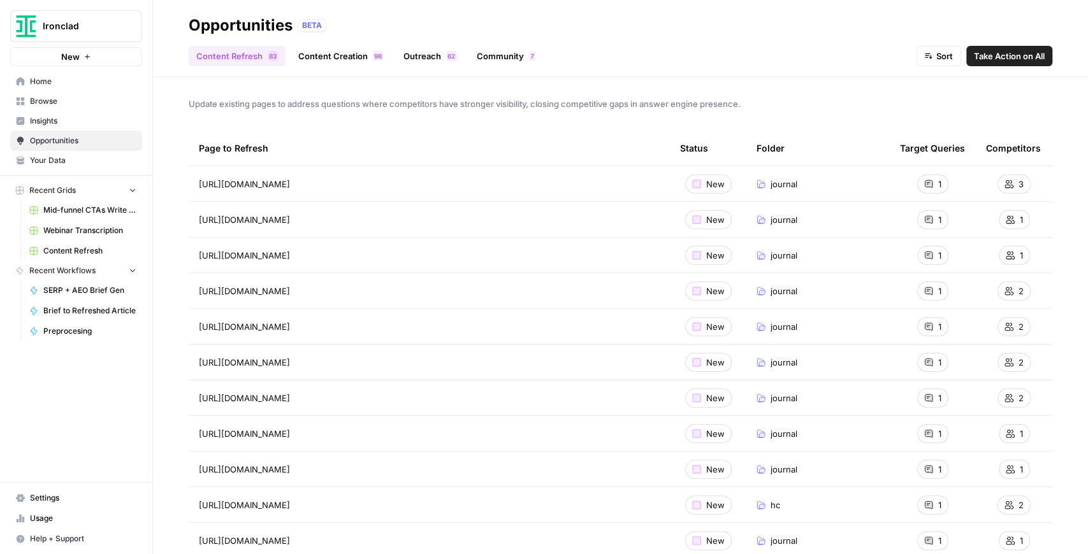
drag, startPoint x: 346, startPoint y: 102, endPoint x: 417, endPoint y: 105, distance: 71.4
click at [417, 105] on span "Update existing pages to address questions where competitors have stronger visi…" at bounding box center [621, 104] width 864 height 13
click at [87, 99] on span "Browse" at bounding box center [83, 101] width 106 height 11
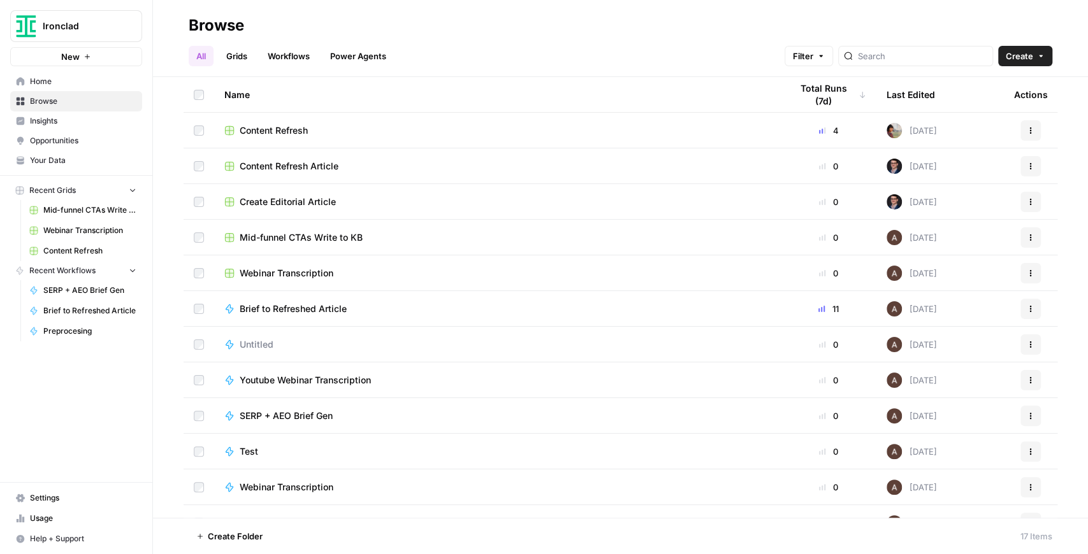
click at [249, 60] on link "Grids" at bounding box center [237, 56] width 36 height 20
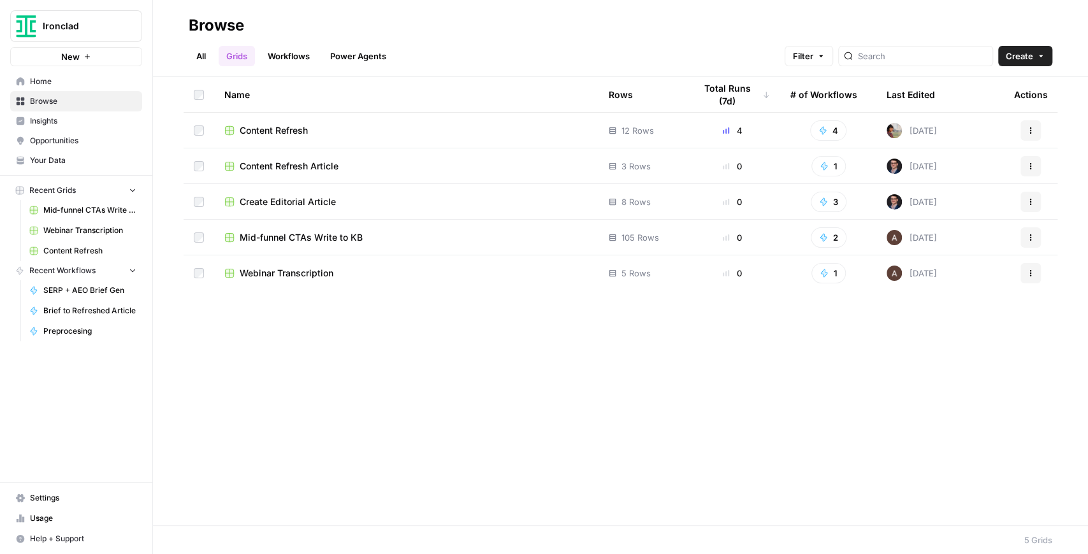
click at [203, 57] on link "All" at bounding box center [201, 56] width 25 height 20
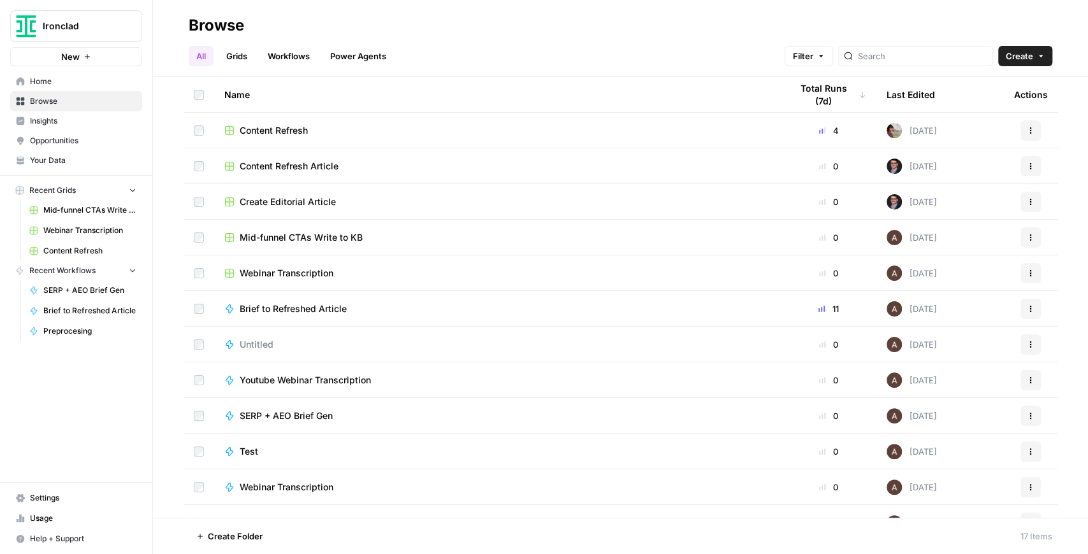
click at [112, 208] on span "Mid-funnel CTAs Write to KB" at bounding box center [89, 210] width 93 height 11
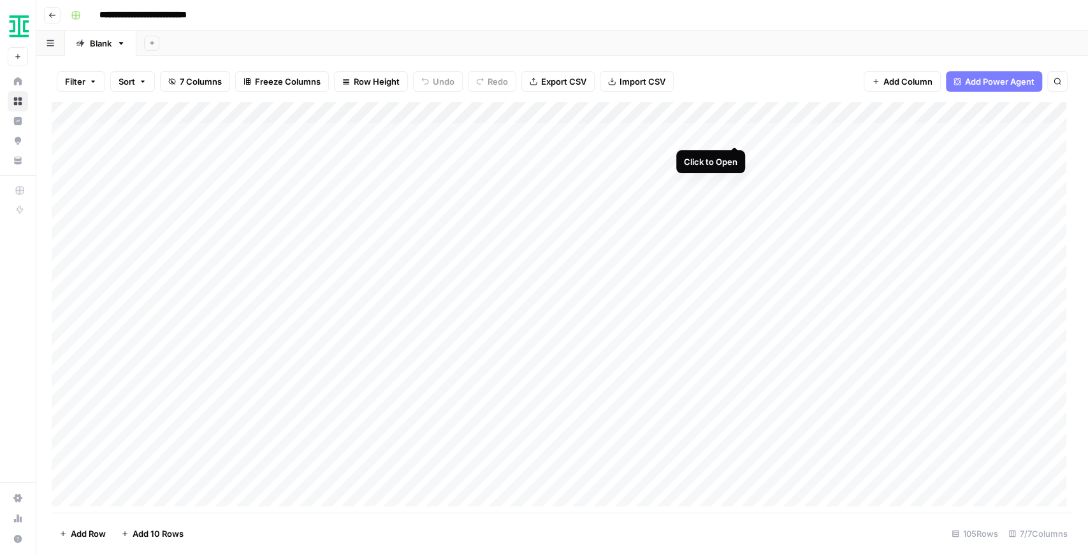
click at [732, 131] on div "Add Column" at bounding box center [562, 307] width 1021 height 411
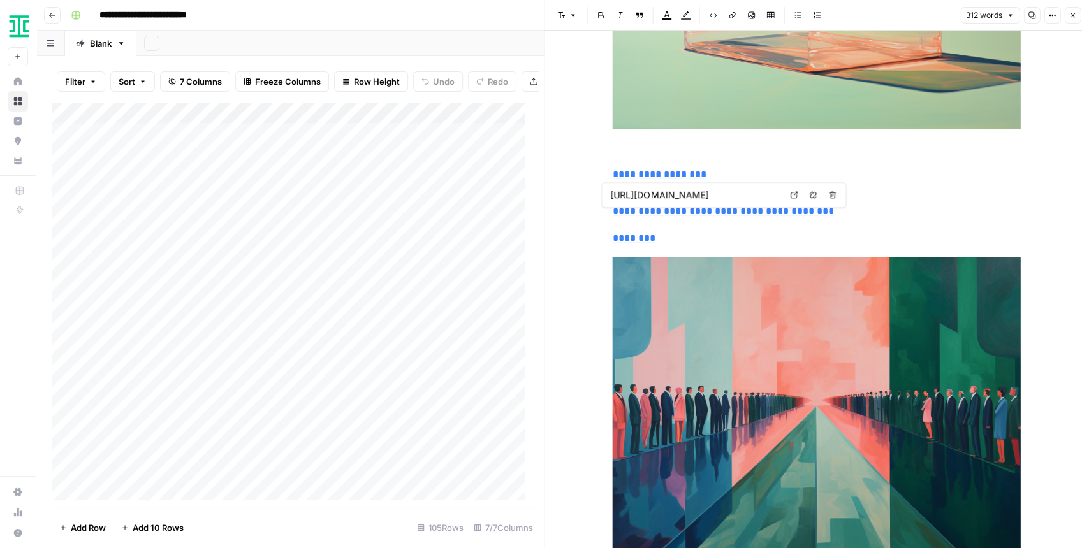
type input "//ironcladapp.com/blog/why-gcs-misunderstand-legal-ops/"
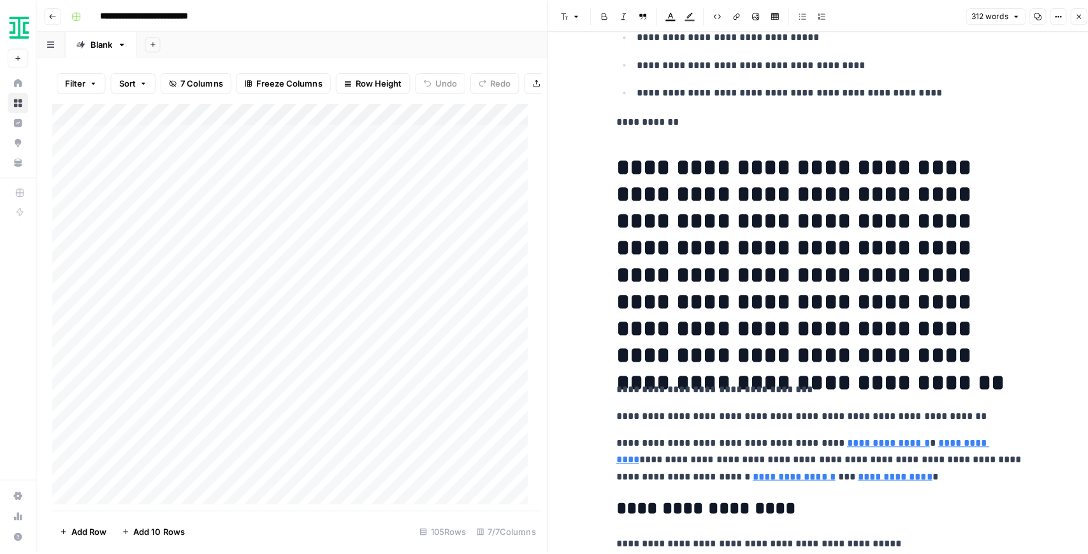
scroll to position [433, 0]
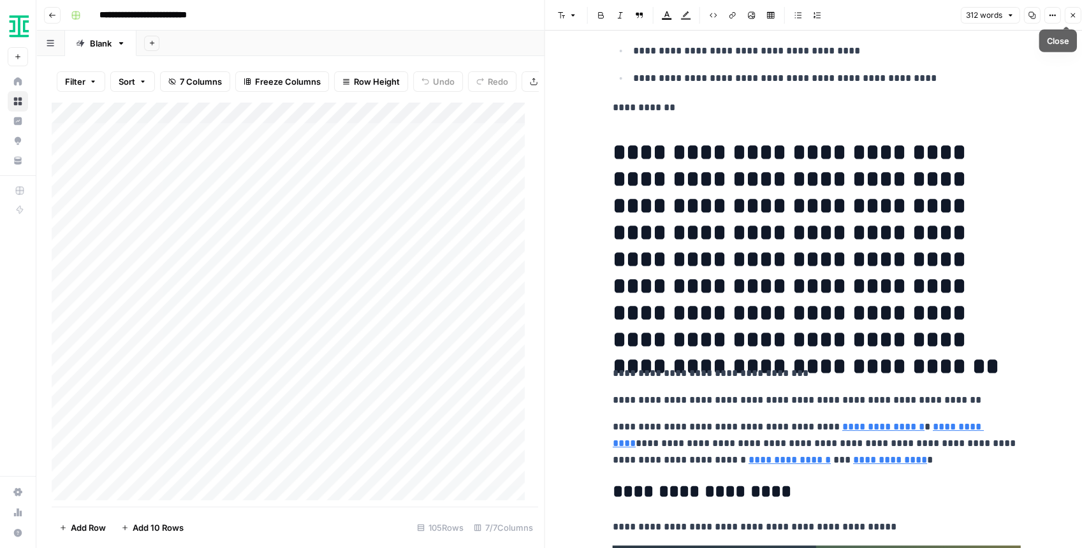
click at [1068, 23] on button "Close" at bounding box center [1072, 15] width 17 height 17
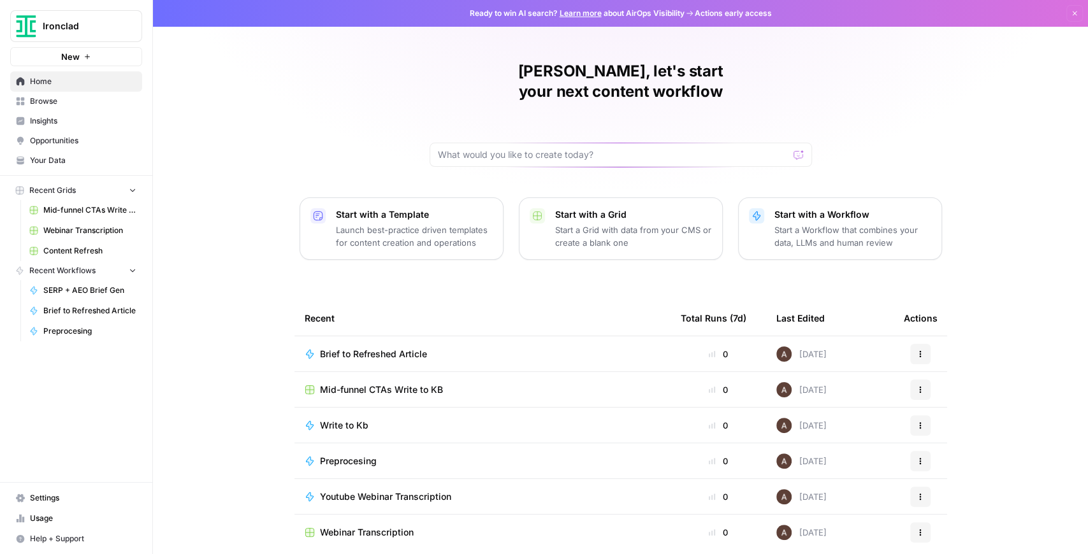
click at [102, 215] on span "Mid-funnel CTAs Write to KB" at bounding box center [89, 210] width 93 height 11
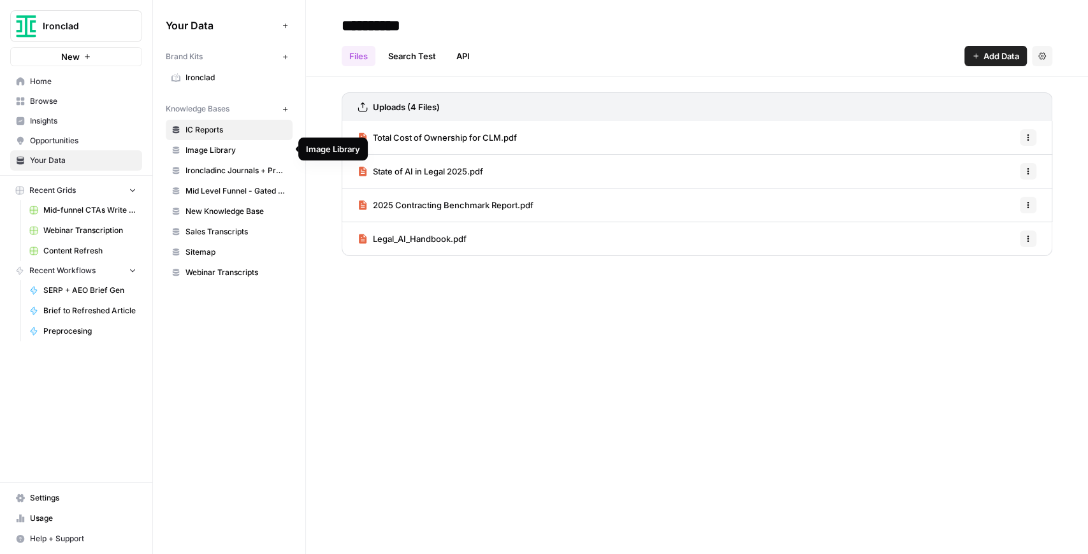
click at [227, 154] on span "Image Library" at bounding box center [235, 150] width 101 height 11
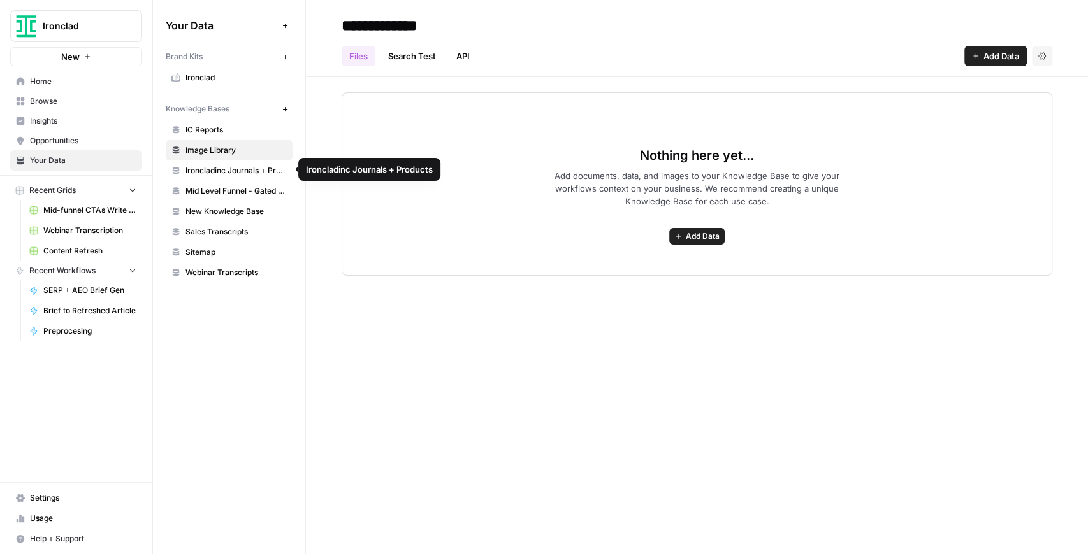
click at [229, 178] on link "Ironcladinc Journals + Products" at bounding box center [229, 171] width 127 height 20
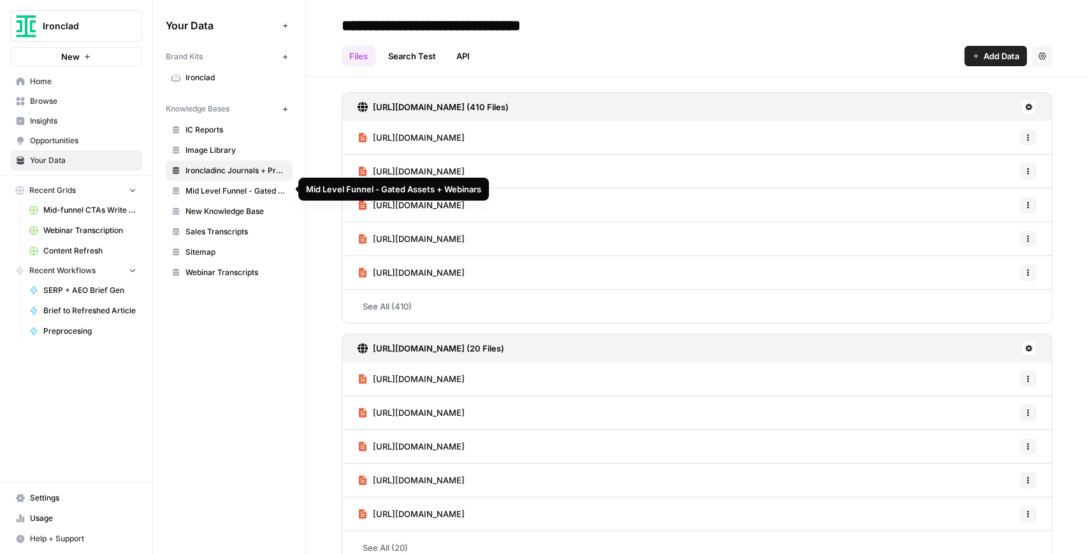
click at [230, 194] on span "Mid Level Funnel - Gated Assets + Webinars" at bounding box center [235, 190] width 101 height 11
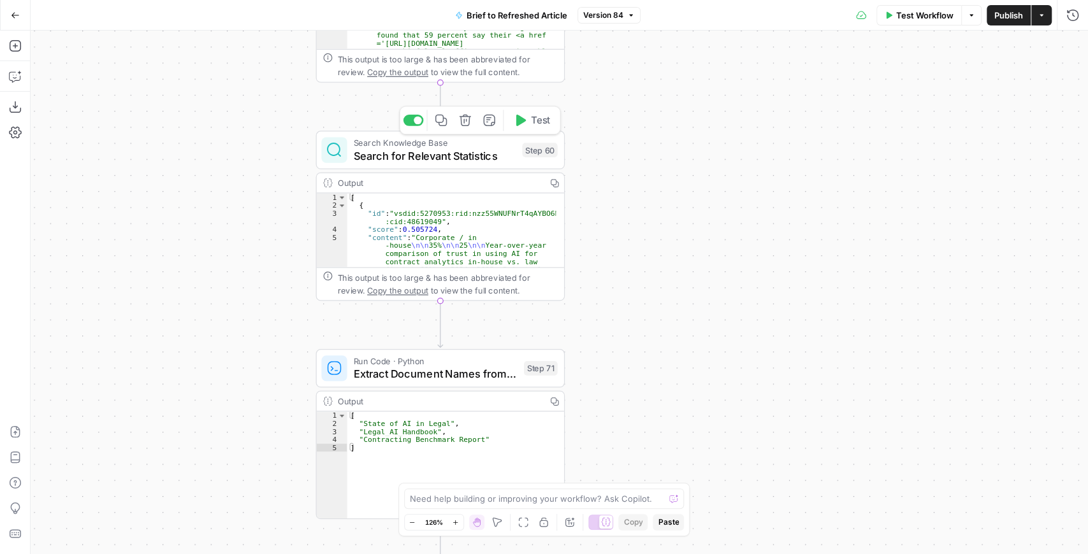
click at [446, 163] on span "Search for Relevant Statistics" at bounding box center [435, 156] width 163 height 16
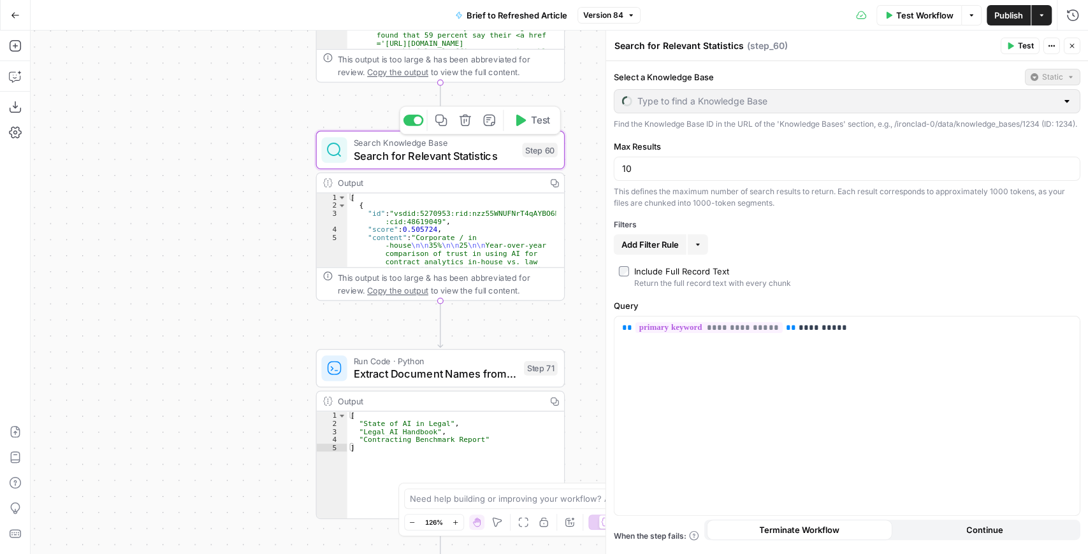
type input "IC Reports"
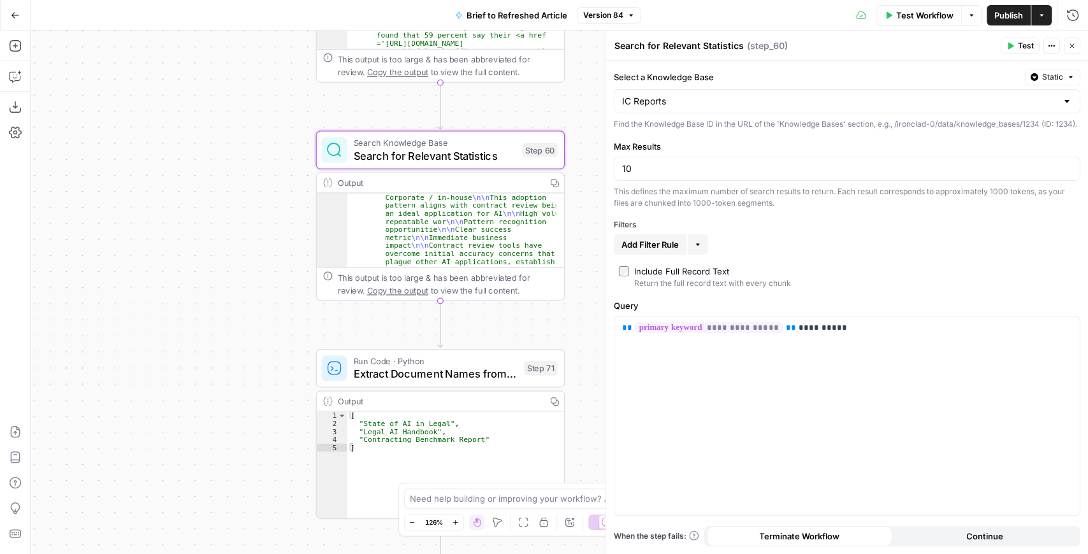
scroll to position [76, 0]
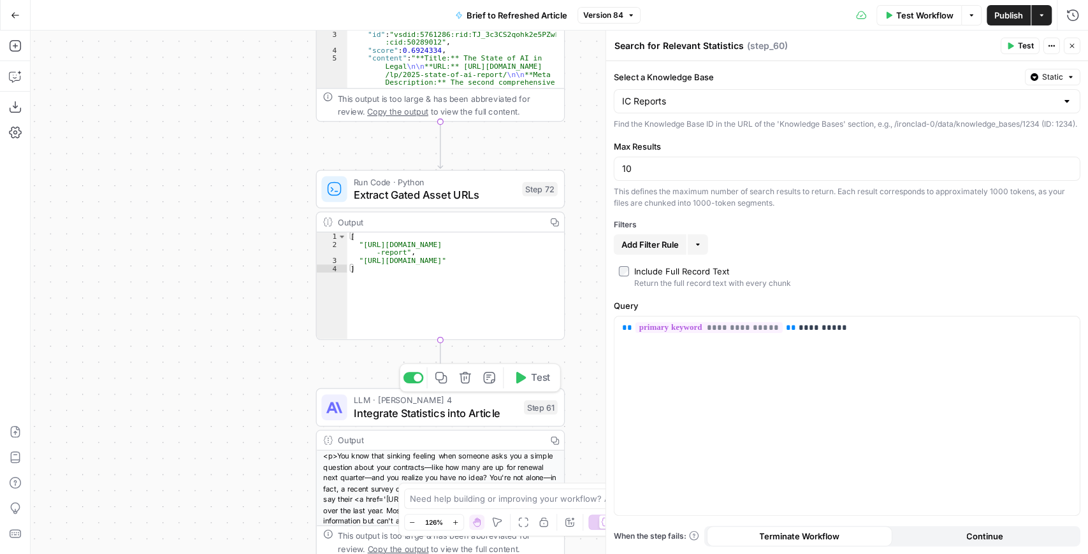
click at [394, 407] on span "Integrate Statistics into Article" at bounding box center [436, 413] width 164 height 16
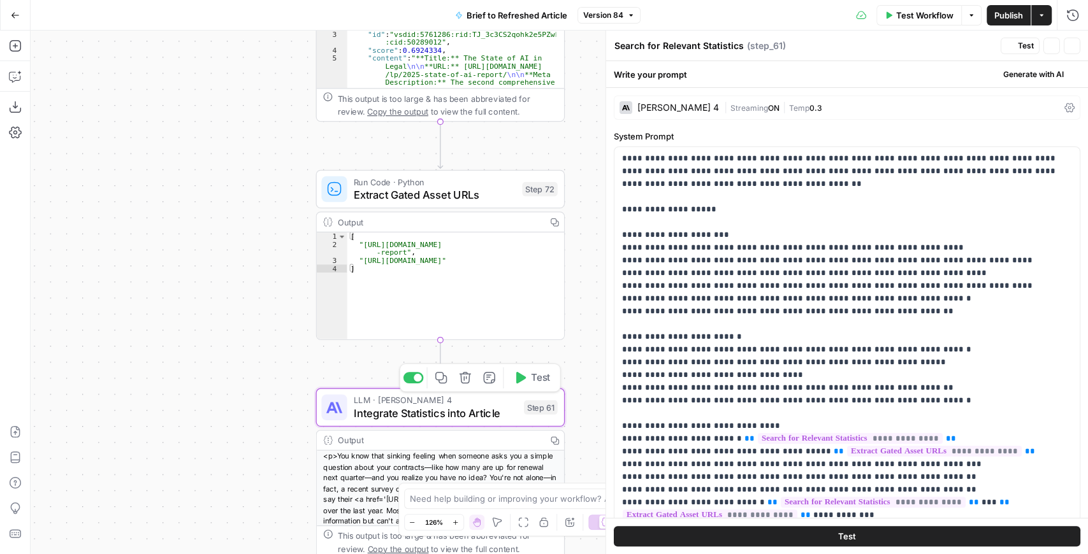
type textarea "Integrate Statistics into Article"
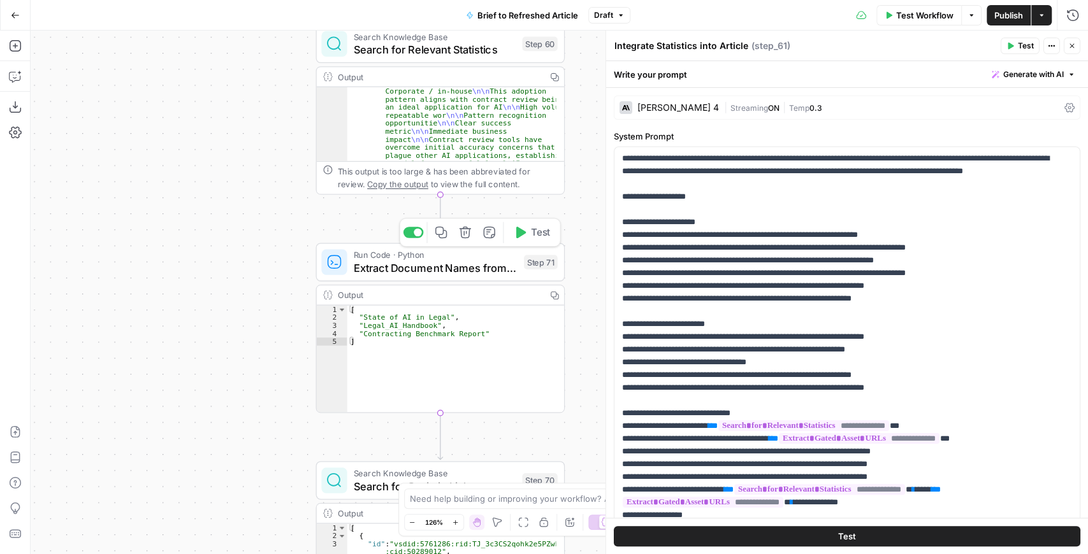
click at [403, 275] on span "Extract Document Names from Statistics" at bounding box center [436, 268] width 164 height 16
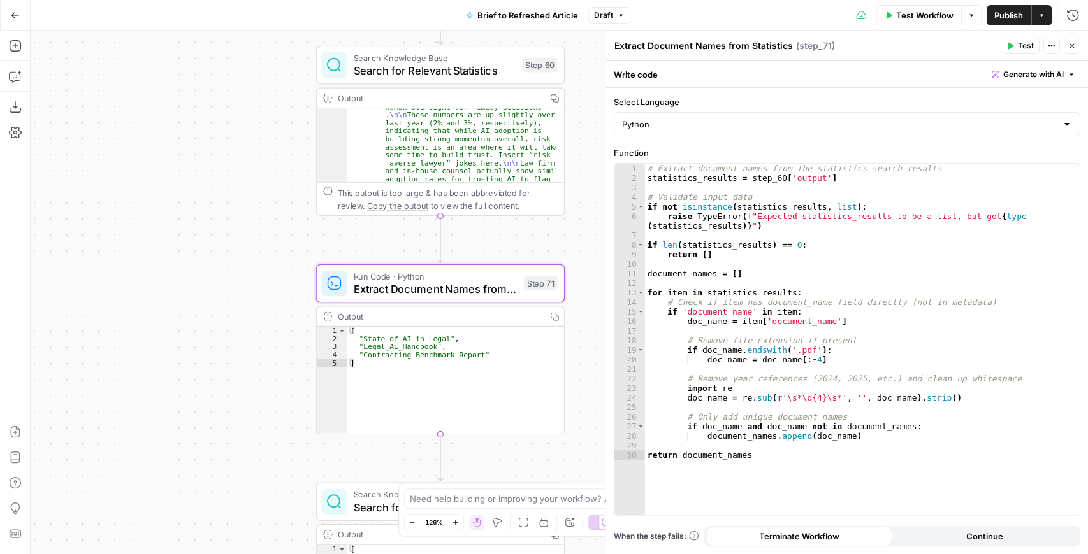
scroll to position [126, 0]
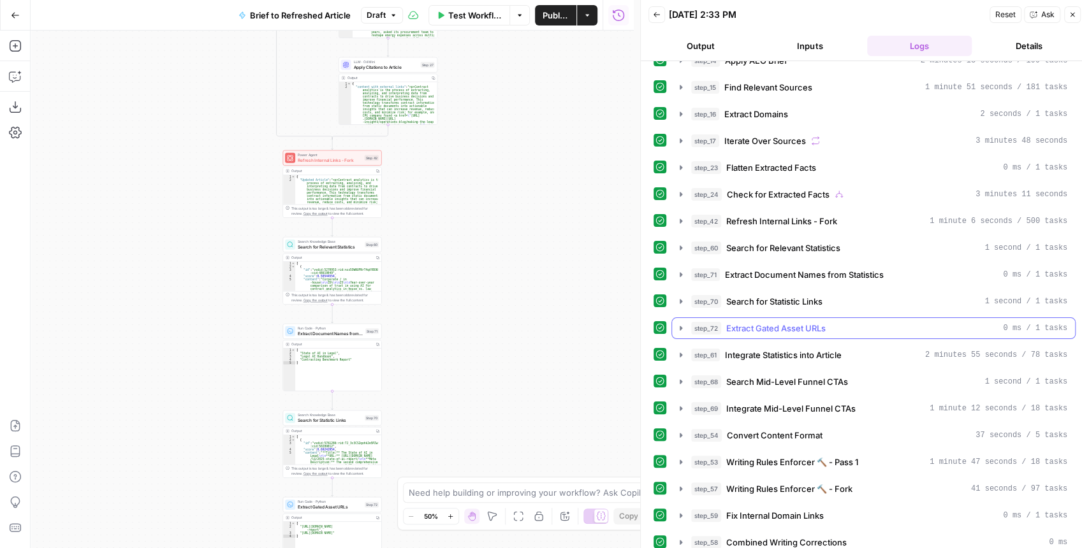
scroll to position [127, 0]
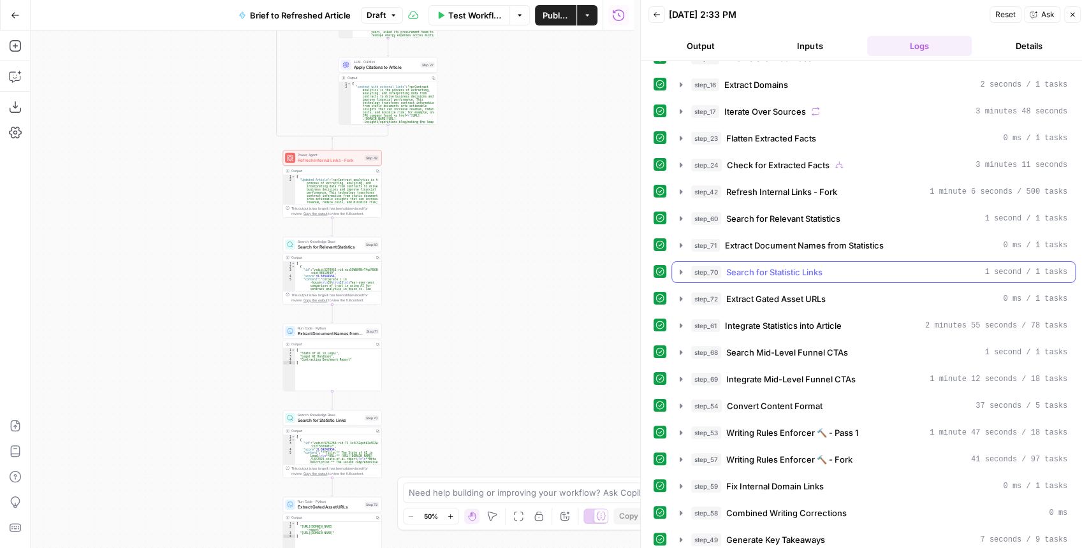
click at [677, 267] on icon "button" at bounding box center [681, 272] width 10 height 10
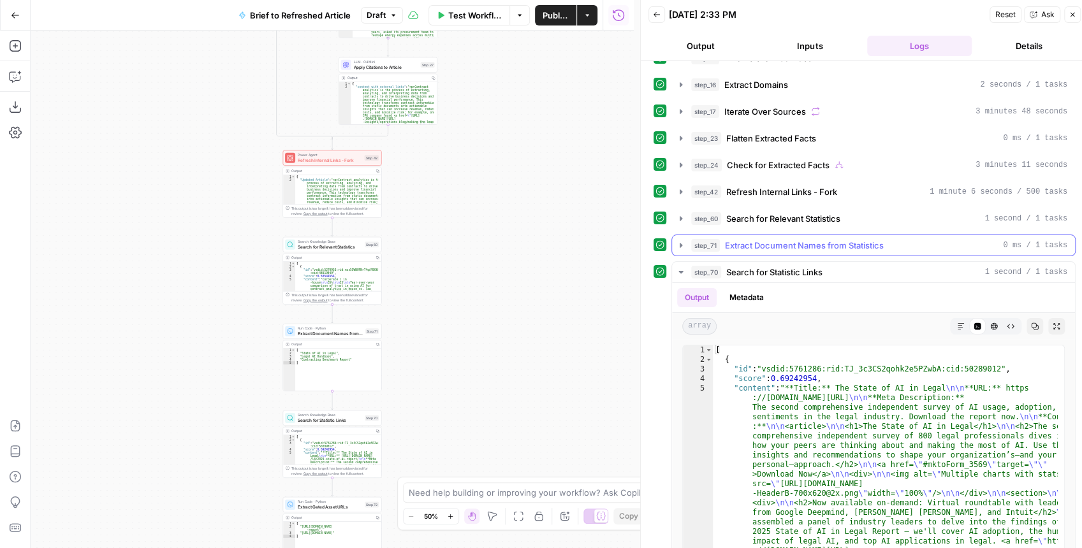
click at [677, 244] on icon "button" at bounding box center [681, 245] width 10 height 10
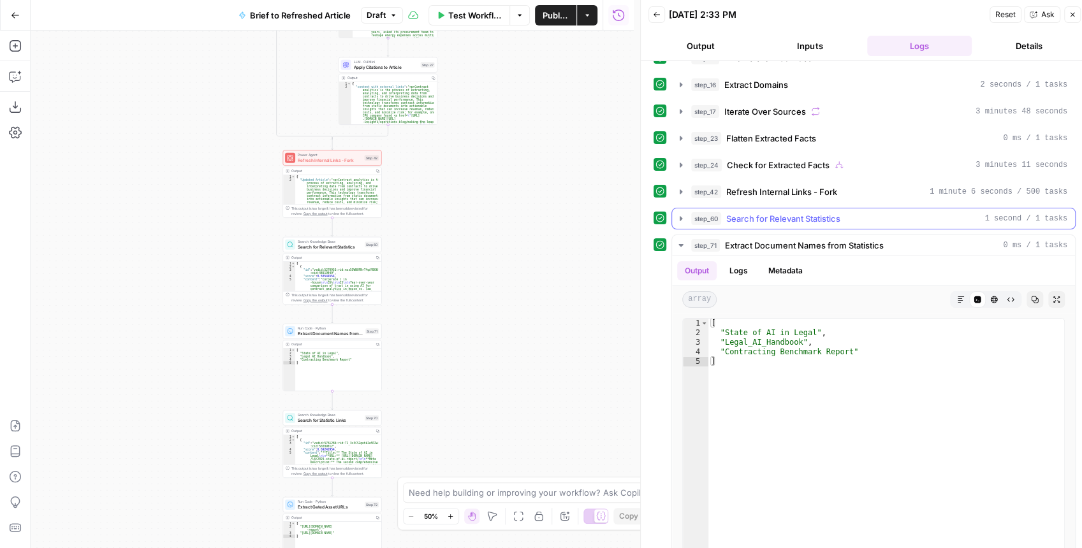
click at [678, 215] on icon "button" at bounding box center [681, 219] width 10 height 10
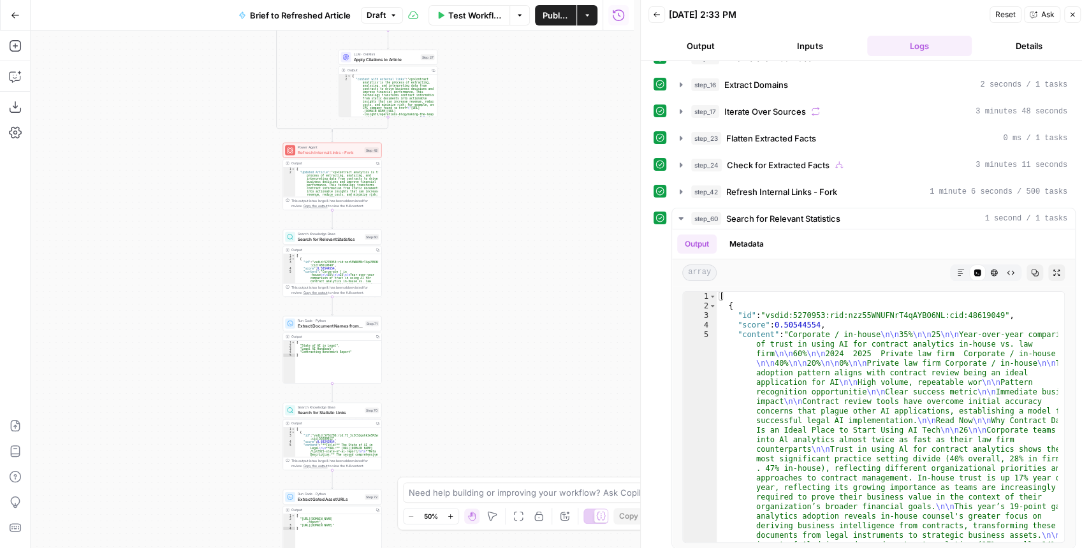
drag, startPoint x: 449, startPoint y: 243, endPoint x: 447, endPoint y: 190, distance: 53.6
click at [436, 194] on div "true false true false true false Workflow Set Inputs Inputs LLM · GPT-4.1 Extra…" at bounding box center [332, 290] width 603 height 518
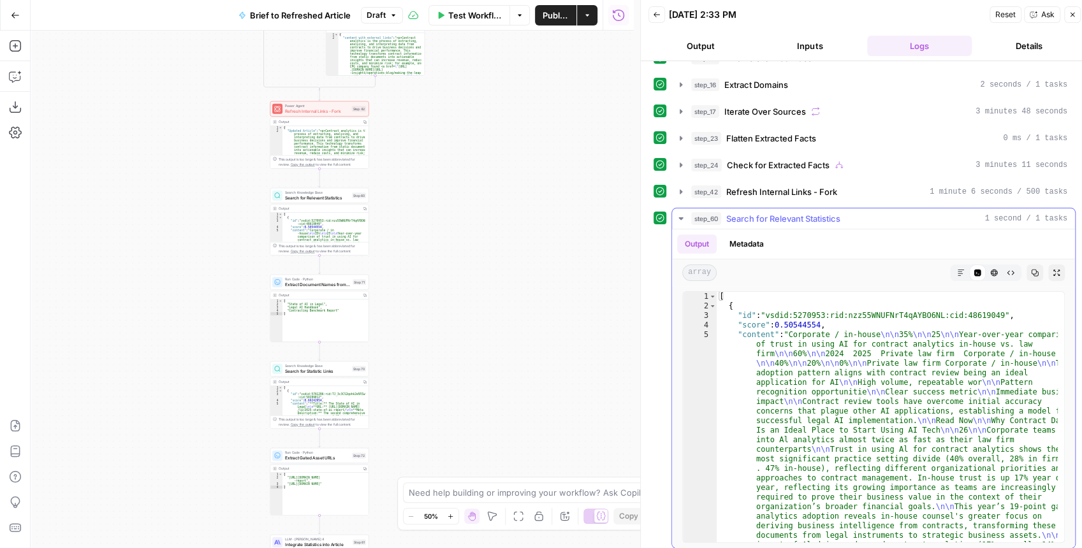
click at [1052, 269] on icon "button" at bounding box center [1056, 273] width 8 height 8
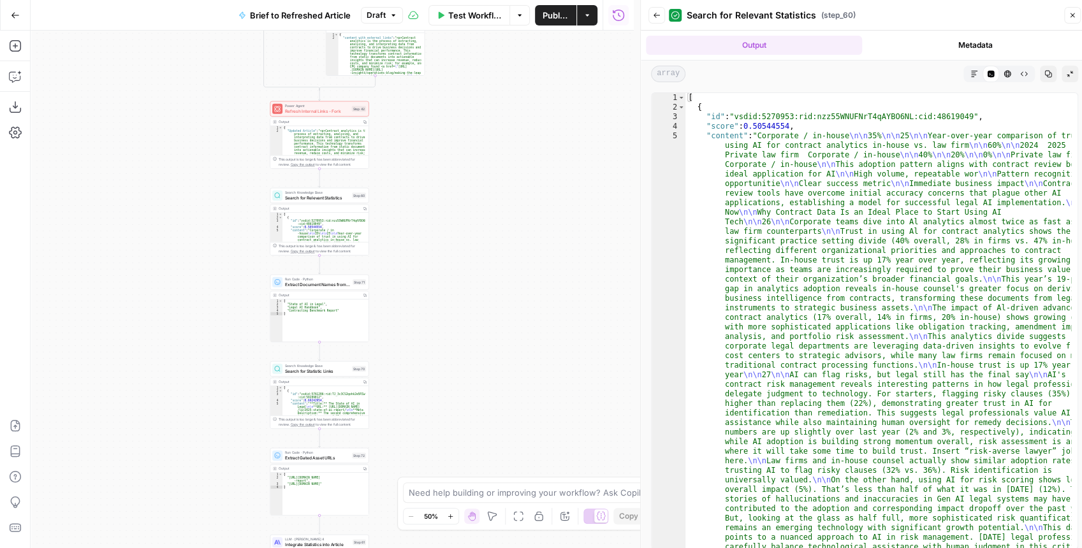
click at [974, 74] on icon "button" at bounding box center [974, 74] width 8 height 8
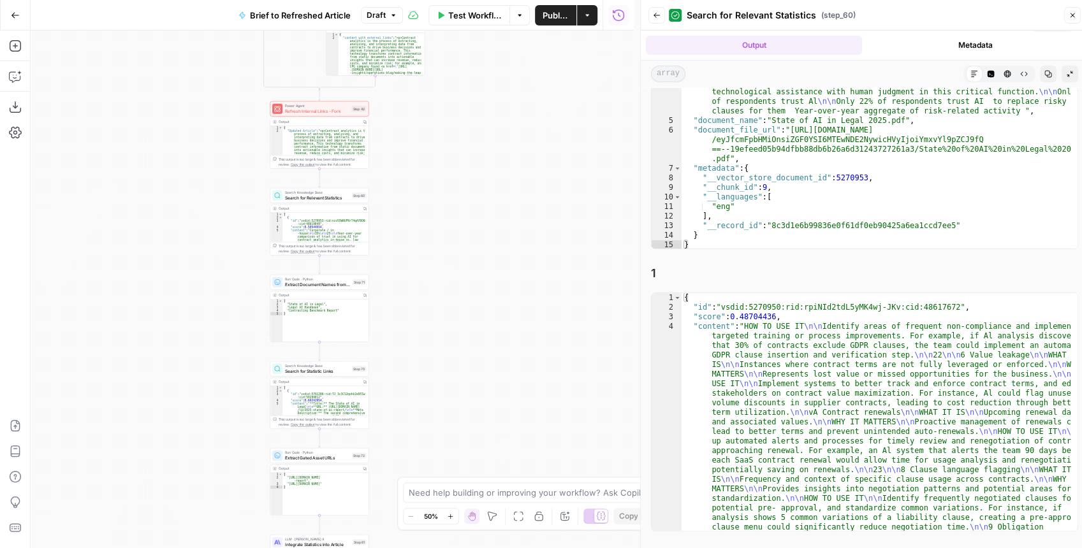
scroll to position [85, 0]
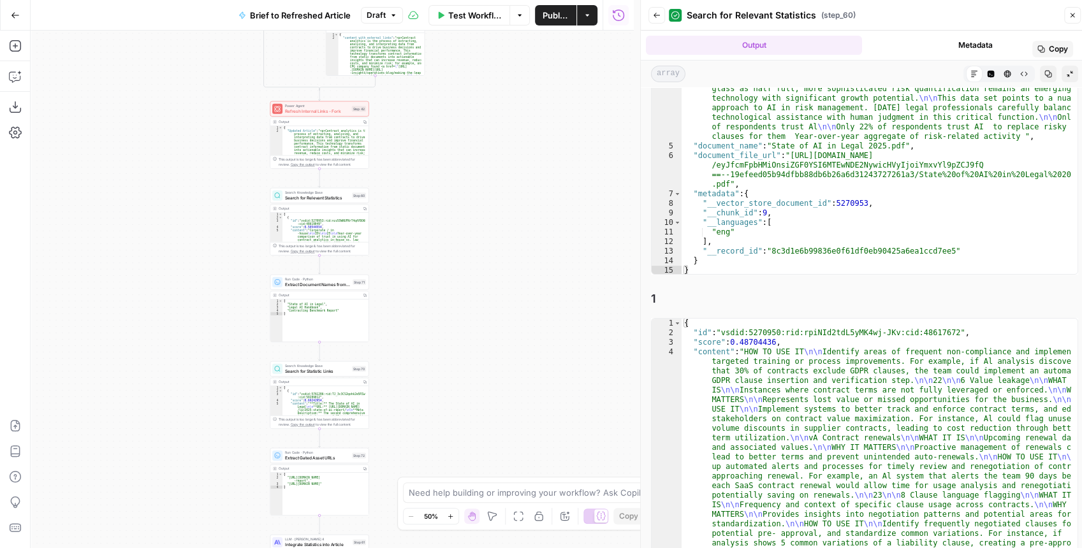
type textarea "**********"
drag, startPoint x: 769, startPoint y: 145, endPoint x: 832, endPoint y: 147, distance: 63.8
click at [832, 147] on div ""content" : "Corporate / in-house \n\n 35% \n\n 25 \n\n Year-over-year comparis…" at bounding box center [875, 50] width 389 height 679
click at [321, 285] on span "Extract Document Names from Statistics" at bounding box center [317, 284] width 65 height 6
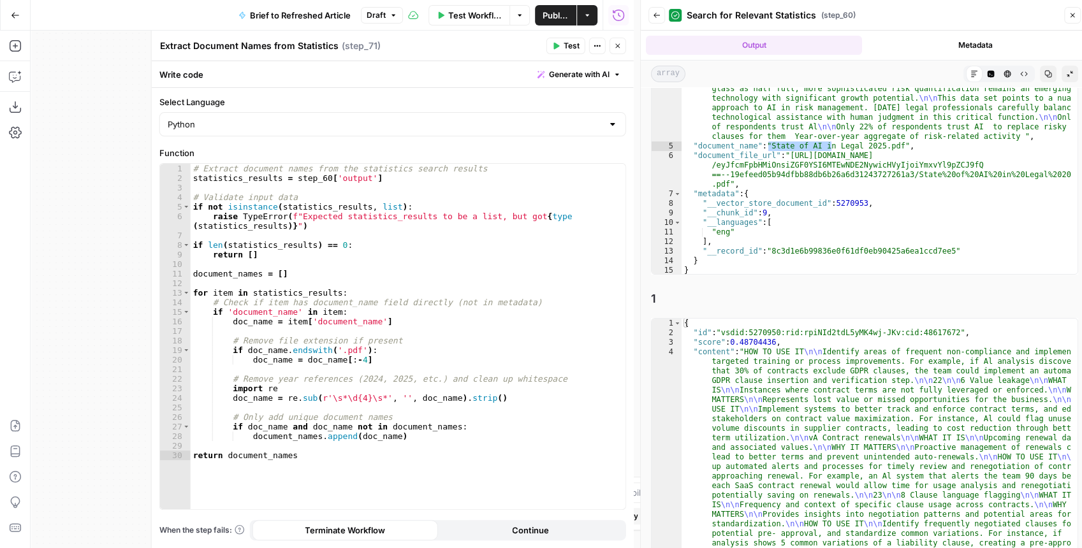
click at [624, 44] on button "Close" at bounding box center [617, 46] width 17 height 17
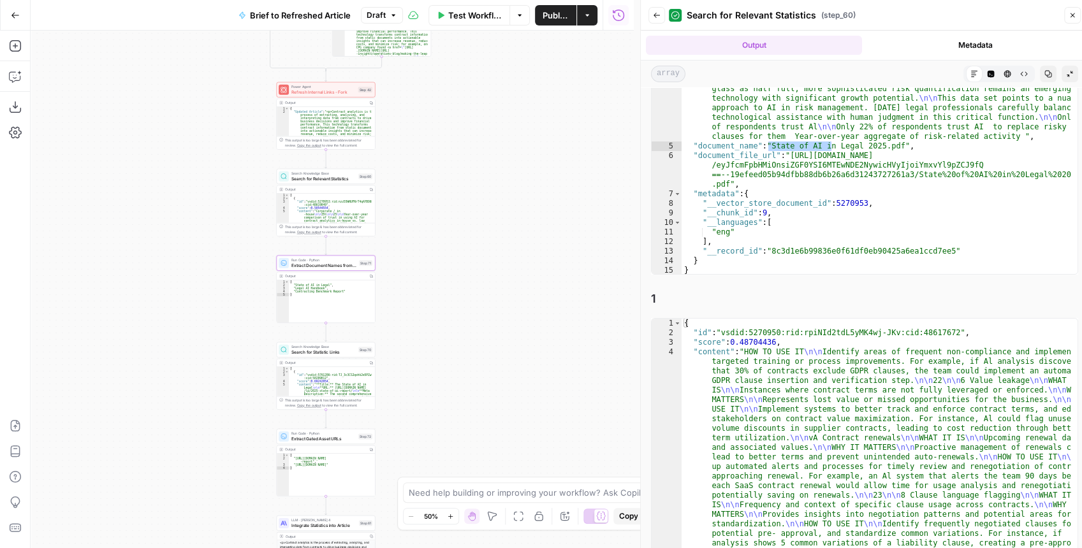
drag, startPoint x: 481, startPoint y: 199, endPoint x: 532, endPoint y: 131, distance: 84.3
click at [532, 132] on div "true false false true false true Workflow Set Inputs Inputs LLM · GPT-4.1 Extra…" at bounding box center [332, 290] width 603 height 518
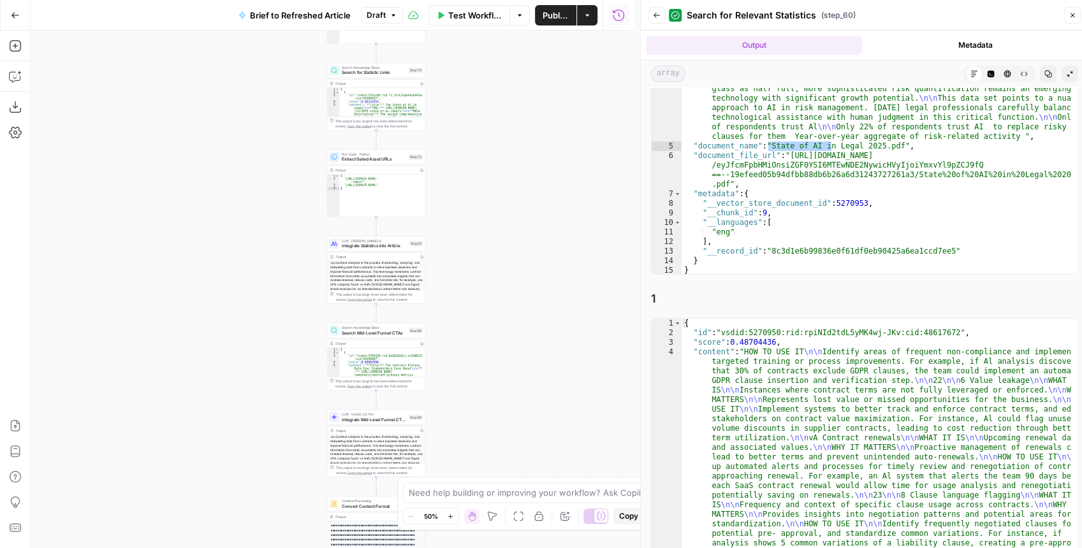
click at [366, 248] on span "Integrate Statistics into Article" at bounding box center [374, 246] width 65 height 6
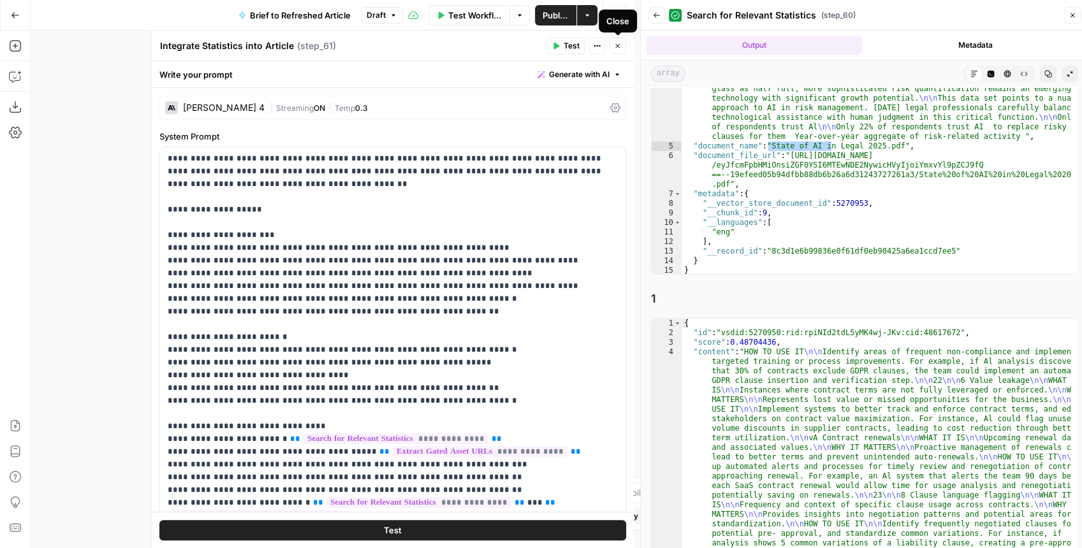
click at [617, 46] on icon "button" at bounding box center [617, 46] width 4 height 4
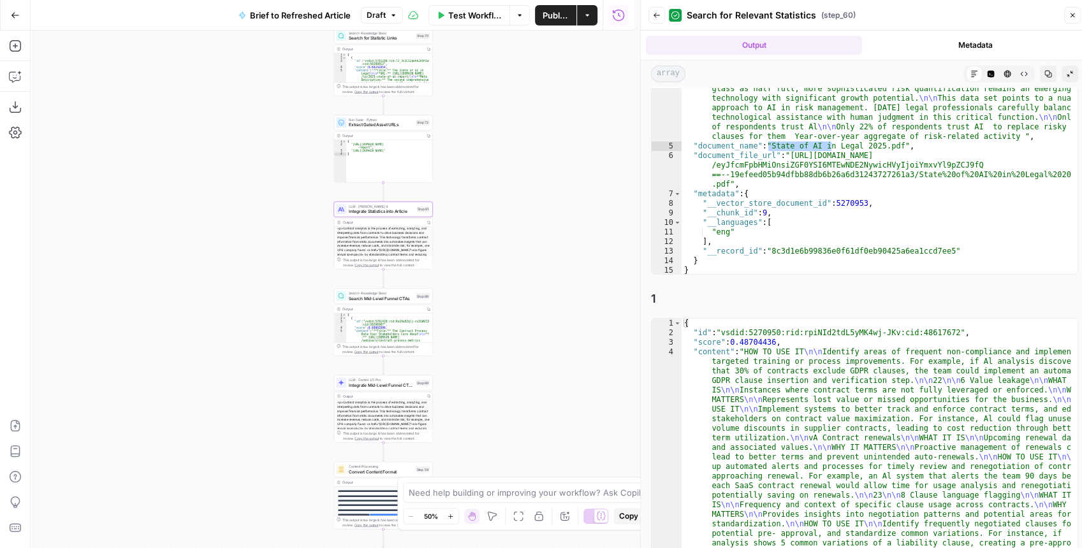
drag, startPoint x: 499, startPoint y: 206, endPoint x: 488, endPoint y: 164, distance: 44.2
click at [489, 166] on div "true false false true false true Workflow Set Inputs Inputs LLM · GPT-4.1 Extra…" at bounding box center [332, 290] width 603 height 518
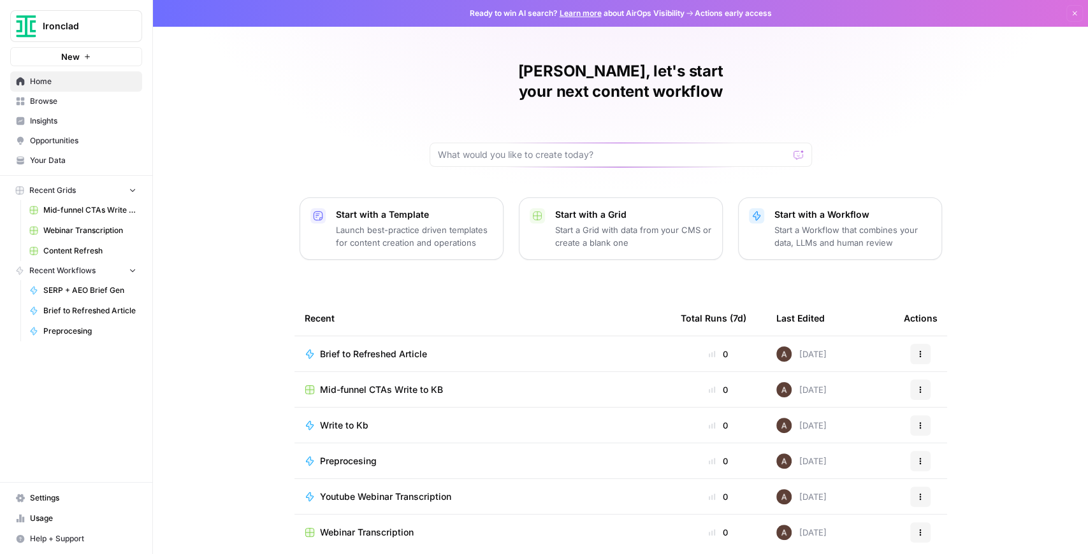
click at [89, 31] on span "Ironclad" at bounding box center [81, 26] width 77 height 13
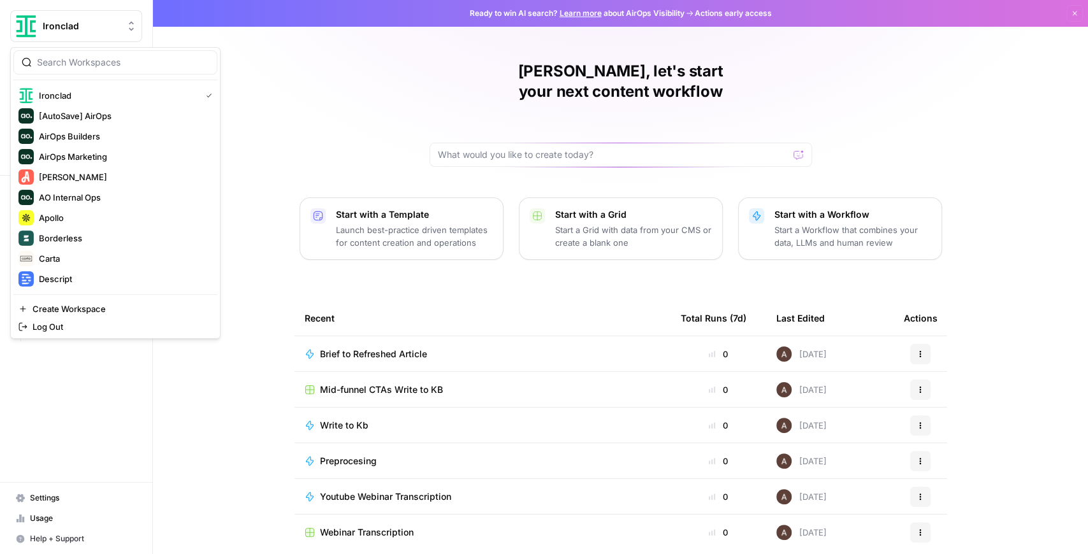
scroll to position [245, 0]
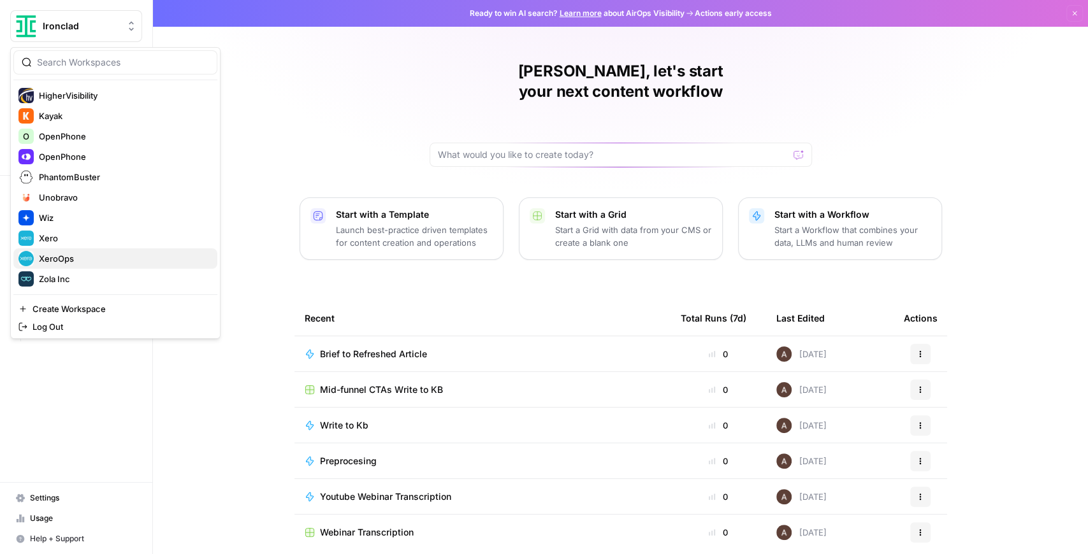
click at [84, 258] on span "XeroOps" at bounding box center [123, 258] width 168 height 13
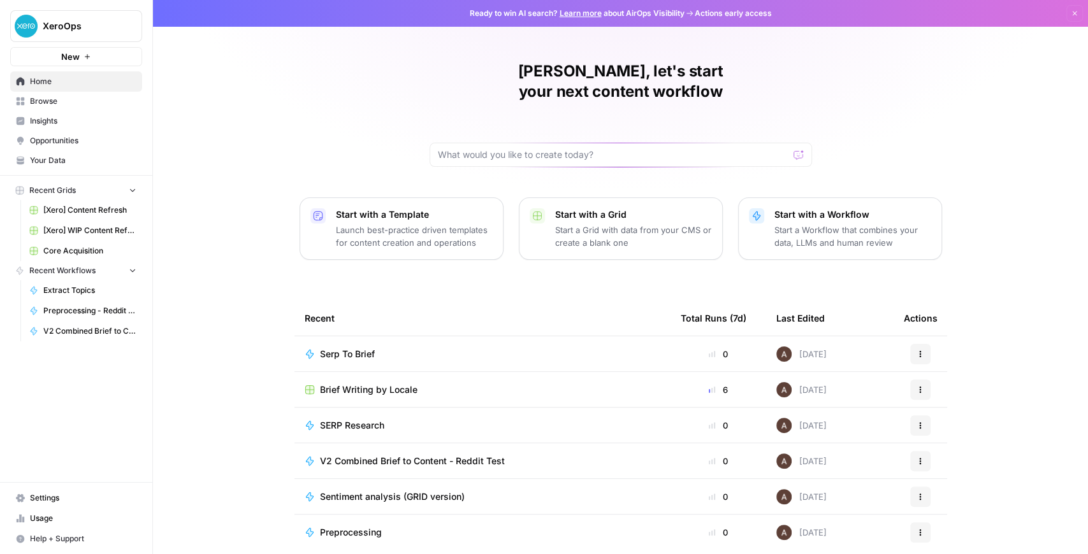
click at [360, 384] on span "Brief Writing by Locale" at bounding box center [369, 390] width 98 height 13
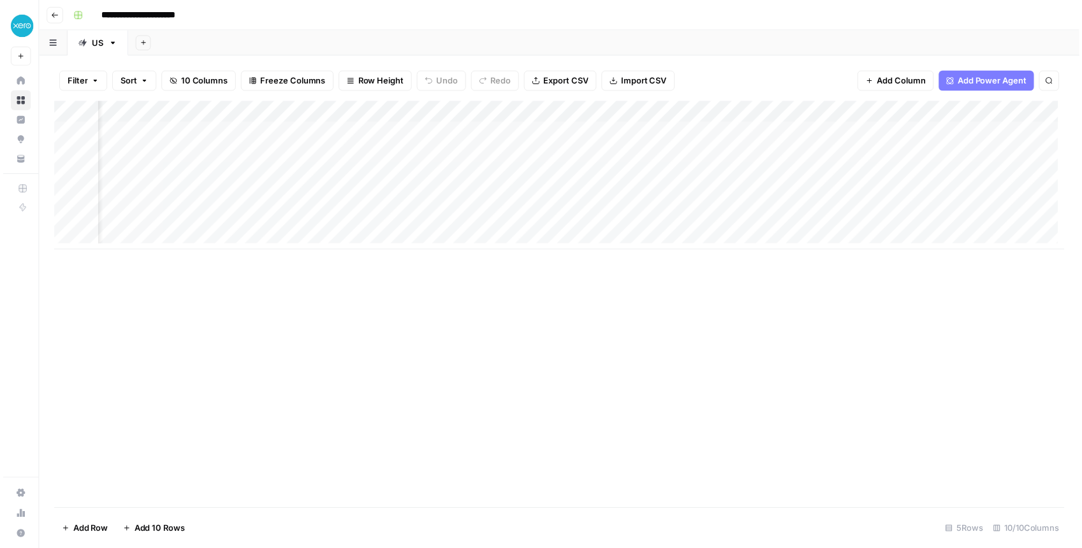
scroll to position [0, 93]
click at [506, 131] on div "Add Column" at bounding box center [562, 177] width 1021 height 150
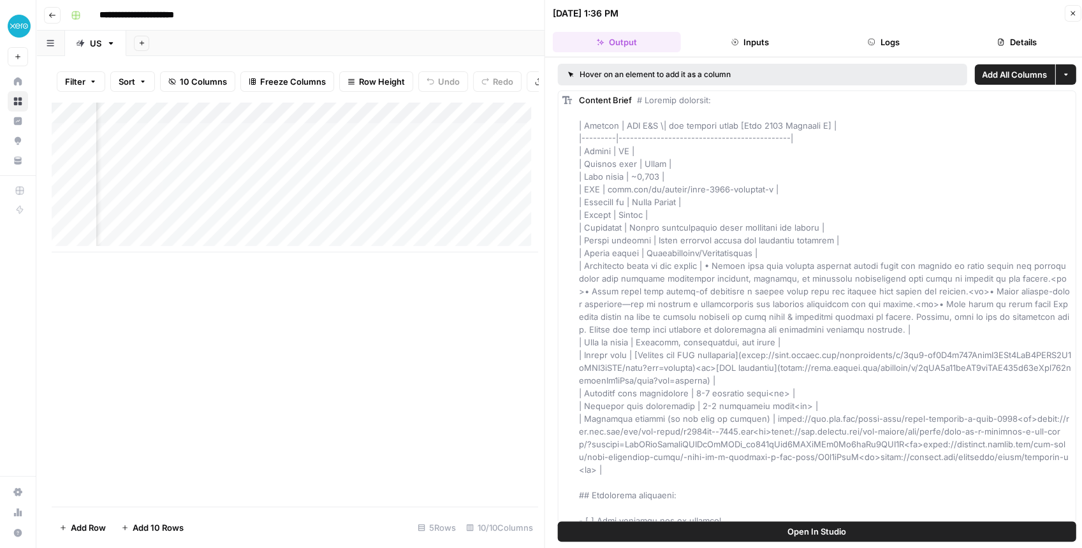
drag, startPoint x: 846, startPoint y: 539, endPoint x: 837, endPoint y: 533, distance: 11.0
click at [838, 533] on span "Open In Studio" at bounding box center [816, 531] width 59 height 13
click at [524, 140] on div "Add Column" at bounding box center [295, 177] width 486 height 150
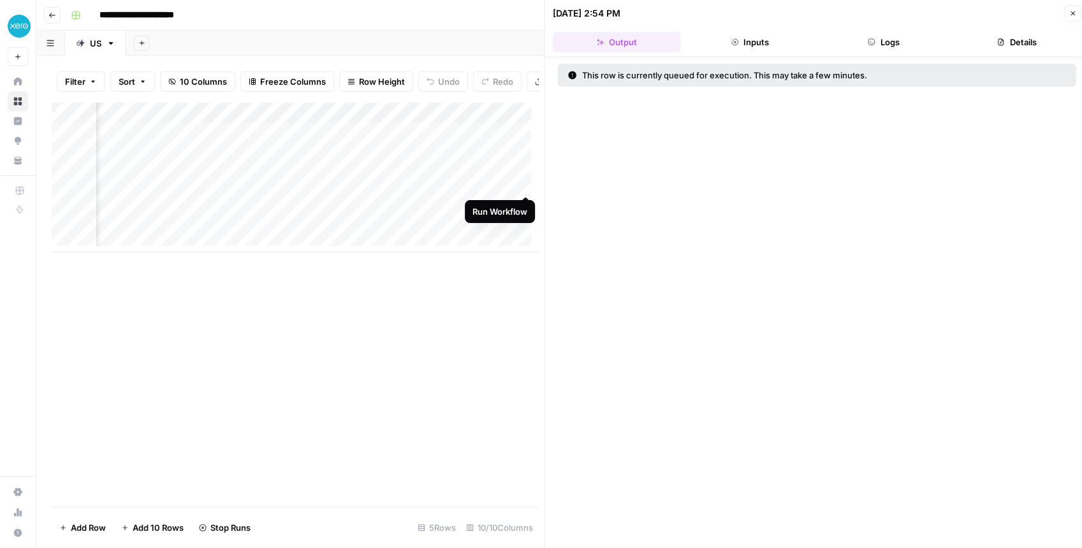
click at [523, 181] on div "Add Column" at bounding box center [295, 177] width 486 height 150
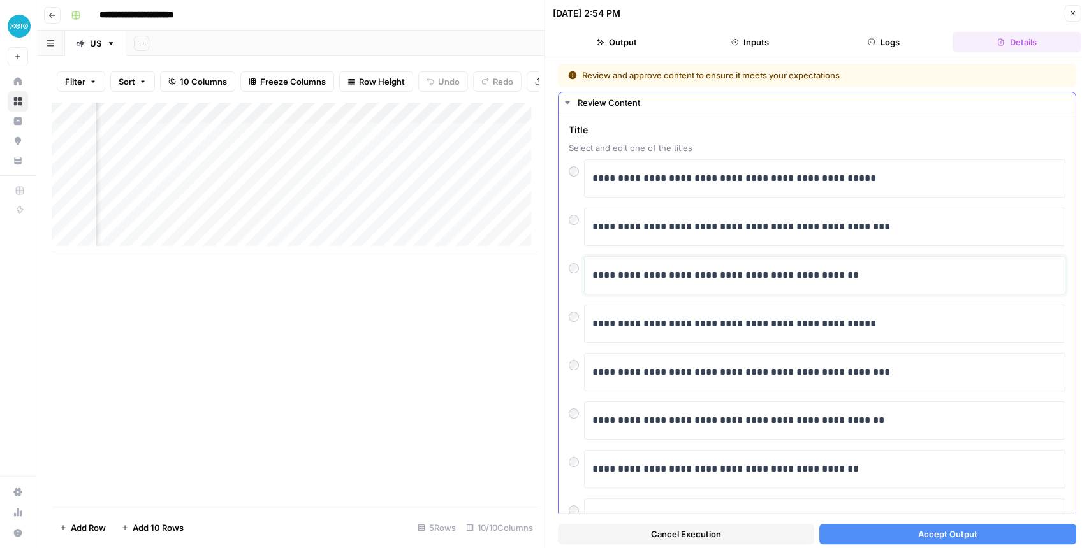
click at [785, 281] on div "**********" at bounding box center [824, 275] width 465 height 27
click at [584, 272] on div "**********" at bounding box center [824, 275] width 481 height 38
click at [930, 534] on span "Accept Output" at bounding box center [946, 534] width 59 height 13
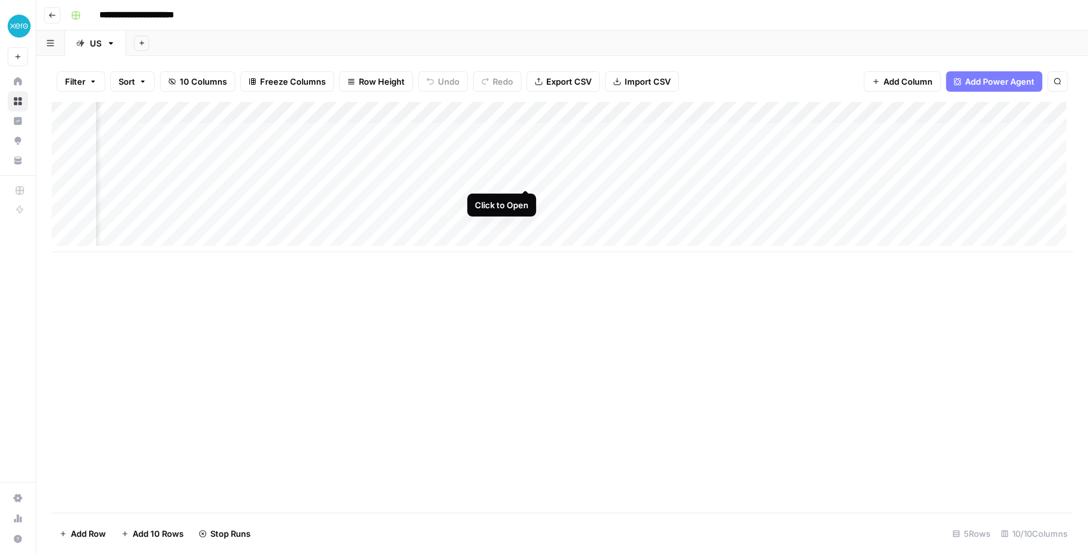
click at [526, 176] on div "Add Column" at bounding box center [562, 177] width 1021 height 150
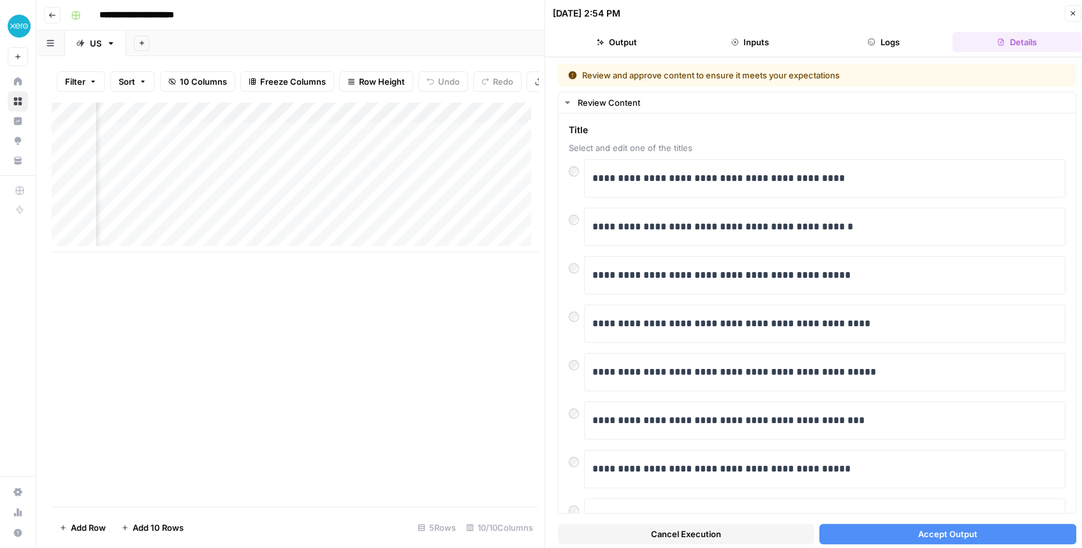
click at [941, 526] on button "Accept Output" at bounding box center [947, 534] width 256 height 20
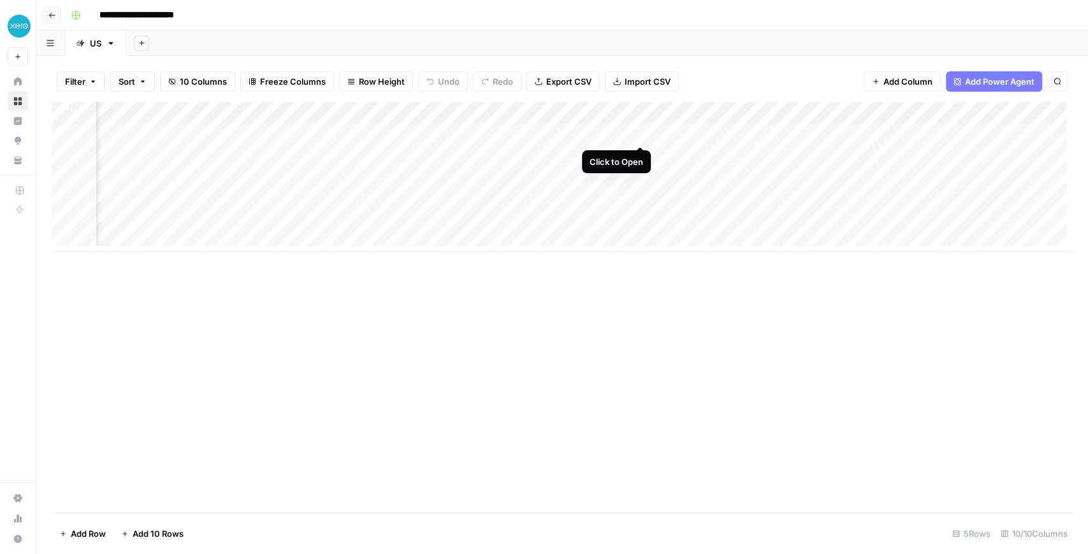
click at [639, 133] on div "Add Column" at bounding box center [562, 177] width 1021 height 150
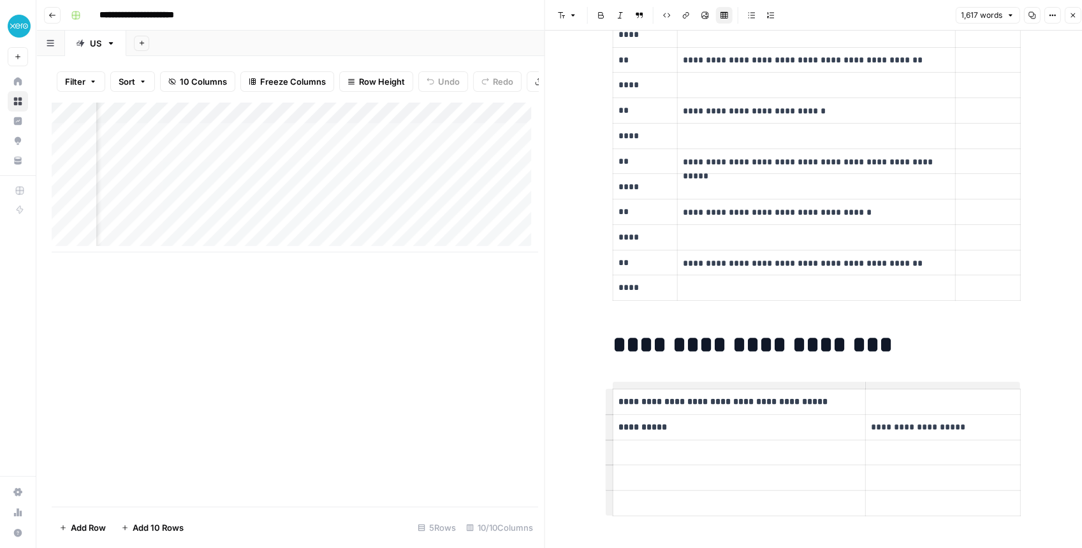
scroll to position [4844, 0]
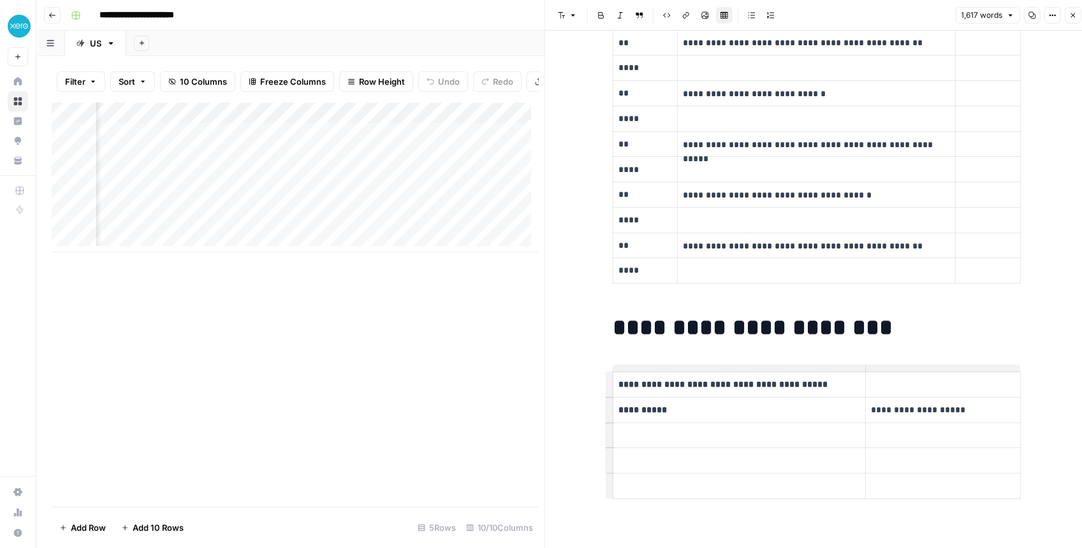
click at [1072, 13] on icon "button" at bounding box center [1072, 15] width 8 height 8
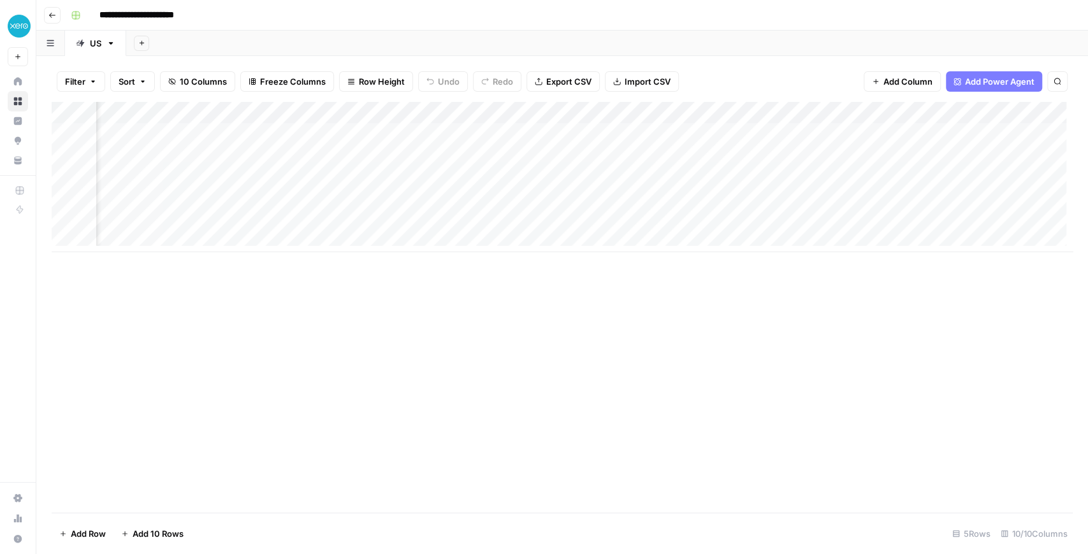
click at [636, 178] on div "Add Column" at bounding box center [562, 177] width 1021 height 150
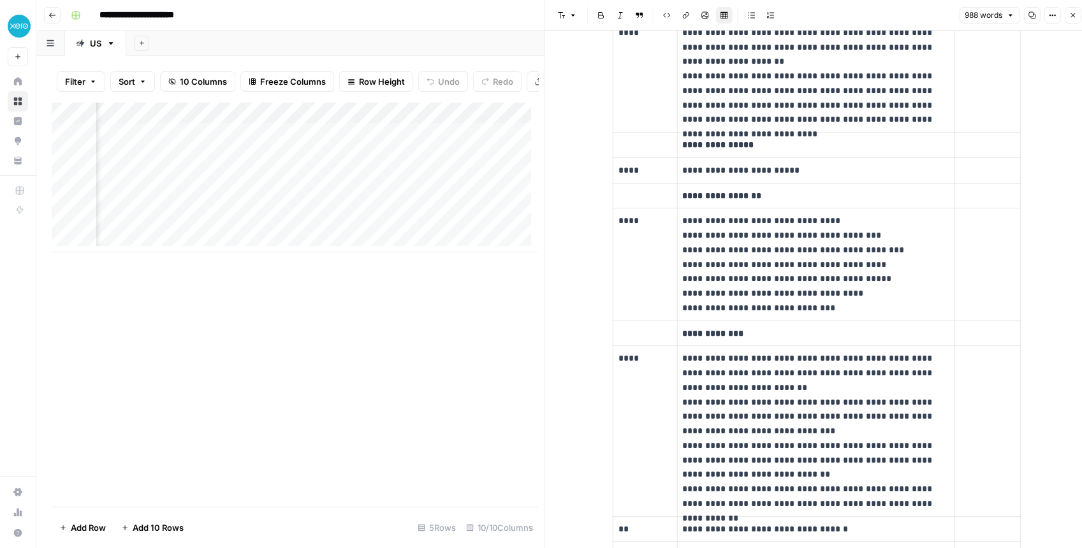
scroll to position [0, 535]
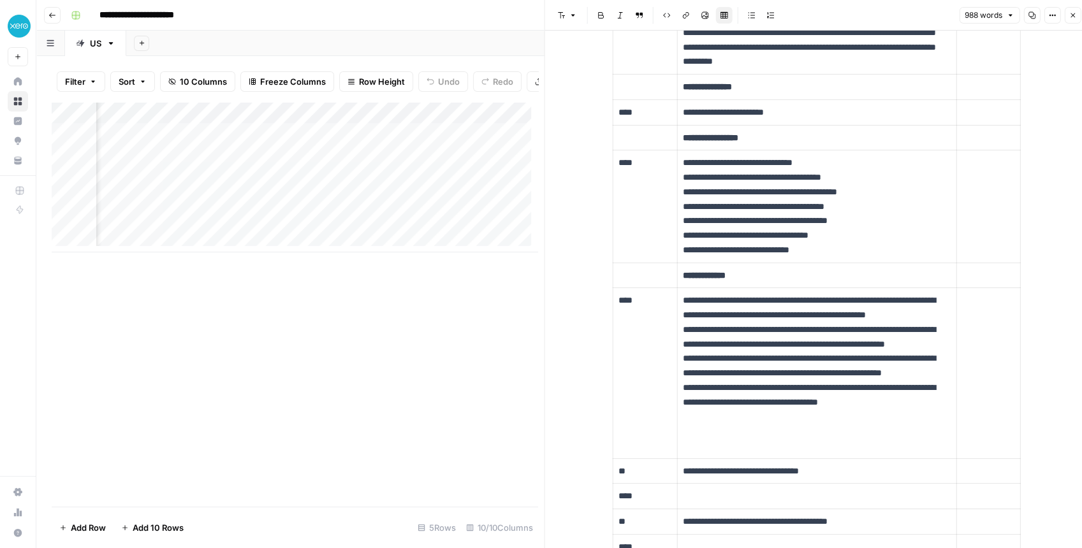
click at [305, 186] on div "Add Column" at bounding box center [295, 177] width 486 height 150
click at [467, 180] on div "Add Column" at bounding box center [295, 177] width 486 height 150
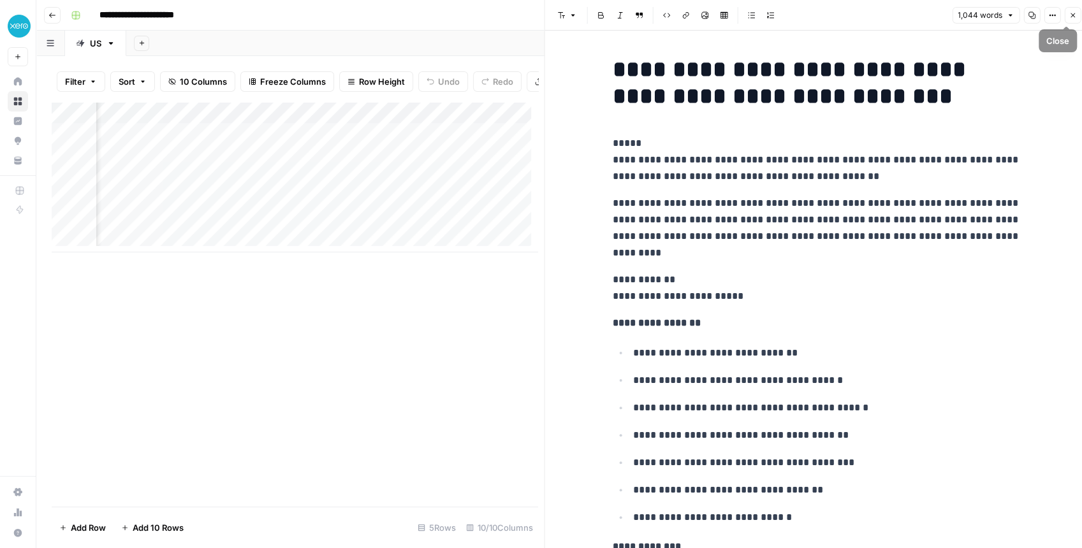
click at [1069, 18] on icon "button" at bounding box center [1072, 15] width 8 height 8
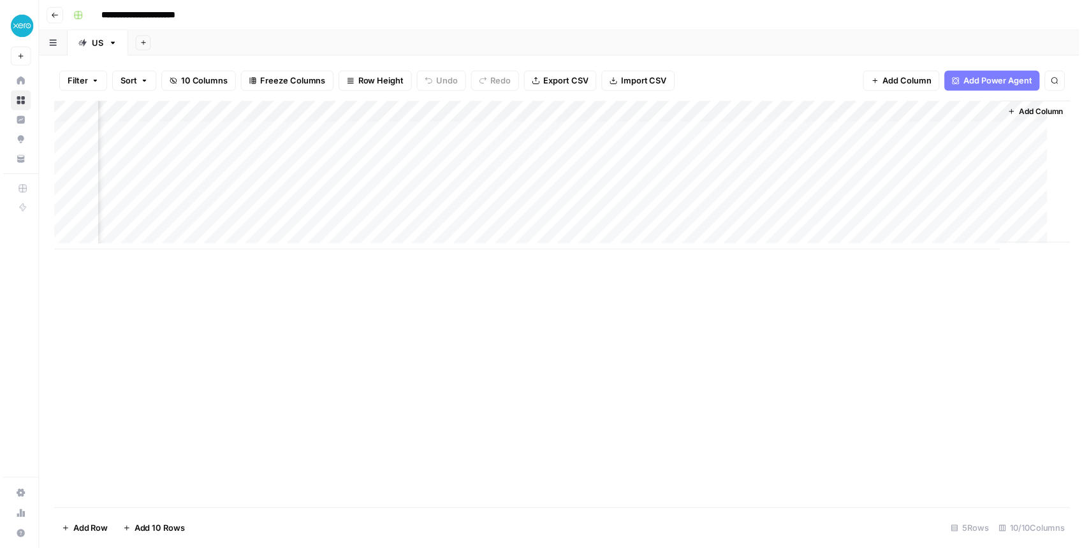
scroll to position [0, 309]
click at [422, 177] on div "Add Column" at bounding box center [562, 177] width 1021 height 150
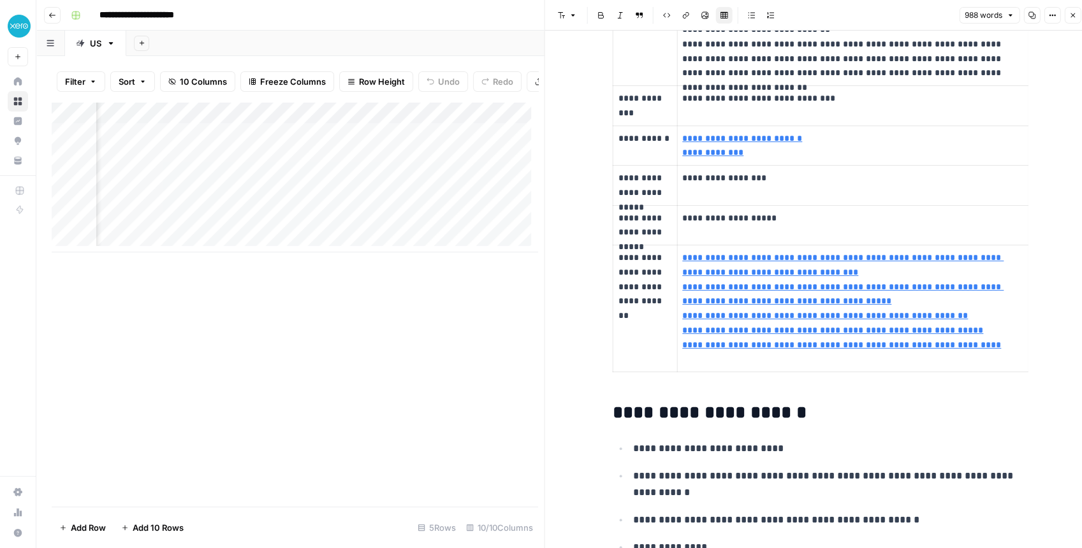
scroll to position [467, 0]
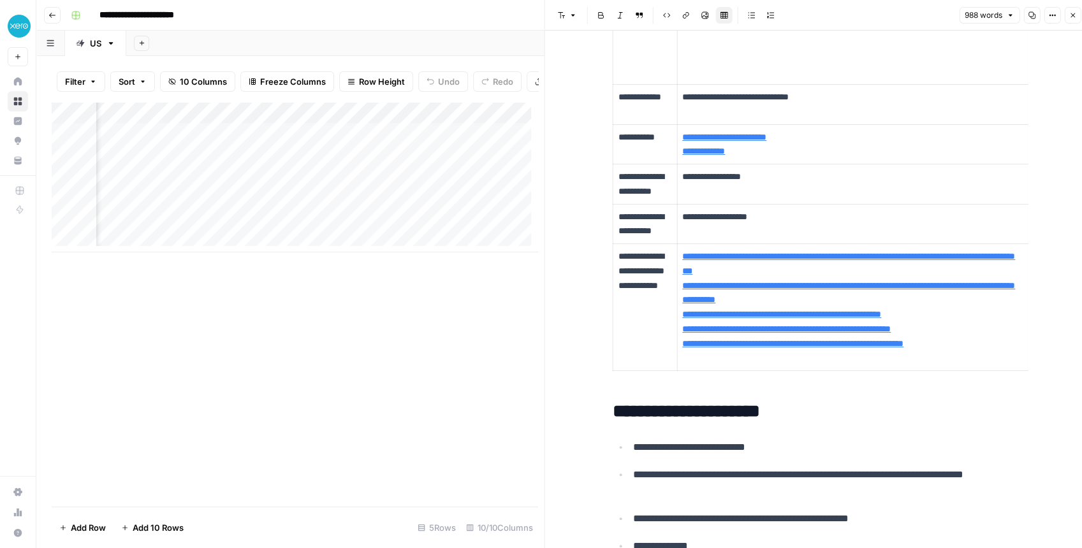
click at [297, 120] on div "Add Column" at bounding box center [295, 177] width 486 height 150
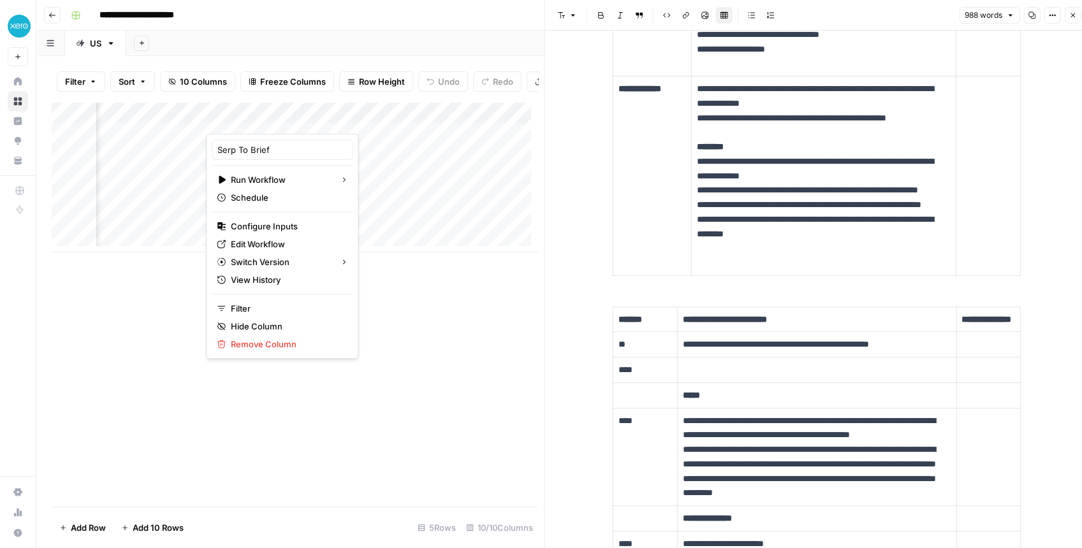
scroll to position [1936, 0]
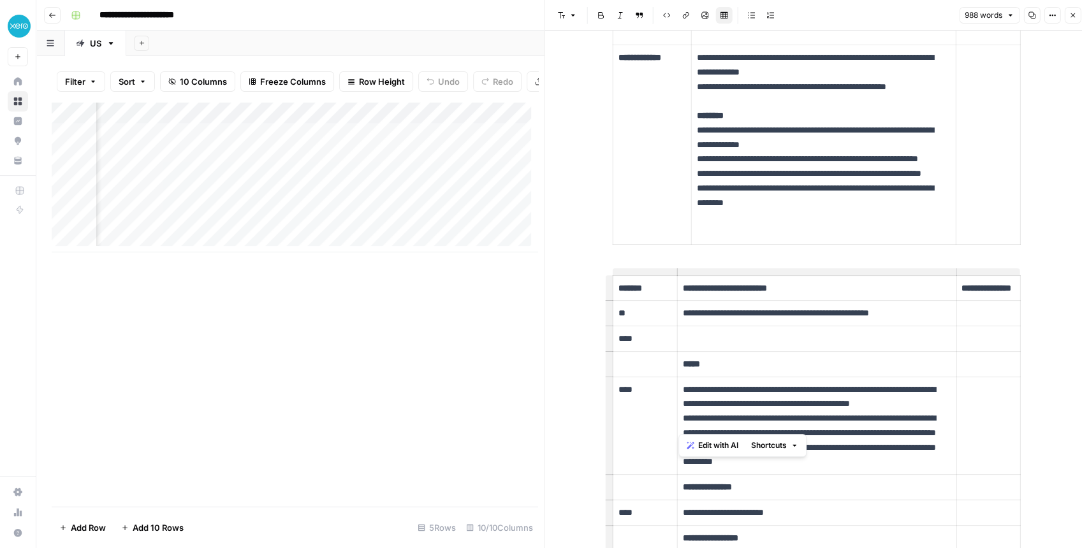
drag, startPoint x: 946, startPoint y: 424, endPoint x: 676, endPoint y: 399, distance: 271.4
click at [677, 399] on td "**********" at bounding box center [816, 426] width 279 height 98
copy p "**********"
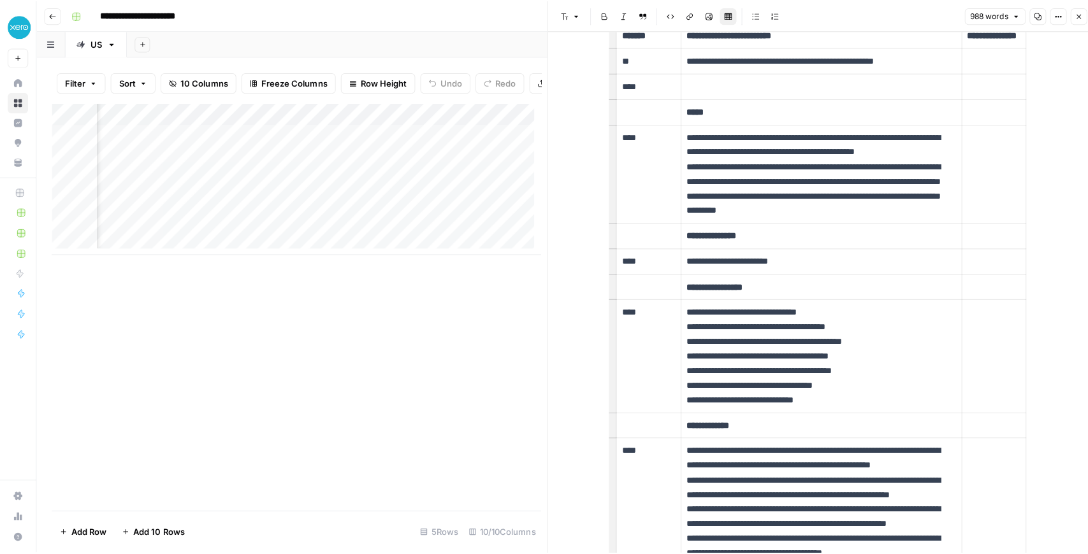
scroll to position [2191, 0]
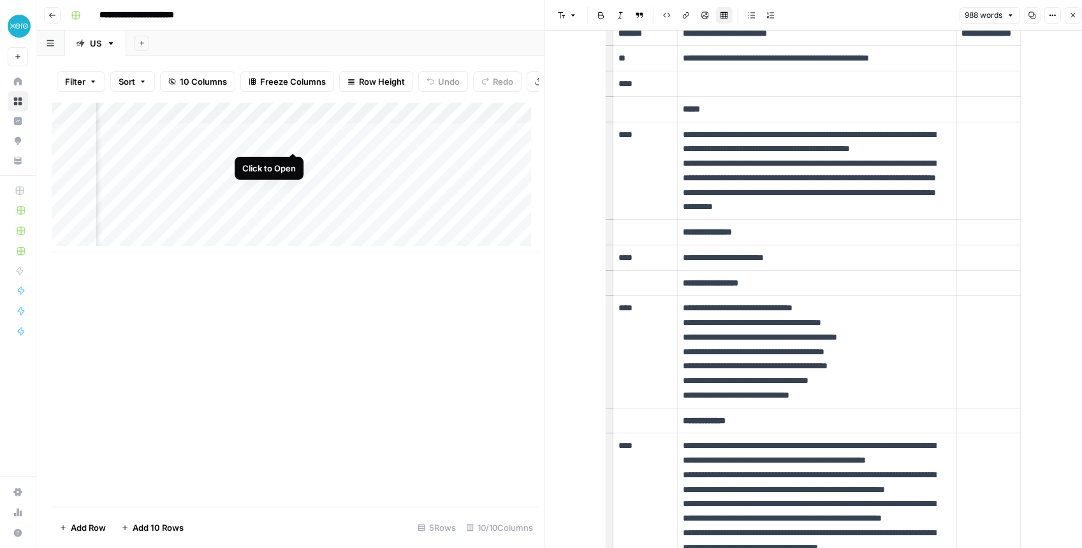
click at [294, 137] on div "Add Column" at bounding box center [295, 177] width 486 height 150
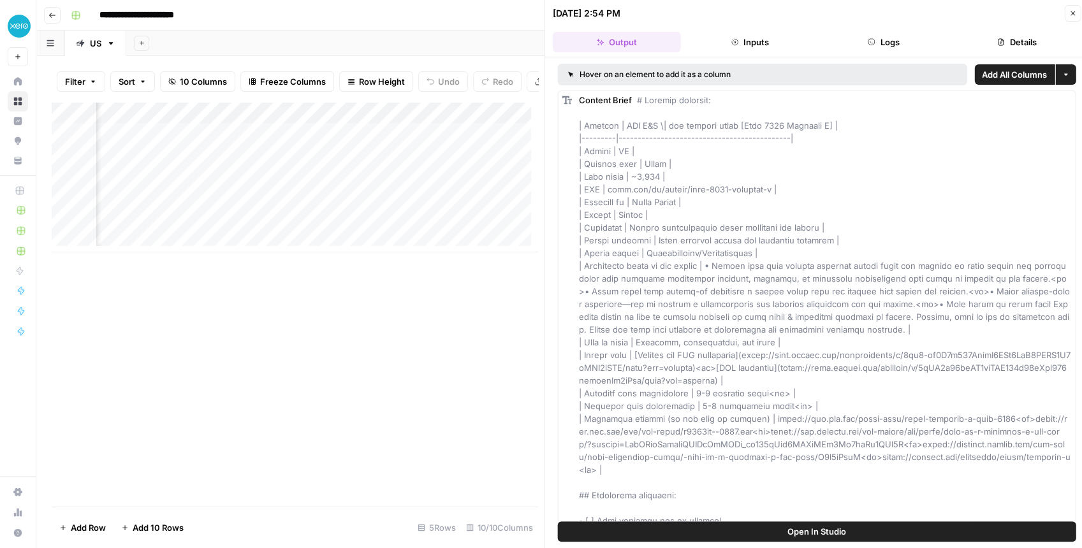
click at [809, 537] on span "Open In Studio" at bounding box center [816, 531] width 59 height 13
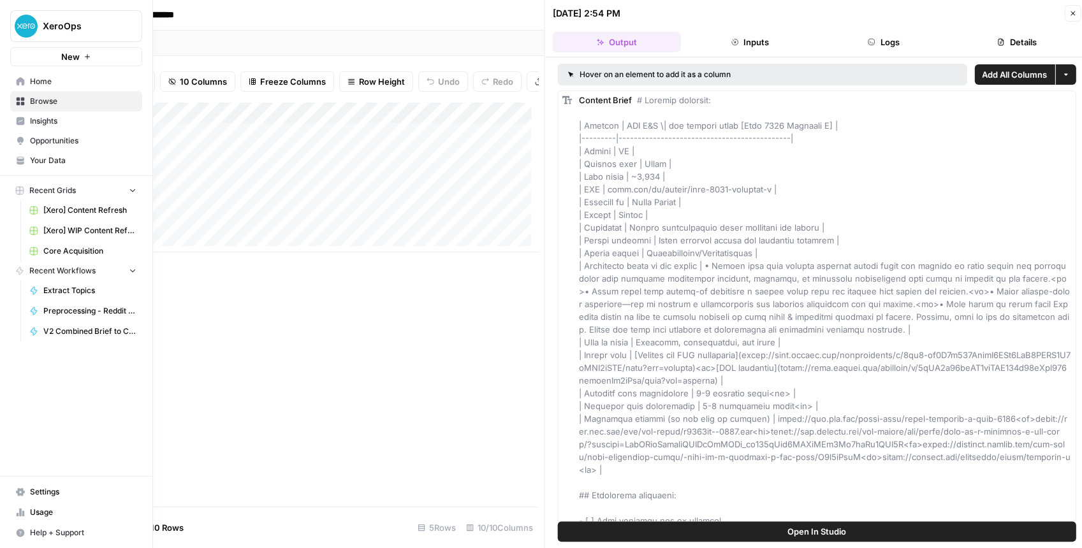
click at [62, 156] on span "Your Data" at bounding box center [83, 160] width 106 height 11
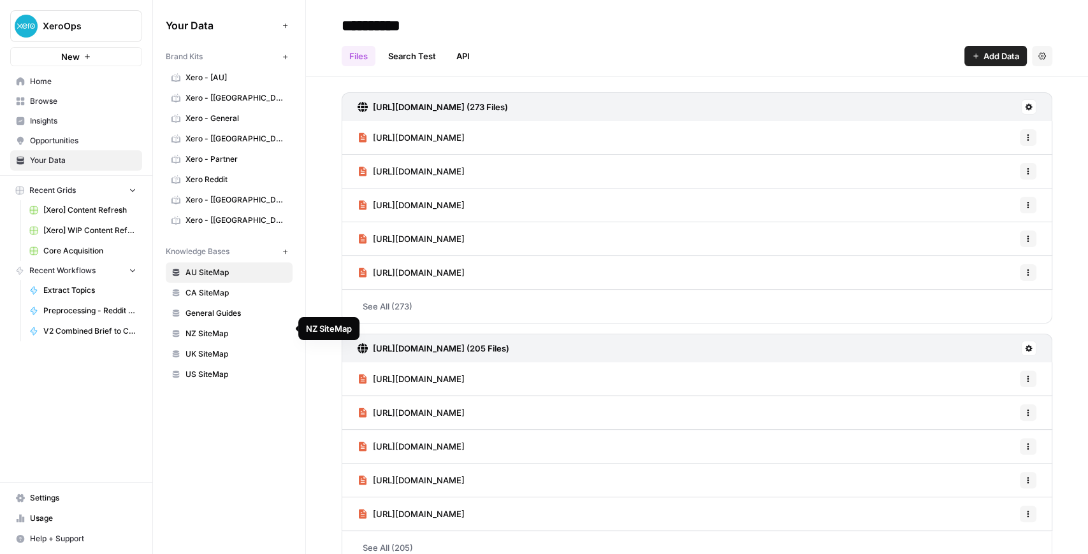
click at [226, 331] on span "NZ SiteMap" at bounding box center [235, 333] width 101 height 11
click at [224, 349] on span "UK SiteMap" at bounding box center [235, 354] width 101 height 11
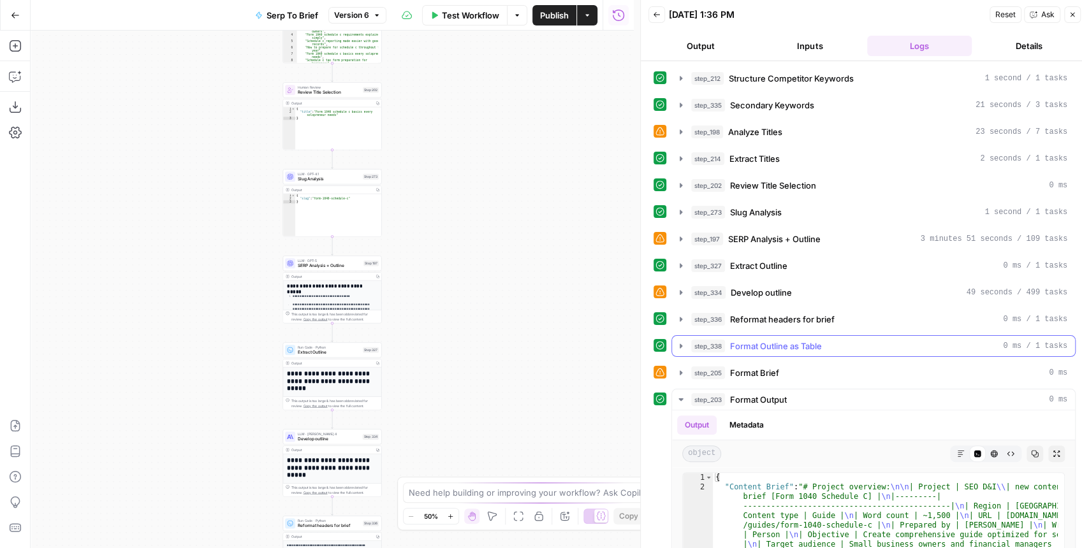
click at [678, 345] on icon "button" at bounding box center [681, 346] width 10 height 10
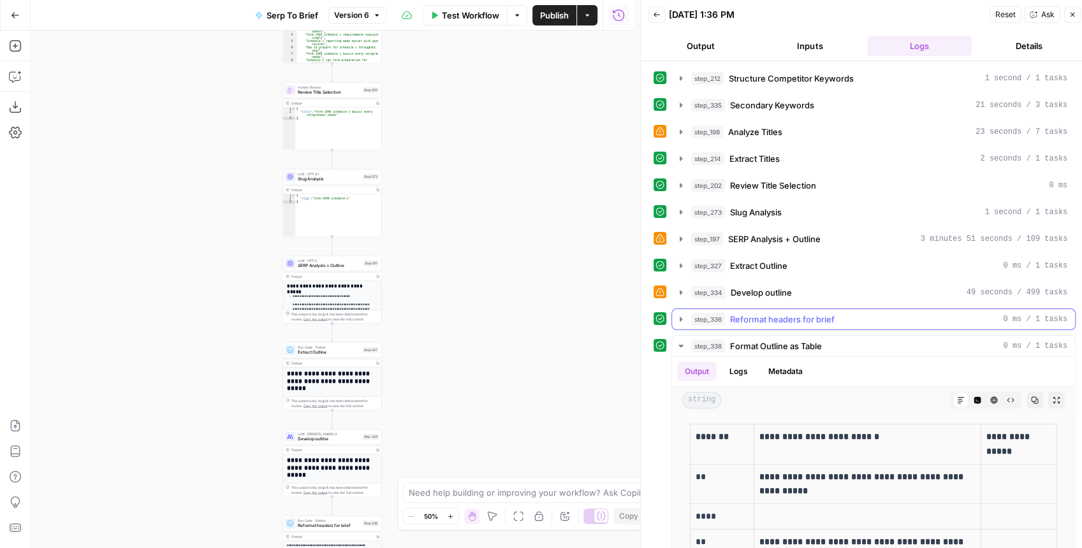
click at [676, 315] on icon "button" at bounding box center [681, 319] width 10 height 10
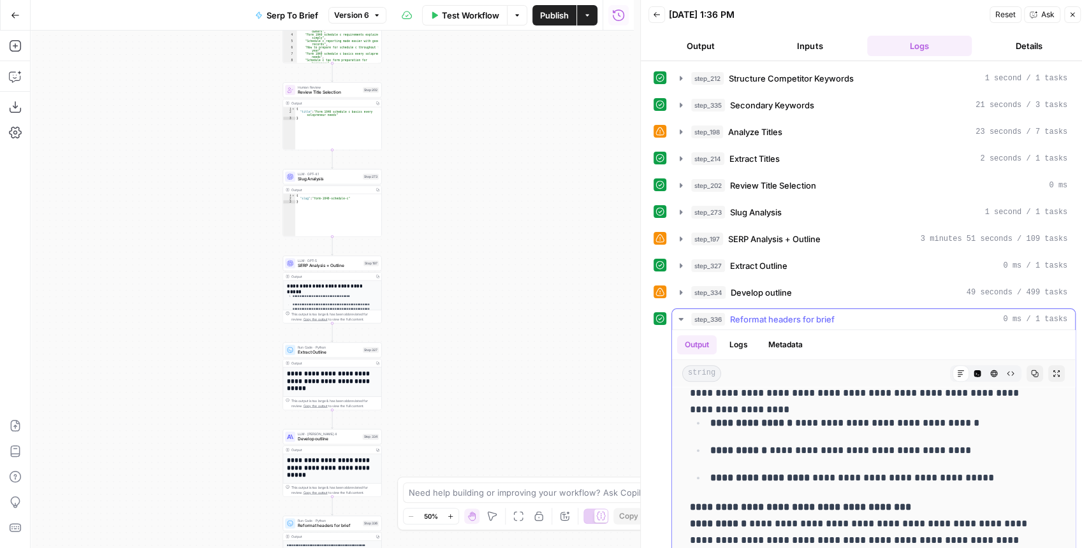
scroll to position [807, 0]
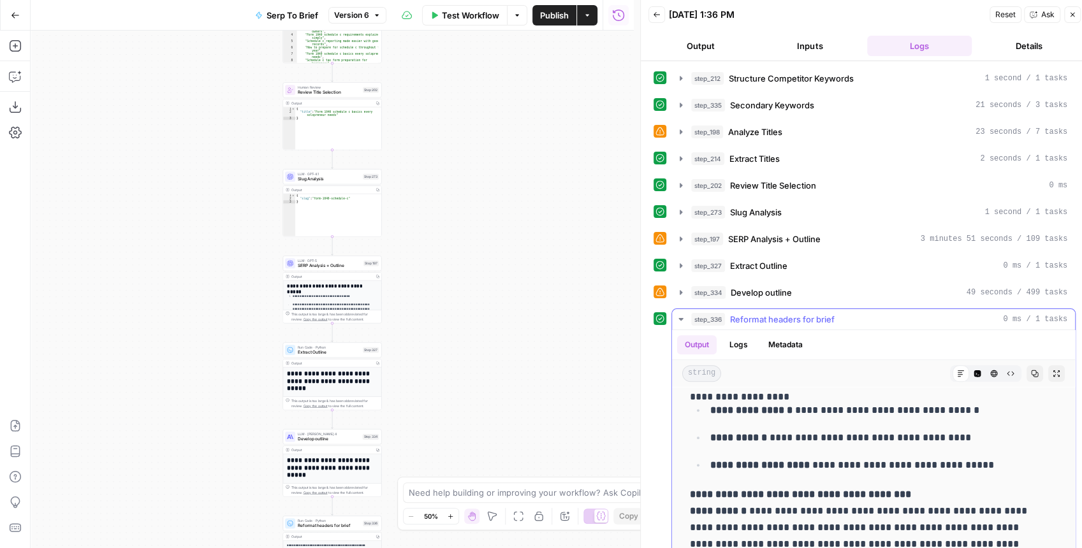
click at [1031, 370] on icon "button" at bounding box center [1035, 374] width 8 height 8
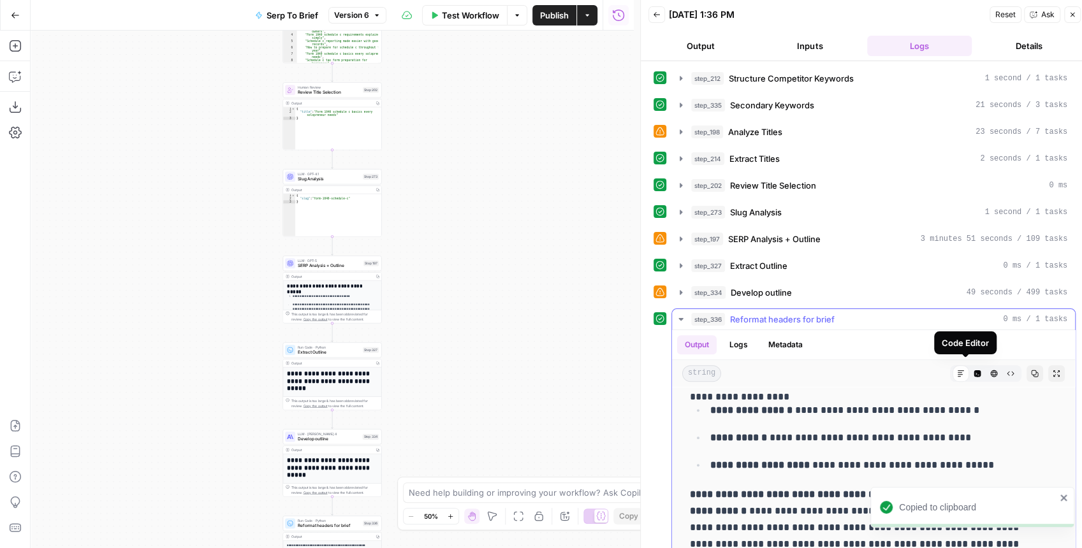
click at [973, 371] on icon "button" at bounding box center [977, 374] width 8 height 8
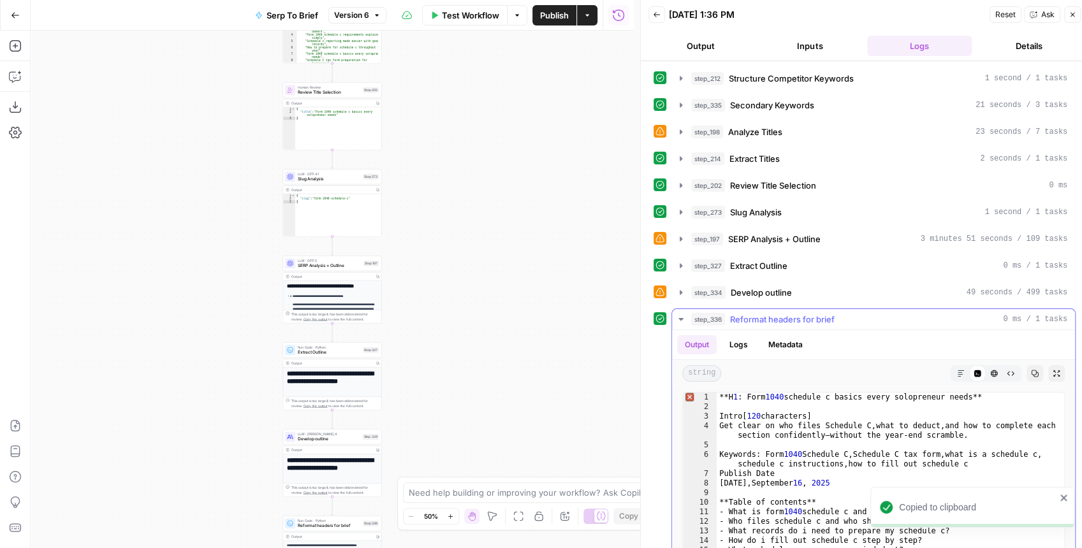
click at [1031, 370] on icon "button" at bounding box center [1035, 374] width 8 height 8
click at [1031, 371] on icon "button" at bounding box center [1035, 374] width 8 height 8
click at [683, 315] on icon "button" at bounding box center [681, 319] width 10 height 10
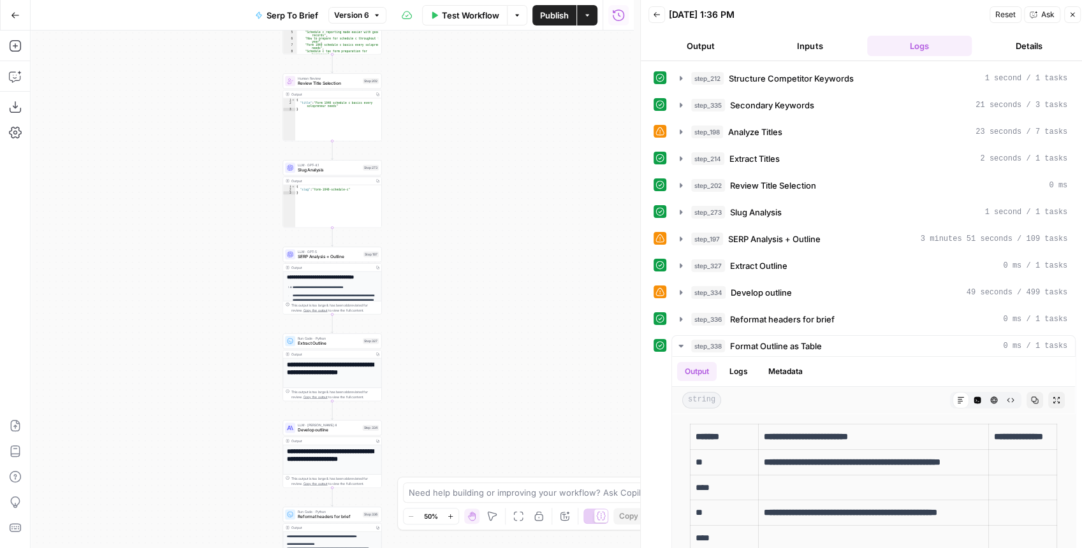
drag, startPoint x: 438, startPoint y: 356, endPoint x: 491, endPoint y: 204, distance: 161.0
click at [489, 209] on div "Workflow Set Inputs Inputs Run Code · JavaScript Structure Competitor Keywords …" at bounding box center [332, 290] width 603 height 518
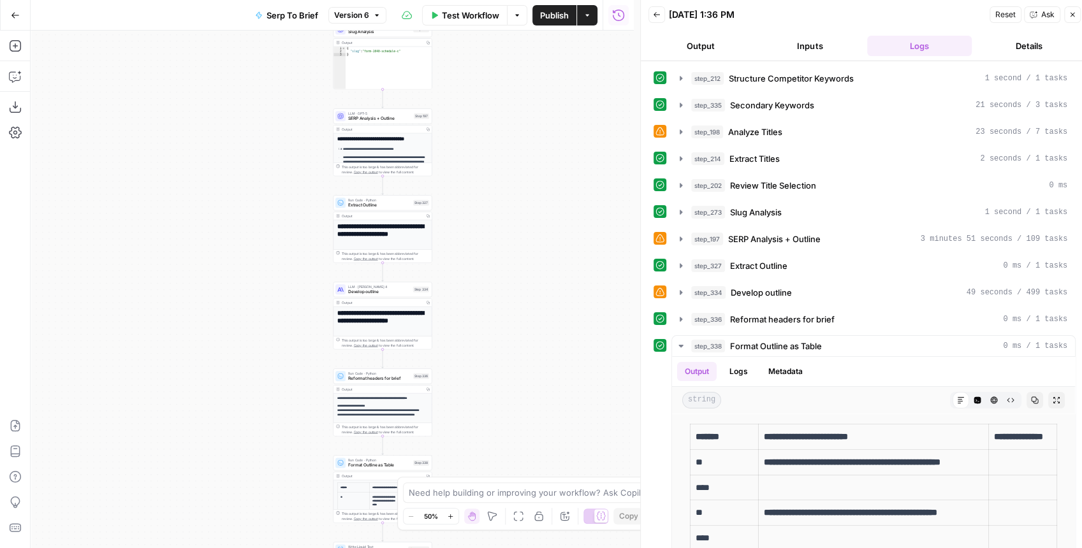
drag, startPoint x: 505, startPoint y: 251, endPoint x: 484, endPoint y: 163, distance: 90.3
click at [485, 163] on div "Workflow Set Inputs Inputs Run Code · JavaScript Structure Competitor Keywords …" at bounding box center [332, 290] width 603 height 518
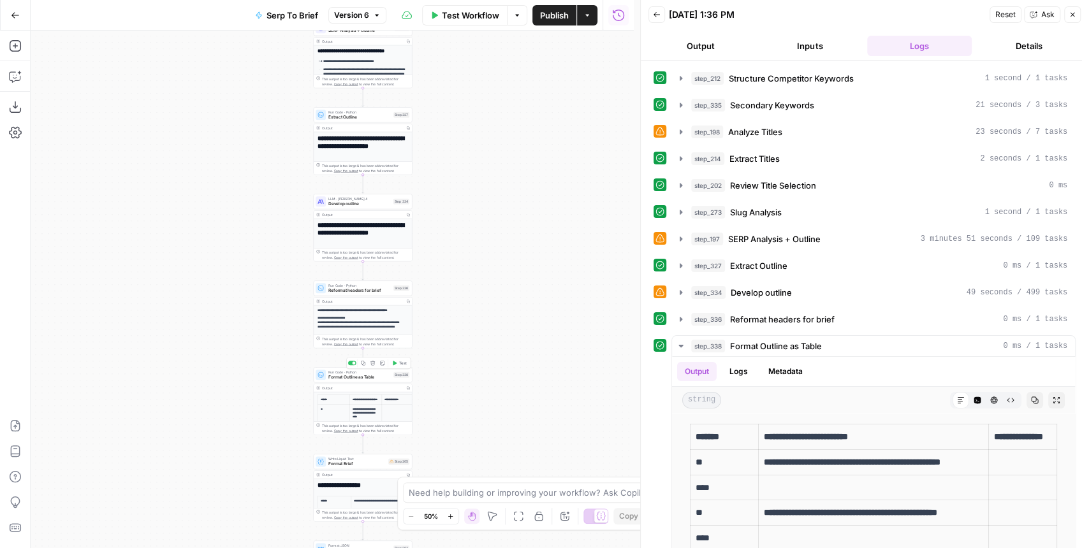
click at [361, 375] on span "Format Outline as Table" at bounding box center [359, 377] width 62 height 6
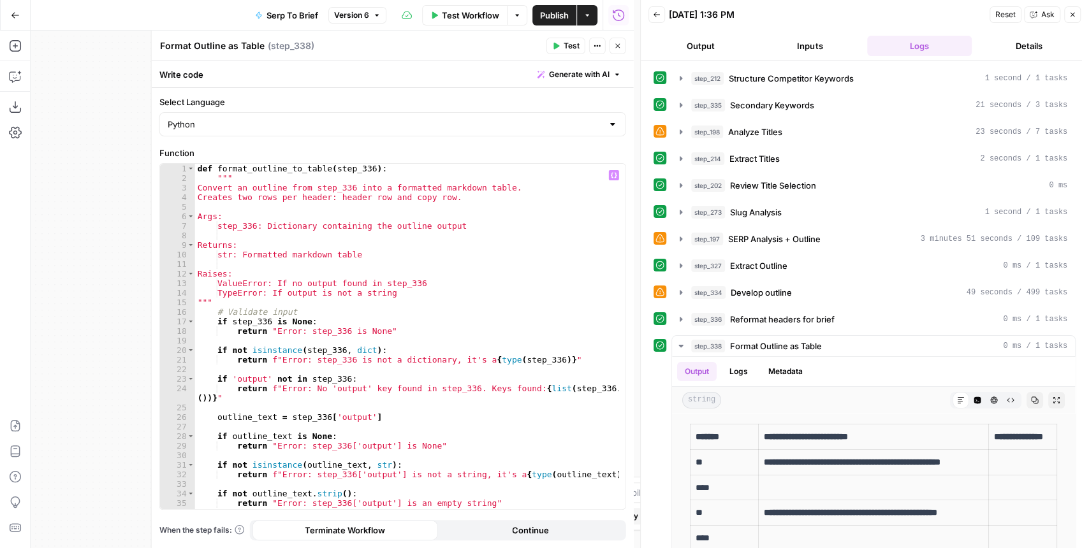
click at [569, 194] on div "def format_outline_to_table ( step_336 ) : """ Convert an outline from step_336…" at bounding box center [407, 346] width 424 height 365
type textarea "**********"
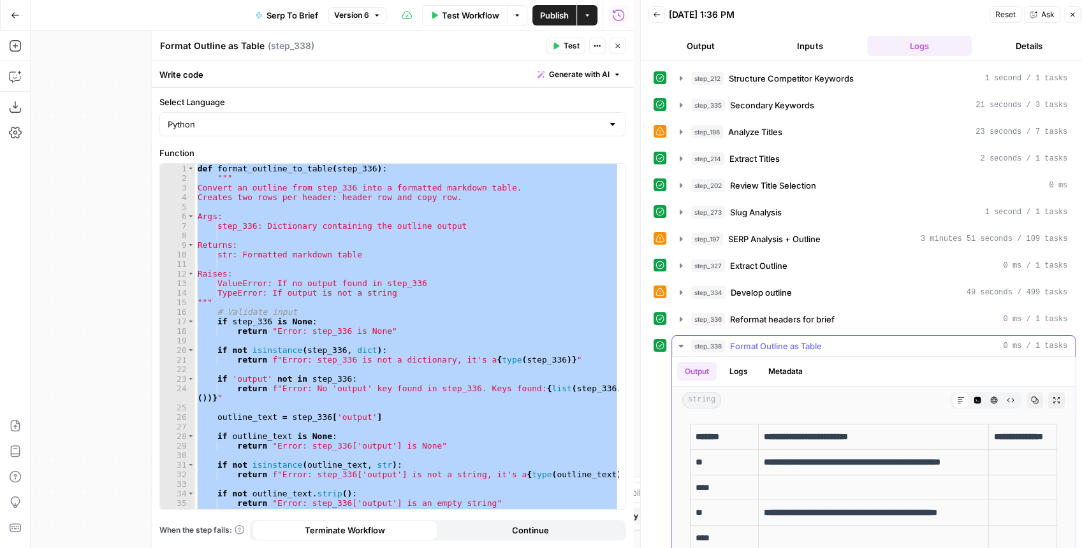
click at [1026, 395] on button "Copy" at bounding box center [1034, 400] width 17 height 17
click at [354, 238] on div "def format_outline_to_table ( step_336 ) : """ Convert an outline from step_336…" at bounding box center [407, 336] width 424 height 345
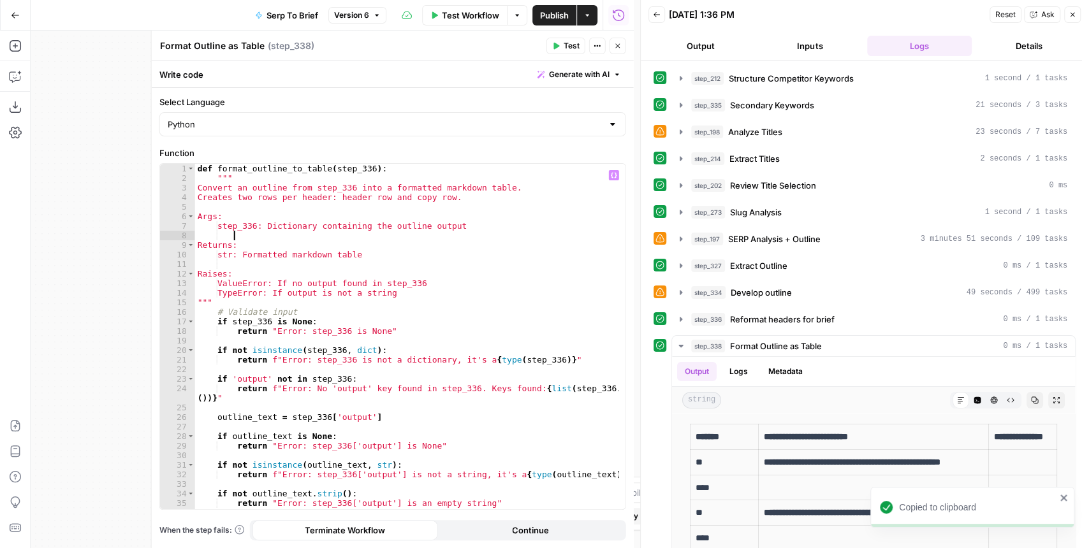
type textarea "**********"
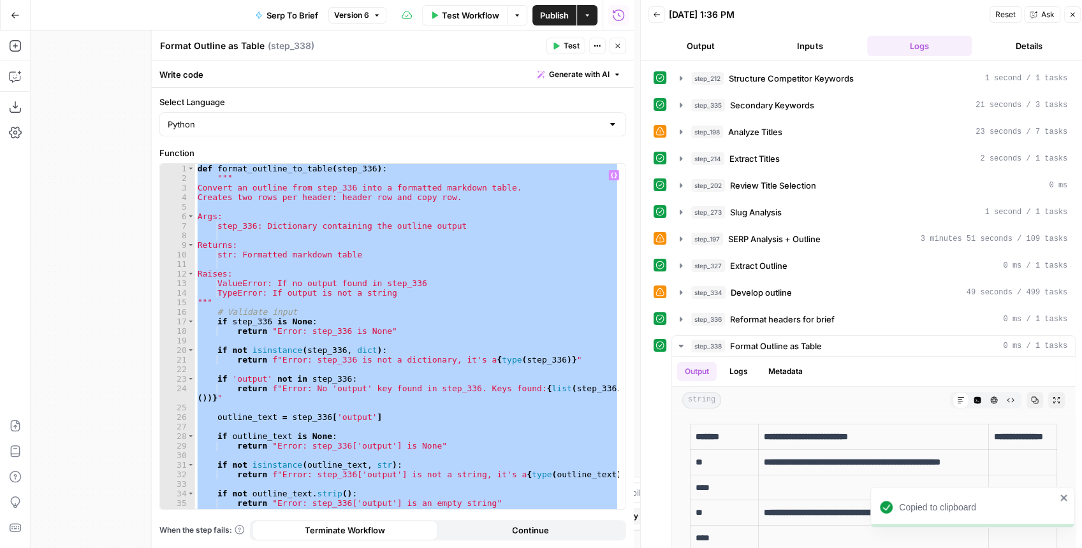
paste textarea
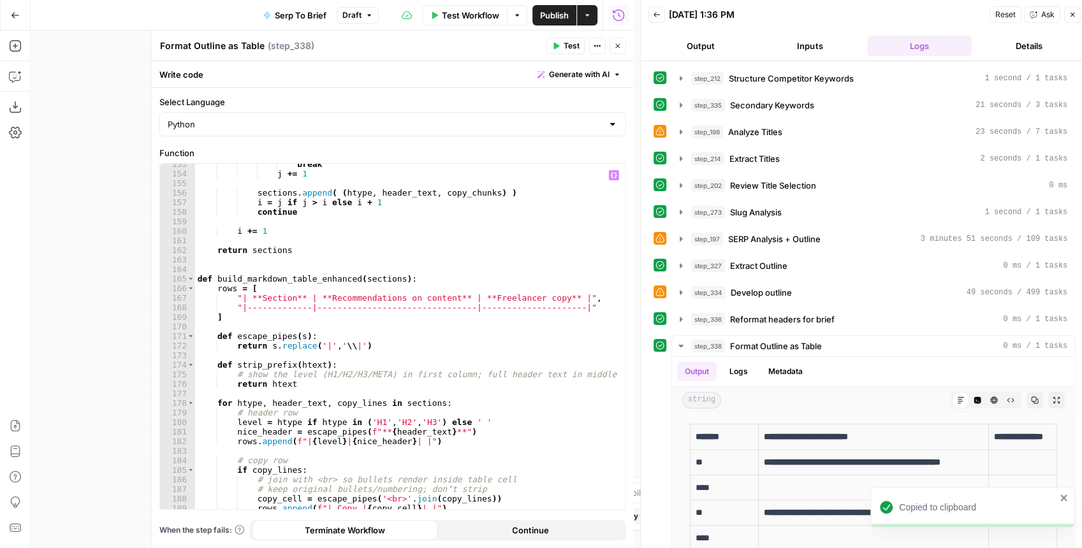
click at [572, 47] on span "Test" at bounding box center [571, 45] width 16 height 11
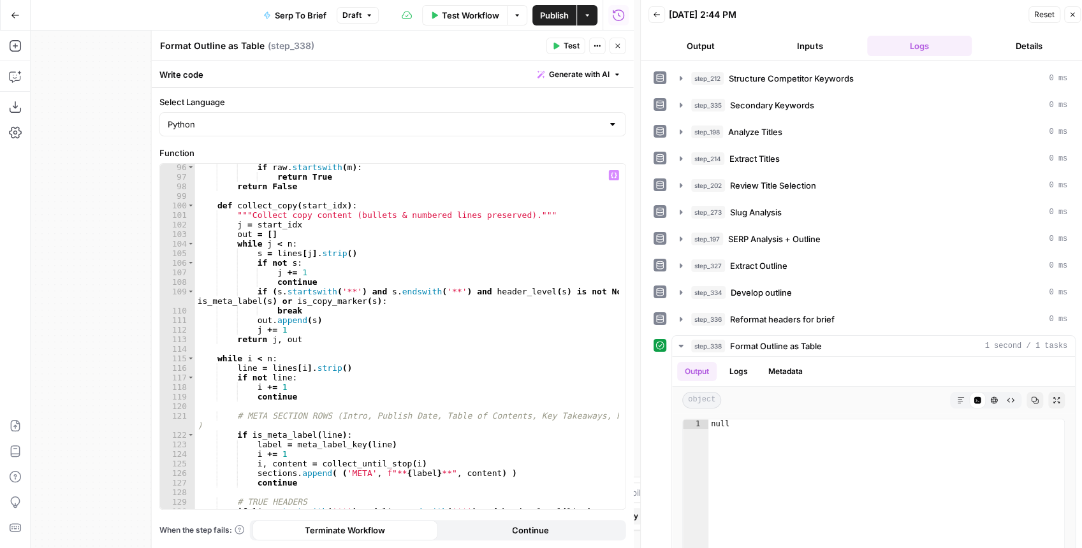
click at [545, 317] on div "if raw . startswith ( m ) : return True return False def collect_copy ( start_i…" at bounding box center [407, 345] width 424 height 365
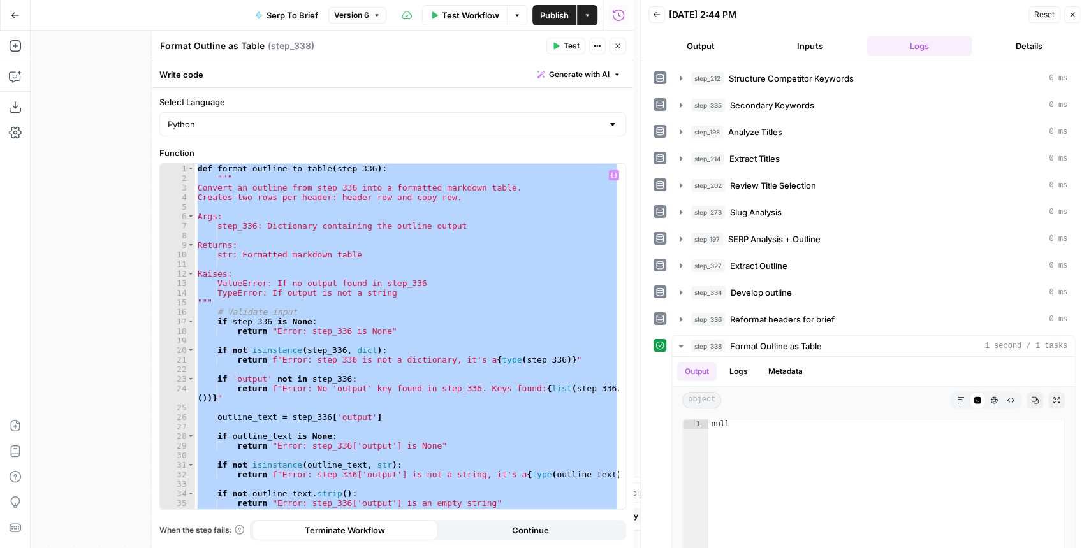
click at [546, 321] on div "def format_outline_to_table ( step_336 ) : """ Convert an outline from step_336…" at bounding box center [407, 336] width 424 height 345
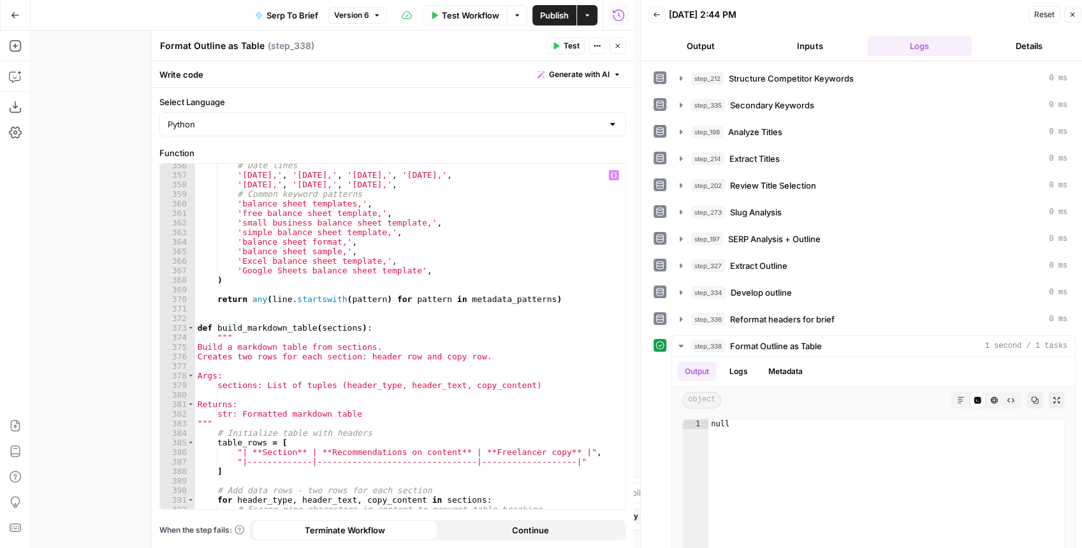
scroll to position [3640, 0]
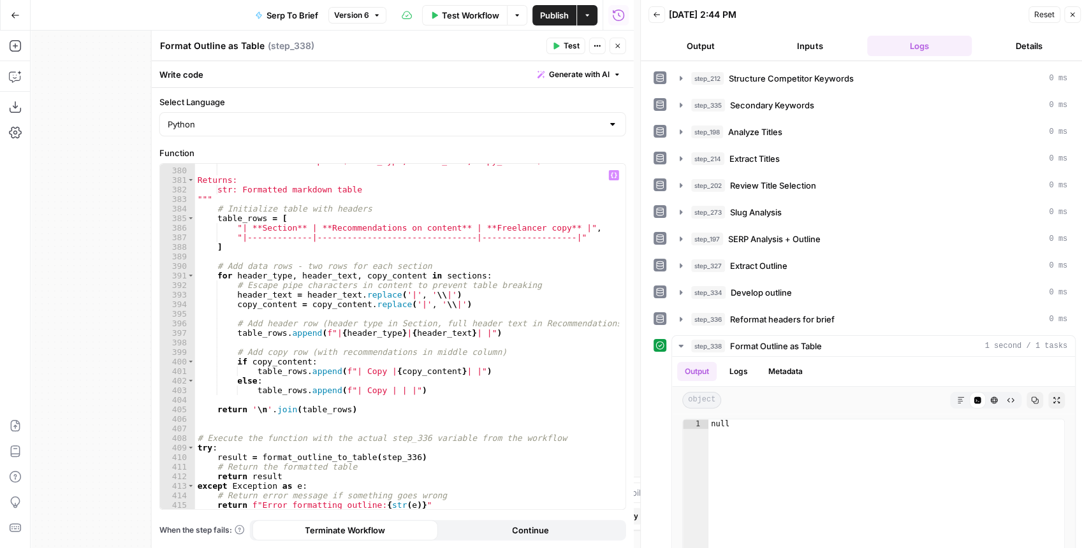
click at [421, 275] on div "sections: List of tuples (header_type, header_text, copy_content) Returns: str:…" at bounding box center [407, 338] width 424 height 365
type textarea "**********"
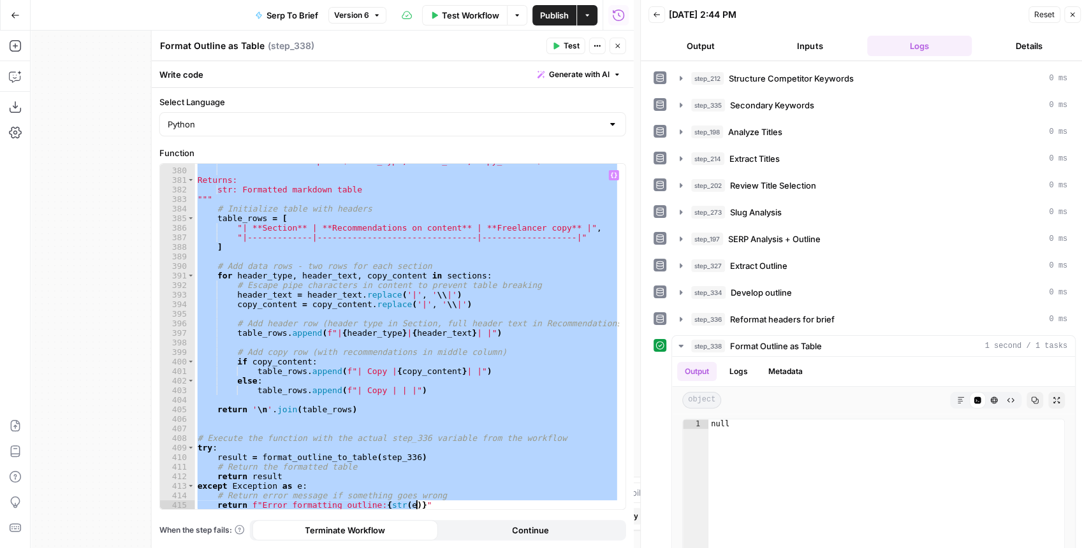
paste textarea
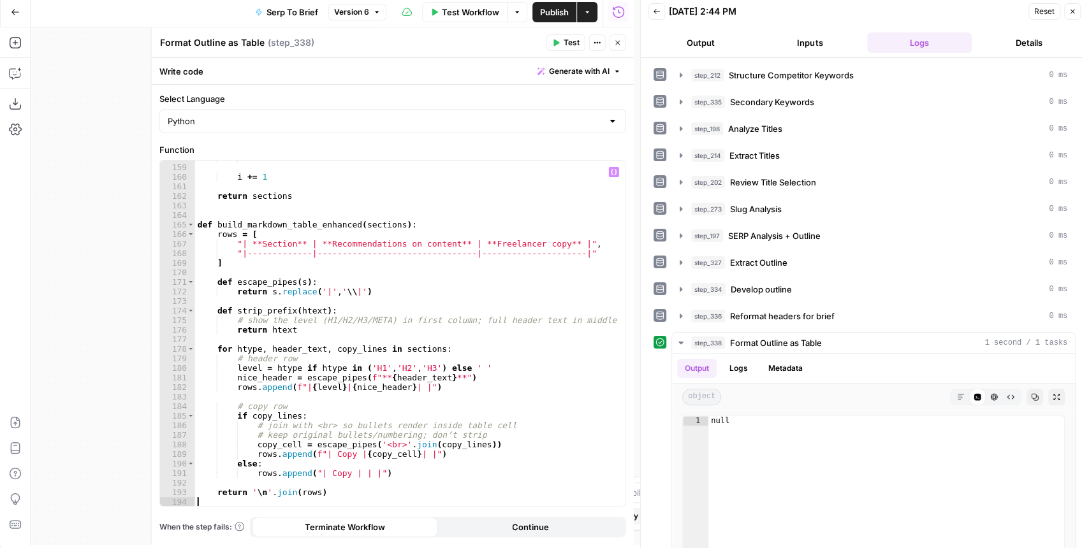
scroll to position [6, 0]
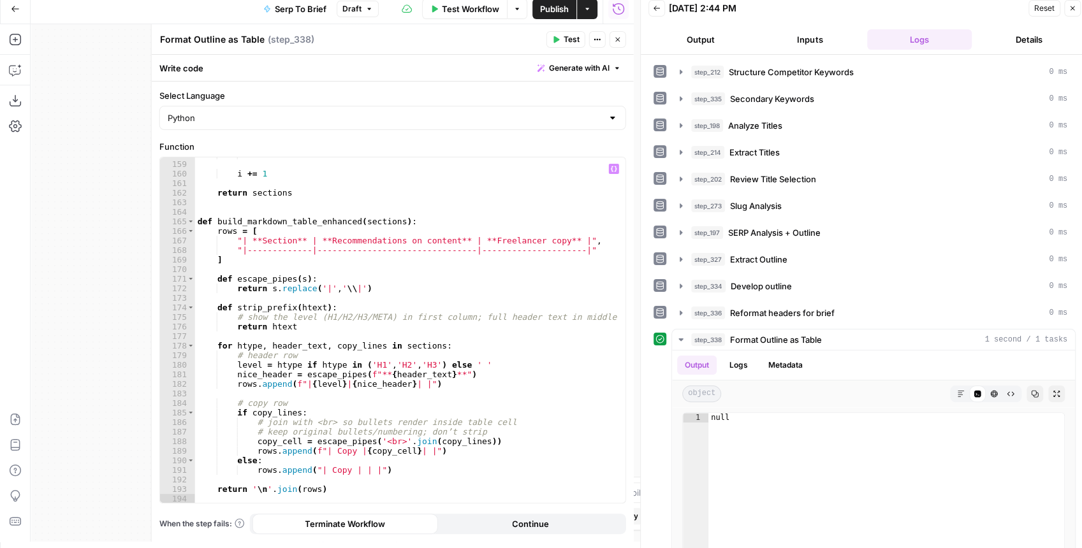
click at [340, 488] on div "continue i += 1 return sections def build_markdown_table_enhanced ( sections ) …" at bounding box center [407, 332] width 424 height 365
type textarea "**********"
paste textarea "**********"
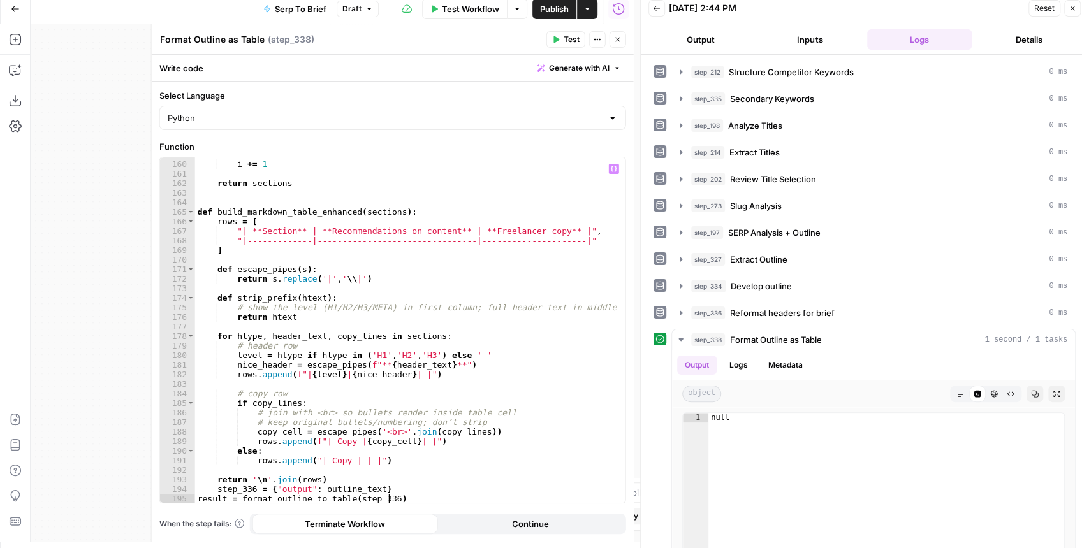
scroll to position [1585, 0]
click at [217, 488] on div "i += 1 return sections def build_markdown_table_enhanced ( sections ) : rows = …" at bounding box center [407, 332] width 424 height 365
click at [338, 477] on div "i += 1 return sections def build_markdown_table_enhanced ( sections ) : rows = …" at bounding box center [407, 332] width 424 height 365
type textarea "**********"
click at [559, 41] on icon "button" at bounding box center [556, 40] width 8 height 8
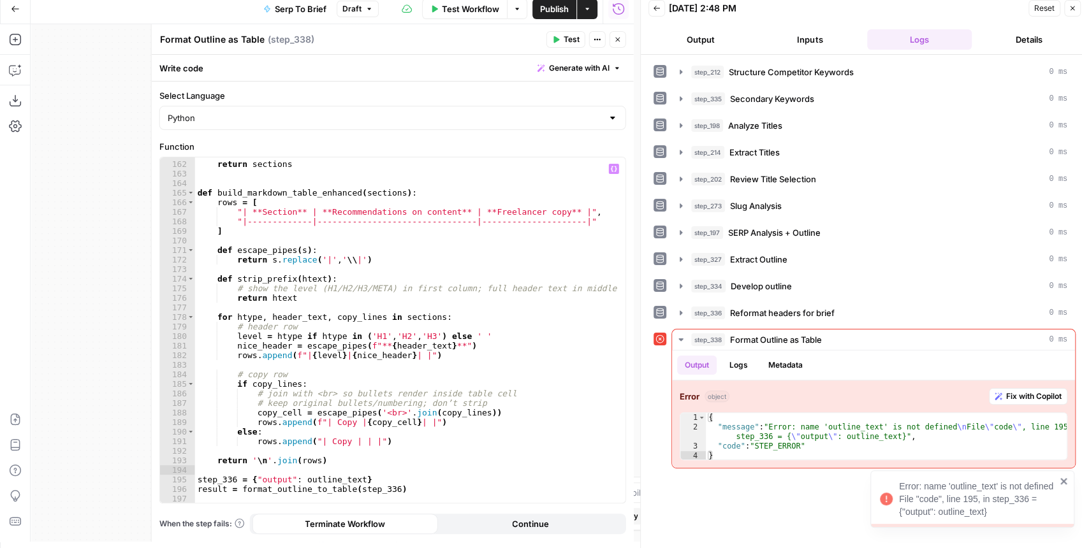
scroll to position [1604, 0]
click at [196, 477] on div "return sections def build_markdown_table_enhanced ( sections ) : rows = [ "| **…" at bounding box center [407, 332] width 424 height 365
click at [195, 489] on div "return sections def build_markdown_table_enhanced ( sections ) : rows = [ "| **…" at bounding box center [407, 332] width 424 height 365
click at [570, 45] on span "Test" at bounding box center [571, 39] width 16 height 11
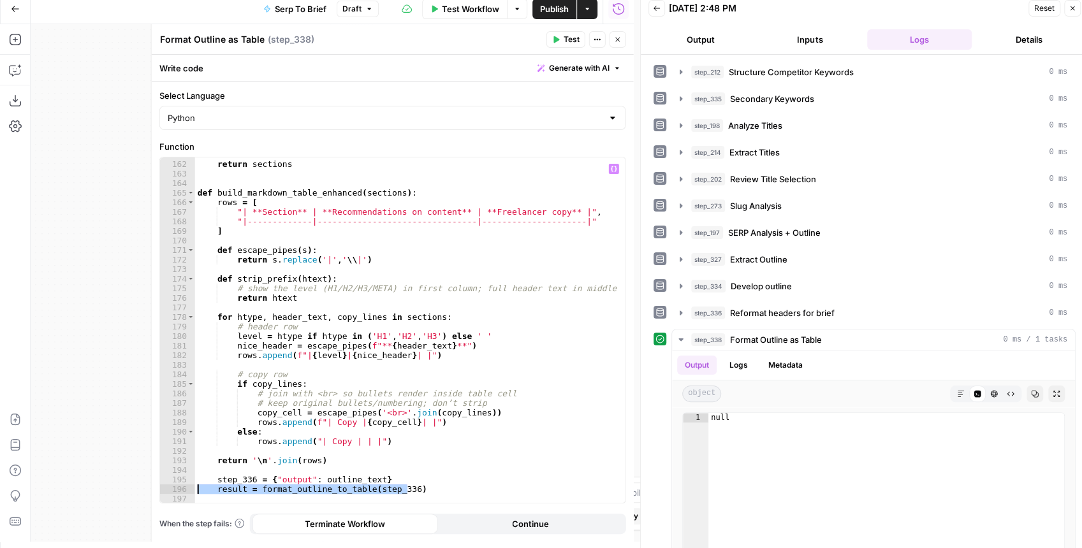
drag, startPoint x: 414, startPoint y: 489, endPoint x: 178, endPoint y: 482, distance: 235.9
click at [178, 482] on div "**********" at bounding box center [392, 329] width 465 height 345
type textarea "**********"
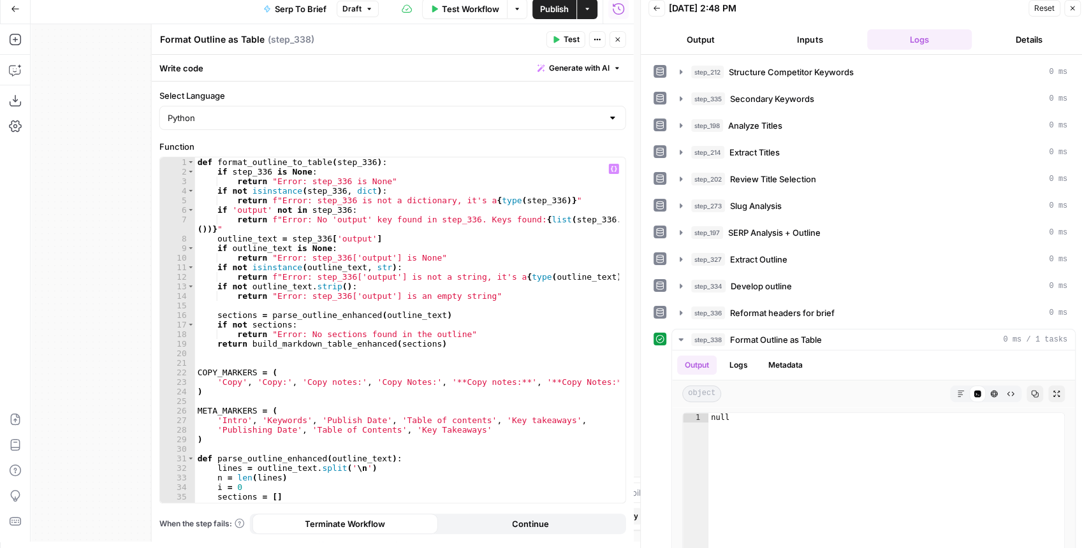
scroll to position [0, 0]
drag, startPoint x: 383, startPoint y: 293, endPoint x: 305, endPoint y: 298, distance: 78.6
click at [302, 298] on div "def format_outline_to_table ( step_336 ) : if step_336 is None : return "Error:…" at bounding box center [407, 339] width 424 height 365
click at [405, 223] on div "def format_outline_to_table ( step_336 ) : if step_336 is None : return "Error:…" at bounding box center [407, 339] width 424 height 365
paste textarea
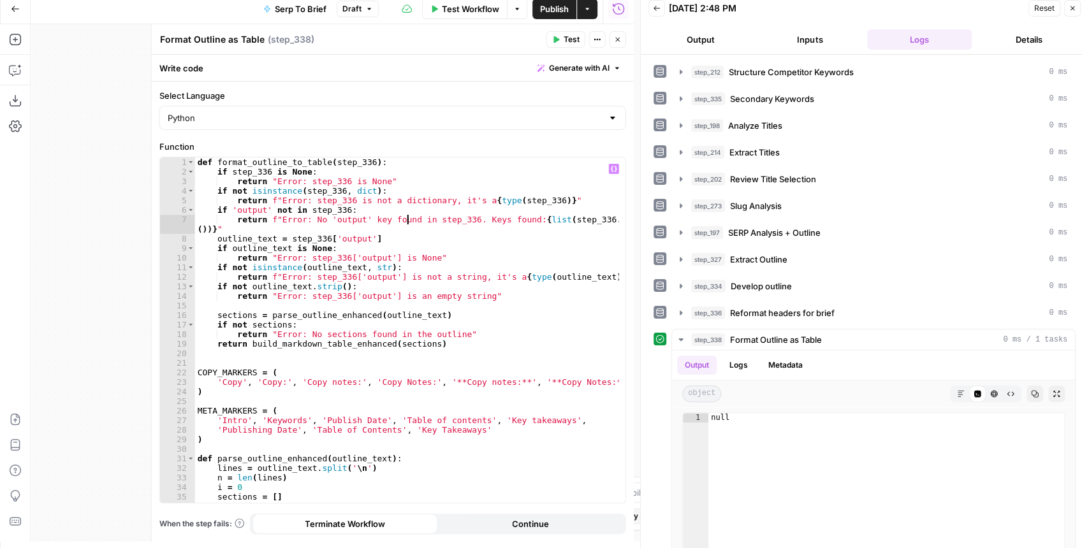
type textarea "**********"
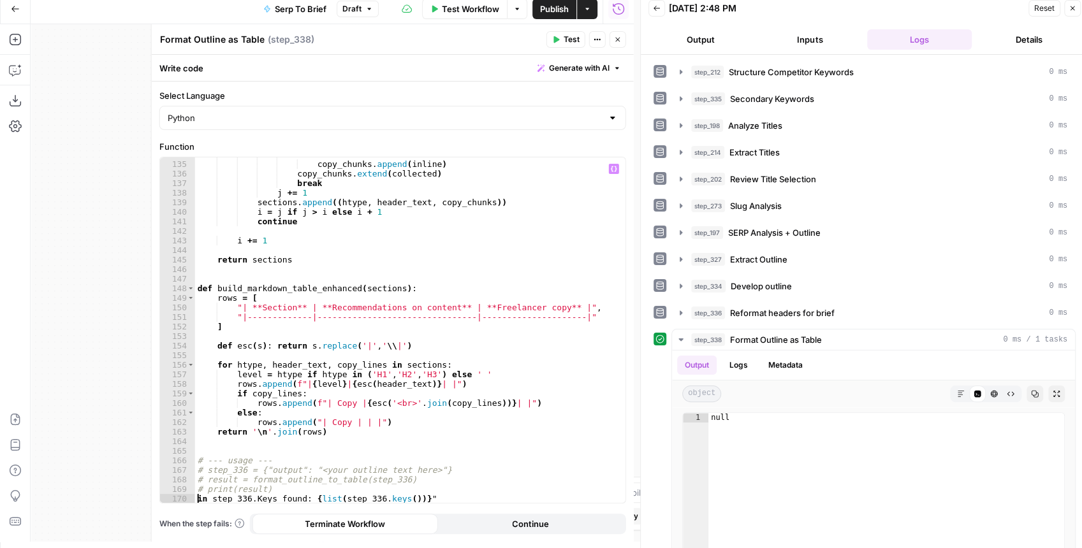
scroll to position [1298, 0]
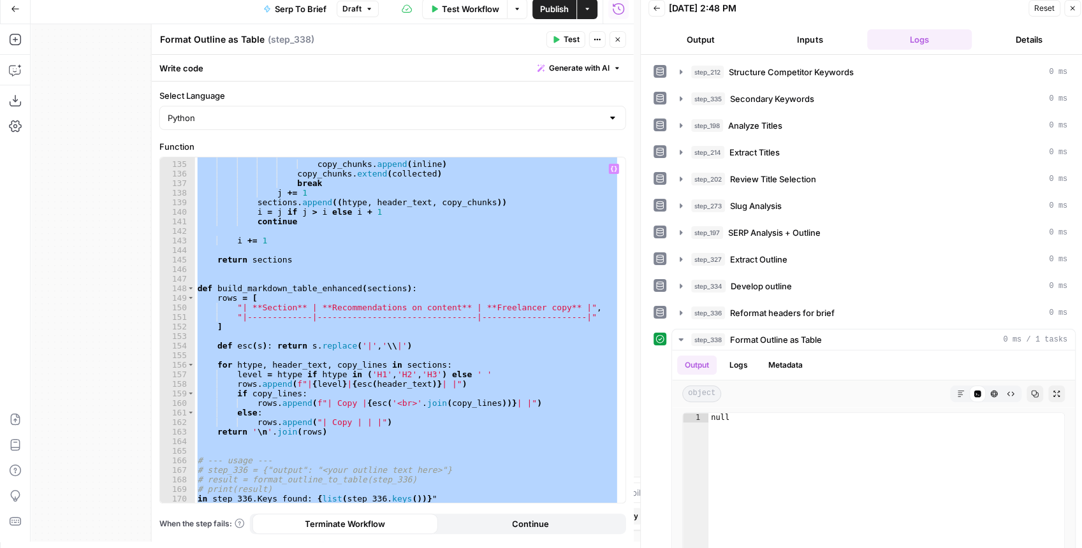
paste textarea
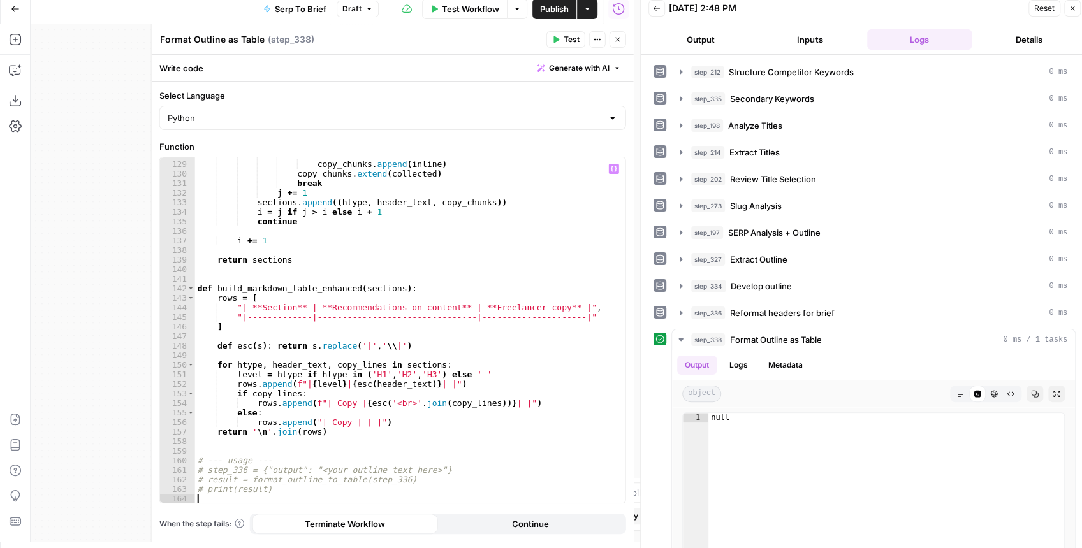
click at [560, 34] on button "Test" at bounding box center [565, 39] width 39 height 17
click at [1052, 391] on icon "button" at bounding box center [1056, 394] width 8 height 8
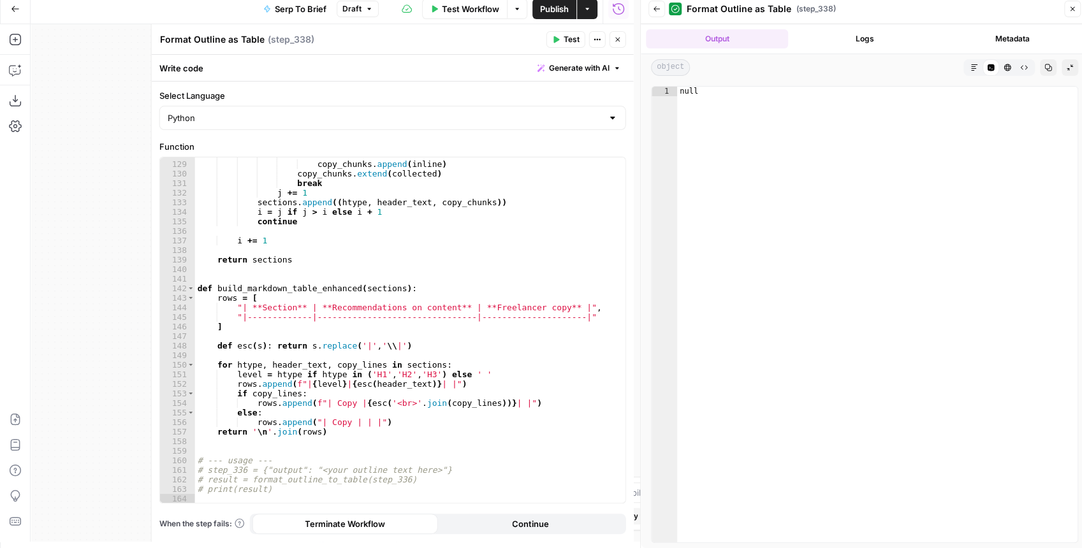
click at [971, 73] on button "Markdown" at bounding box center [974, 67] width 17 height 17
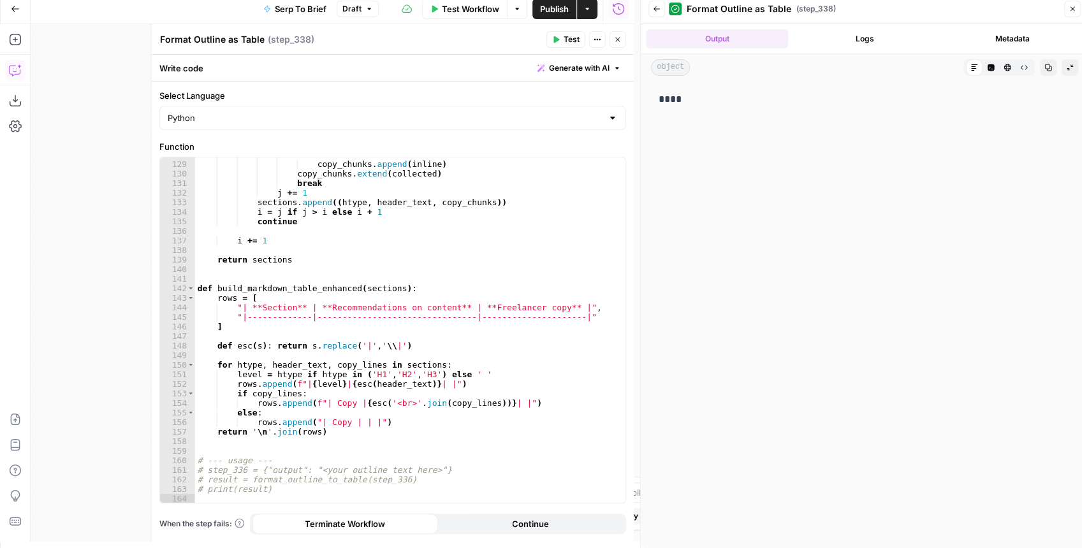
click at [15, 69] on icon "button" at bounding box center [15, 70] width 13 height 13
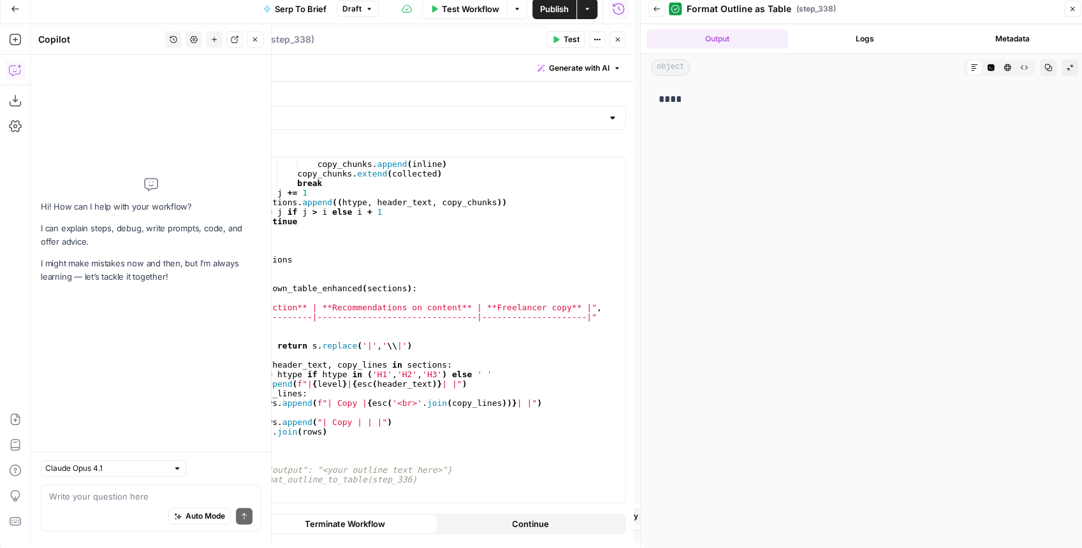
click at [110, 496] on textarea at bounding box center [150, 496] width 203 height 13
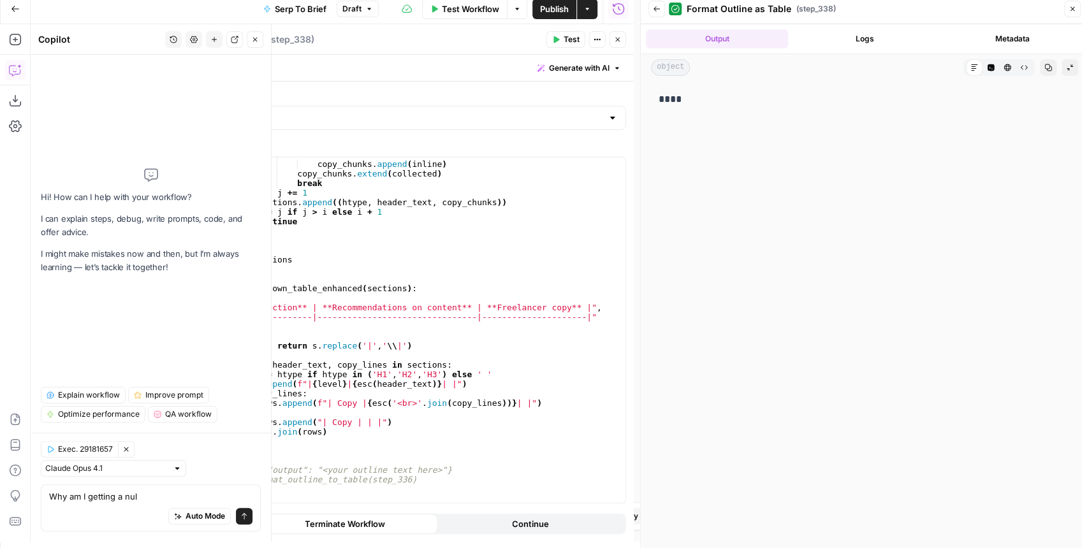
type textarea "Why am I getting a null"
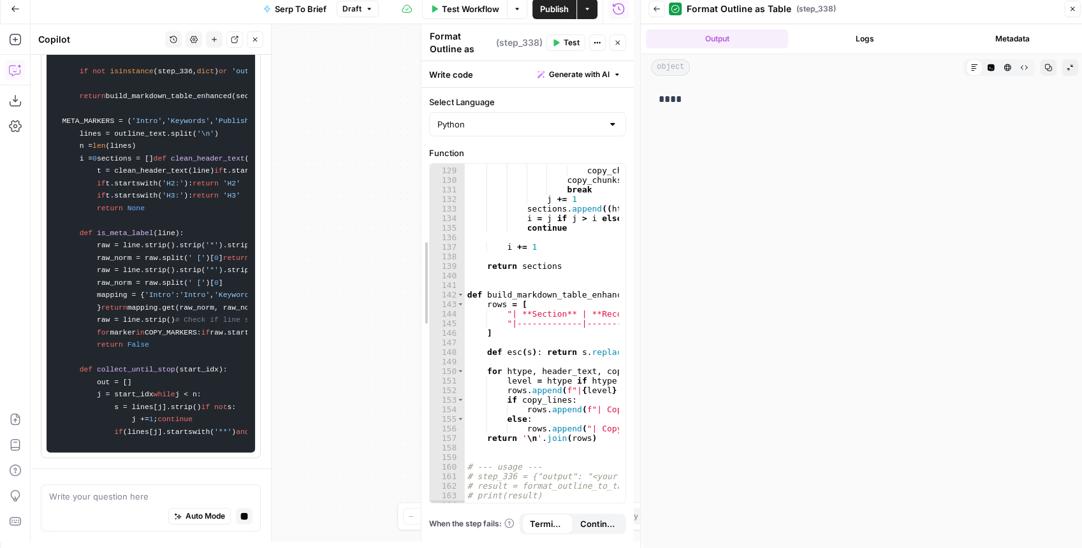
scroll to position [1690, 0]
drag, startPoint x: 152, startPoint y: 208, endPoint x: 422, endPoint y: 199, distance: 269.7
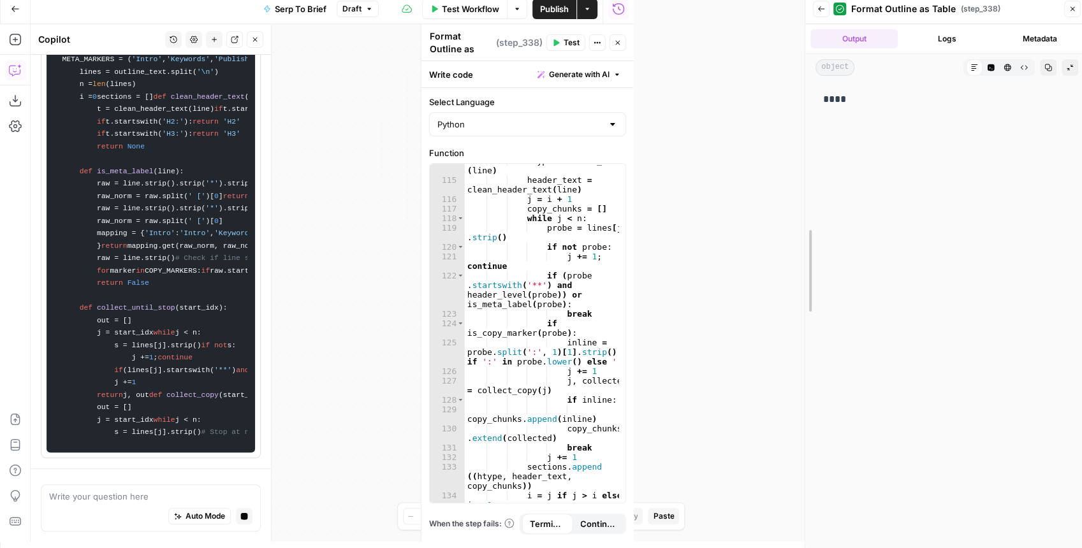
drag, startPoint x: 639, startPoint y: 207, endPoint x: 804, endPoint y: 205, distance: 165.1
click at [804, 205] on div at bounding box center [805, 271] width 13 height 554
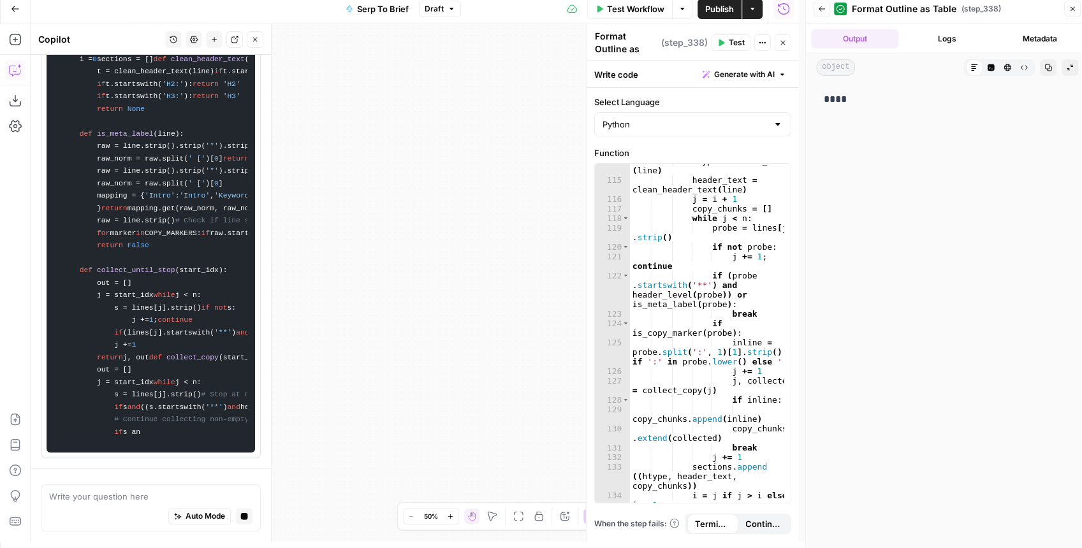
drag, startPoint x: 454, startPoint y: 206, endPoint x: 582, endPoint y: 182, distance: 130.3
click at [582, 182] on body "XeroOps New Home Browse Insights Opportunities Your Data Recent Grids [Xero] Co…" at bounding box center [541, 268] width 1082 height 548
drag, startPoint x: 377, startPoint y: 212, endPoint x: 604, endPoint y: 189, distance: 228.0
click at [604, 189] on body "XeroOps New Home Browse Insights Opportunities Your Data Recent Grids [Xero] Co…" at bounding box center [541, 268] width 1082 height 548
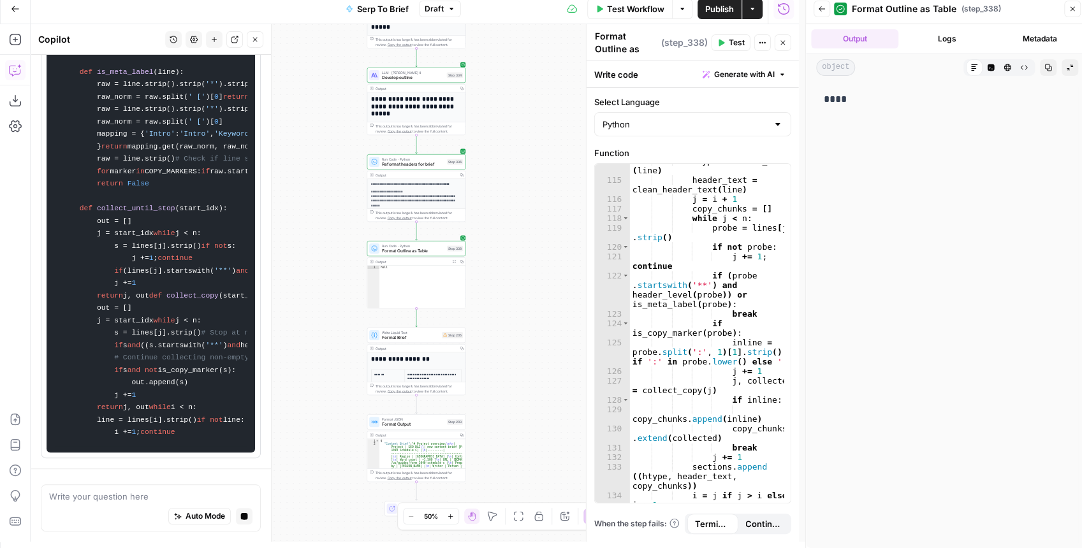
drag, startPoint x: 506, startPoint y: 206, endPoint x: 497, endPoint y: 289, distance: 84.0
click at [502, 293] on div "Workflow Set Inputs Inputs Run Code · JavaScript Structure Competitor Keywords …" at bounding box center [415, 283] width 768 height 518
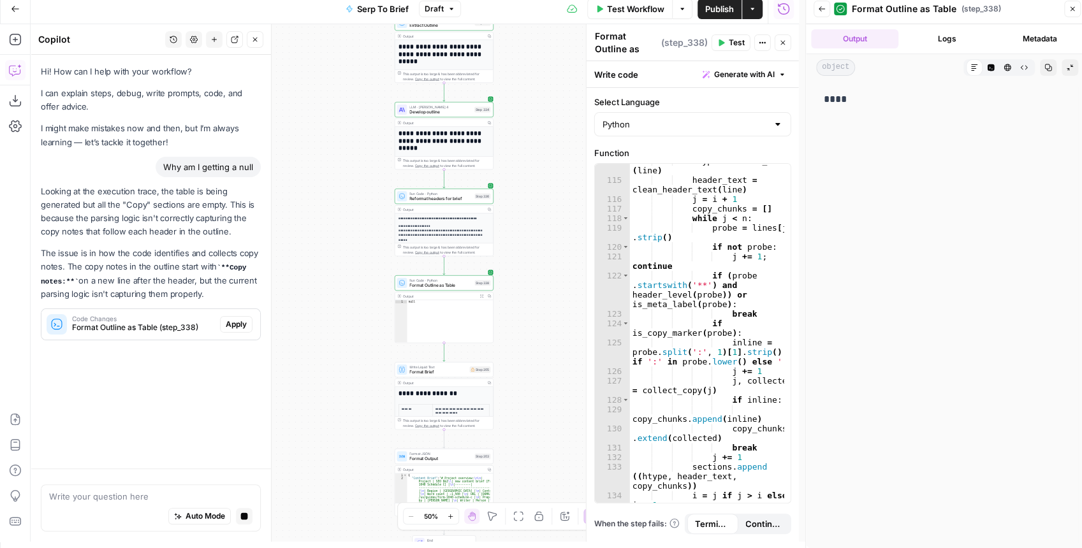
scroll to position [0, 0]
click at [240, 322] on span "Apply" at bounding box center [236, 324] width 21 height 11
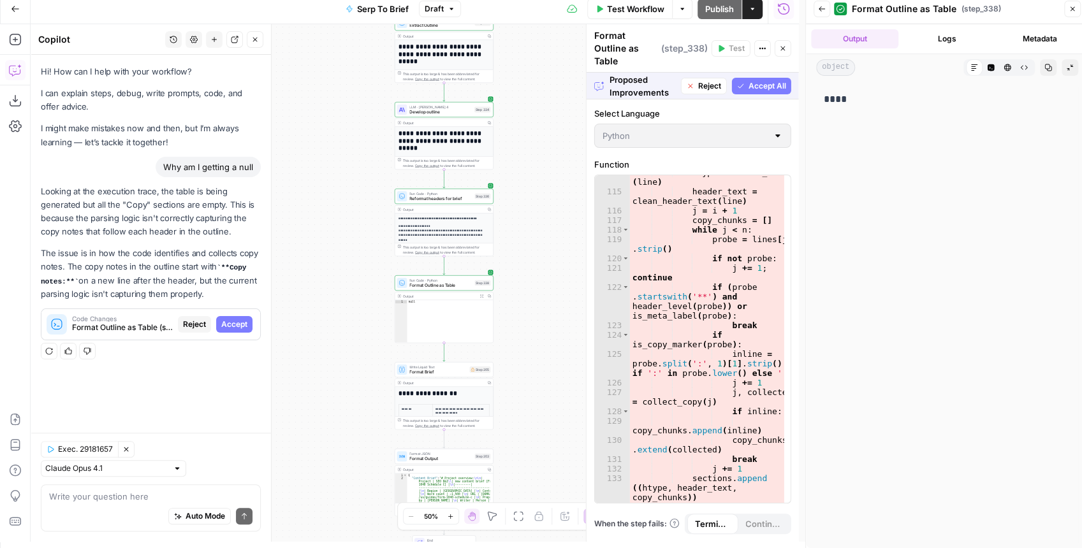
click at [749, 80] on span "Accept All" at bounding box center [767, 85] width 38 height 11
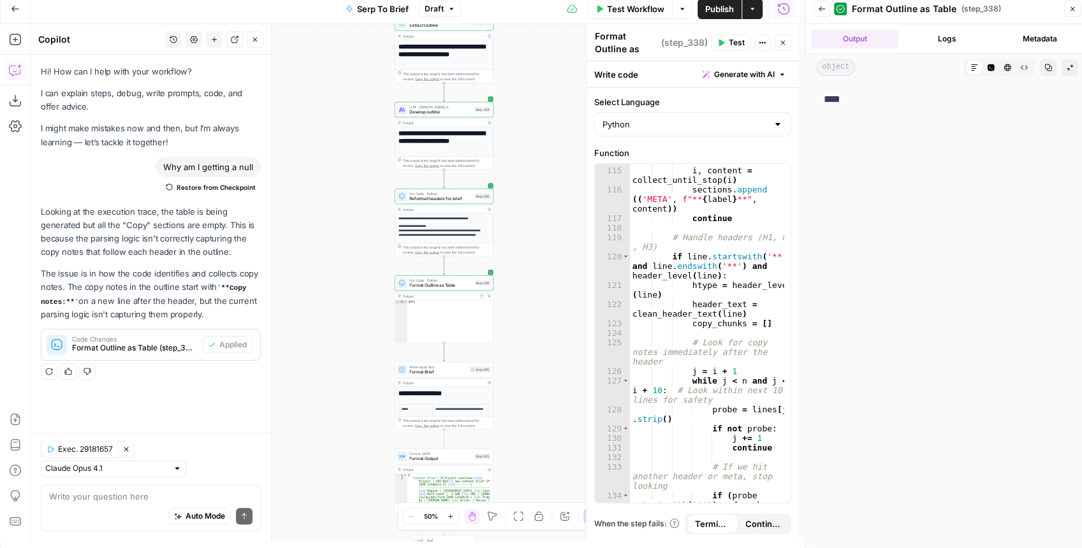
click at [730, 45] on span "Test" at bounding box center [736, 42] width 16 height 11
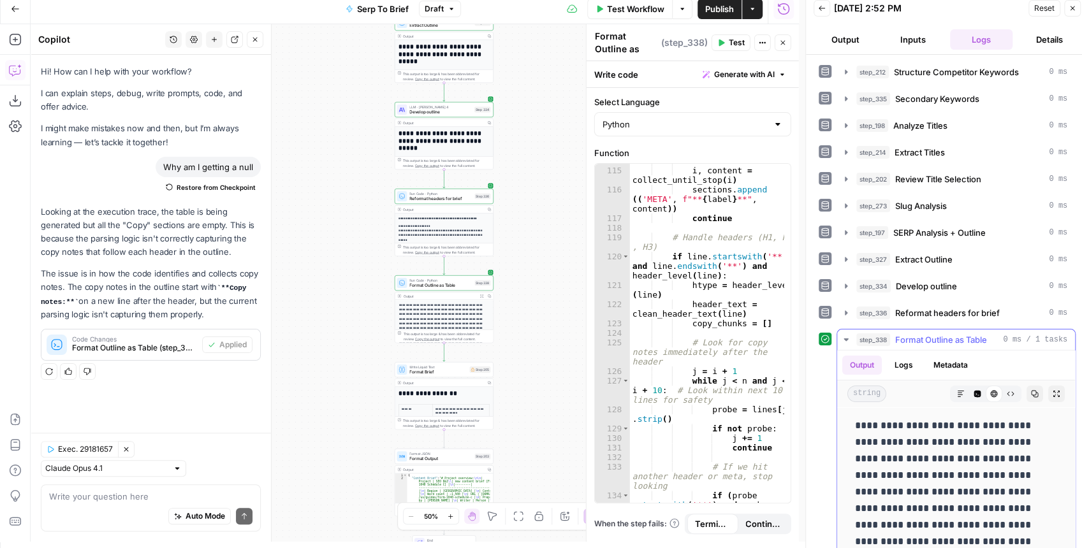
click at [1052, 390] on icon "button" at bounding box center [1056, 394] width 8 height 8
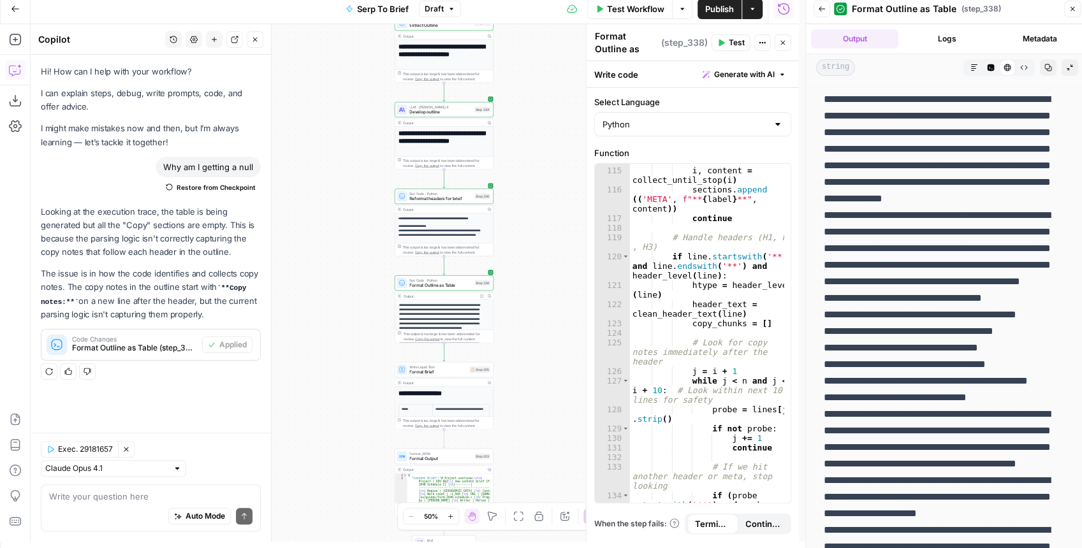
click at [970, 68] on icon "button" at bounding box center [974, 68] width 8 height 8
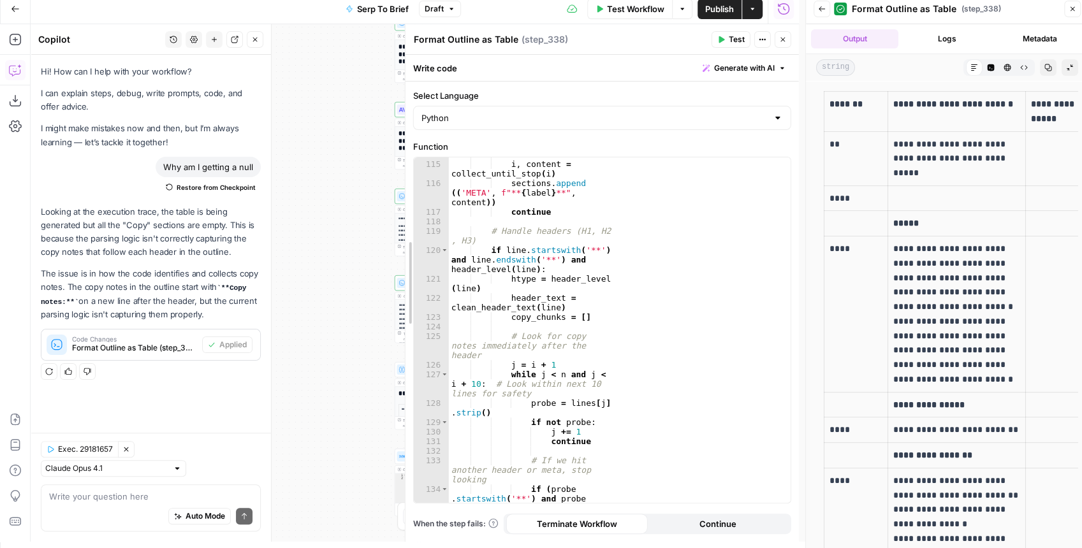
drag, startPoint x: 586, startPoint y: 161, endPoint x: 384, endPoint y: 180, distance: 203.5
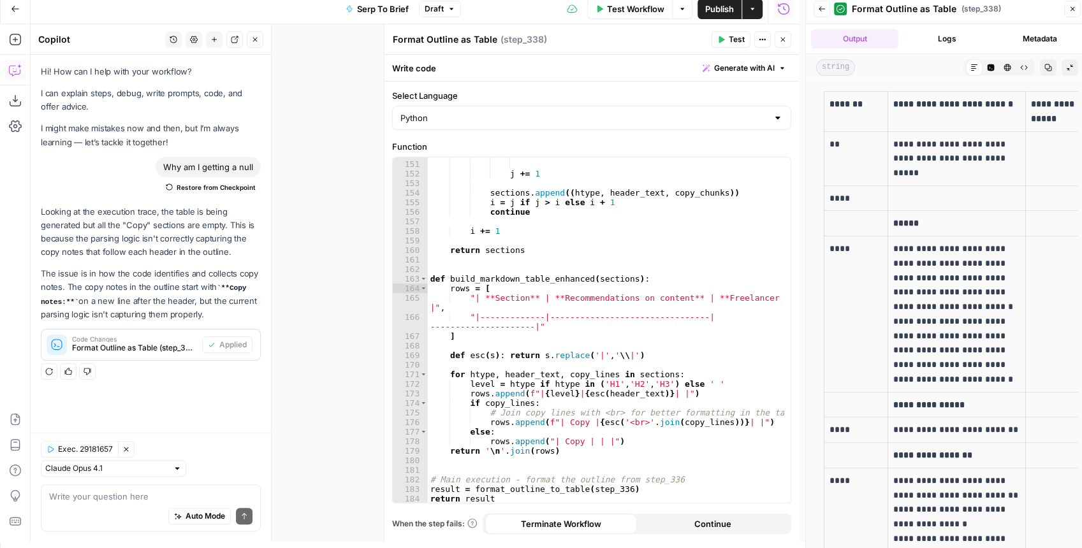
scroll to position [1489, 0]
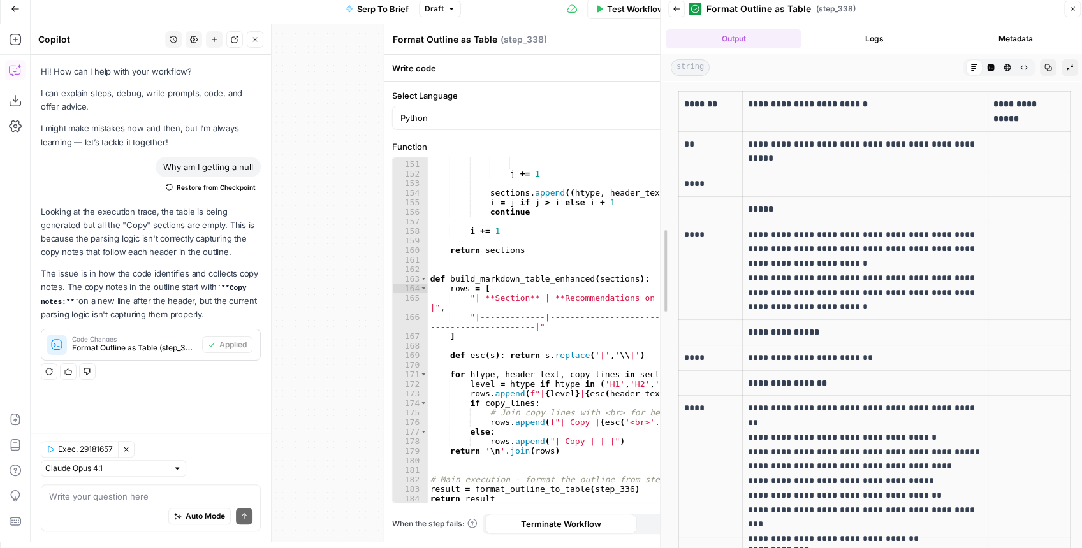
drag, startPoint x: 802, startPoint y: 189, endPoint x: 642, endPoint y: 205, distance: 160.1
click at [654, 203] on div at bounding box center [660, 271] width 13 height 554
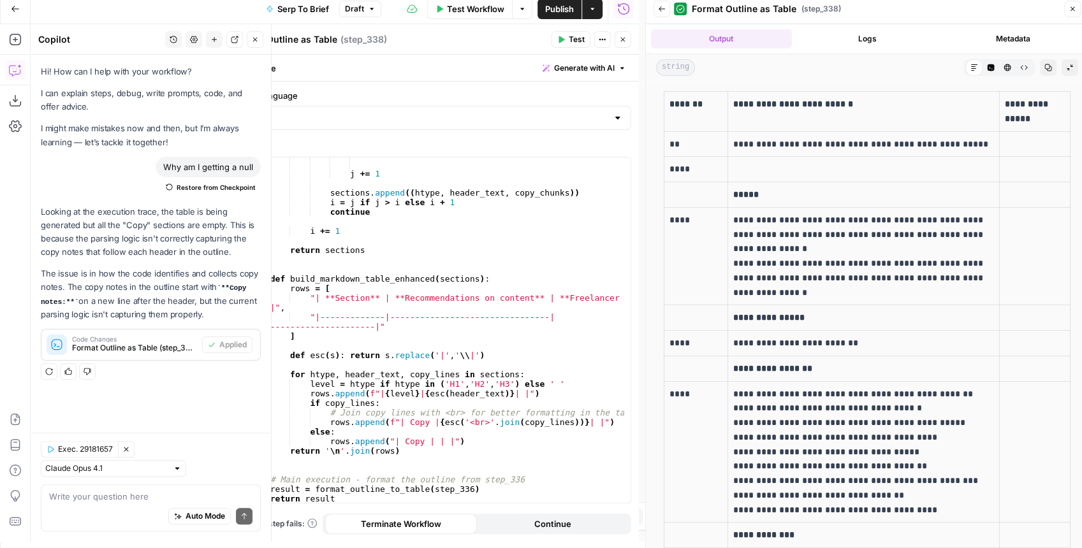
click at [828, 218] on p "**********" at bounding box center [863, 256] width 260 height 87
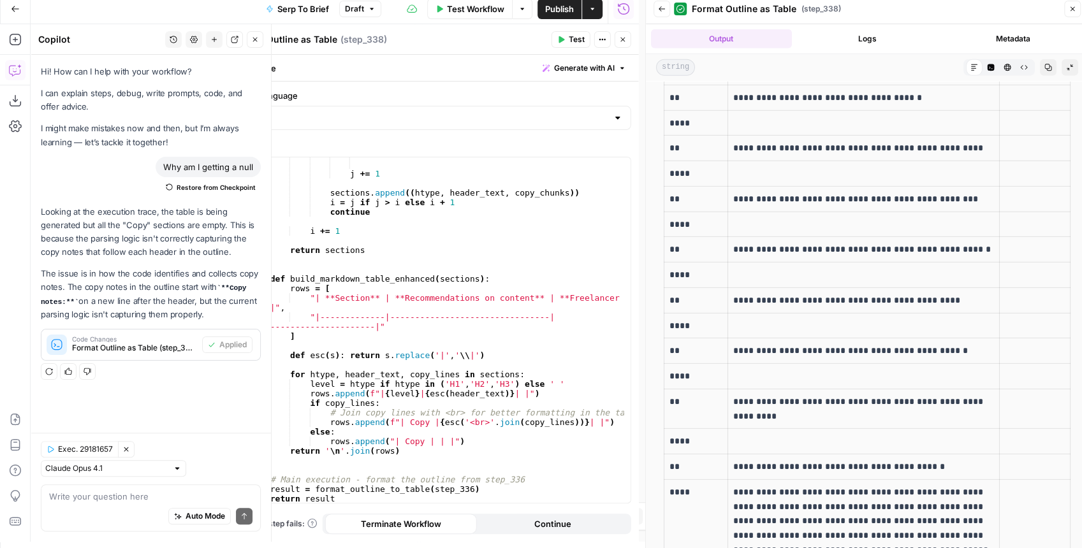
scroll to position [2521, 0]
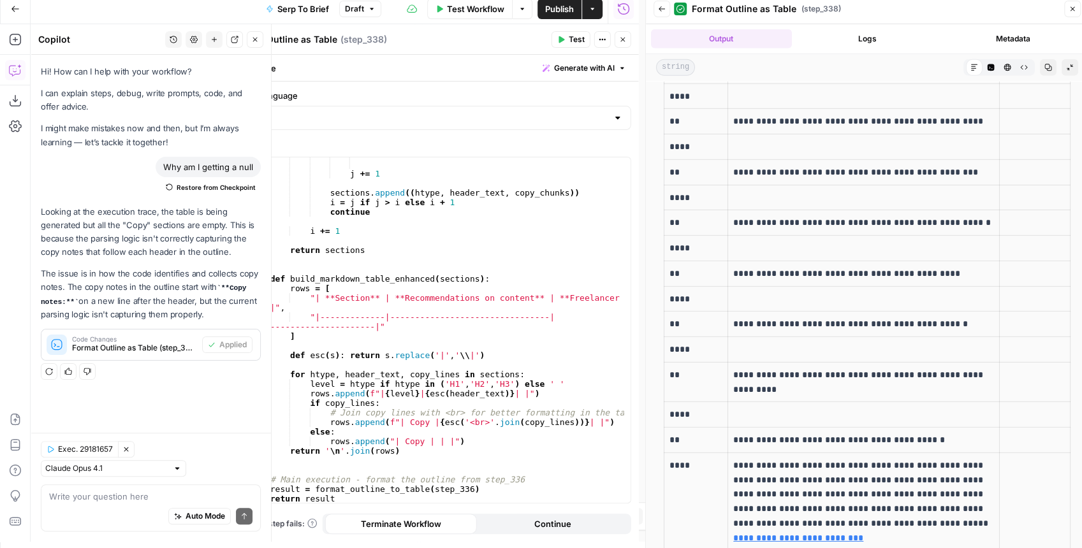
click at [551, 8] on span "Publish" at bounding box center [559, 9] width 29 height 13
click at [626, 40] on span "Close" at bounding box center [626, 40] width 1 height 1
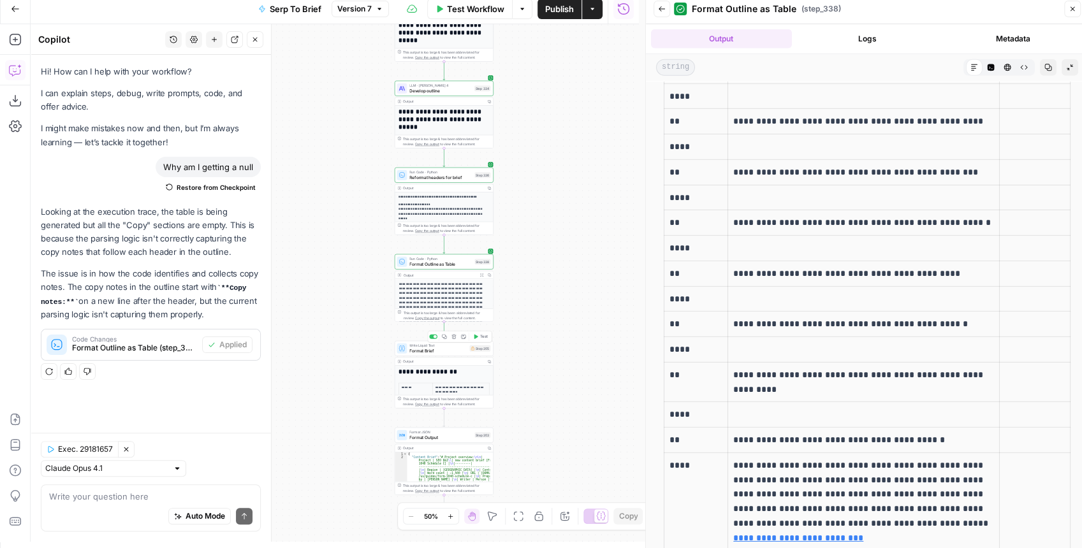
click at [431, 354] on div "Write Liquid Text Format Brief Step 205 Copy step Delete step Add Note Test" at bounding box center [444, 348] width 99 height 15
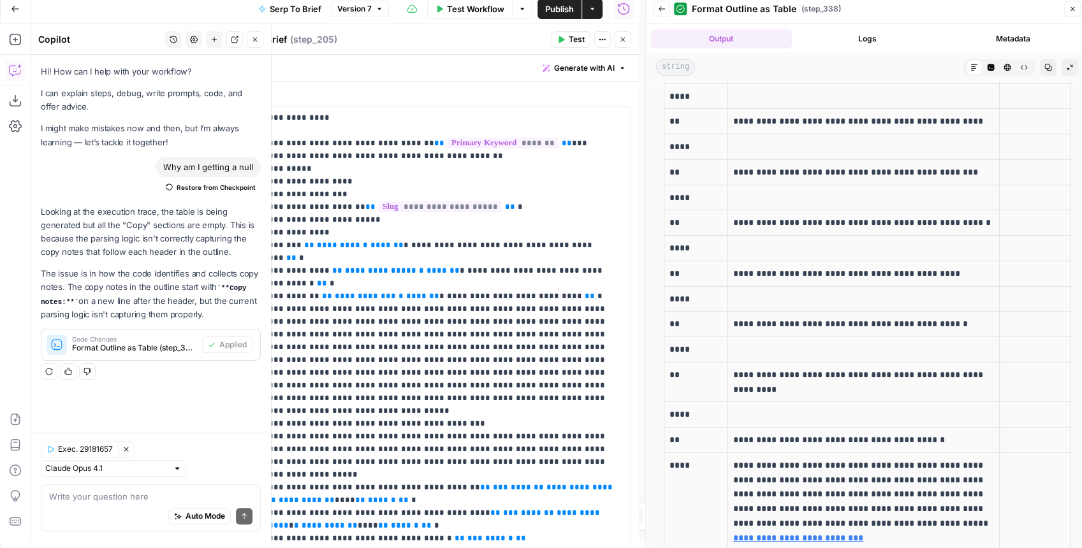
click at [628, 42] on button "Close" at bounding box center [622, 39] width 17 height 17
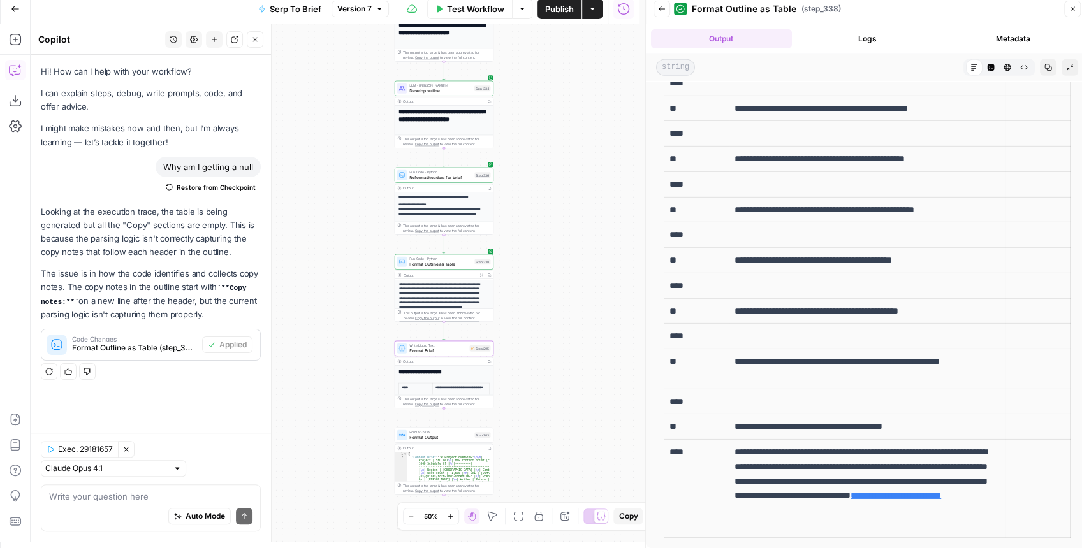
scroll to position [2507, 0]
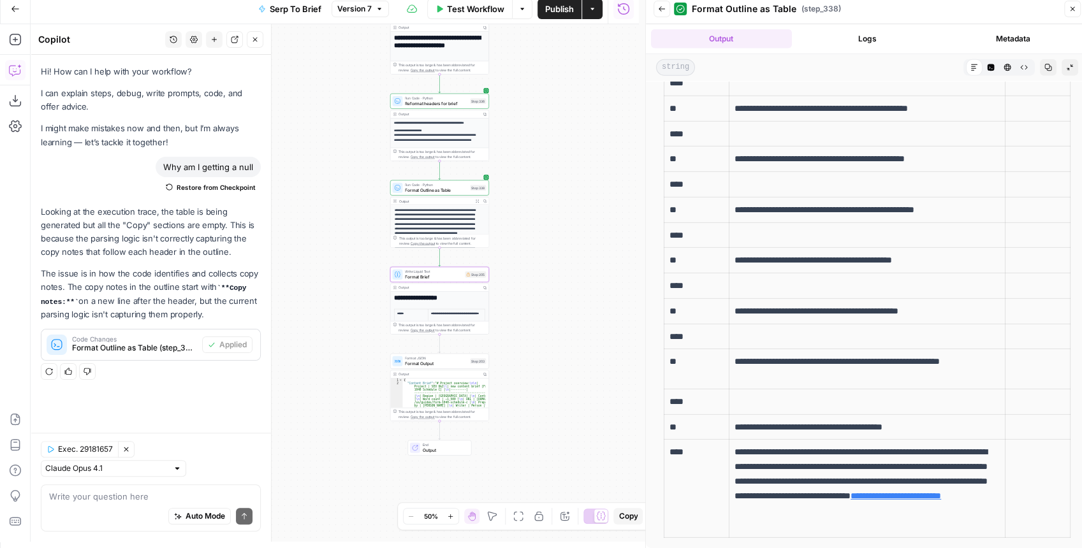
drag, startPoint x: 556, startPoint y: 361, endPoint x: 542, endPoint y: 249, distance: 113.0
click at [546, 256] on div "Workflow Set Inputs Inputs Run Code · JavaScript Structure Competitor Keywords …" at bounding box center [335, 283] width 608 height 518
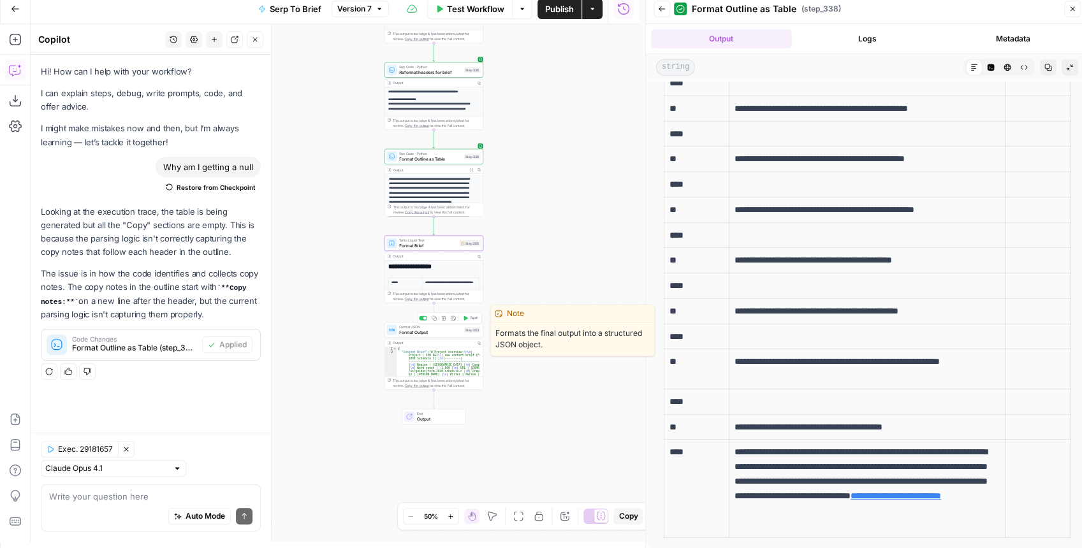
click at [438, 333] on span "Format Output" at bounding box center [430, 332] width 62 height 6
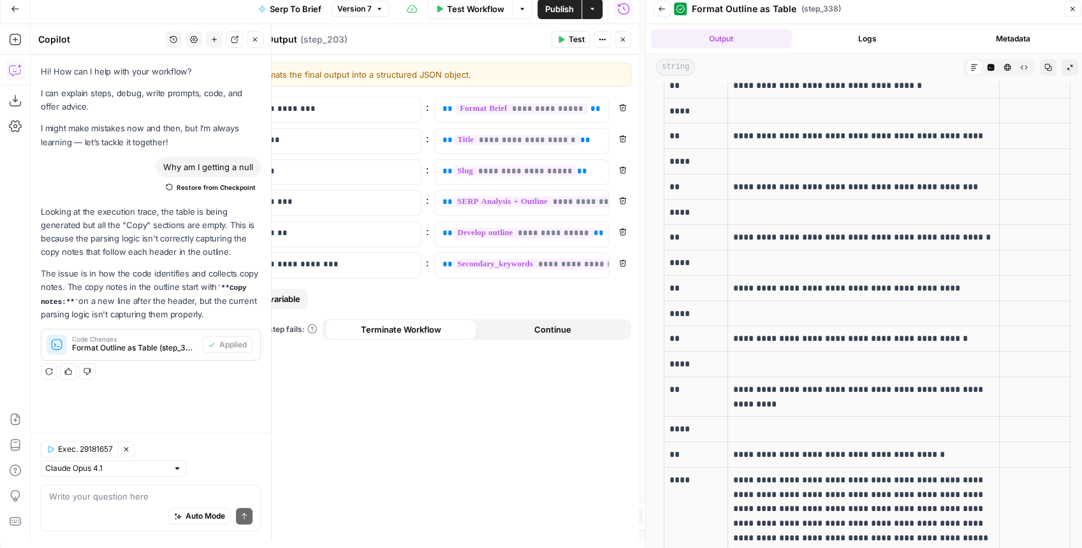
click at [624, 41] on icon "button" at bounding box center [622, 40] width 4 height 4
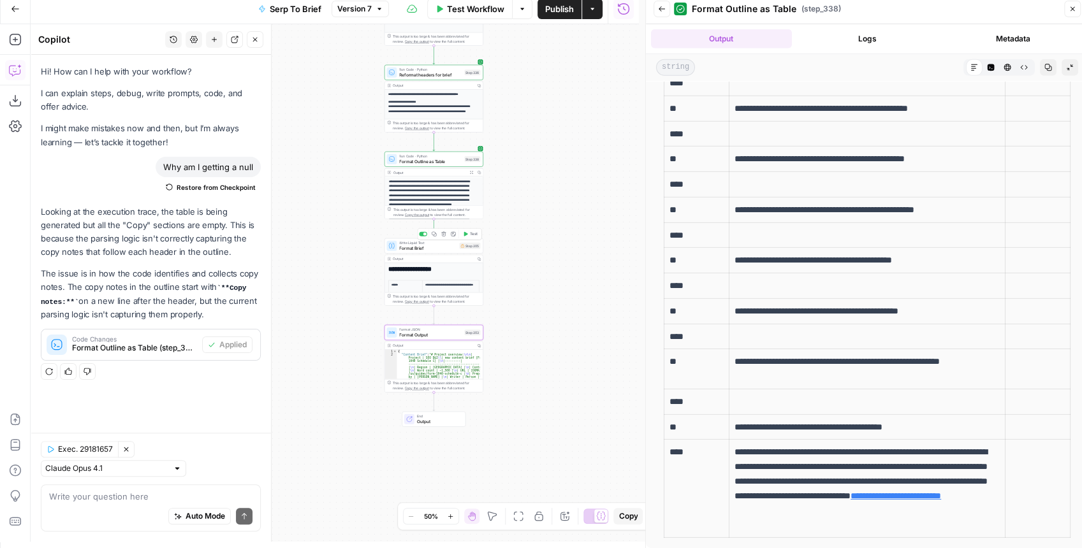
drag, startPoint x: 546, startPoint y: 181, endPoint x: 520, endPoint y: 324, distance: 145.1
click at [521, 322] on div "Workflow Set Inputs Inputs Run Code · JavaScript Structure Competitor Keywords …" at bounding box center [335, 283] width 608 height 518
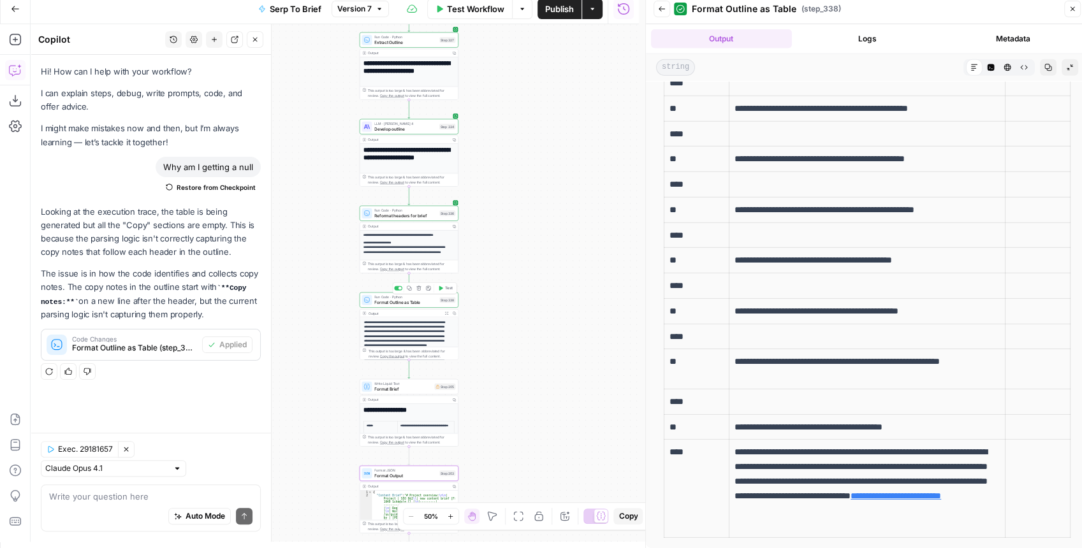
click at [403, 305] on span "Format Outline as Table" at bounding box center [405, 302] width 62 height 6
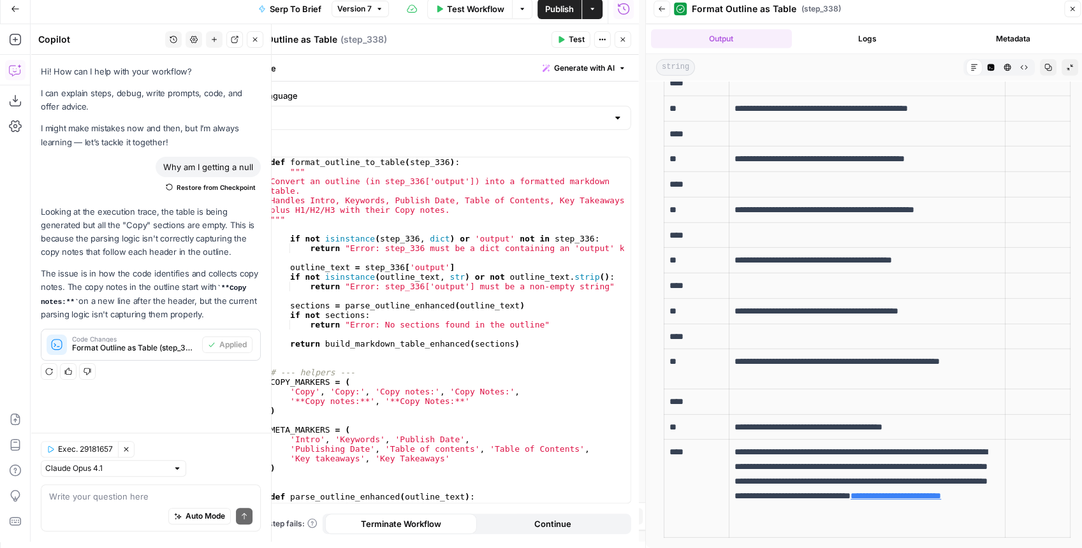
click at [626, 41] on icon "button" at bounding box center [623, 40] width 8 height 8
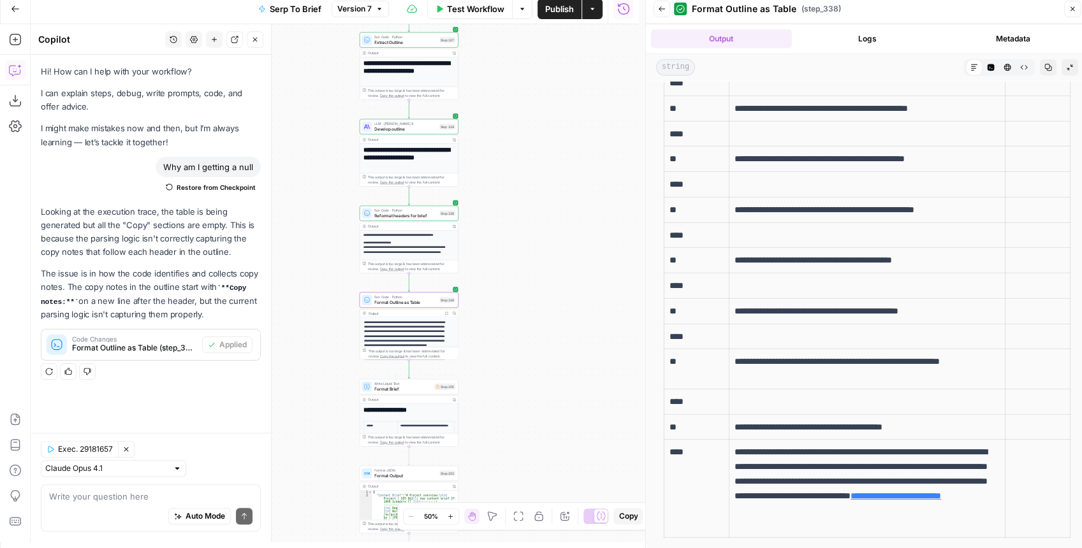
click at [413, 391] on span "Format Brief" at bounding box center [402, 389] width 57 height 6
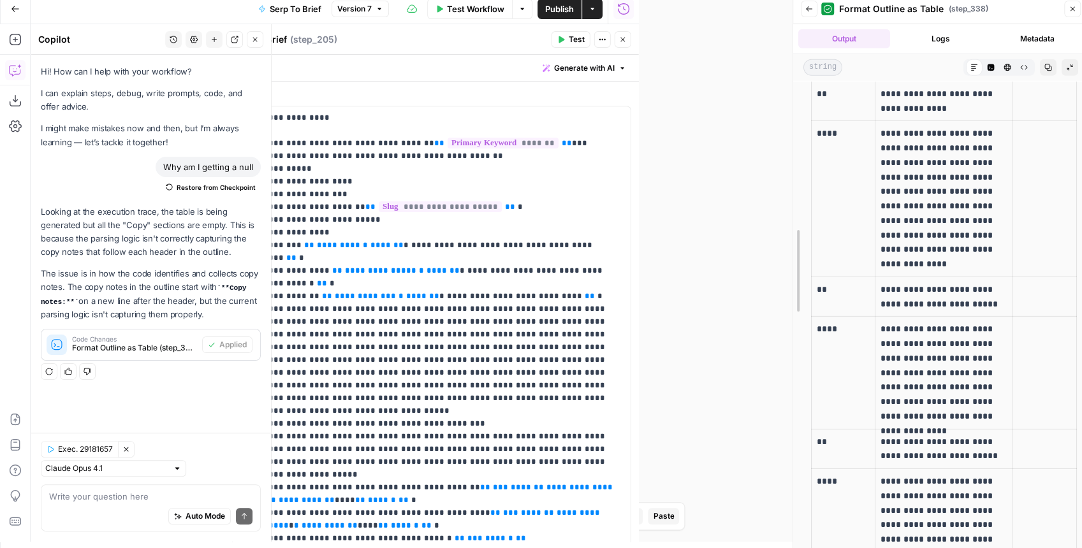
drag, startPoint x: 640, startPoint y: 235, endPoint x: 801, endPoint y: 228, distance: 160.8
click at [799, 228] on div at bounding box center [792, 271] width 13 height 554
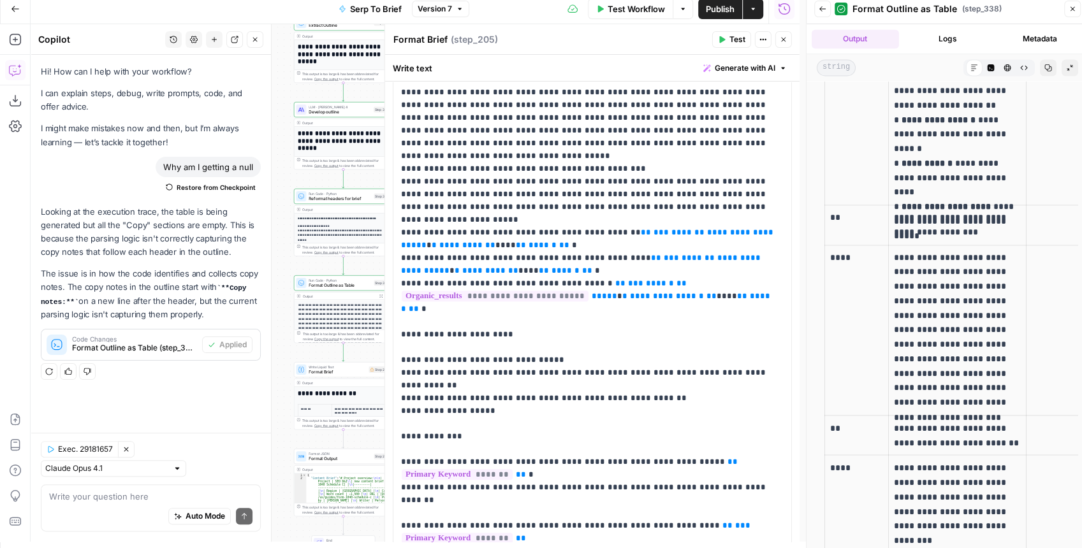
scroll to position [1232, 0]
click at [987, 69] on icon "button" at bounding box center [990, 67] width 7 height 7
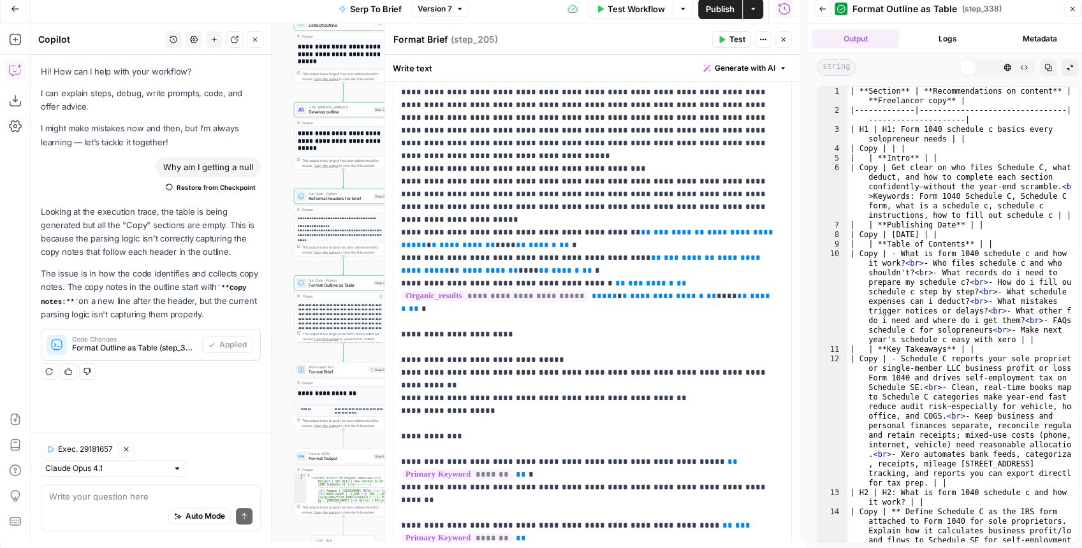
scroll to position [0, 0]
click at [574, 196] on p "**********" at bounding box center [589, 475] width 377 height 1236
click at [788, 44] on button "Close" at bounding box center [783, 39] width 17 height 17
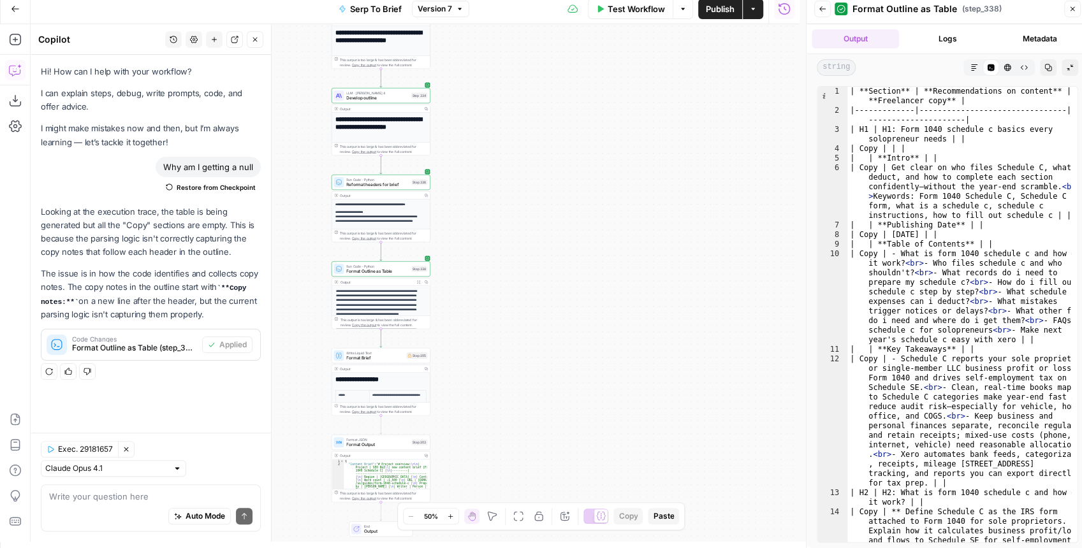
drag, startPoint x: 467, startPoint y: 208, endPoint x: 575, endPoint y: 180, distance: 111.9
click at [569, 181] on div "Workflow Set Inputs Inputs Run Code · JavaScript Structure Competitor Keywords …" at bounding box center [415, 283] width 769 height 518
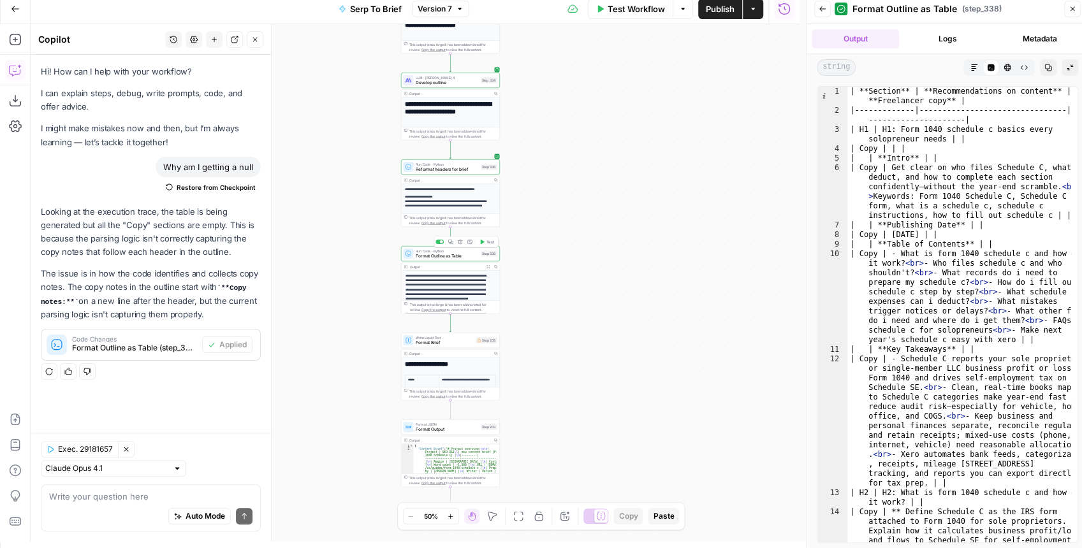
click at [458, 260] on div "Run Code · Python Format Outline as Table Step 338 Copy step Delete step Add No…" at bounding box center [450, 253] width 99 height 15
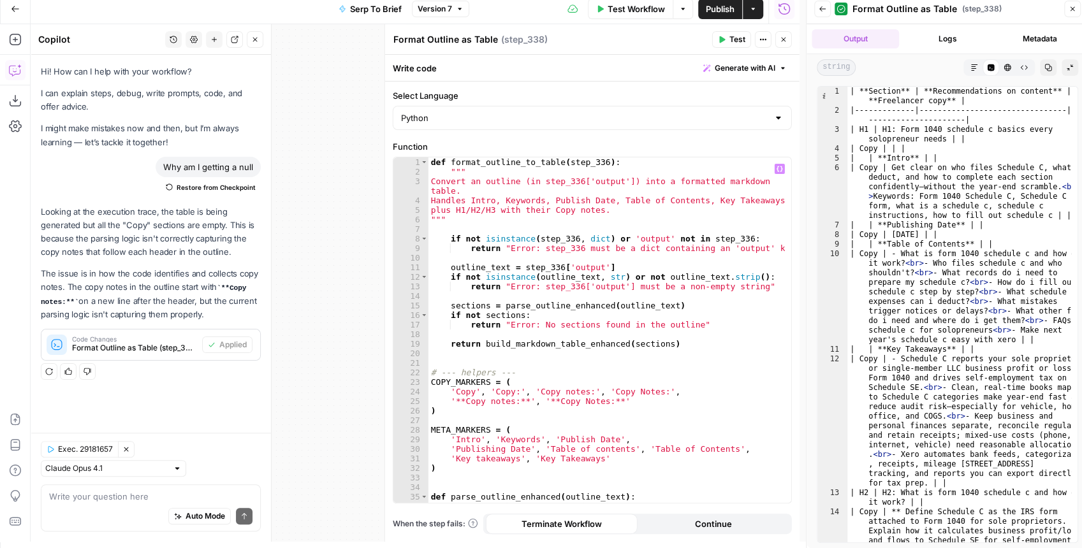
click at [647, 205] on div "def format_outline_to_table ( step_336 ) : """ Convert an outline (in step_336[…" at bounding box center [606, 339] width 357 height 365
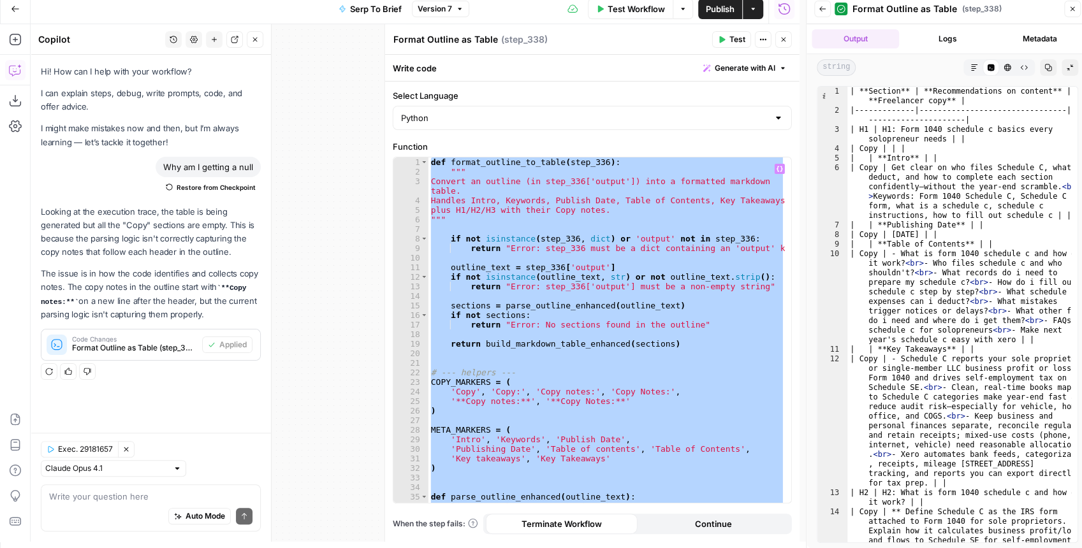
click at [971, 73] on button "Markdown" at bounding box center [974, 67] width 17 height 17
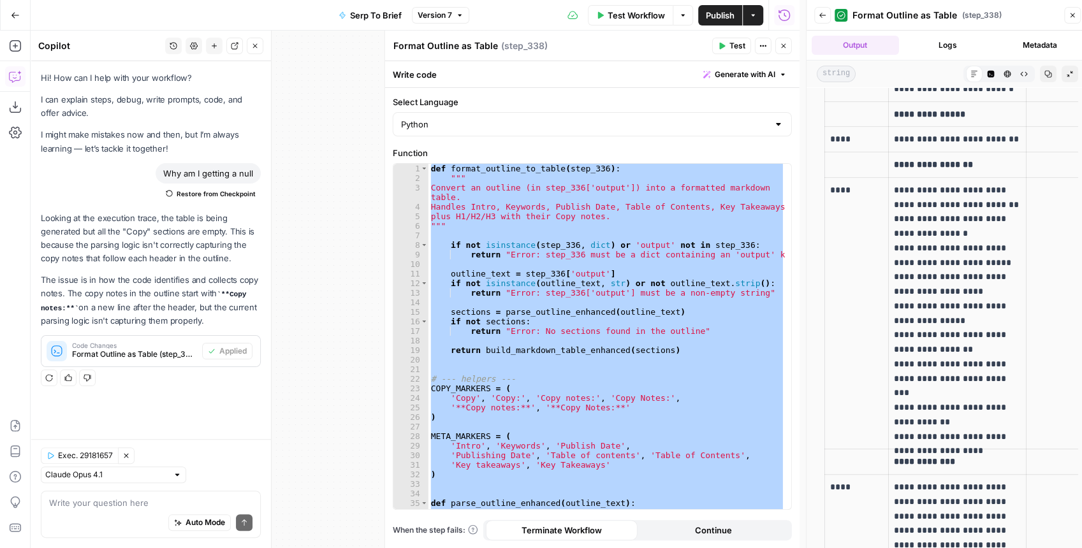
scroll to position [297, 0]
click at [654, 219] on div "def format_outline_to_table ( step_336 ) : """ Convert an outline (in step_336[…" at bounding box center [606, 336] width 356 height 345
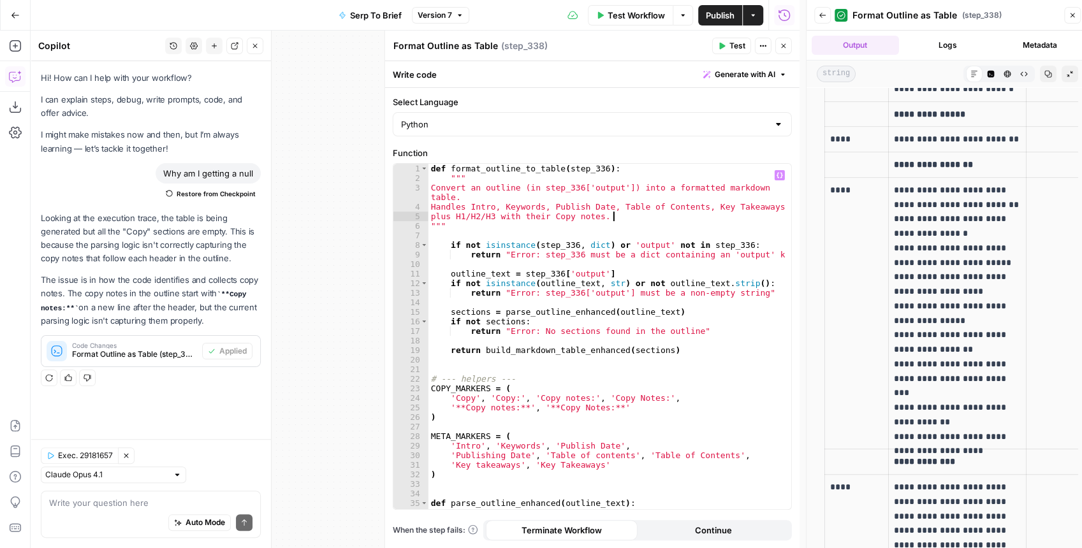
type textarea "**********"
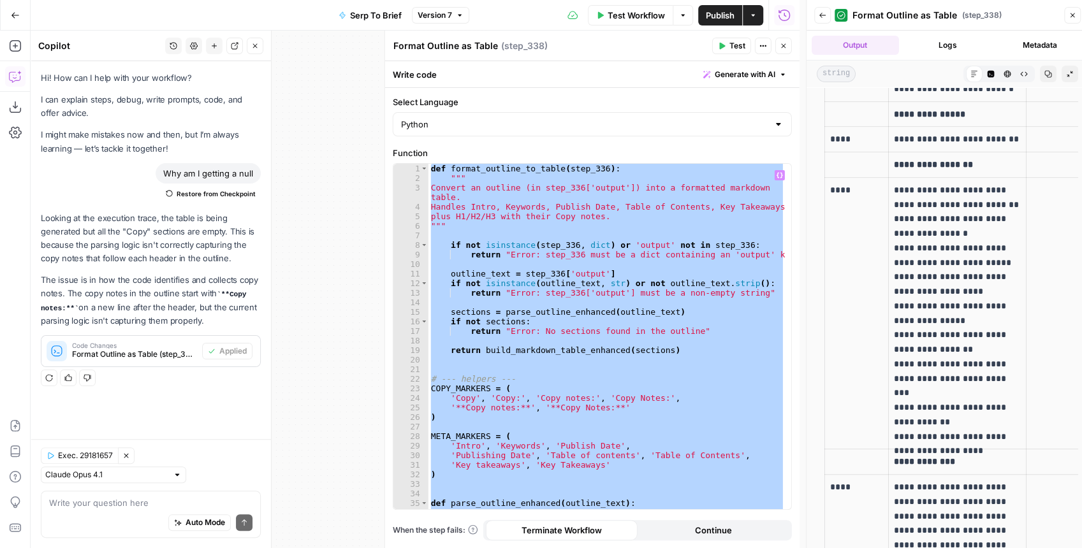
paste textarea
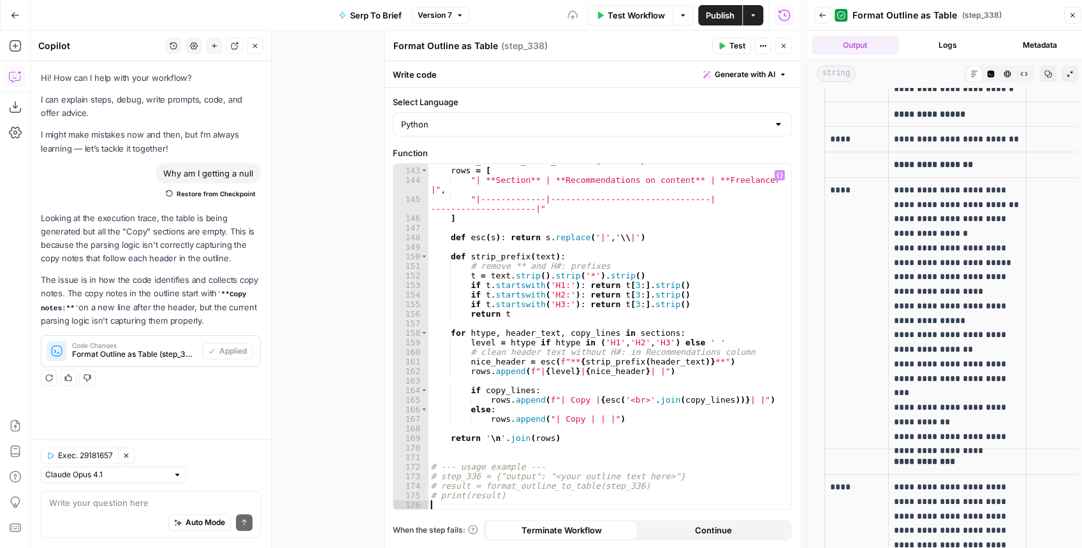
click at [728, 48] on button "Test" at bounding box center [731, 46] width 39 height 17
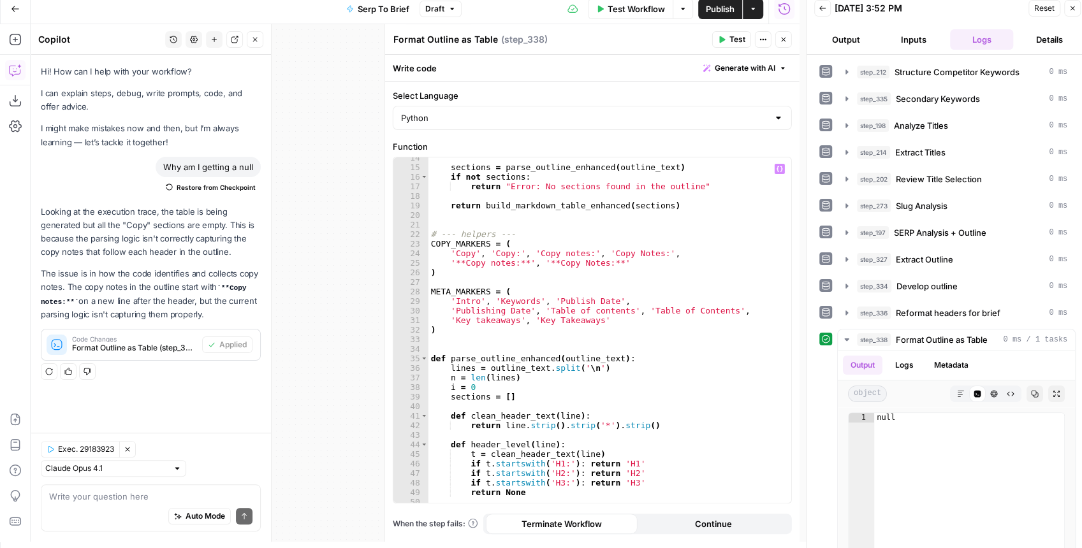
scroll to position [62, 0]
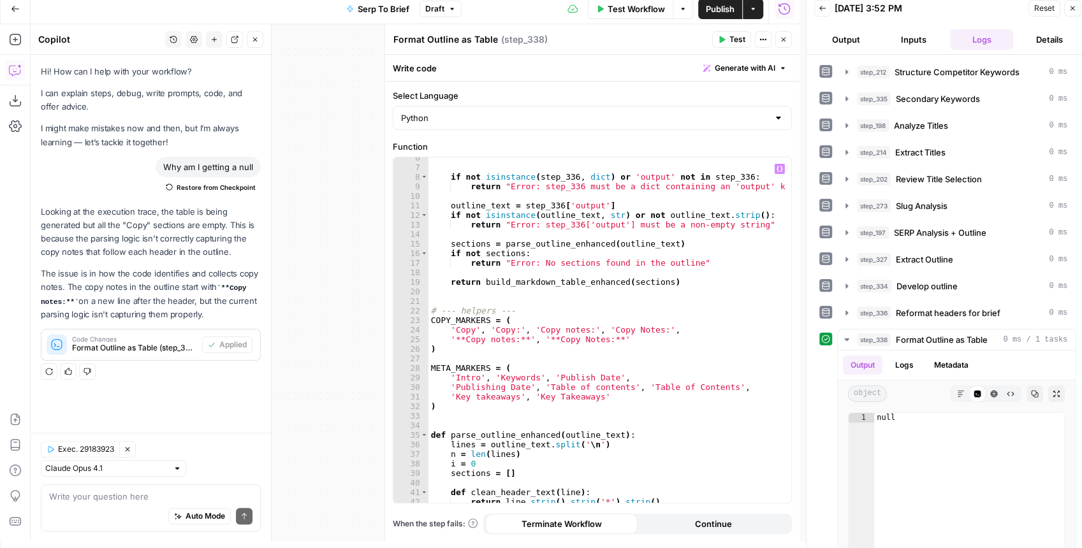
click at [642, 388] on div """" if not isinstance ( step_336 , dict ) or 'output' not in step_336 : return …" at bounding box center [606, 335] width 357 height 365
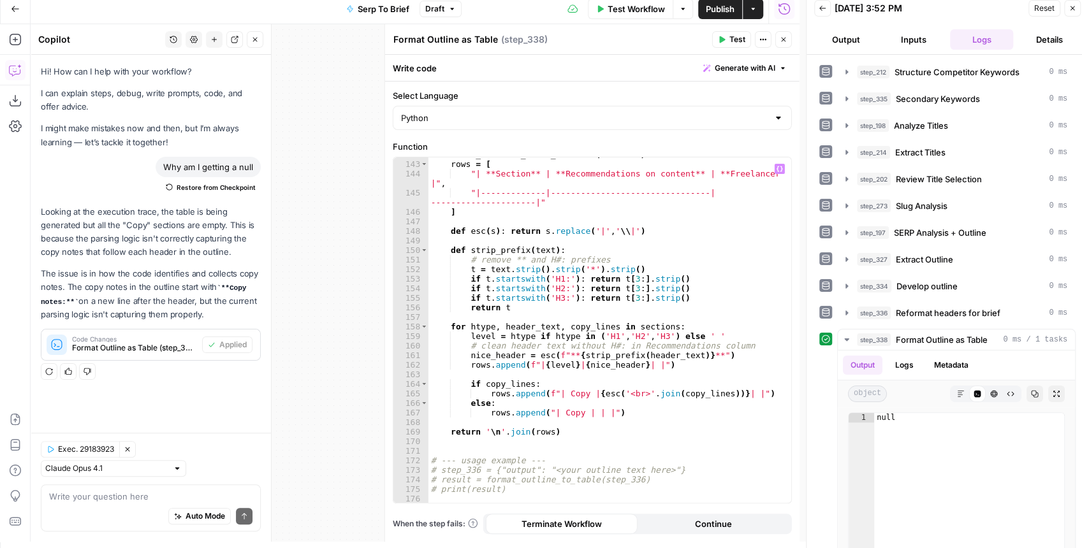
scroll to position [1489, 0]
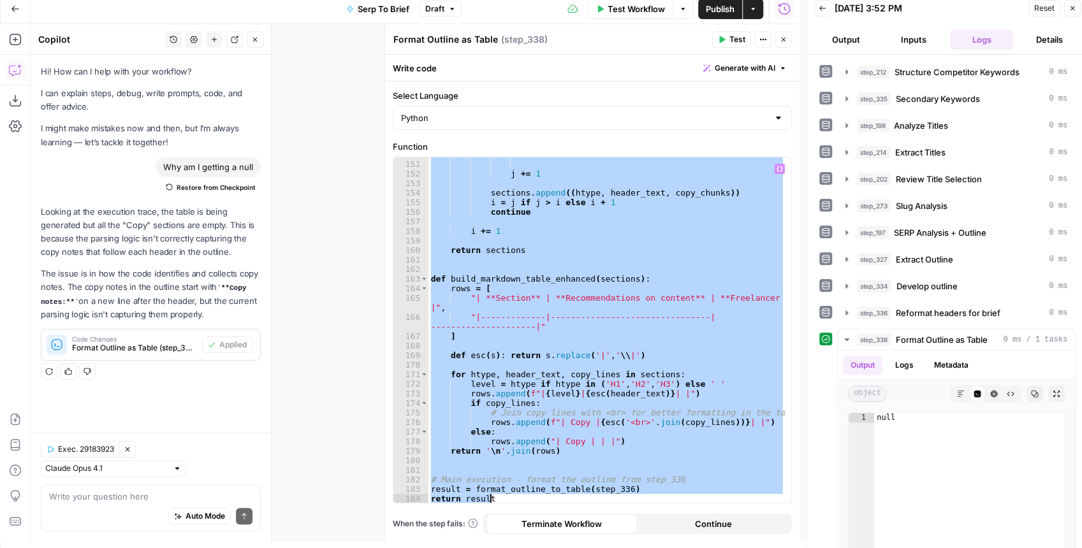
click at [583, 398] on div "break j += 1 sections . append (( htype , header_text , copy_chunks )) i = j if…" at bounding box center [606, 329] width 356 height 345
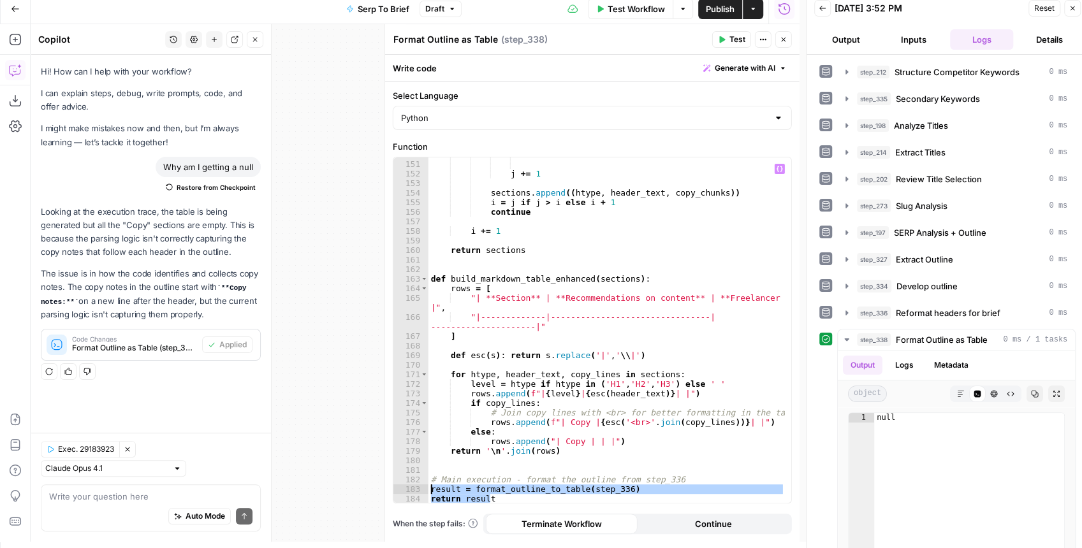
drag, startPoint x: 467, startPoint y: 496, endPoint x: 423, endPoint y: 489, distance: 43.8
click at [423, 489] on div "**********" at bounding box center [592, 329] width 398 height 345
type textarea "**********"
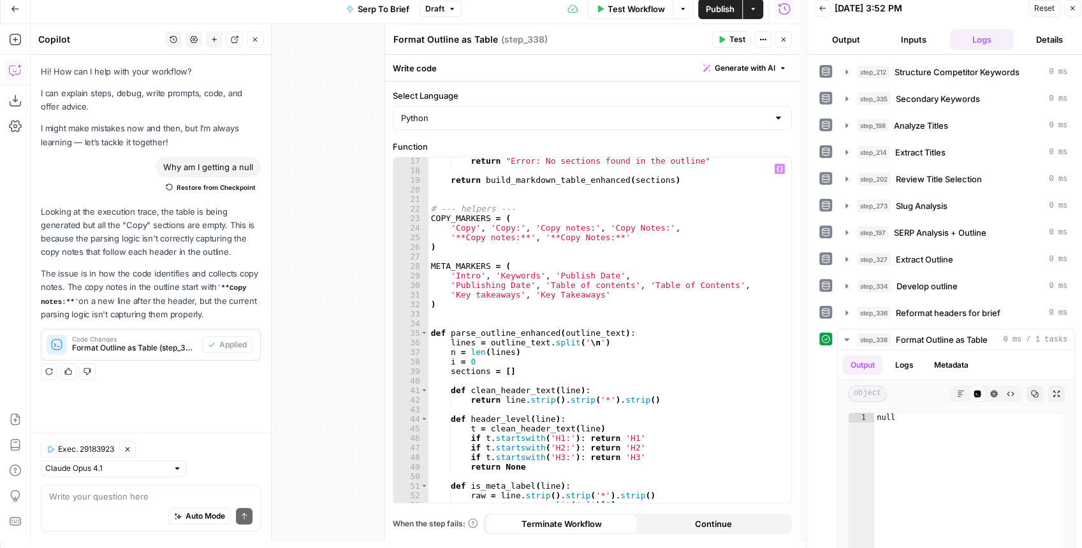
scroll to position [0, 0]
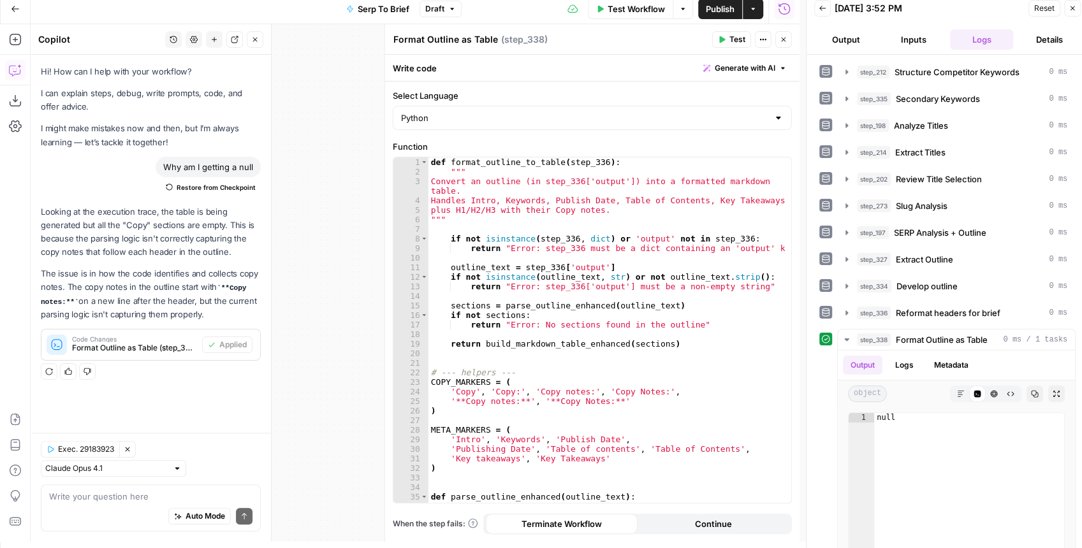
click at [590, 231] on div "def format_outline_to_table ( step_336 ) : """ Convert an outline (in step_336[…" at bounding box center [606, 339] width 357 height 365
type textarea "**********"
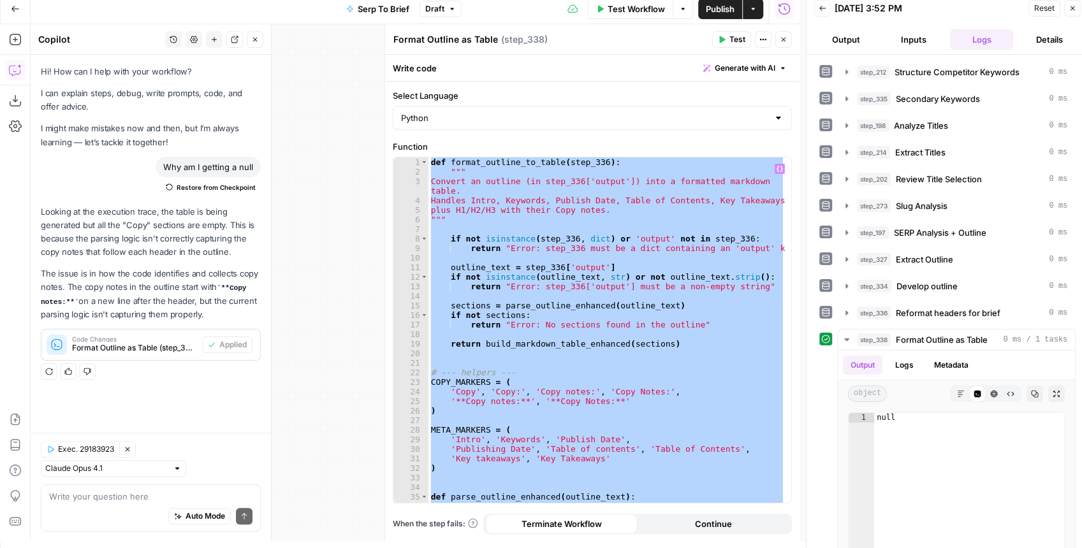
paste textarea
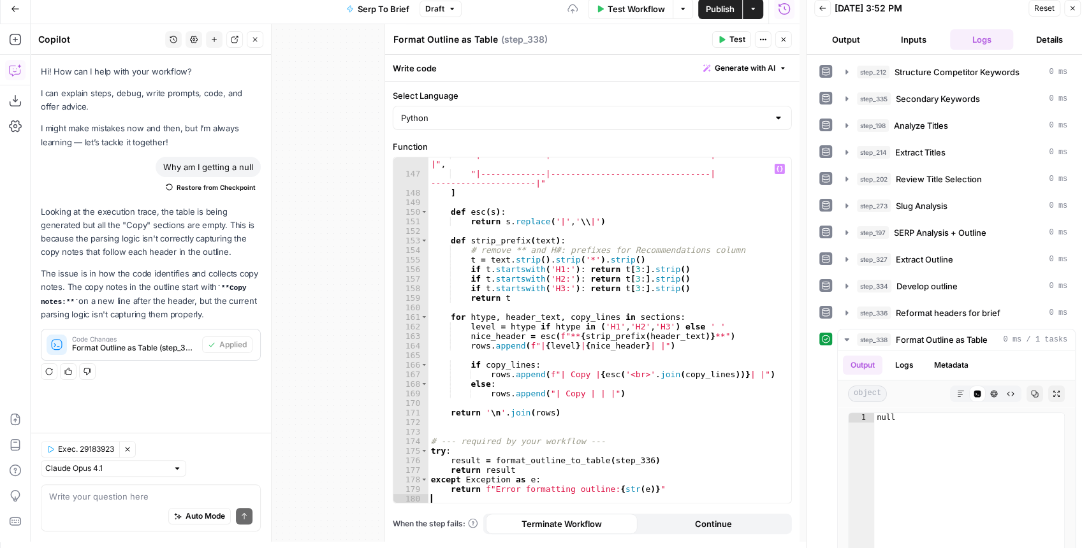
click at [734, 45] on button "Test" at bounding box center [731, 39] width 39 height 17
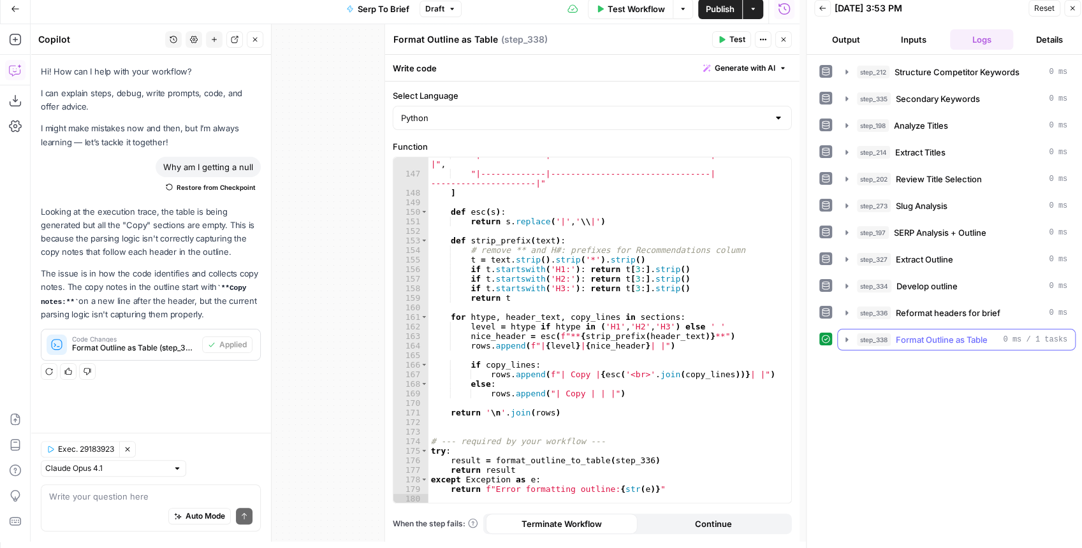
click at [849, 335] on icon "button" at bounding box center [846, 340] width 10 height 10
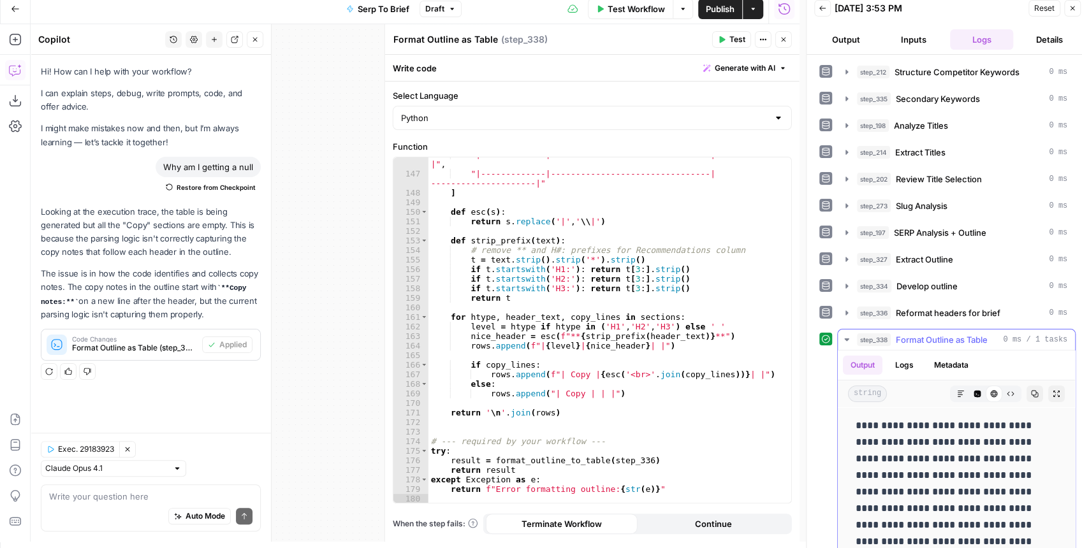
click at [1052, 390] on icon "button" at bounding box center [1056, 394] width 8 height 8
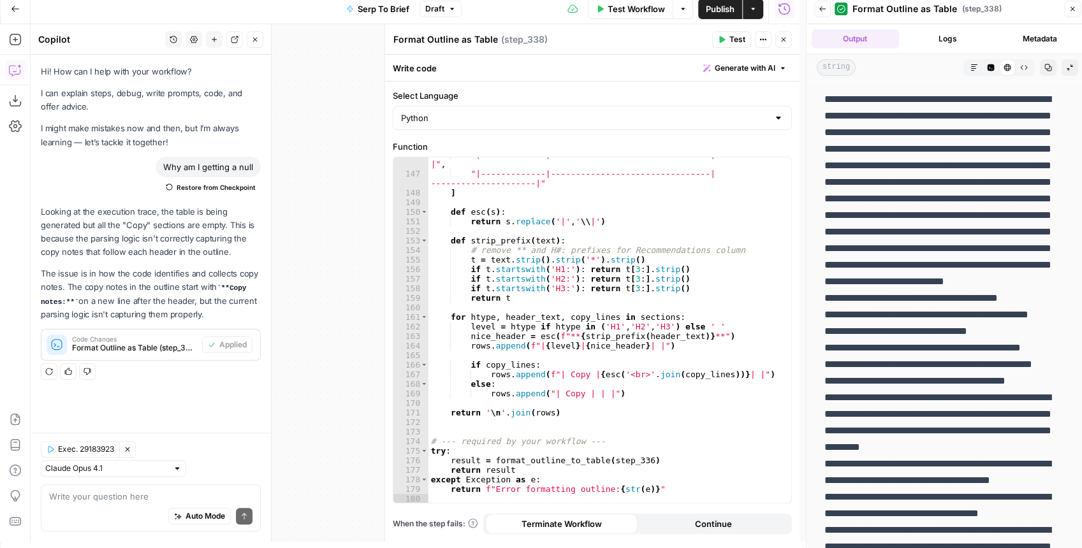
click at [970, 68] on icon "button" at bounding box center [974, 68] width 8 height 8
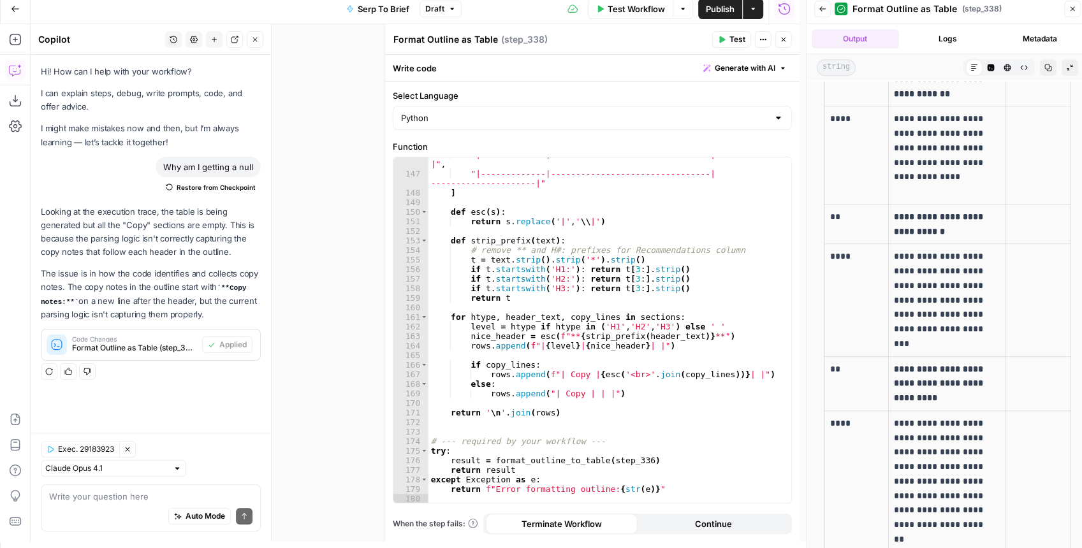
scroll to position [3697, 0]
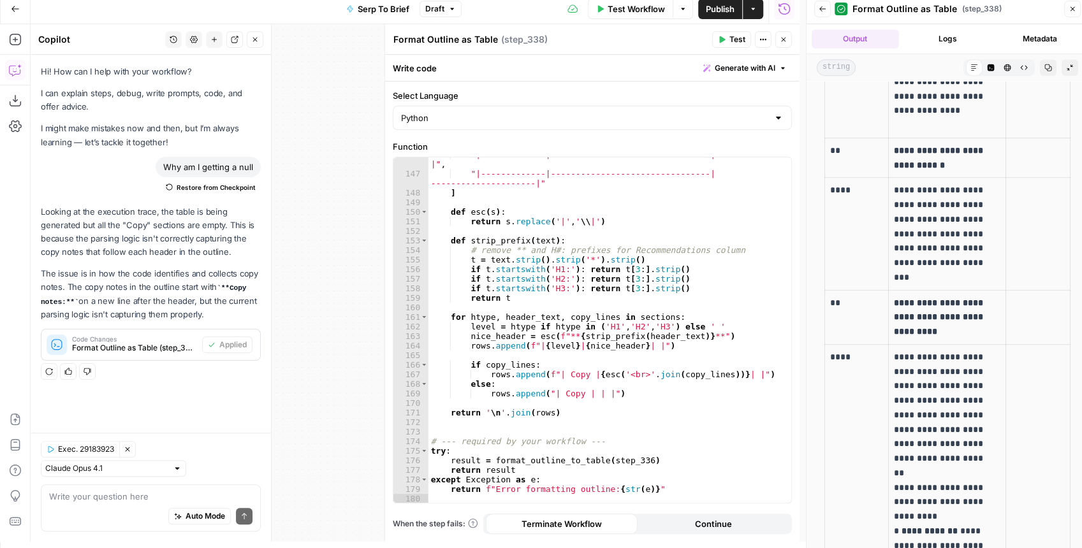
click at [725, 4] on span "Publish" at bounding box center [720, 9] width 29 height 13
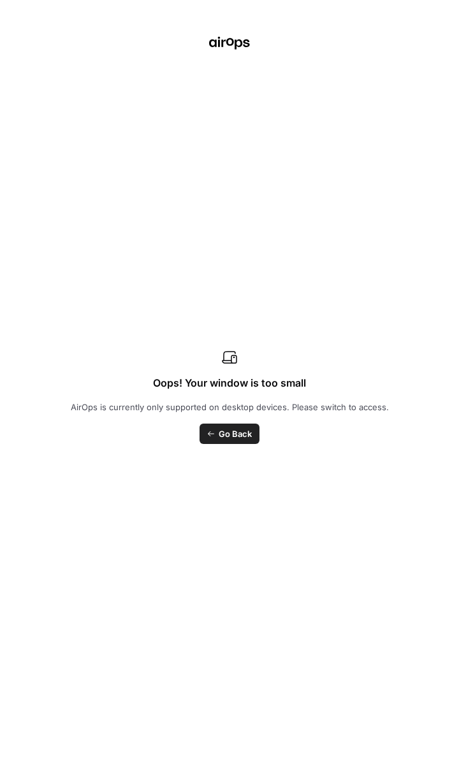
scroll to position [0, 357]
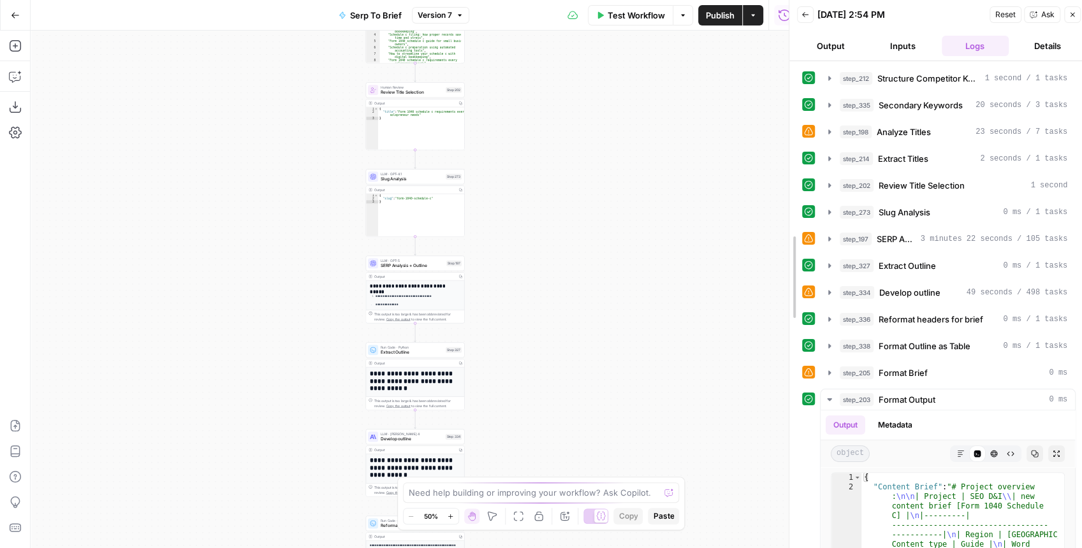
drag, startPoint x: 802, startPoint y: 334, endPoint x: 634, endPoint y: 317, distance: 169.8
click at [783, 317] on div at bounding box center [789, 277] width 13 height 554
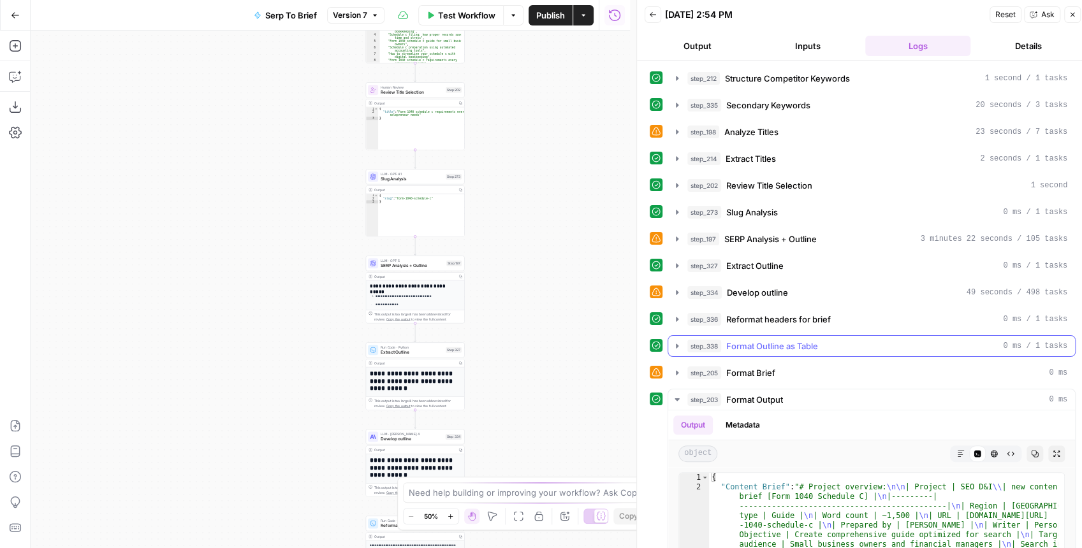
click at [673, 342] on icon "button" at bounding box center [677, 346] width 10 height 10
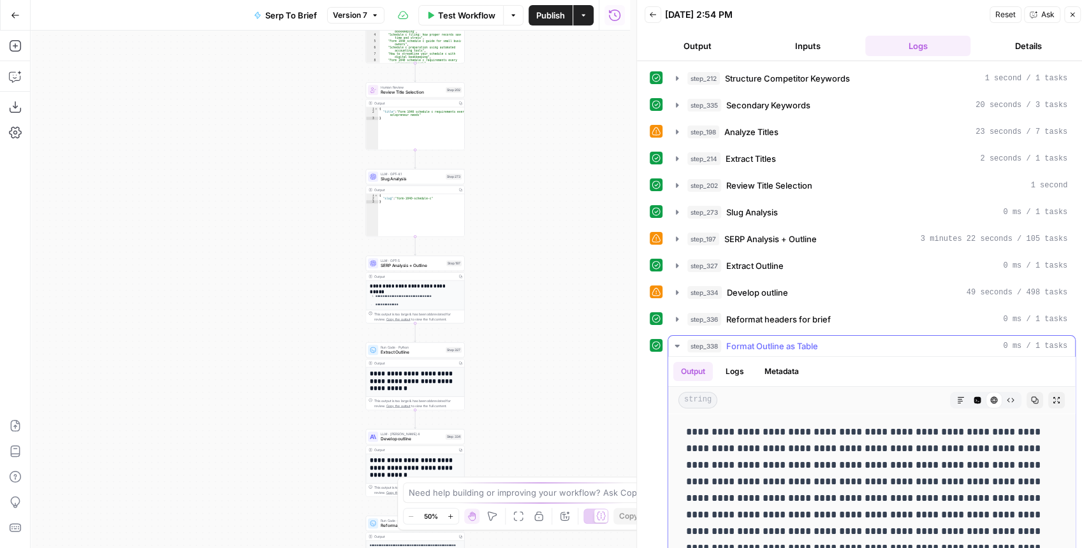
click at [1048, 395] on button "Expand Output" at bounding box center [1056, 400] width 17 height 17
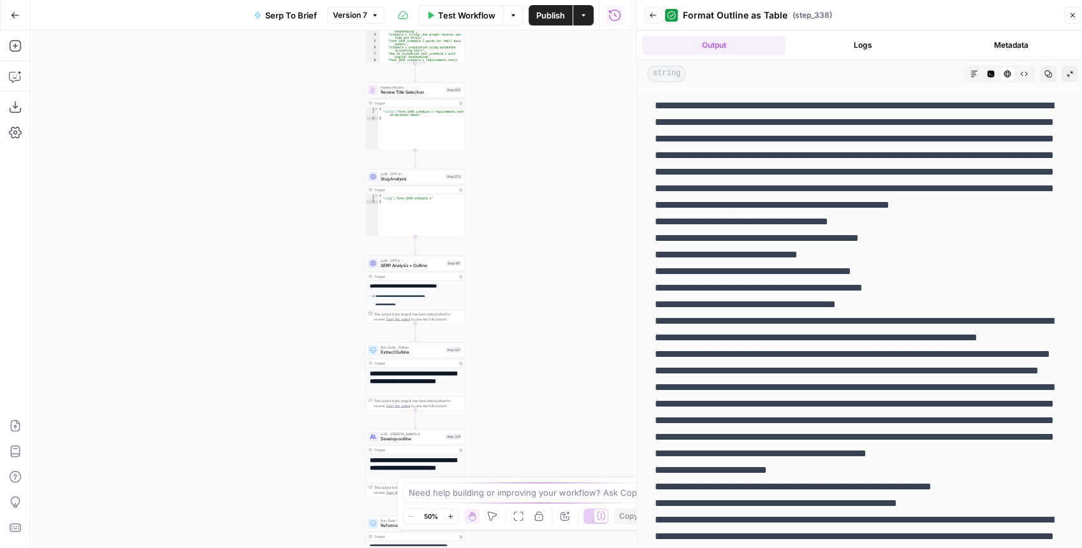
click at [971, 73] on icon "button" at bounding box center [974, 74] width 6 height 6
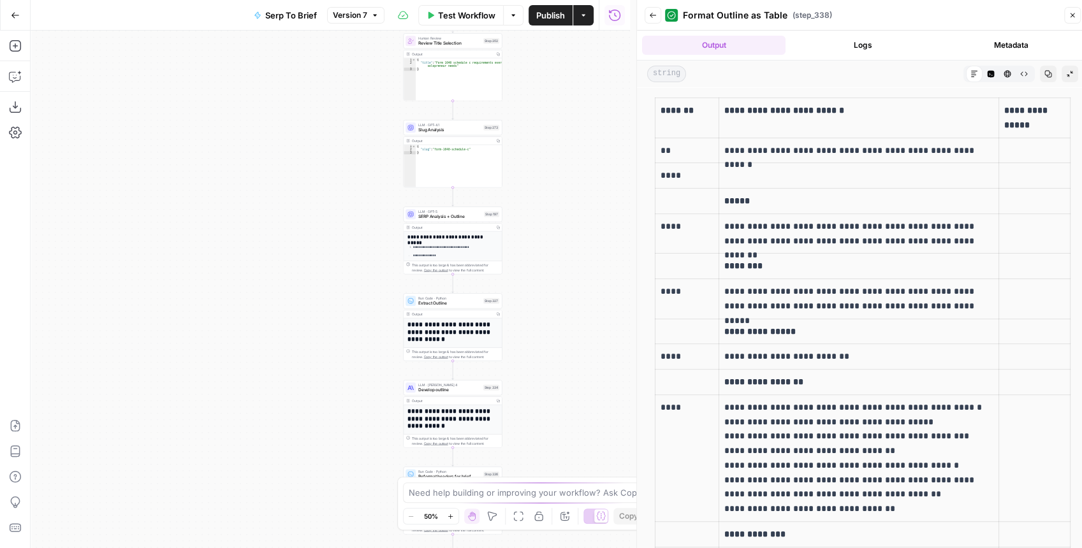
drag, startPoint x: 499, startPoint y: 237, endPoint x: 537, endPoint y: 187, distance: 62.8
click at [537, 187] on div "Workflow Set Inputs Inputs Run Code · JavaScript Structure Competitor Keywords …" at bounding box center [330, 290] width 599 height 518
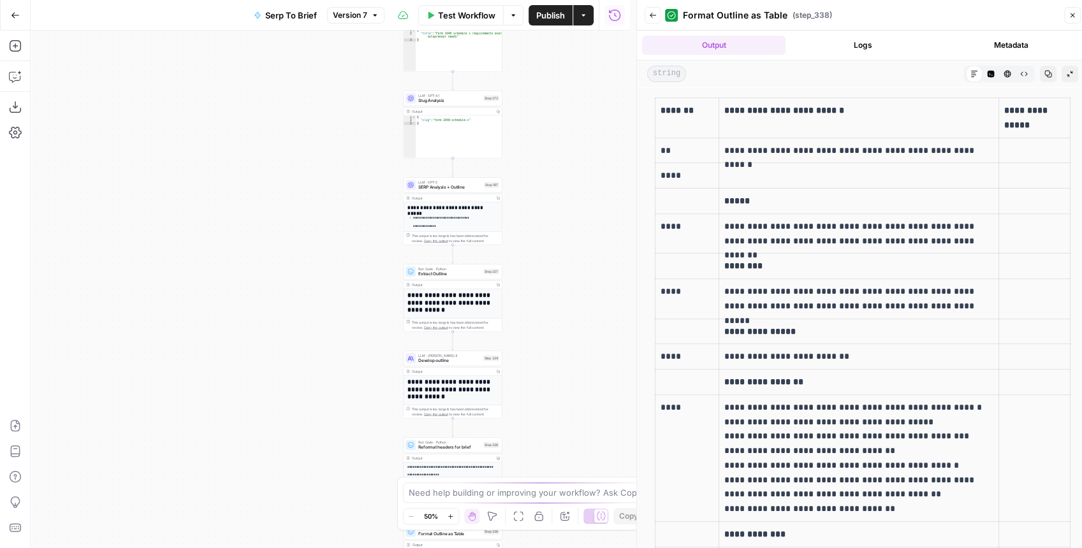
drag, startPoint x: 549, startPoint y: 264, endPoint x: 551, endPoint y: 167, distance: 96.9
click at [551, 167] on div "Workflow Set Inputs Inputs Run Code · JavaScript Structure Competitor Keywords …" at bounding box center [330, 290] width 599 height 518
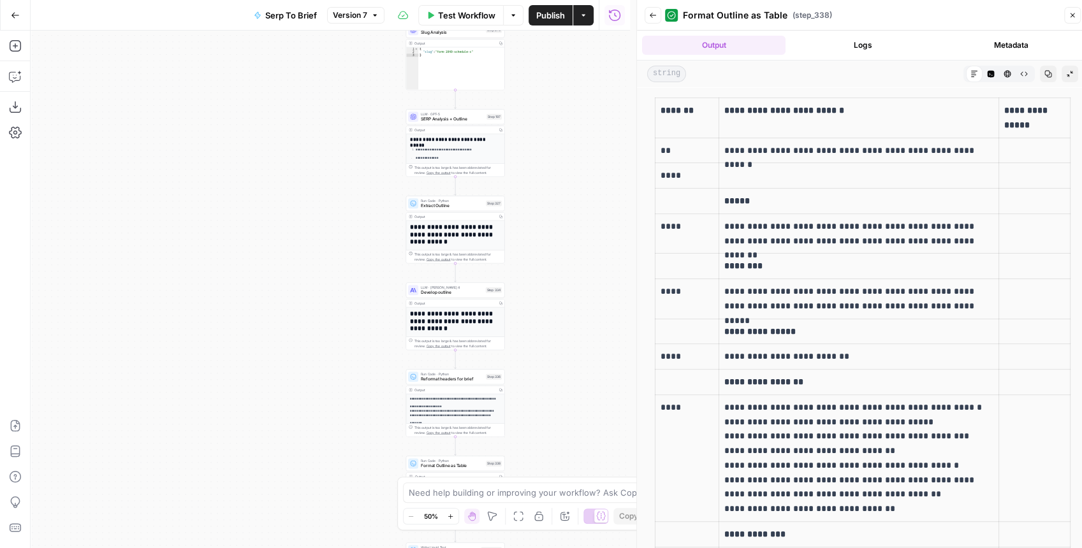
drag, startPoint x: 547, startPoint y: 266, endPoint x: 559, endPoint y: 162, distance: 104.6
click at [558, 165] on div "Workflow Set Inputs Inputs Run Code · JavaScript Structure Competitor Keywords …" at bounding box center [330, 290] width 599 height 518
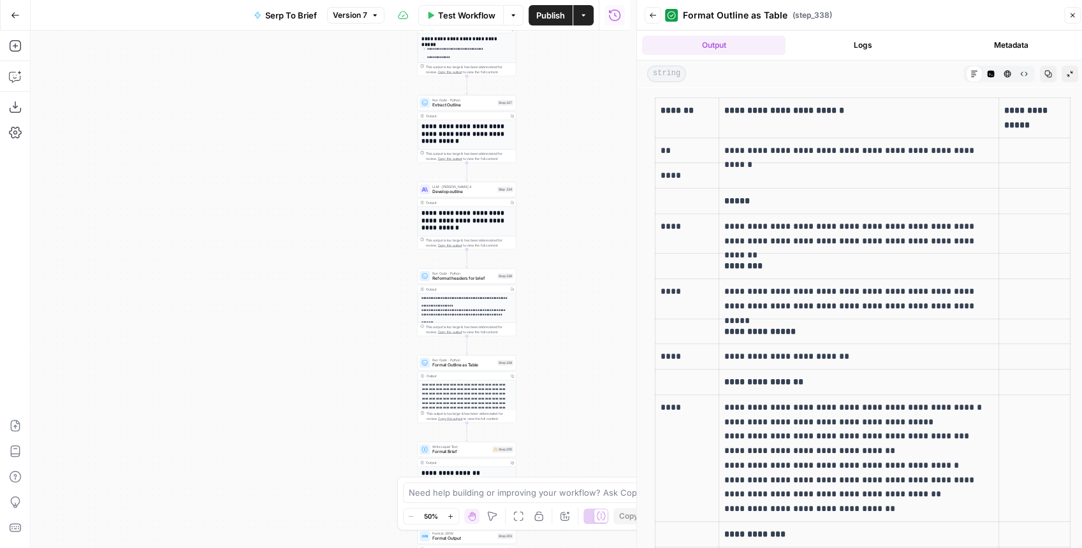
drag, startPoint x: 573, startPoint y: 283, endPoint x: 574, endPoint y: 209, distance: 73.9
click at [574, 209] on div "Workflow Set Inputs Inputs Run Code · JavaScript Structure Competitor Keywords …" at bounding box center [330, 290] width 599 height 518
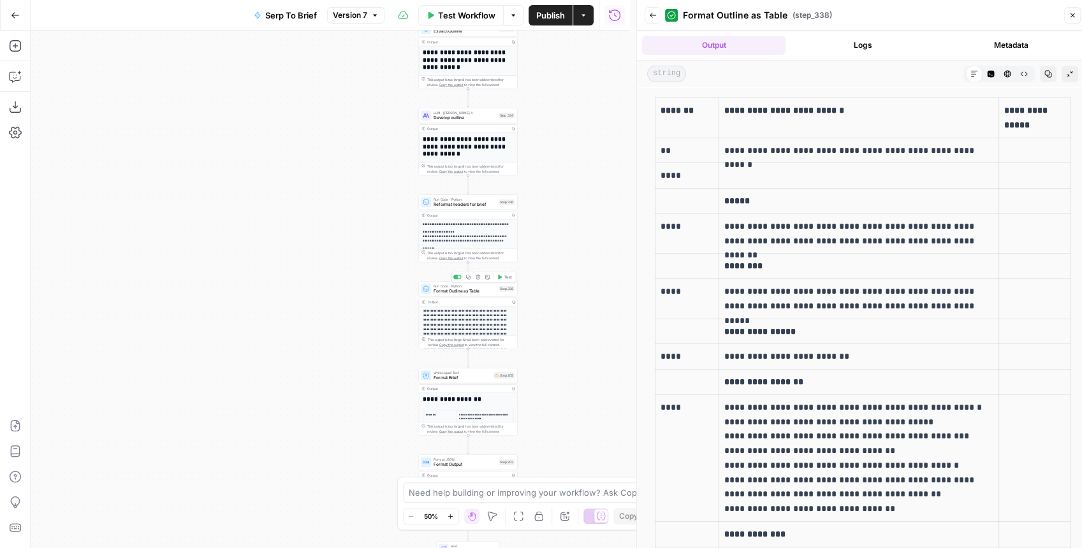
click at [474, 292] on span "Format Outline as Table" at bounding box center [464, 291] width 62 height 6
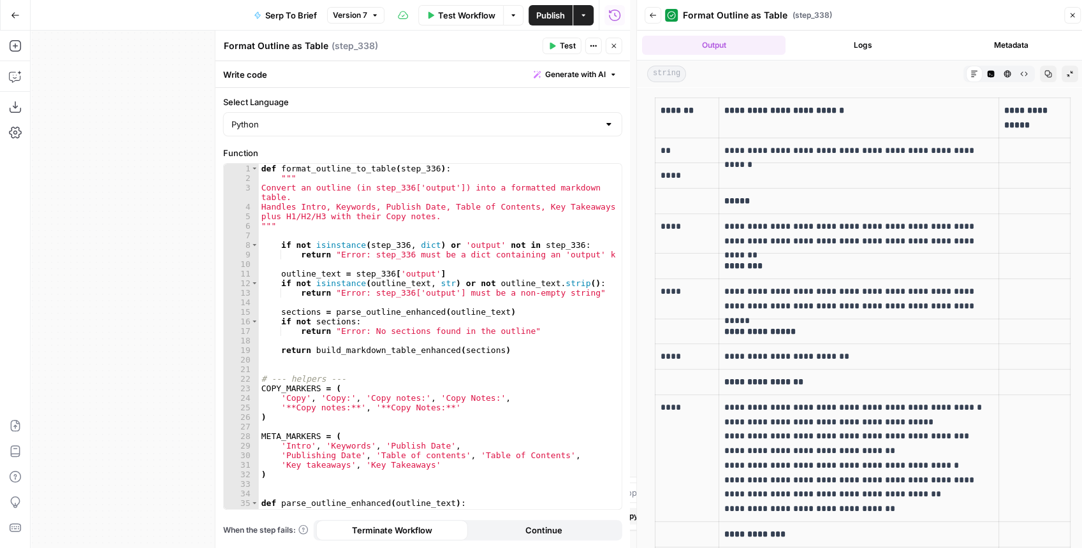
click at [617, 47] on icon "button" at bounding box center [614, 46] width 8 height 8
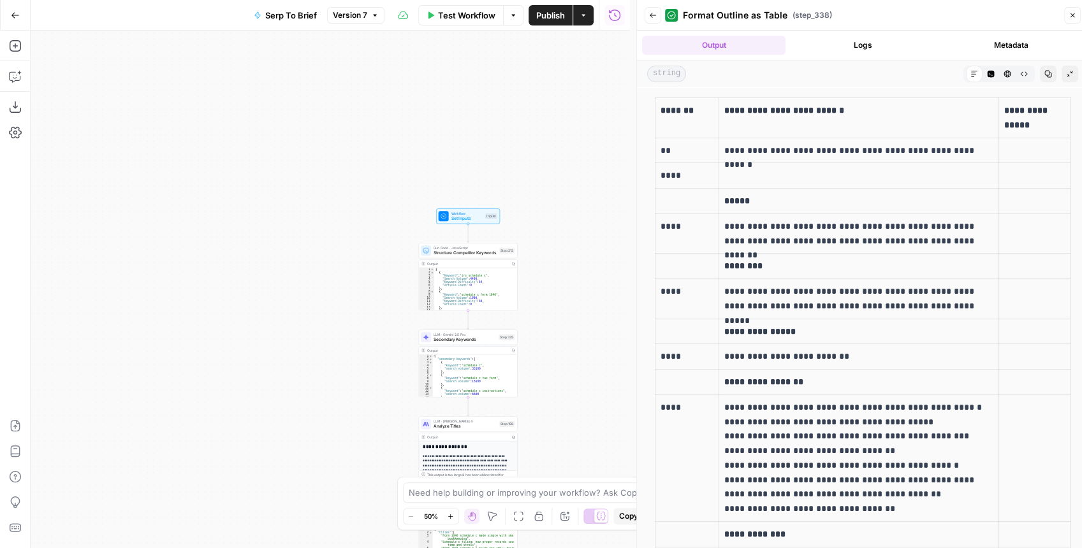
click at [460, 221] on span "Set Inputs" at bounding box center [467, 218] width 32 height 6
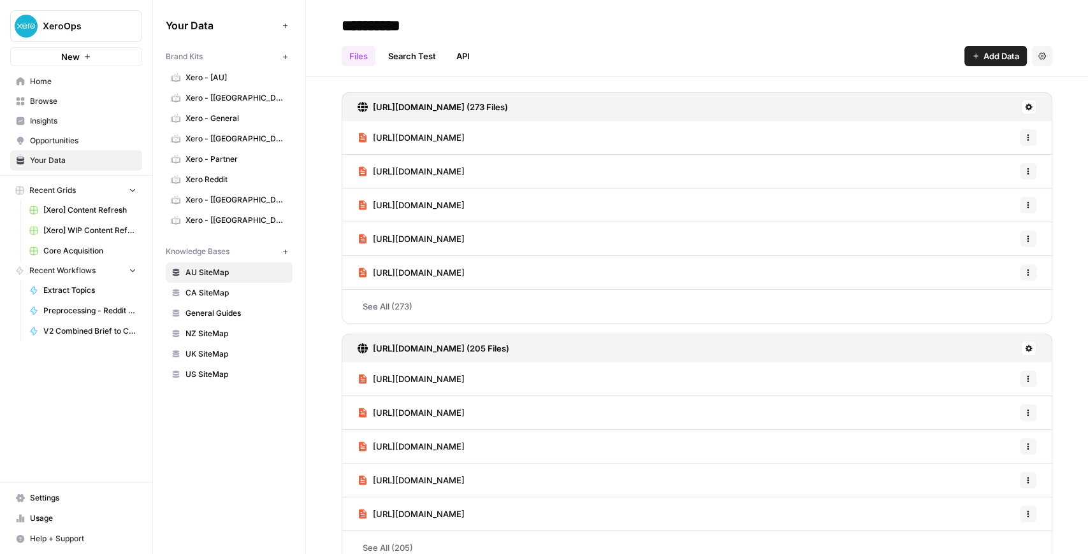
click at [74, 105] on span "Browse" at bounding box center [83, 101] width 106 height 11
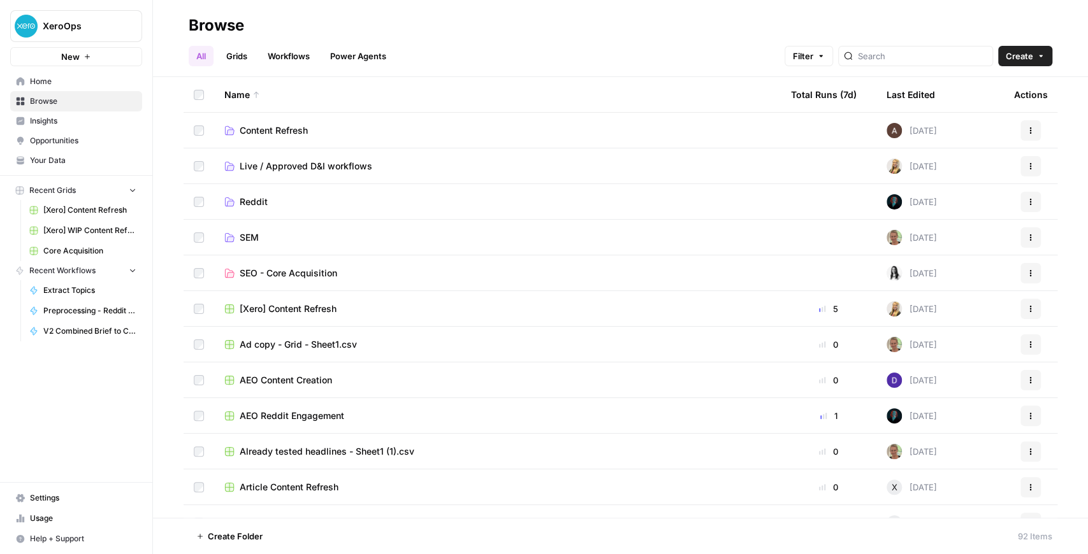
click at [74, 83] on span "Home" at bounding box center [83, 81] width 106 height 11
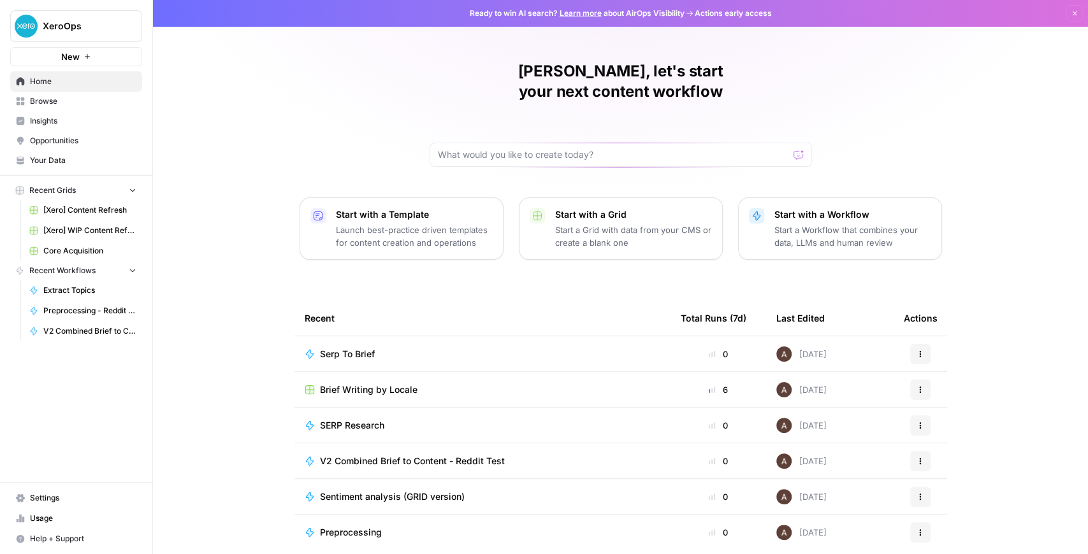
click at [370, 384] on span "Brief Writing by Locale" at bounding box center [369, 390] width 98 height 13
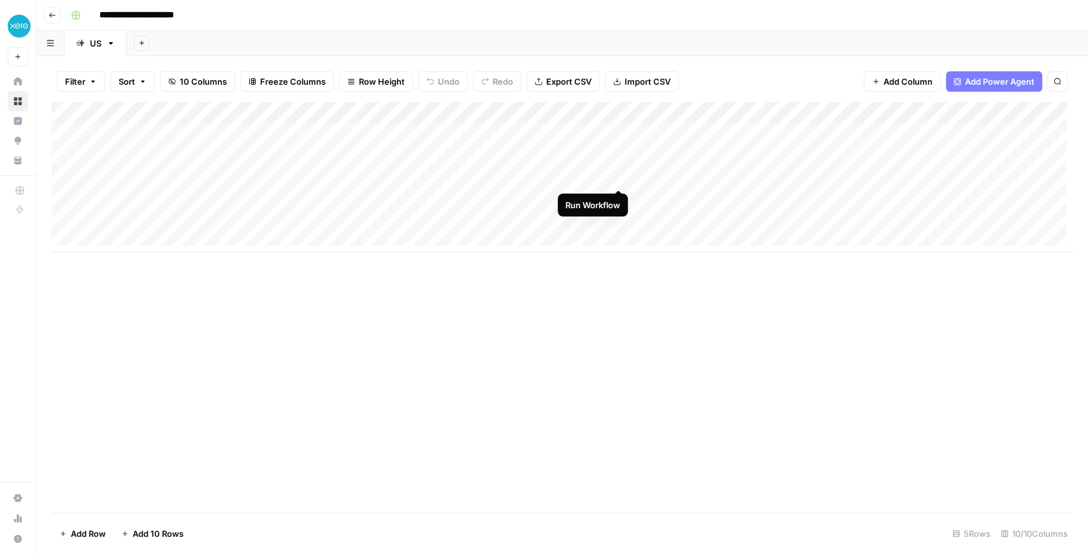
click at [617, 176] on div "Add Column" at bounding box center [562, 177] width 1021 height 150
click at [607, 115] on div "Add Column" at bounding box center [562, 177] width 1021 height 150
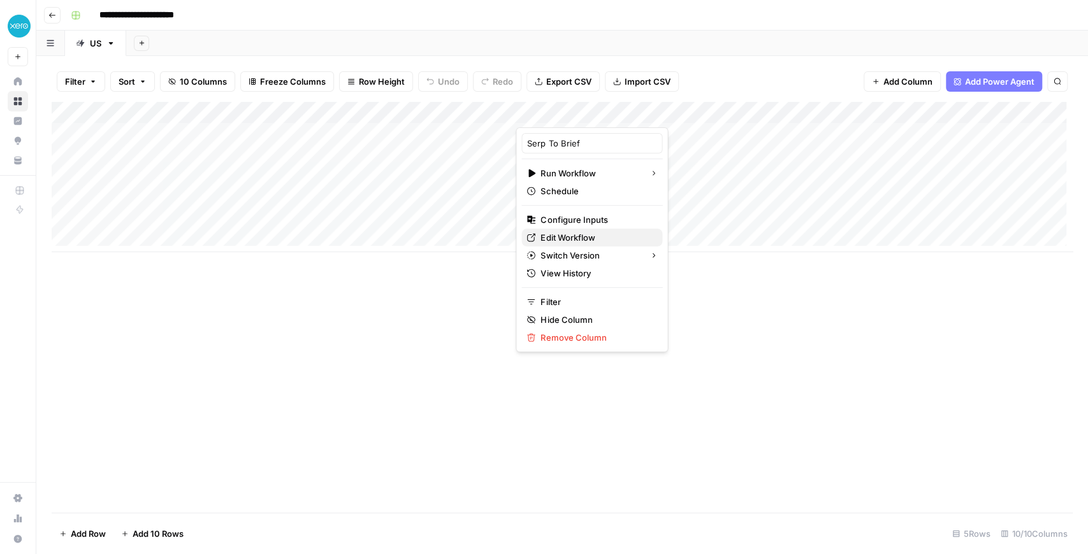
click at [599, 233] on span "Edit Workflow" at bounding box center [596, 237] width 112 height 13
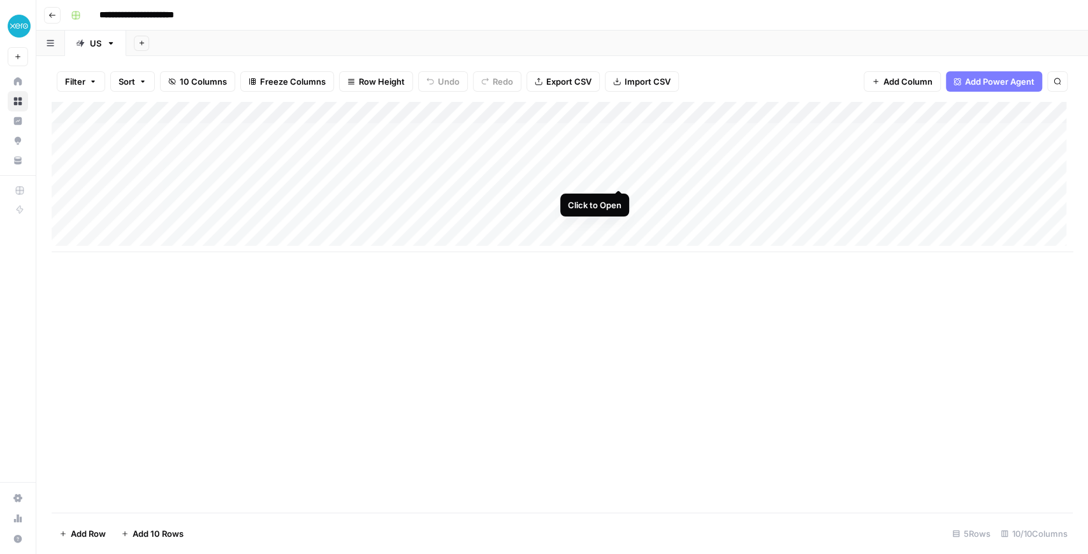
click at [619, 176] on div "Add Column" at bounding box center [562, 177] width 1021 height 150
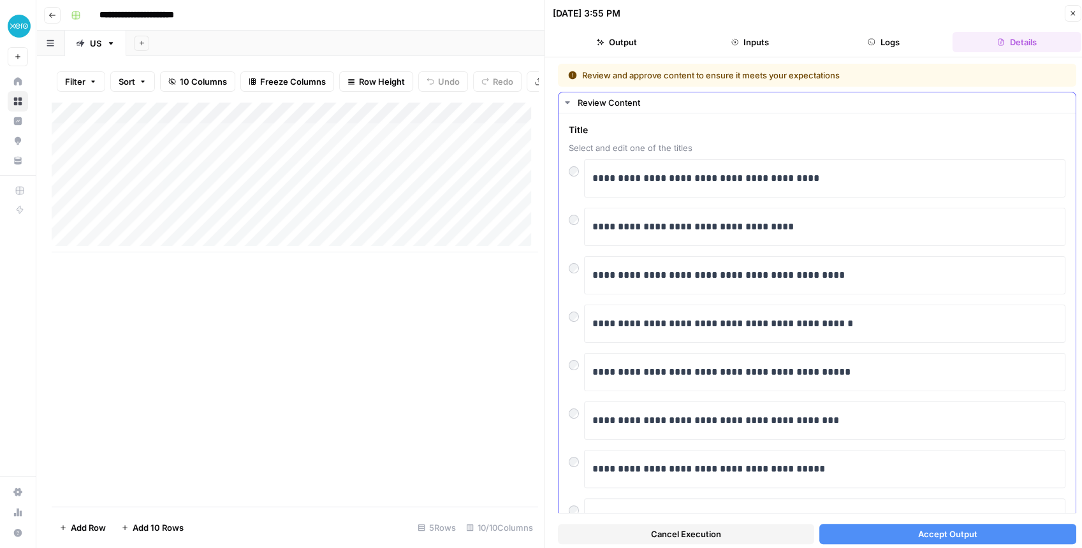
drag, startPoint x: 908, startPoint y: 533, endPoint x: 844, endPoint y: 298, distance: 243.5
click at [844, 298] on div "**********" at bounding box center [817, 306] width 518 height 484
click at [900, 528] on button "Accept Output" at bounding box center [947, 534] width 256 height 20
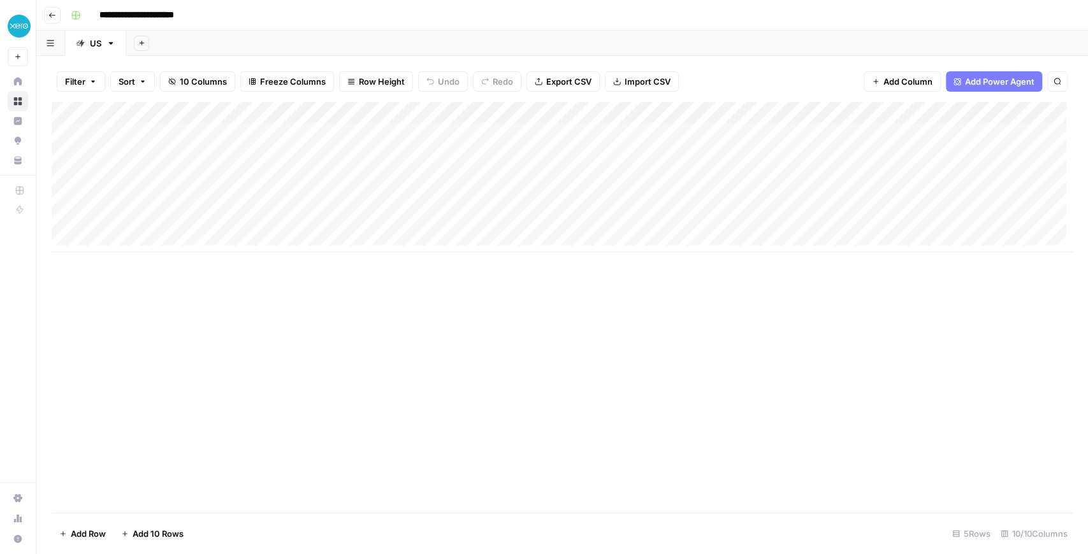
click at [734, 175] on div "Add Column" at bounding box center [562, 177] width 1021 height 150
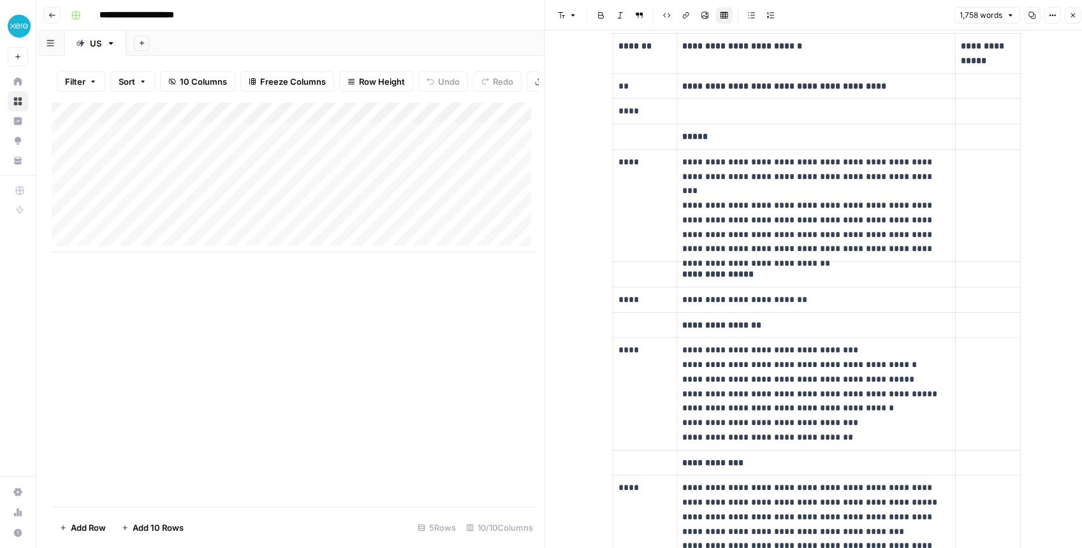
scroll to position [2209, 0]
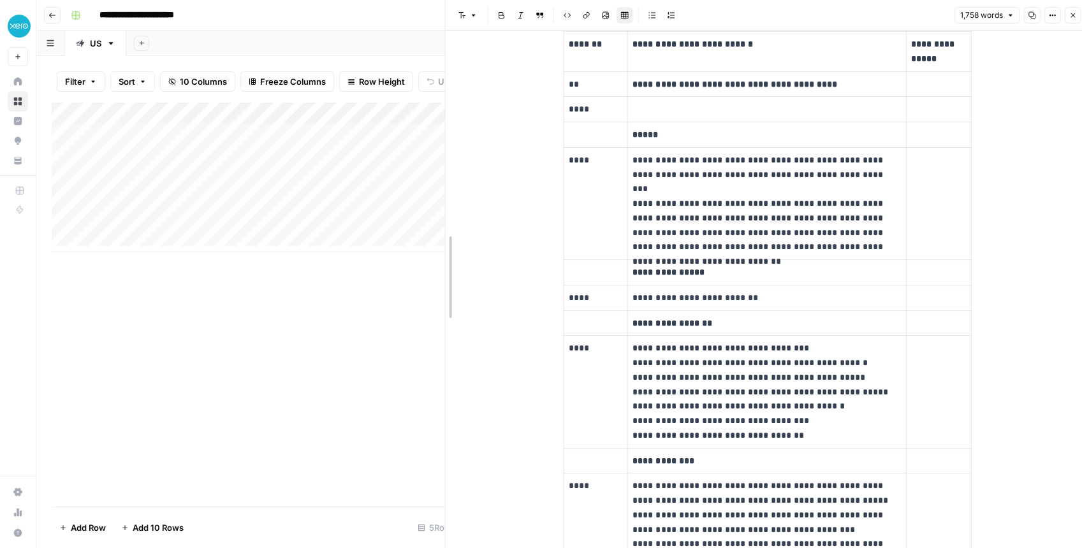
drag, startPoint x: 540, startPoint y: 221, endPoint x: 430, endPoint y: 226, distance: 109.7
click at [439, 226] on div at bounding box center [445, 277] width 13 height 554
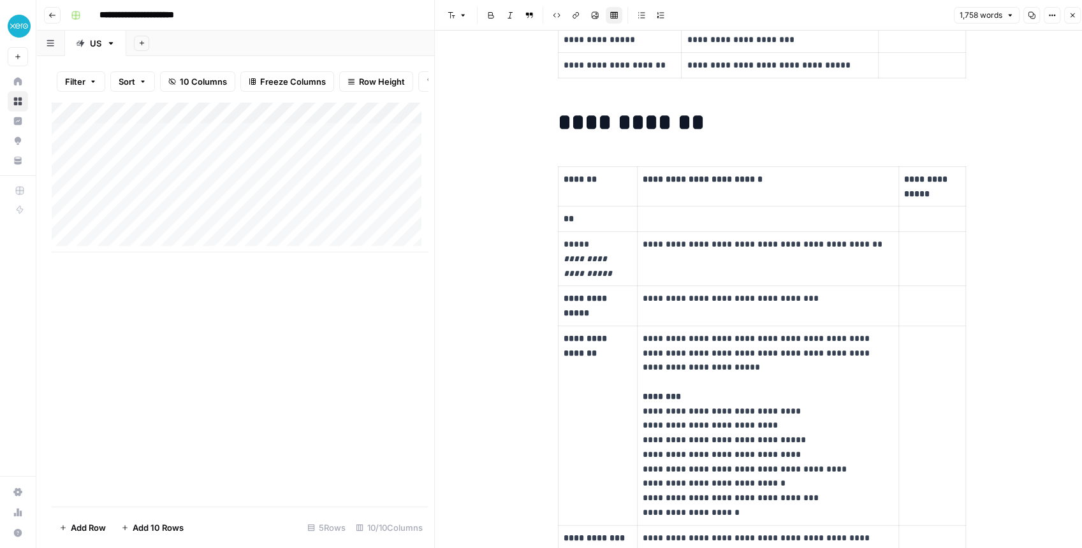
scroll to position [1487, 0]
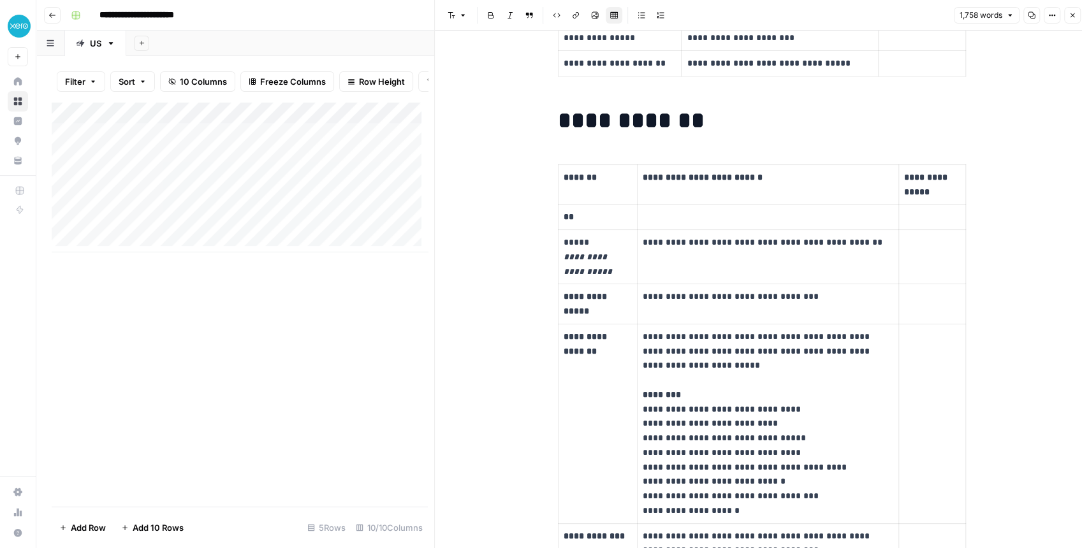
click at [1066, 17] on button "Close" at bounding box center [1072, 15] width 17 height 17
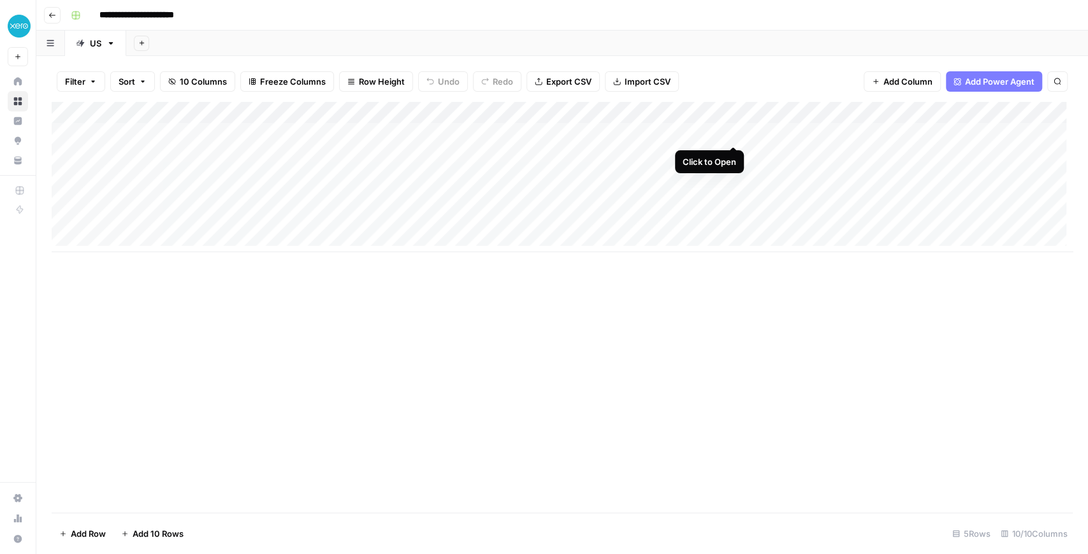
click at [732, 130] on div "Add Column" at bounding box center [562, 177] width 1021 height 150
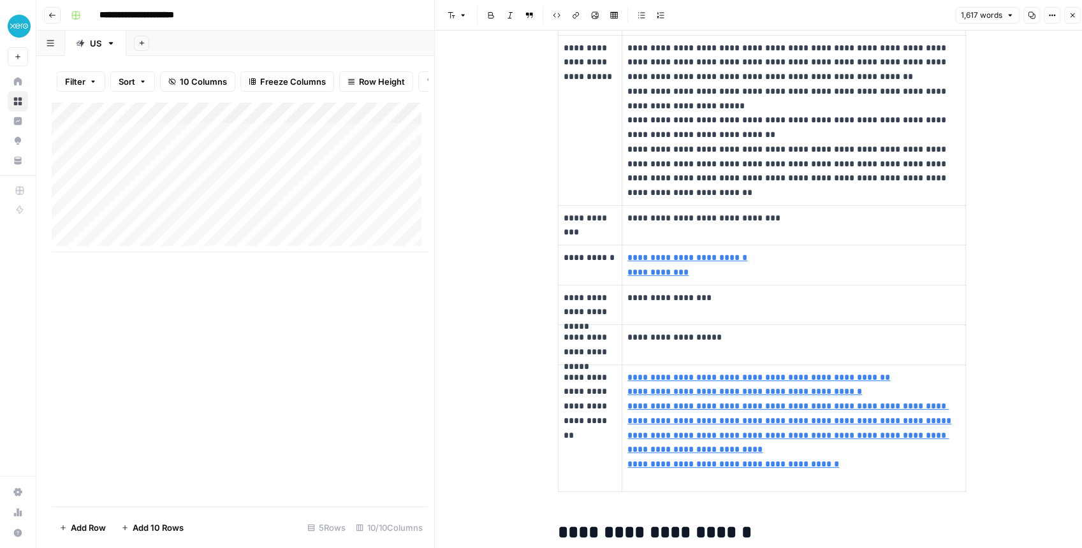
scroll to position [467, 0]
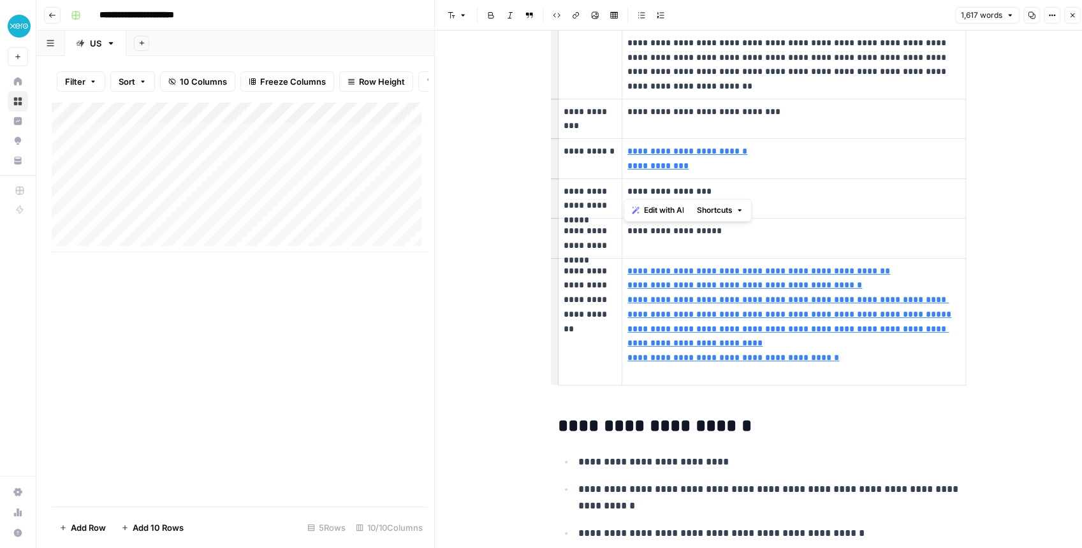
drag, startPoint x: 624, startPoint y: 190, endPoint x: 660, endPoint y: 192, distance: 35.7
click at [658, 192] on p "**********" at bounding box center [793, 198] width 333 height 29
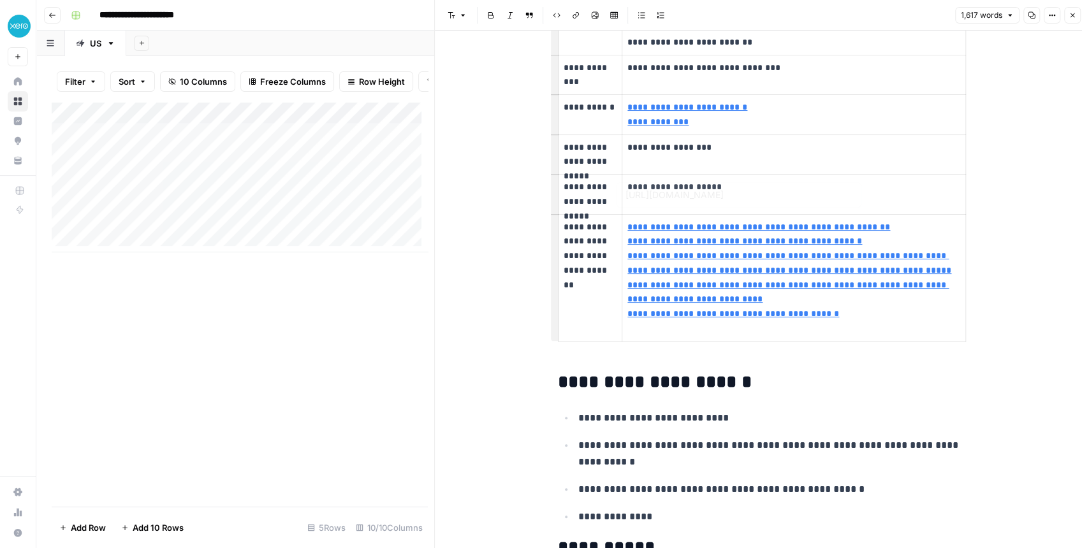
scroll to position [552, 0]
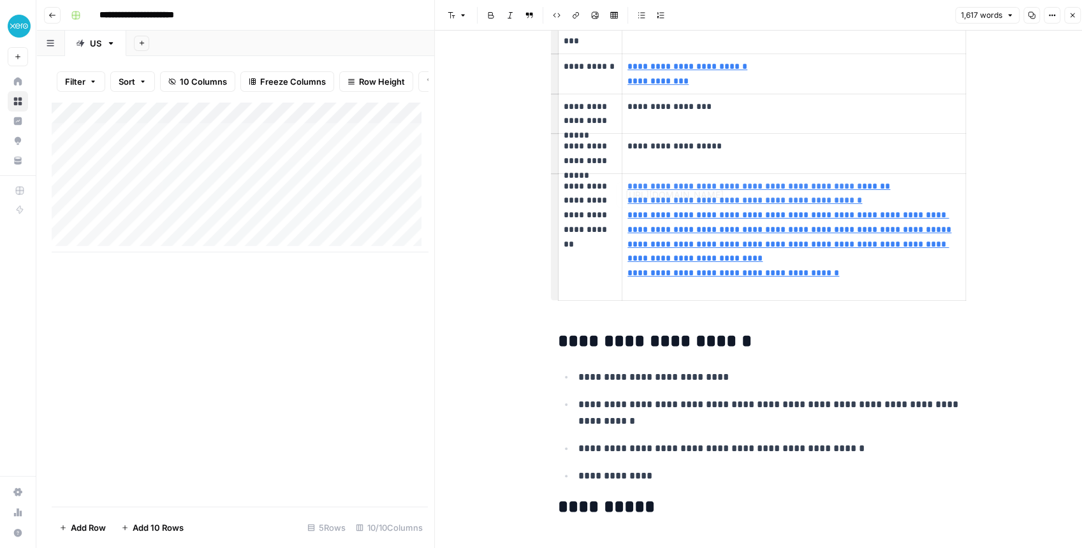
type input "[URL][DOMAIN_NAME]"
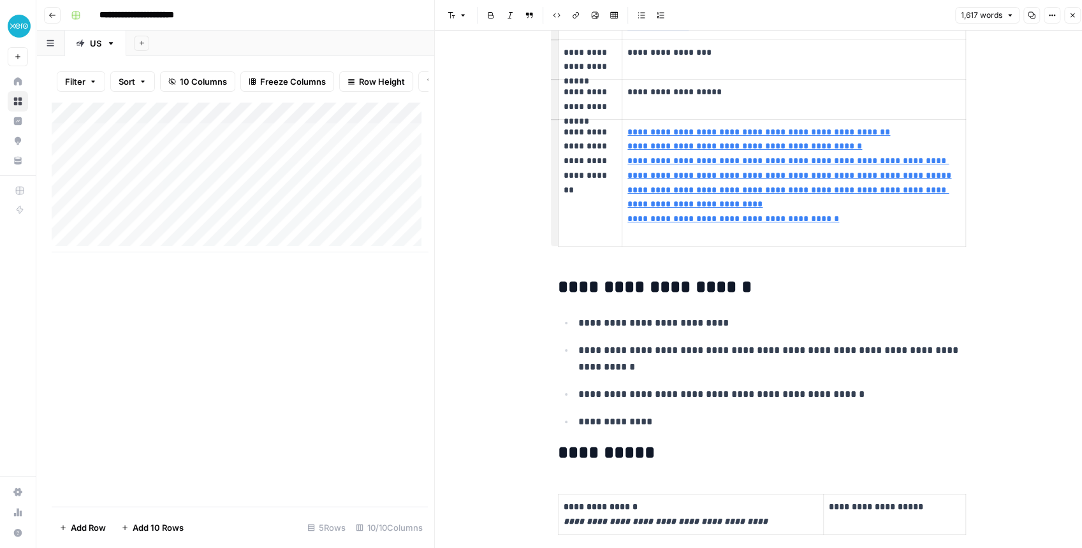
type input "[URL][DOMAIN_NAME]"
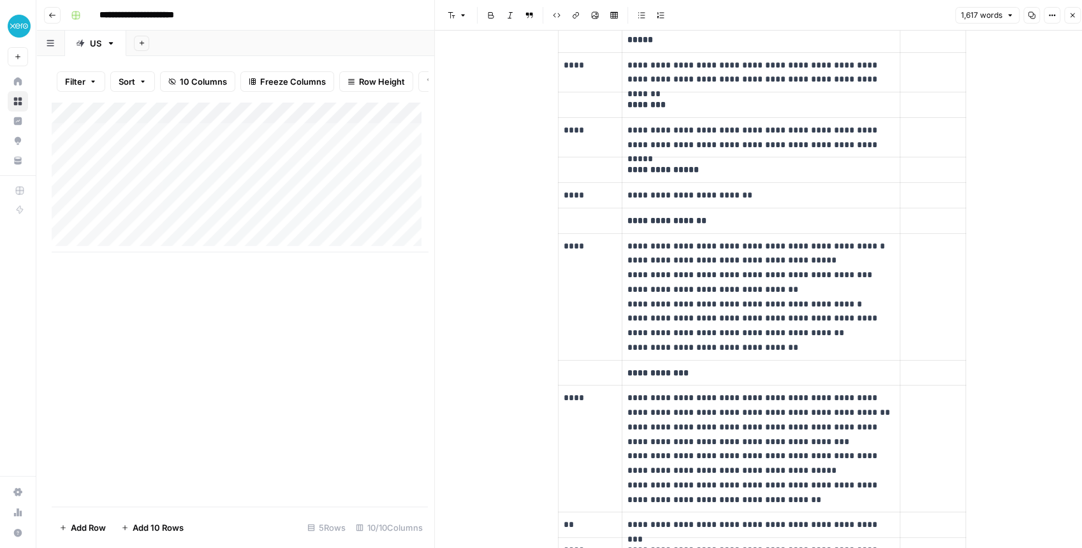
scroll to position [2294, 0]
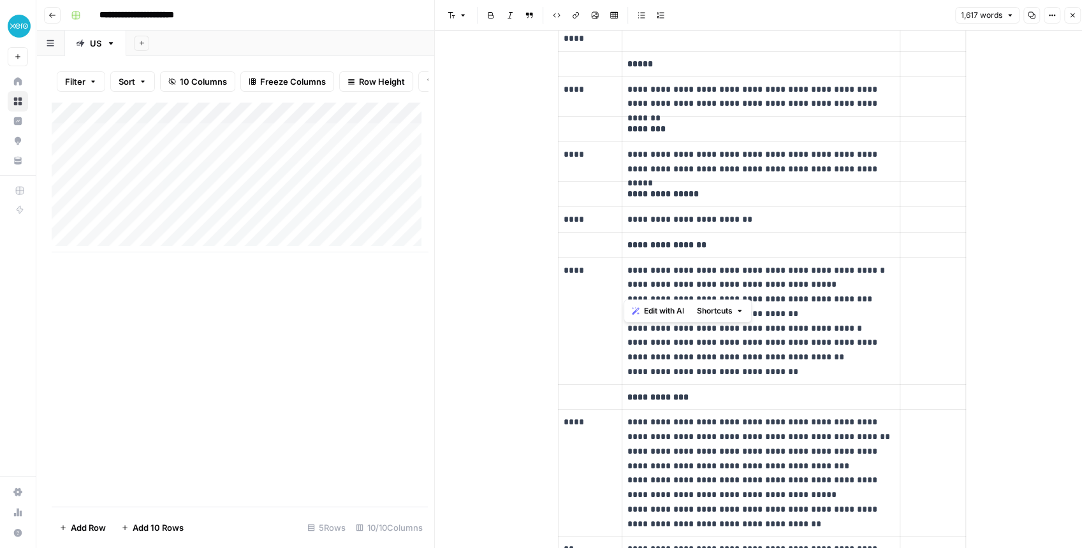
drag, startPoint x: 624, startPoint y: 257, endPoint x: 751, endPoint y: 288, distance: 130.5
click at [751, 288] on p "**********" at bounding box center [760, 321] width 267 height 116
click at [769, 276] on p "**********" at bounding box center [760, 321] width 267 height 116
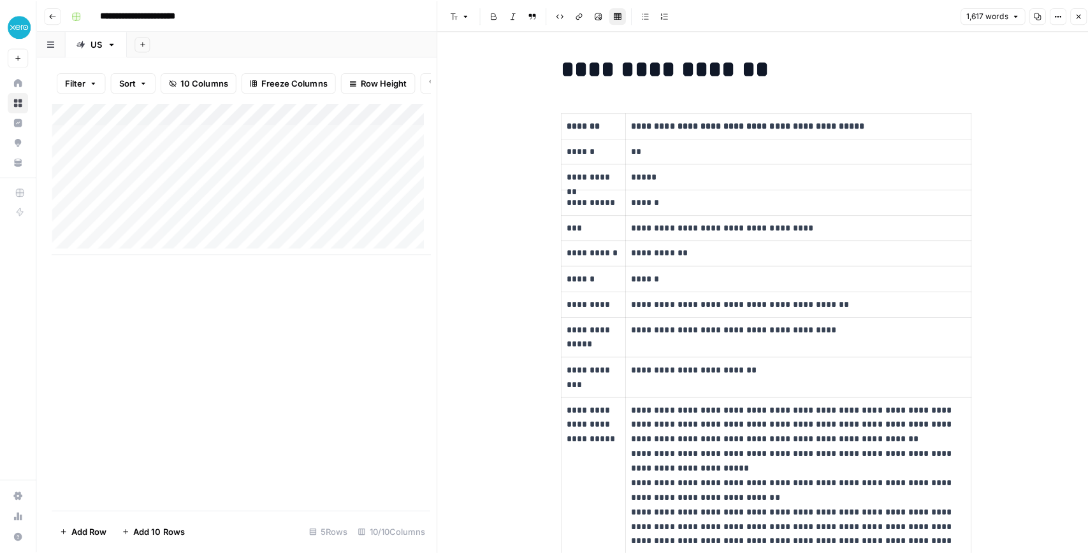
scroll to position [0, 0]
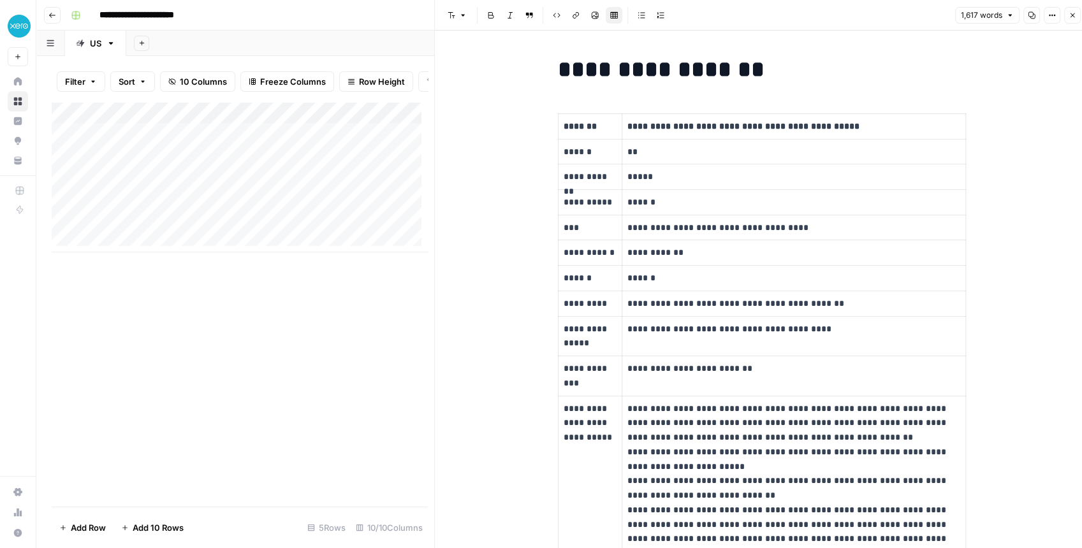
click at [1072, 18] on icon "button" at bounding box center [1072, 15] width 8 height 8
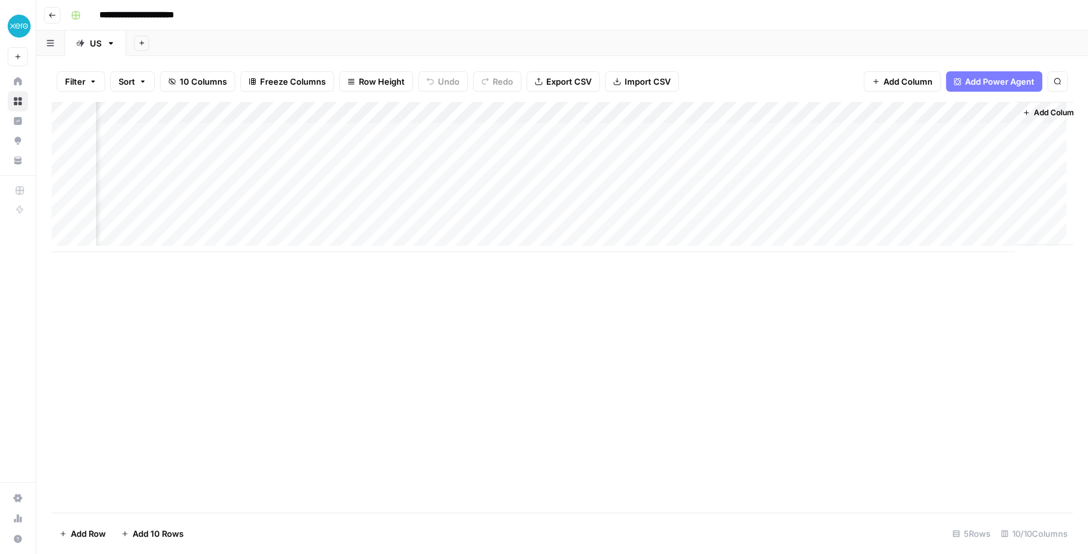
scroll to position [0, 324]
click at [1021, 113] on span "Add Column" at bounding box center [1043, 112] width 45 height 11
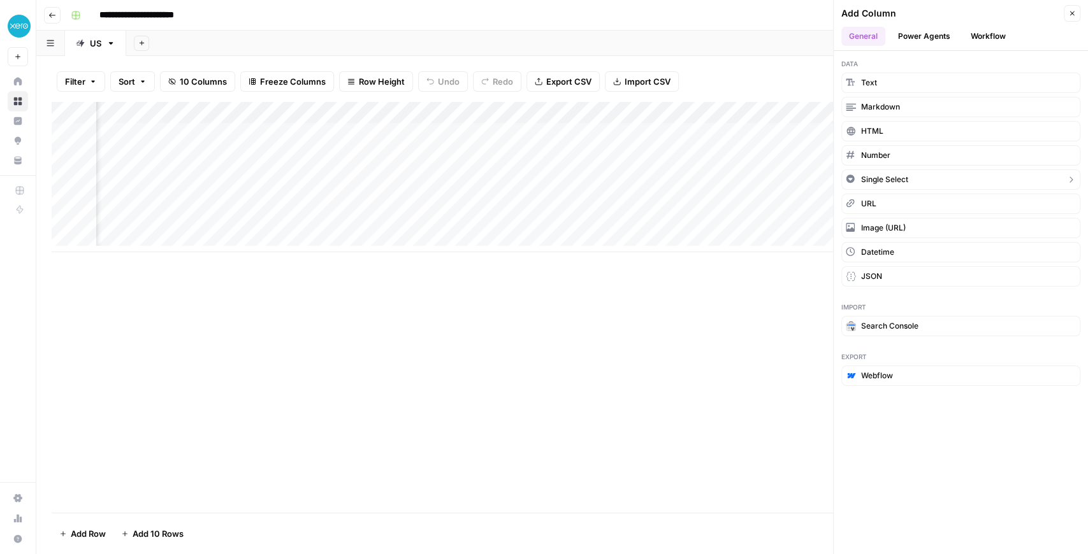
click at [890, 182] on span "Single Select" at bounding box center [884, 179] width 47 height 11
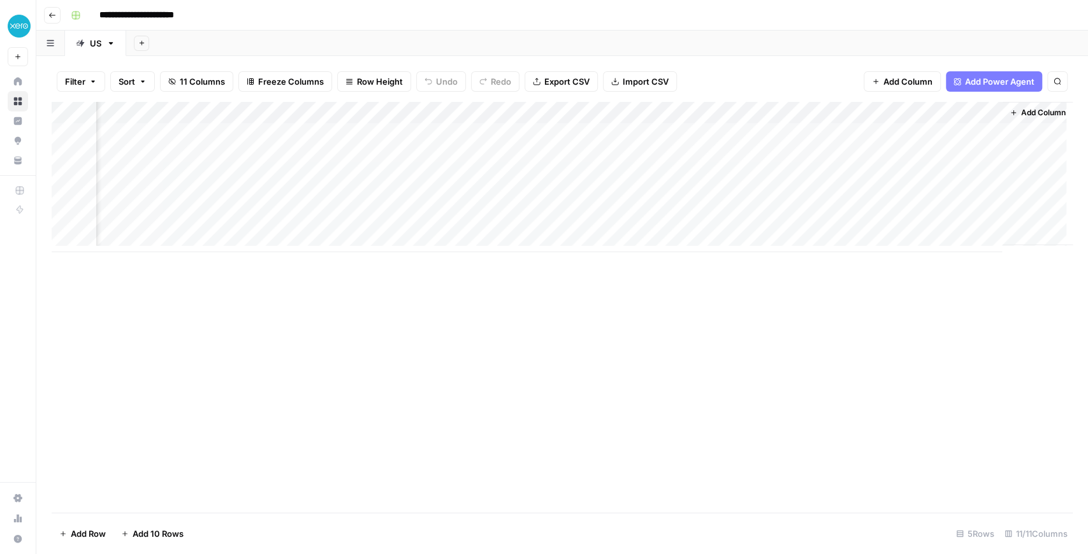
click at [928, 112] on div "Add Column" at bounding box center [562, 177] width 1021 height 150
click at [927, 150] on div "New Column" at bounding box center [969, 143] width 166 height 20
drag, startPoint x: 955, startPoint y: 143, endPoint x: 859, endPoint y: 132, distance: 96.2
click at [859, 132] on body "**********" at bounding box center [544, 277] width 1088 height 554
click at [941, 115] on div "Add Column" at bounding box center [562, 177] width 1021 height 150
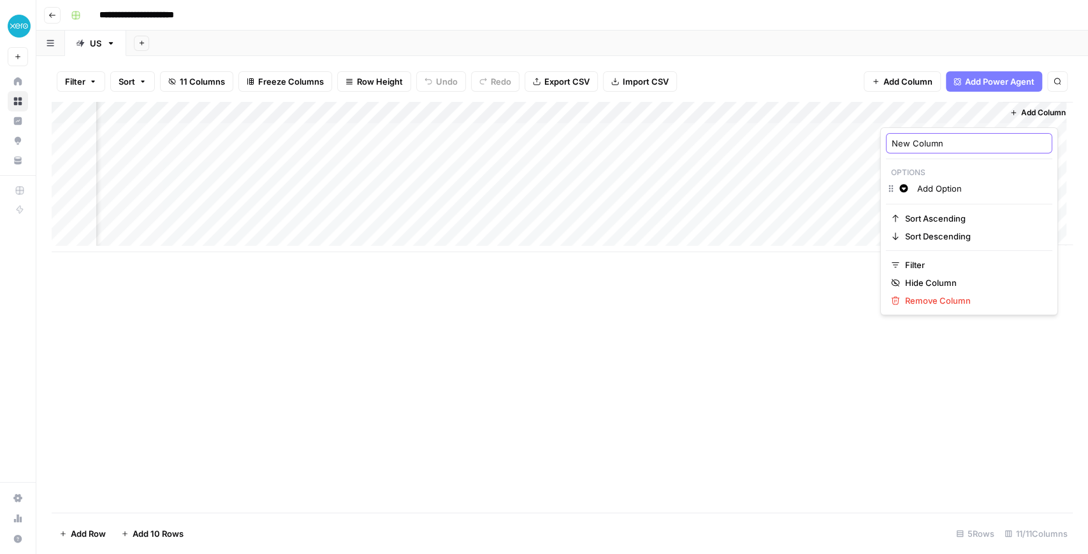
drag, startPoint x: 955, startPoint y: 141, endPoint x: 880, endPoint y: 139, distance: 75.2
click at [880, 139] on body "**********" at bounding box center [544, 277] width 1088 height 554
type input "New"
type input "Country"
click at [946, 119] on div "Add Column" at bounding box center [562, 177] width 1021 height 150
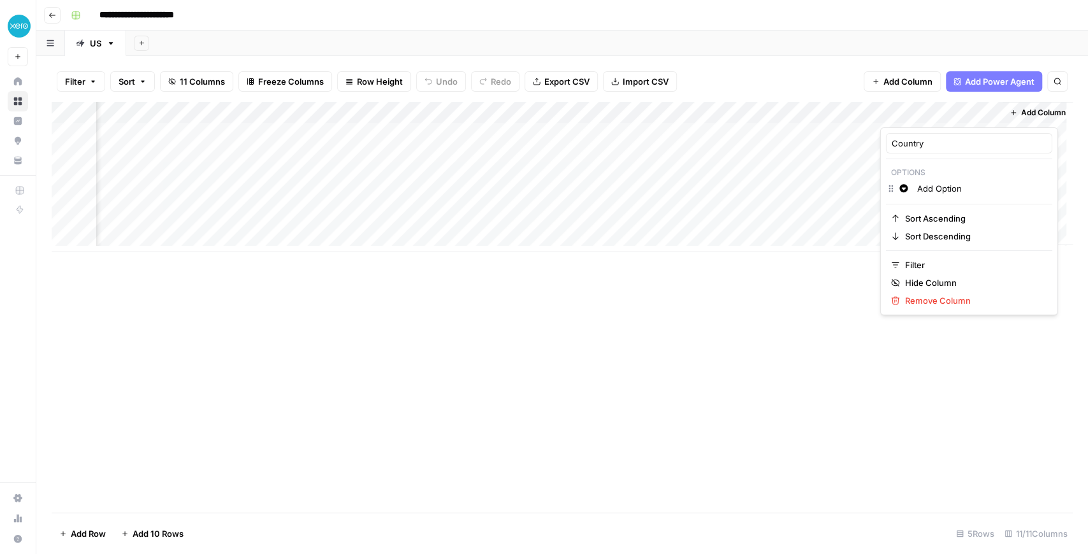
click at [964, 185] on input "Add Option" at bounding box center [981, 188] width 129 height 13
type input "Add"
type input "US"
click at [963, 176] on p "Options" at bounding box center [969, 172] width 166 height 17
click at [905, 191] on icon "button" at bounding box center [903, 188] width 8 height 8
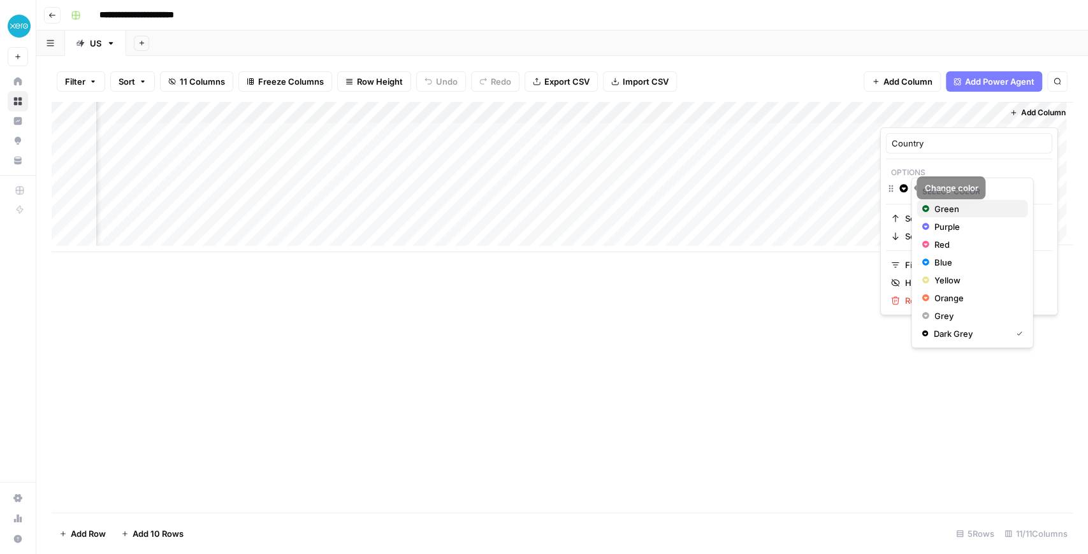
click at [939, 212] on span "Green" at bounding box center [975, 209] width 83 height 13
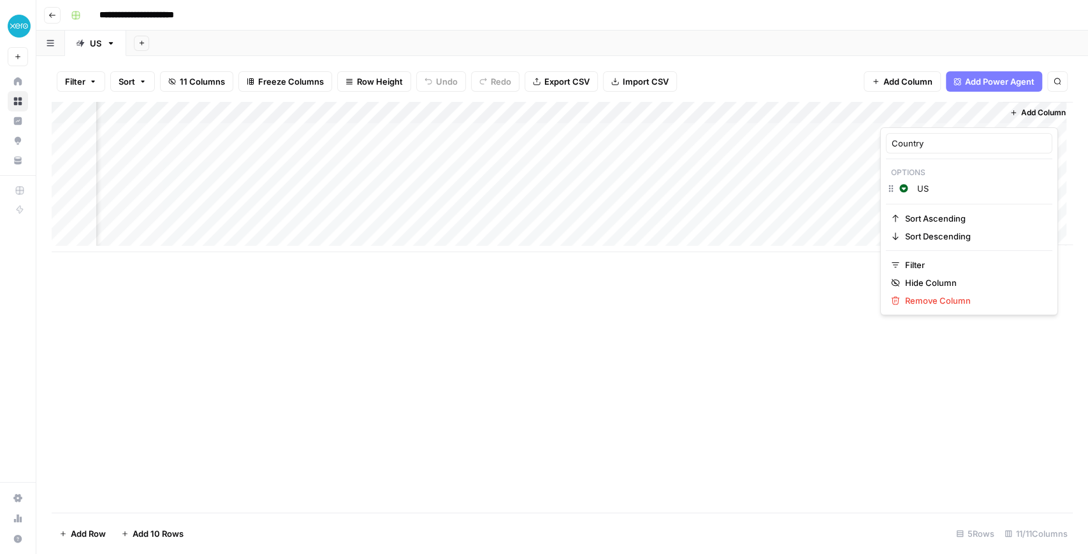
click at [972, 116] on div at bounding box center [937, 114] width 115 height 25
click at [971, 101] on div "Filter Sort 11 Columns Freeze Columns Row Height Undo Redo Export CSV Import CS…" at bounding box center [562, 81] width 1021 height 41
click at [985, 112] on div "Add Column" at bounding box center [562, 177] width 1021 height 150
click at [940, 299] on span "Remove Column" at bounding box center [973, 300] width 137 height 13
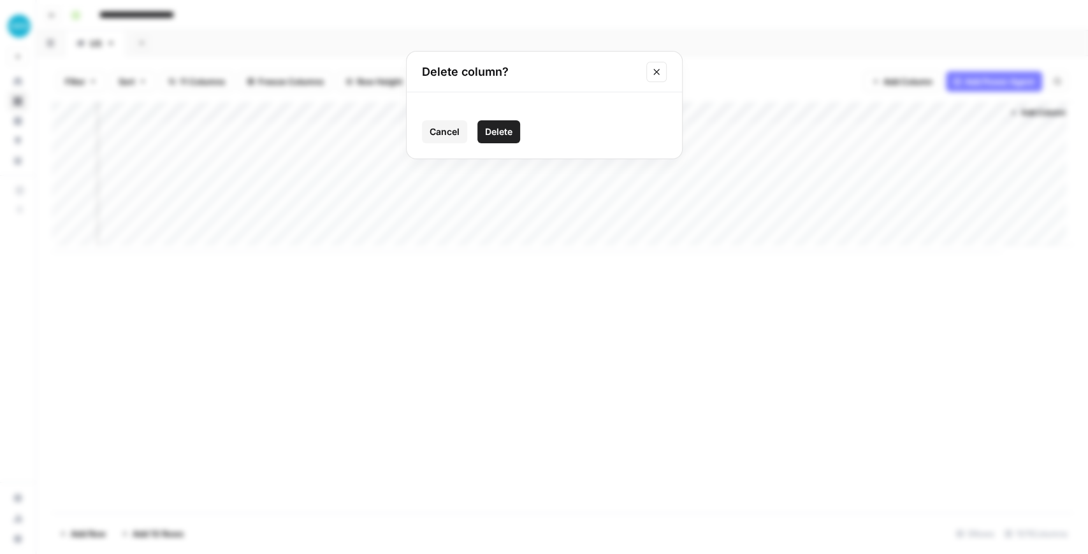
click at [512, 137] on span "Delete" at bounding box center [498, 132] width 27 height 13
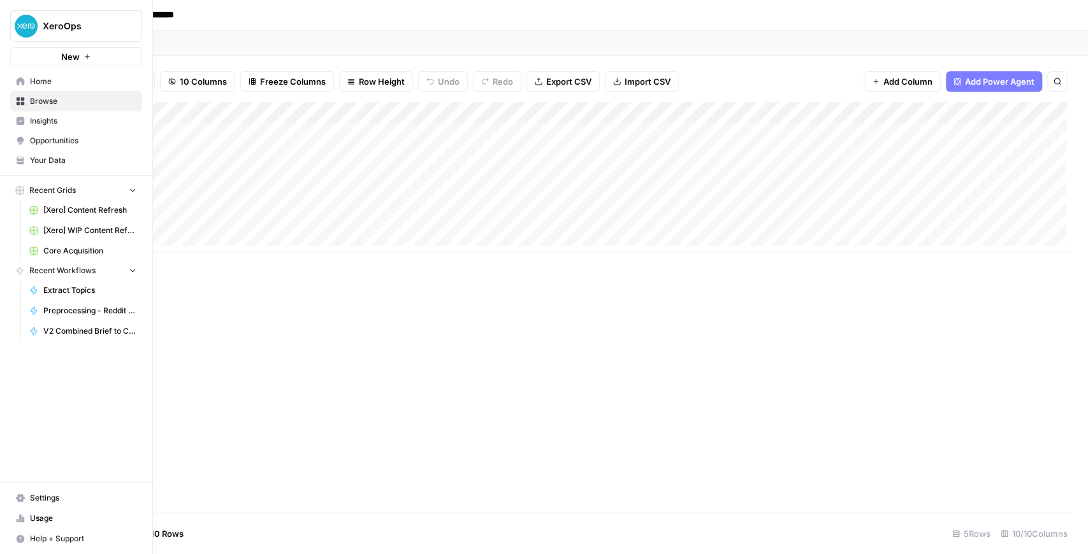
click at [55, 143] on span "Opportunities" at bounding box center [83, 140] width 106 height 11
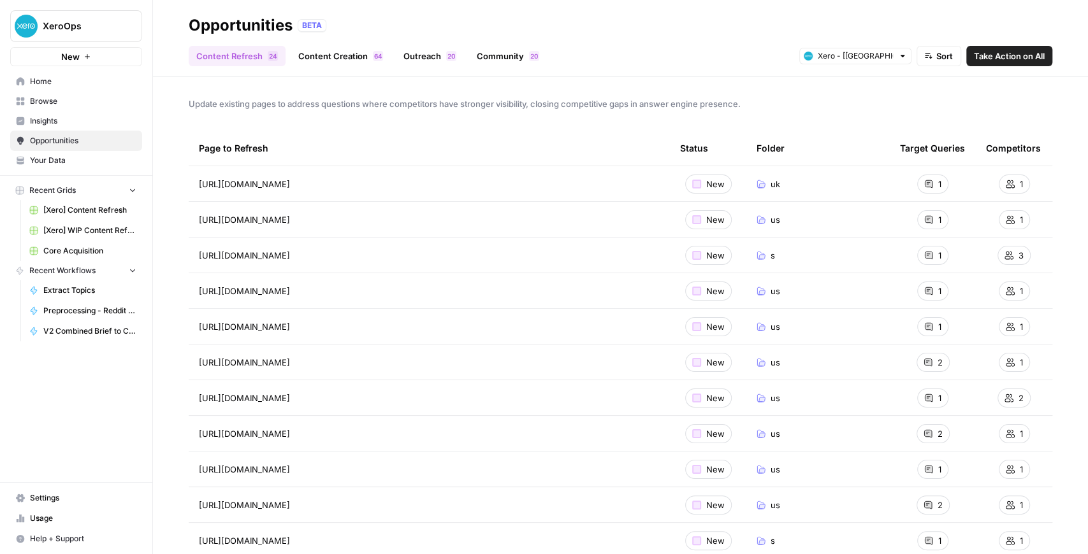
click at [493, 55] on link "Community 0 2" at bounding box center [508, 56] width 78 height 20
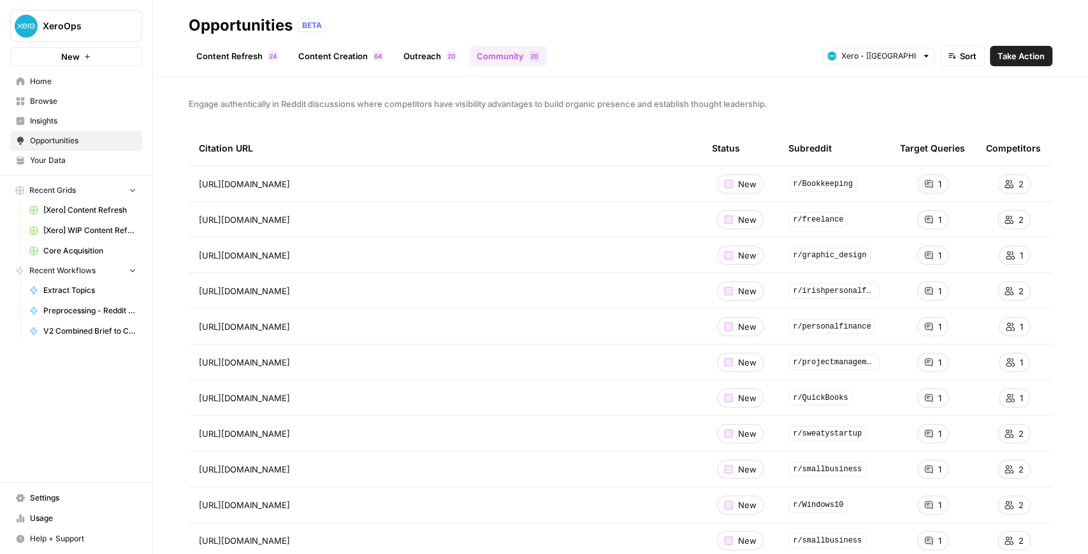
click at [87, 101] on span "Browse" at bounding box center [83, 101] width 106 height 11
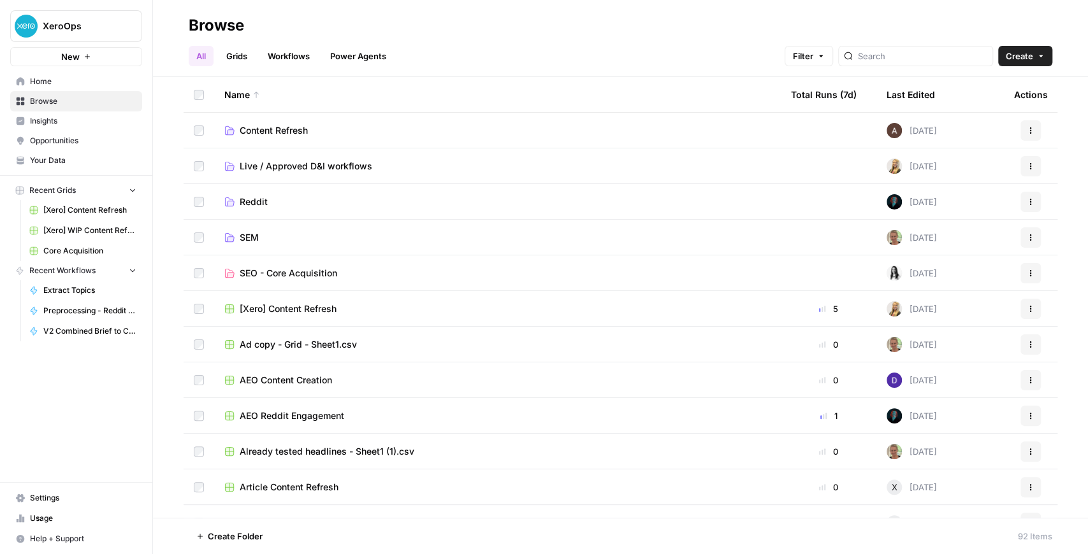
click at [239, 57] on link "Grids" at bounding box center [237, 56] width 36 height 20
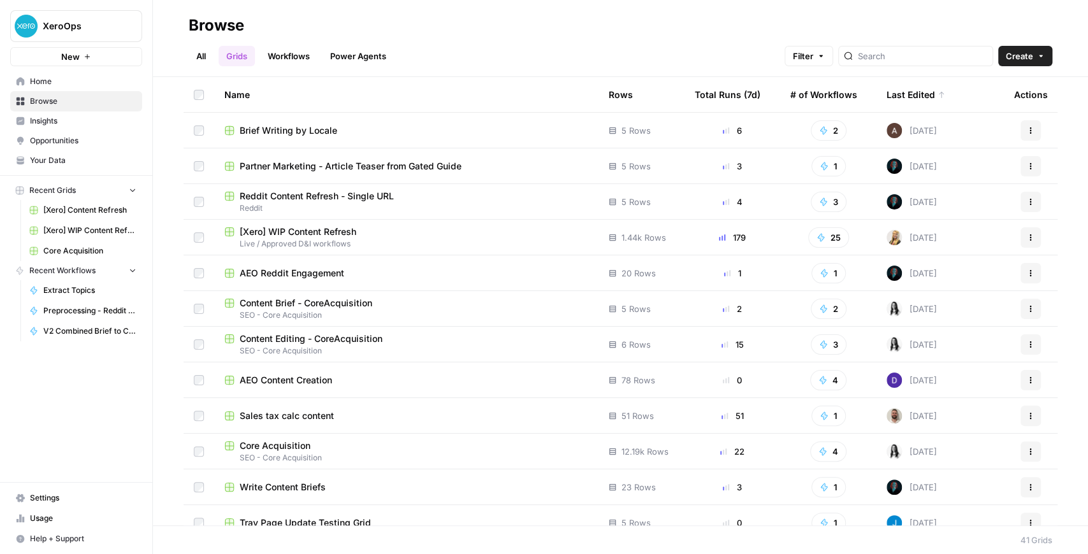
click at [377, 198] on span "Reddit Content Refresh - Single URL" at bounding box center [317, 196] width 154 height 13
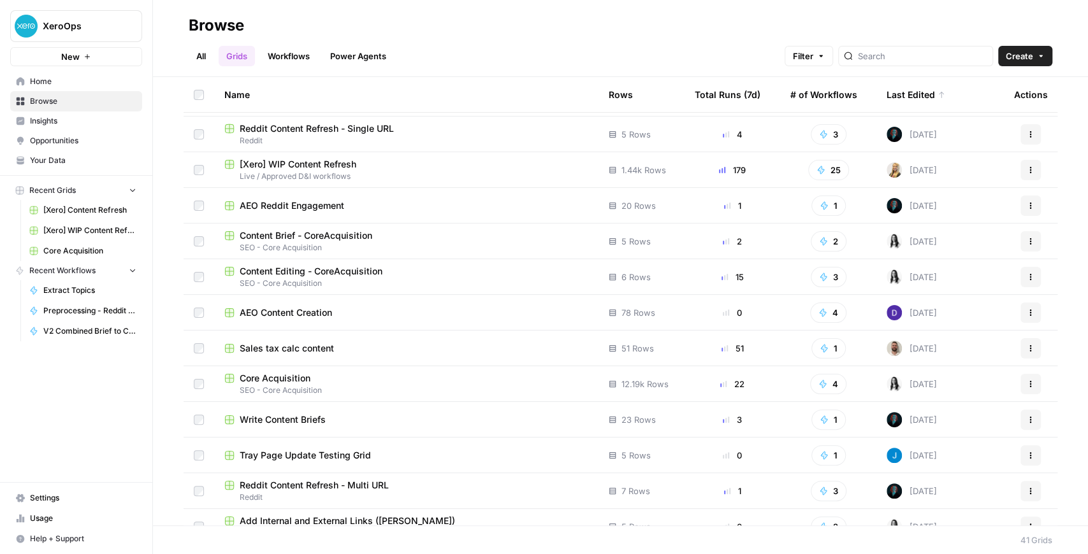
scroll to position [85, 0]
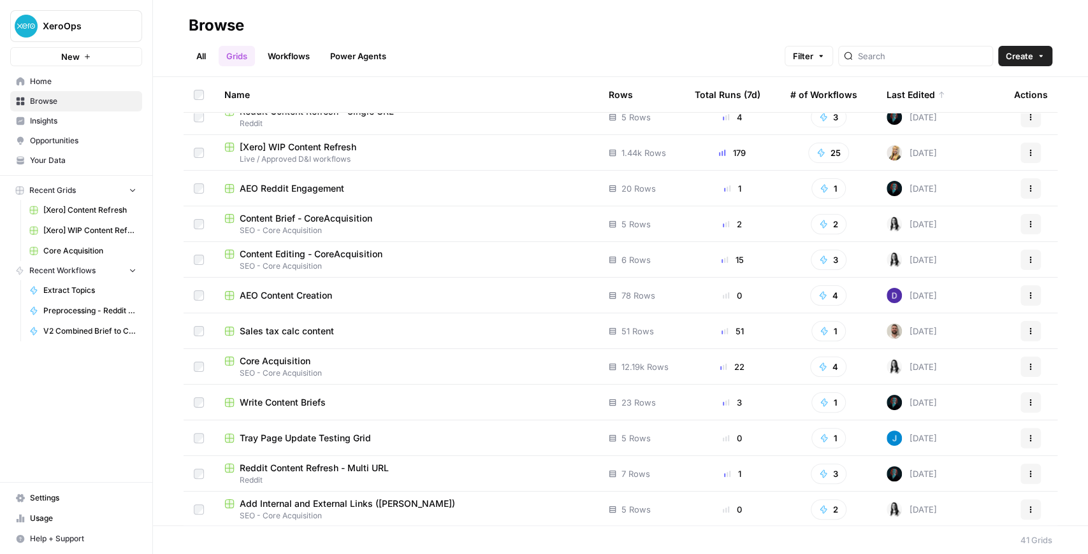
click at [294, 190] on span "AEO Reddit Engagement" at bounding box center [292, 188] width 105 height 13
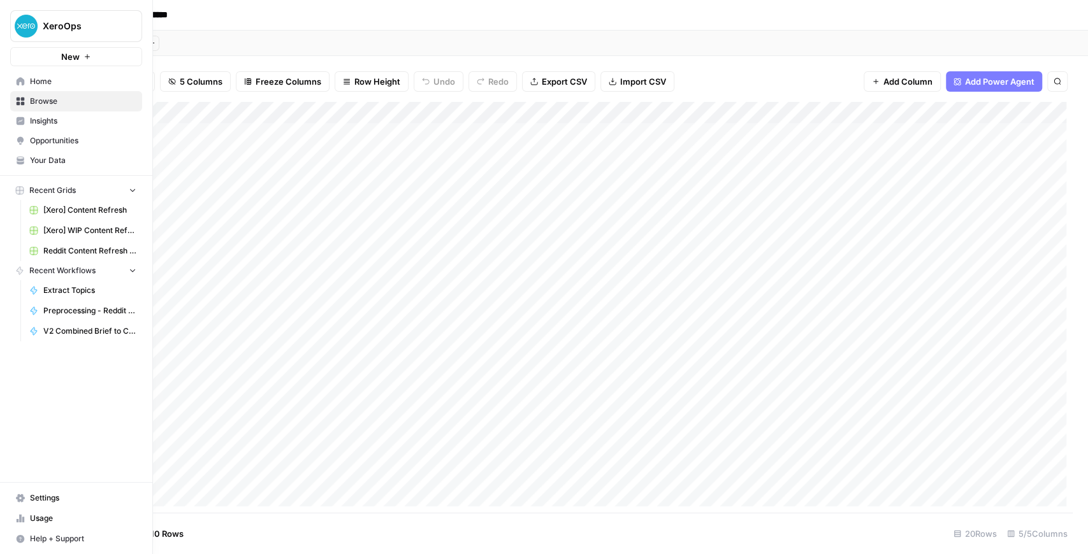
click at [52, 144] on span "Opportunities" at bounding box center [83, 140] width 106 height 11
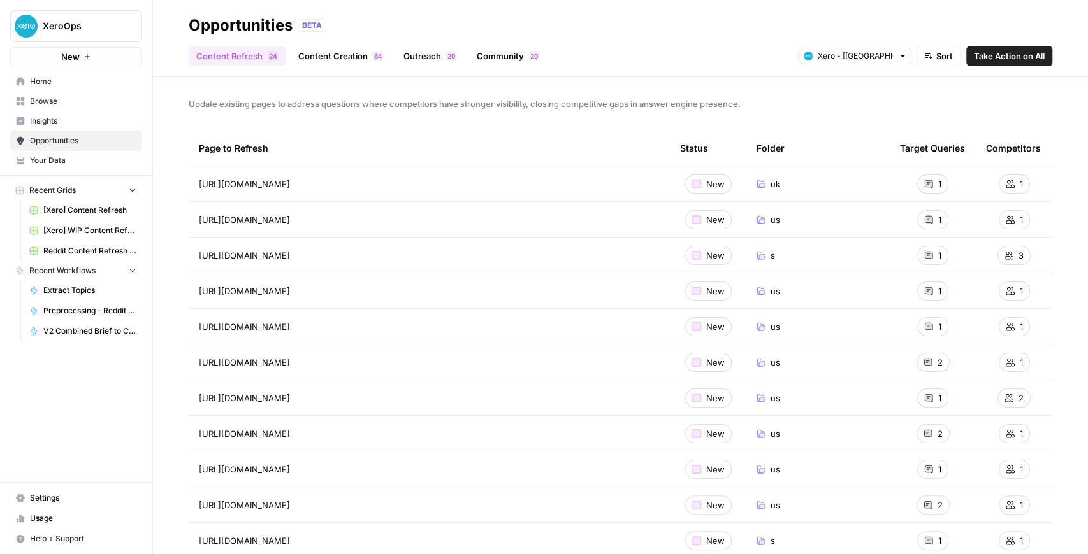
click at [516, 57] on link "Community 0 2" at bounding box center [508, 56] width 78 height 20
